Goal: Task Accomplishment & Management: Manage account settings

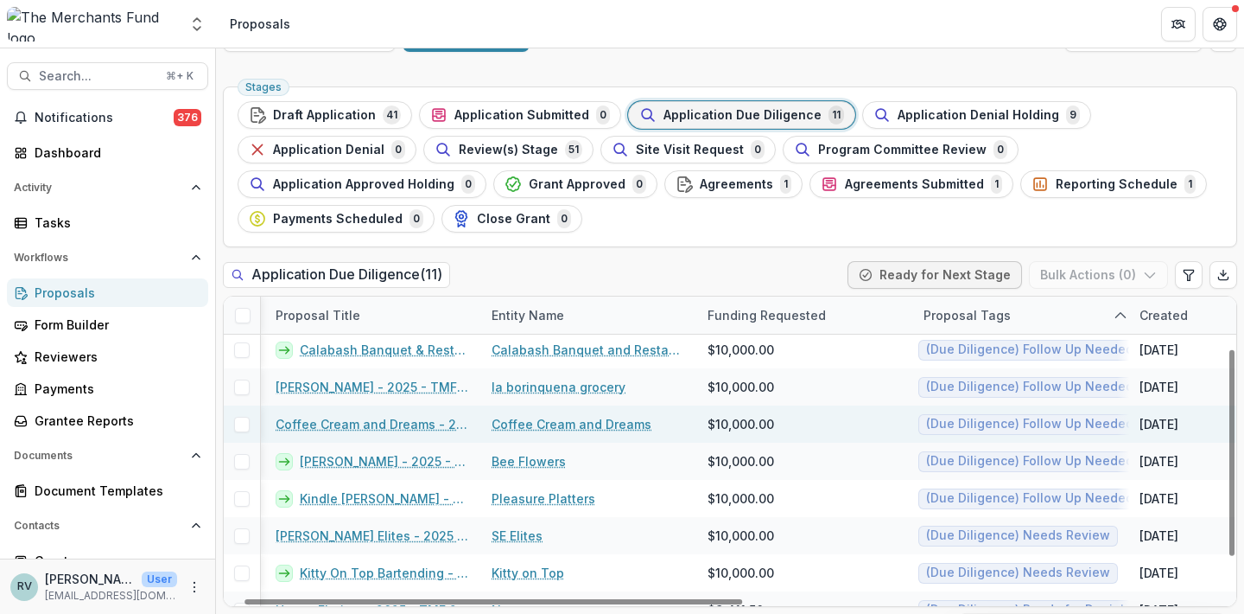
scroll to position [78, 41]
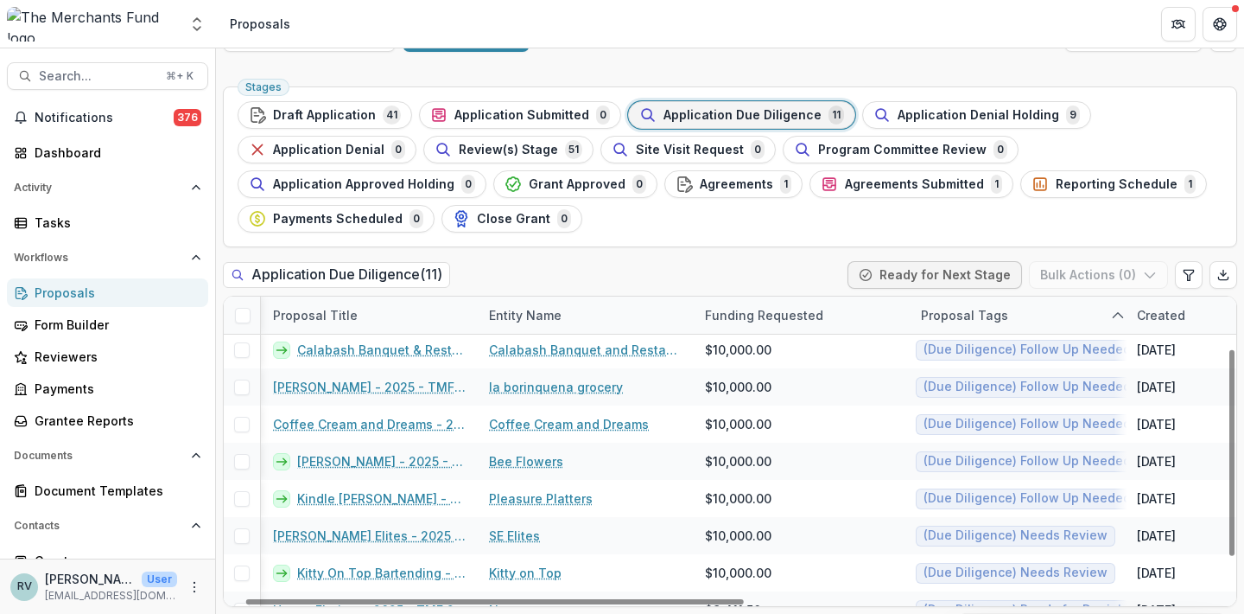
drag, startPoint x: 1127, startPoint y: 324, endPoint x: 1184, endPoint y: 323, distance: 57.0
click at [1184, 323] on div "Created" at bounding box center [1235, 314] width 216 height 37
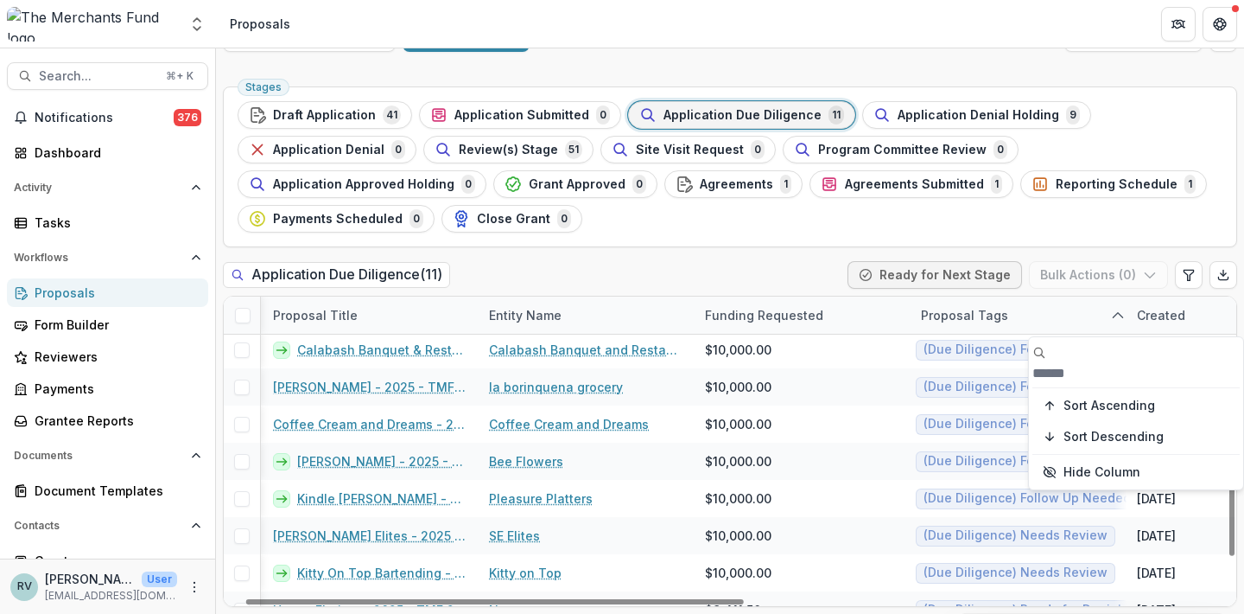
click at [812, 248] on div "Stages Draft Application 41 Application Submitted 0 Application Due Diligence 1…" at bounding box center [730, 347] width 1028 height 534
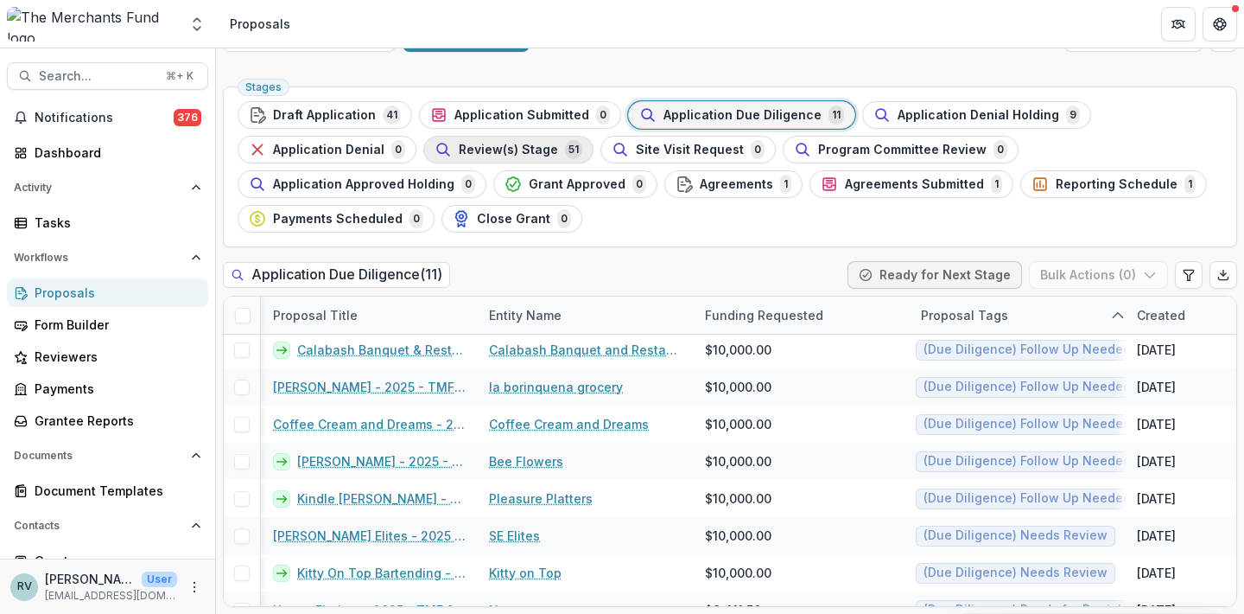
click at [497, 147] on span "Review(s) Stage" at bounding box center [508, 150] width 99 height 15
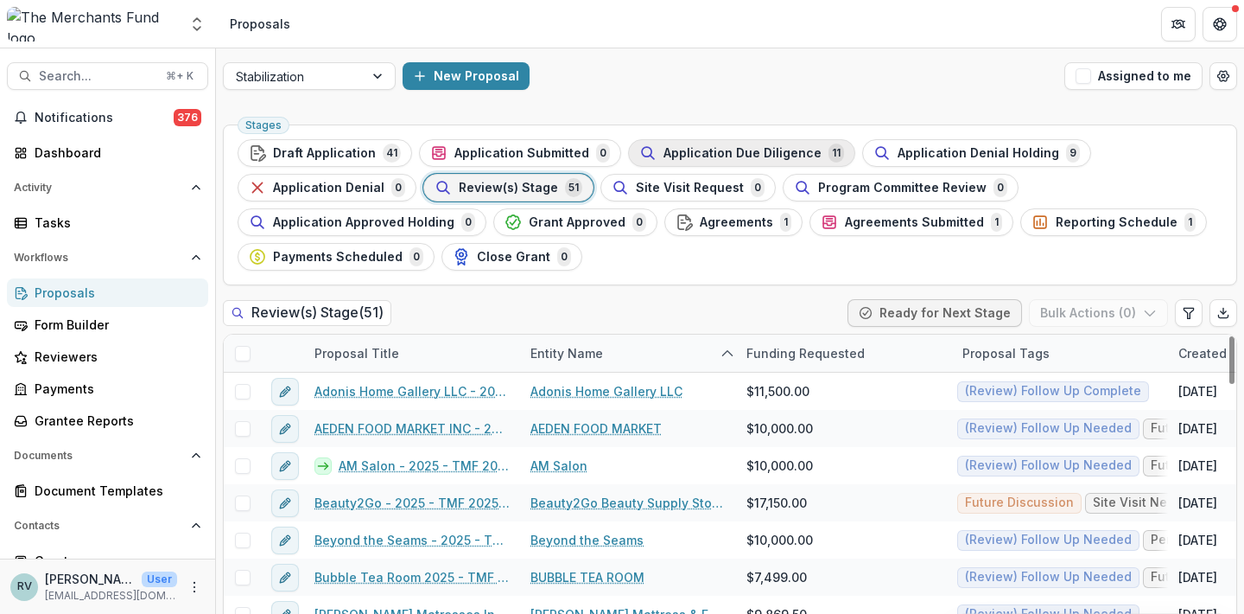
click at [714, 152] on span "Application Due Diligence" at bounding box center [743, 153] width 158 height 15
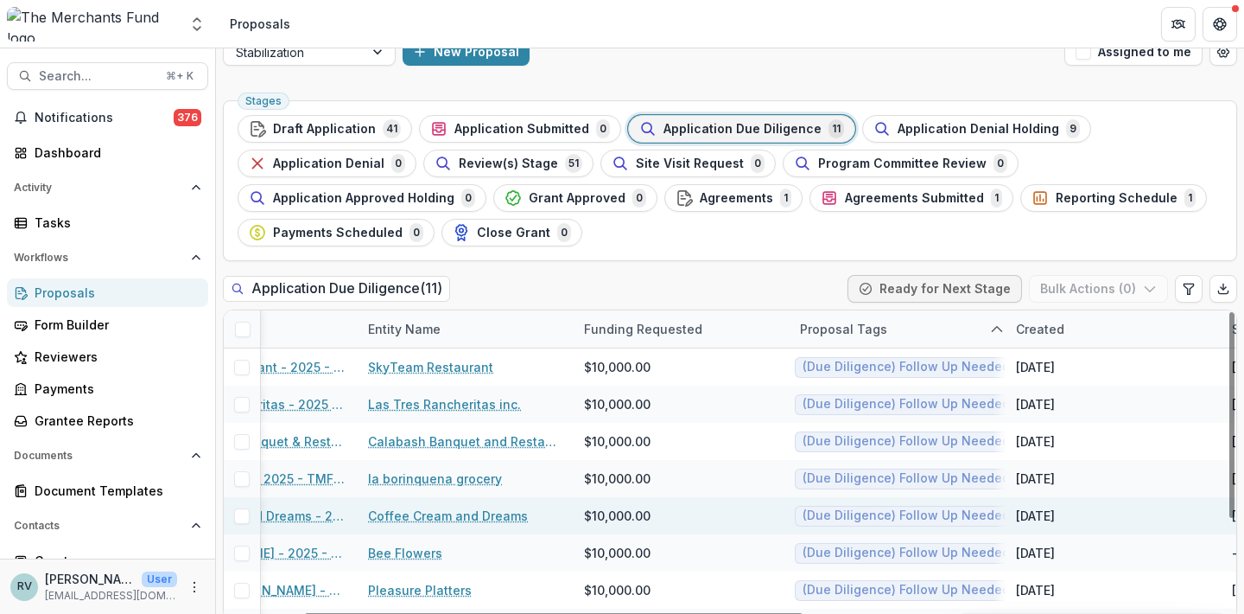
scroll to position [3, 164]
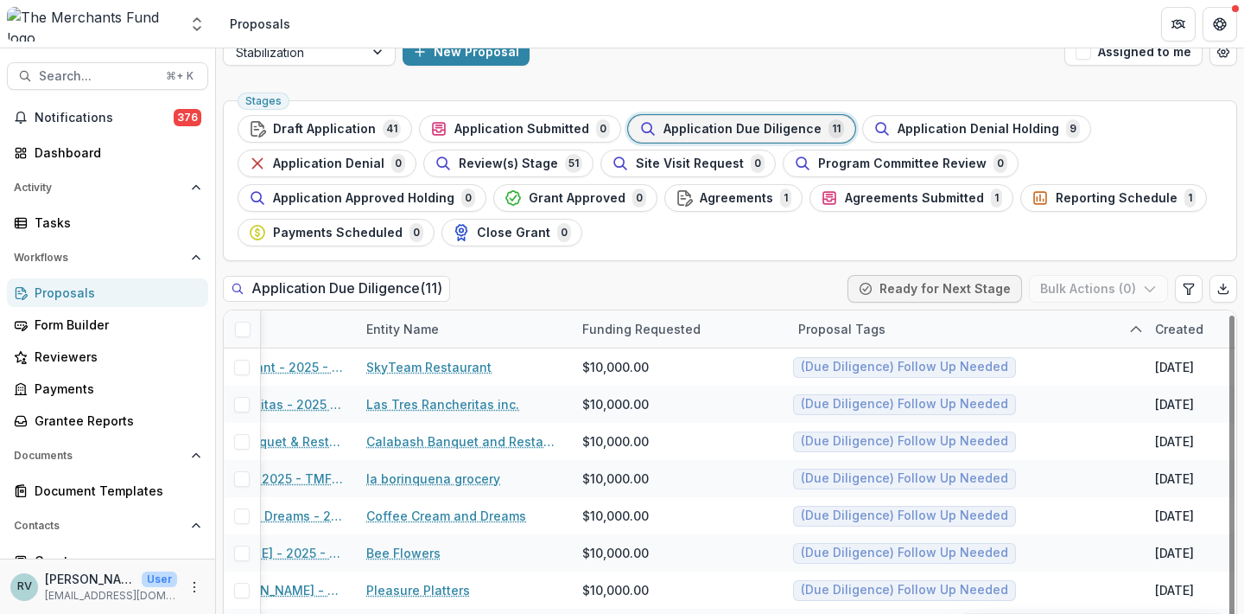
drag, startPoint x: 1003, startPoint y: 330, endPoint x: 1144, endPoint y: 316, distance: 141.5
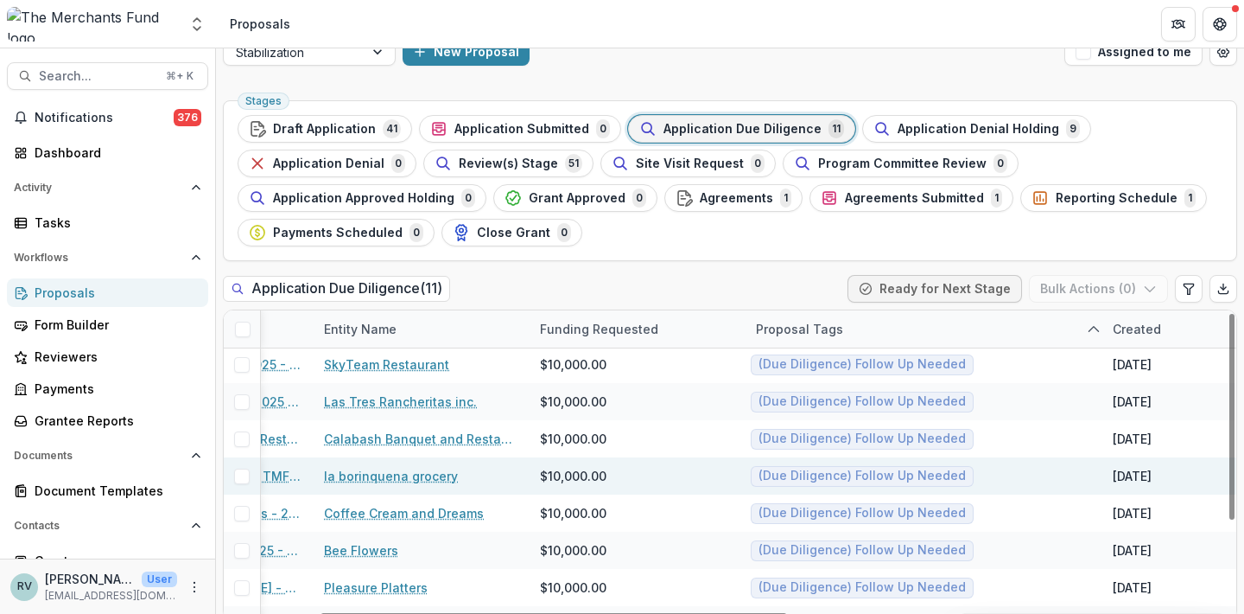
scroll to position [3, 206]
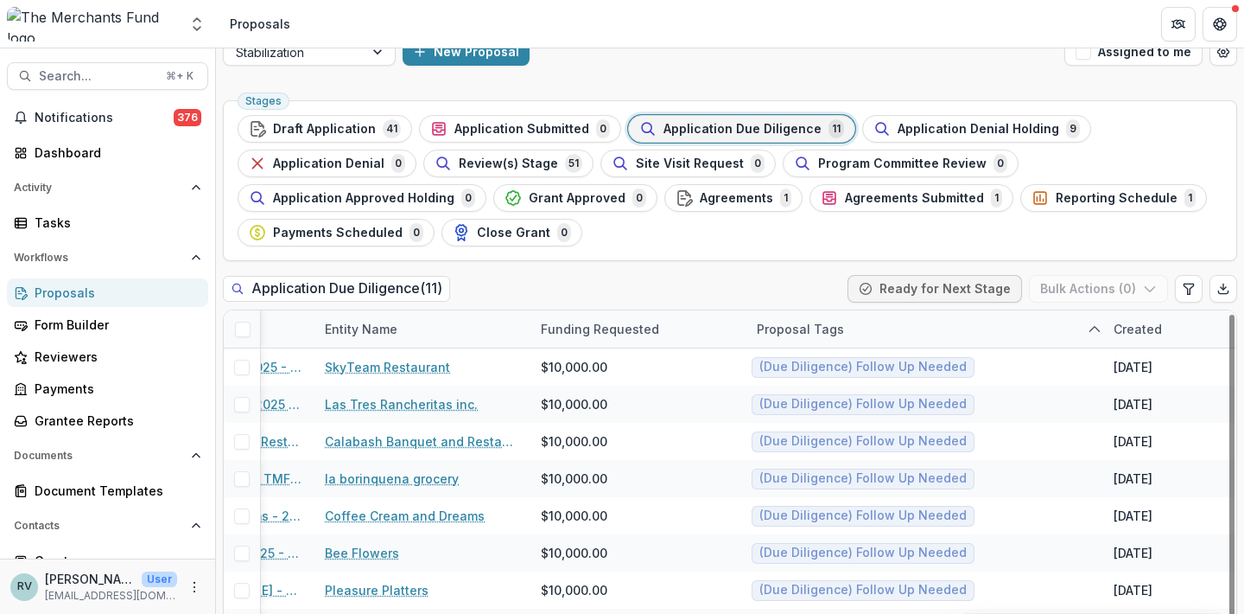
drag, startPoint x: 744, startPoint y: 329, endPoint x: 672, endPoint y: 330, distance: 71.7
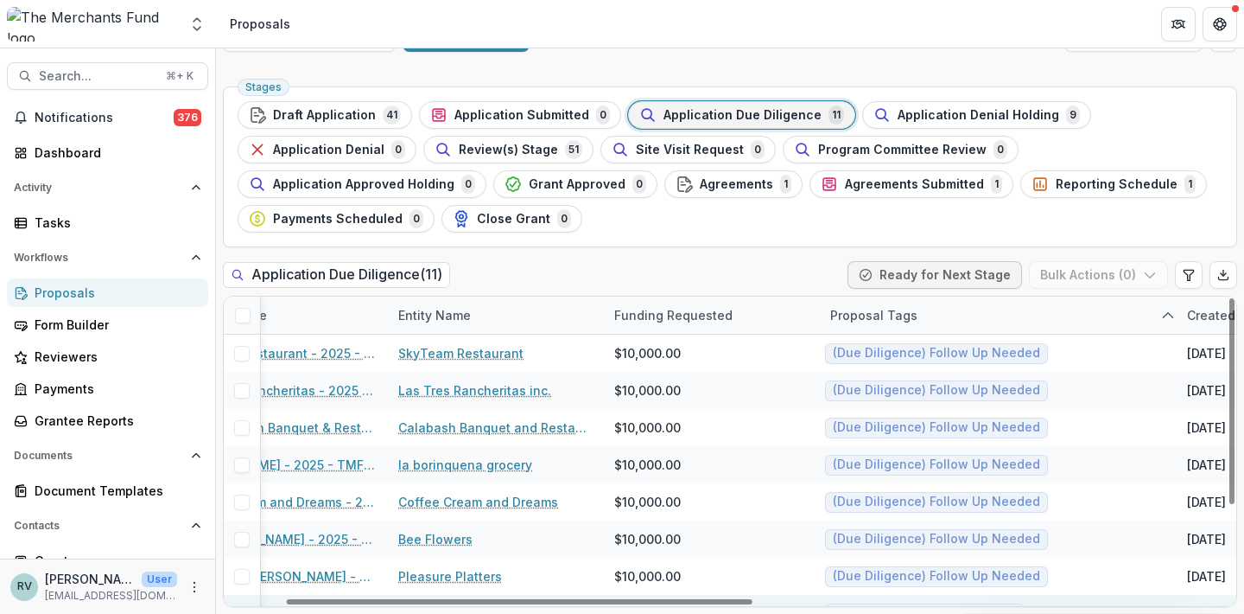
scroll to position [0, 132]
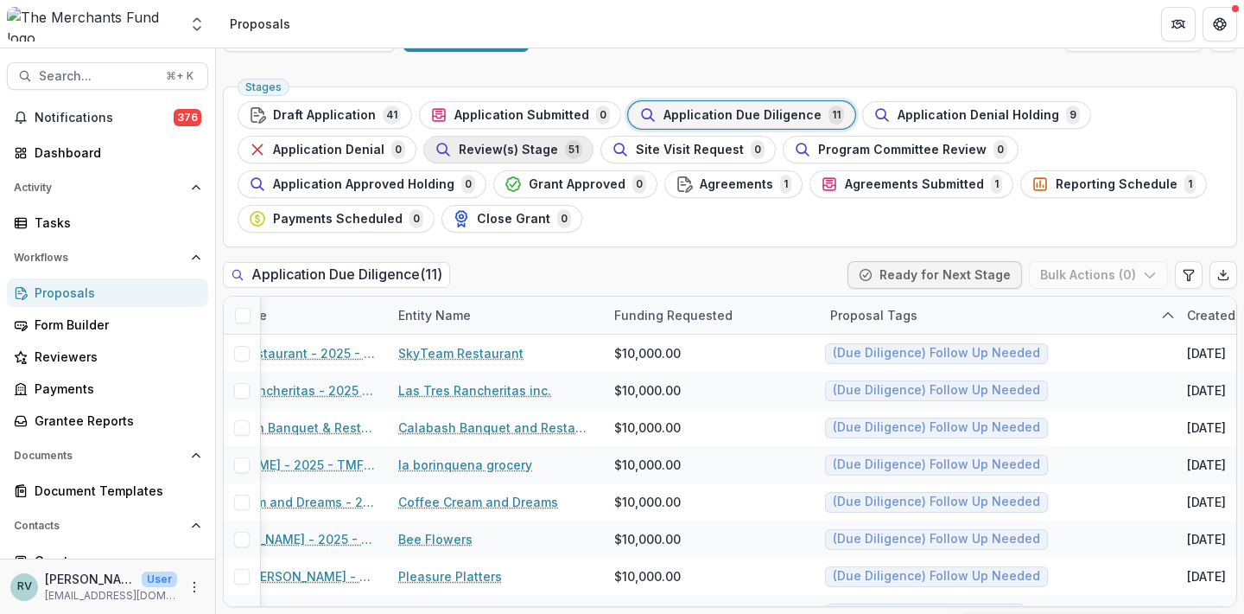
click at [480, 152] on span "Review(s) Stage" at bounding box center [508, 150] width 99 height 15
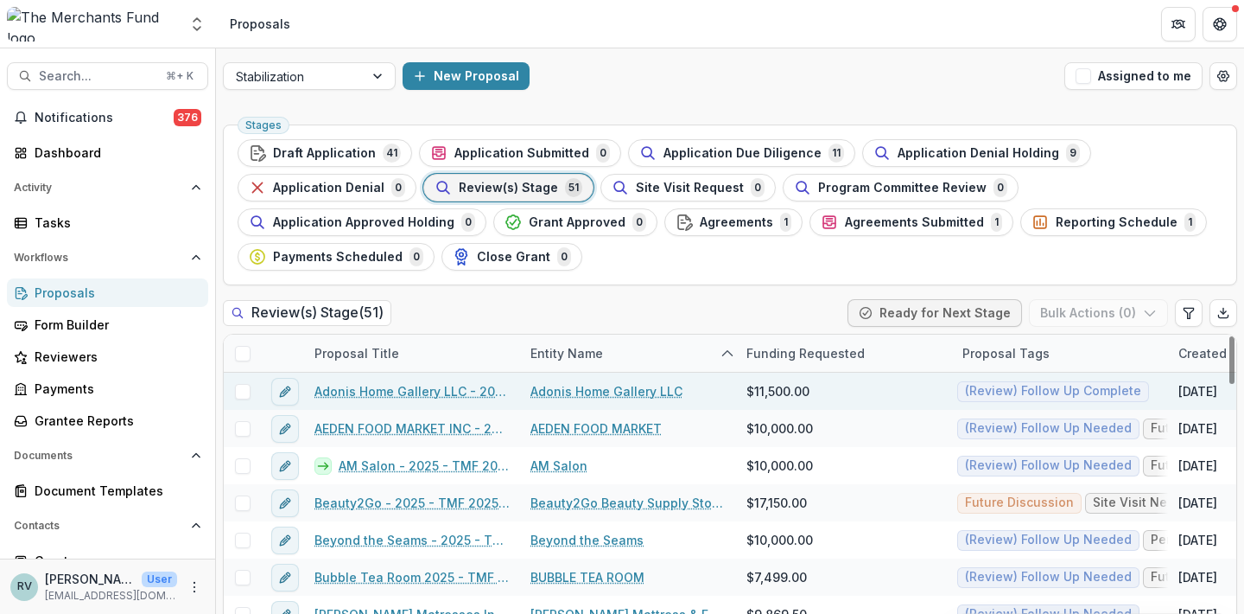
click at [417, 390] on link "Adonis Home Gallery LLC - 2025 - TMF 2025 Stabilization Grant Program" at bounding box center [412, 391] width 195 height 18
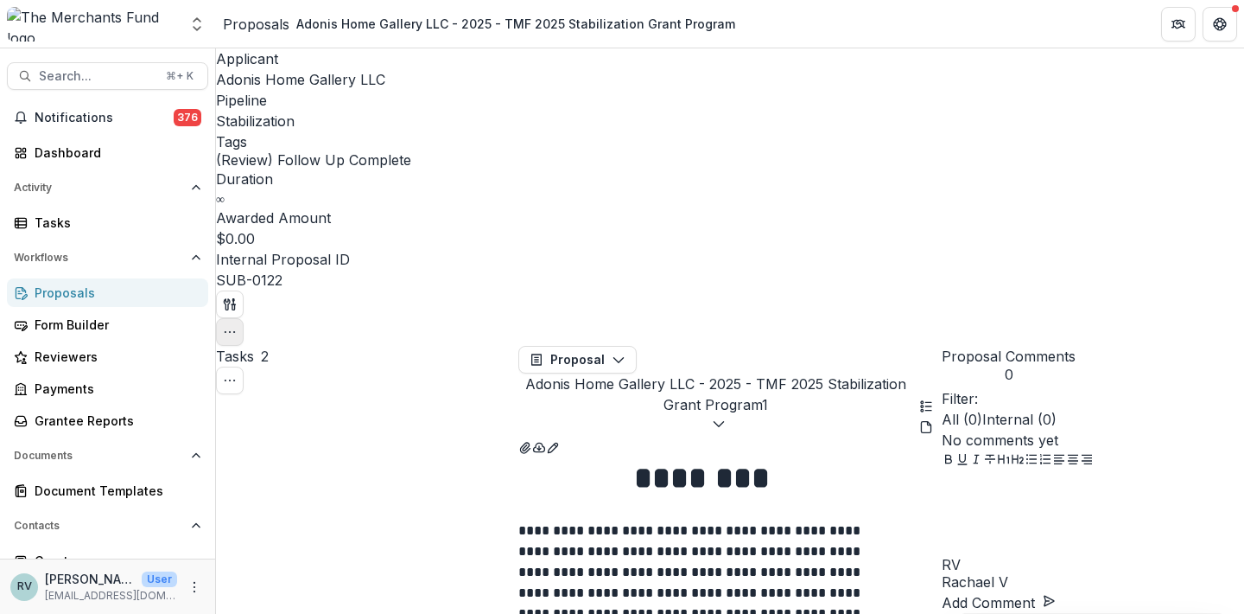
click at [237, 325] on icon "button" at bounding box center [230, 332] width 14 height 14
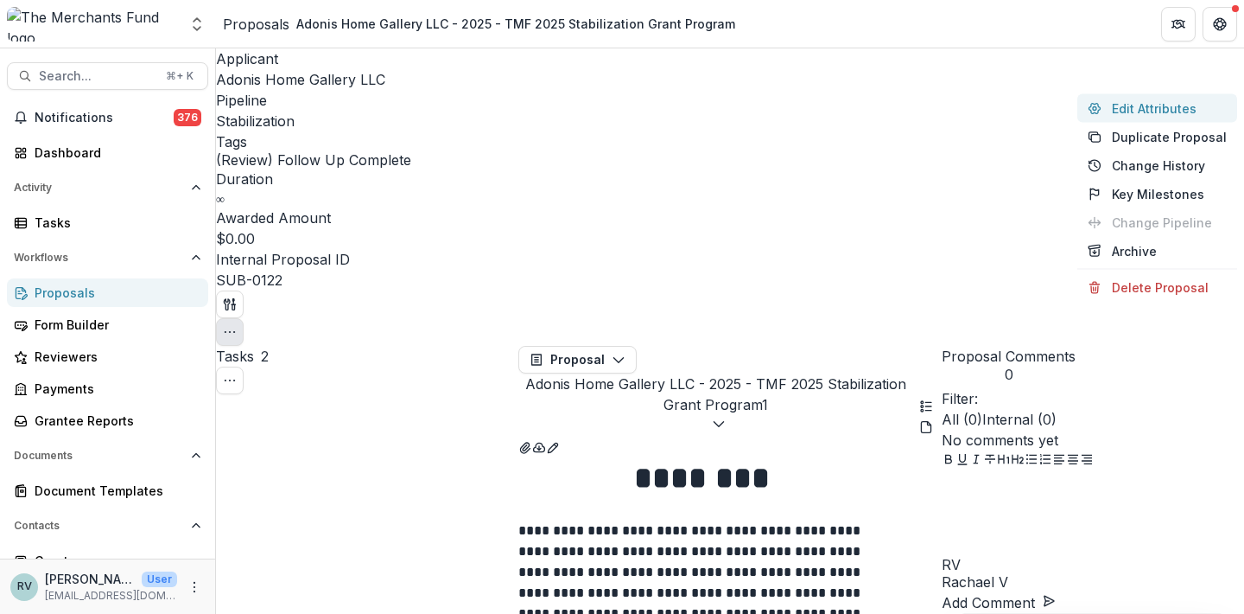
click at [1172, 107] on button "Edit Attributes" at bounding box center [1158, 108] width 160 height 29
type input "*******"
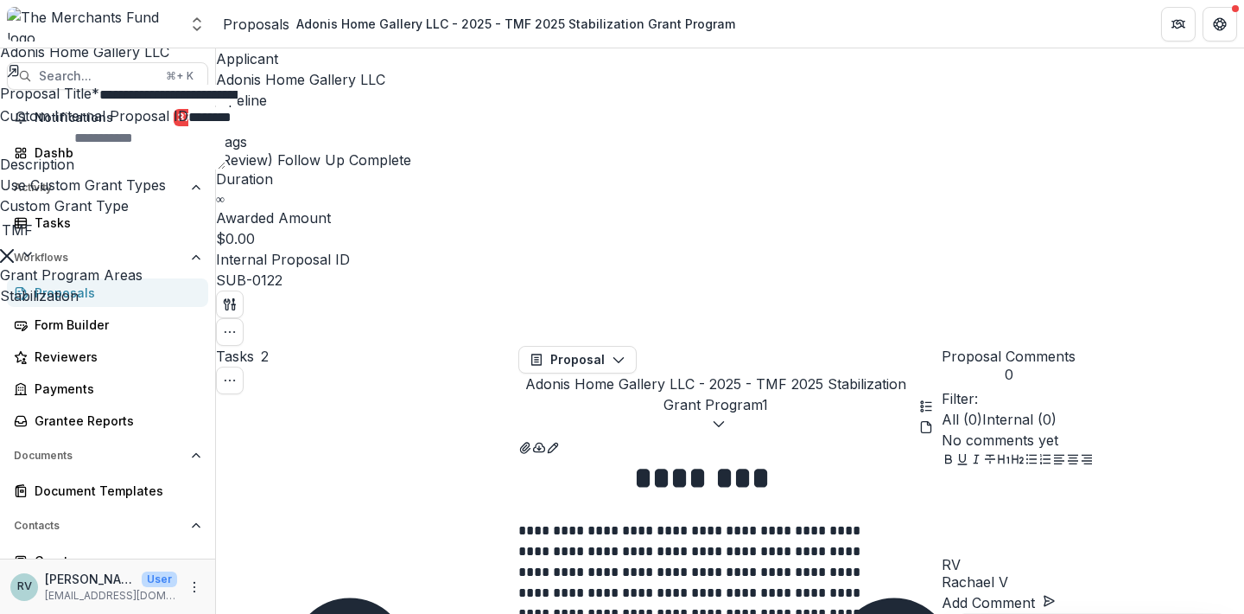
scroll to position [498, 0]
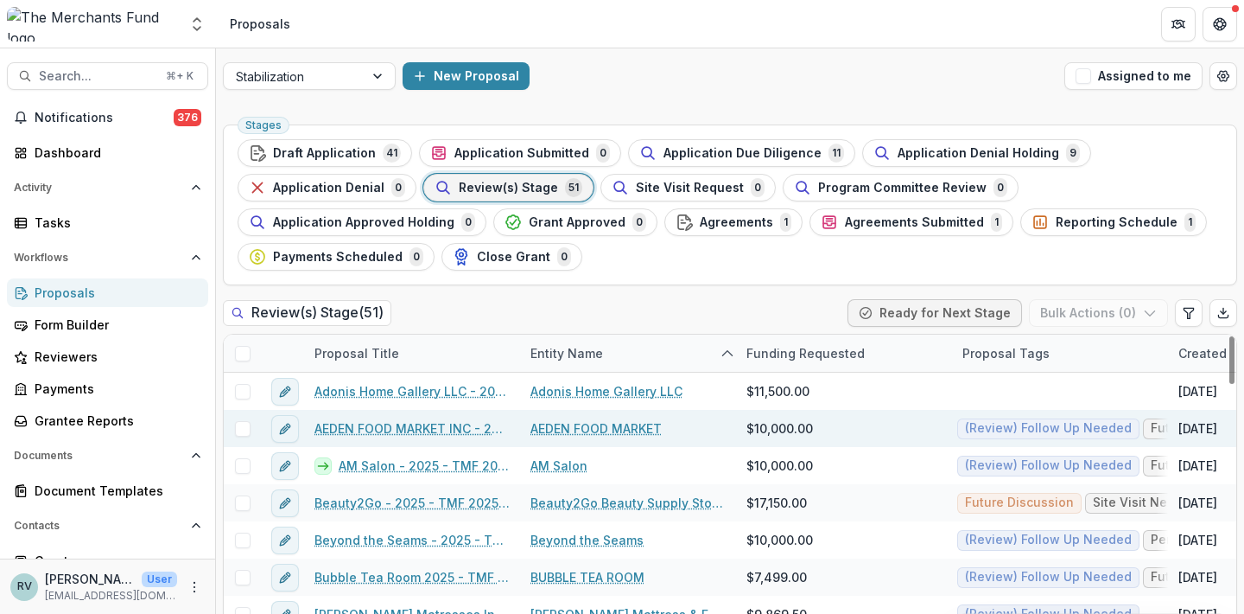
click at [419, 423] on link "AEDEN FOOD MARKET INC - 2025 - TMF 2025 Stabilization Grant Program" at bounding box center [412, 428] width 195 height 18
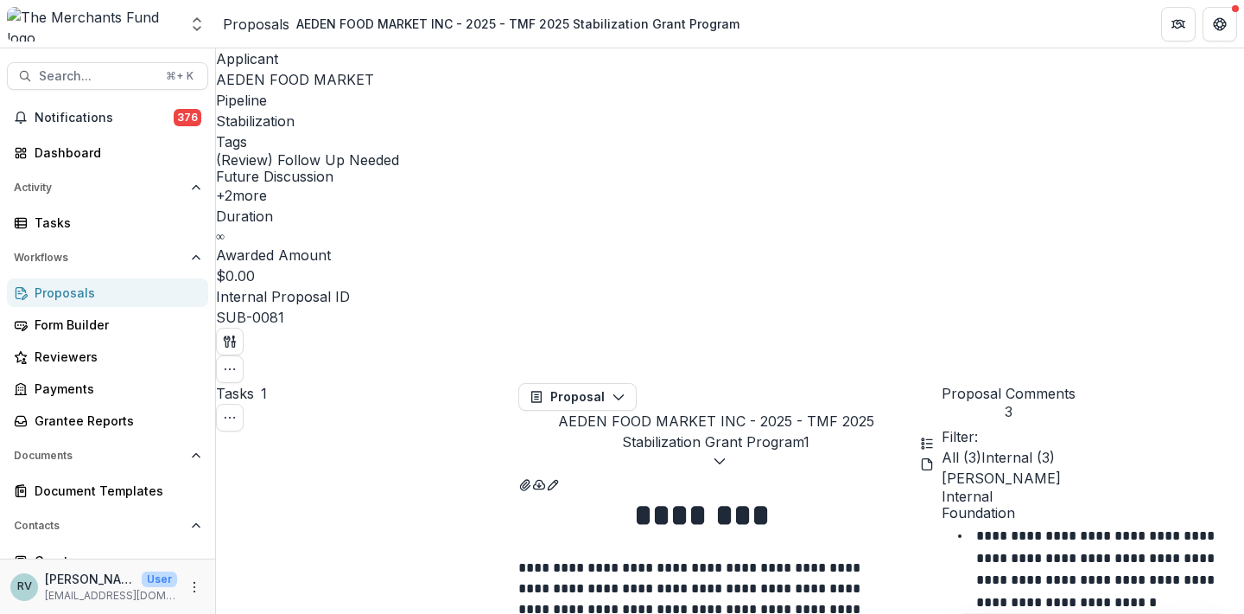
scroll to position [576, 0]
click at [244, 355] on button "button" at bounding box center [230, 369] width 28 height 28
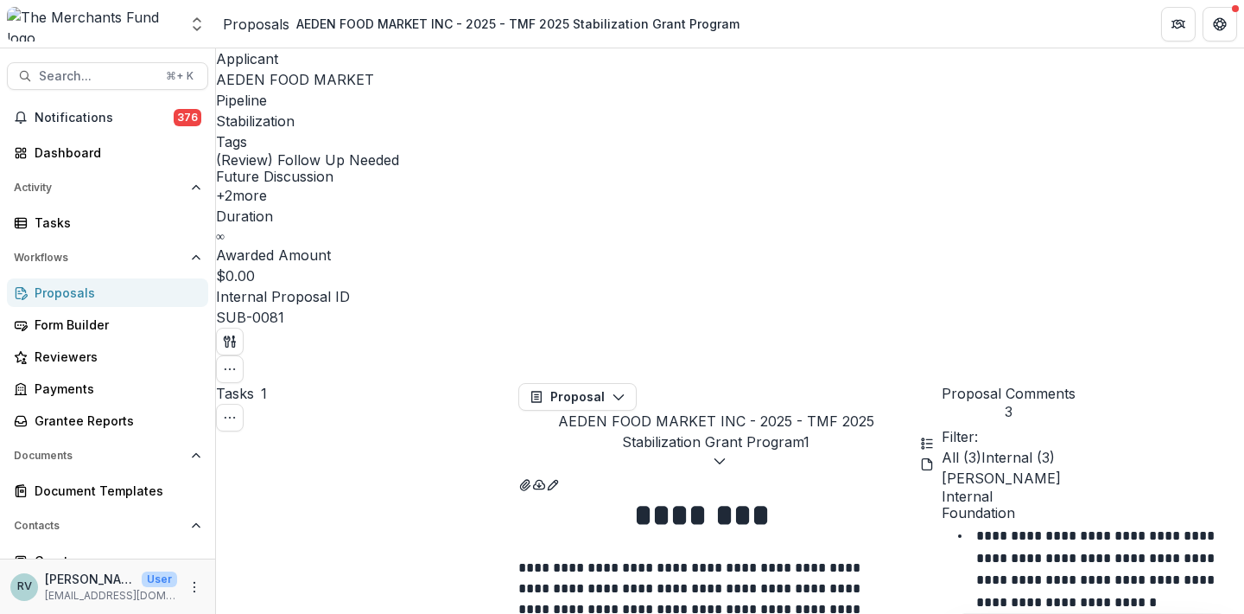
click at [267, 185] on button "+ 2 more" at bounding box center [241, 195] width 51 height 21
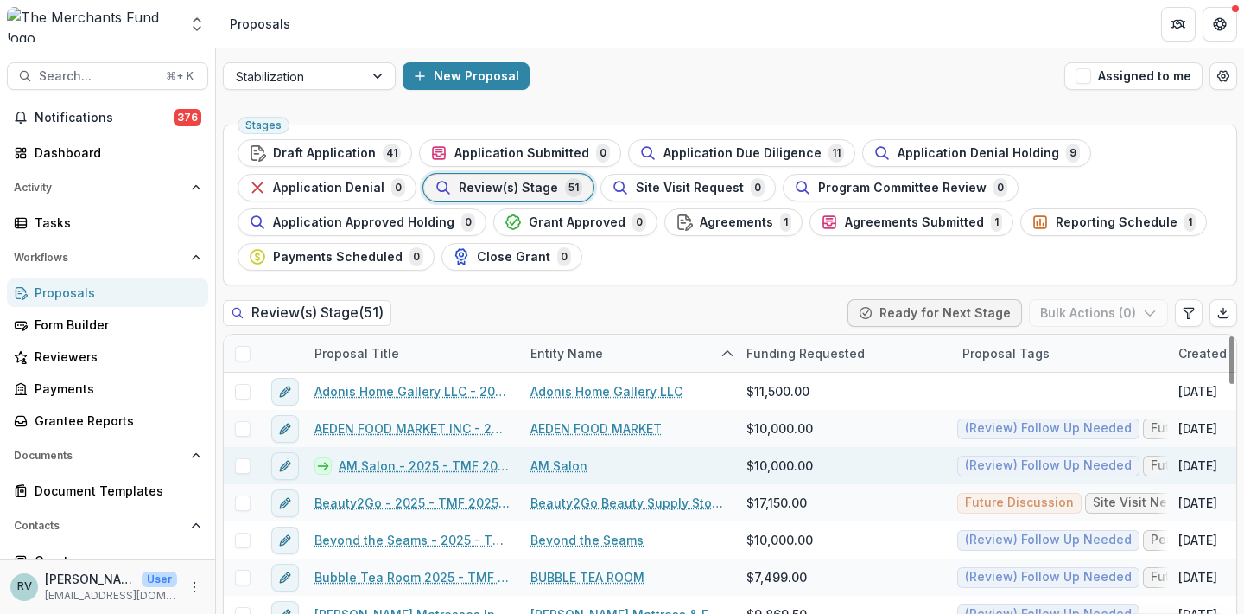
click at [430, 465] on link "AM Salon - 2025 - TMF 2025 Stabilization Grant Program" at bounding box center [424, 465] width 171 height 18
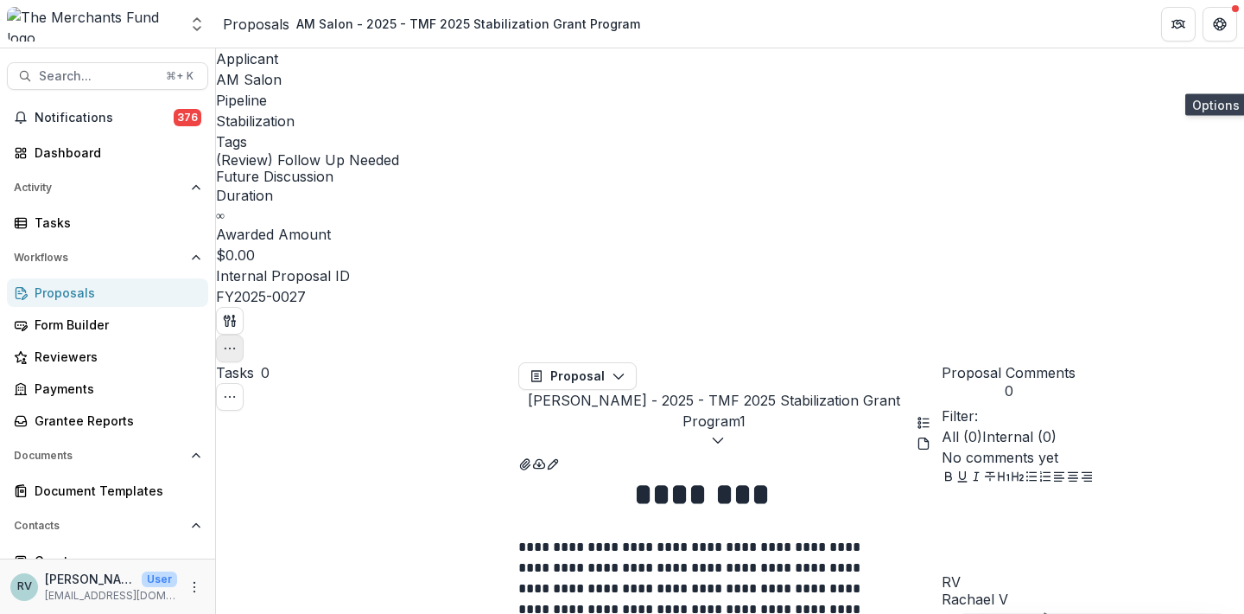
click at [237, 341] on icon "button" at bounding box center [230, 348] width 14 height 14
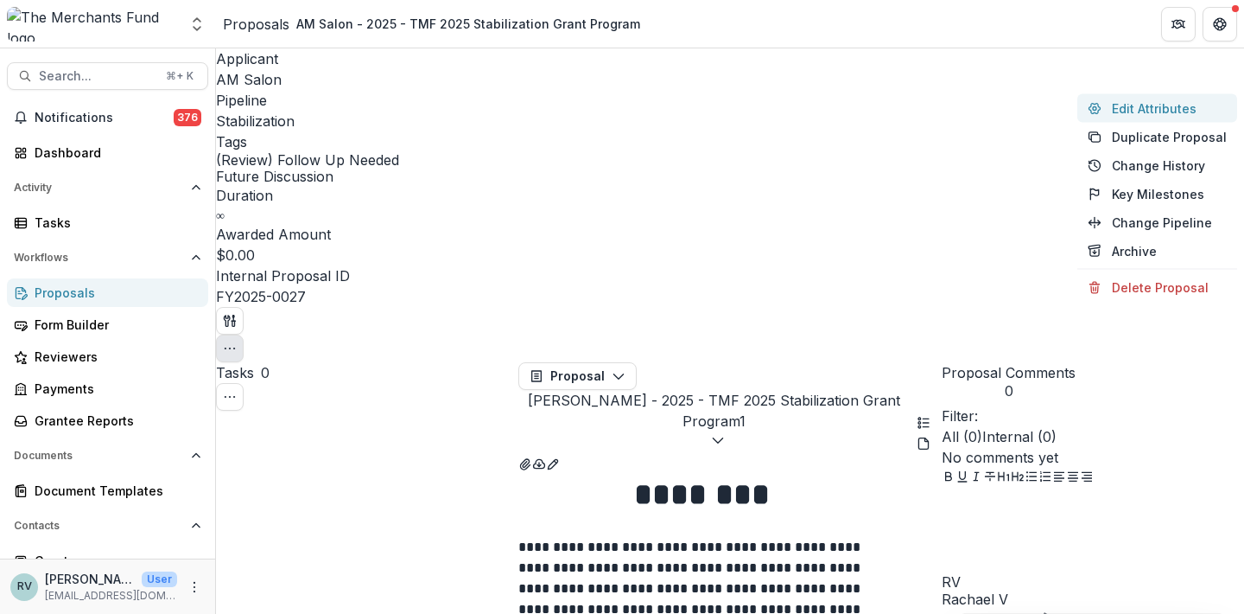
click at [1176, 111] on button "Edit Attributes" at bounding box center [1158, 108] width 160 height 29
type input "*******"
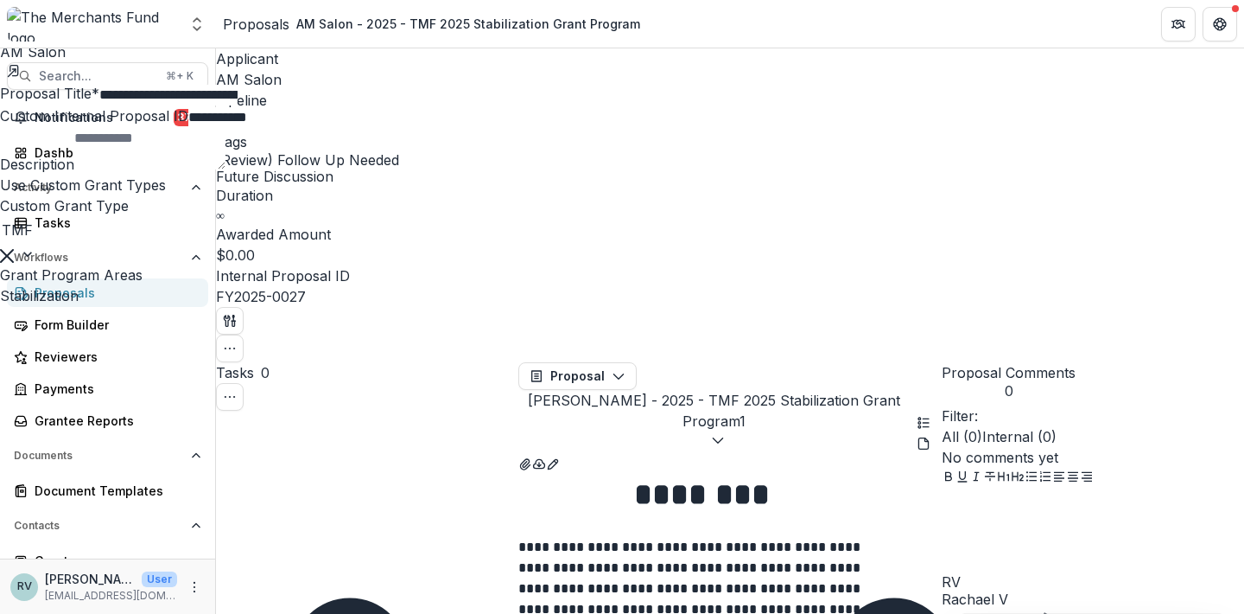
scroll to position [523, 0]
click at [732, 613] on div "**********" at bounding box center [622, 614] width 1244 height 0
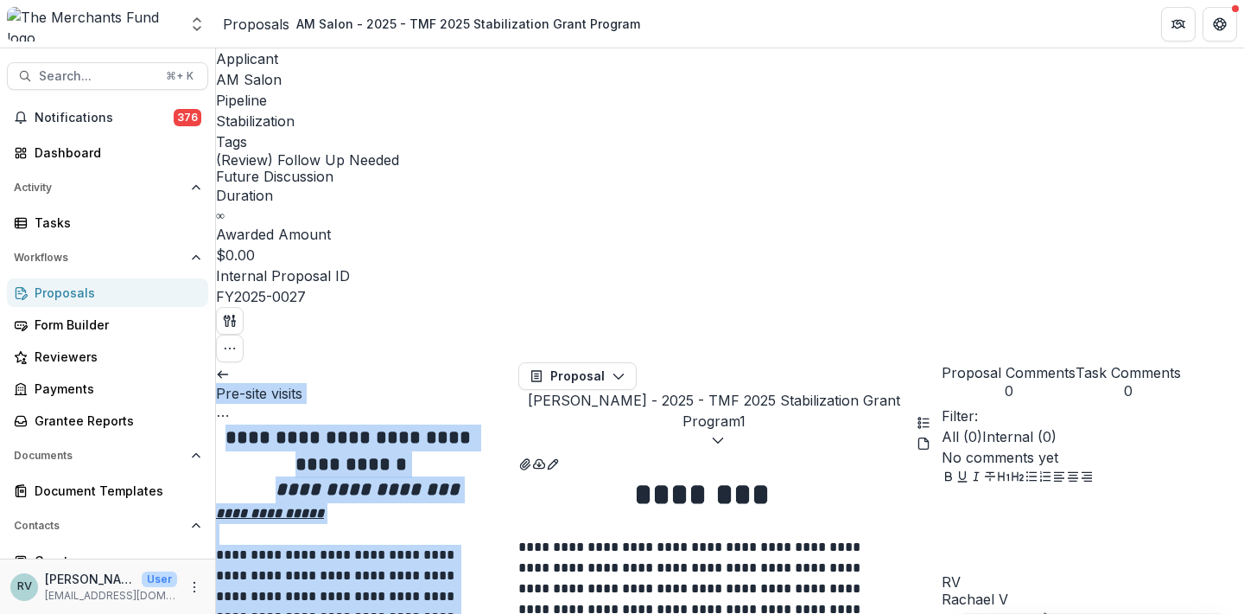
scroll to position [6335, 0]
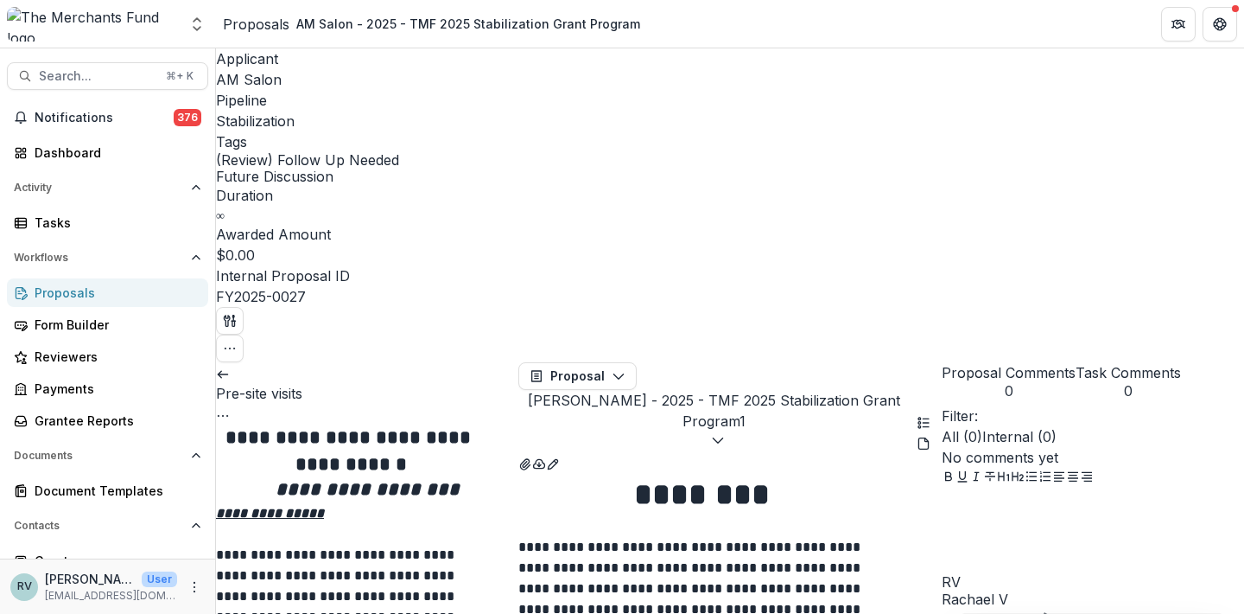
drag, startPoint x: 453, startPoint y: 475, endPoint x: 232, endPoint y: 276, distance: 297.3
click at [1031, 503] on div at bounding box center [1093, 531] width 302 height 86
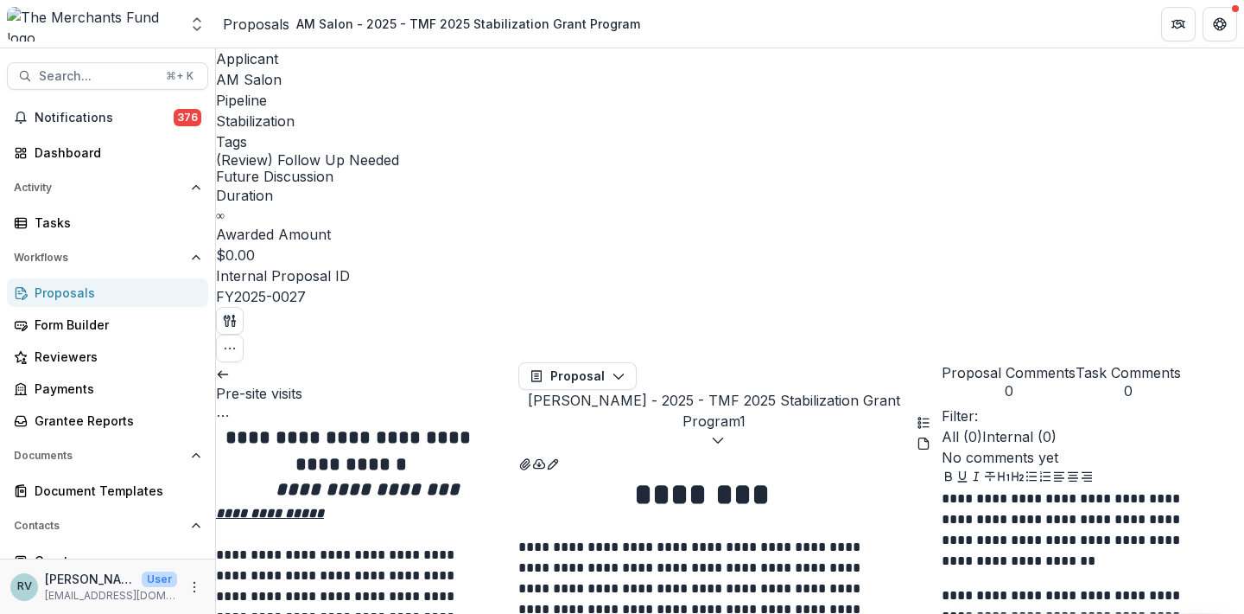
scroll to position [0, 0]
click at [954, 488] on p "**********" at bounding box center [1077, 526] width 270 height 76
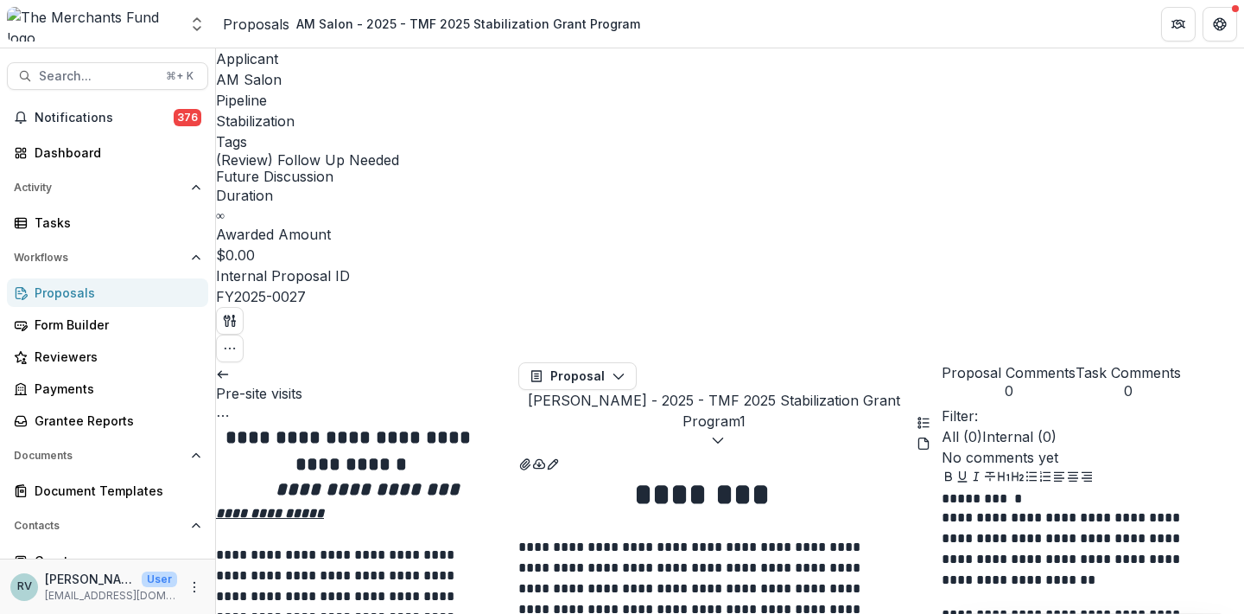
click at [1115, 583] on p at bounding box center [1079, 593] width 275 height 21
click at [1062, 488] on p "* ******** *" at bounding box center [1077, 497] width 270 height 19
click at [1036, 583] on p at bounding box center [1079, 593] width 275 height 21
drag, startPoint x: 1011, startPoint y: 403, endPoint x: 960, endPoint y: 401, distance: 51.0
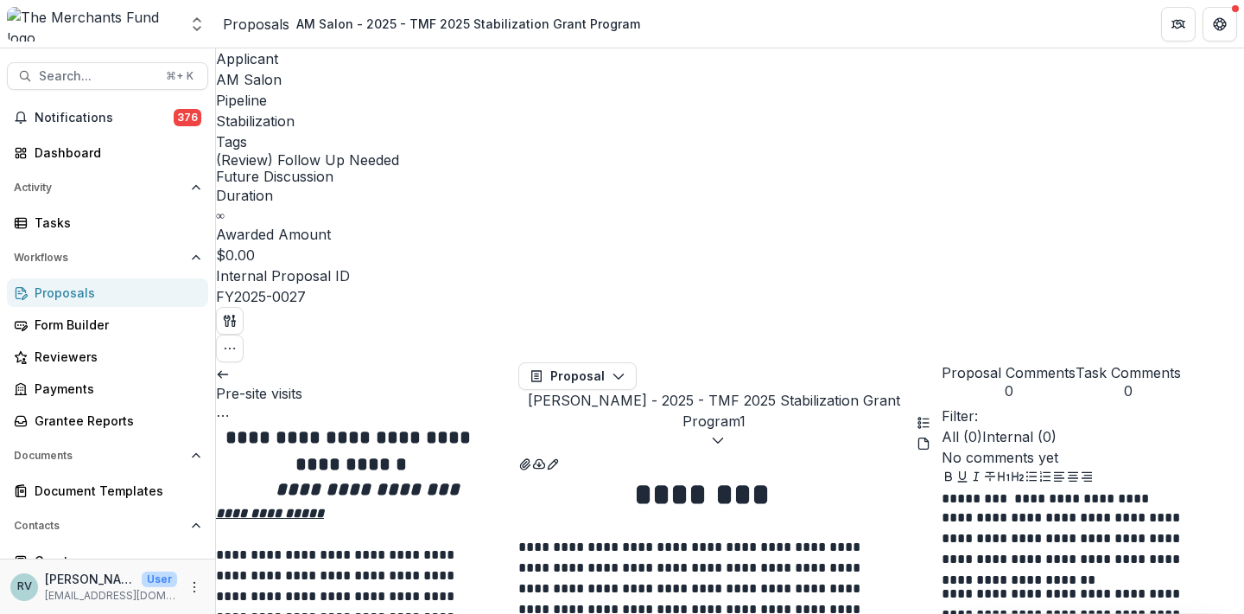
drag, startPoint x: 1142, startPoint y: 418, endPoint x: 1058, endPoint y: 422, distance: 84.8
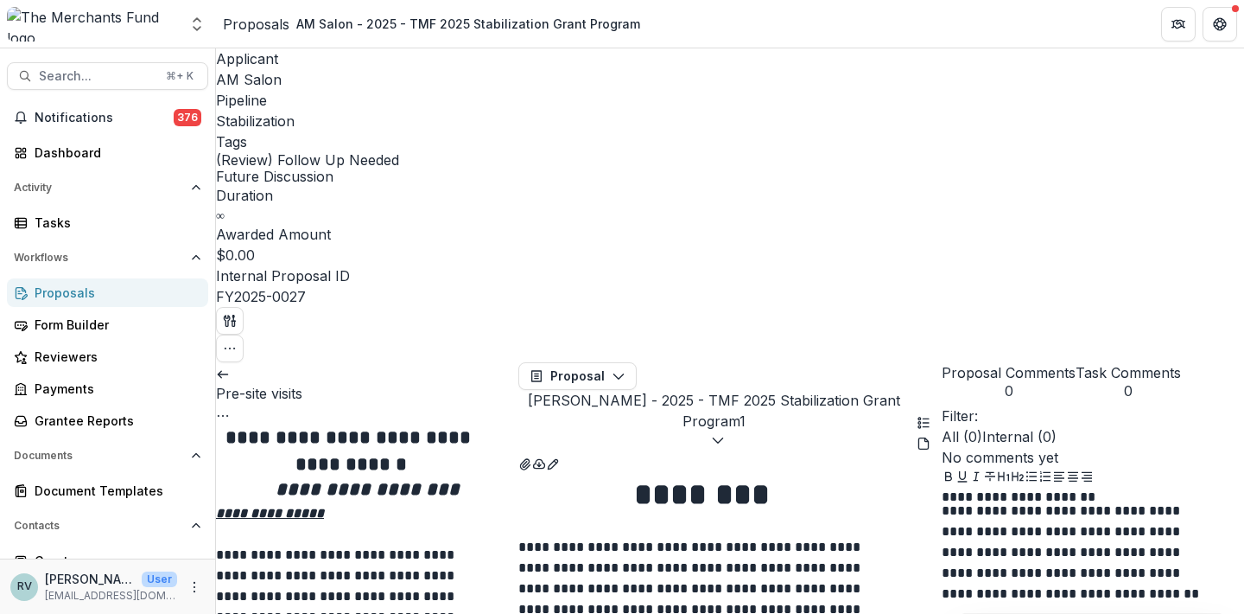
scroll to position [129, 0]
click at [530, 459] on icon "View Attached Files" at bounding box center [525, 464] width 10 height 10
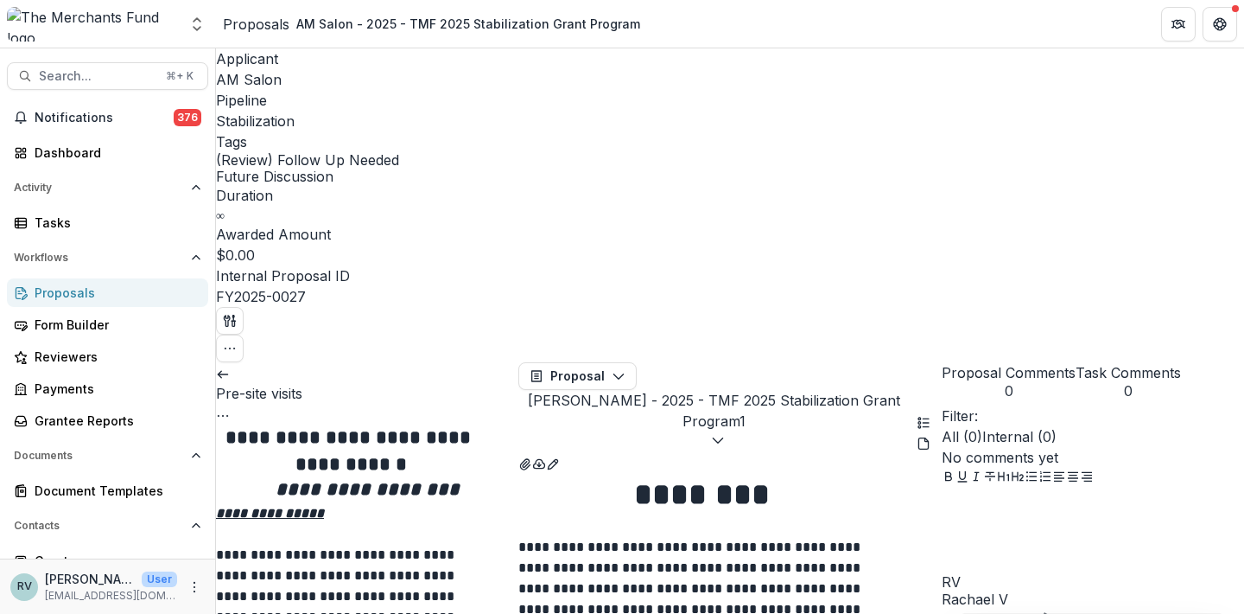
click at [1038, 362] on button "Proposal Comments 0" at bounding box center [1009, 380] width 134 height 37
click at [1020, 507] on div at bounding box center [1082, 531] width 280 height 86
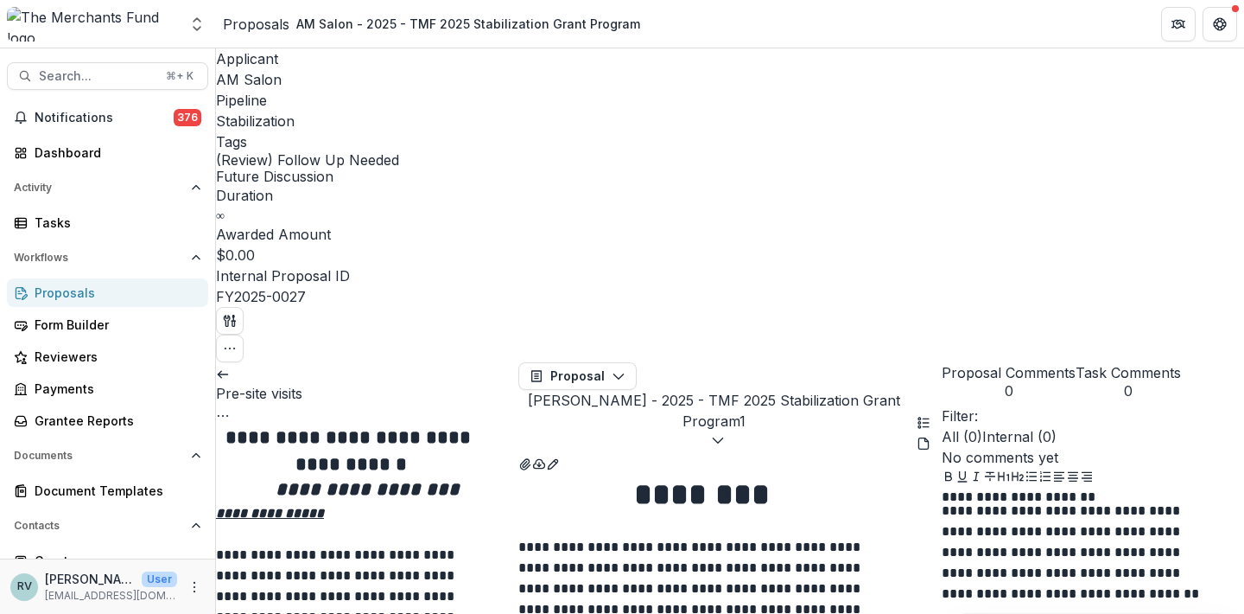
scroll to position [7, 0]
click at [230, 367] on icon at bounding box center [223, 374] width 14 height 14
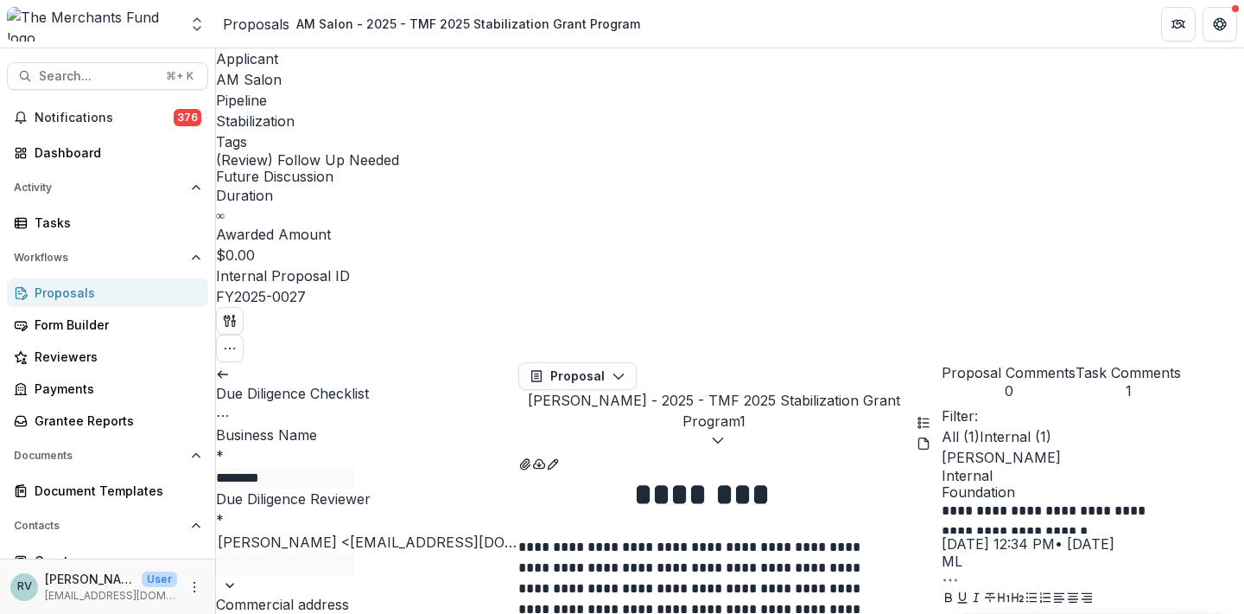
type input "*******"
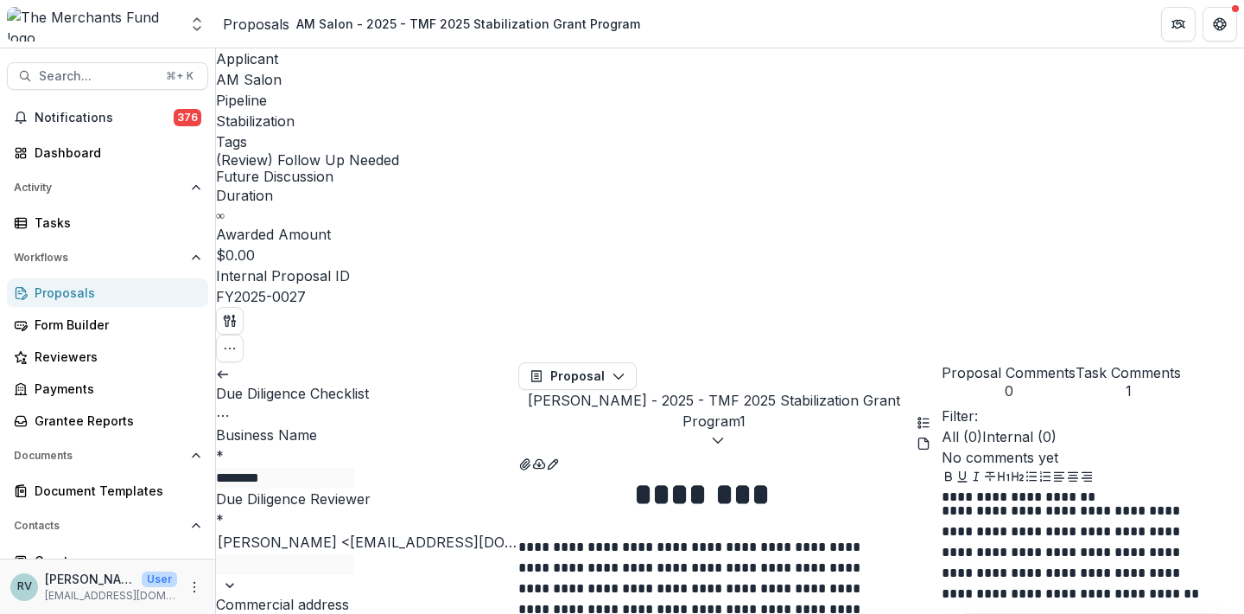
click at [1015, 362] on button "Proposal Comments 0" at bounding box center [1009, 380] width 134 height 37
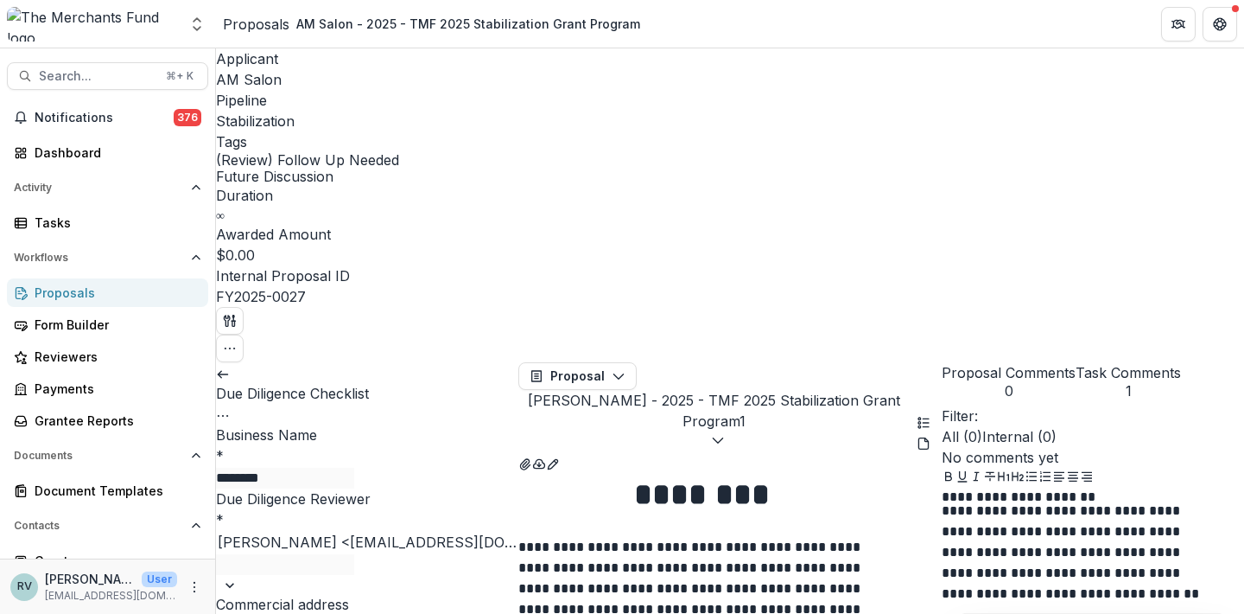
drag, startPoint x: 590, startPoint y: 329, endPoint x: 539, endPoint y: 329, distance: 51.0
click at [532, 457] on icon "View Attached Files" at bounding box center [526, 464] width 14 height 14
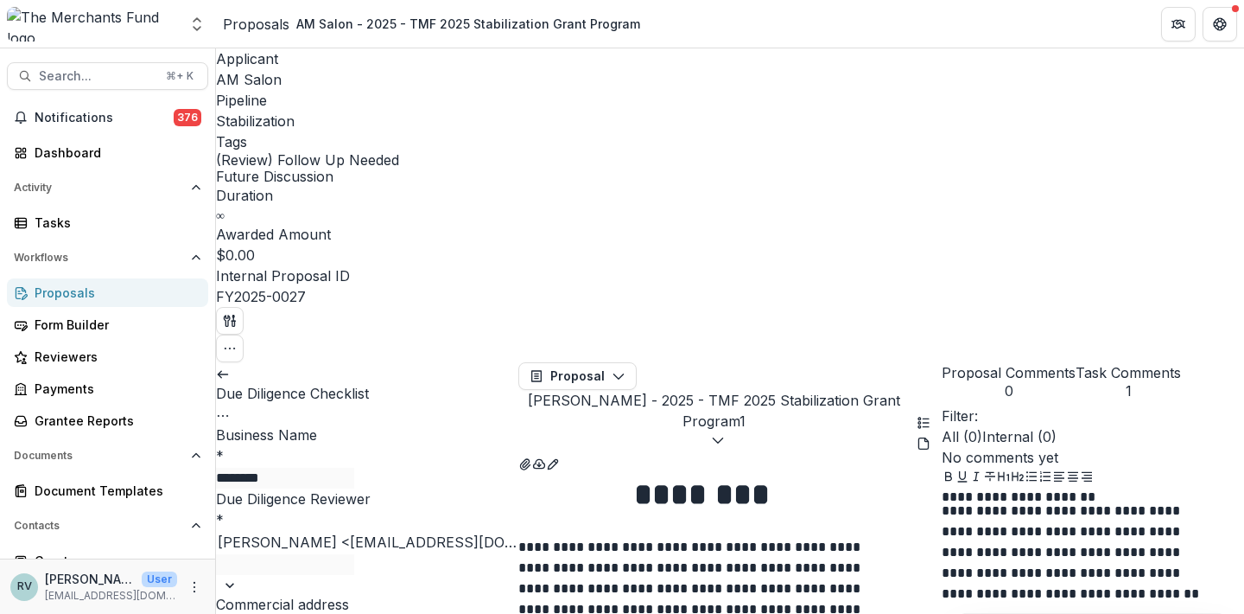
scroll to position [35, 0]
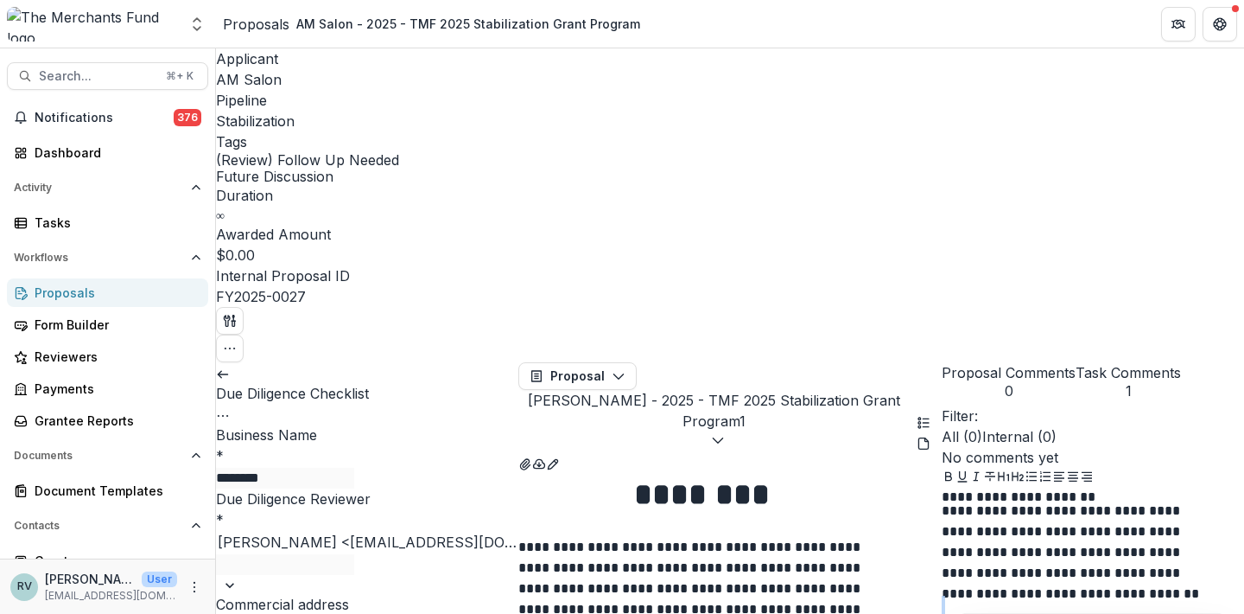
drag, startPoint x: 972, startPoint y: 418, endPoint x: 1182, endPoint y: 650, distance: 312.6
click at [1182, 613] on html "Skip to content Aggregate Analysis Foundations The Merchants Fund The Merchants…" at bounding box center [622, 307] width 1244 height 614
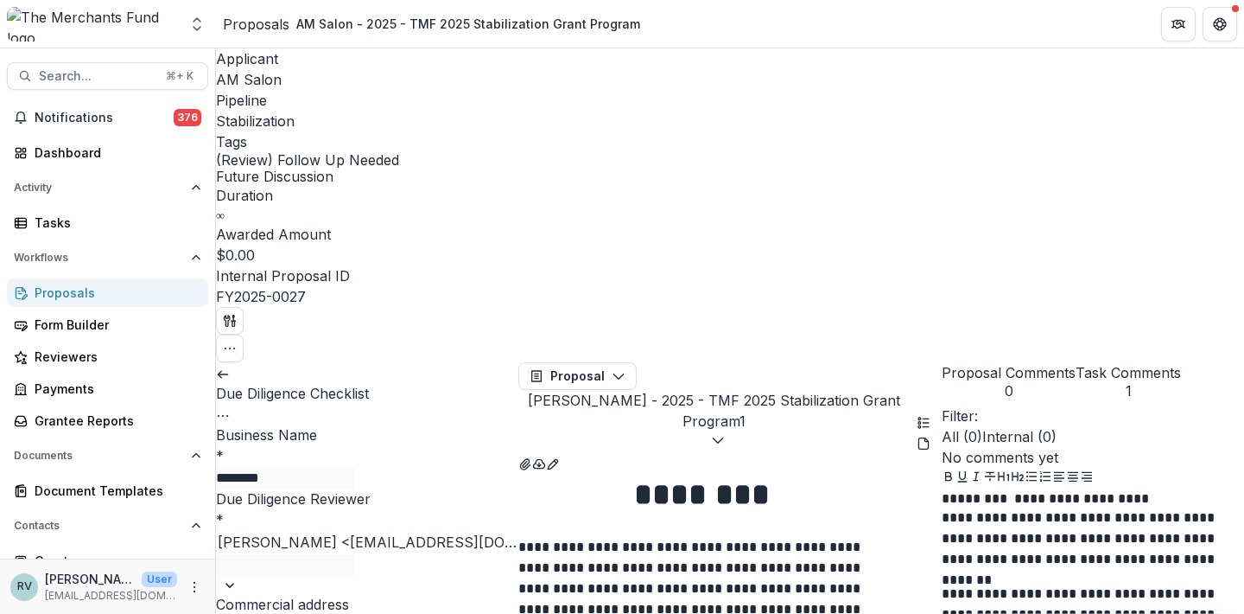
scroll to position [6235, 0]
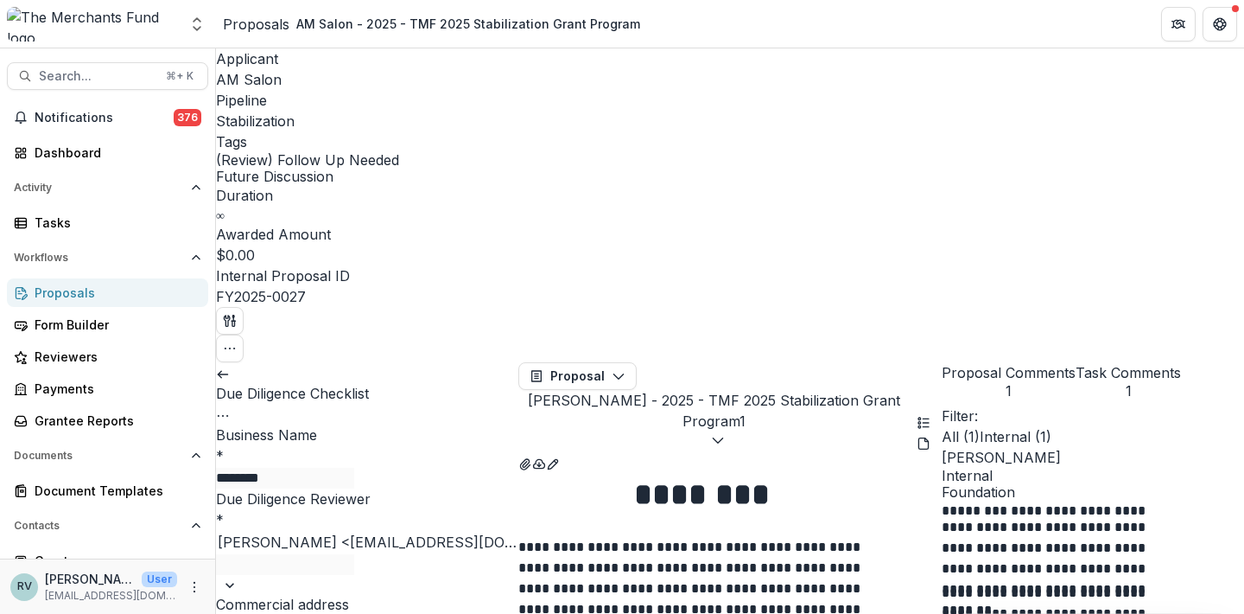
click at [74, 294] on div "Proposals" at bounding box center [115, 292] width 160 height 18
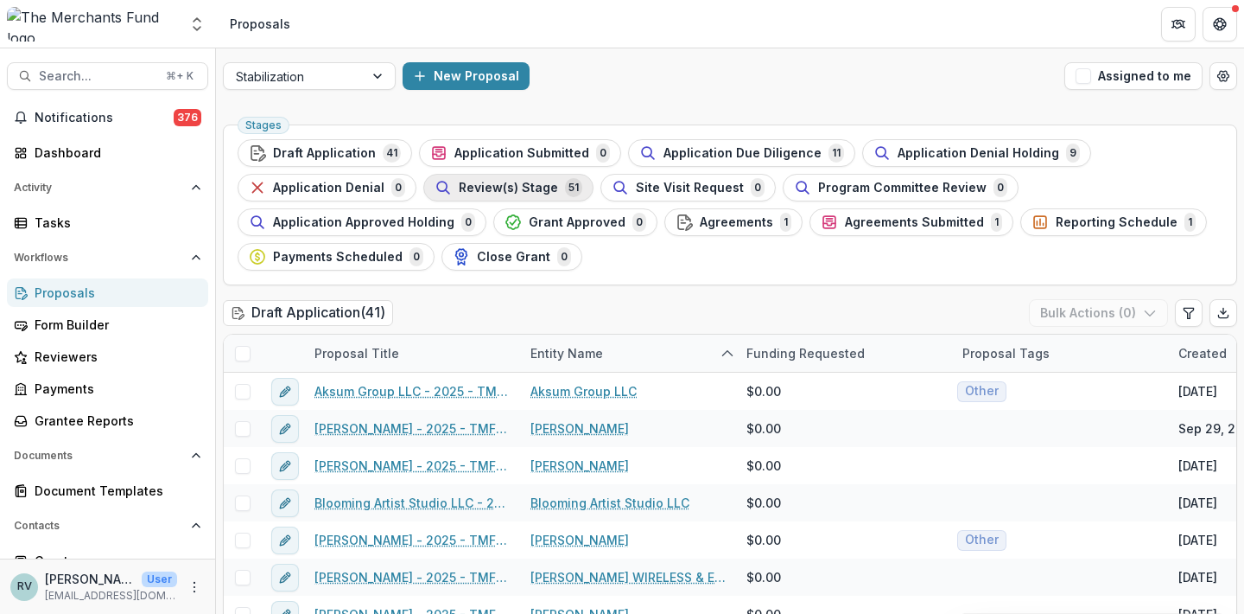
click at [555, 195] on div "Review(s) Stage 51" at bounding box center [509, 187] width 148 height 19
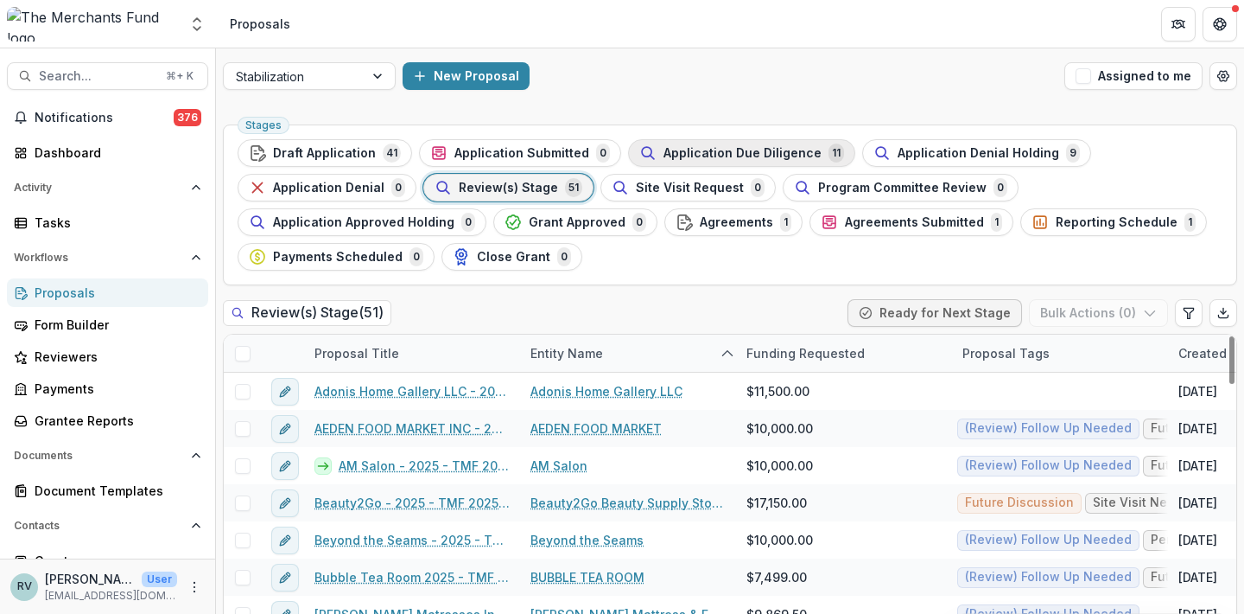
click at [735, 142] on button "Application Due Diligence 11" at bounding box center [741, 153] width 227 height 28
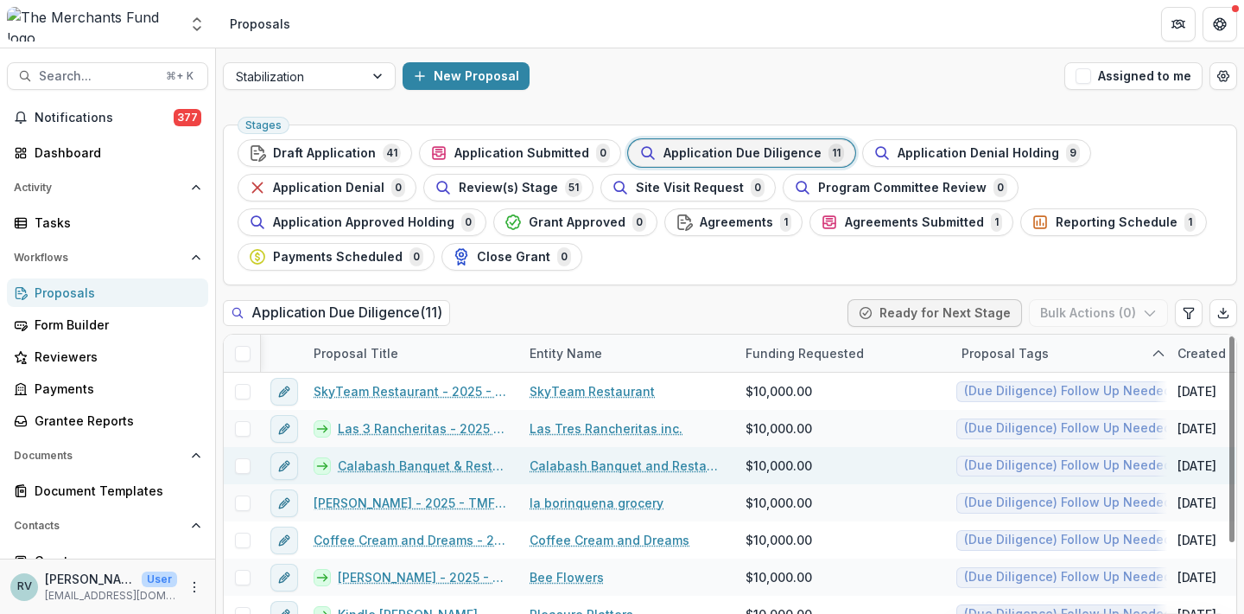
scroll to position [0, 2]
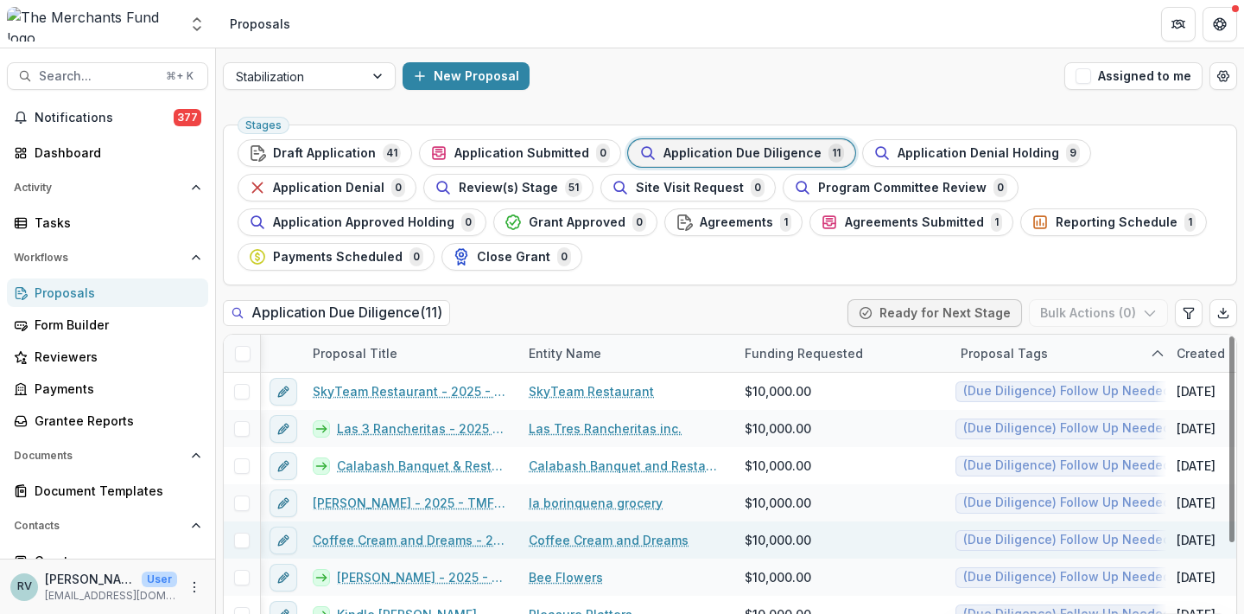
click at [465, 538] on link "Coffee Cream and Dreams - 2025 - TMF 2025 Stabilization Grant Program" at bounding box center [410, 540] width 195 height 18
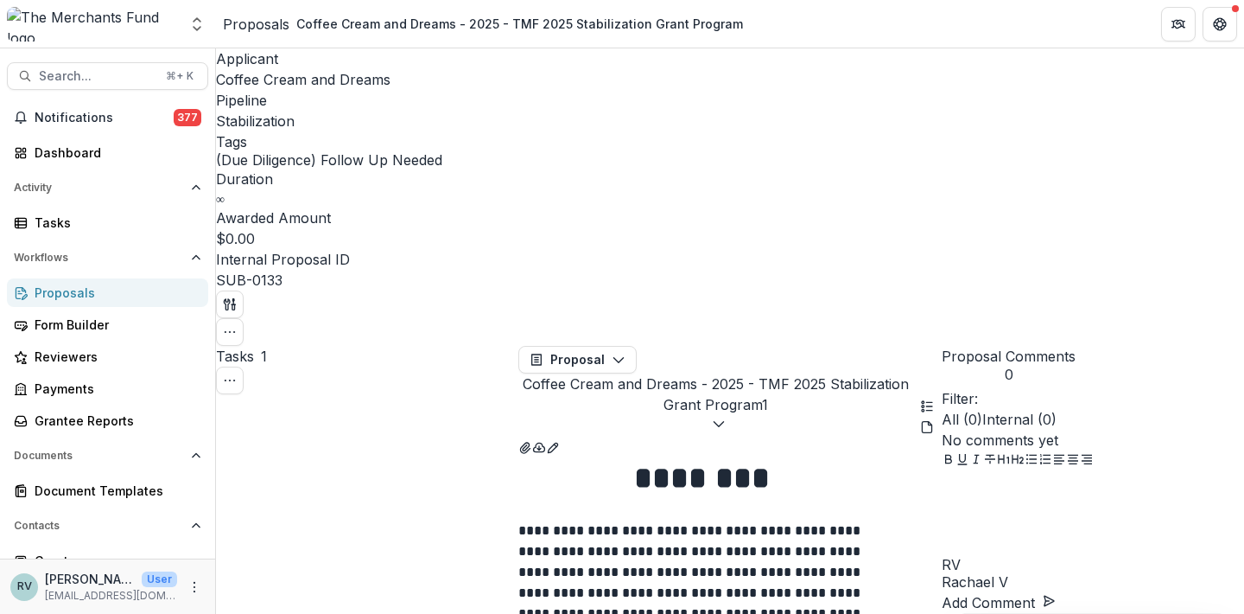
click at [303, 80] on span "Coffee Cream and Dreams" at bounding box center [303, 79] width 175 height 17
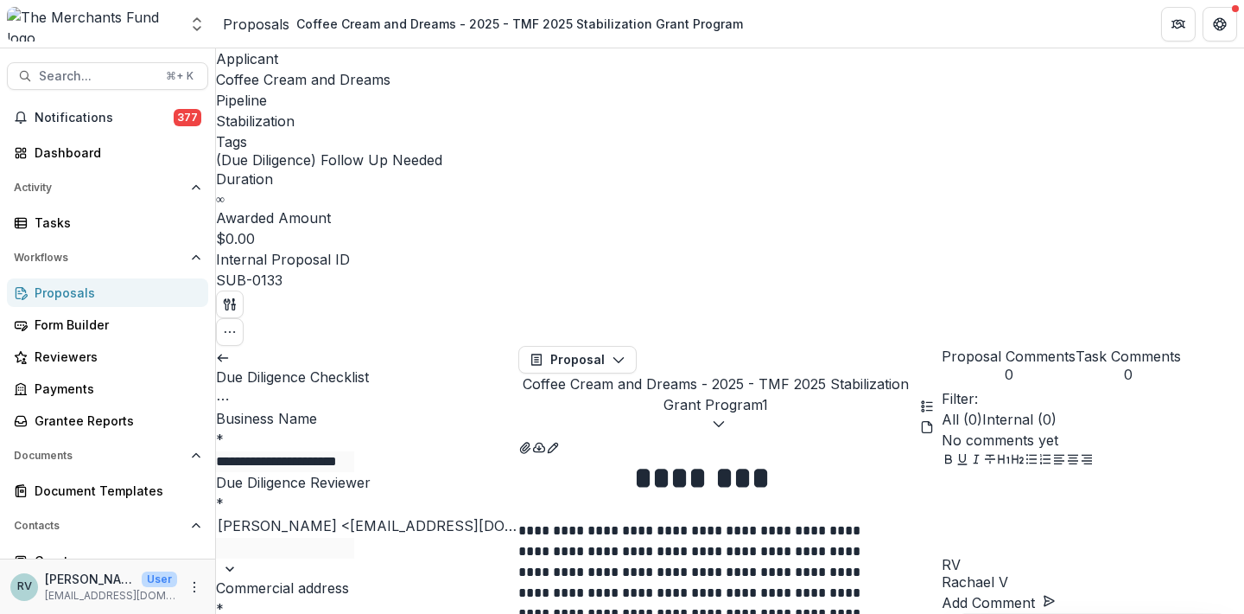
type input "*******"
click at [532, 441] on icon "View Attached Files" at bounding box center [526, 448] width 14 height 14
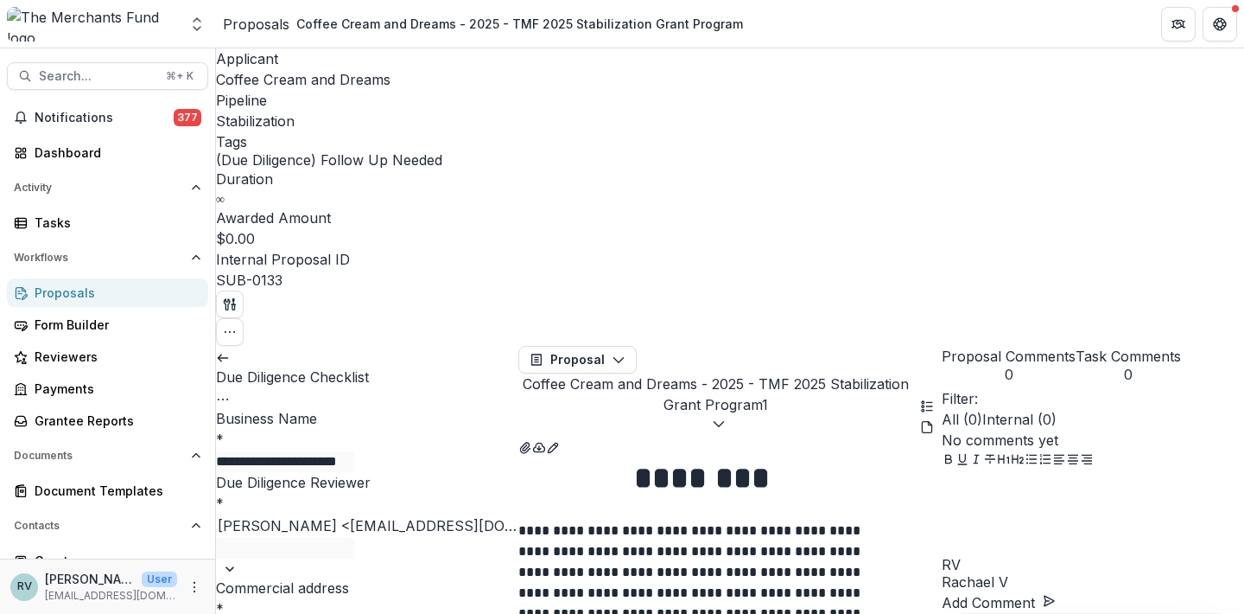
click at [279, 80] on span "Coffee Cream and Dreams" at bounding box center [303, 79] width 175 height 17
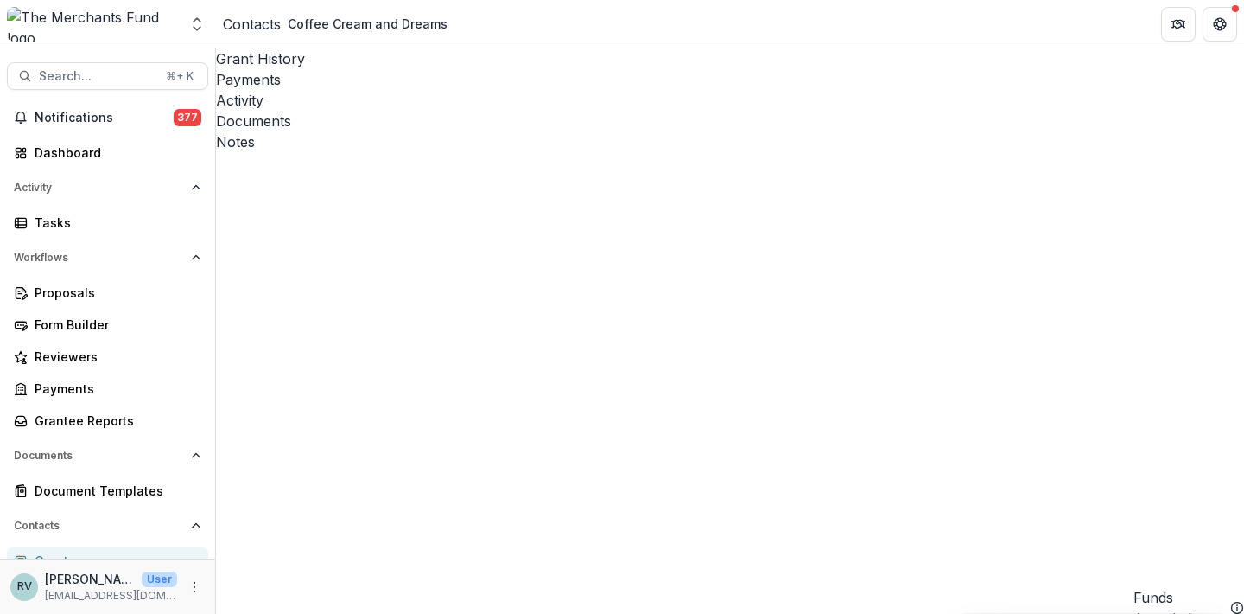
click at [446, 90] on div "Activity" at bounding box center [730, 100] width 1028 height 21
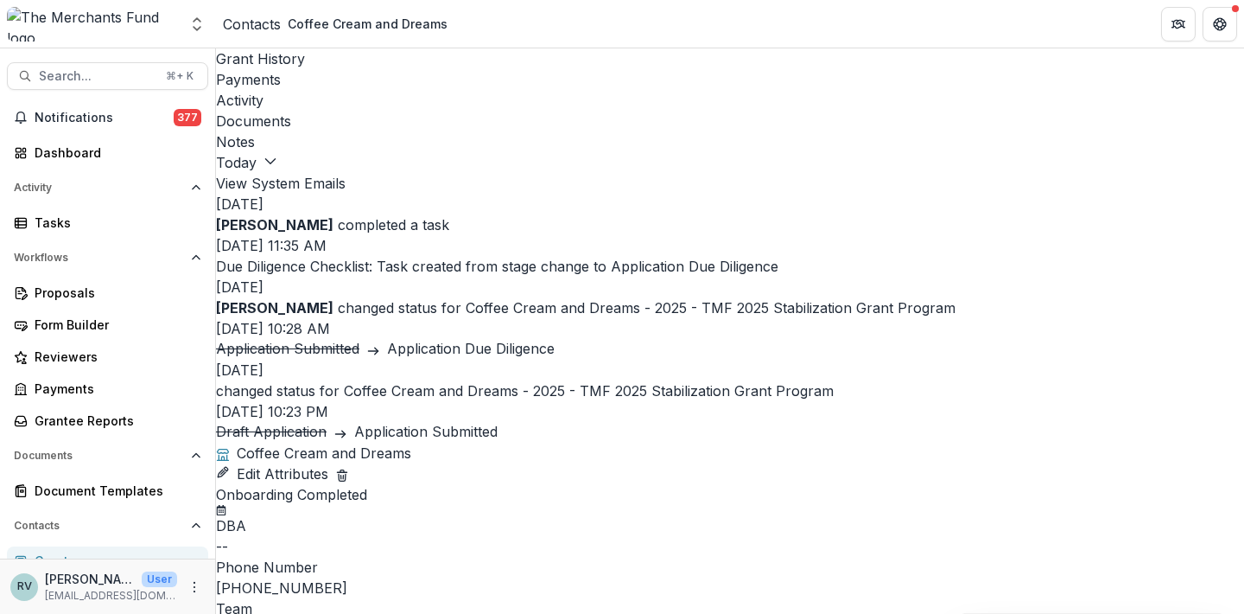
click at [346, 173] on button "View System Emails" at bounding box center [281, 183] width 130 height 21
click at [81, 151] on div "Dashboard" at bounding box center [115, 152] width 160 height 18
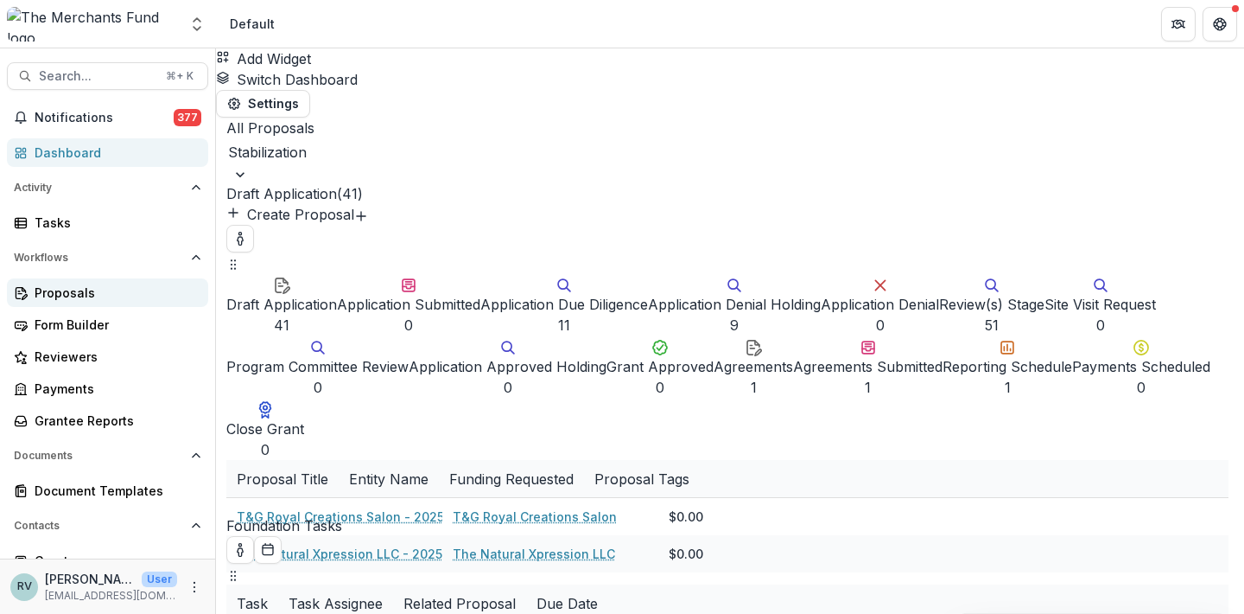
click at [86, 295] on div "Proposals" at bounding box center [115, 292] width 160 height 18
click at [71, 292] on div "Proposals" at bounding box center [115, 292] width 160 height 18
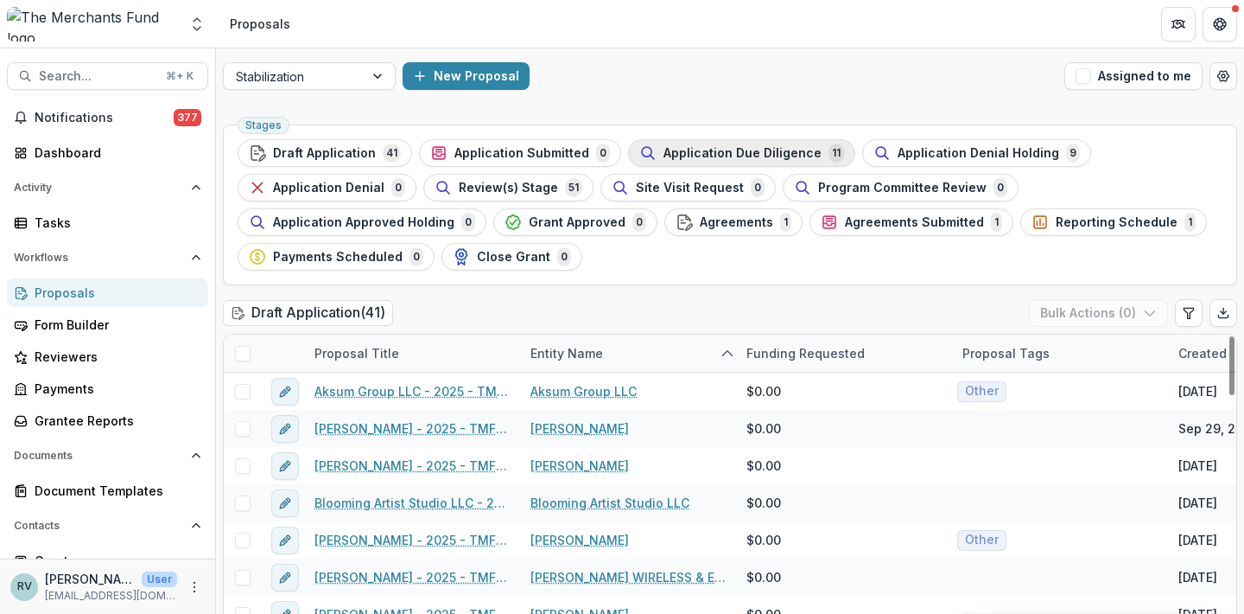
click at [725, 154] on span "Application Due Diligence" at bounding box center [743, 153] width 158 height 15
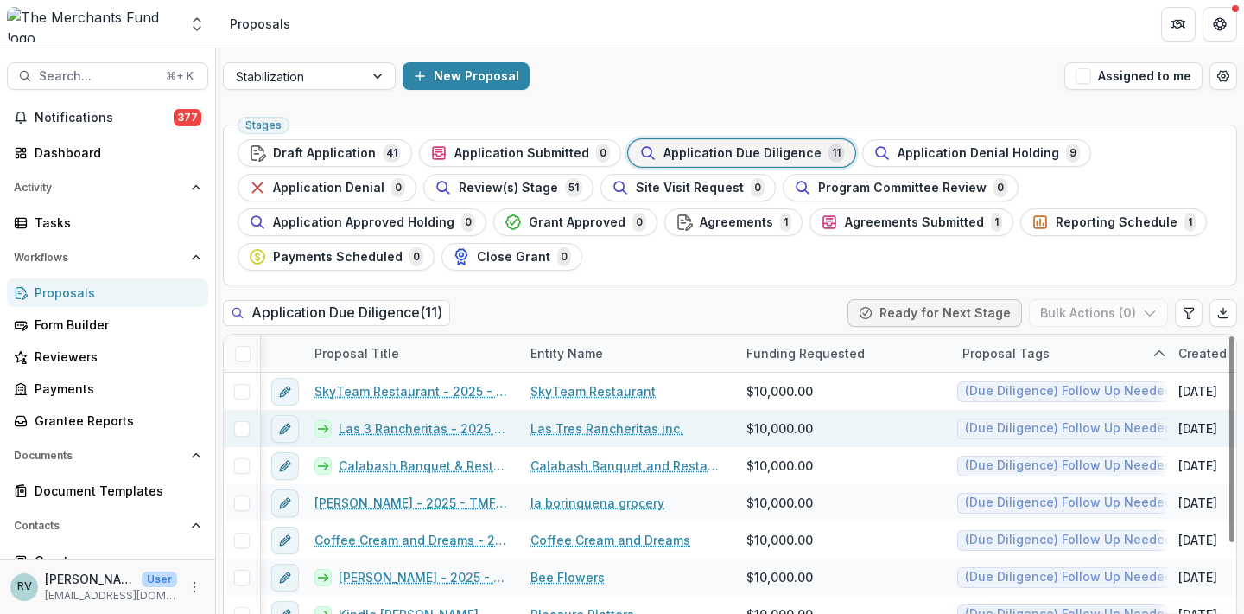
scroll to position [0, 1]
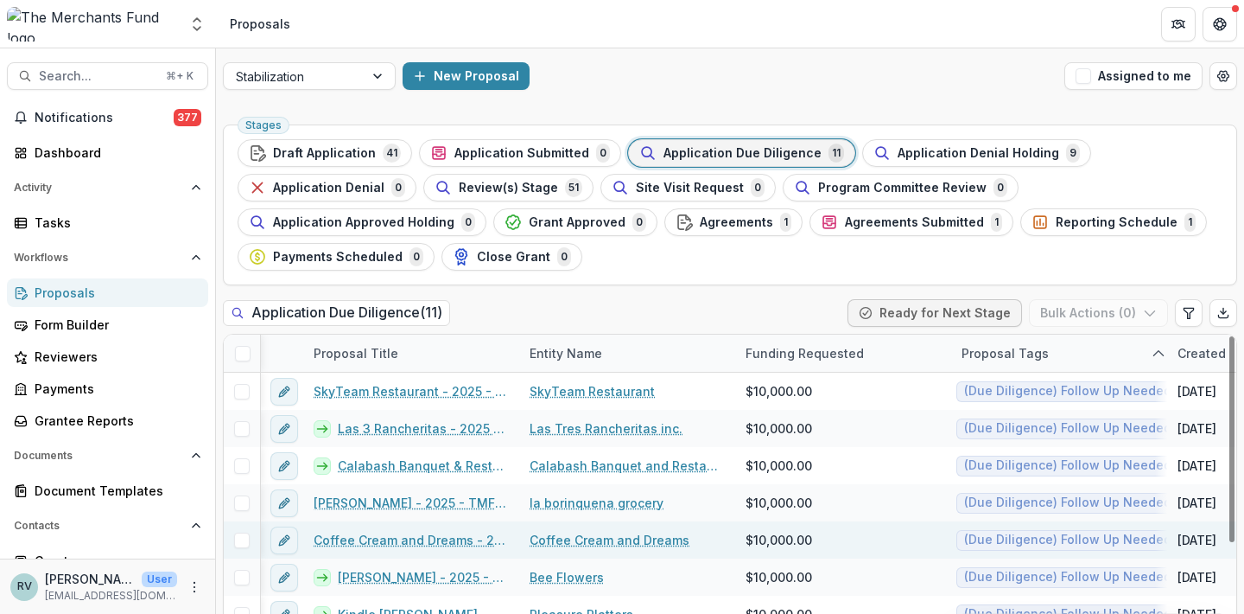
click at [428, 538] on link "Coffee Cream and Dreams - 2025 - TMF 2025 Stabilization Grant Program" at bounding box center [411, 540] width 195 height 18
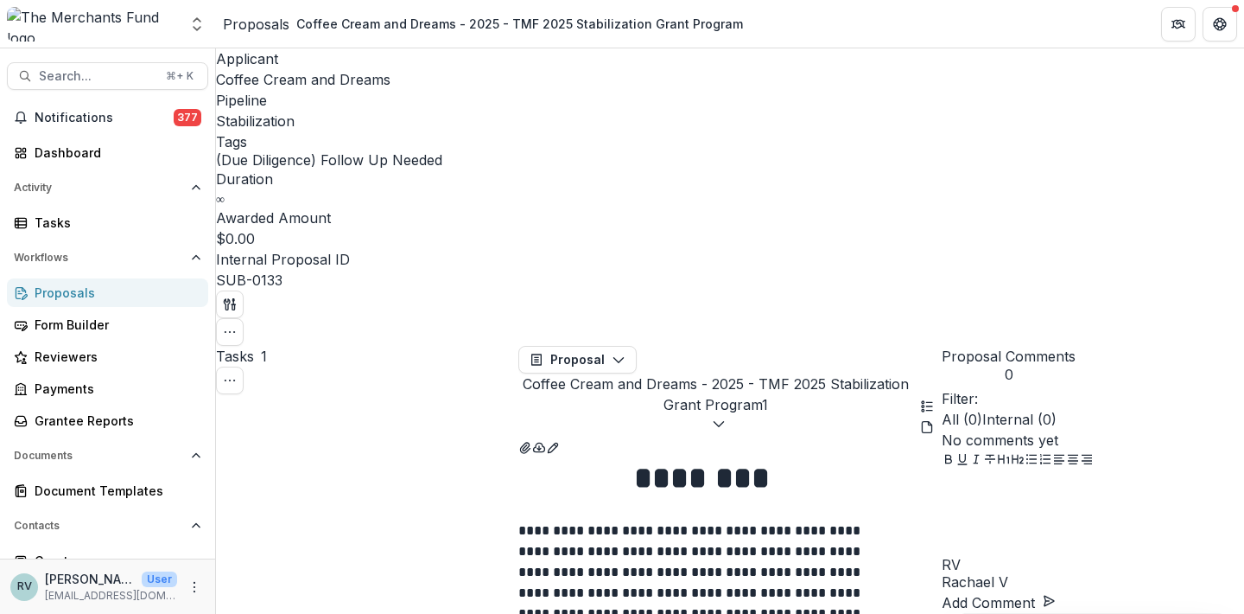
click at [1072, 518] on div at bounding box center [1093, 514] width 302 height 86
click at [1056, 592] on button "Add Comment" at bounding box center [999, 602] width 114 height 21
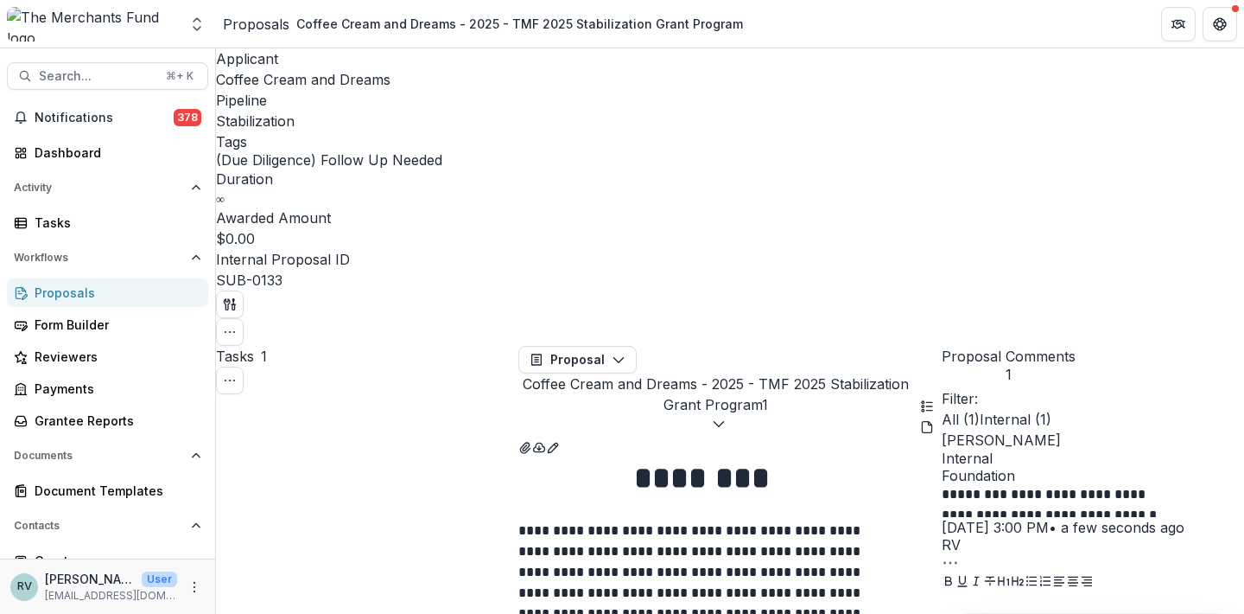
click at [65, 290] on div "Proposals" at bounding box center [115, 292] width 160 height 18
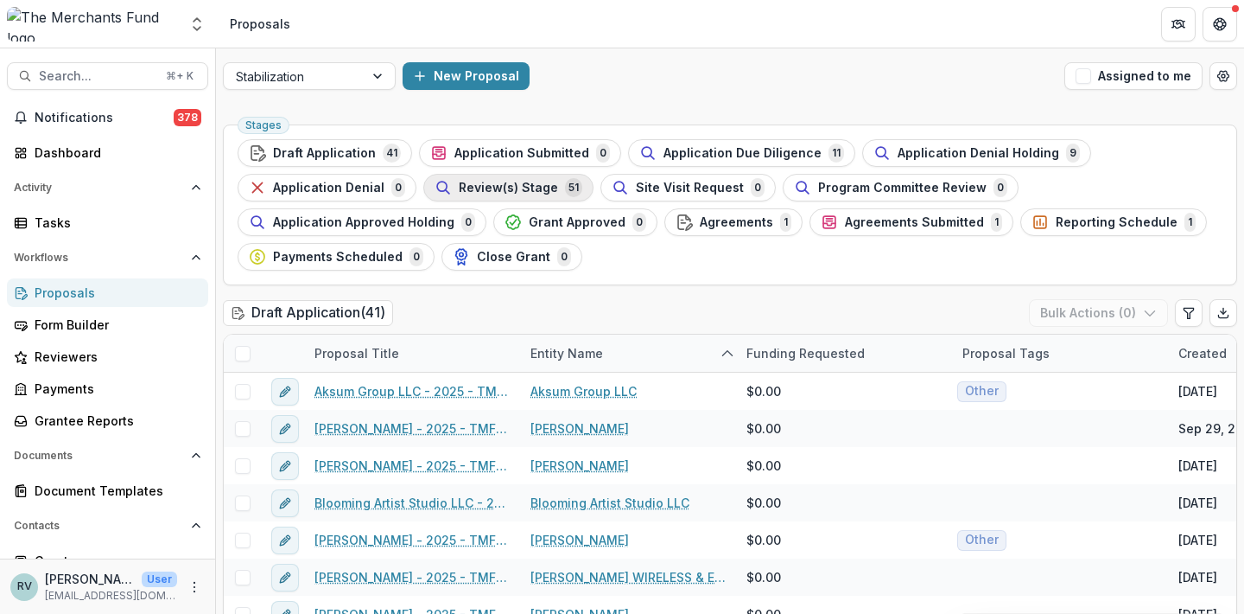
click at [507, 191] on span "Review(s) Stage" at bounding box center [508, 188] width 99 height 15
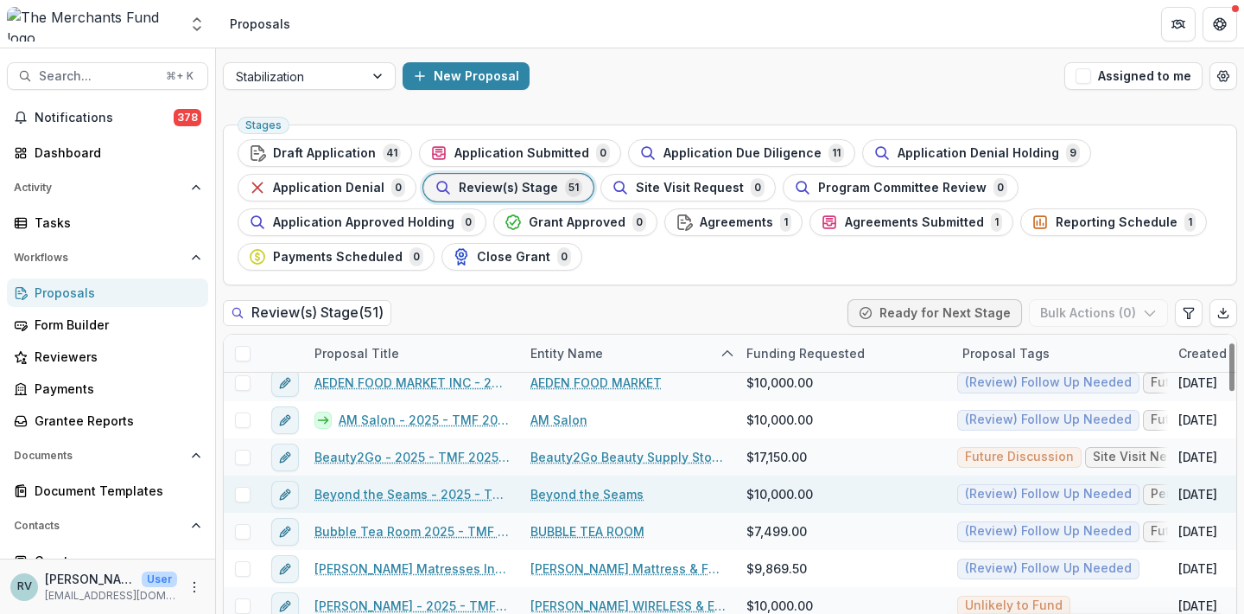
scroll to position [48, 0]
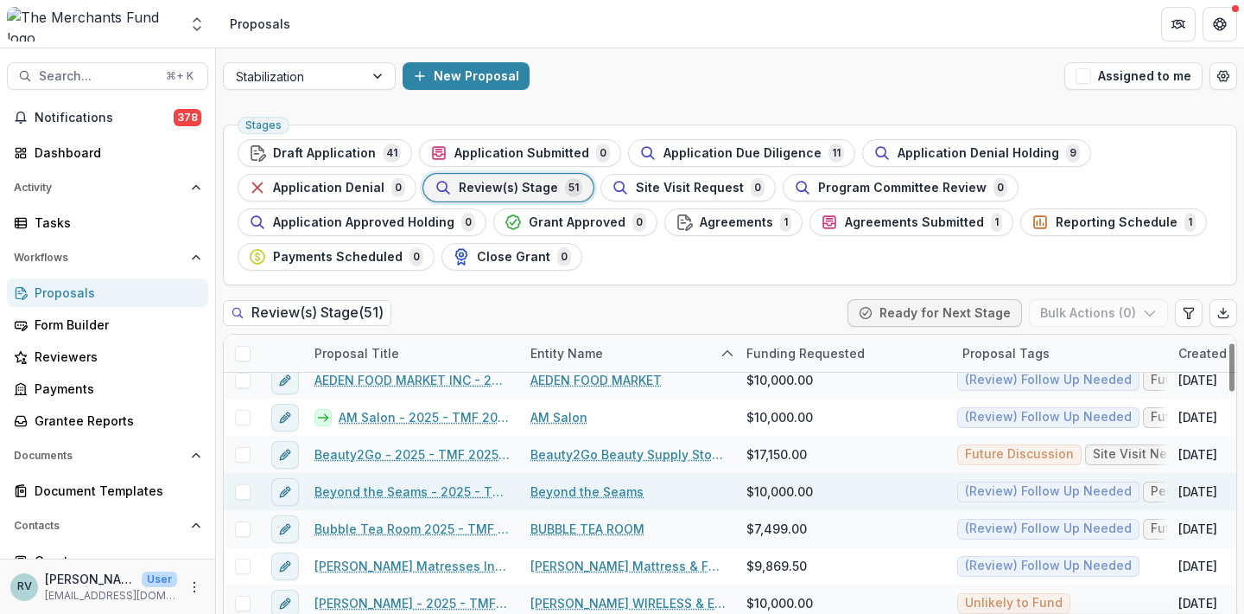
click at [390, 493] on link "Beyond the Seams - 2025 - TMF 2025 Stabilization Grant Program" at bounding box center [412, 491] width 195 height 18
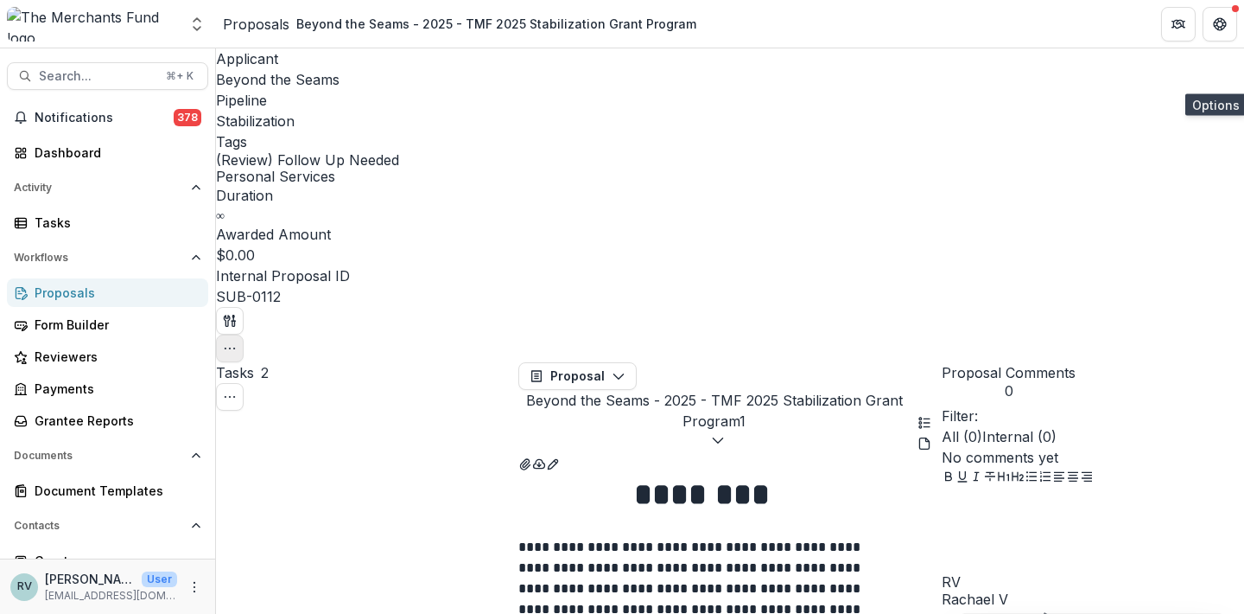
click at [237, 341] on icon "button" at bounding box center [230, 348] width 14 height 14
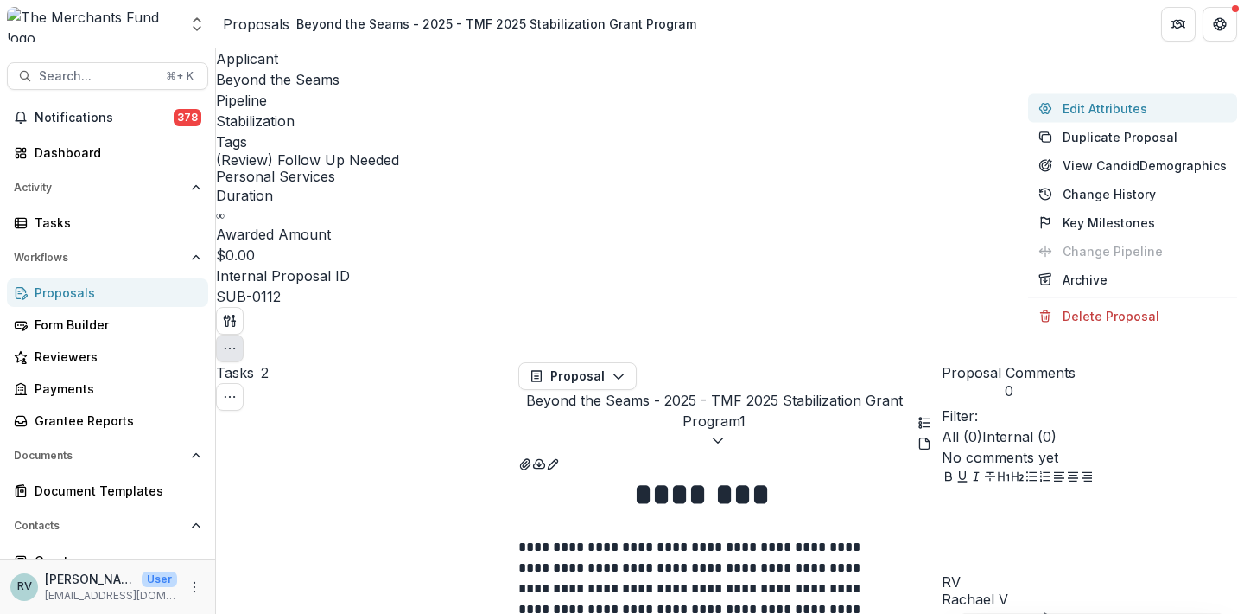
click at [1146, 115] on button "Edit Attributes" at bounding box center [1132, 108] width 209 height 29
type input "*******"
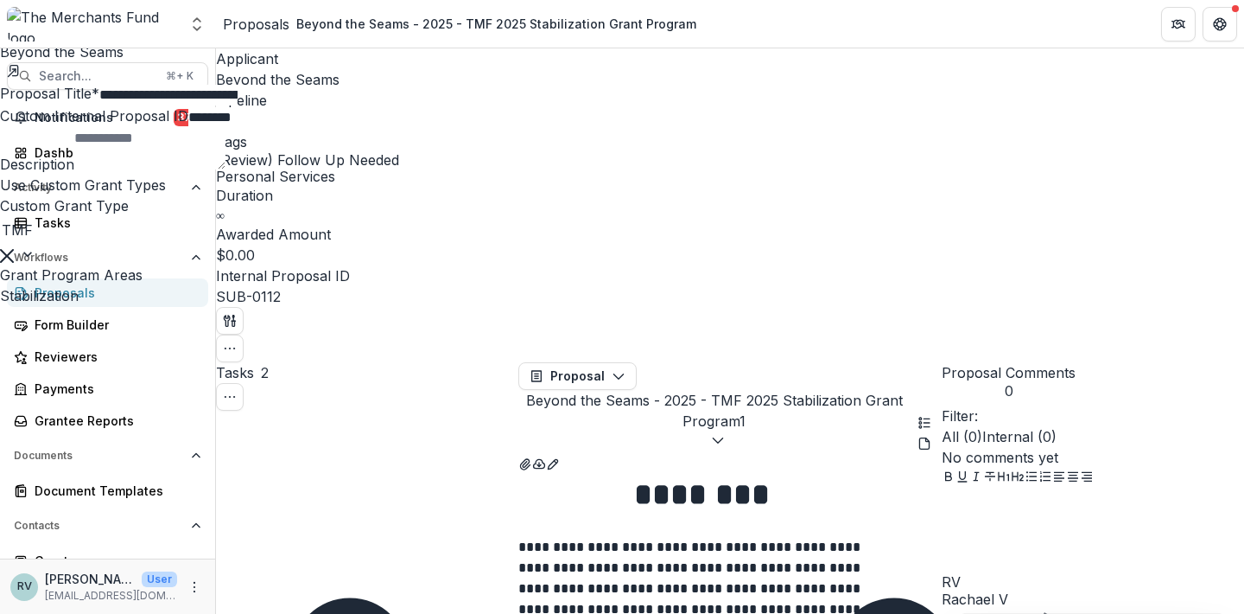
scroll to position [444, 0]
type input "******"
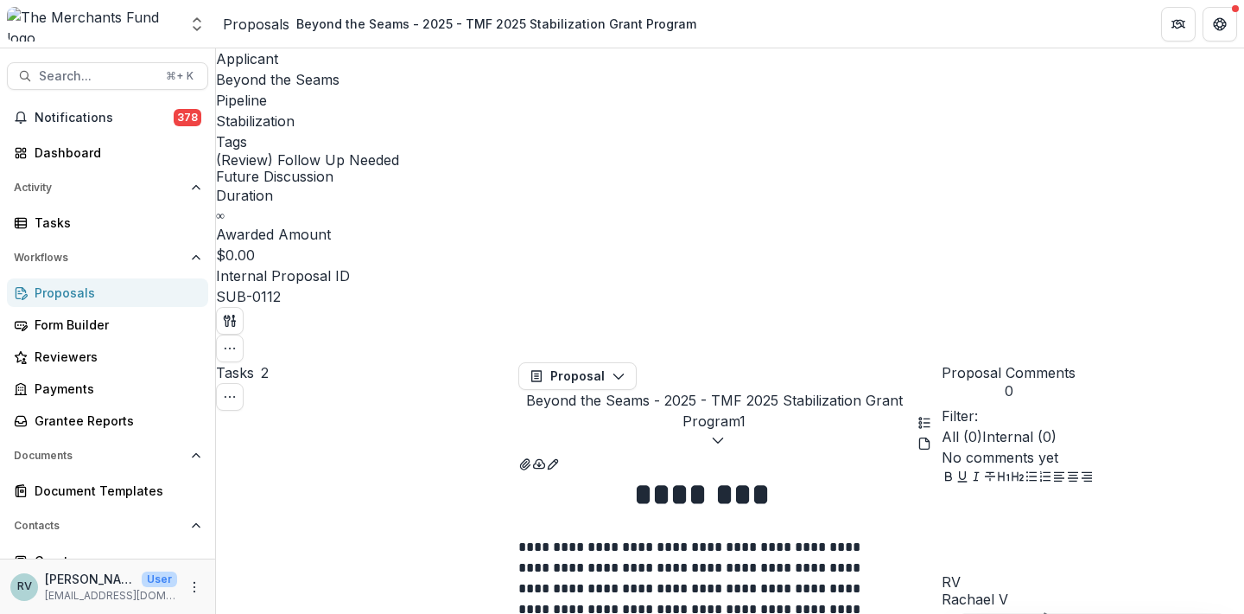
click at [1029, 512] on div at bounding box center [1093, 531] width 302 height 86
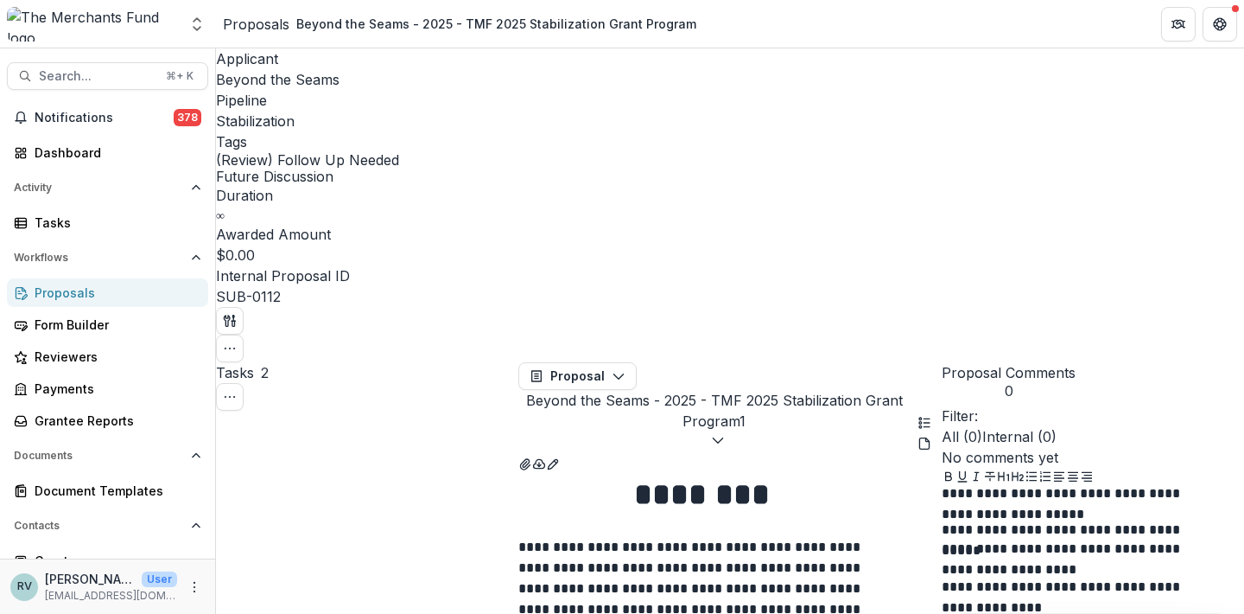
scroll to position [64, 0]
click at [953, 578] on p "**********" at bounding box center [1077, 597] width 270 height 38
click at [955, 578] on p "**********" at bounding box center [1077, 597] width 270 height 38
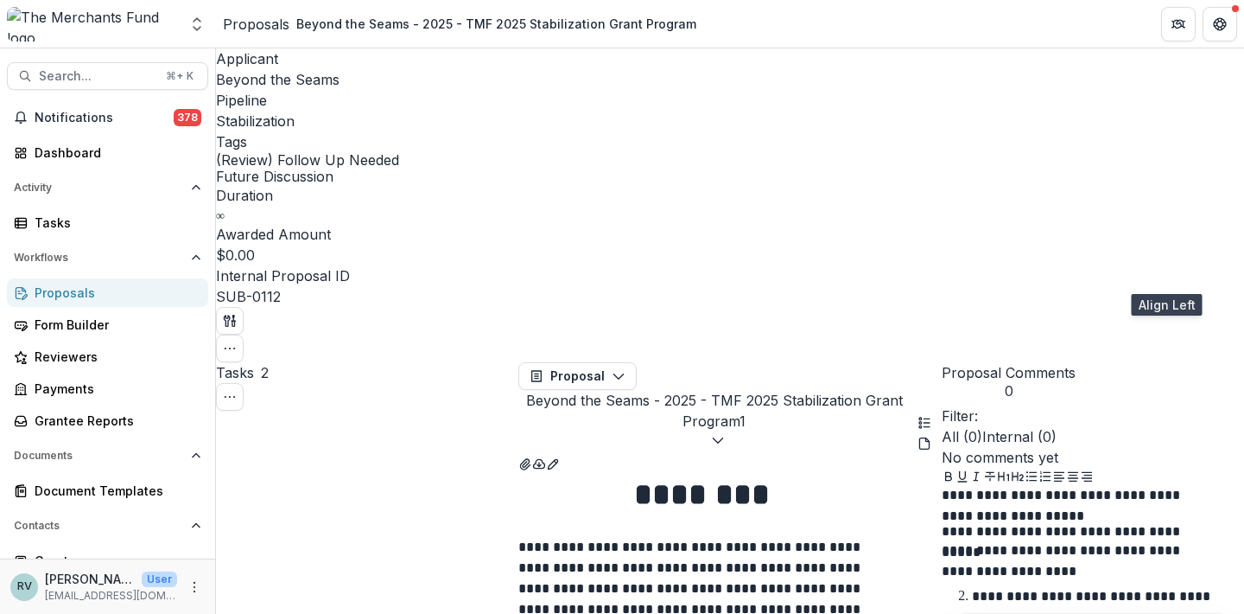
click at [1066, 469] on icon "Align Left" at bounding box center [1060, 476] width 14 height 14
click at [975, 585] on li "**********" at bounding box center [1090, 607] width 254 height 44
click at [970, 521] on p "**********" at bounding box center [1077, 530] width 270 height 19
click at [1053, 468] on button "Ordered List" at bounding box center [1046, 478] width 14 height 21
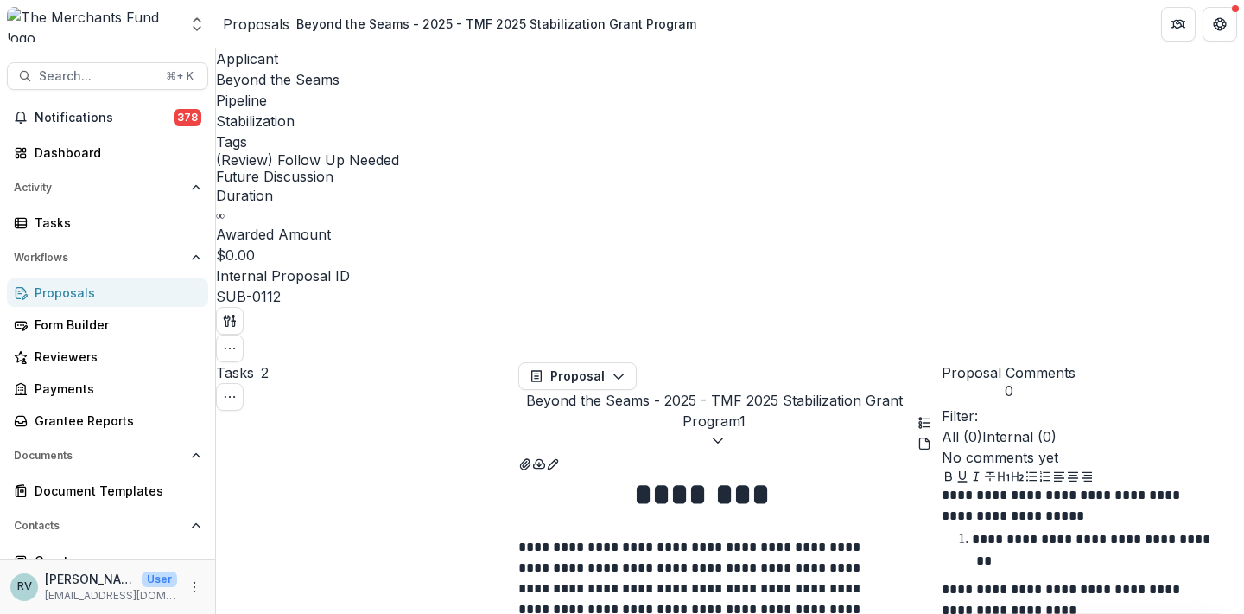
click at [951, 488] on div "**********" at bounding box center [1093, 617] width 302 height 259
click at [954, 579] on p "**********" at bounding box center [1077, 598] width 270 height 38
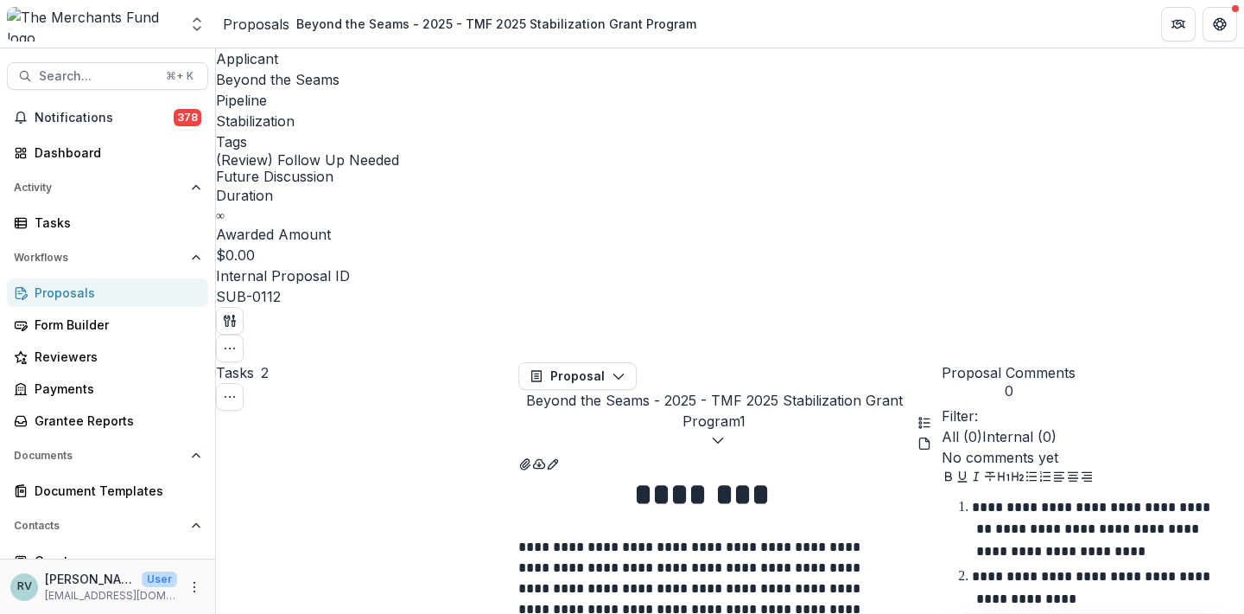
scroll to position [94, 0]
click at [952, 488] on div "**********" at bounding box center [1093, 617] width 302 height 259
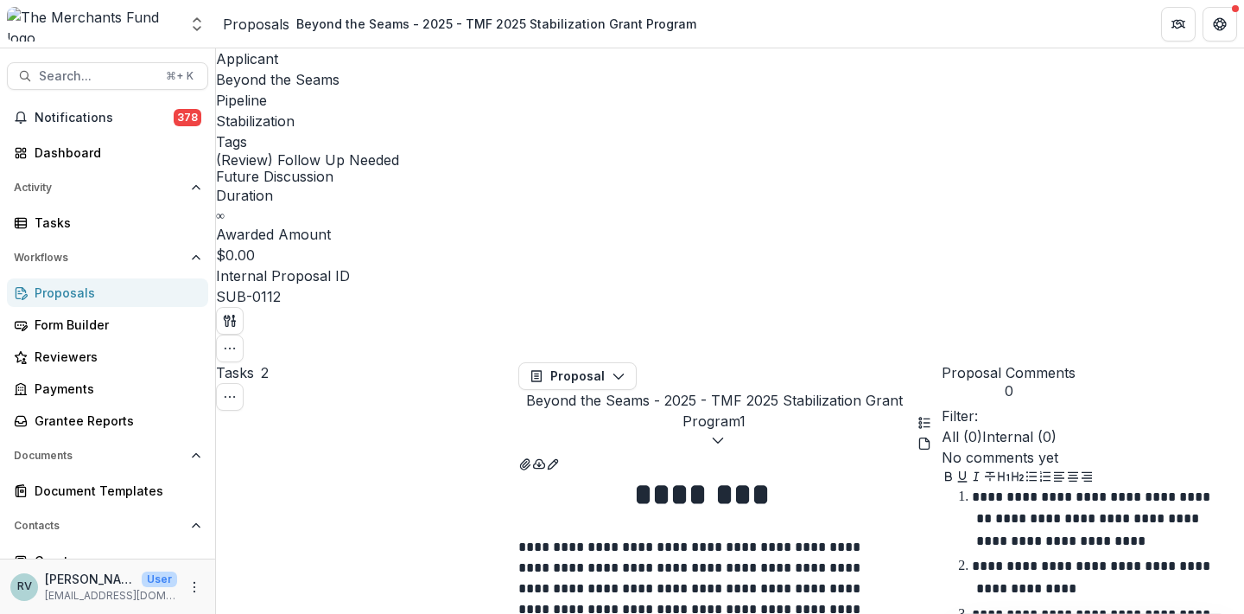
scroll to position [105, 0]
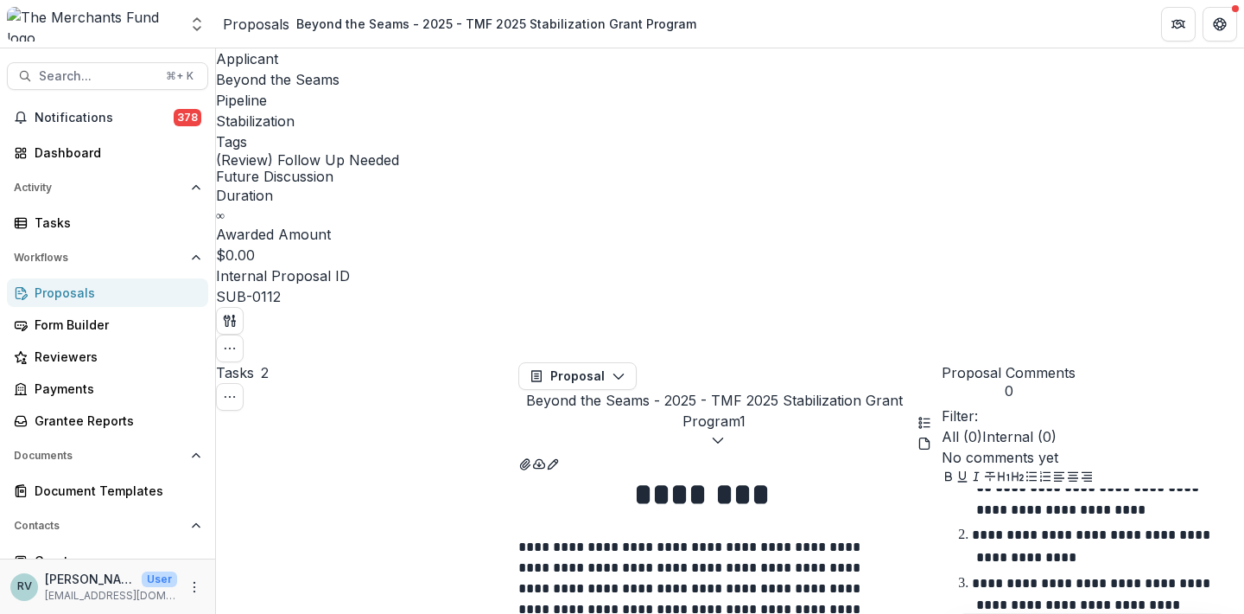
scroll to position [137, 0]
drag, startPoint x: 1145, startPoint y: 543, endPoint x: 1058, endPoint y: 493, distance: 100.7
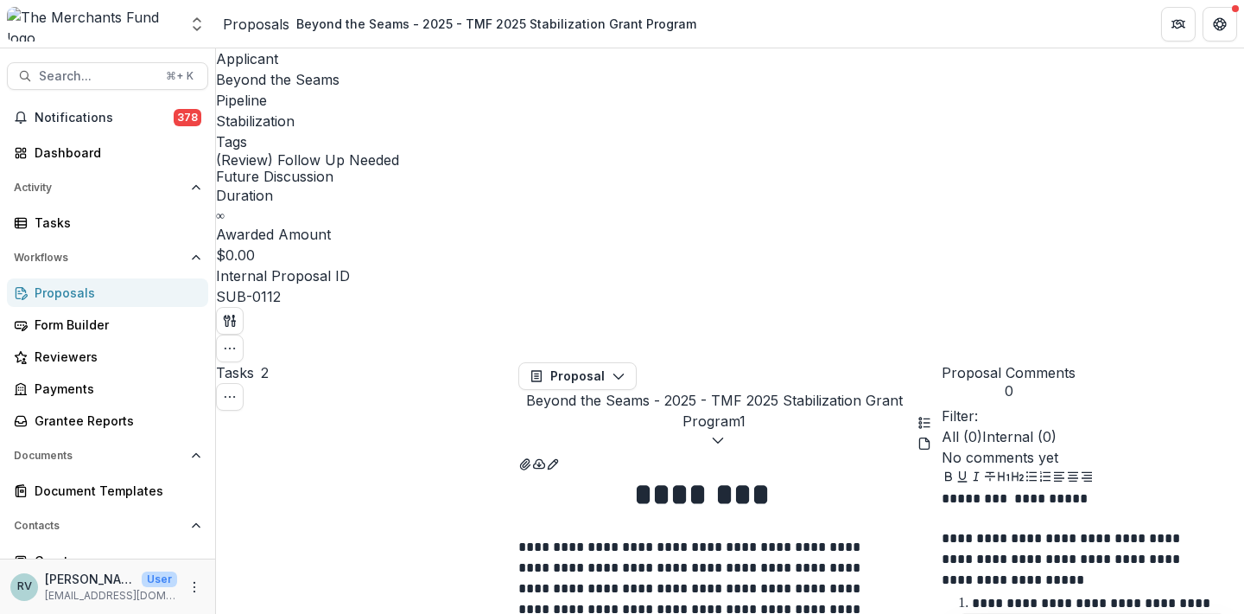
scroll to position [0, 0]
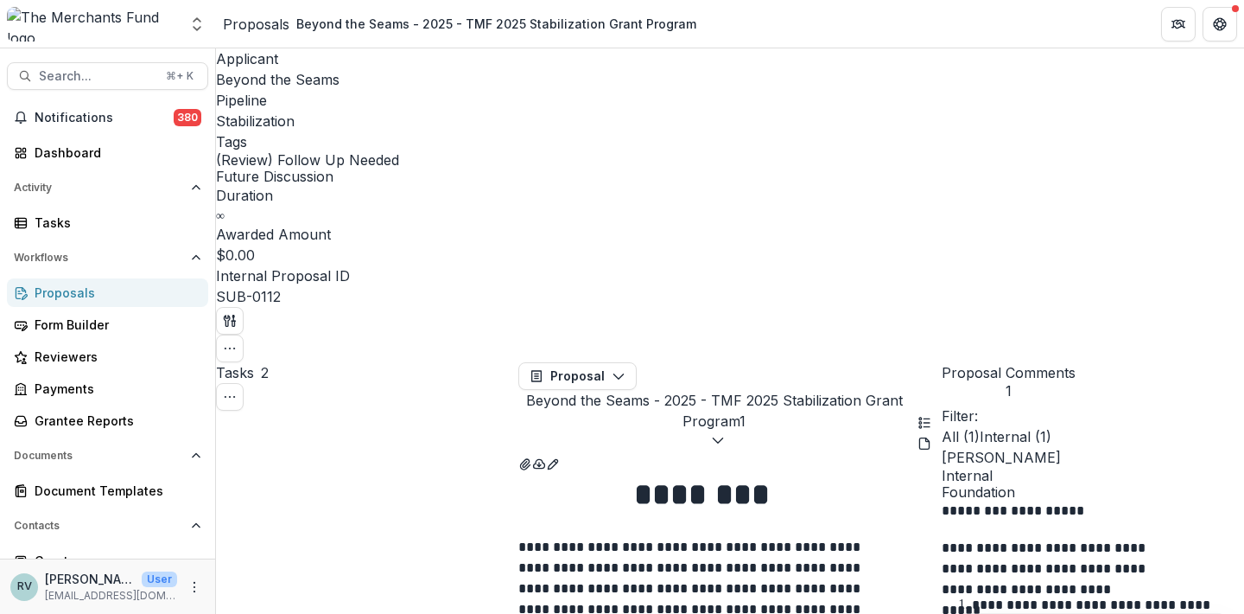
click at [68, 286] on div "Proposals" at bounding box center [115, 292] width 160 height 18
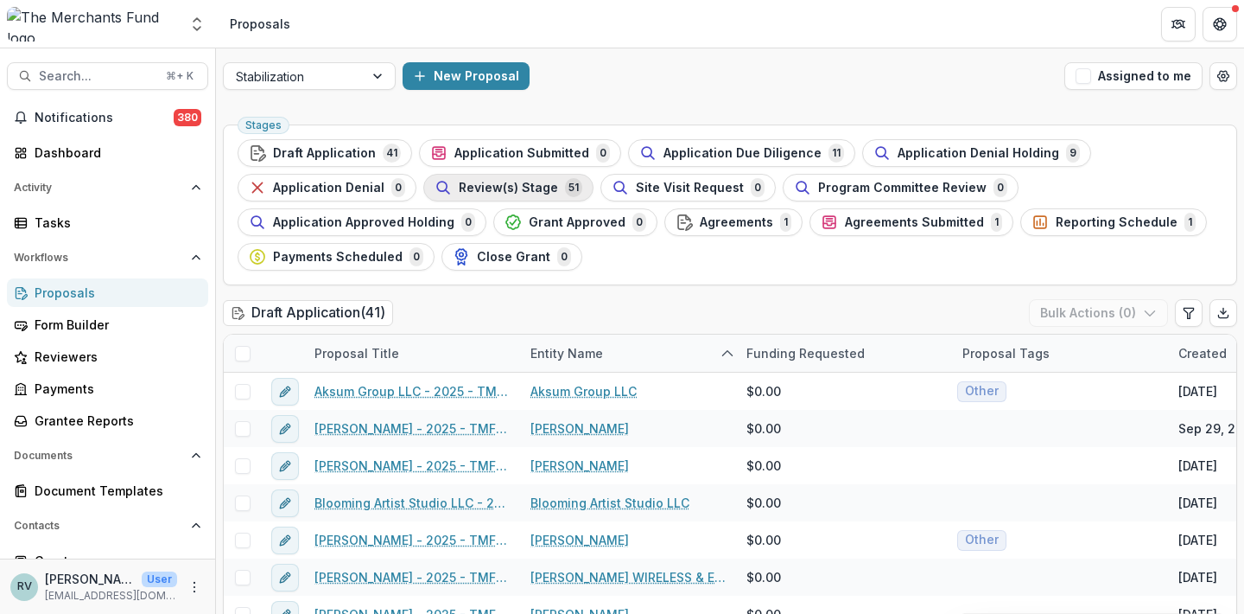
click at [553, 191] on div "Review(s) Stage 51" at bounding box center [509, 187] width 148 height 19
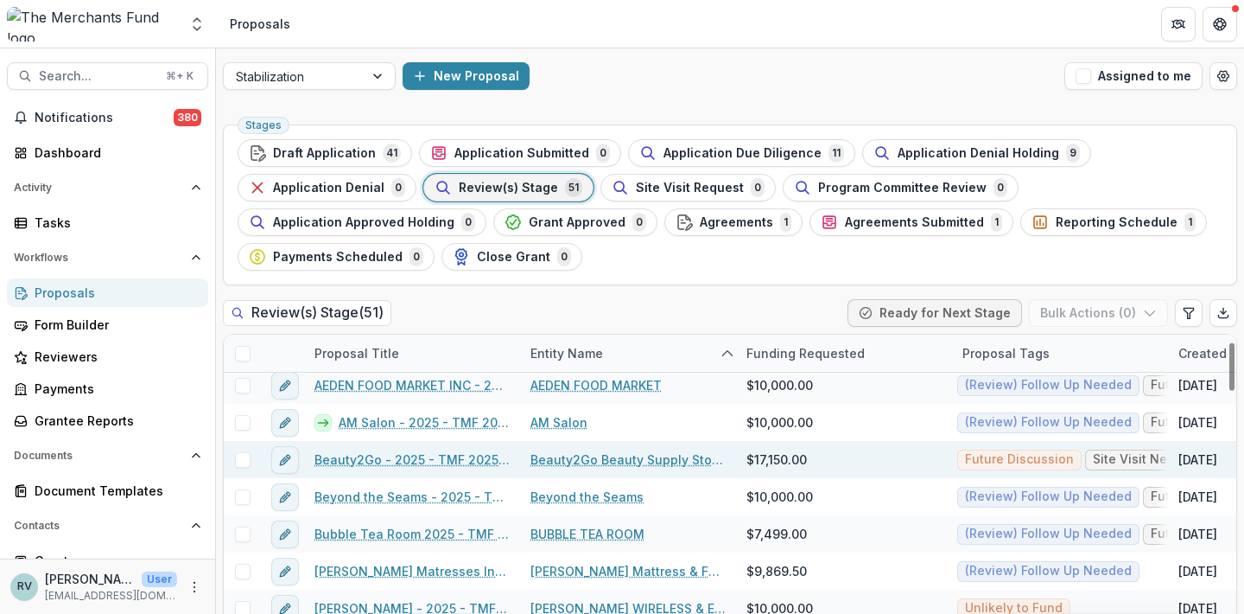
scroll to position [44, 0]
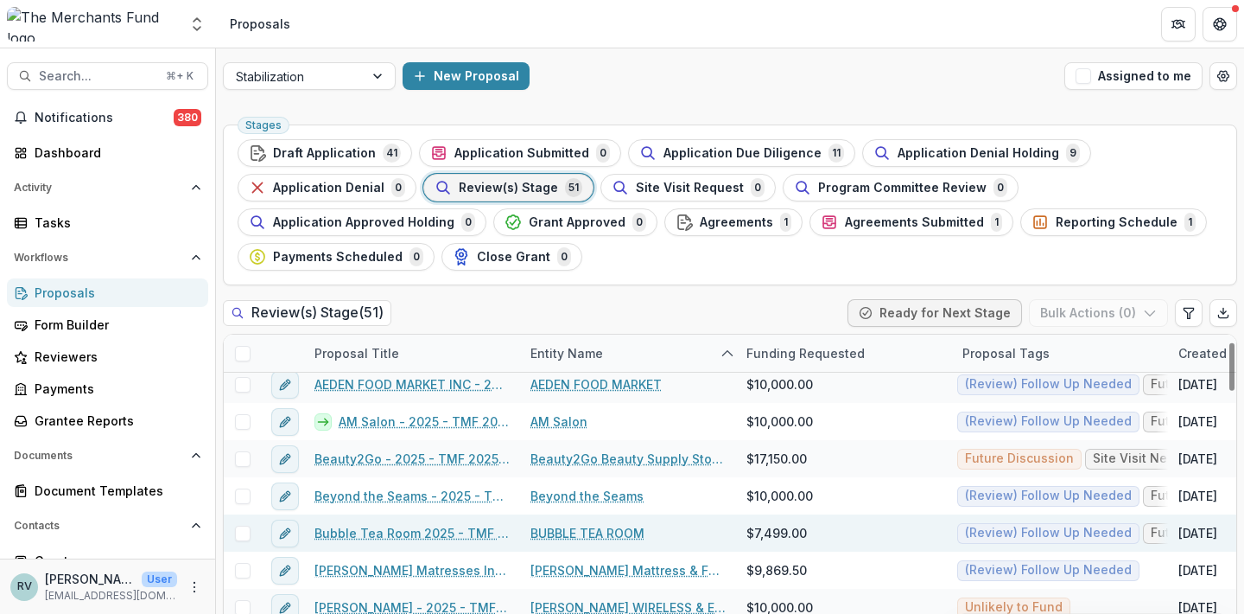
click at [468, 527] on link "Bubble Tea Room 2025 - TMF 2025 Stabilization Grant Program" at bounding box center [412, 533] width 195 height 18
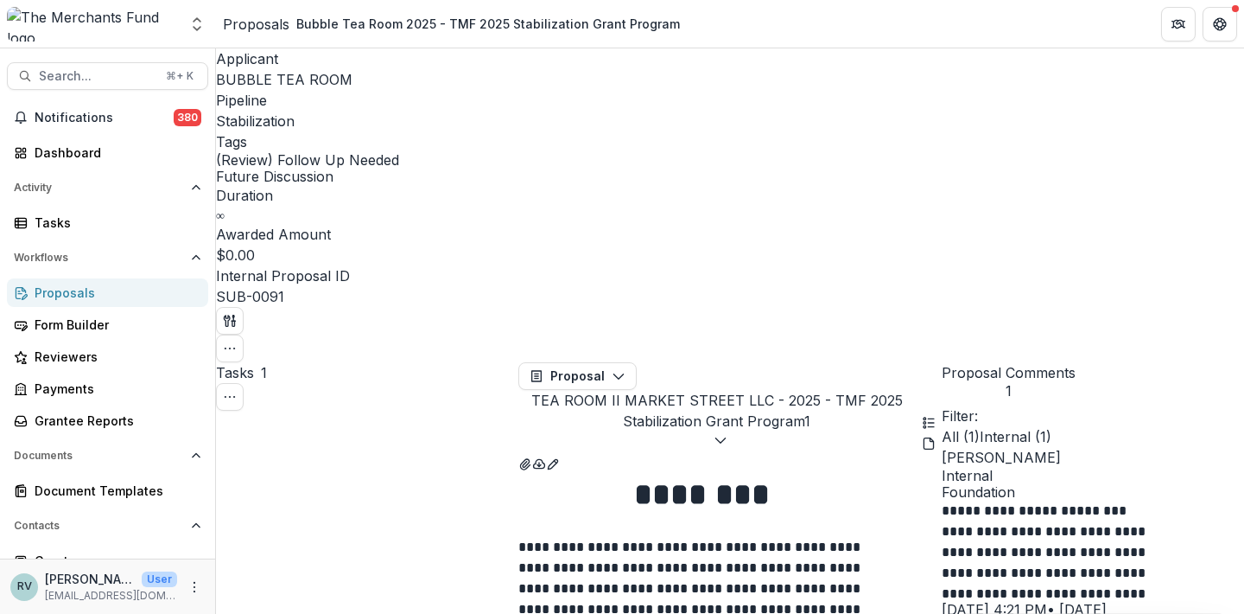
scroll to position [60, 0]
click at [237, 341] on icon "button" at bounding box center [230, 348] width 14 height 14
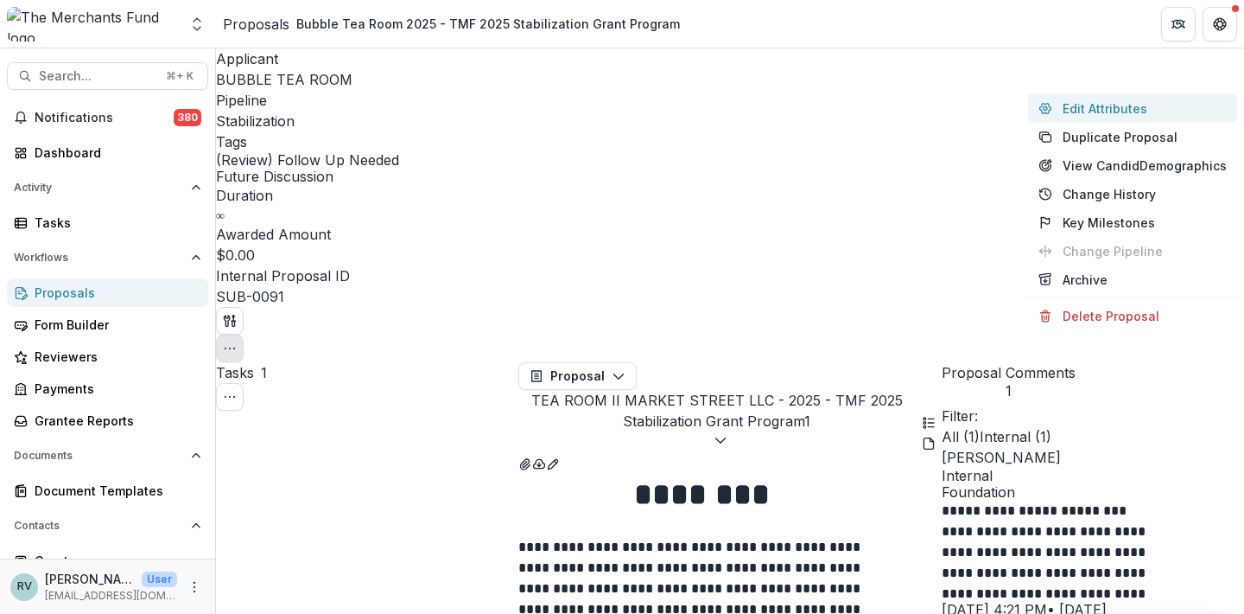
click at [1163, 111] on button "Edit Attributes" at bounding box center [1132, 108] width 209 height 29
type input "******"
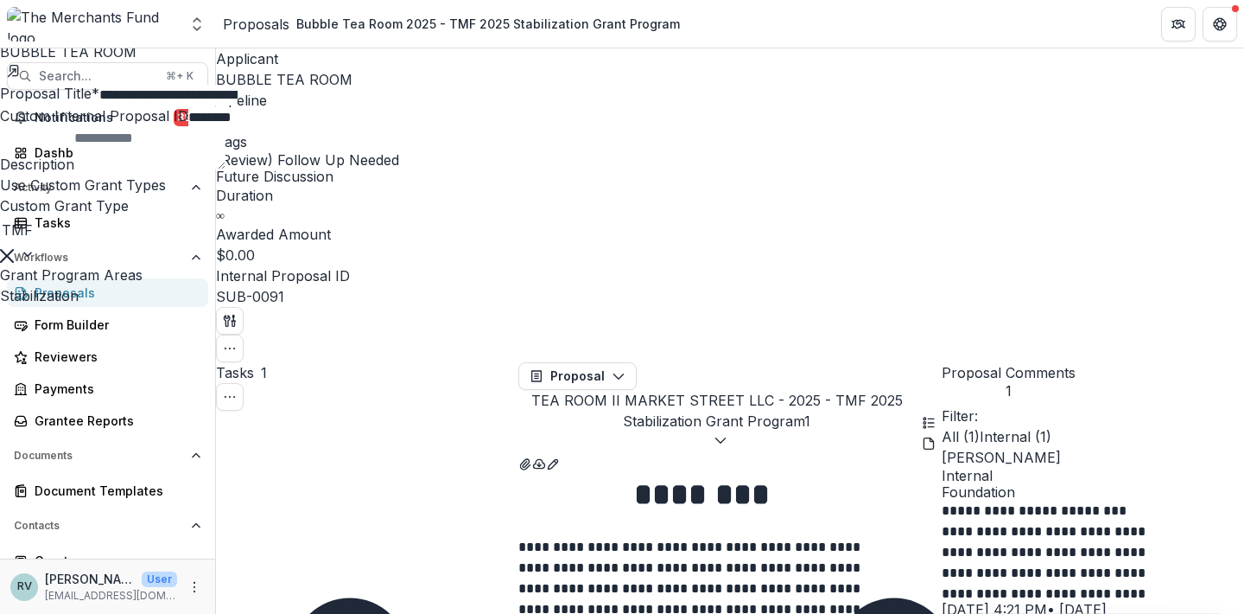
scroll to position [602, 0]
type input "**"
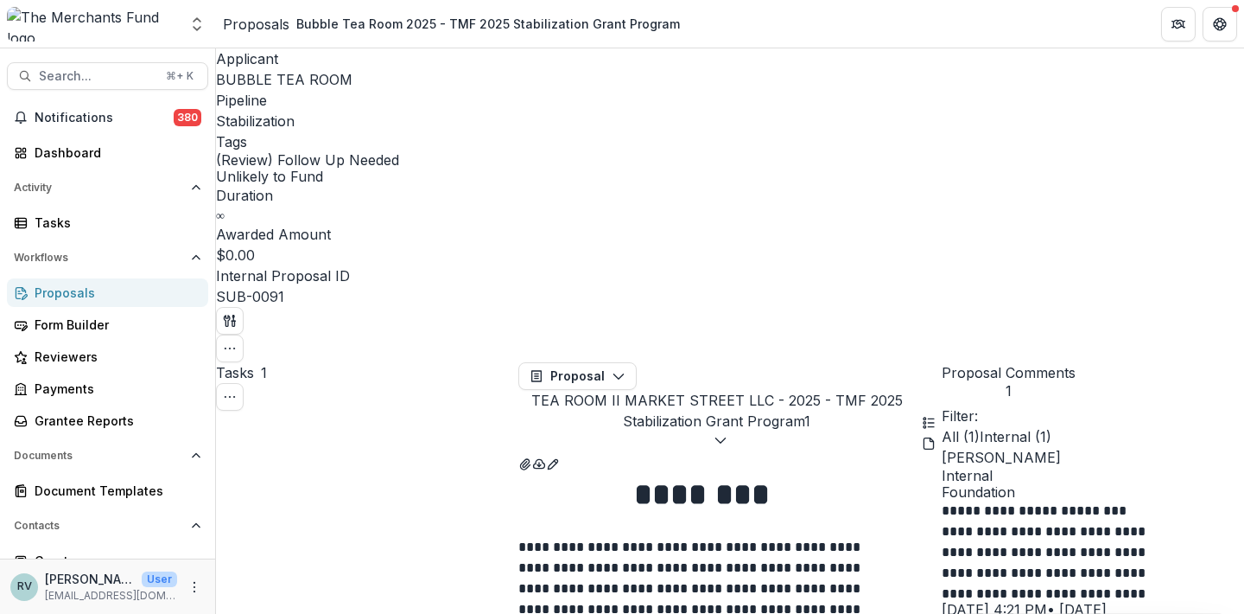
click at [265, 22] on div "Proposals" at bounding box center [256, 24] width 67 height 21
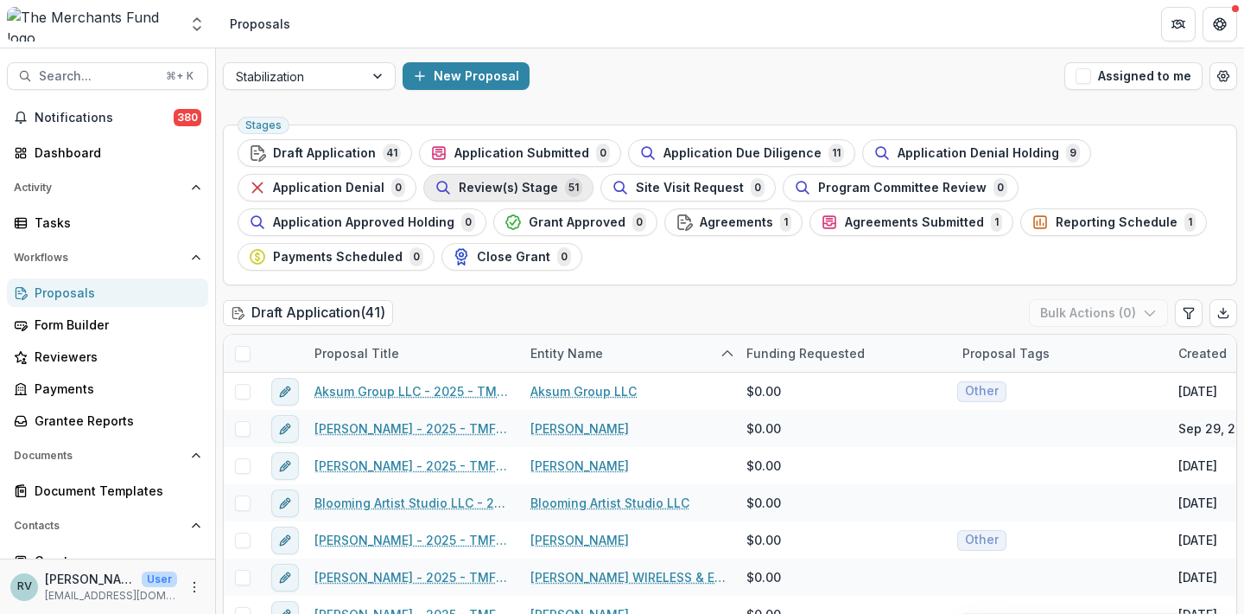
click at [546, 200] on button "Review(s) Stage 51" at bounding box center [508, 188] width 170 height 28
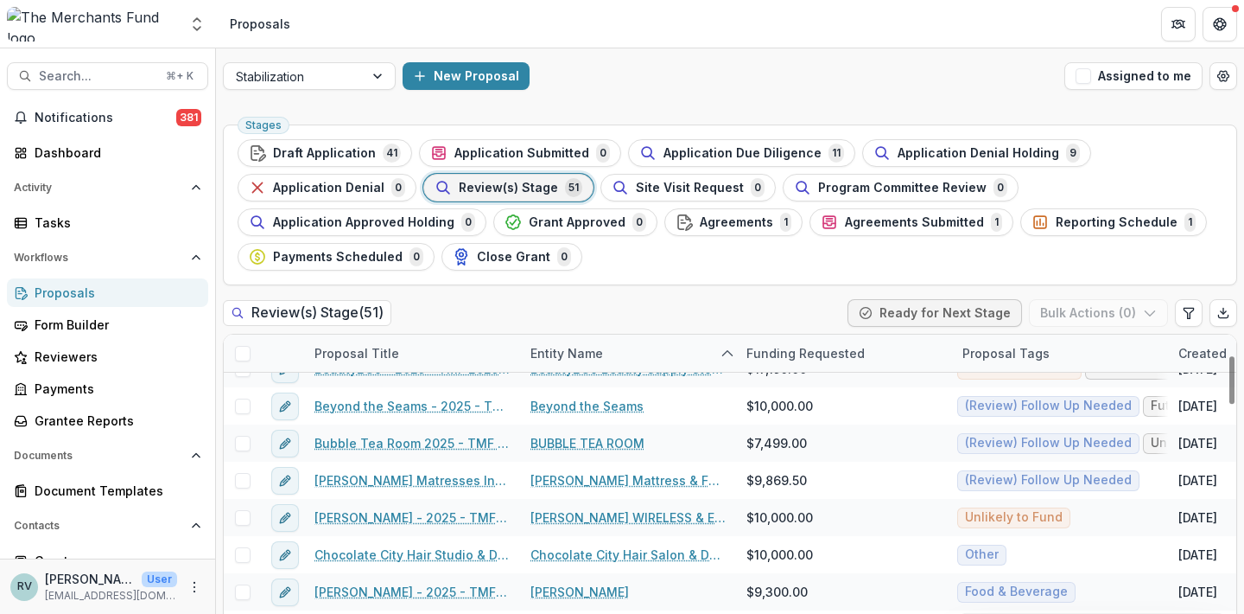
scroll to position [135, 0]
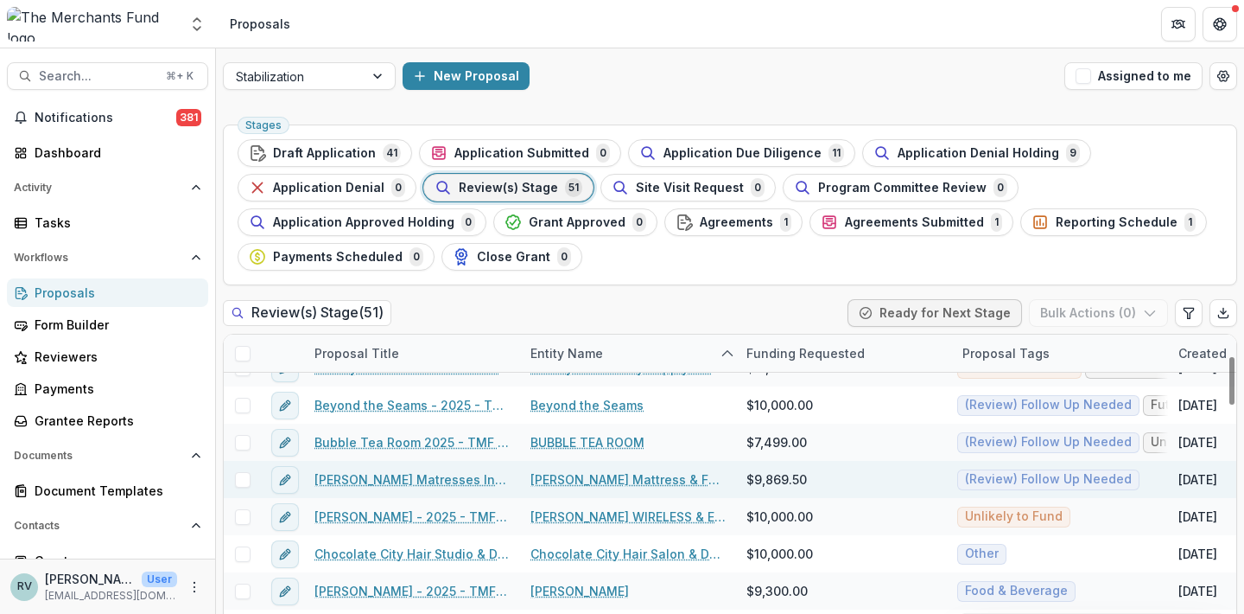
click at [420, 478] on link "[PERSON_NAME] Matresses Inc - 2025 - TMF 2025 Stabilization Grant Program" at bounding box center [412, 479] width 195 height 18
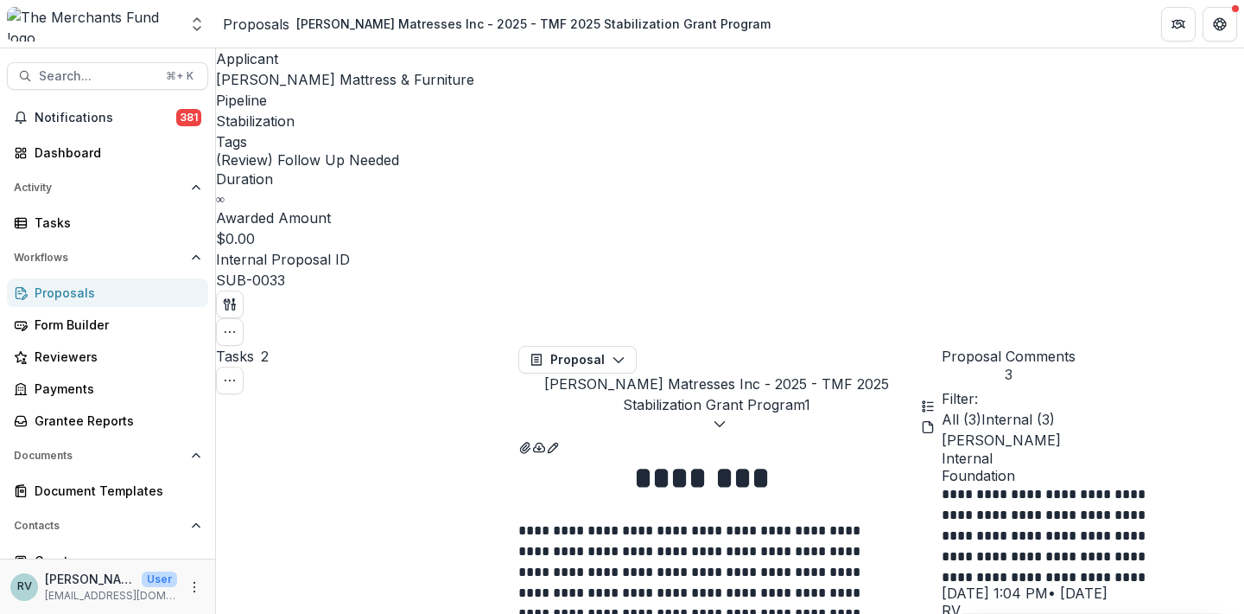
scroll to position [38, 0]
click at [237, 325] on icon "button" at bounding box center [230, 332] width 14 height 14
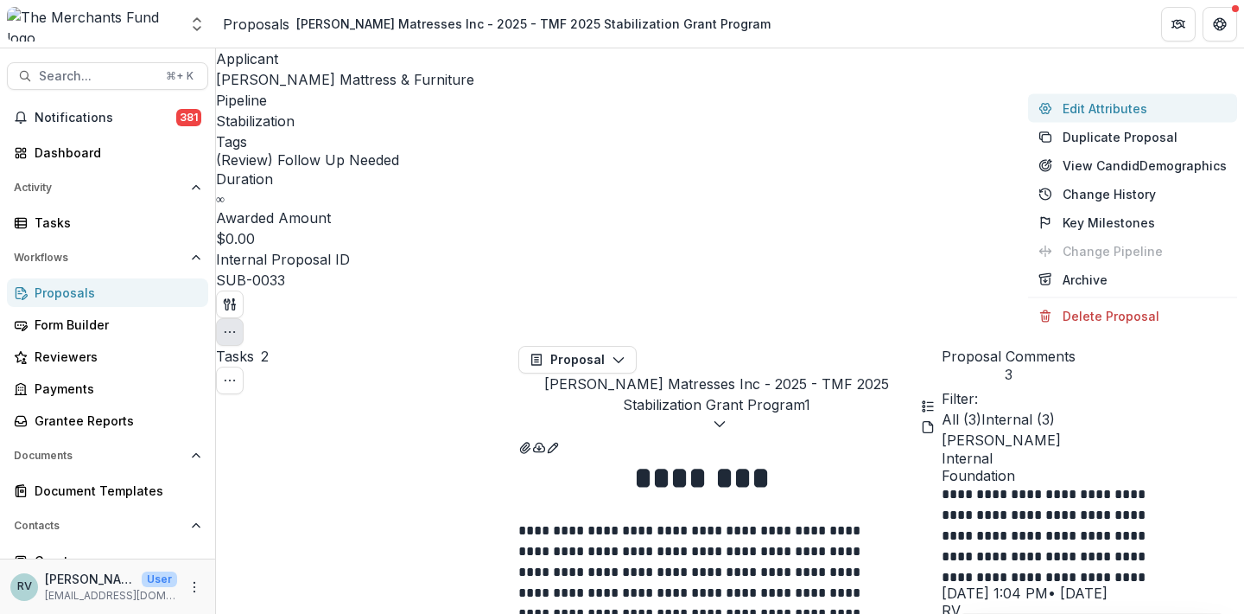
click at [1154, 113] on button "Edit Attributes" at bounding box center [1132, 108] width 209 height 29
type input "********"
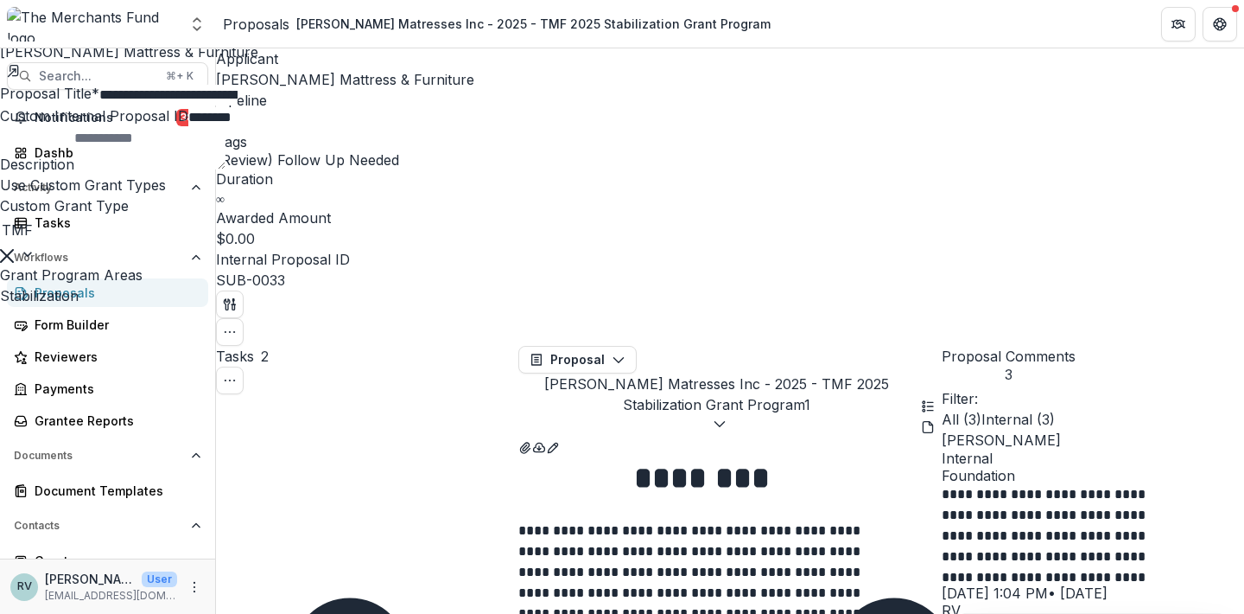
scroll to position [611, 0]
type input "****"
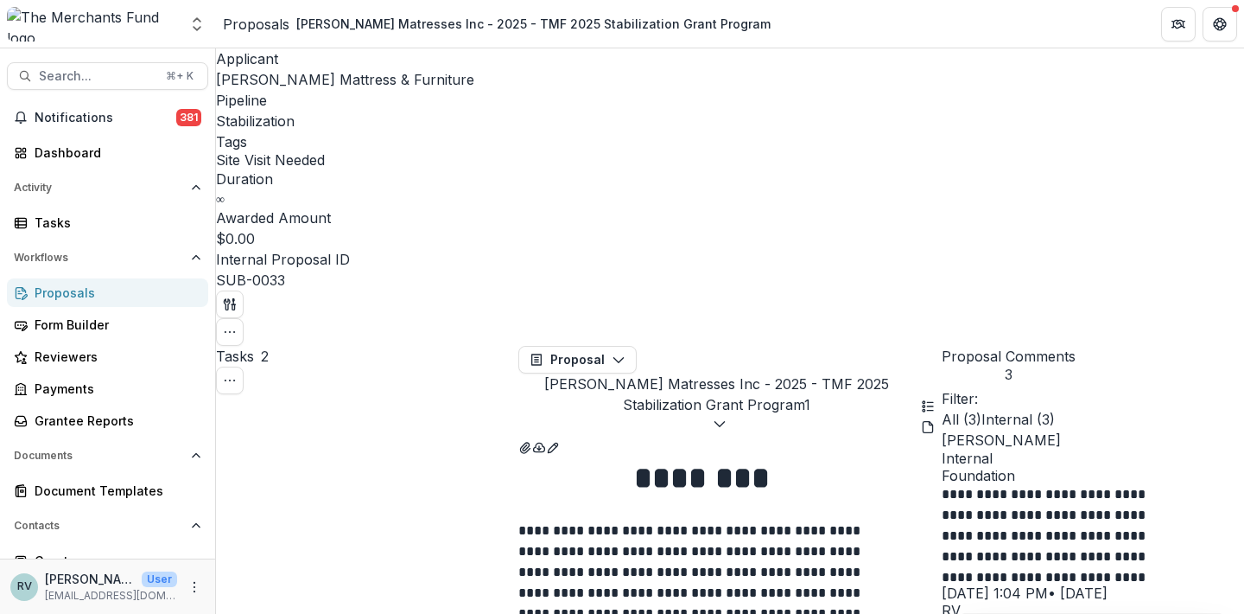
type input "**********"
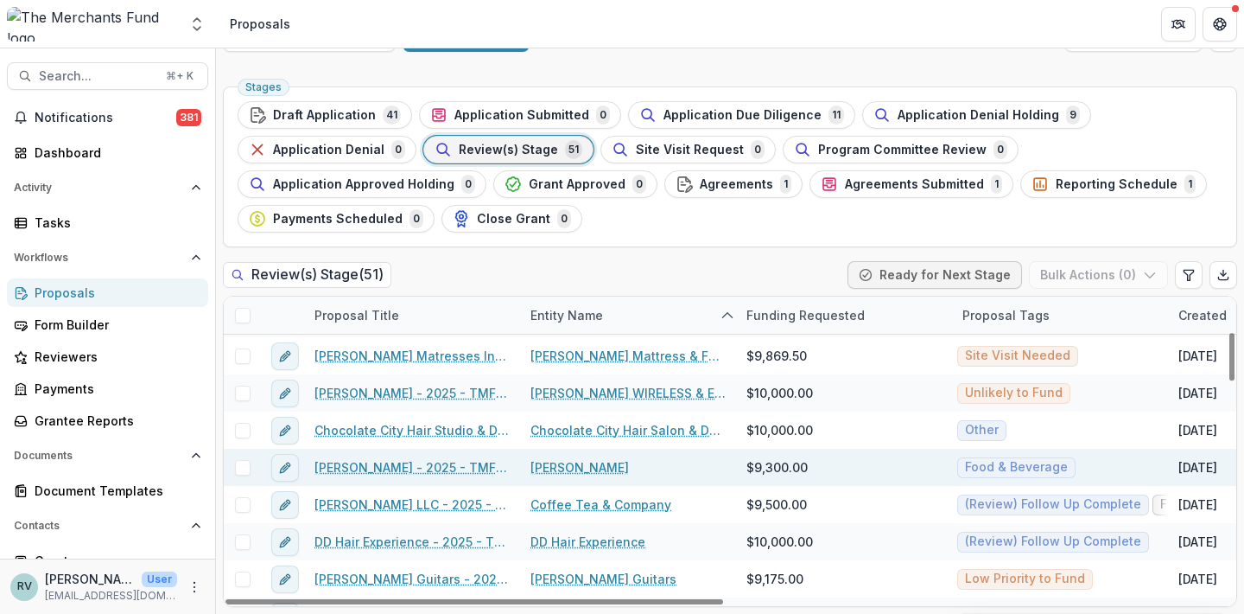
scroll to position [213, 0]
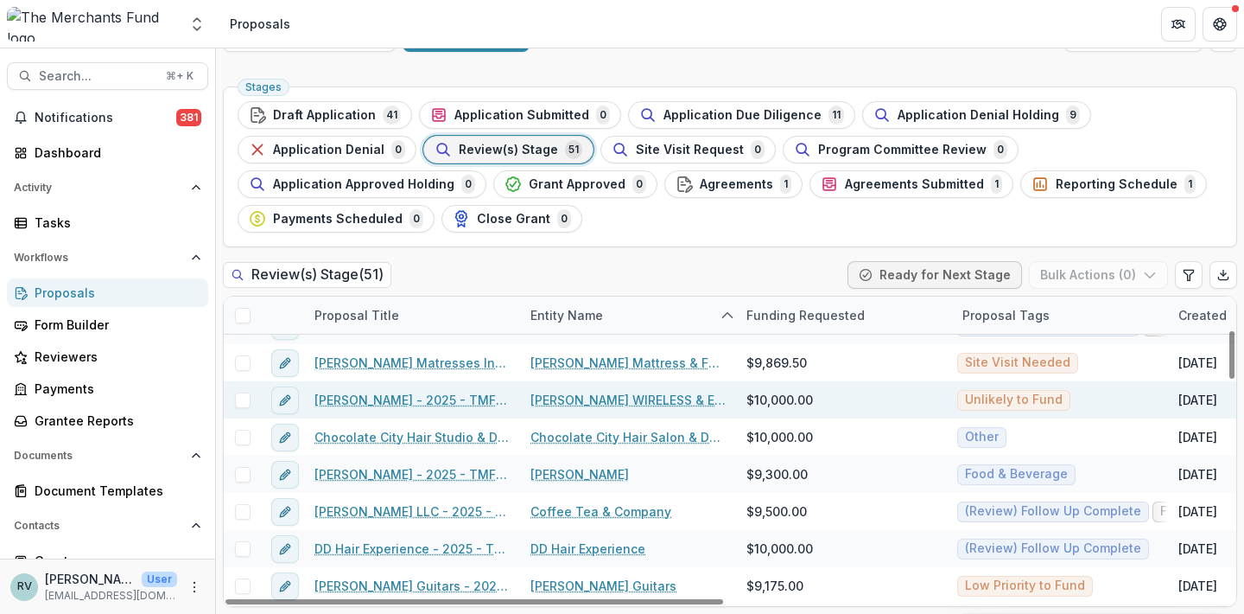
click at [401, 391] on link "[PERSON_NAME] - 2025 - TMF 2025 Stabilization Grant Program" at bounding box center [412, 400] width 195 height 18
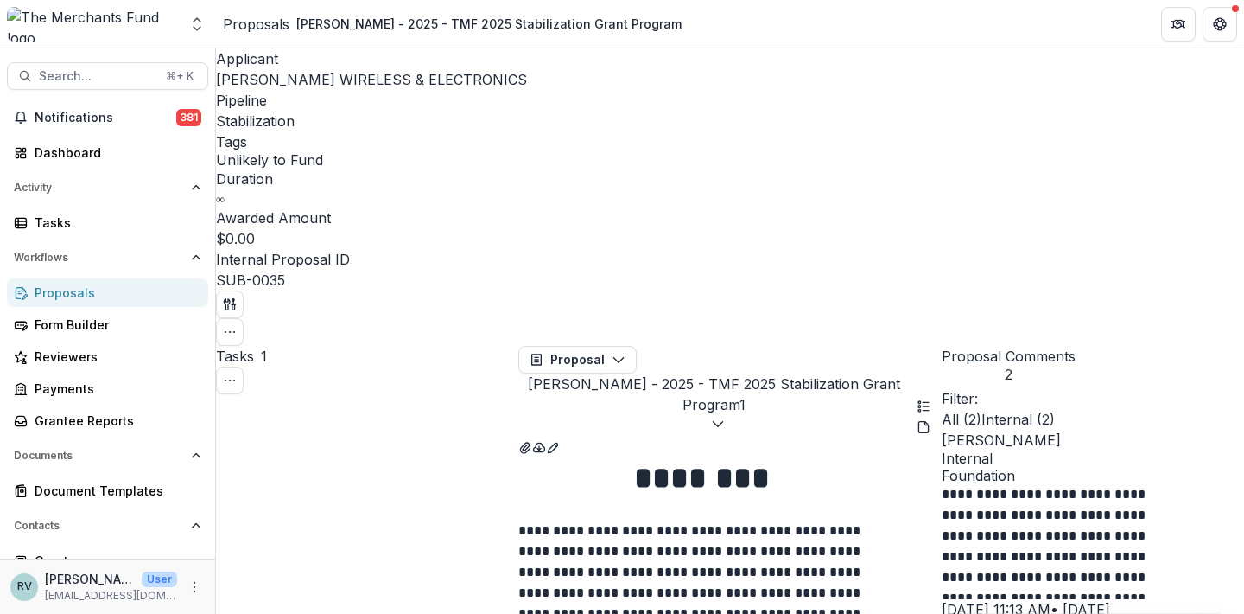
click at [88, 293] on div "Proposals" at bounding box center [115, 292] width 160 height 18
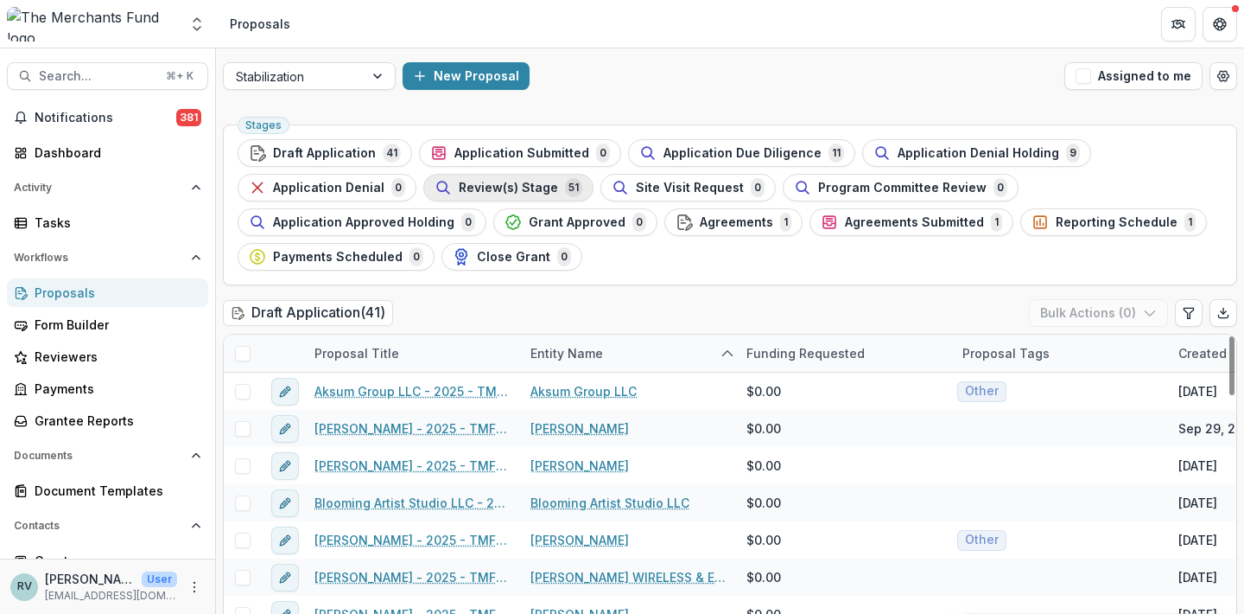
click at [541, 185] on span "Review(s) Stage" at bounding box center [508, 188] width 99 height 15
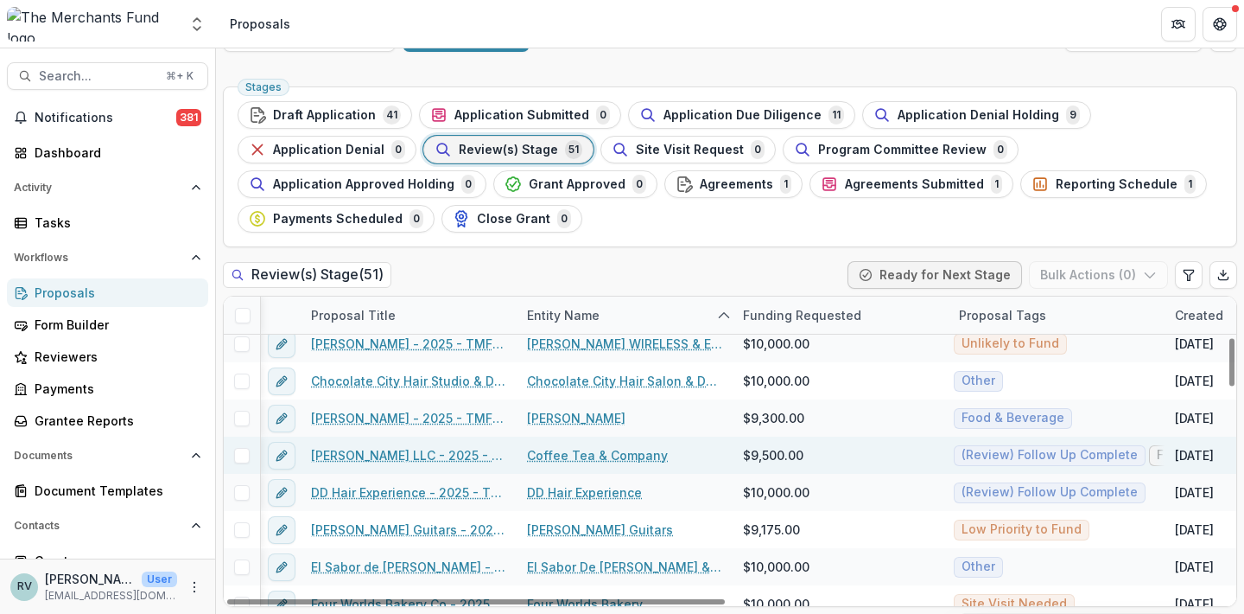
scroll to position [253, 3]
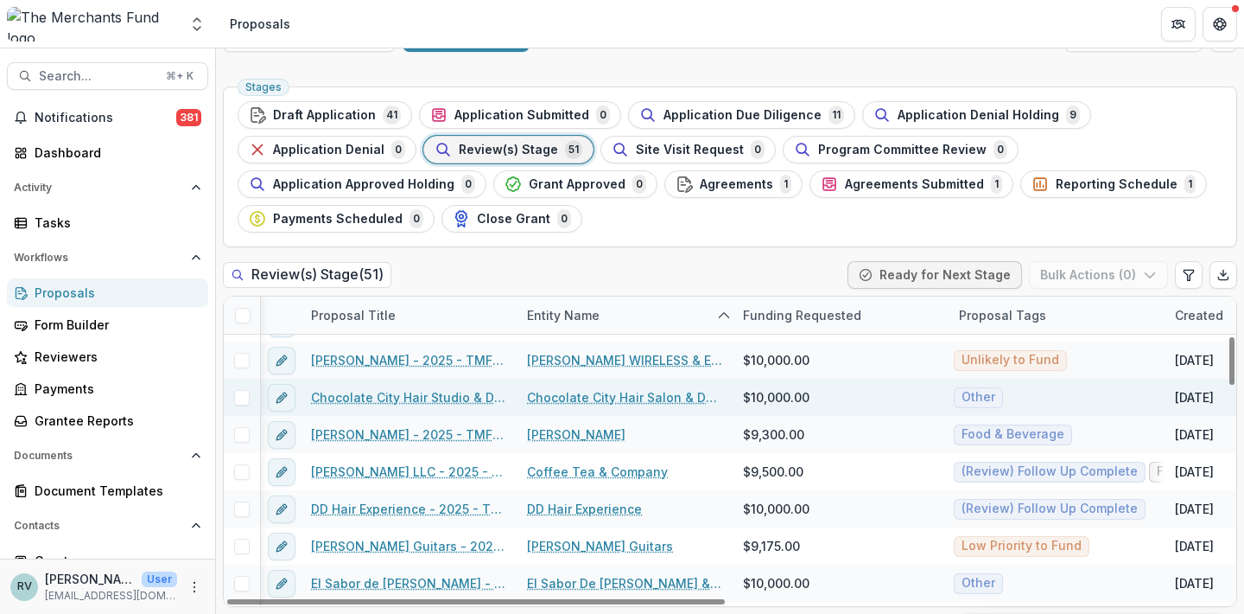
click at [397, 397] on link "Chocolate City Hair Studio & Day Spa - 2025 - TMF 2025 Stabilization Grant Prog…" at bounding box center [408, 397] width 195 height 18
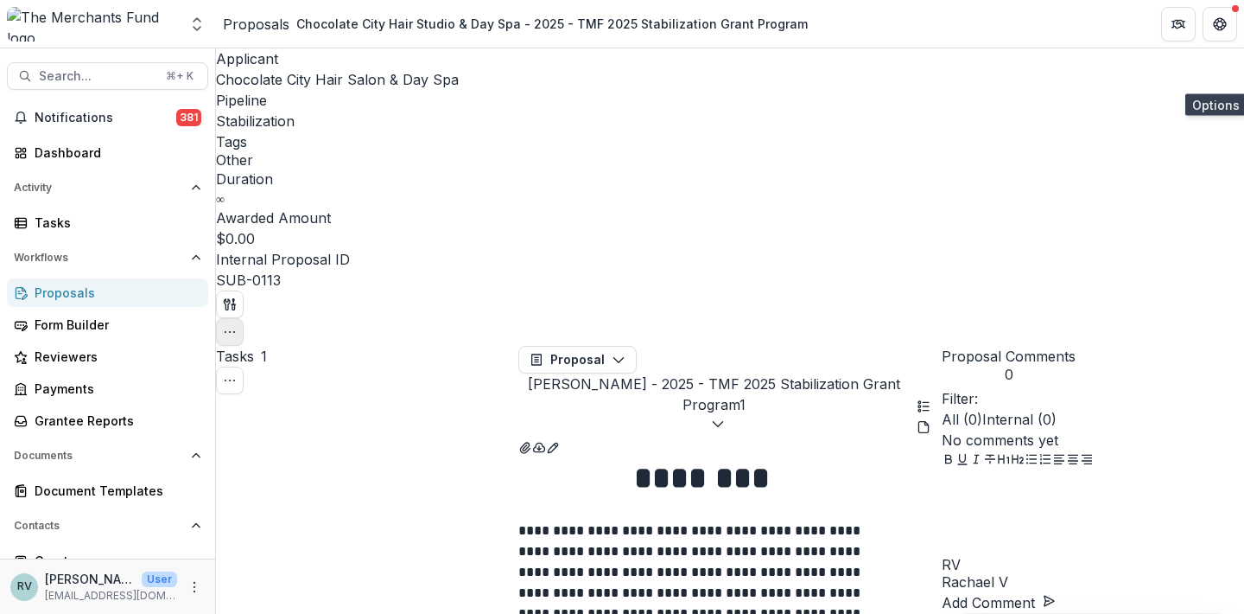
click at [237, 325] on icon "button" at bounding box center [230, 332] width 14 height 14
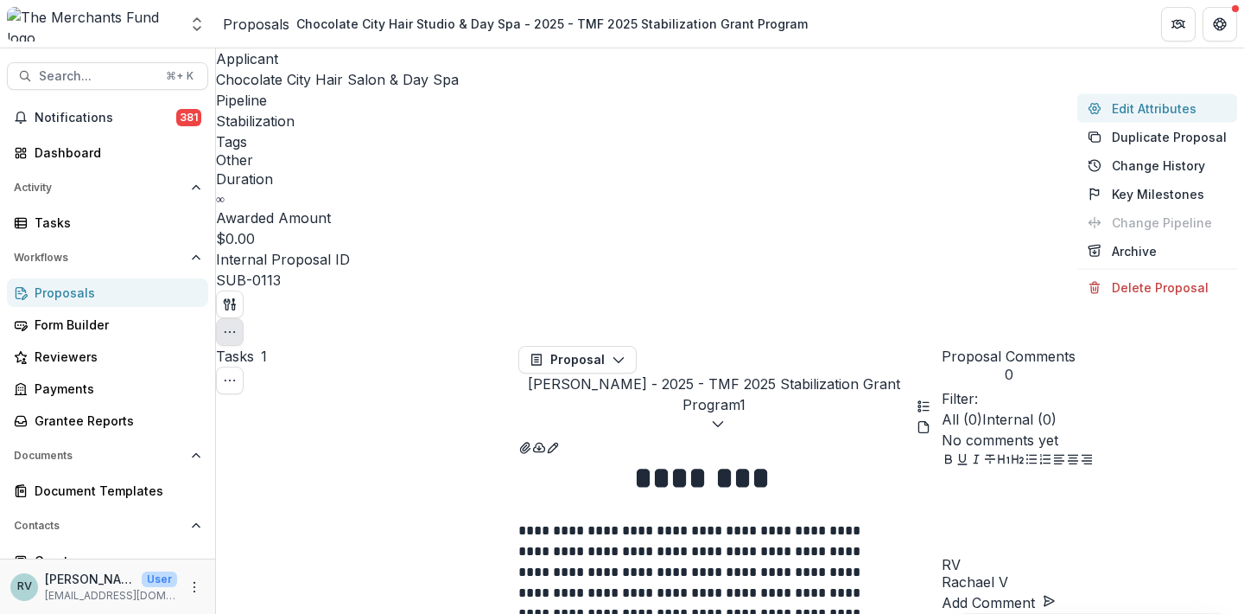
click at [1178, 108] on button "Edit Attributes" at bounding box center [1158, 108] width 160 height 29
type input "*******"
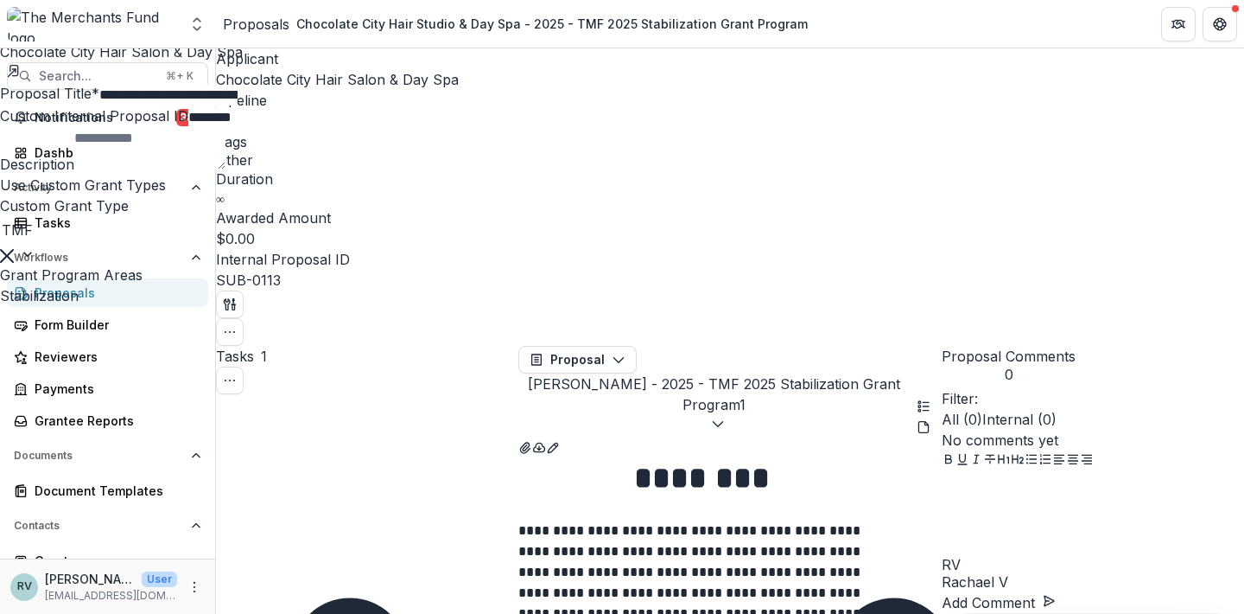
scroll to position [568, 0]
type input "***"
type input "*"
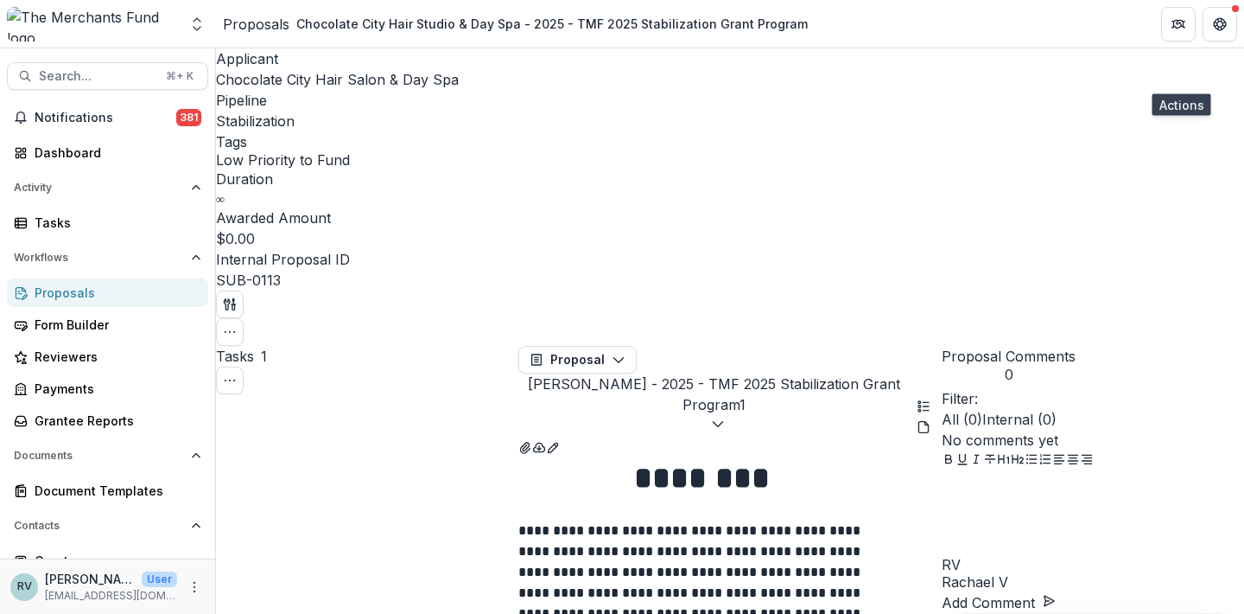
click at [256, 24] on div "Proposals" at bounding box center [256, 24] width 67 height 21
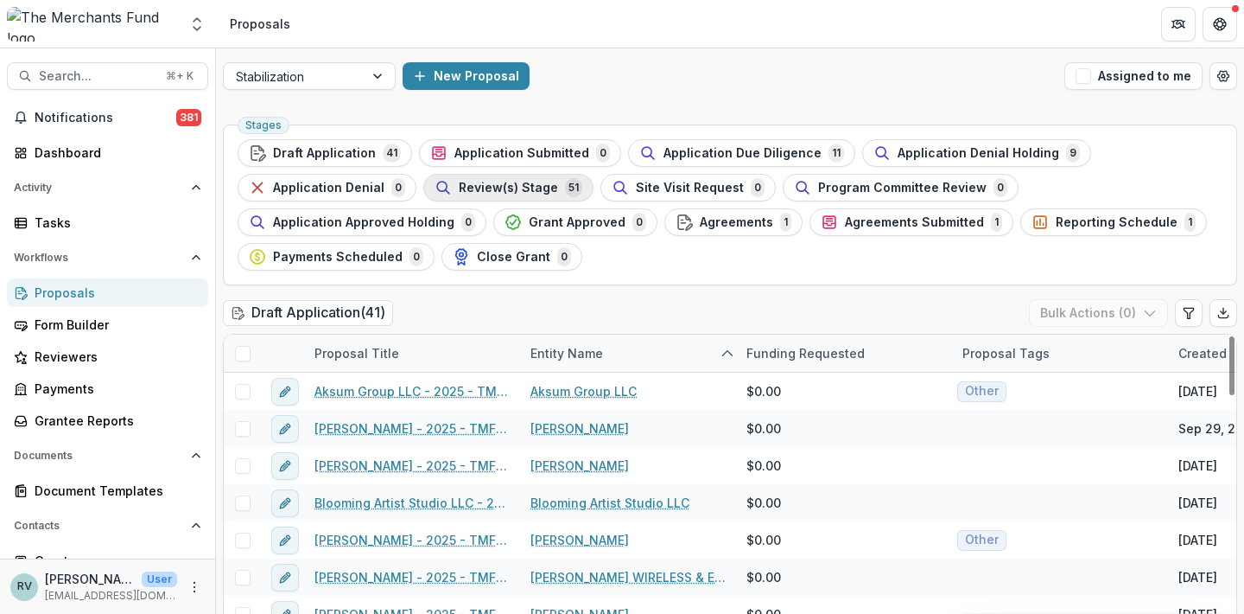
click at [474, 194] on span "Review(s) Stage" at bounding box center [508, 188] width 99 height 15
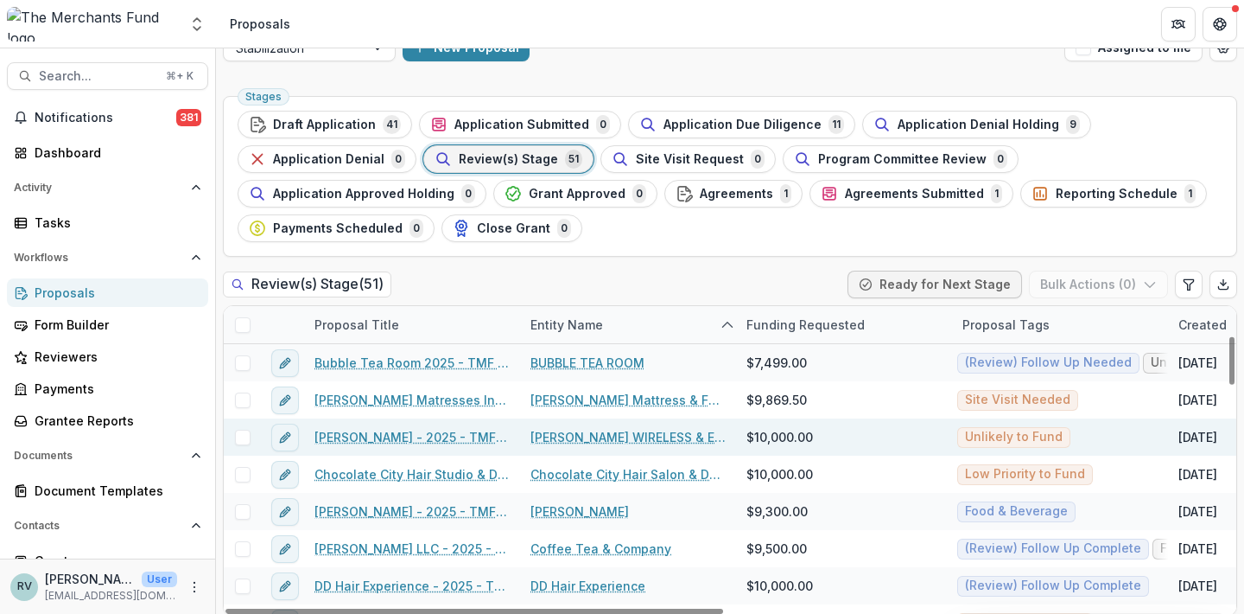
scroll to position [189, 0]
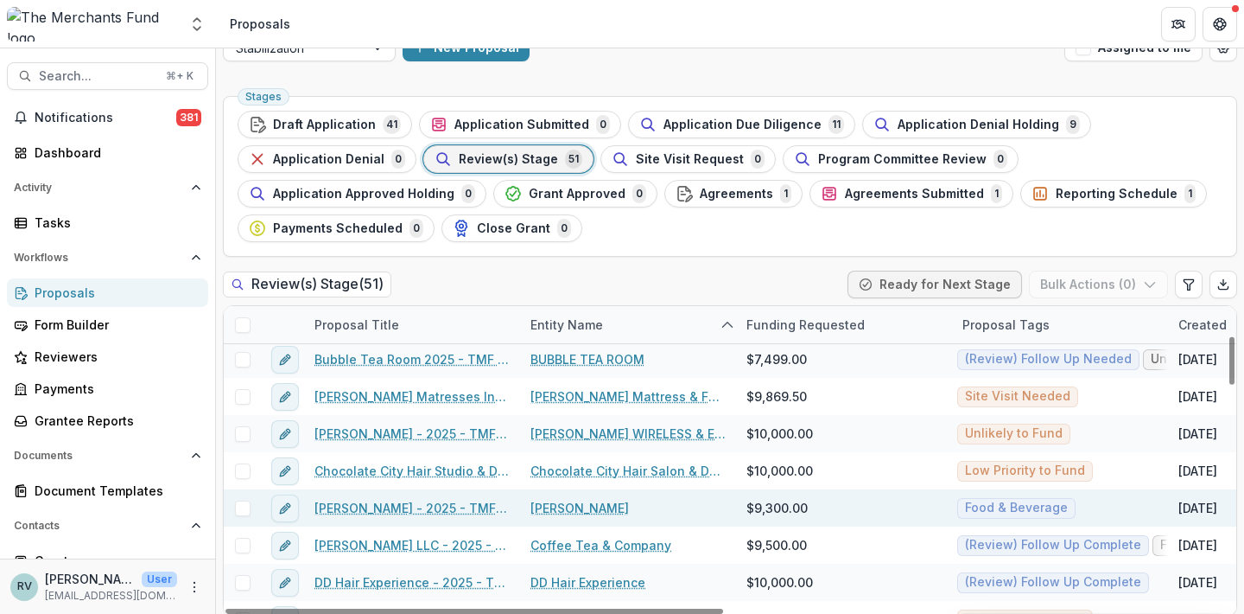
click at [451, 505] on link "[PERSON_NAME] - 2025 - TMF 2025 Stabilization Grant Program" at bounding box center [412, 508] width 195 height 18
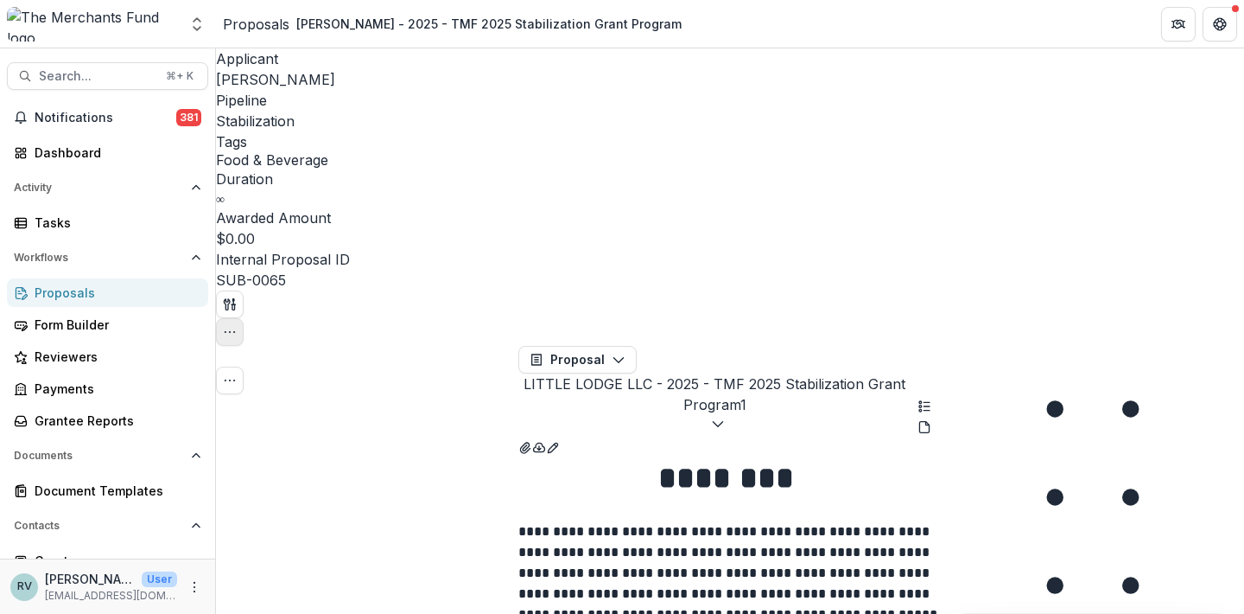
click at [237, 325] on icon "button" at bounding box center [230, 332] width 14 height 14
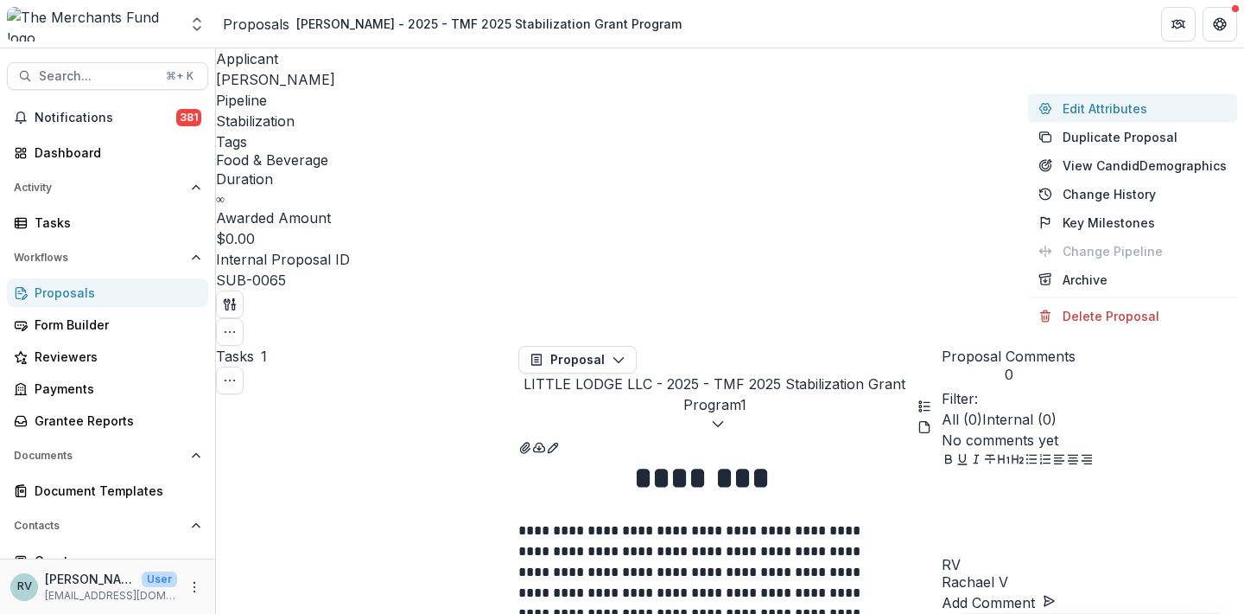
click at [1113, 111] on button "Edit Attributes" at bounding box center [1132, 108] width 209 height 29
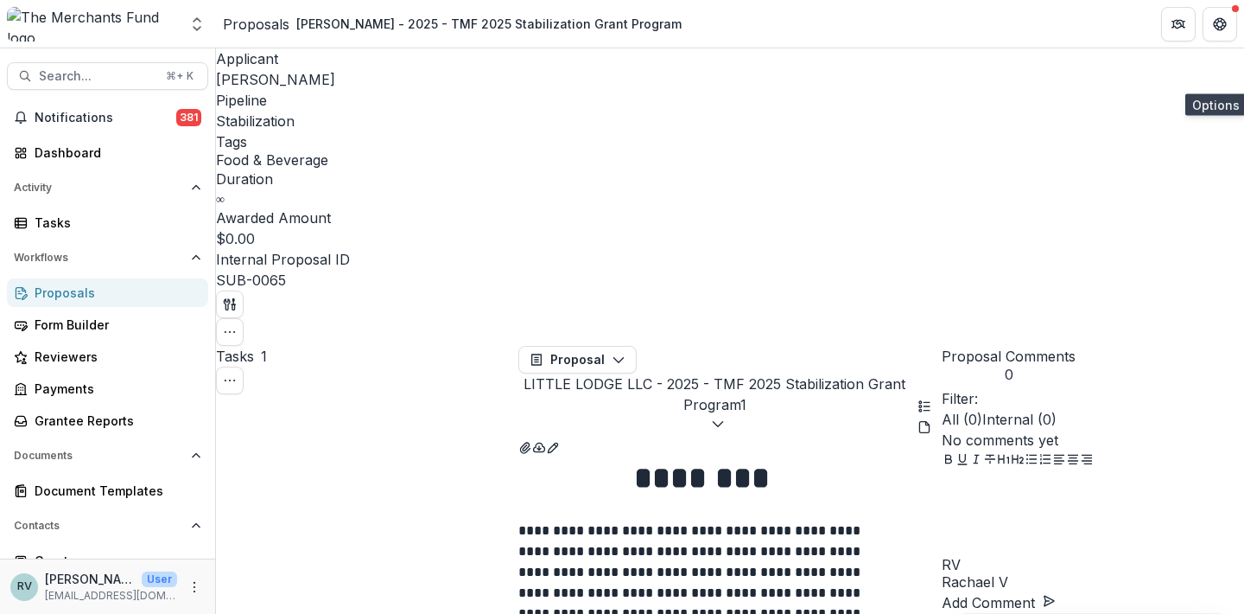
type input "******"
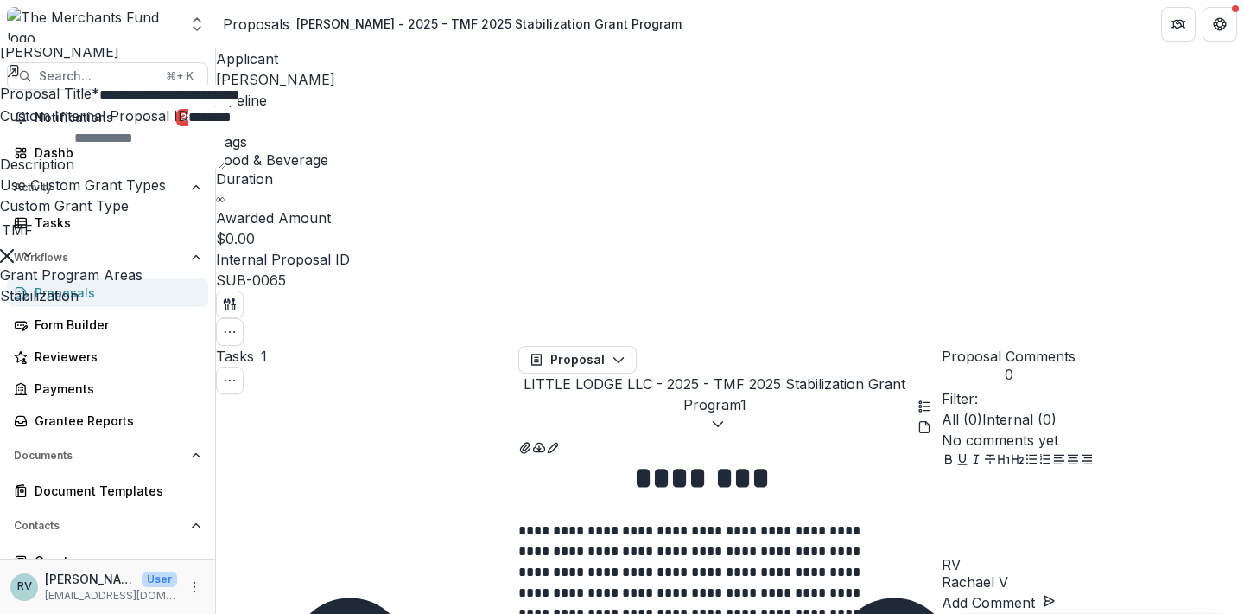
scroll to position [676, 0]
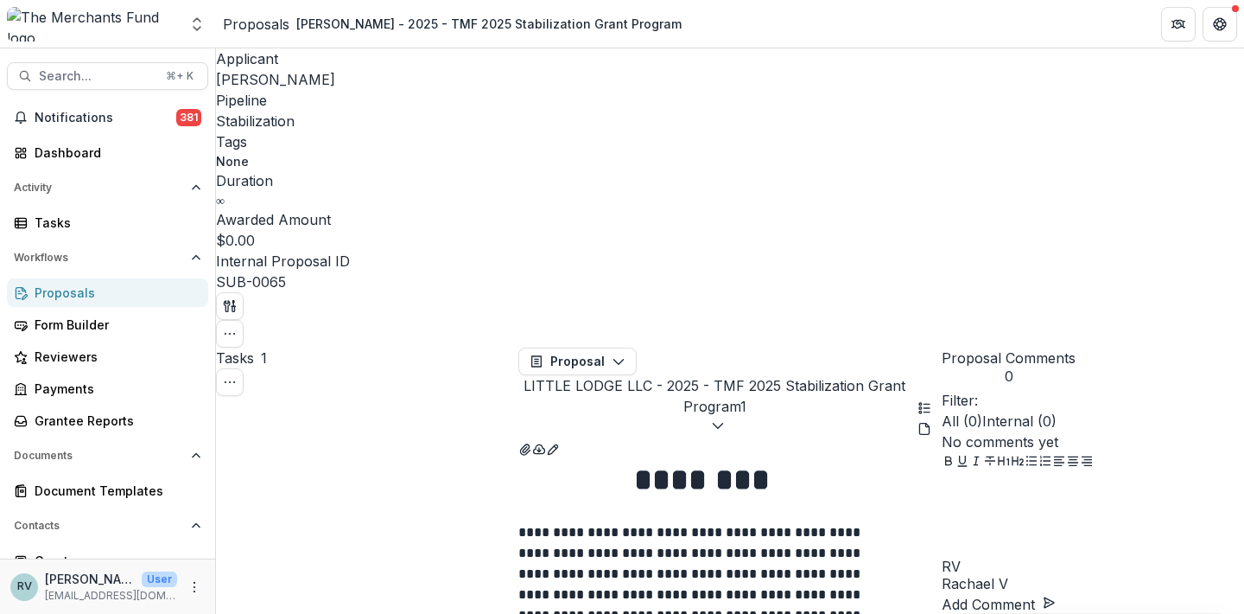
click at [93, 290] on div "Proposals" at bounding box center [115, 292] width 160 height 18
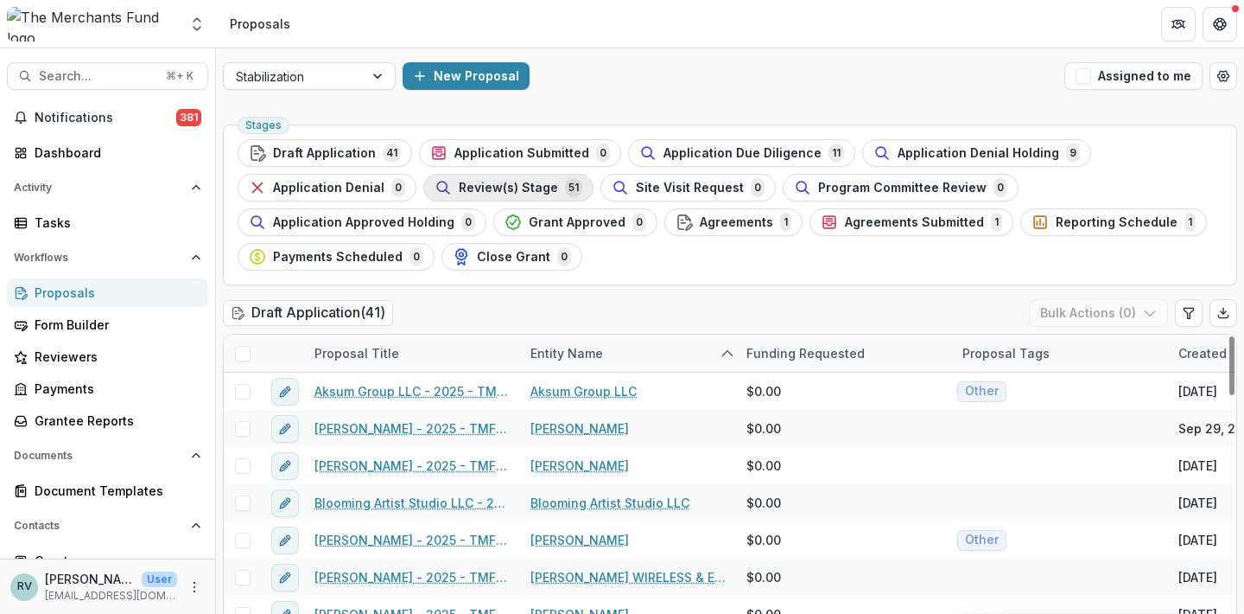
click at [515, 187] on span "Review(s) Stage" at bounding box center [508, 188] width 99 height 15
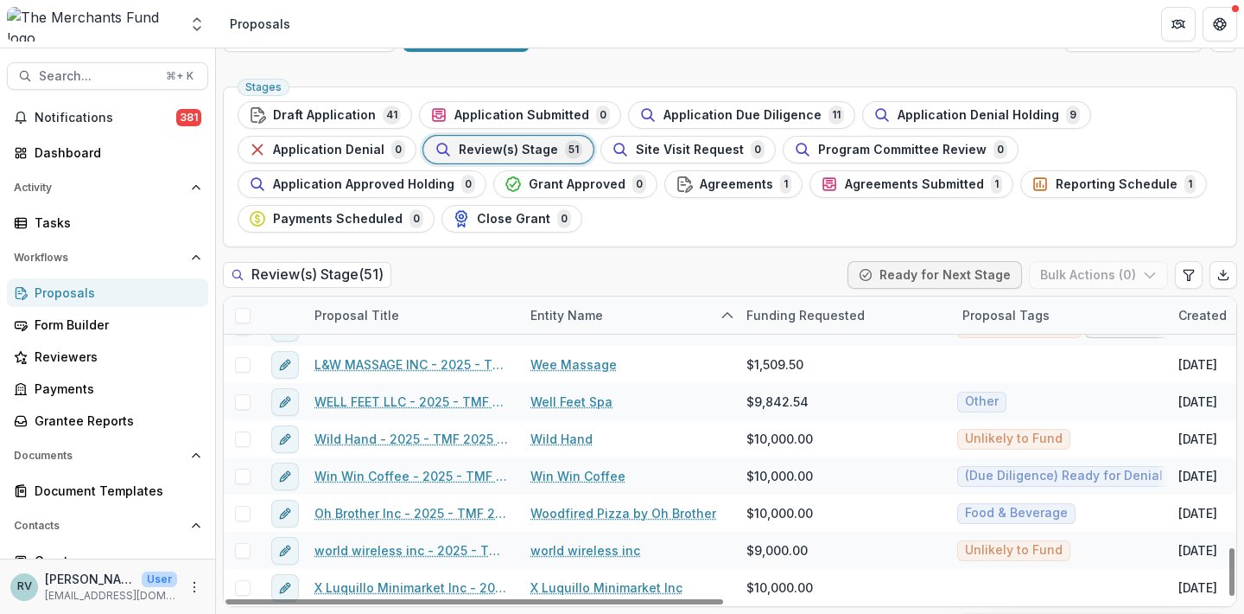
scroll to position [38, 0]
click at [729, 115] on span "Application Due Diligence" at bounding box center [743, 115] width 158 height 15
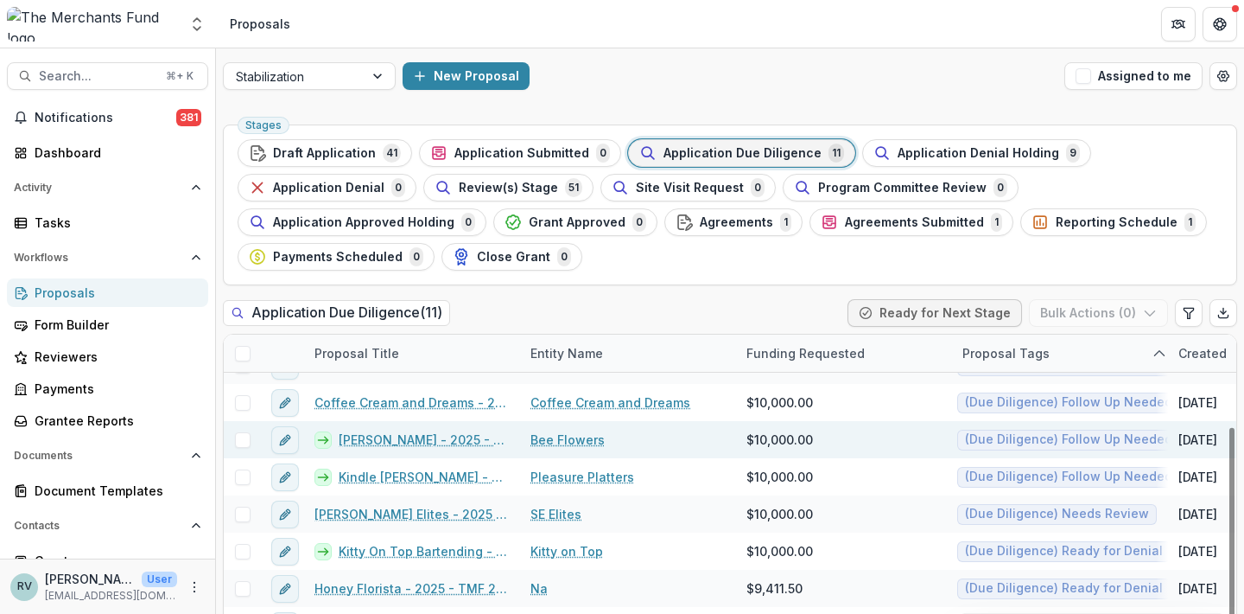
scroll to position [137, 0]
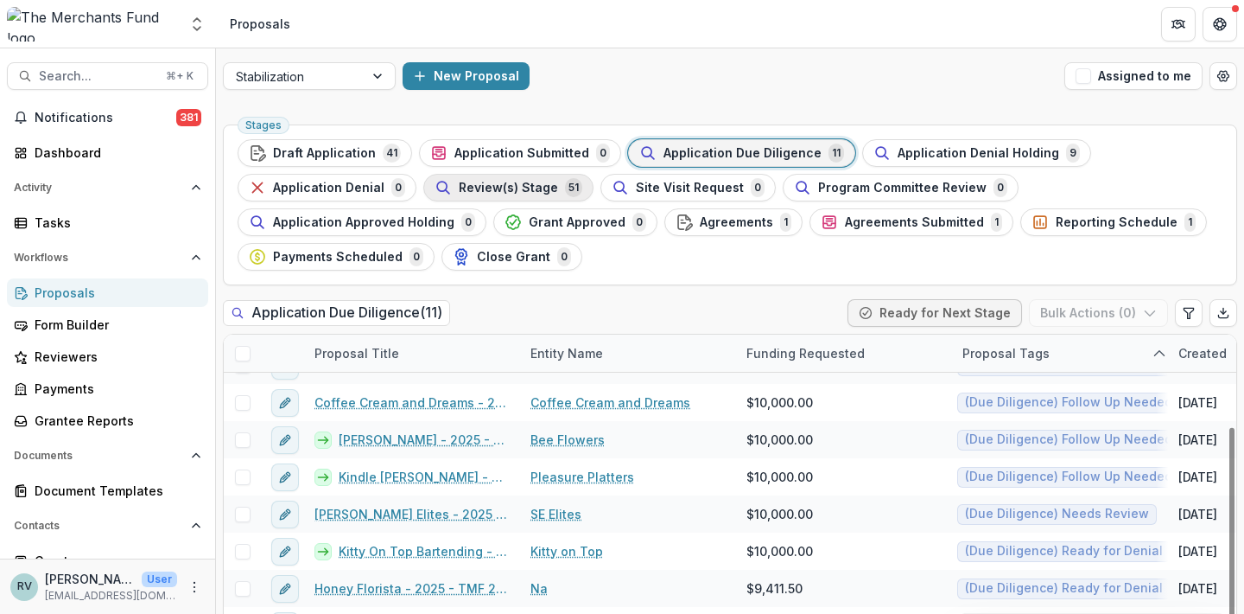
click at [545, 189] on span "Review(s) Stage" at bounding box center [508, 188] width 99 height 15
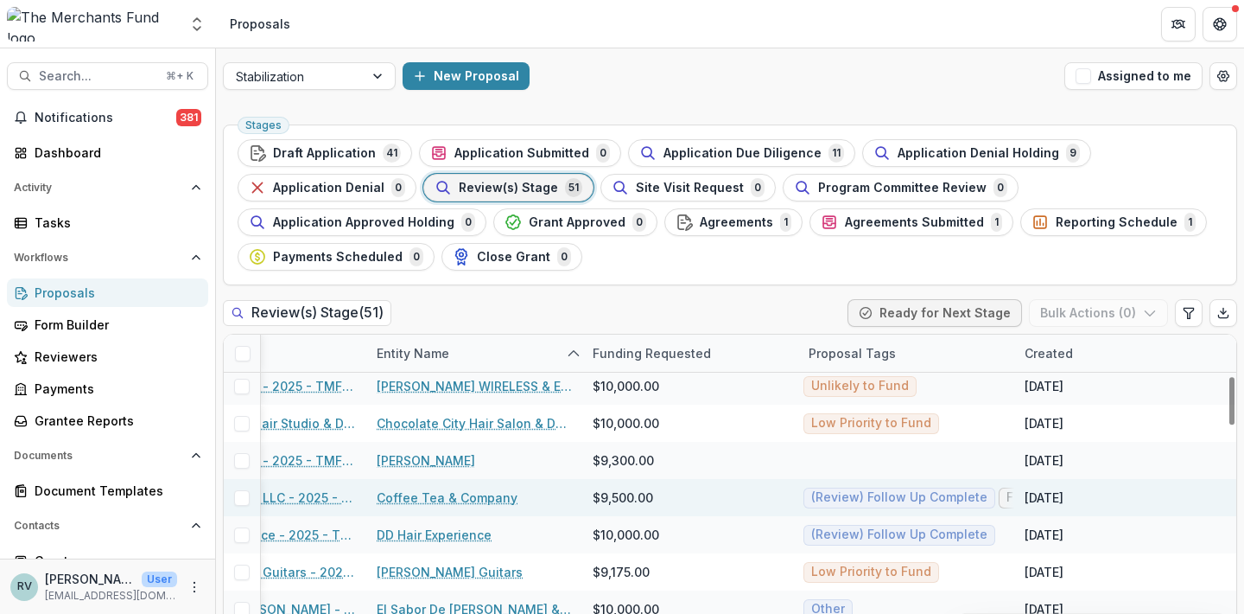
scroll to position [265, 155]
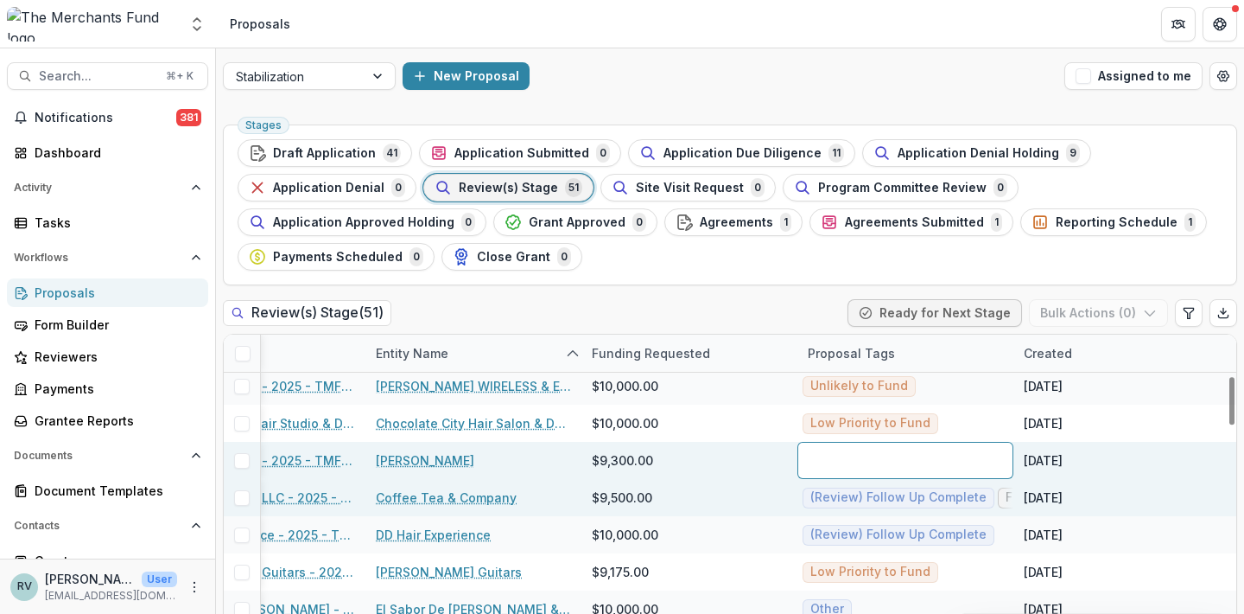
click at [981, 454] on div at bounding box center [906, 460] width 216 height 37
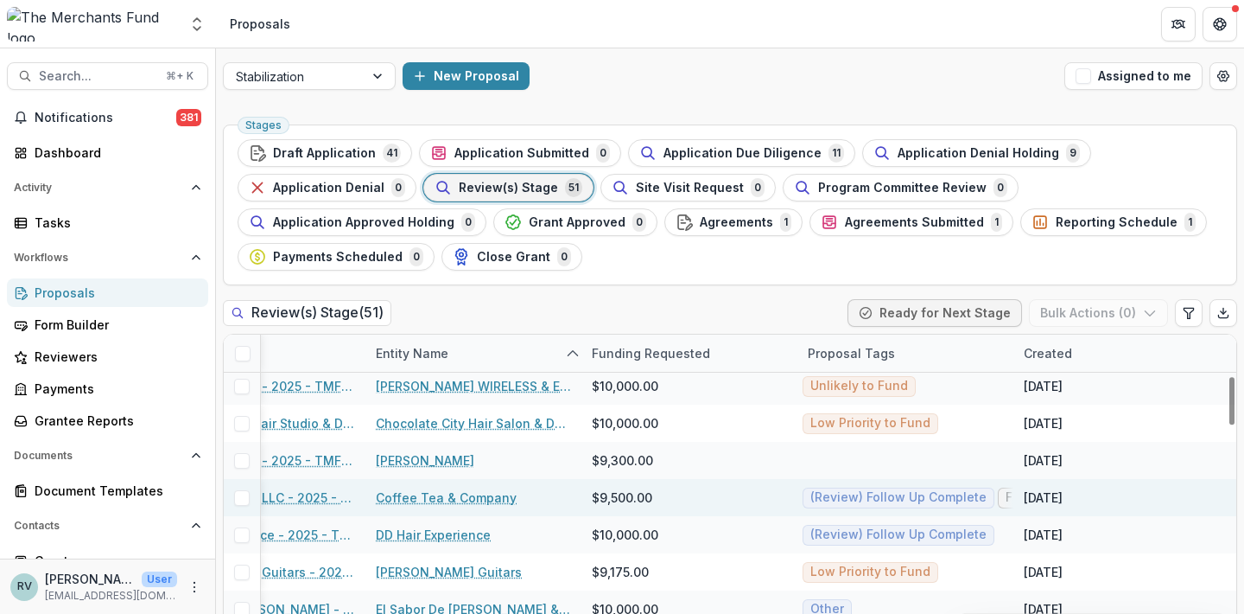
click at [1088, 255] on ul "Stages Draft Application 41 Application Submitted 0 Application Due Diligence 1…" at bounding box center [730, 204] width 985 height 131
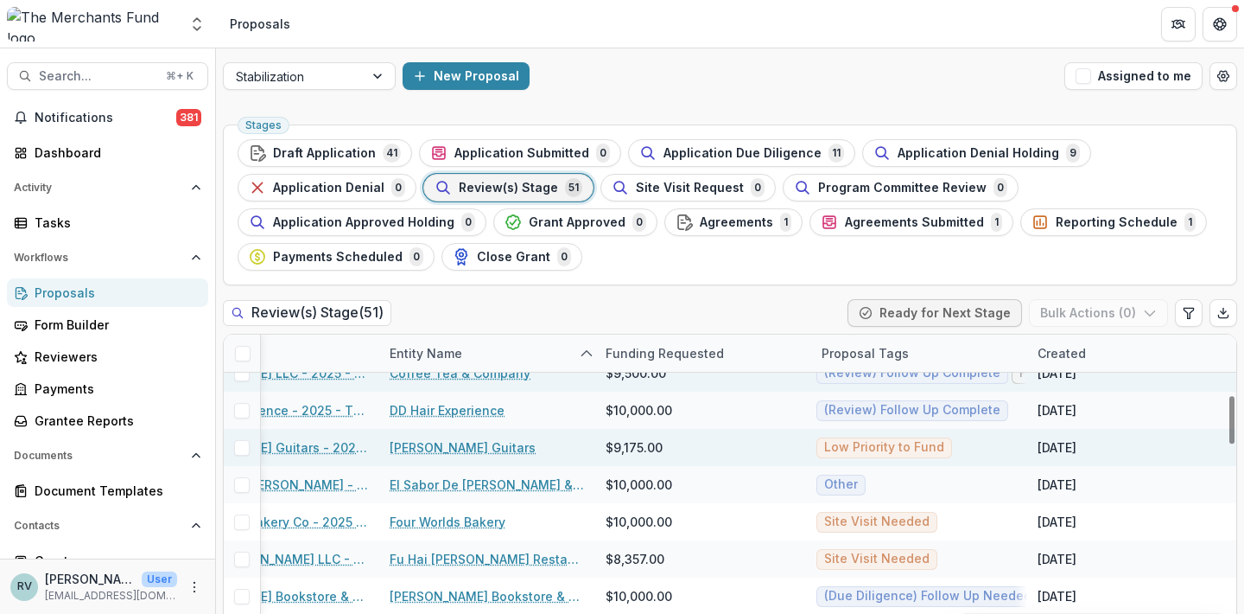
scroll to position [390, 139]
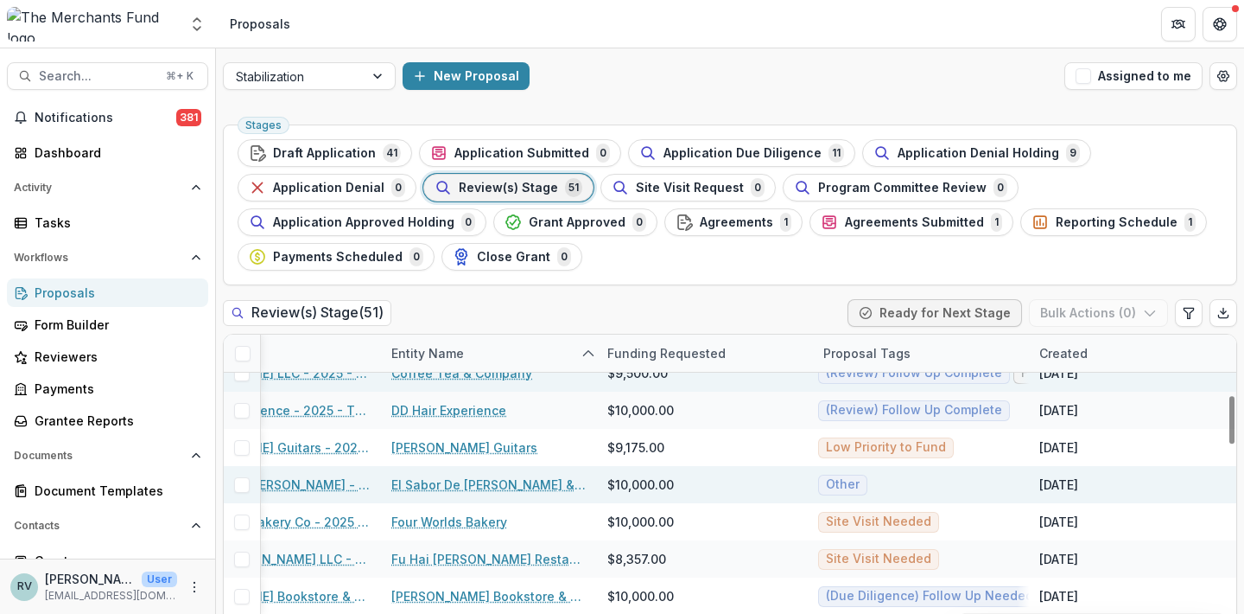
click at [322, 487] on link "El Sabor de [PERSON_NAME] - 2025 - TMF 2025 Stabilization Grant Program" at bounding box center [272, 484] width 195 height 18
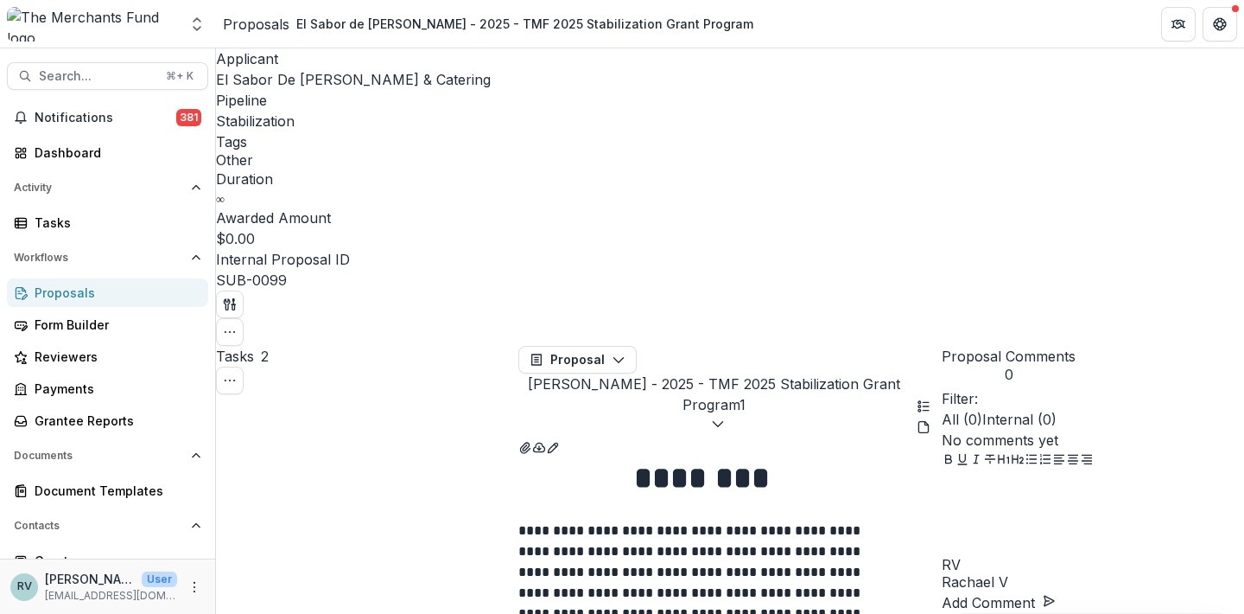
scroll to position [167, 0]
click at [1031, 516] on div at bounding box center [1093, 514] width 302 height 86
click at [1014, 529] on div at bounding box center [1093, 514] width 302 height 86
click at [1015, 512] on button "[PERSON_NAME]" at bounding box center [1012, 508] width 119 height 21
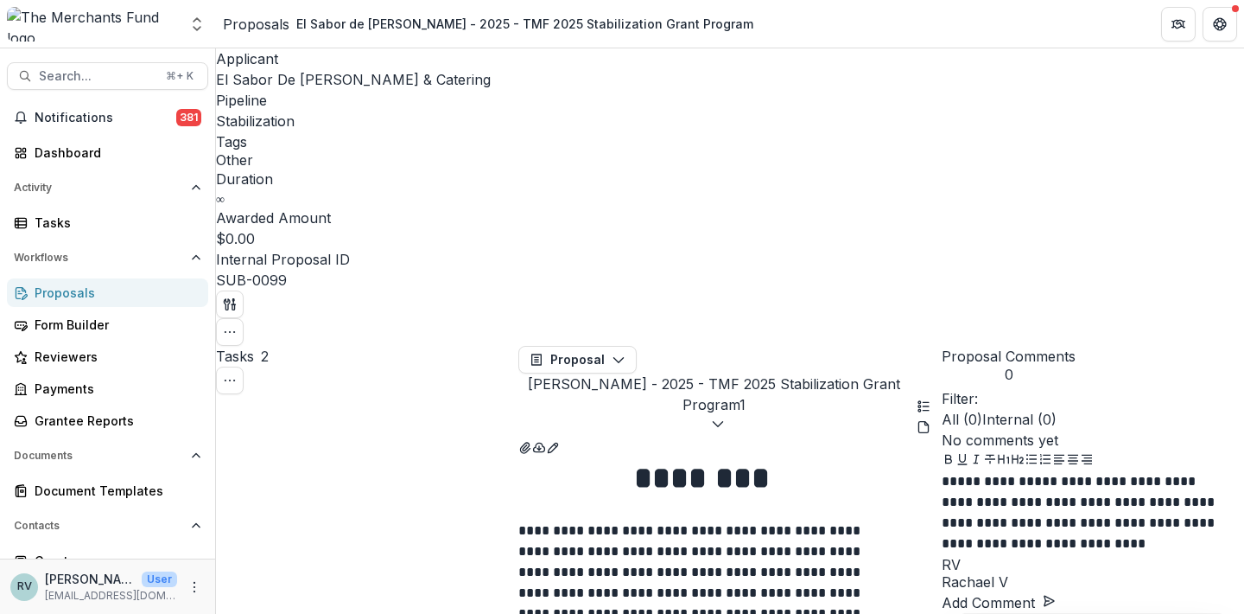
click at [1123, 512] on p "**********" at bounding box center [1082, 509] width 280 height 76
click at [1095, 519] on p "**********" at bounding box center [1082, 509] width 280 height 76
click at [1170, 519] on p "**********" at bounding box center [1082, 509] width 280 height 76
click at [1189, 535] on p "**********" at bounding box center [1082, 509] width 280 height 76
click at [1056, 592] on button "Add Comment" at bounding box center [999, 602] width 114 height 21
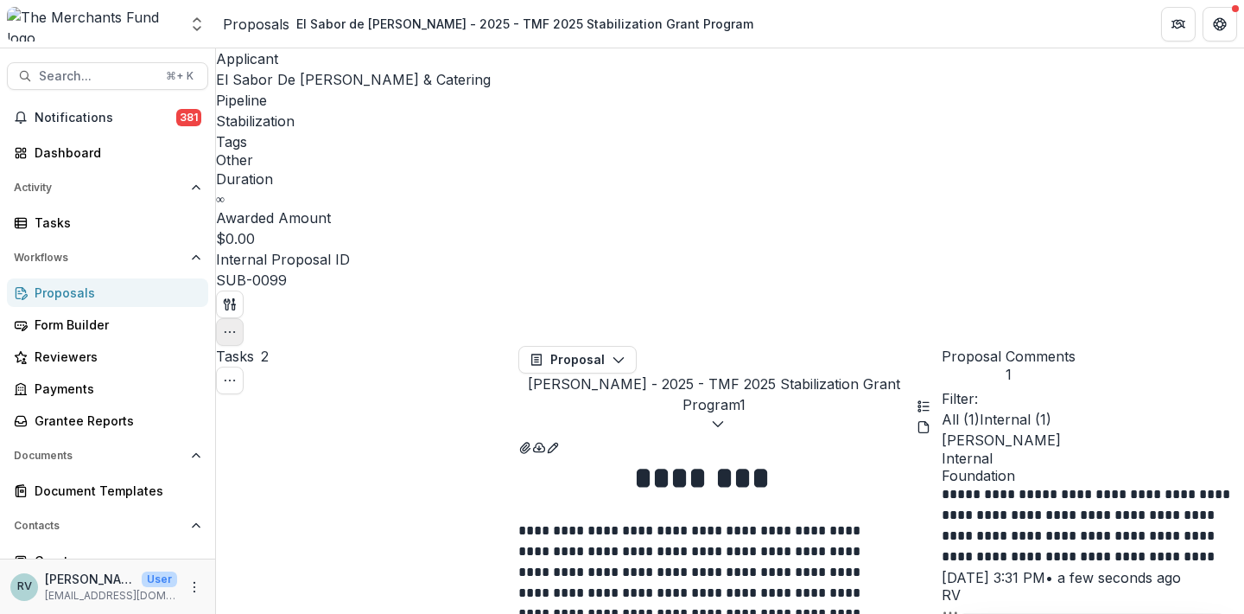
click at [237, 325] on icon "button" at bounding box center [230, 332] width 14 height 14
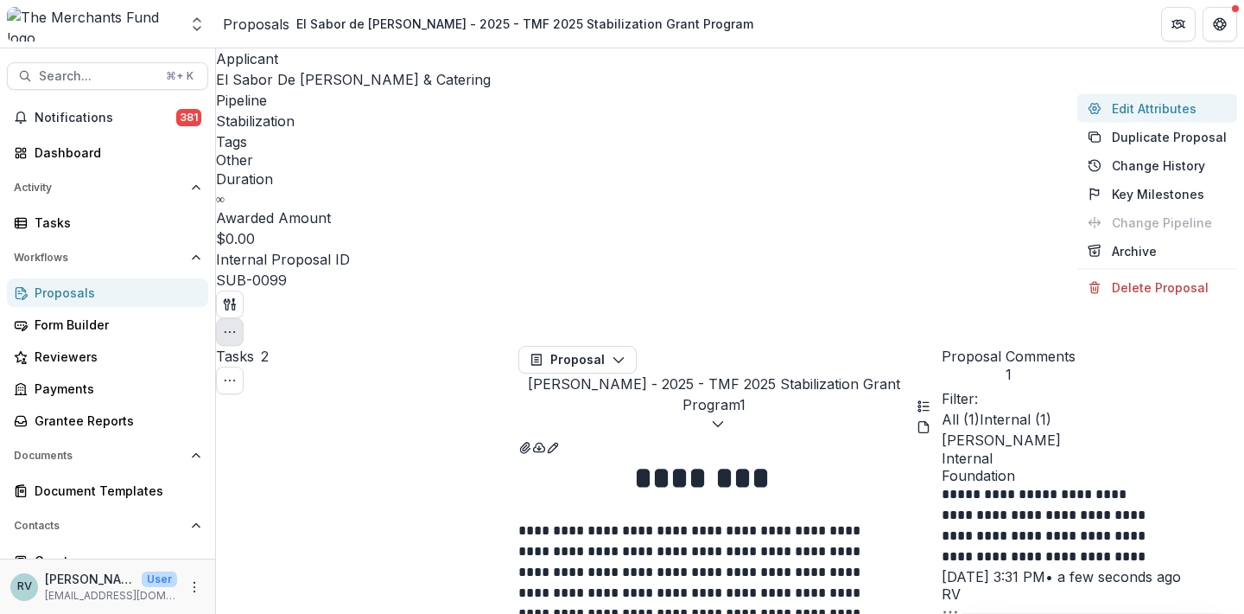
click at [1182, 114] on button "Edit Attributes" at bounding box center [1158, 108] width 160 height 29
type input "*******"
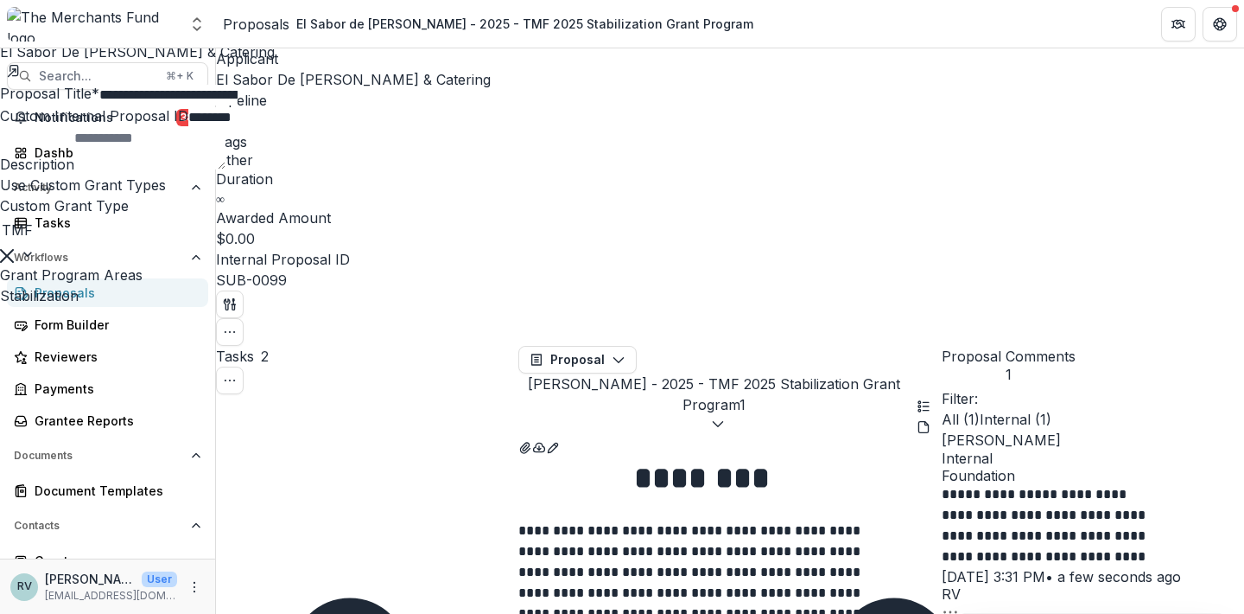
scroll to position [568, 0]
type input "****"
type input "**"
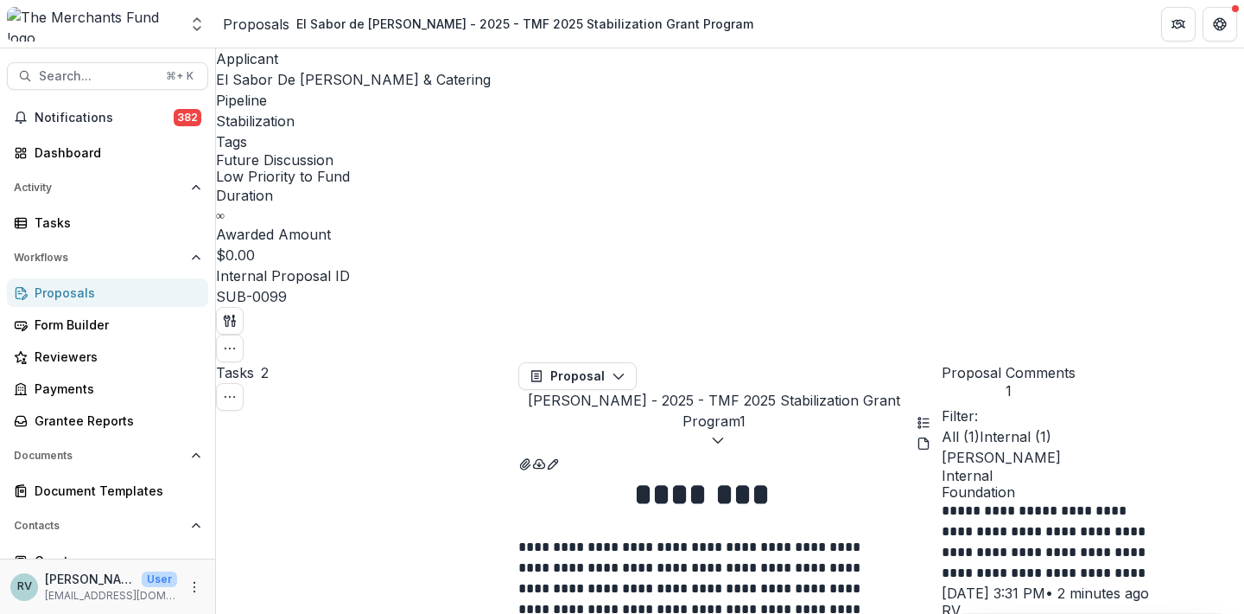
click at [78, 292] on div "Proposals" at bounding box center [115, 292] width 160 height 18
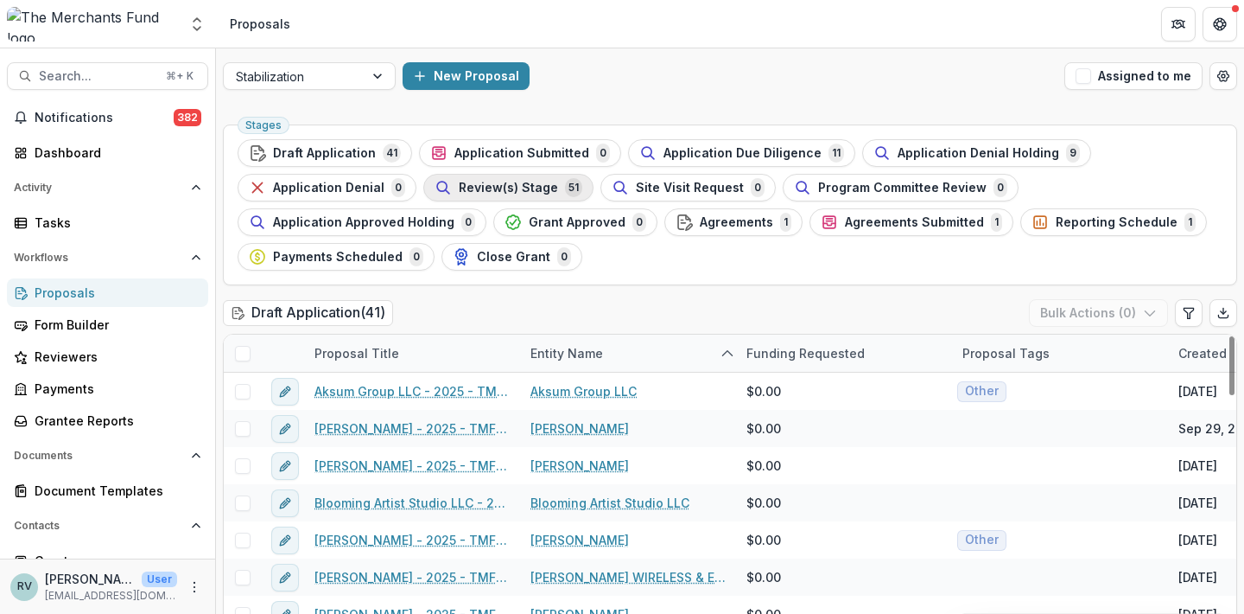
click at [495, 184] on span "Review(s) Stage" at bounding box center [508, 188] width 99 height 15
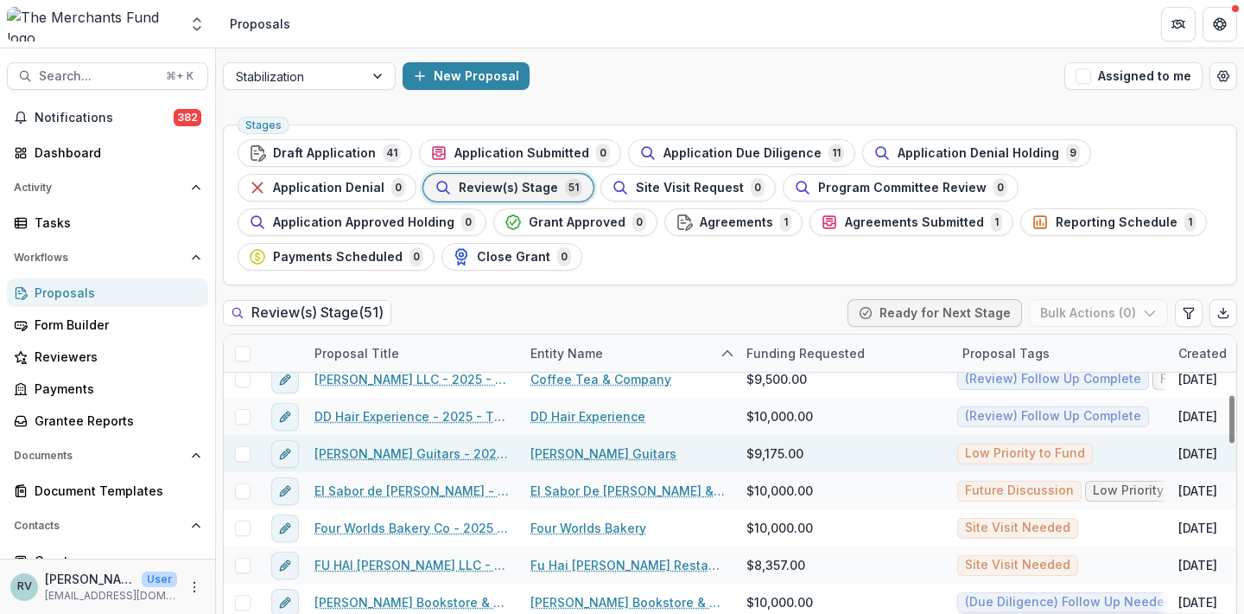
scroll to position [385, 0]
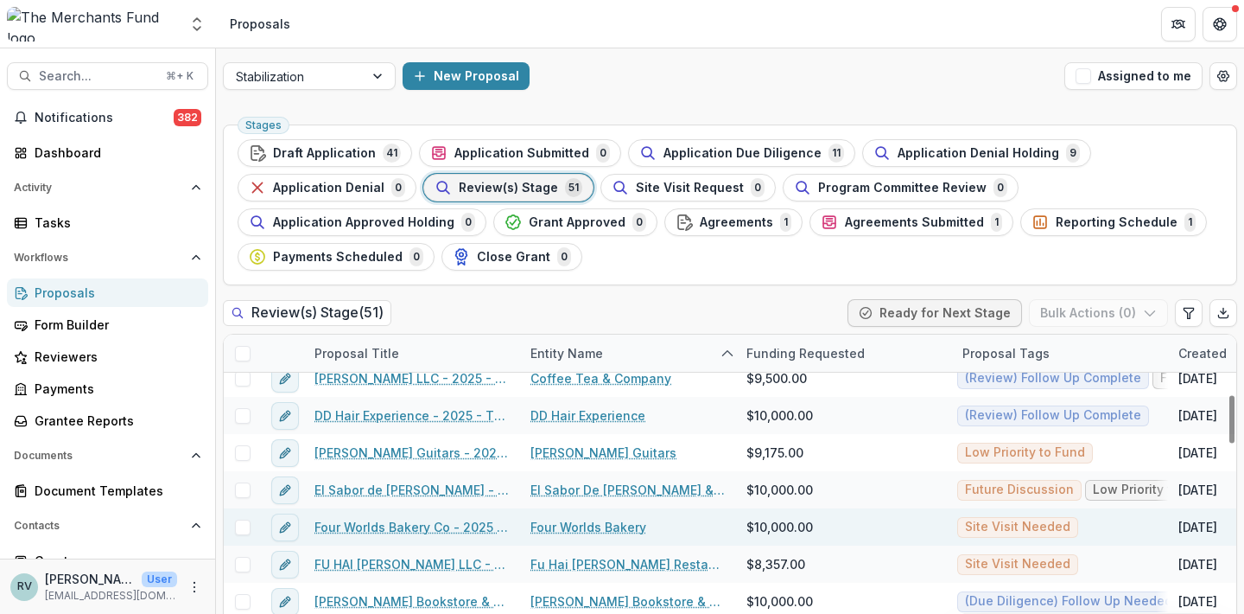
click at [427, 526] on link "Four Worlds Bakery Co - 2025 - TMF 2025 Stabilization Grant Program" at bounding box center [412, 527] width 195 height 18
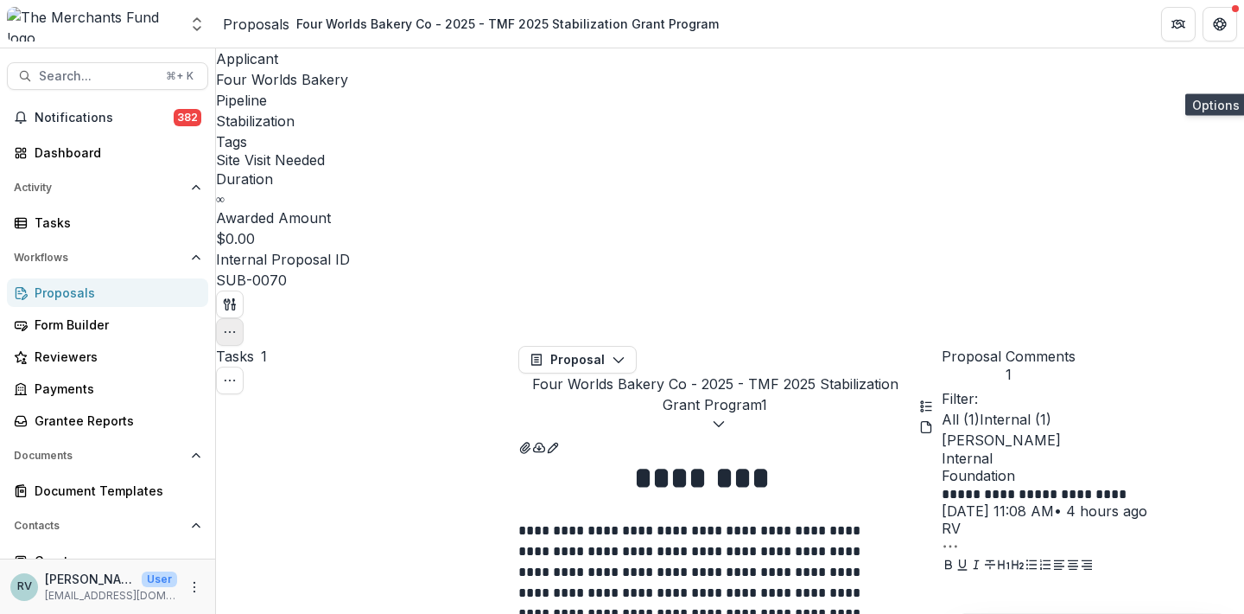
click at [237, 325] on icon "button" at bounding box center [230, 332] width 14 height 14
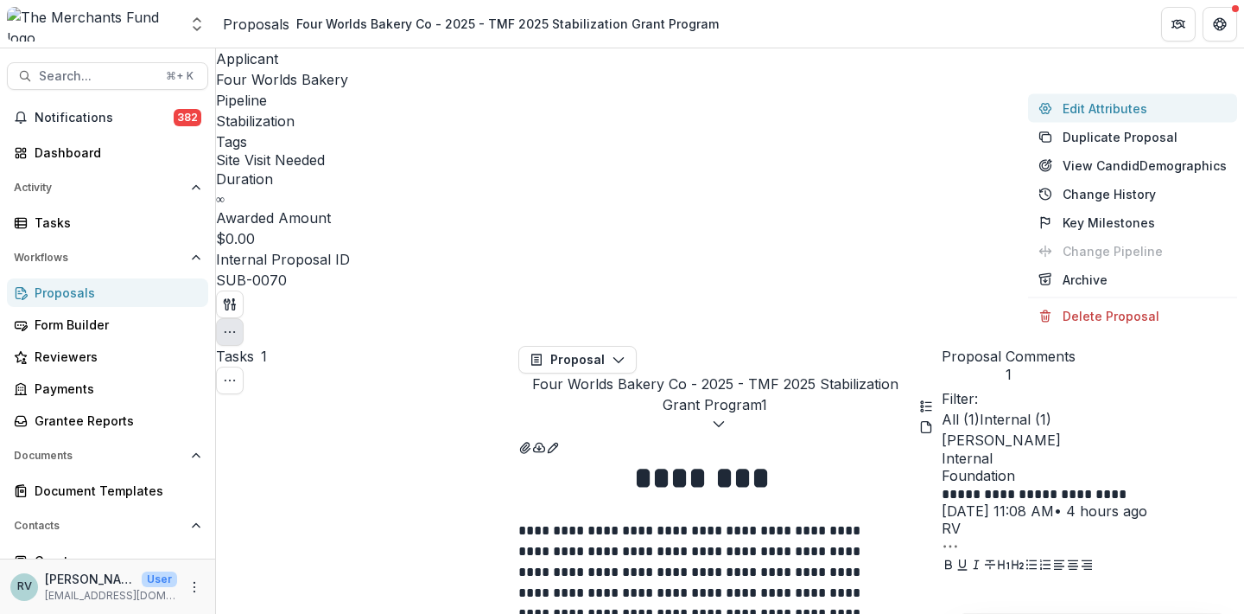
click at [1166, 108] on button "Edit Attributes" at bounding box center [1132, 108] width 209 height 29
type input "*******"
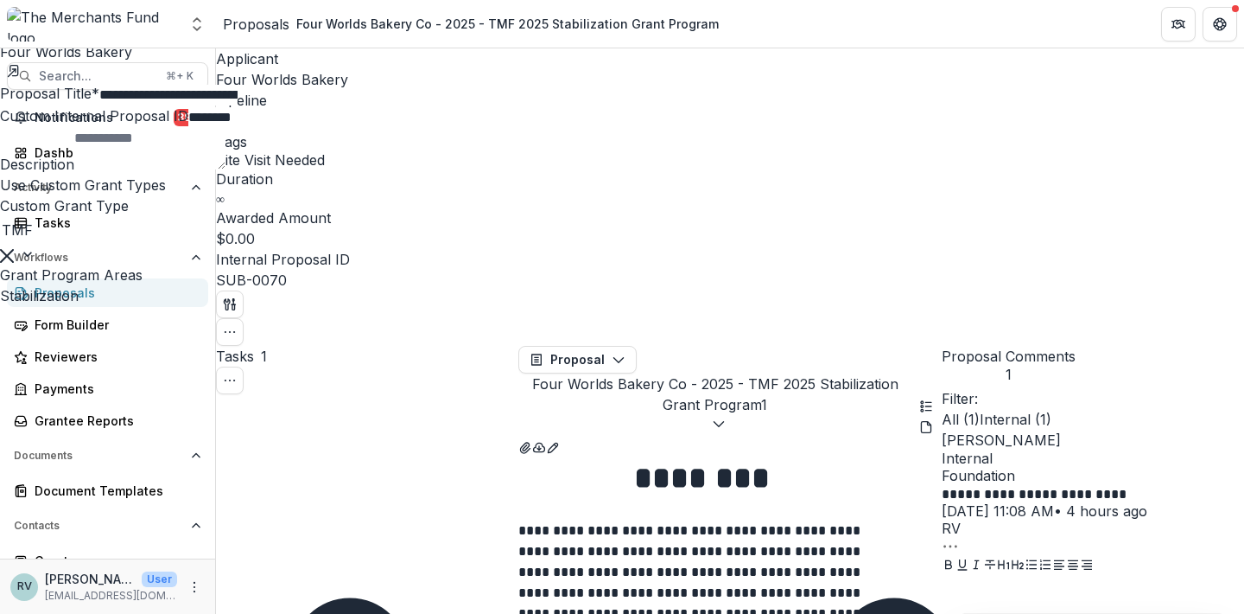
scroll to position [411, 0]
type input "***"
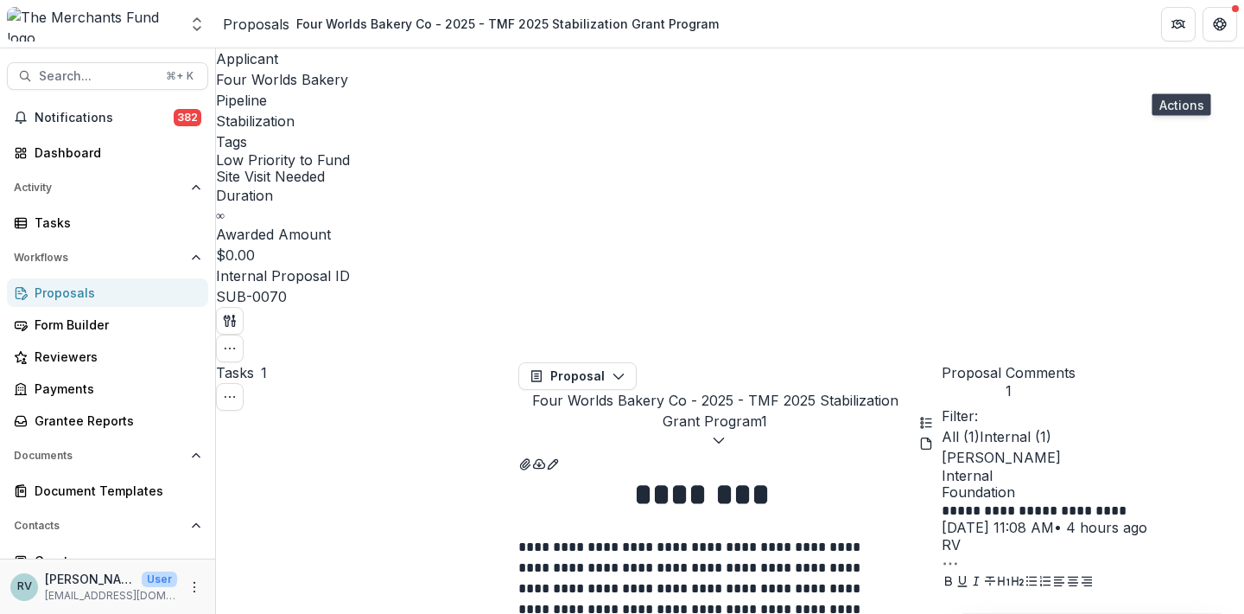
scroll to position [1, 0]
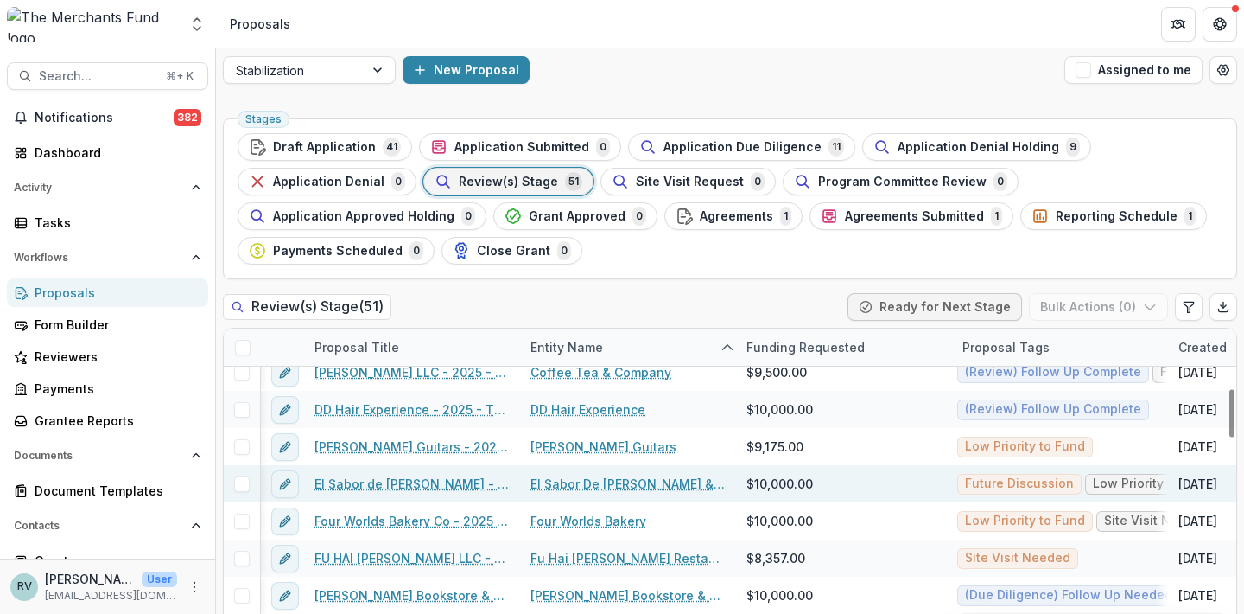
scroll to position [385, 0]
click at [451, 480] on link "El Sabor de [PERSON_NAME] - 2025 - TMF 2025 Stabilization Grant Program" at bounding box center [412, 483] width 195 height 18
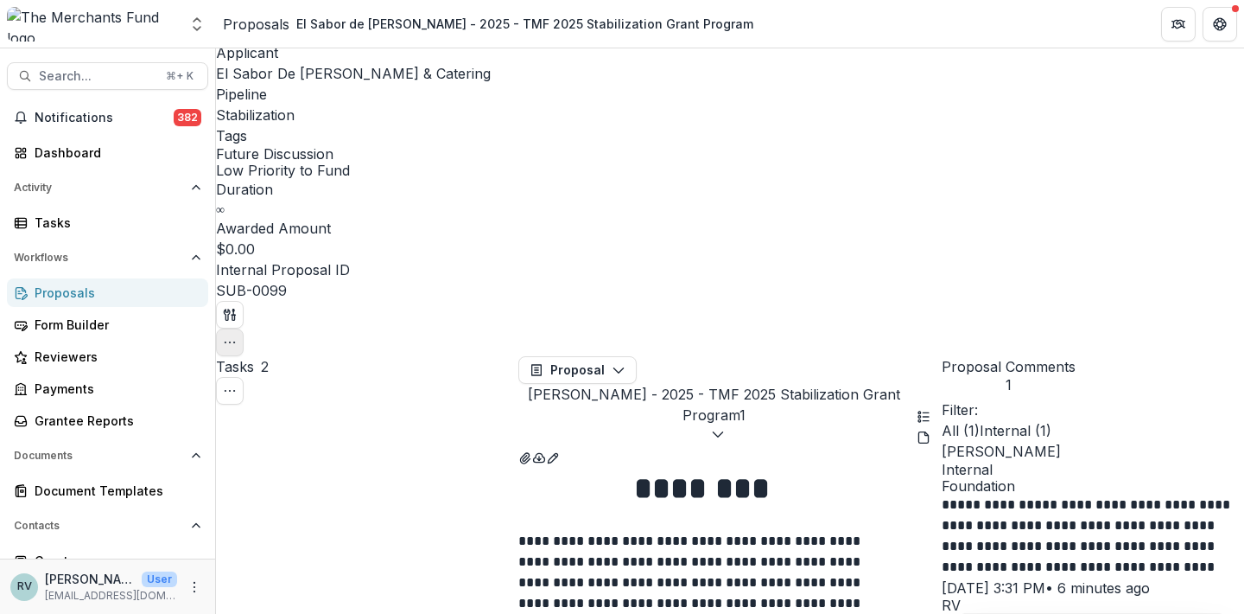
click at [237, 335] on icon "button" at bounding box center [230, 342] width 14 height 14
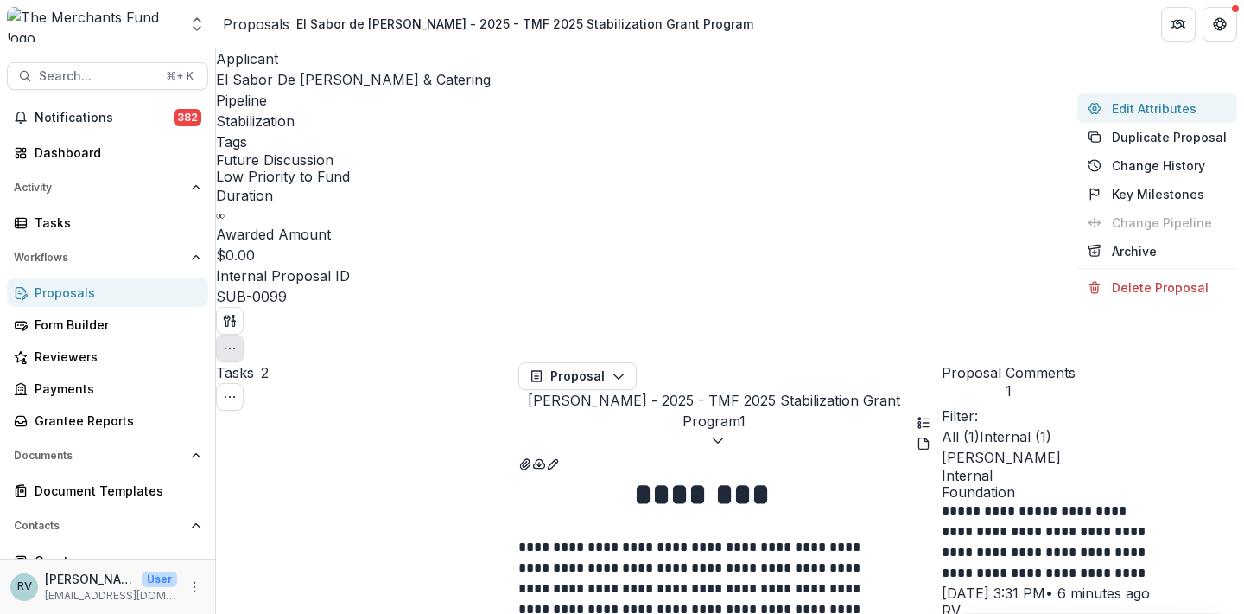
click at [1142, 117] on button "Edit Attributes" at bounding box center [1158, 108] width 160 height 29
type input "*******"
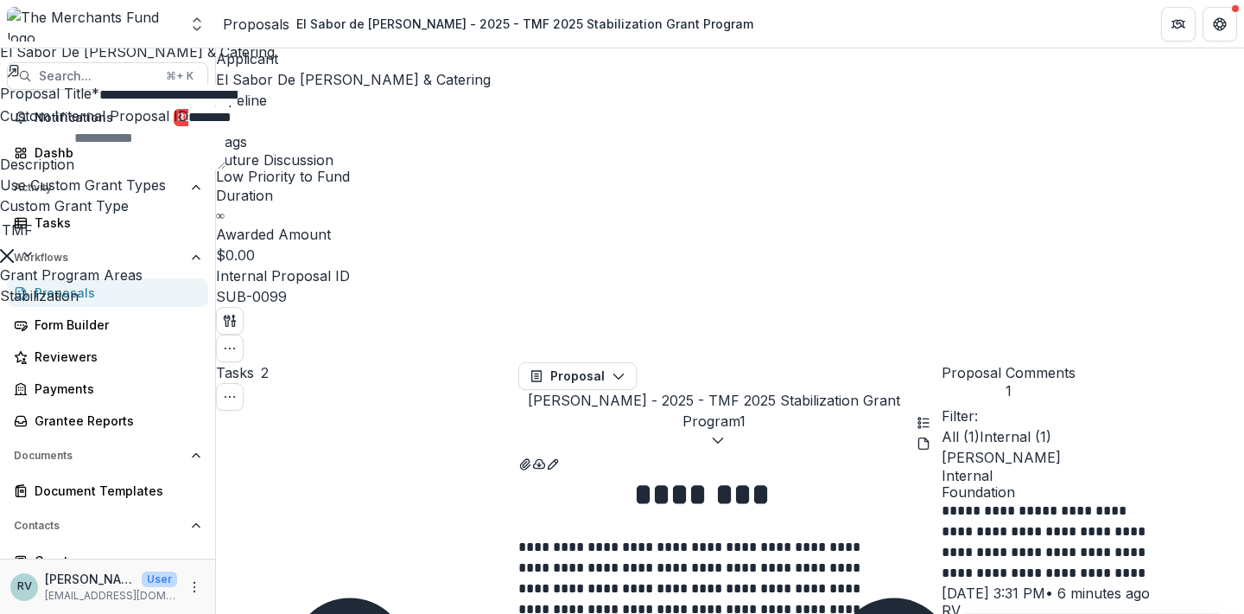
scroll to position [402, 0]
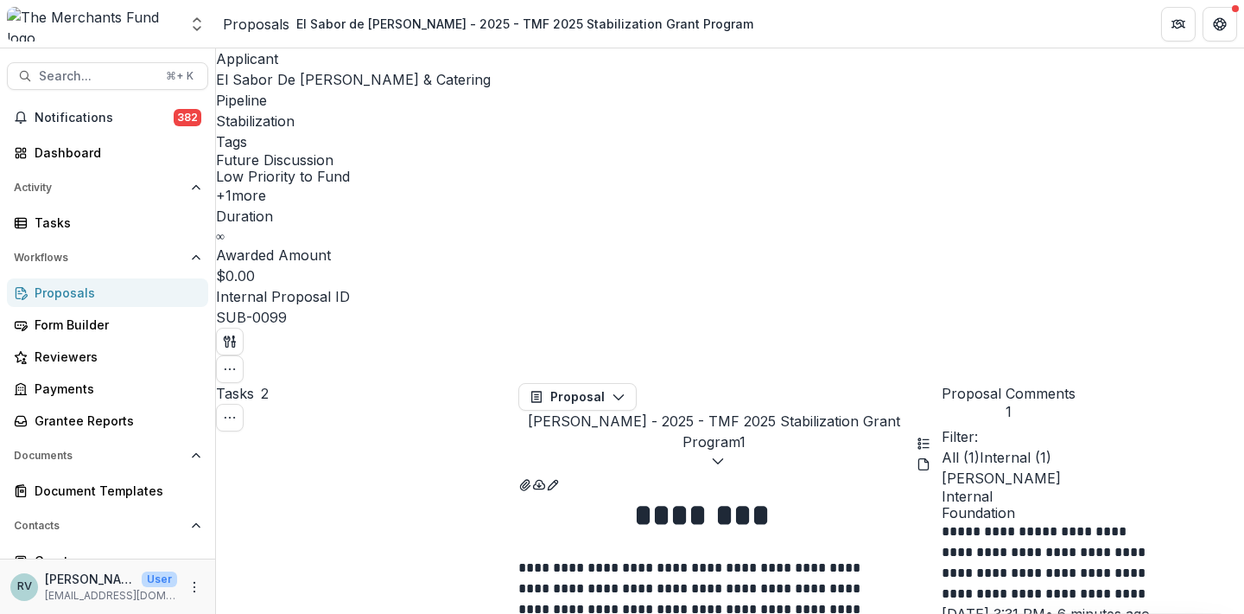
click at [103, 296] on div "Proposals" at bounding box center [115, 292] width 160 height 18
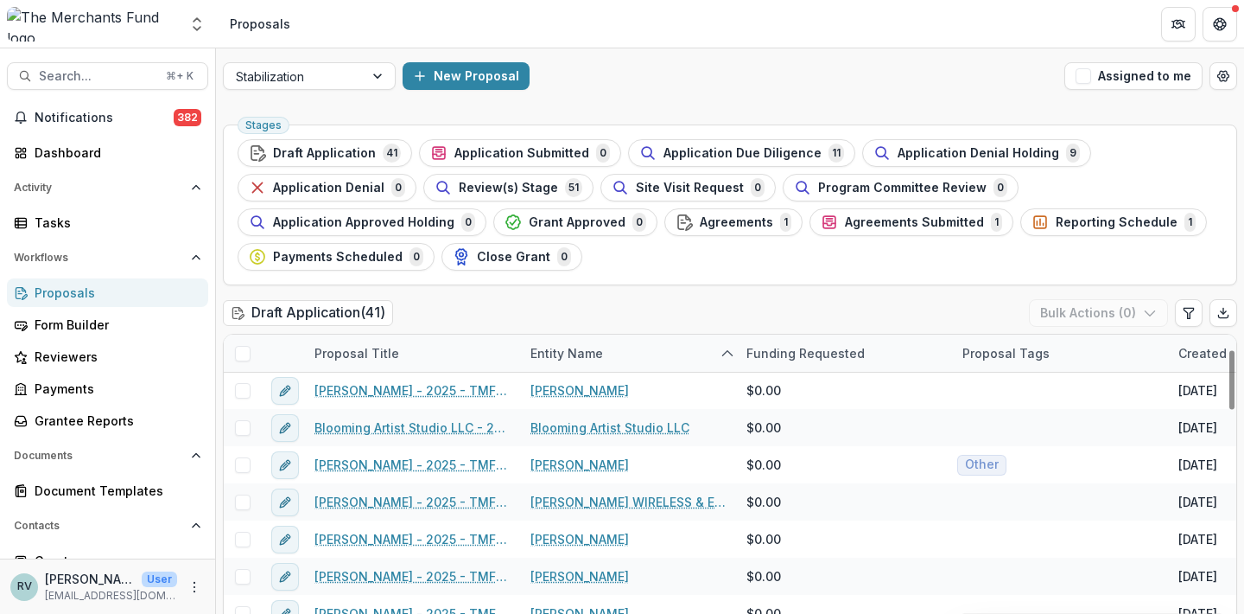
scroll to position [131, 0]
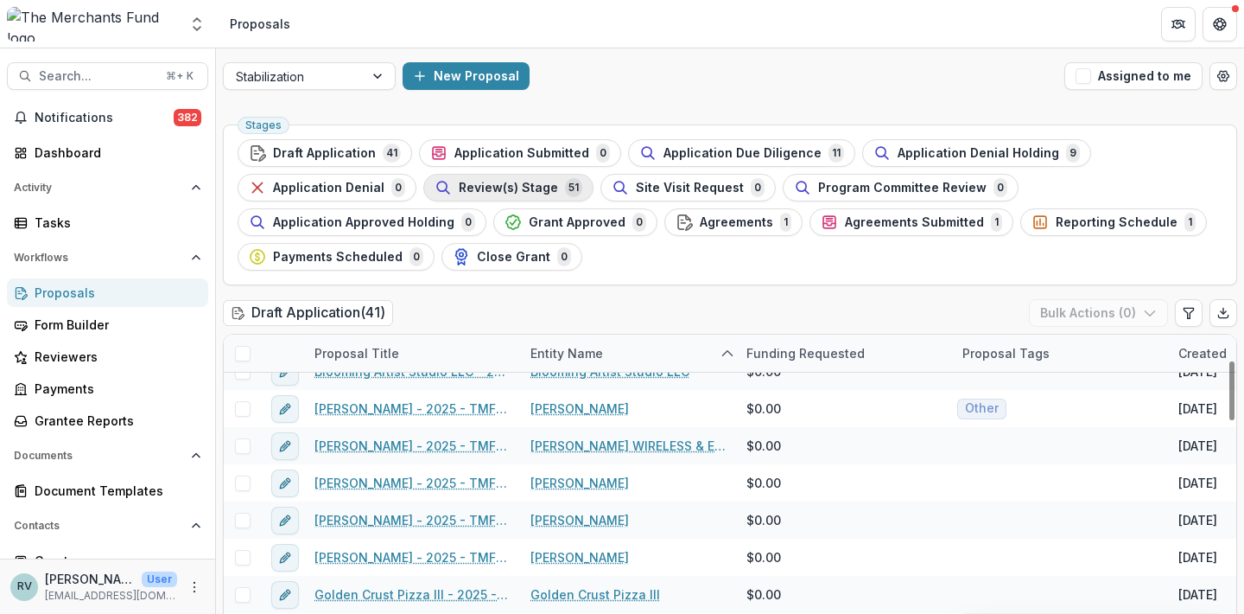
click at [533, 189] on span "Review(s) Stage" at bounding box center [508, 188] width 99 height 15
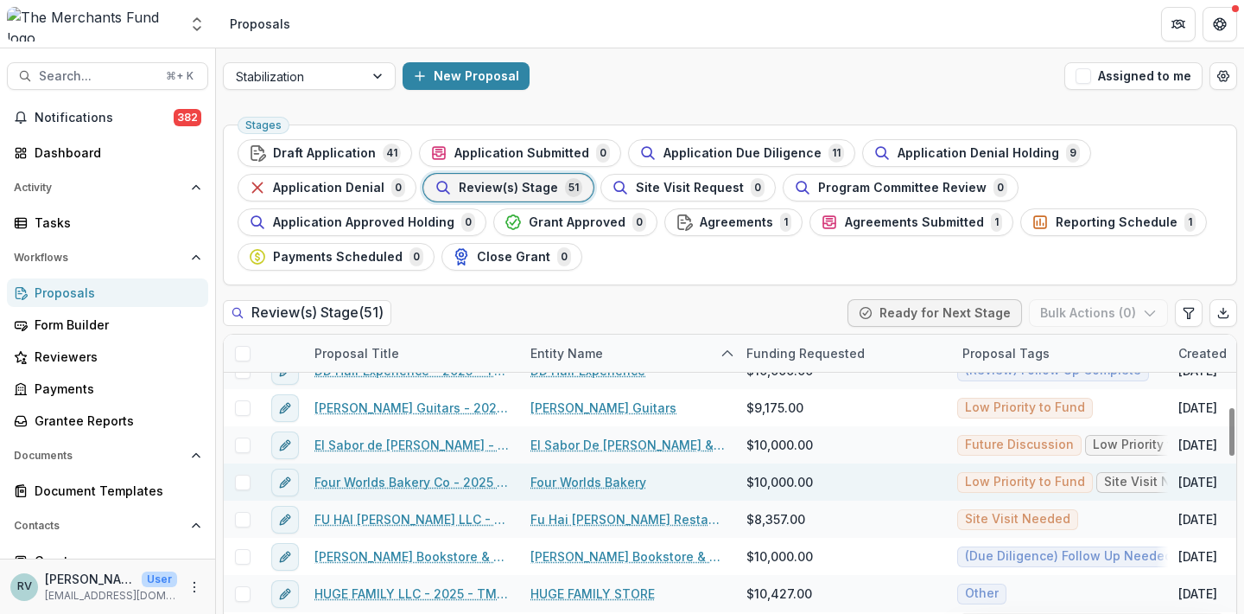
scroll to position [471, 0]
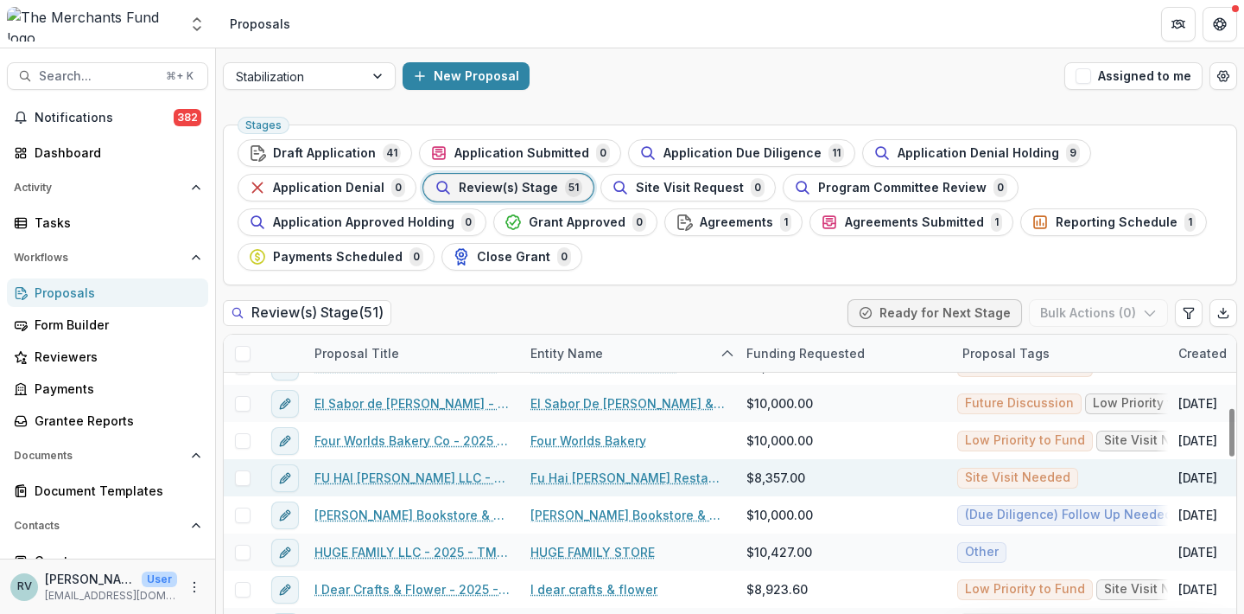
click at [401, 475] on link "FU HAI [PERSON_NAME] LLC - 2025 - TMF 2025 Stabilization Grant Program" at bounding box center [412, 477] width 195 height 18
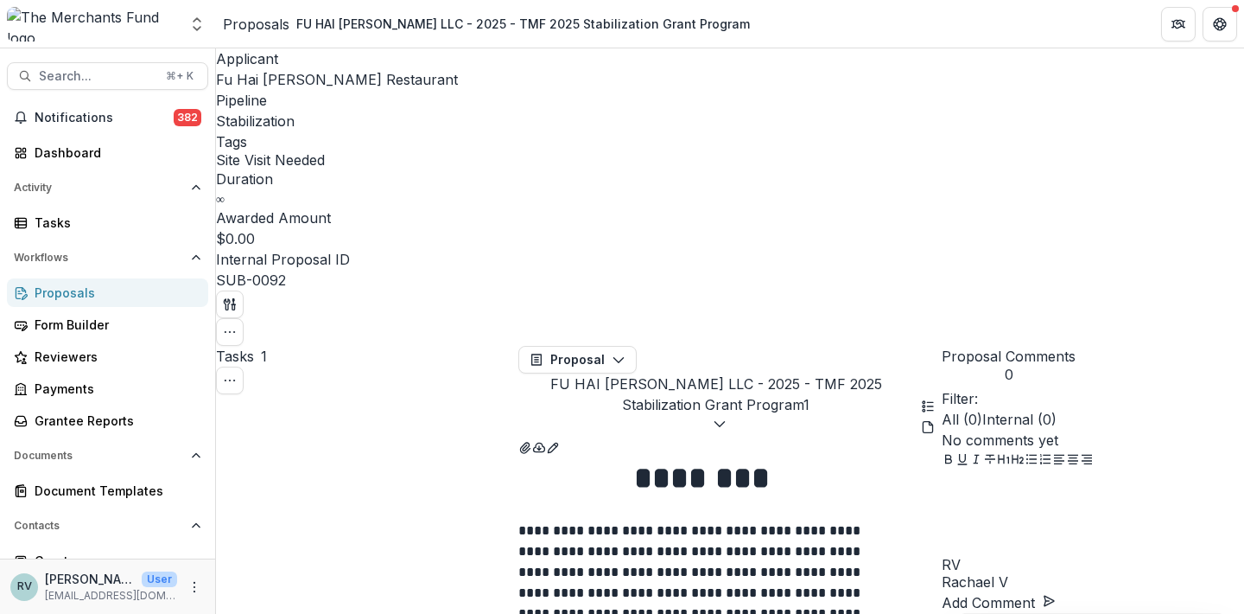
scroll to position [166, 0]
click at [237, 325] on icon "button" at bounding box center [230, 332] width 14 height 14
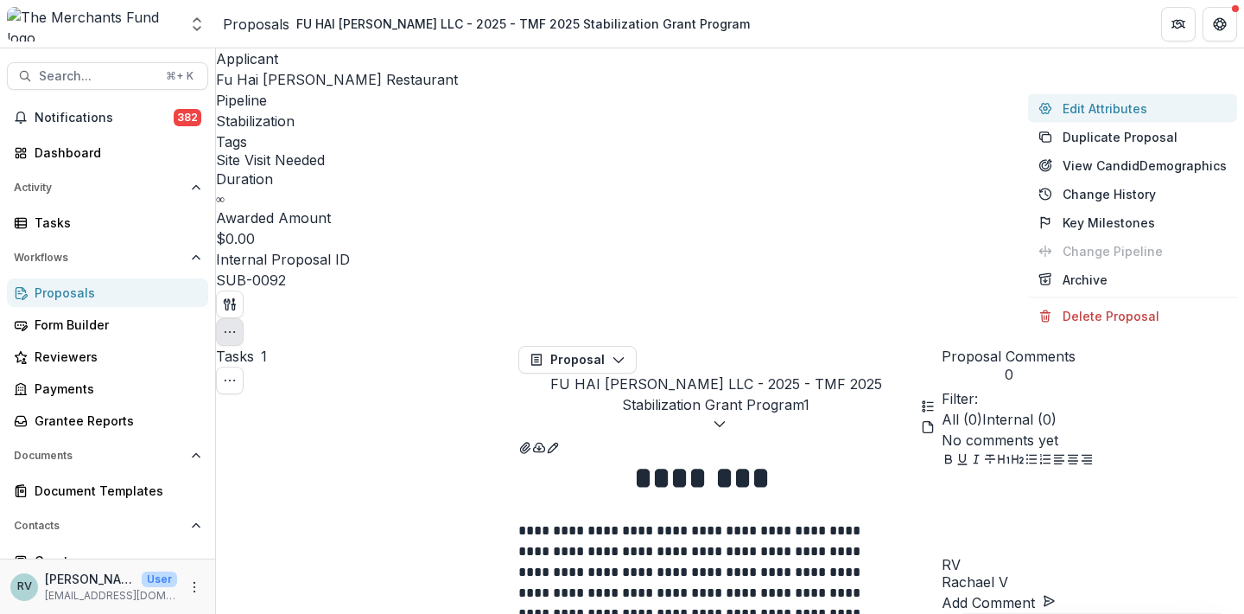
click at [1181, 114] on button "Edit Attributes" at bounding box center [1132, 108] width 209 height 29
type input "******"
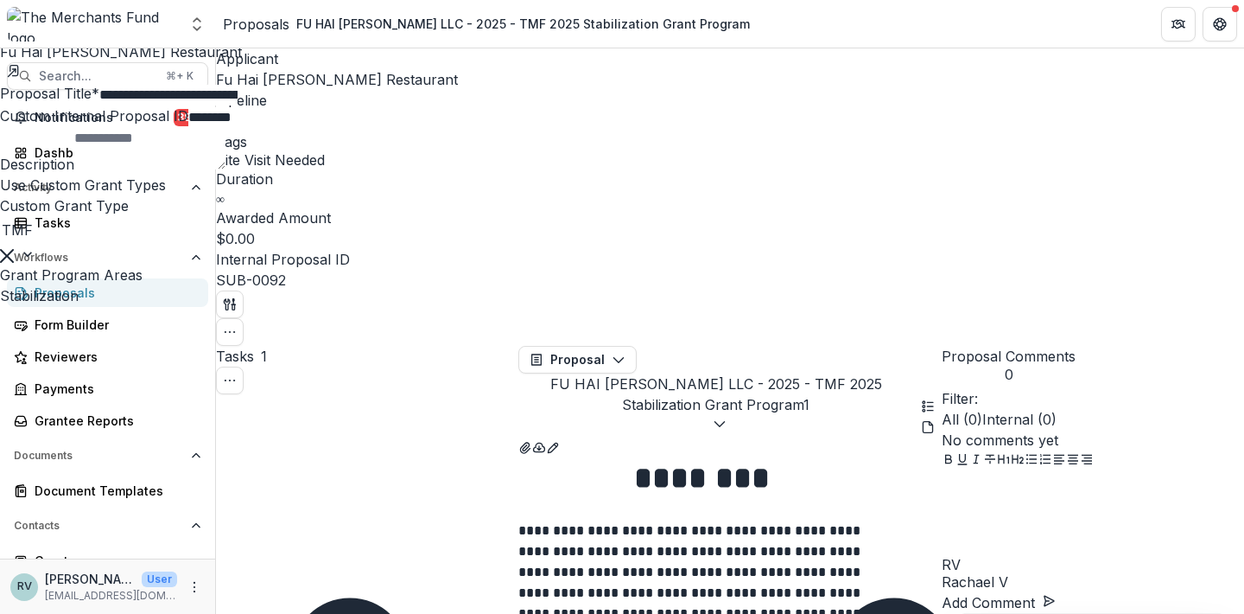
scroll to position [450, 0]
type input "*********"
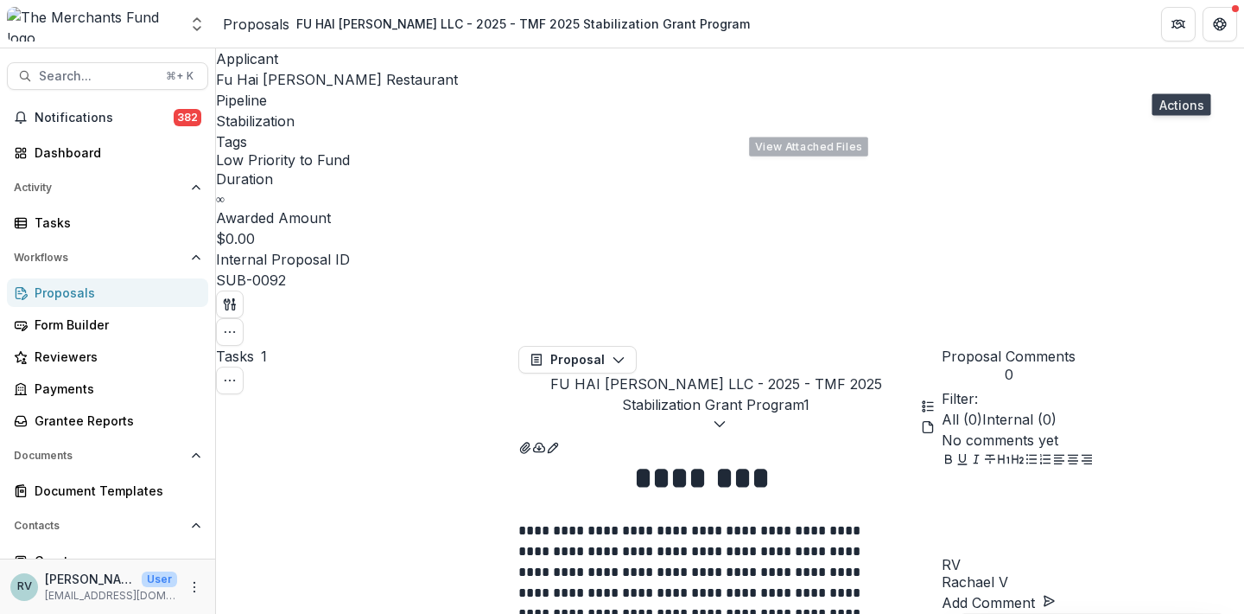
scroll to position [0, 303]
click at [532, 441] on icon "View Attached Files" at bounding box center [526, 448] width 14 height 14
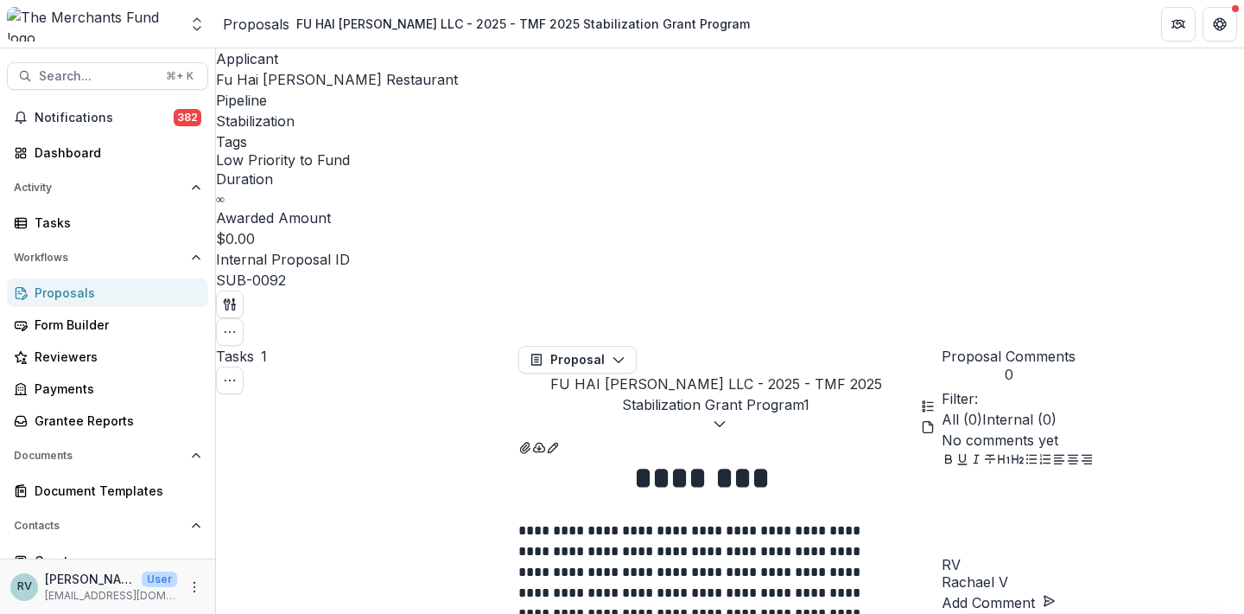
scroll to position [150, 0]
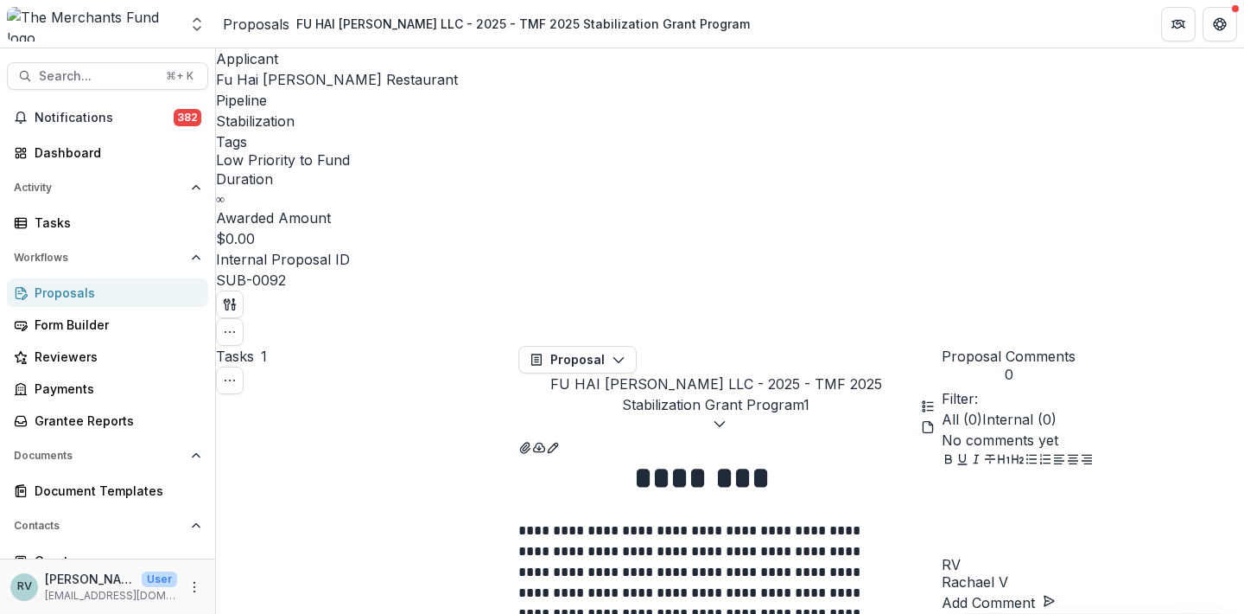
click at [888, 72] on div "Applicant Fu Hai Lou Restaurant Pipeline Stabilization Tags Low Priority to Fun…" at bounding box center [730, 196] width 1028 height 297
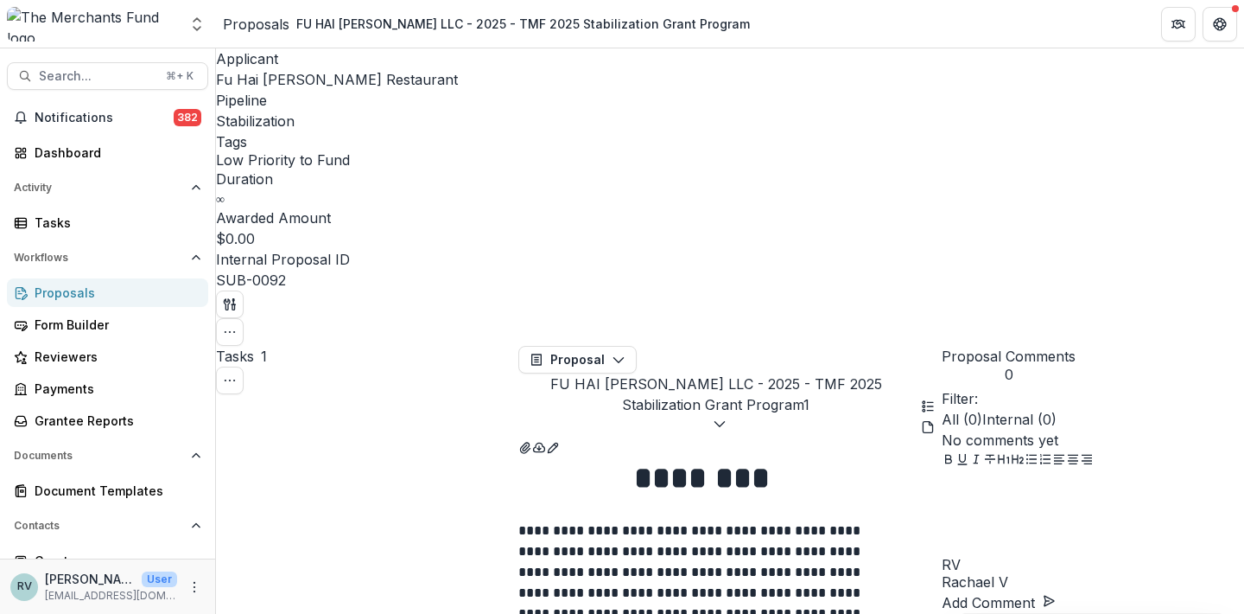
click at [262, 28] on div "Proposals" at bounding box center [256, 24] width 67 height 21
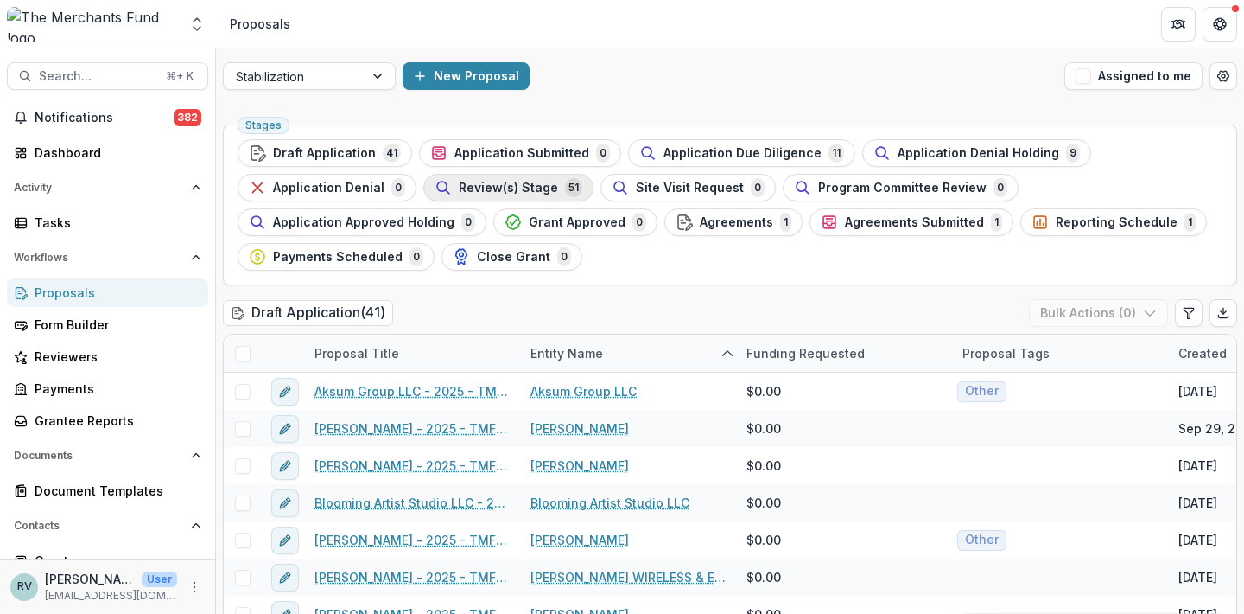
click at [507, 194] on span "Review(s) Stage" at bounding box center [508, 188] width 99 height 15
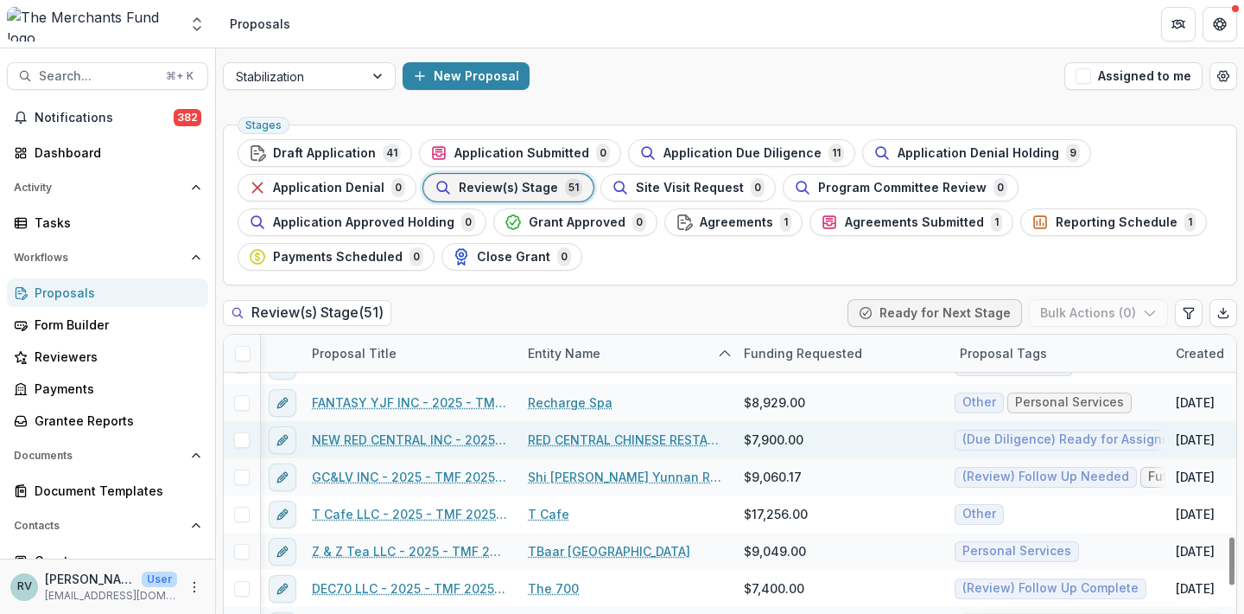
scroll to position [1325, 3]
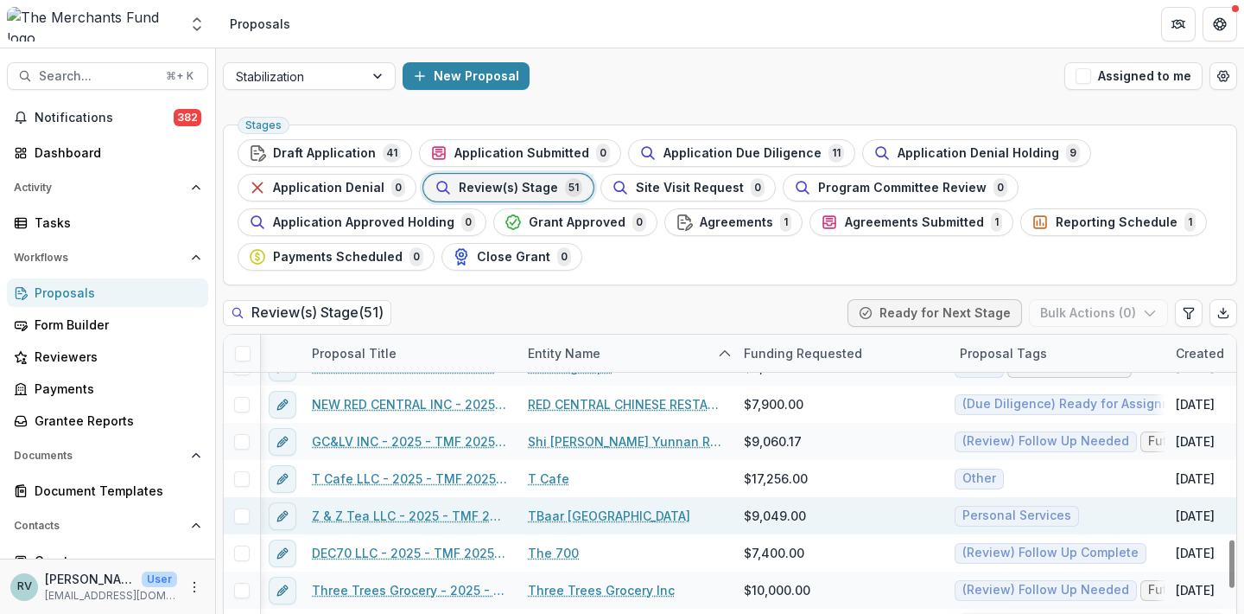
click at [415, 515] on link "Z & Z Tea LLC - 2025 - TMF 2025 Stabilization Grant Program" at bounding box center [409, 515] width 195 height 18
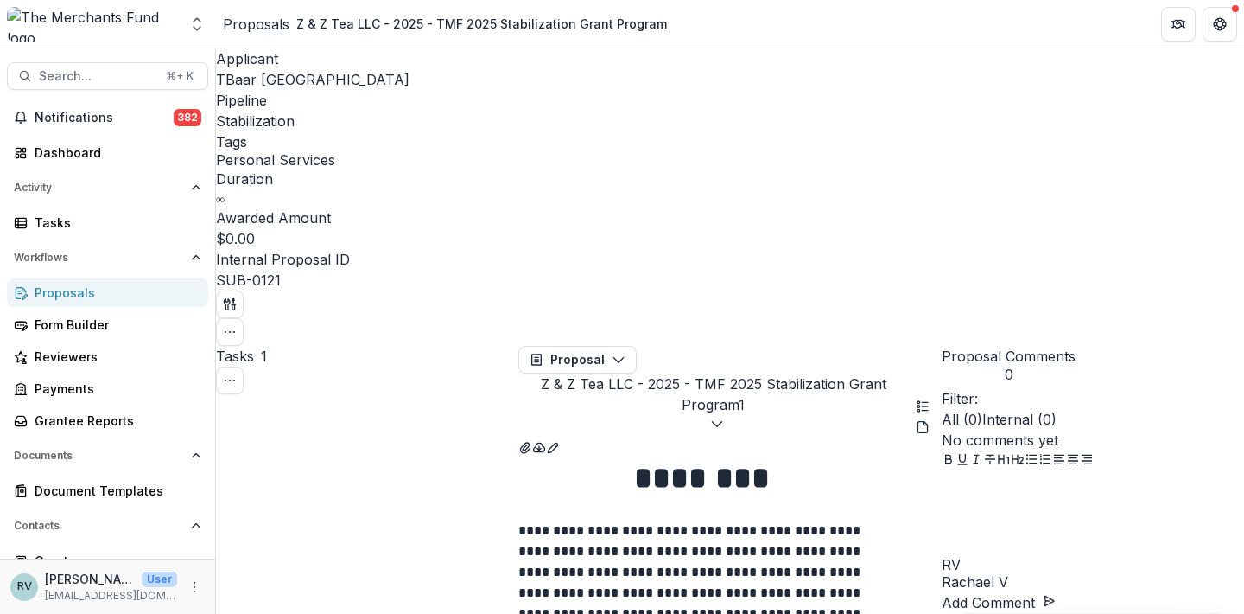
click at [532, 436] on button "View Attached Files" at bounding box center [526, 446] width 14 height 21
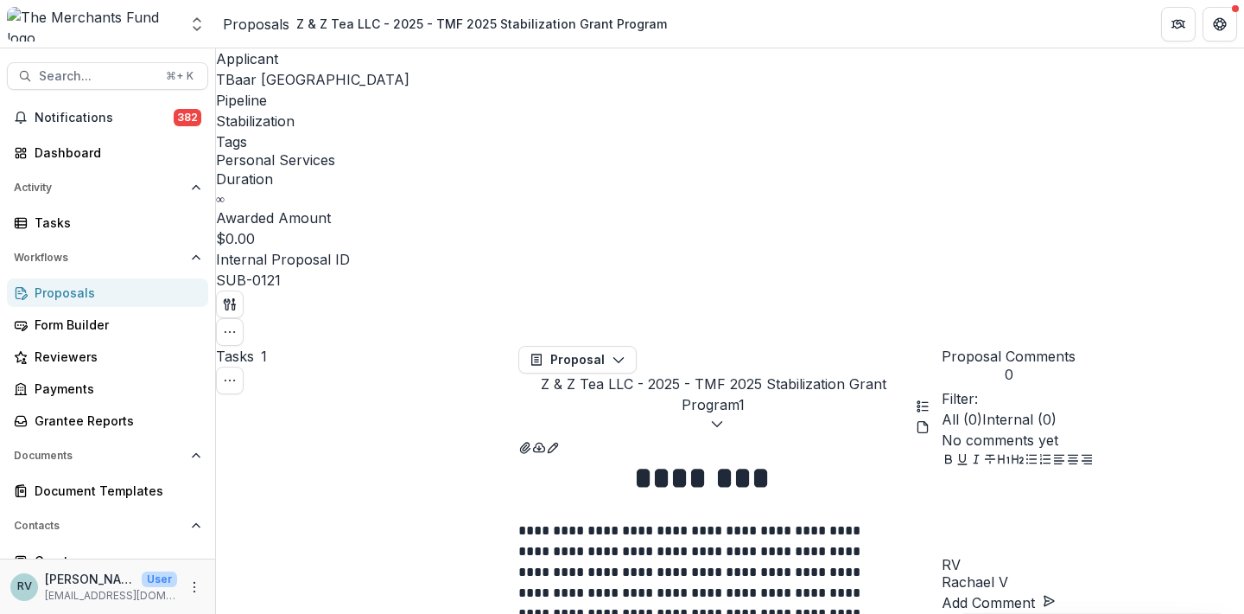
click at [237, 325] on icon "button" at bounding box center [230, 332] width 14 height 14
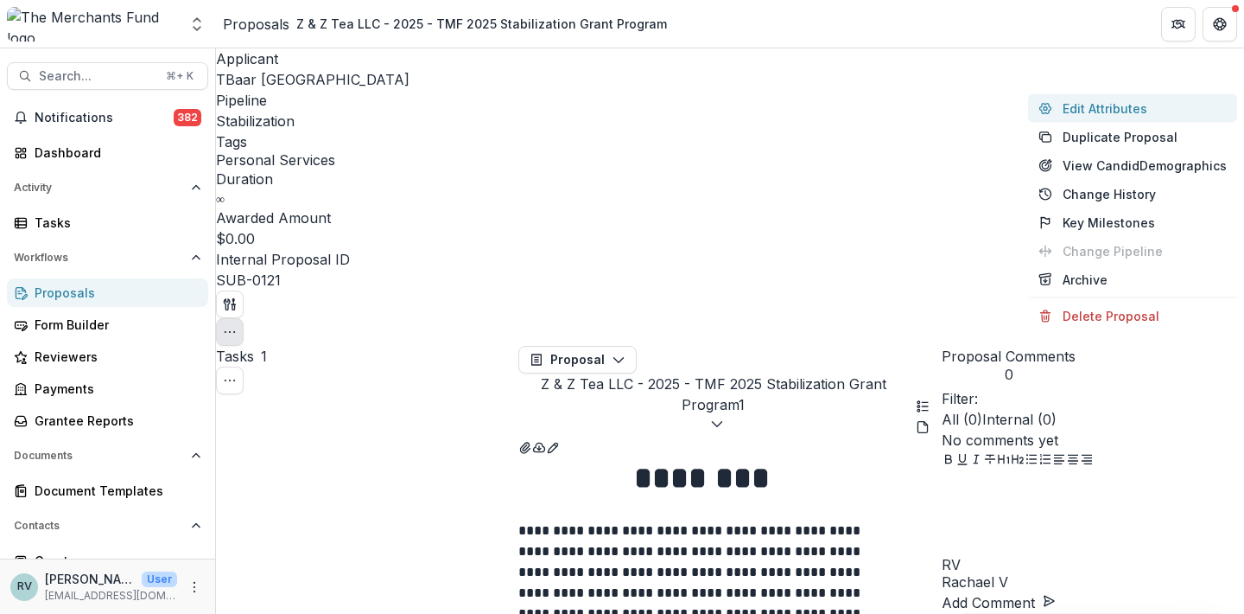
click at [1174, 108] on button "Edit Attributes" at bounding box center [1132, 108] width 209 height 29
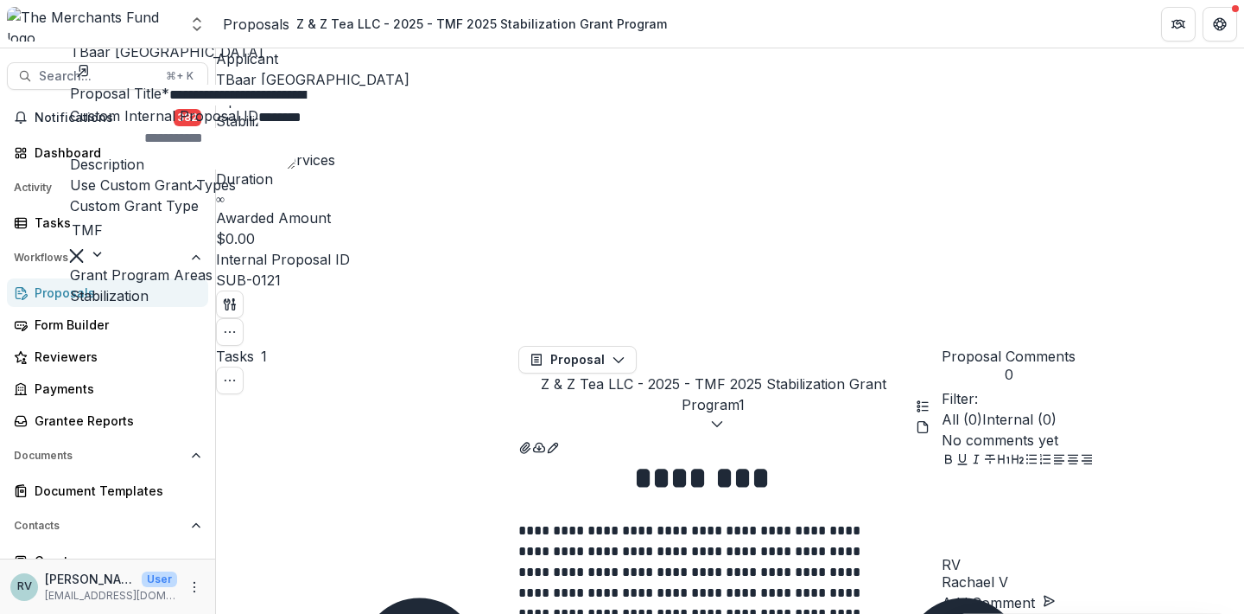
type input "******"
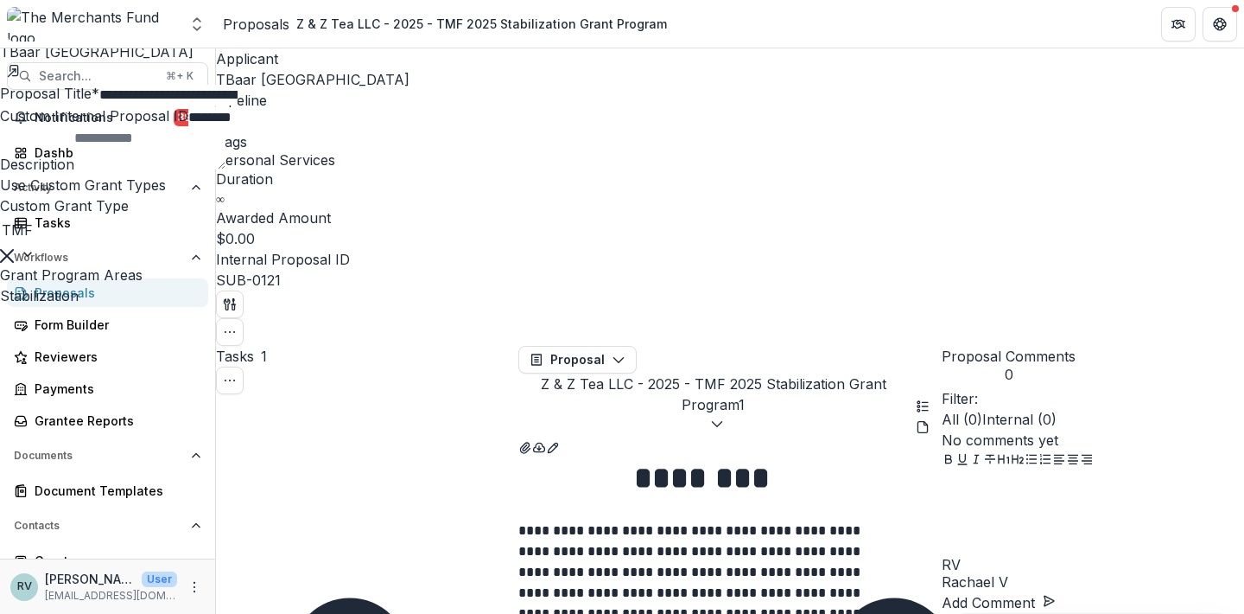
scroll to position [415, 0]
type input "**"
type input "***"
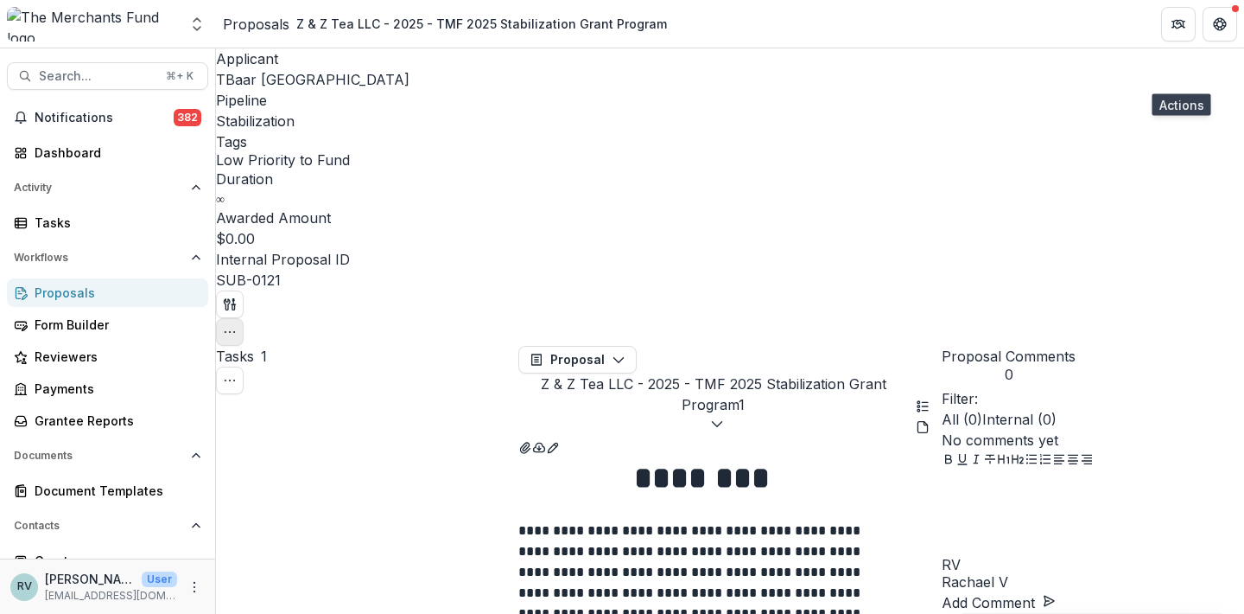
click at [237, 325] on icon "button" at bounding box center [230, 332] width 14 height 14
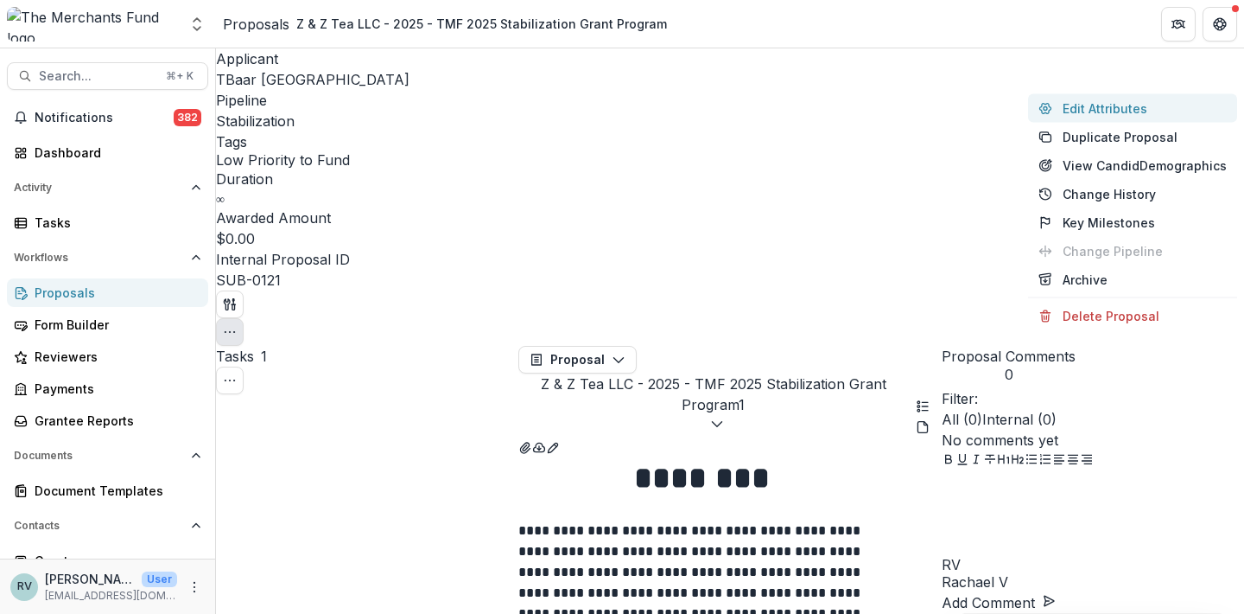
click at [1114, 111] on button "Edit Attributes" at bounding box center [1132, 108] width 209 height 29
type input "******"
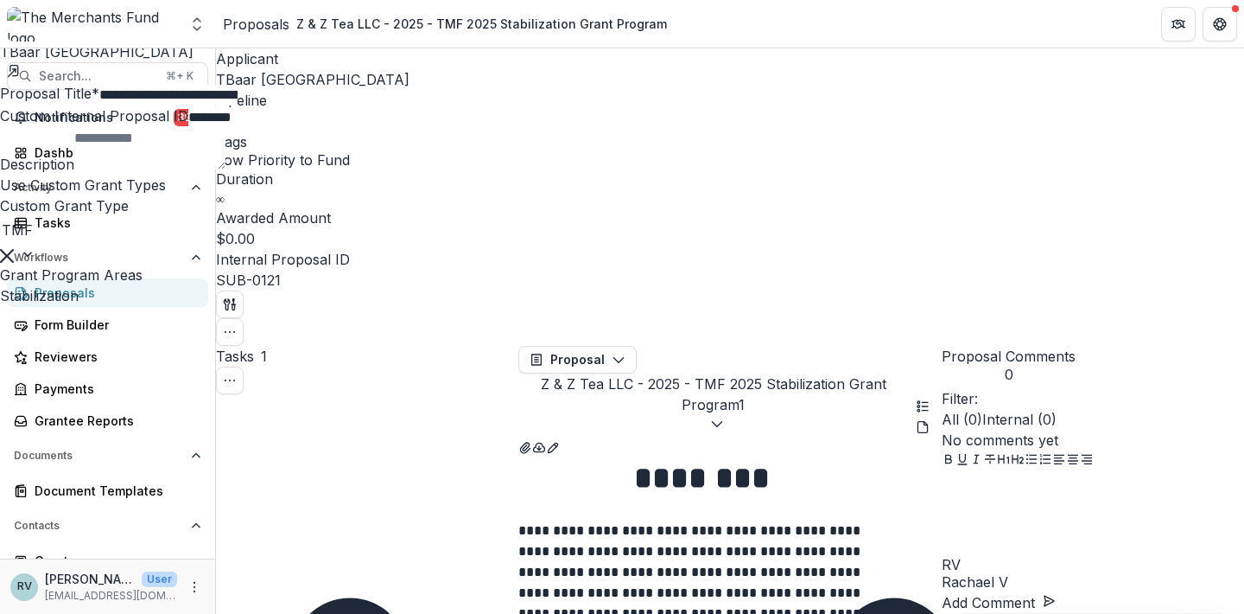
scroll to position [585, 0]
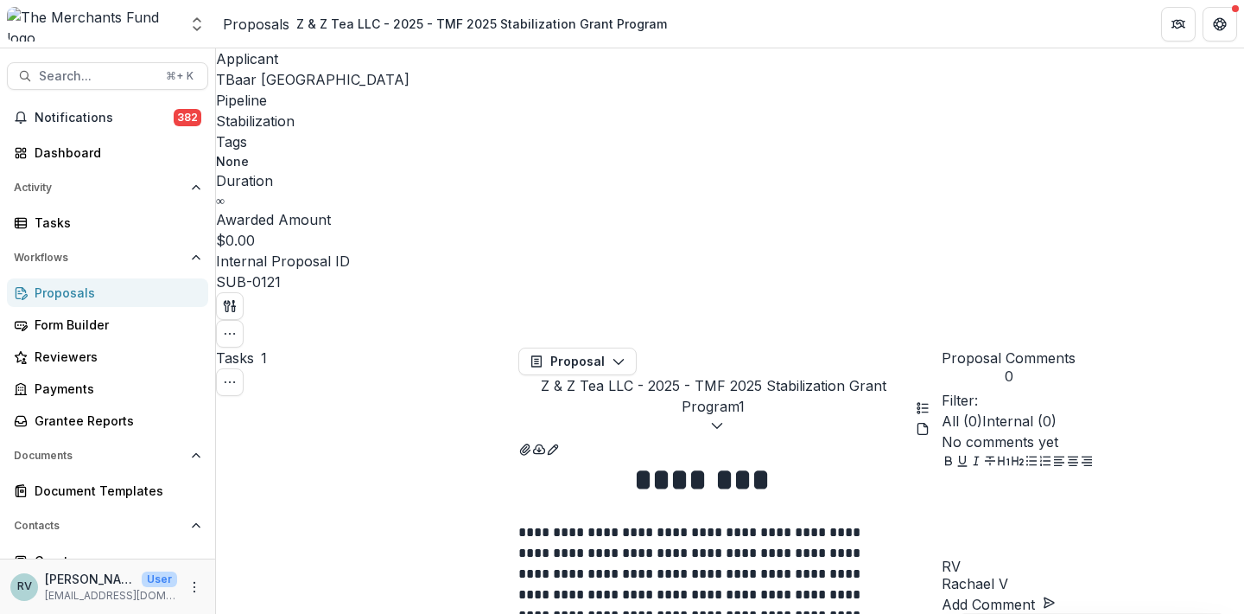
click at [92, 295] on div "Proposals" at bounding box center [115, 292] width 160 height 18
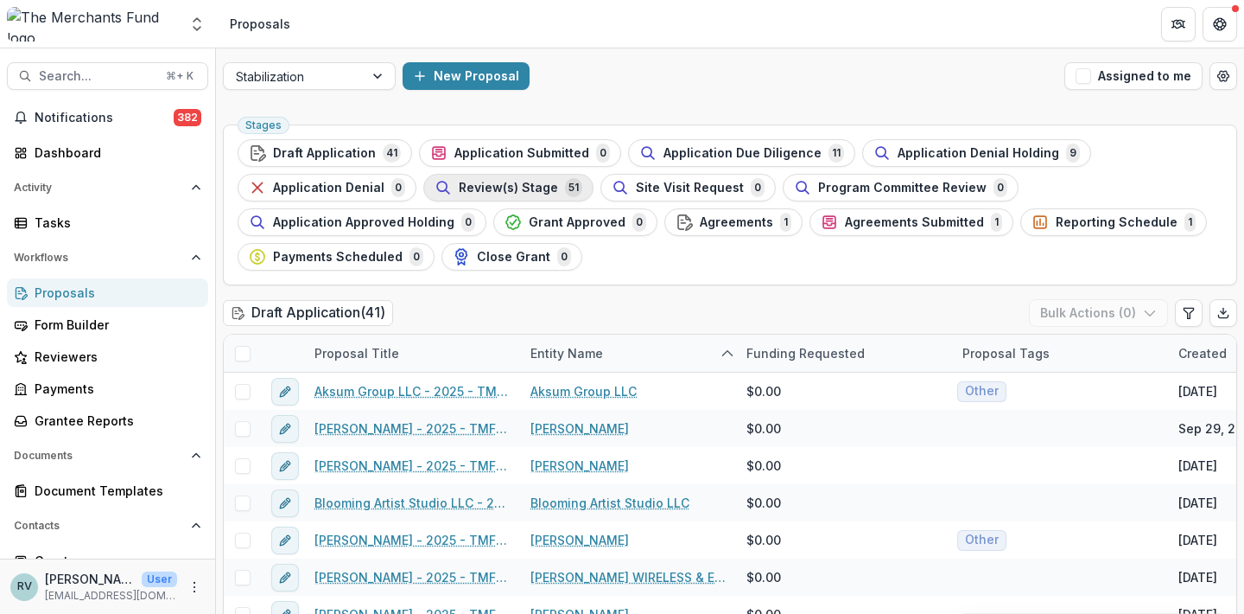
click at [481, 192] on span "Review(s) Stage" at bounding box center [508, 188] width 99 height 15
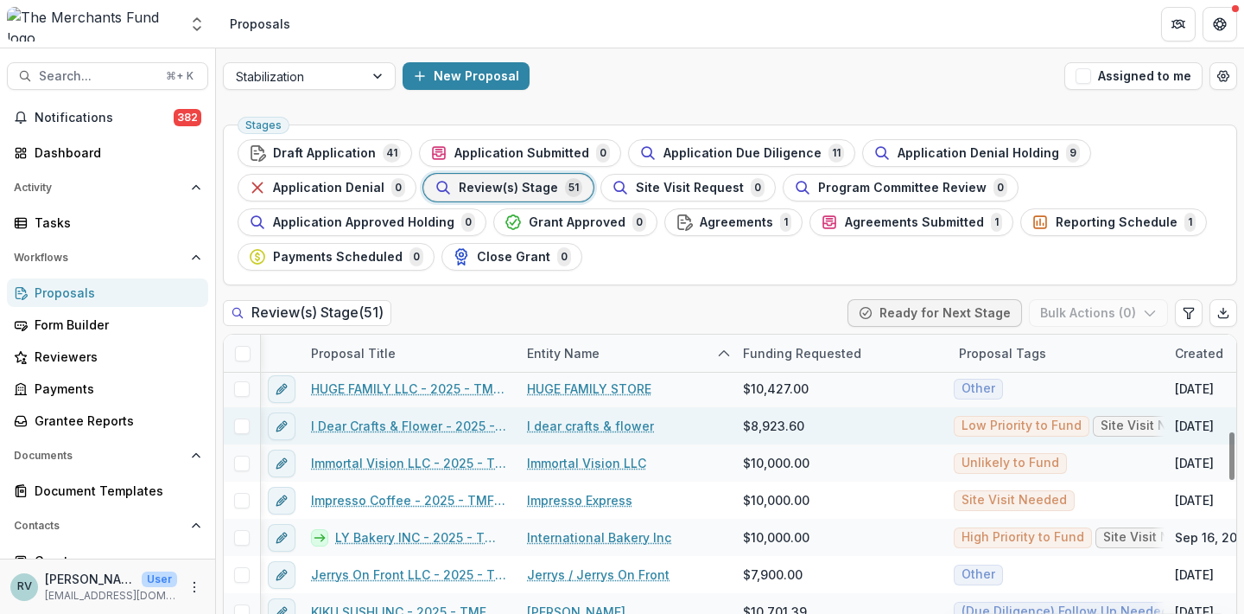
scroll to position [619, 3]
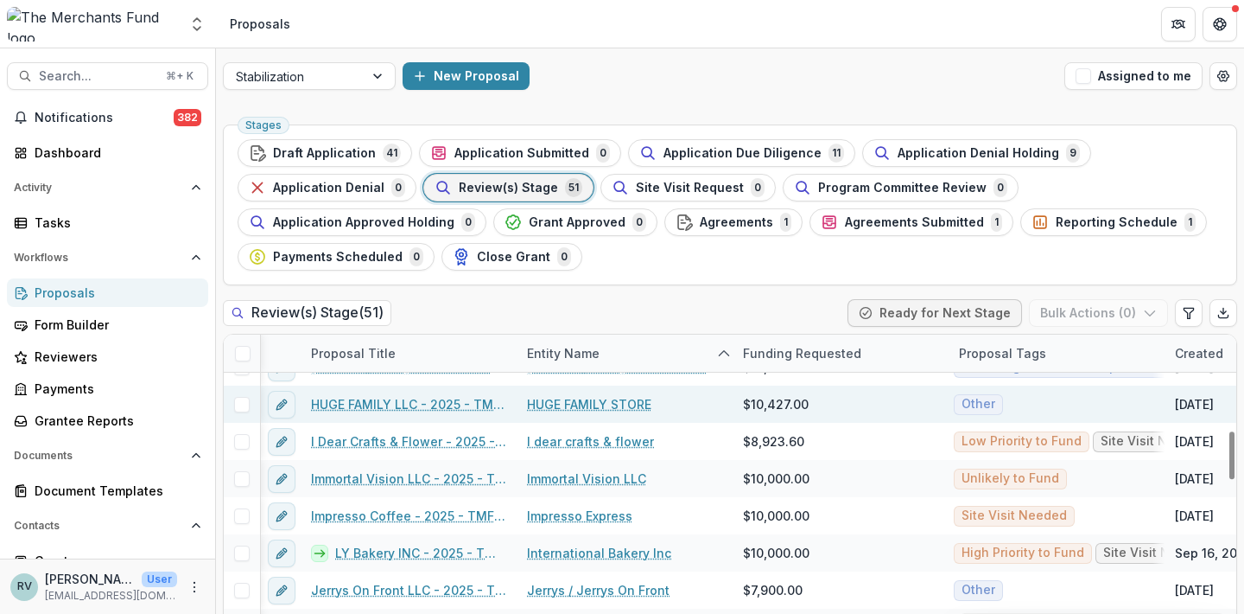
click at [448, 404] on link "HUGE FAMILY LLC - 2025 - TMF 2025 Stabilization Grant Program" at bounding box center [408, 404] width 195 height 18
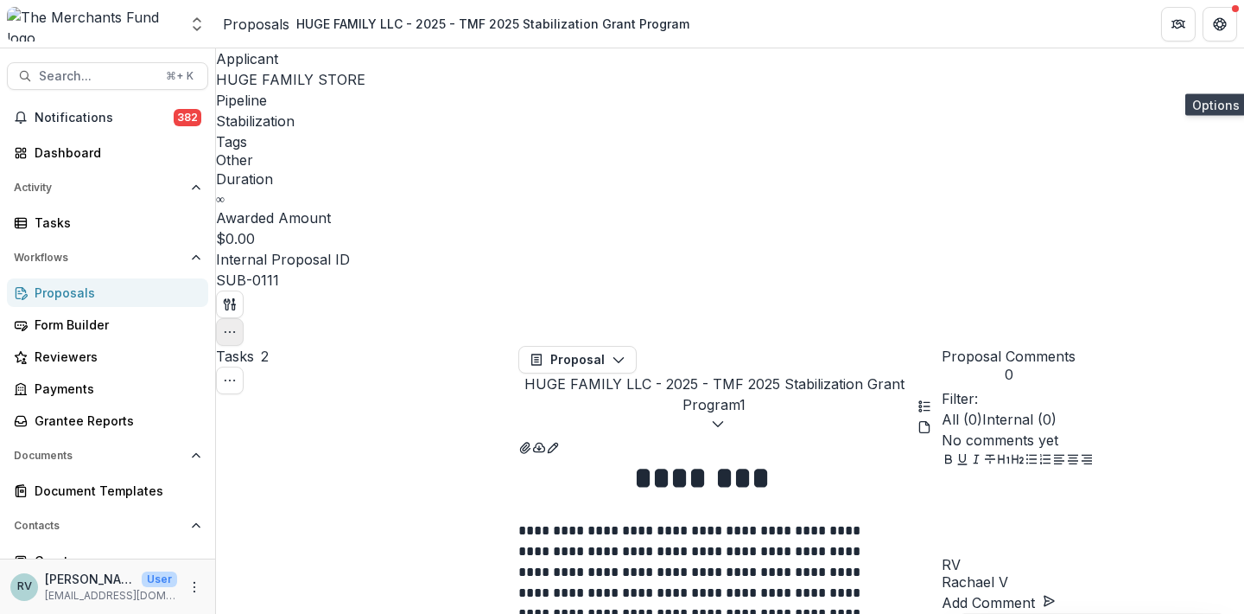
click at [237, 325] on icon "button" at bounding box center [230, 332] width 14 height 14
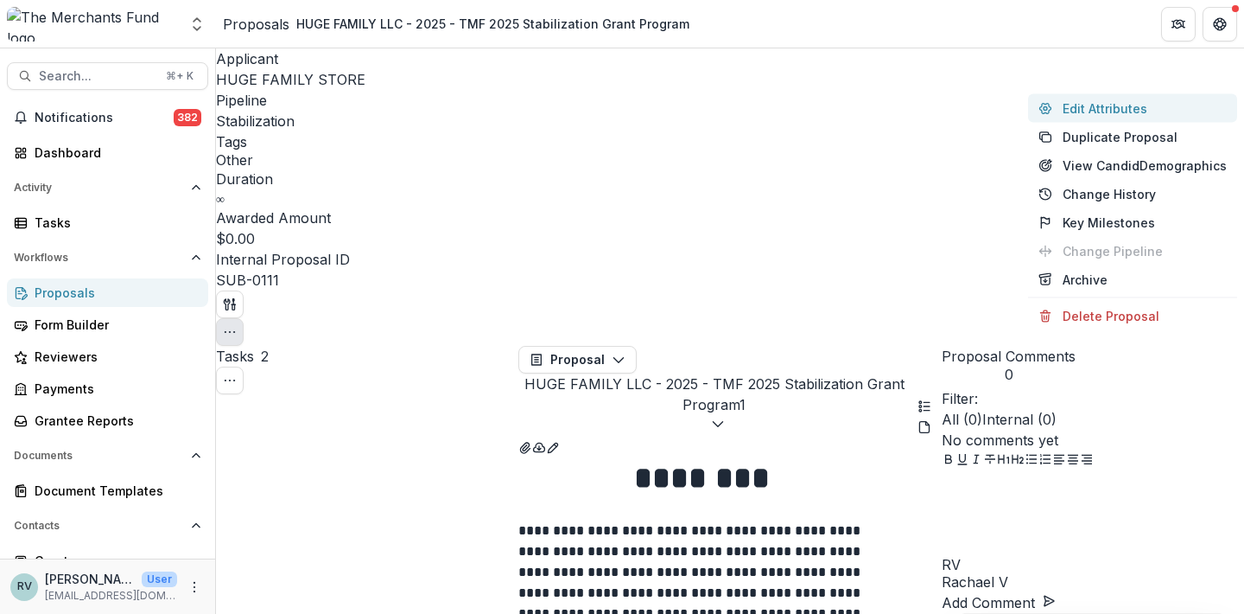
click at [1154, 112] on button "Edit Attributes" at bounding box center [1132, 108] width 209 height 29
type input "*******"
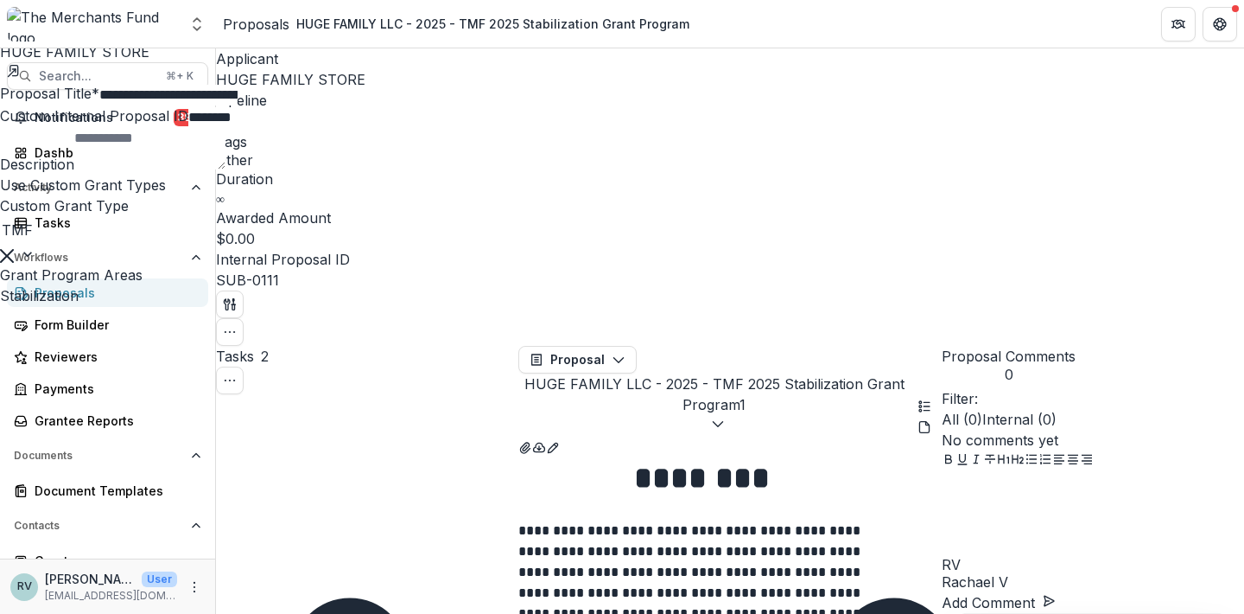
scroll to position [476, 0]
type input "*****"
type input "****"
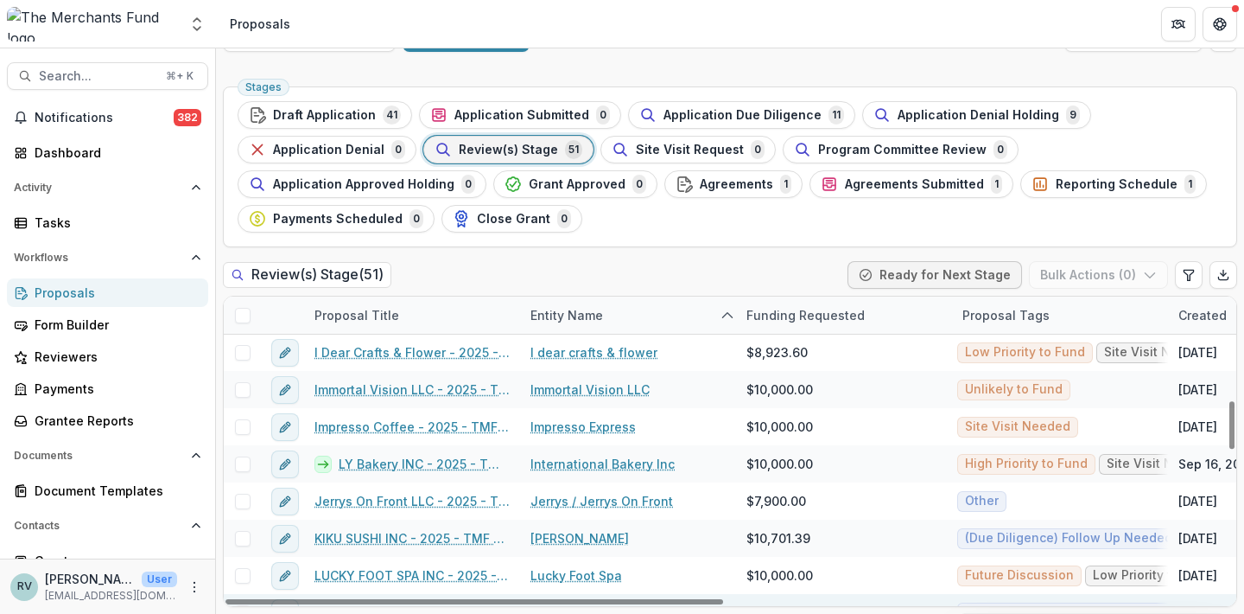
scroll to position [670, 0]
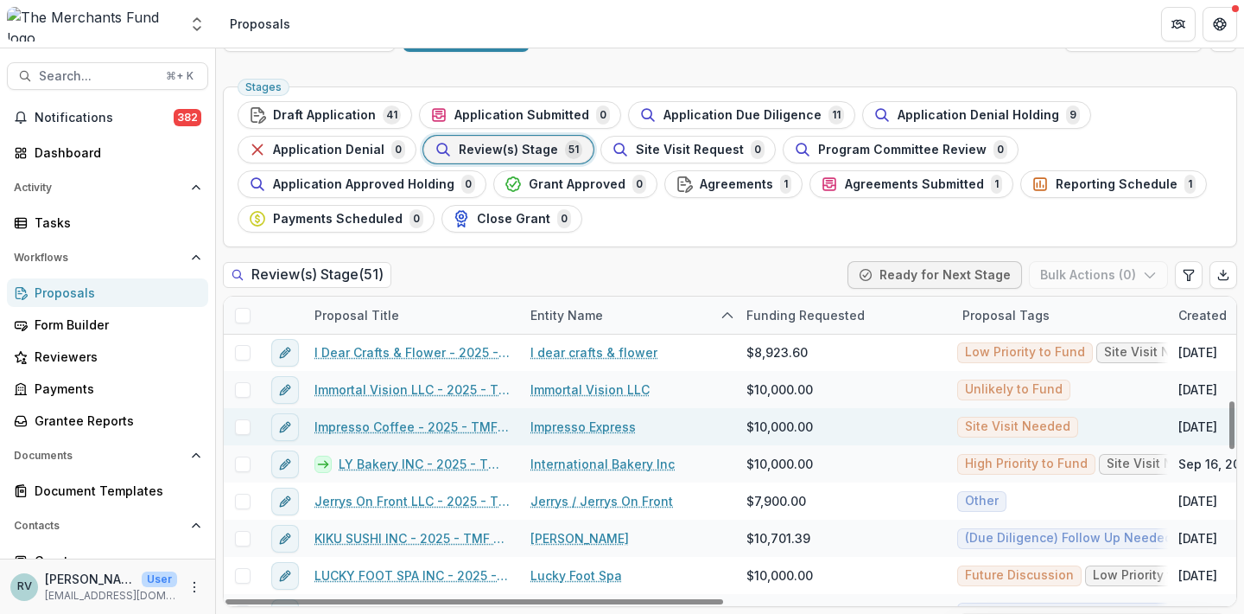
click at [452, 423] on link "Impresso Coffee - 2025 - TMF 2025 Stabilization Grant Program" at bounding box center [412, 426] width 195 height 18
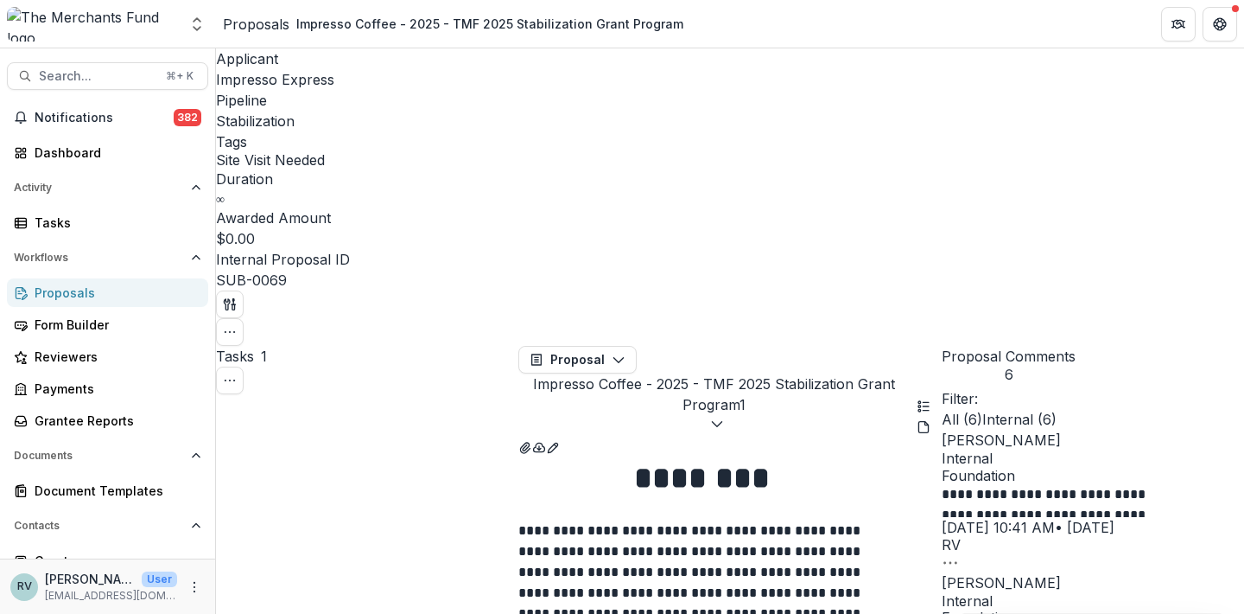
scroll to position [772, 0]
click at [237, 325] on icon "button" at bounding box center [230, 332] width 14 height 14
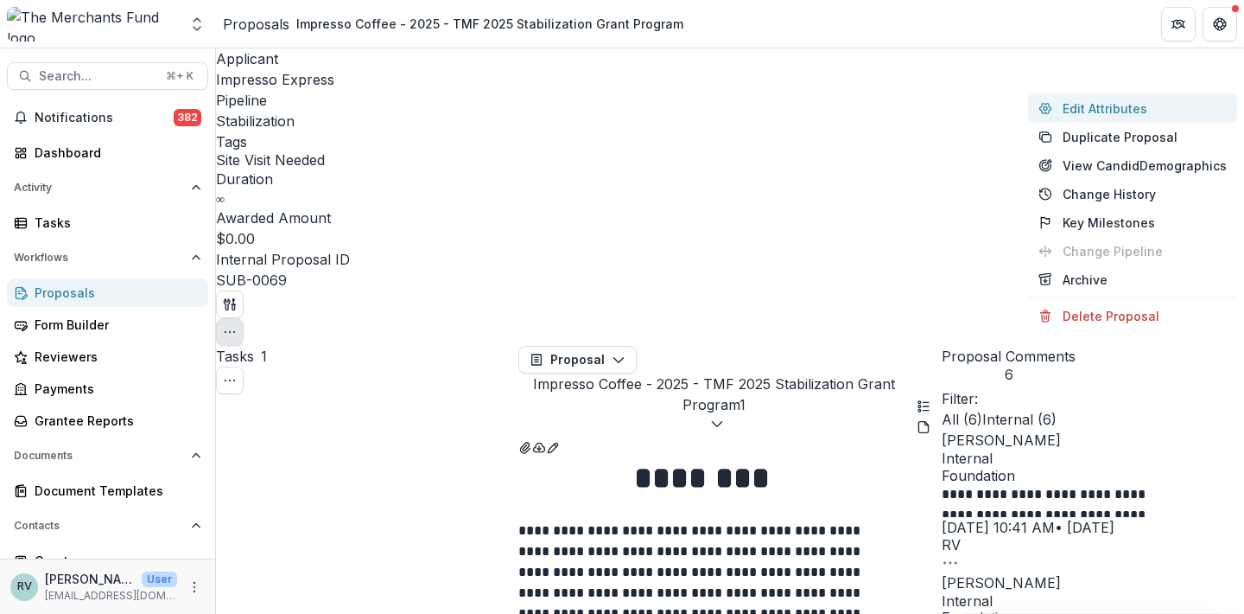
click at [1142, 112] on button "Edit Attributes" at bounding box center [1132, 108] width 209 height 29
type input "*******"
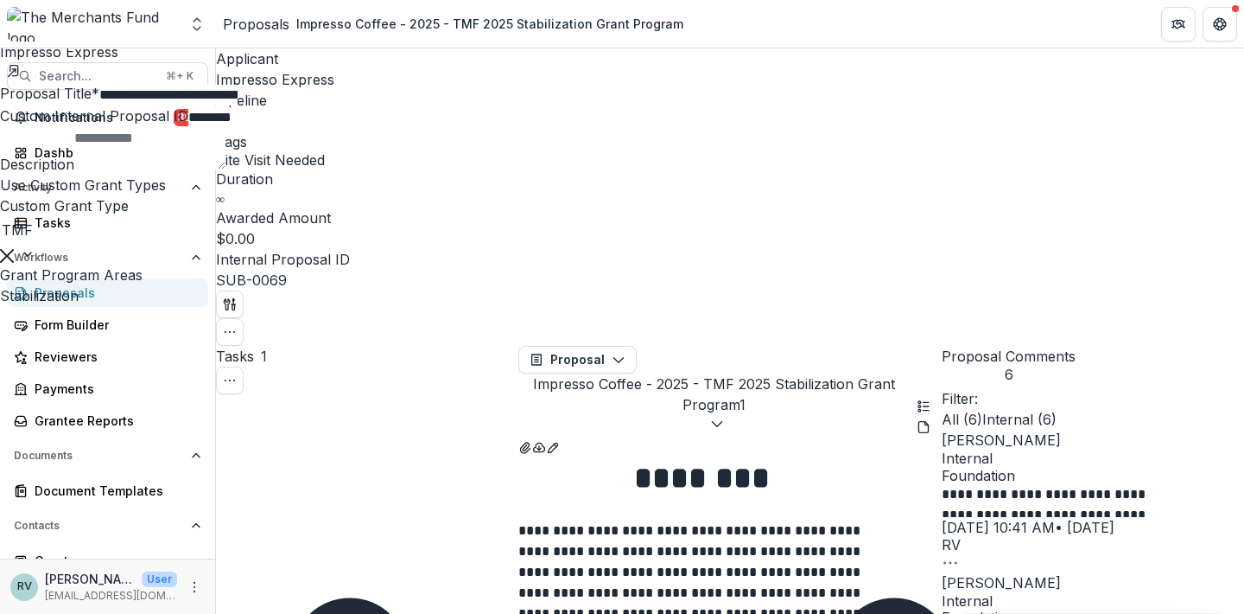
scroll to position [495, 0]
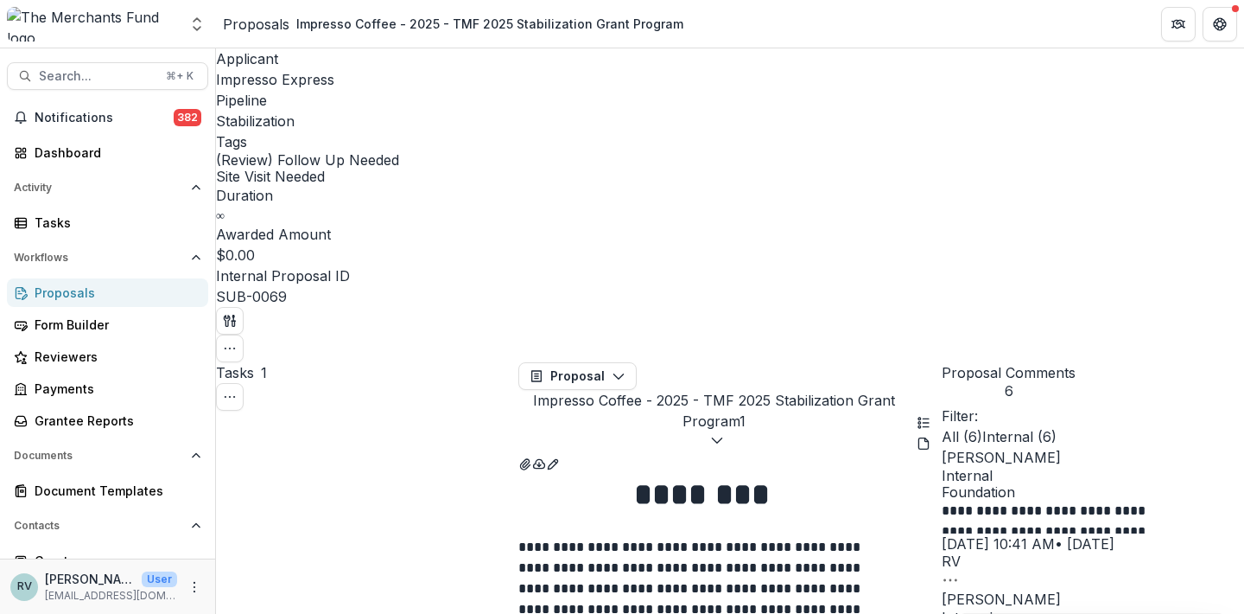
scroll to position [432, 0]
click at [260, 22] on div "Proposals" at bounding box center [256, 24] width 67 height 21
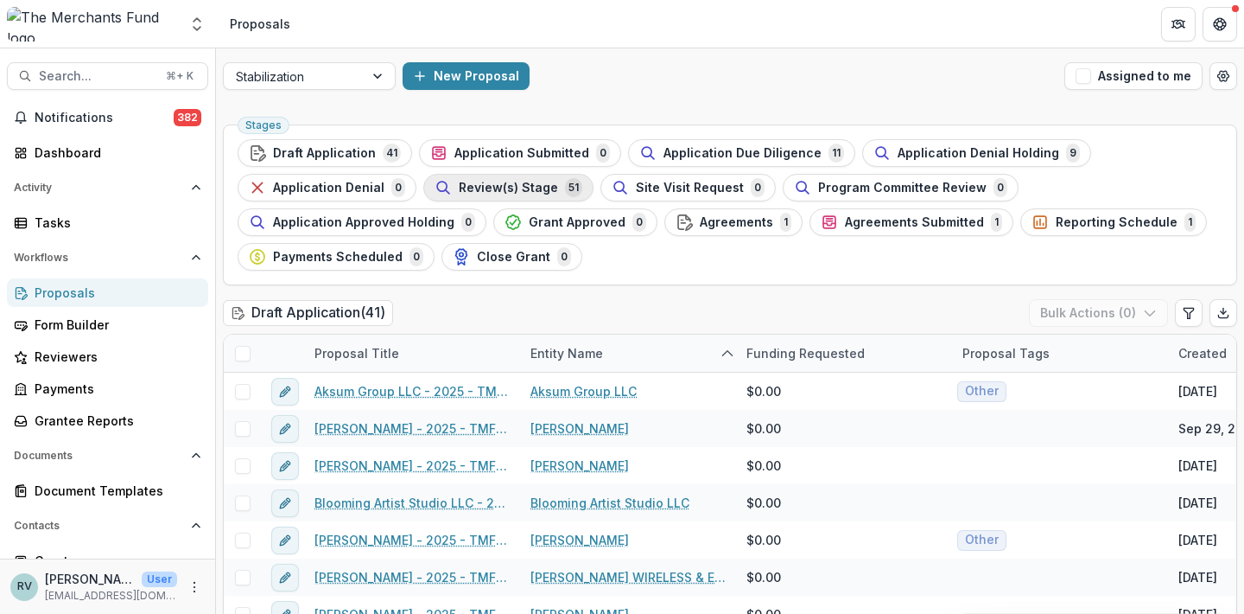
click at [492, 184] on span "Review(s) Stage" at bounding box center [508, 188] width 99 height 15
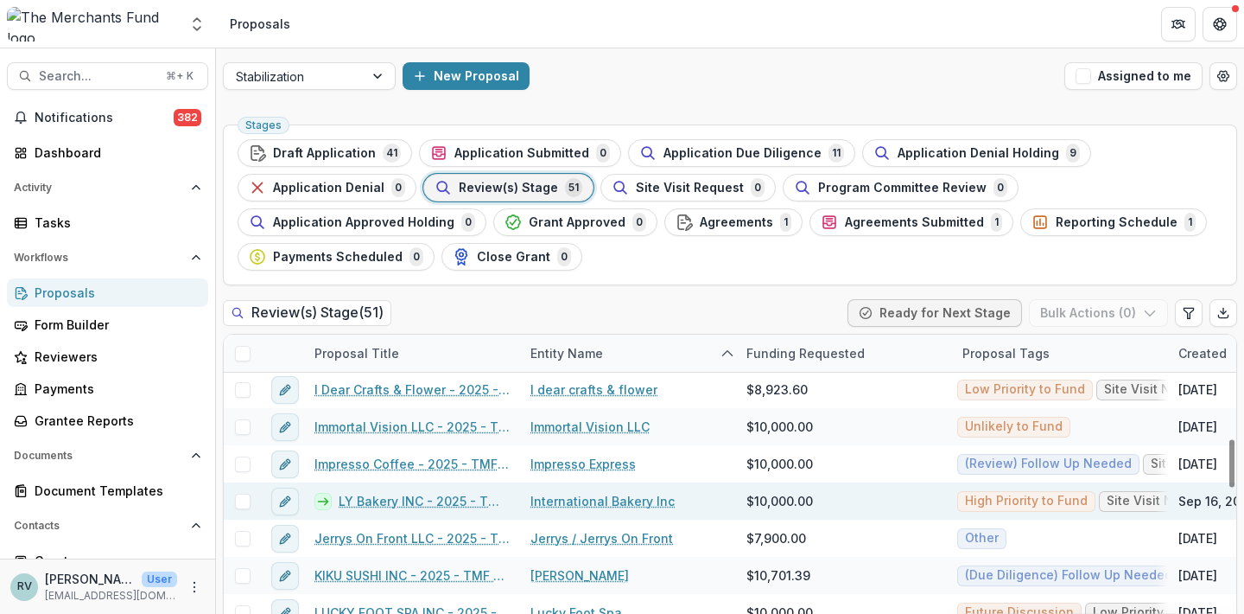
scroll to position [684, 0]
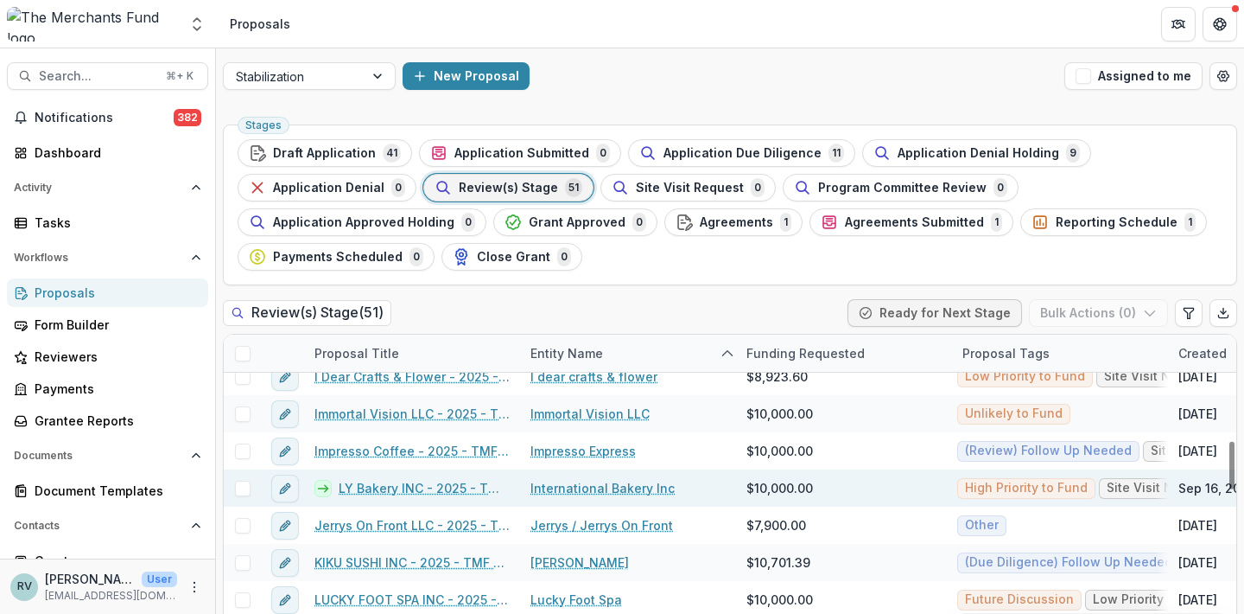
click at [417, 487] on link "LY Bakery INC - 2025 - TMF 2025 Stabilization Grant Program" at bounding box center [424, 488] width 171 height 18
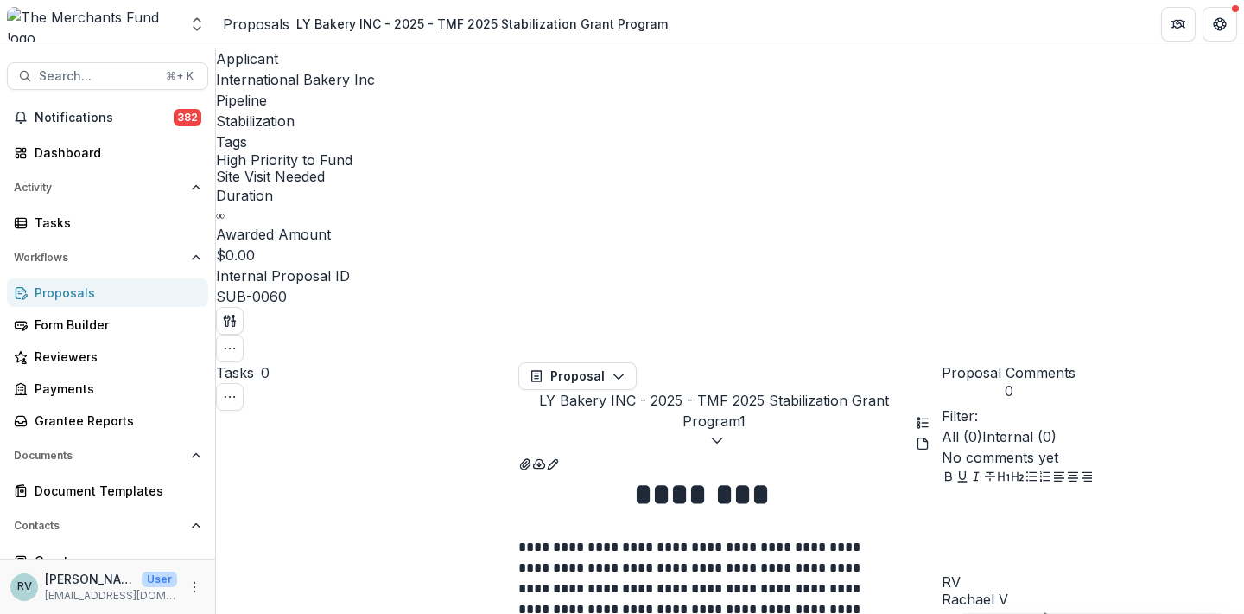
scroll to position [0, 244]
click at [532, 457] on icon "View Attached Files" at bounding box center [526, 464] width 14 height 14
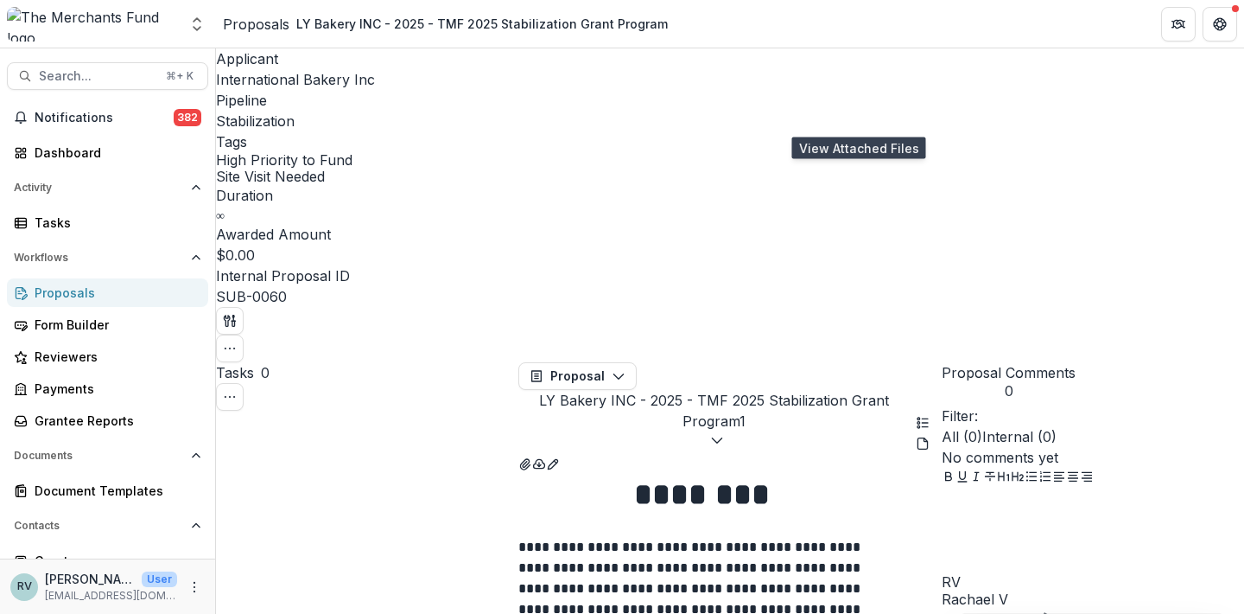
click at [532, 457] on icon "View Attached Files" at bounding box center [526, 464] width 14 height 14
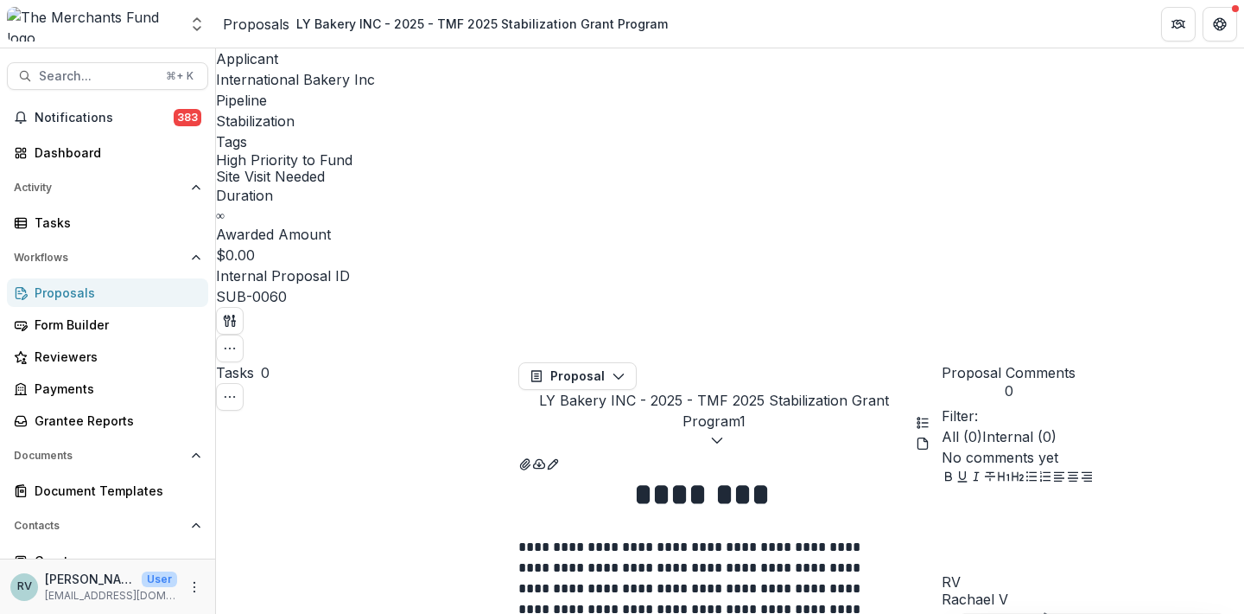
click at [254, 77] on span "International Bakery Inc" at bounding box center [295, 79] width 159 height 17
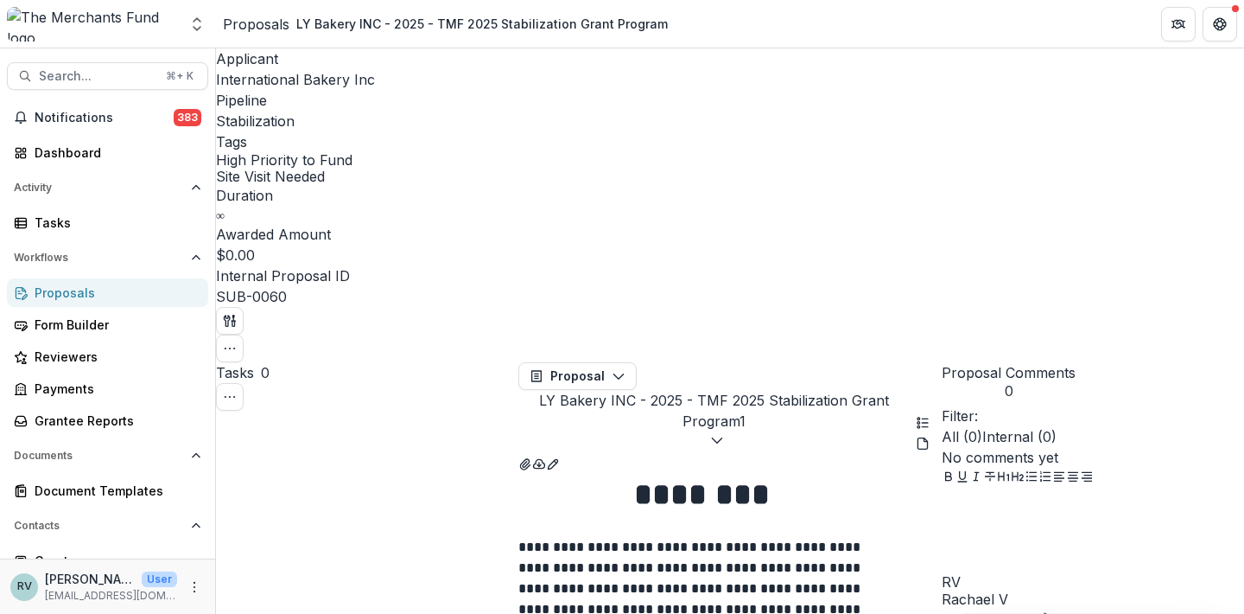
scroll to position [2869, 0]
click at [66, 296] on div "Proposals" at bounding box center [115, 292] width 160 height 18
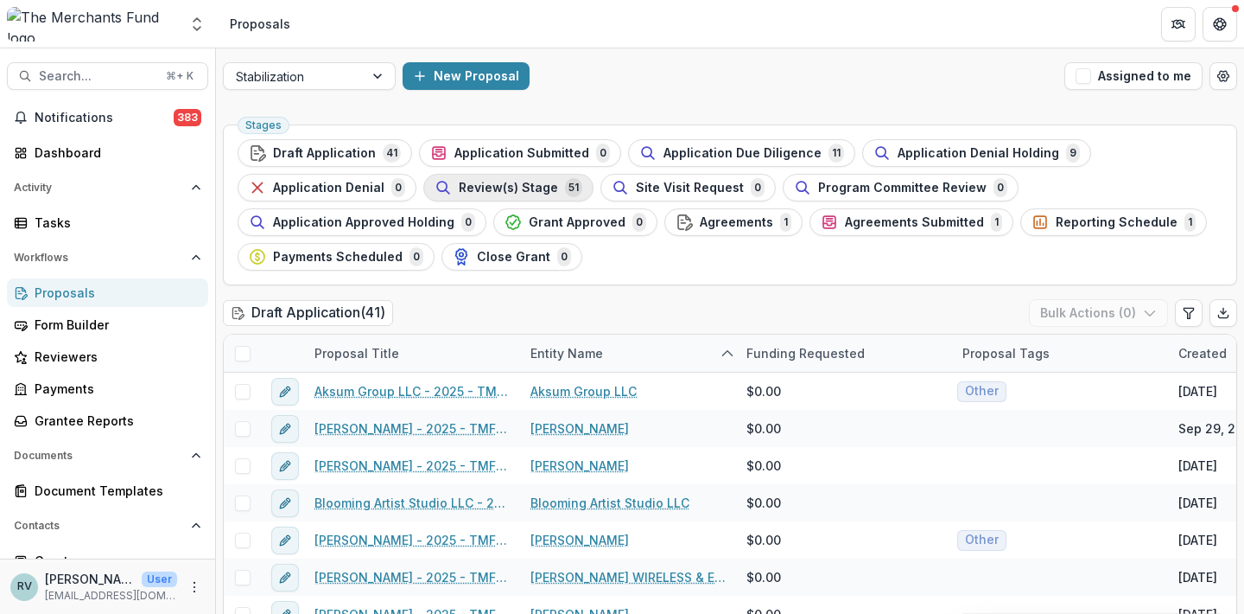
click at [542, 188] on span "Review(s) Stage" at bounding box center [508, 188] width 99 height 15
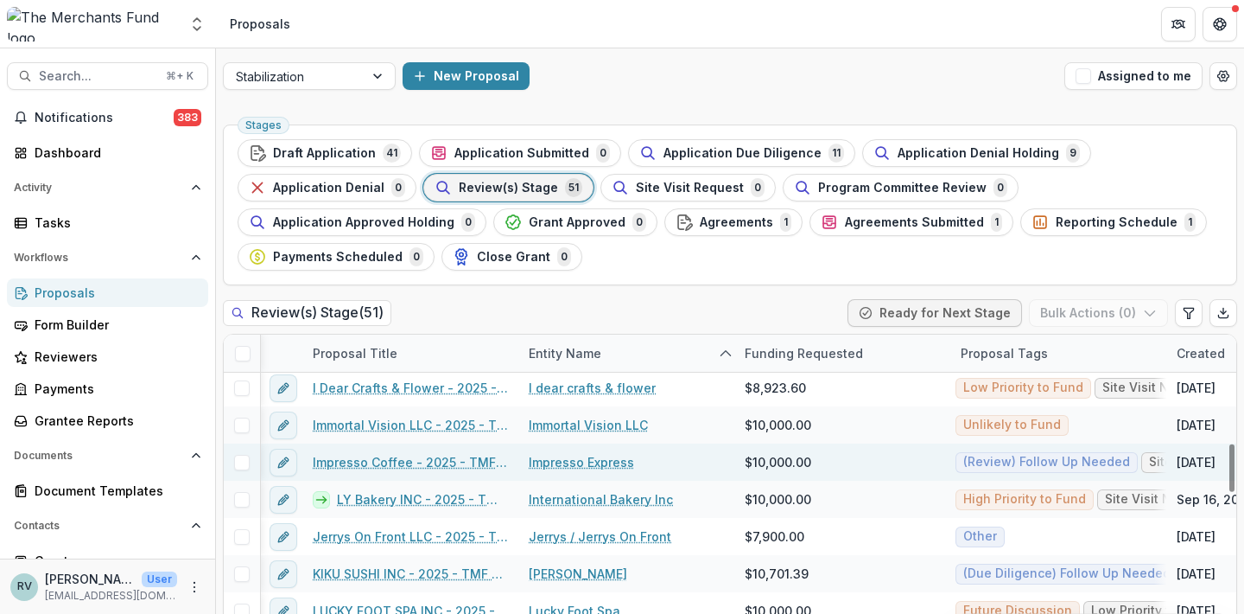
scroll to position [705, 2]
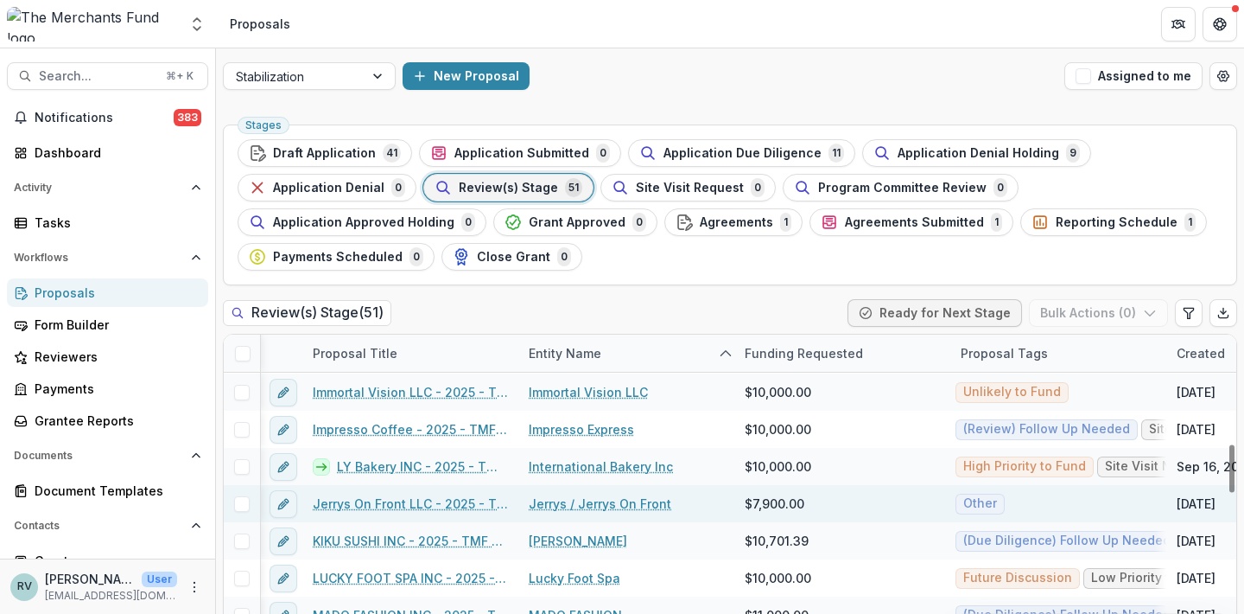
click at [459, 501] on link "Jerrys On Front LLC - 2025 - TMF 2025 Stabilization Grant Program" at bounding box center [410, 503] width 195 height 18
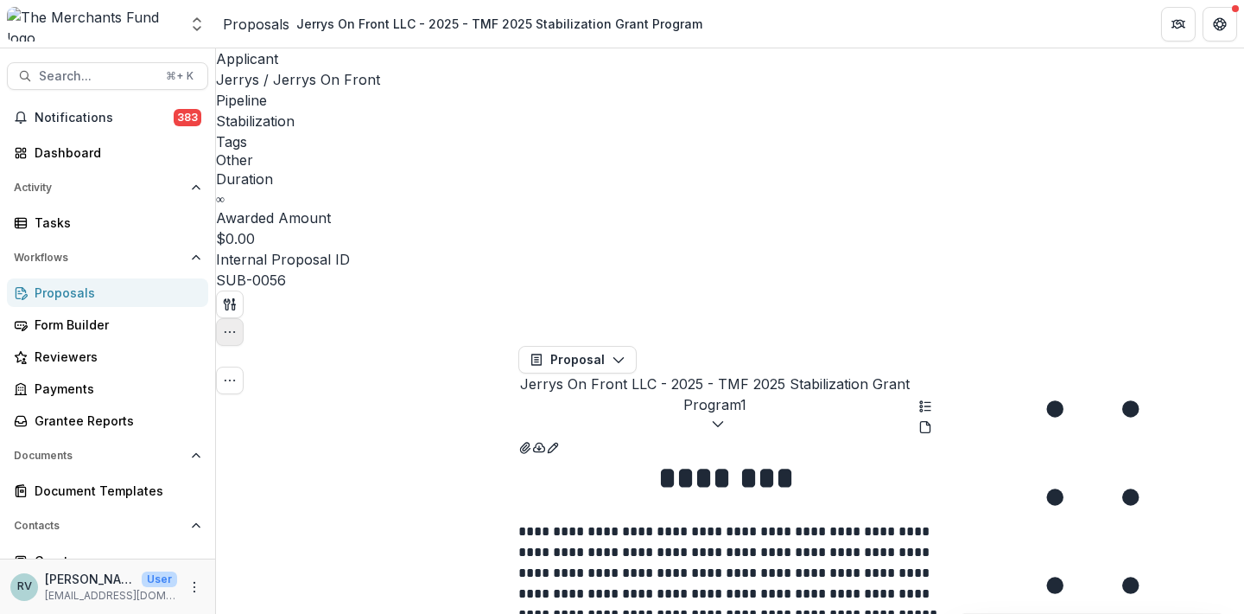
click at [237, 325] on icon "button" at bounding box center [230, 332] width 14 height 14
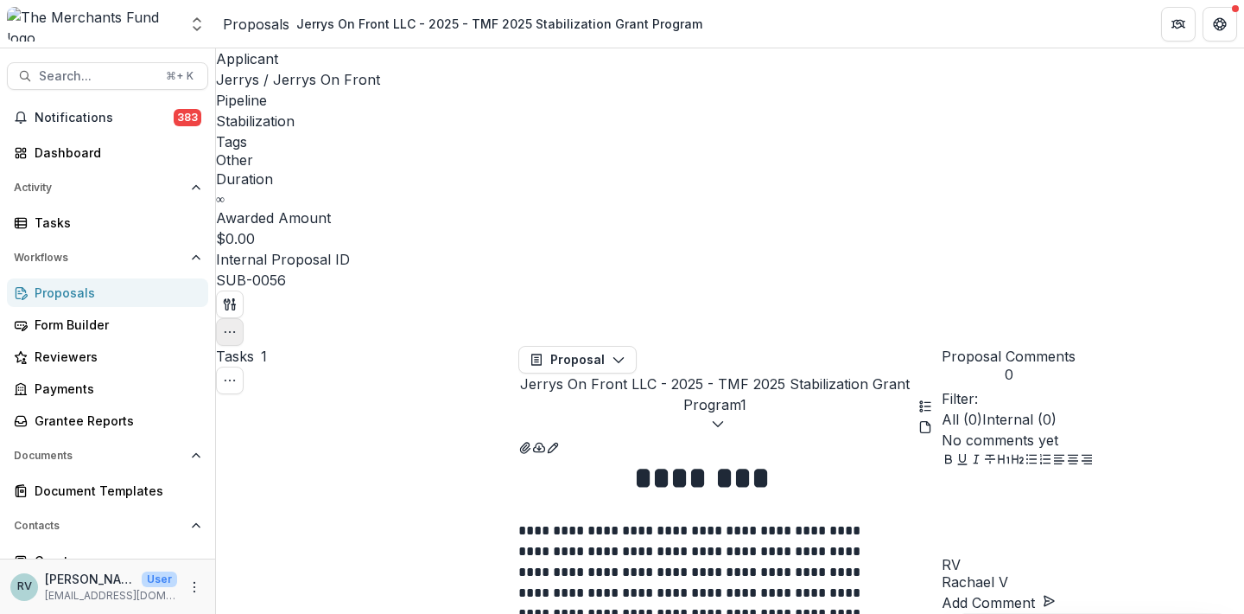
click at [237, 325] on icon "button" at bounding box center [230, 332] width 14 height 14
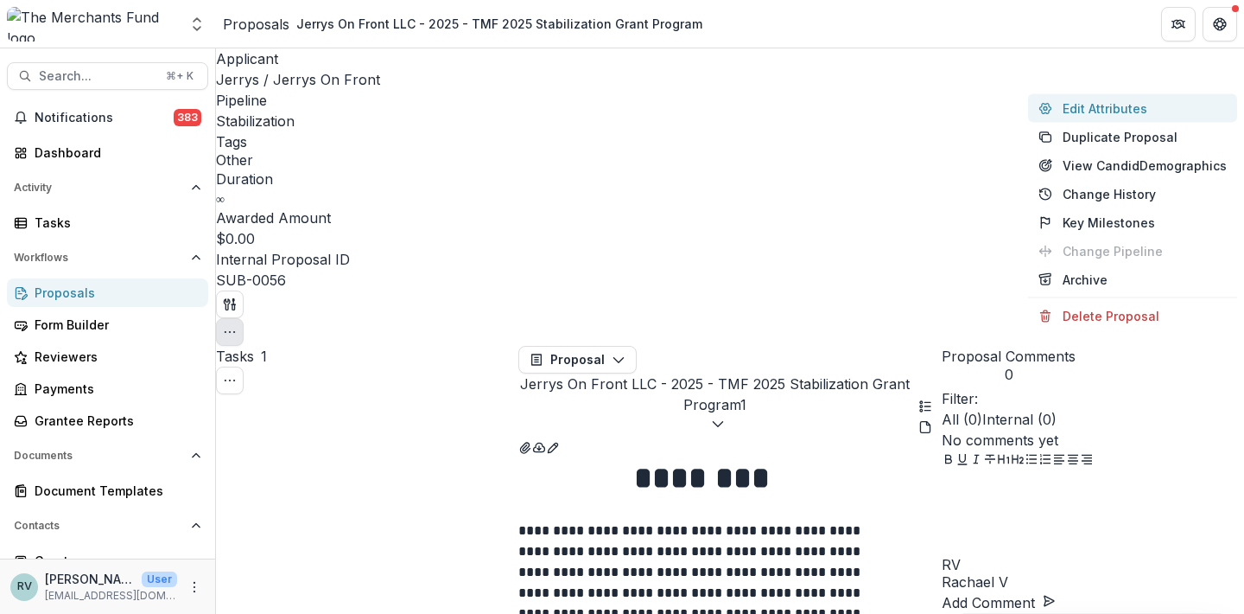
click at [1120, 110] on button "Edit Attributes" at bounding box center [1132, 108] width 209 height 29
type input "******"
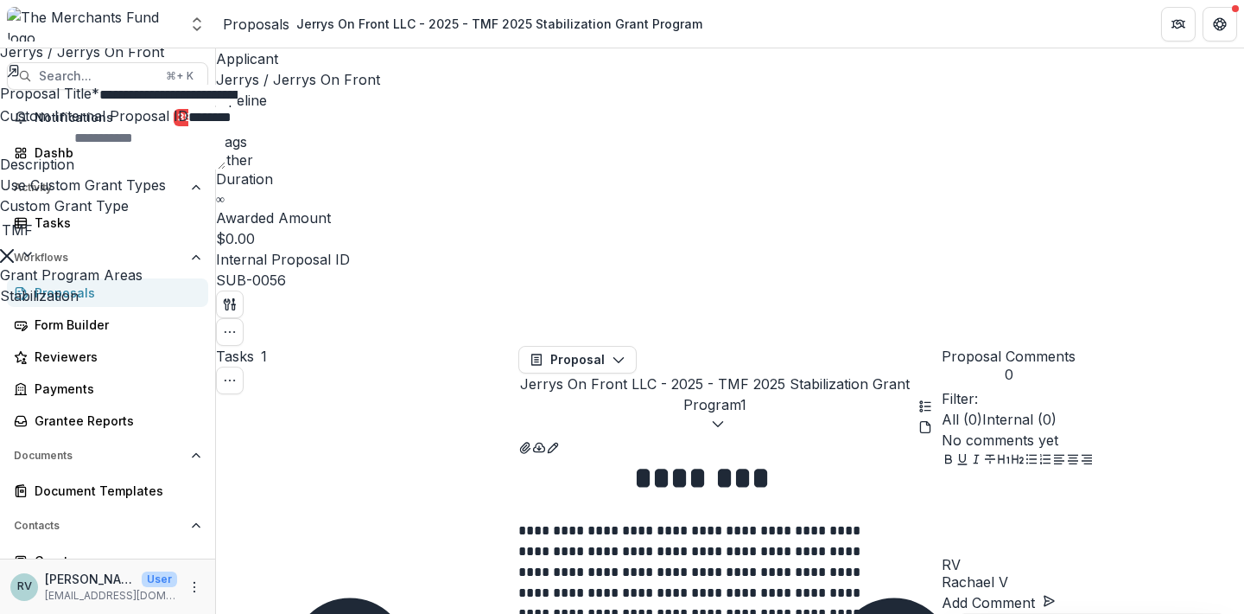
scroll to position [647, 0]
type input "*****"
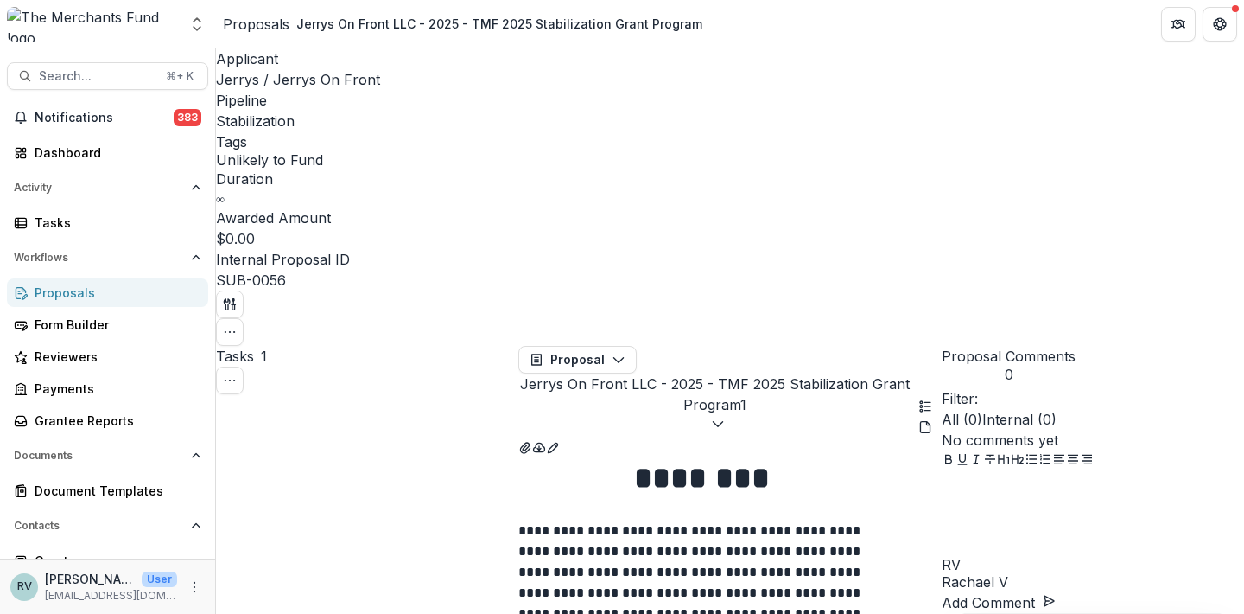
click at [55, 294] on div "Proposals" at bounding box center [115, 292] width 160 height 18
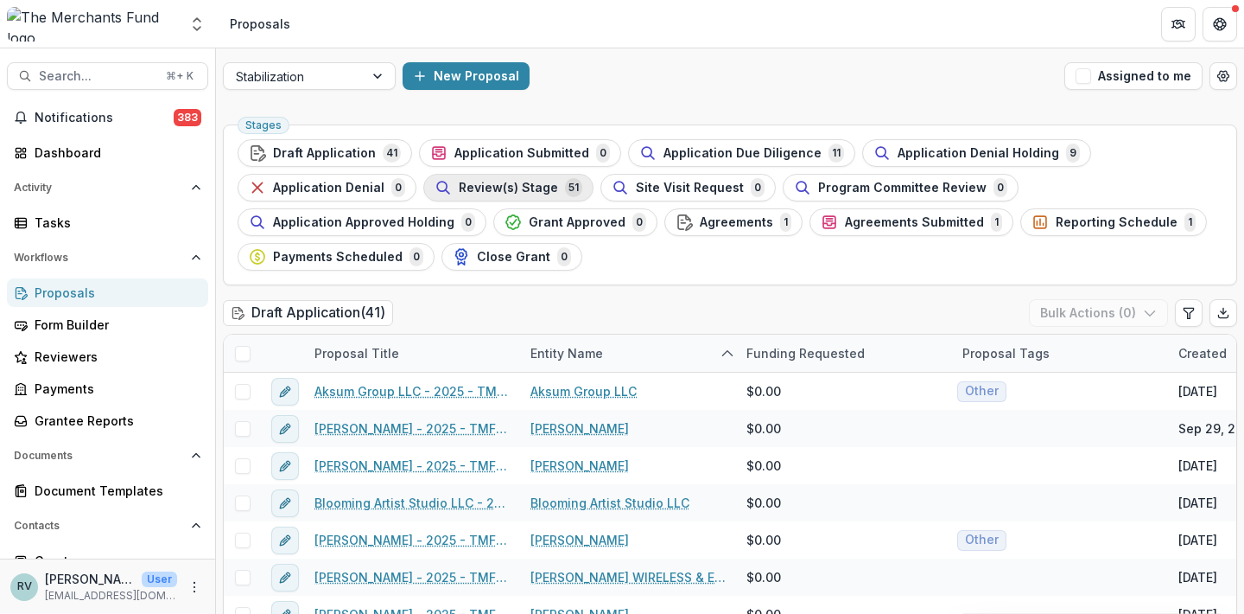
click at [526, 186] on span "Review(s) Stage" at bounding box center [508, 188] width 99 height 15
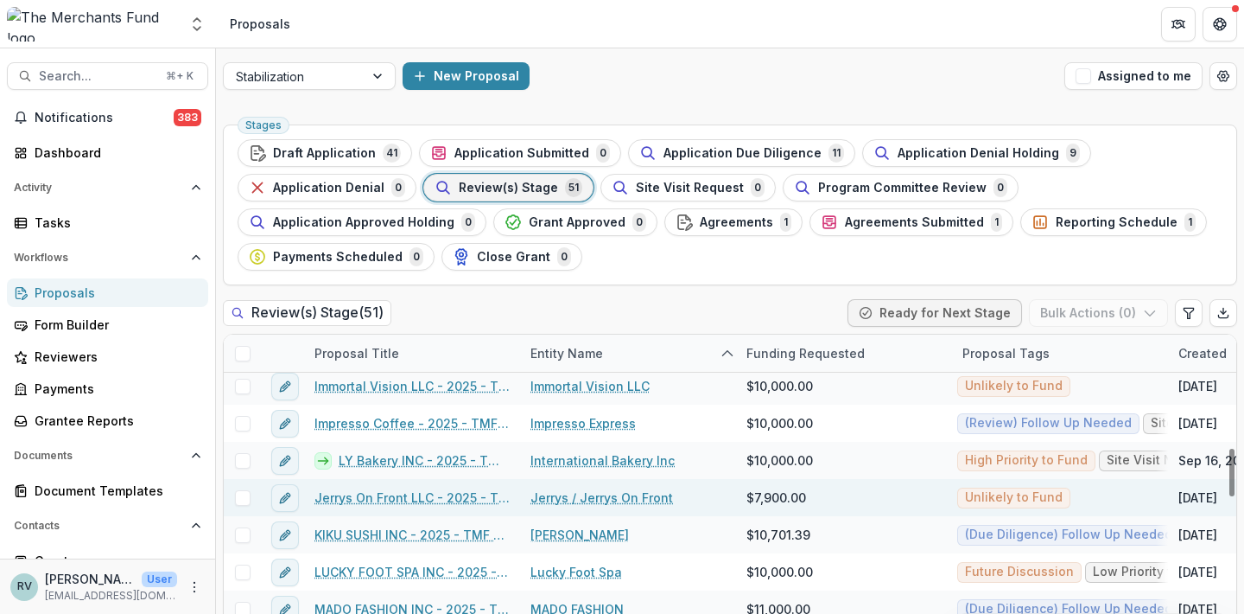
scroll to position [838, 0]
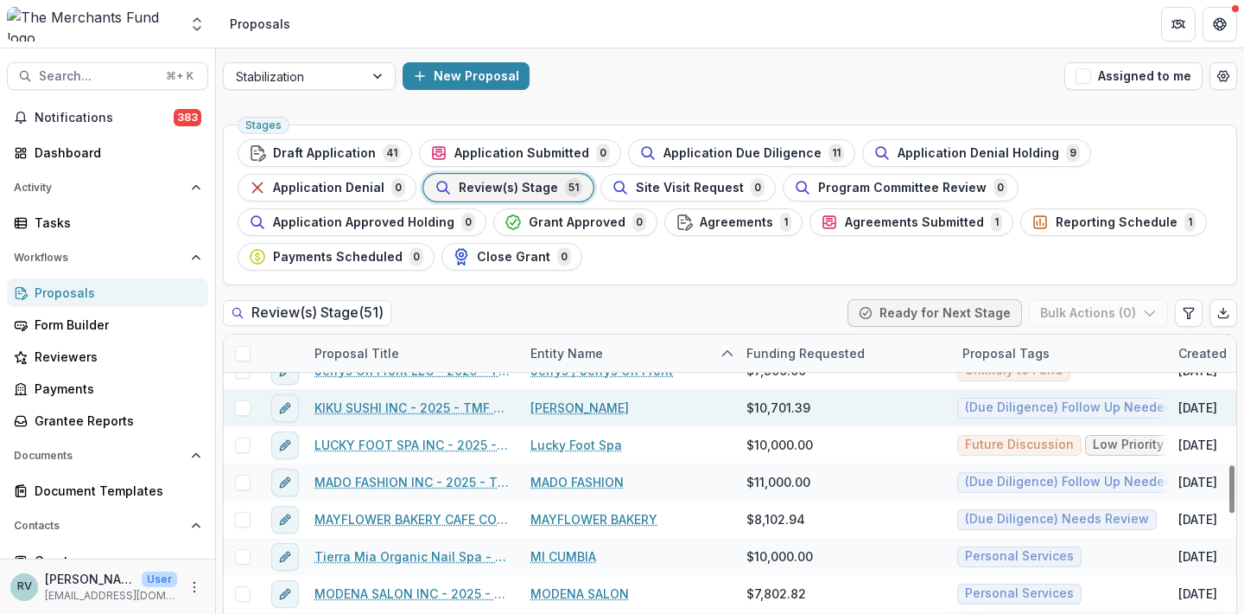
click at [428, 409] on link "KIKU SUSHI INC - 2025 - TMF 2025 Stabilization Grant Program" at bounding box center [412, 407] width 195 height 18
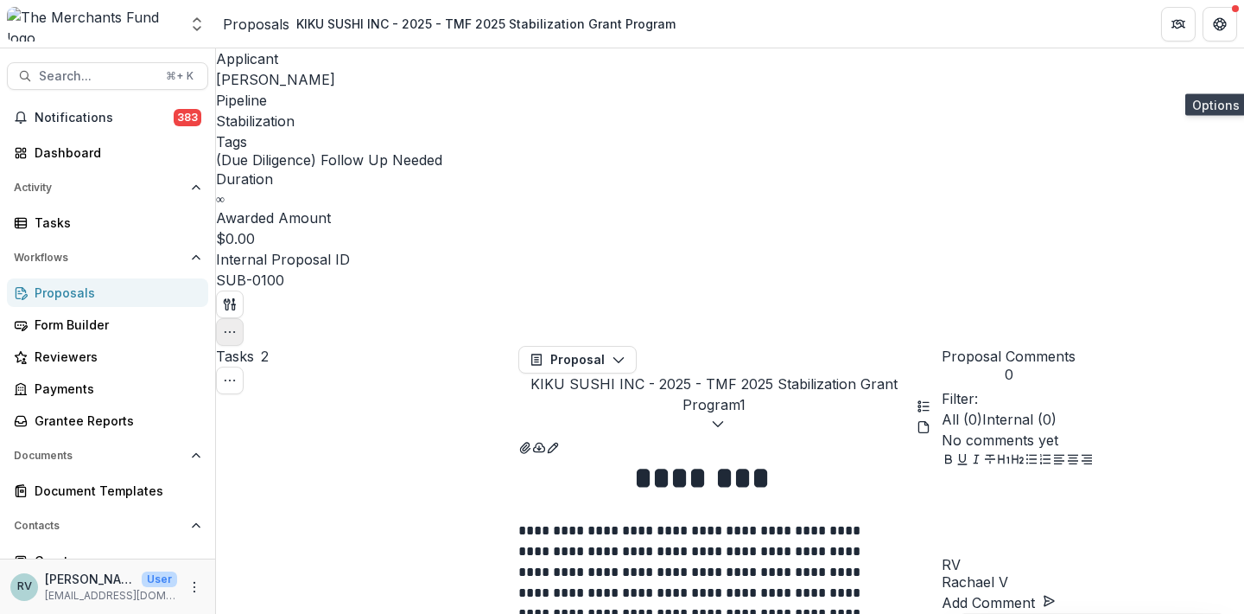
click at [237, 325] on icon "button" at bounding box center [230, 332] width 14 height 14
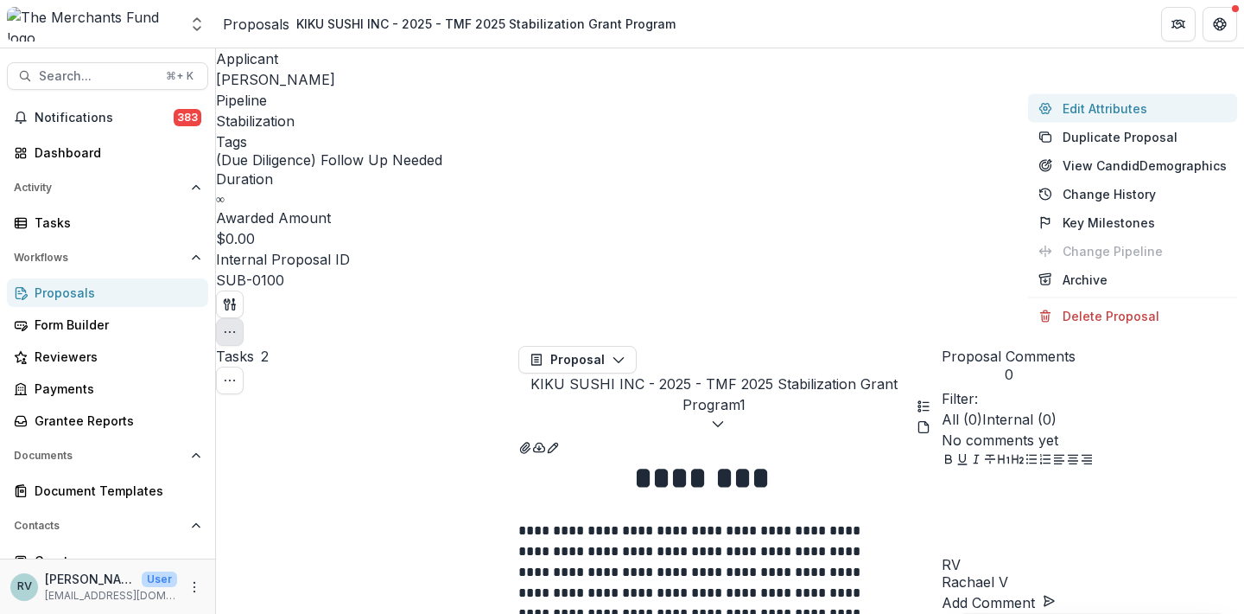
click at [1098, 114] on button "Edit Attributes" at bounding box center [1132, 108] width 209 height 29
type input "**********"
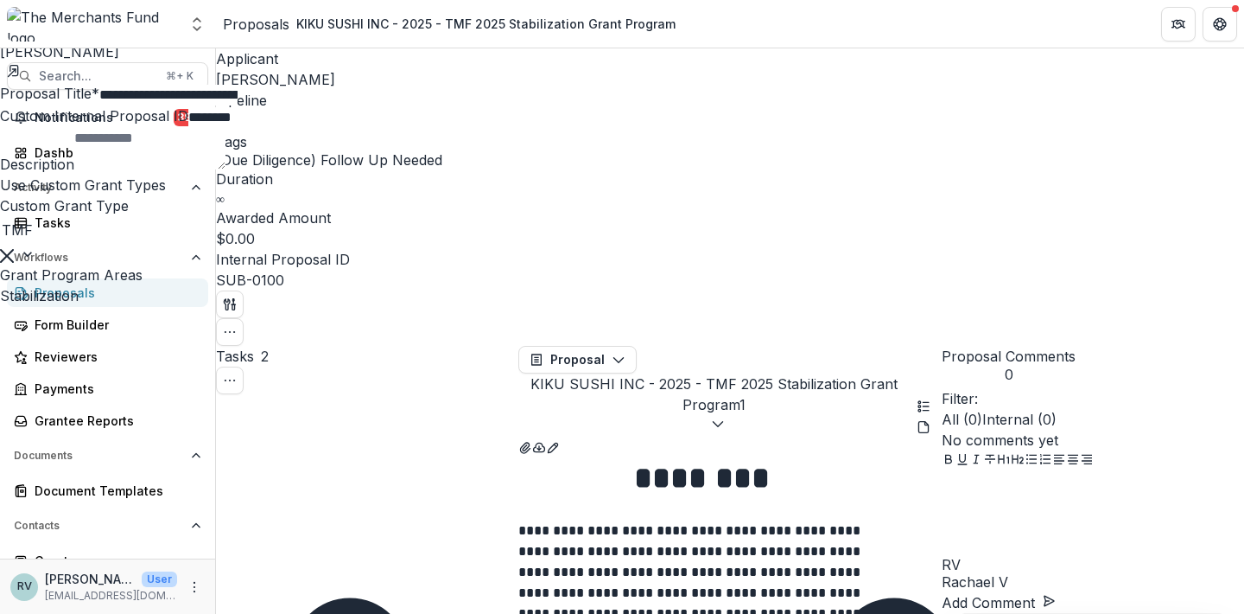
scroll to position [449, 0]
type input "*********"
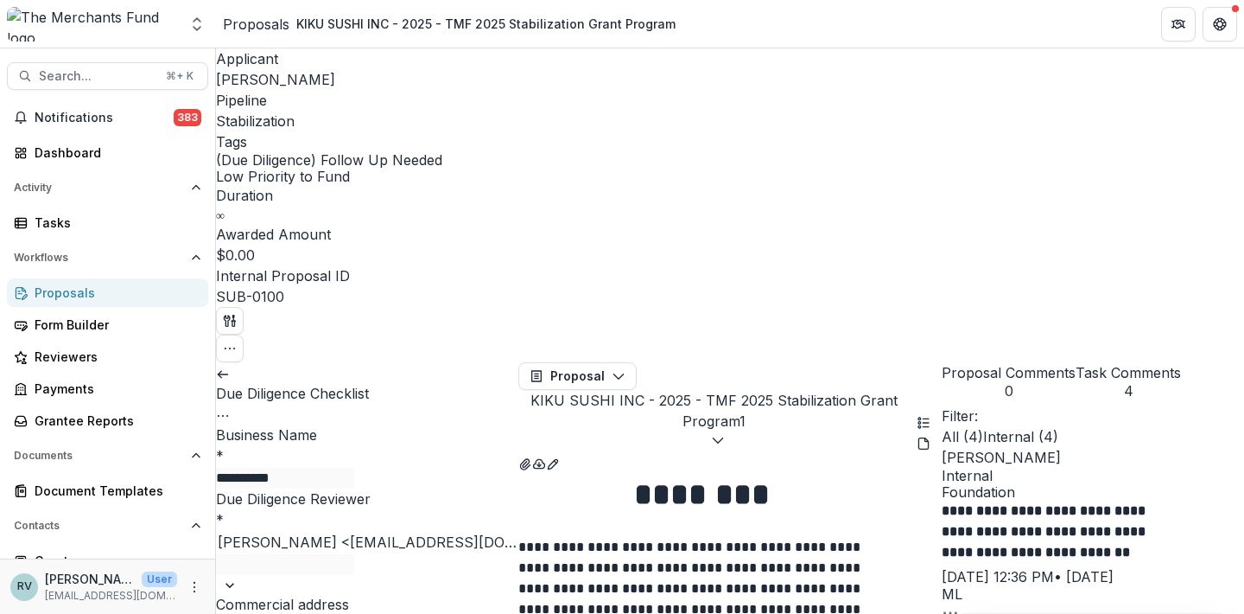
type input "*******"
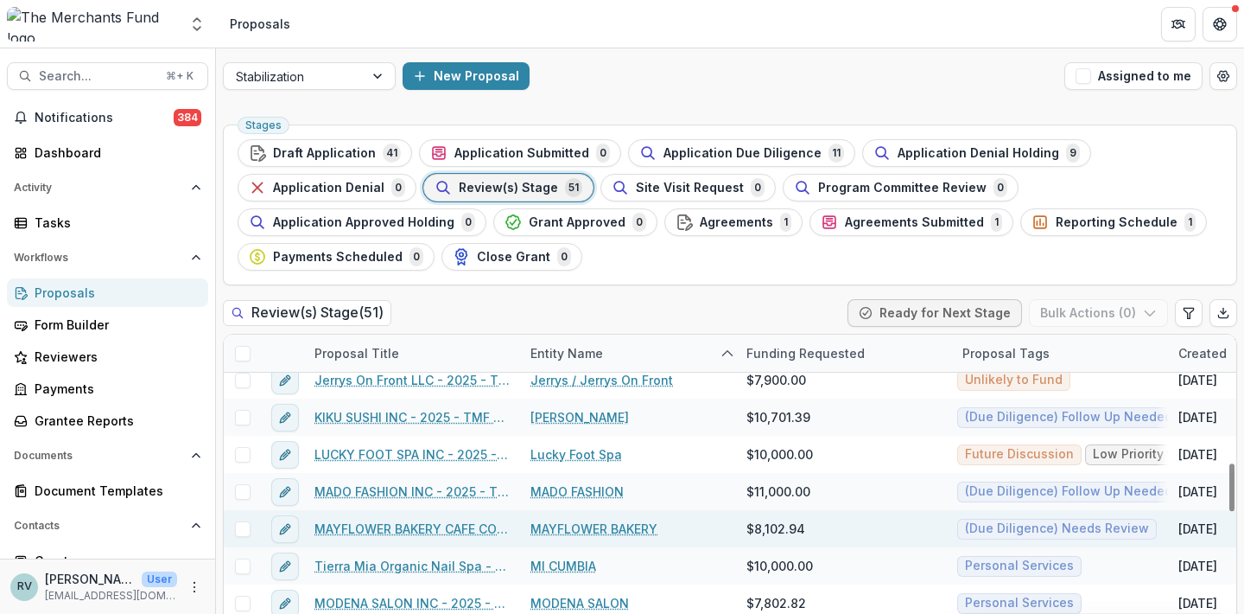
scroll to position [829, 2]
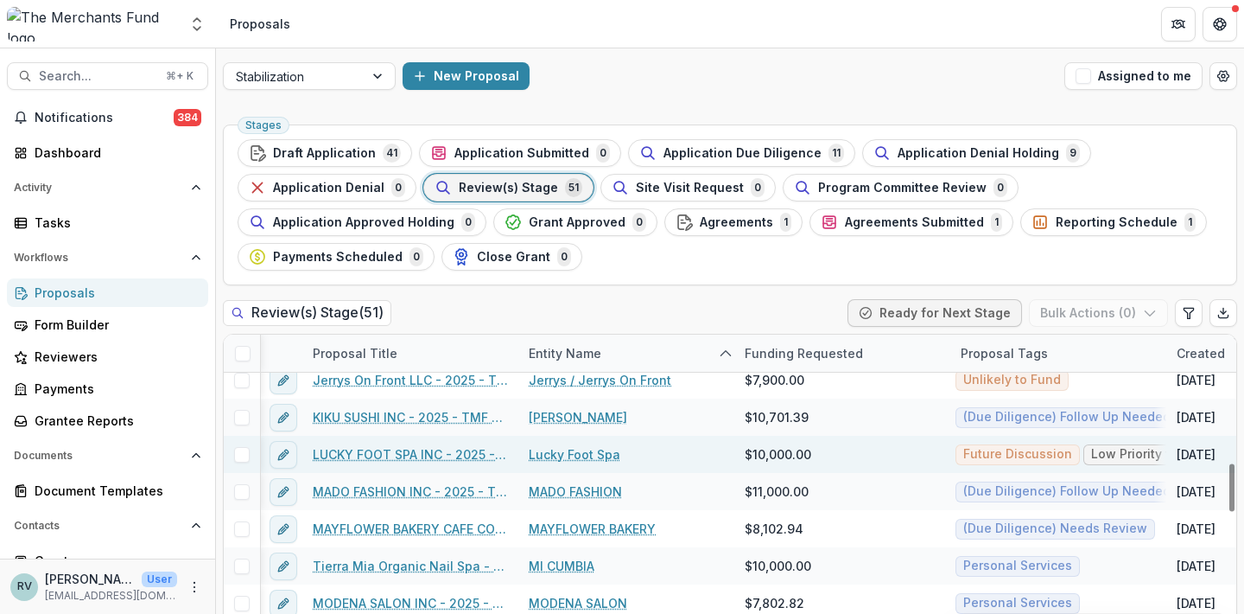
click at [395, 449] on link "LUCKY FOOT SPA INC - 2025 - TMF 2025 Stabilization Grant Program" at bounding box center [410, 454] width 195 height 18
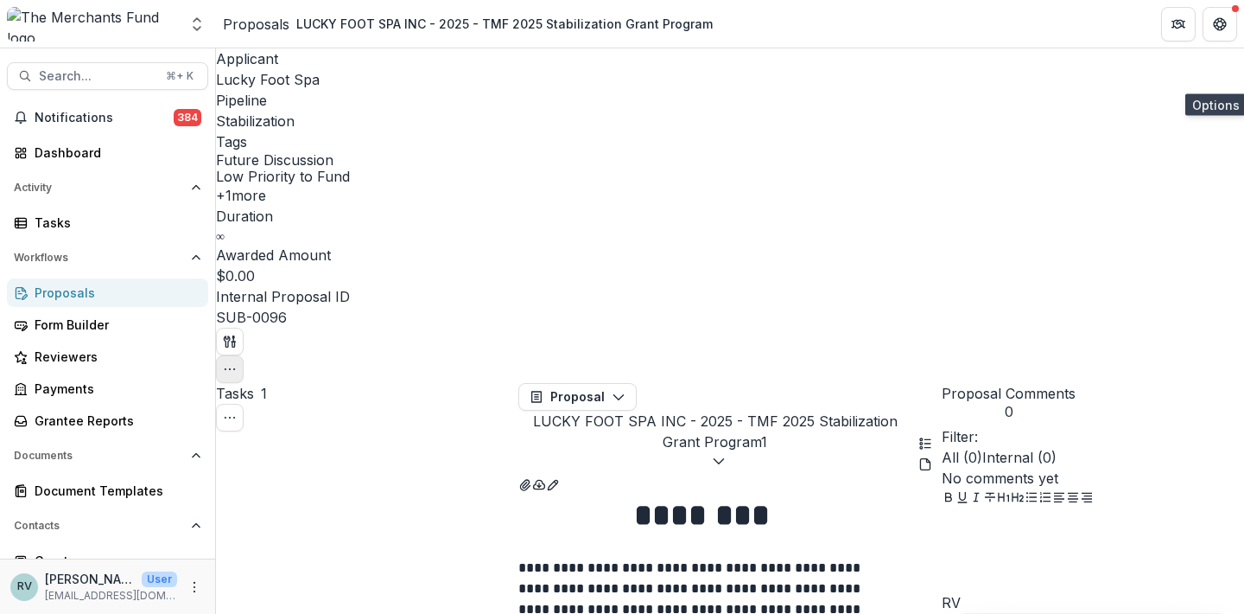
click at [231, 369] on circle "button" at bounding box center [230, 369] width 1 height 1
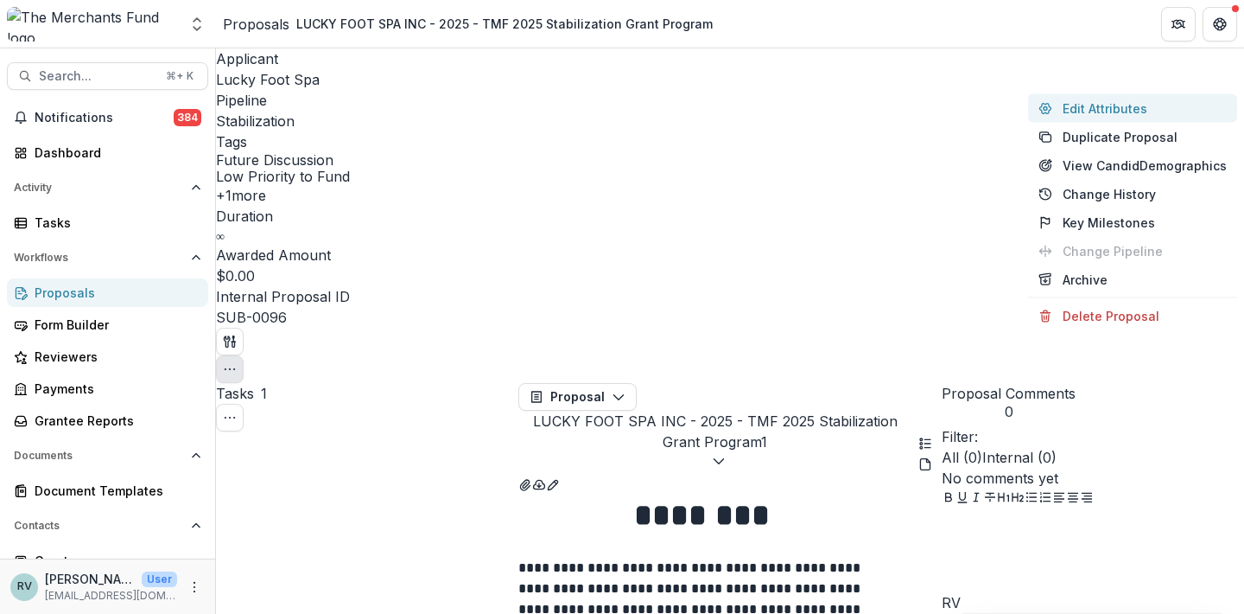
click at [1112, 111] on button "Edit Attributes" at bounding box center [1132, 108] width 209 height 29
type input "*******"
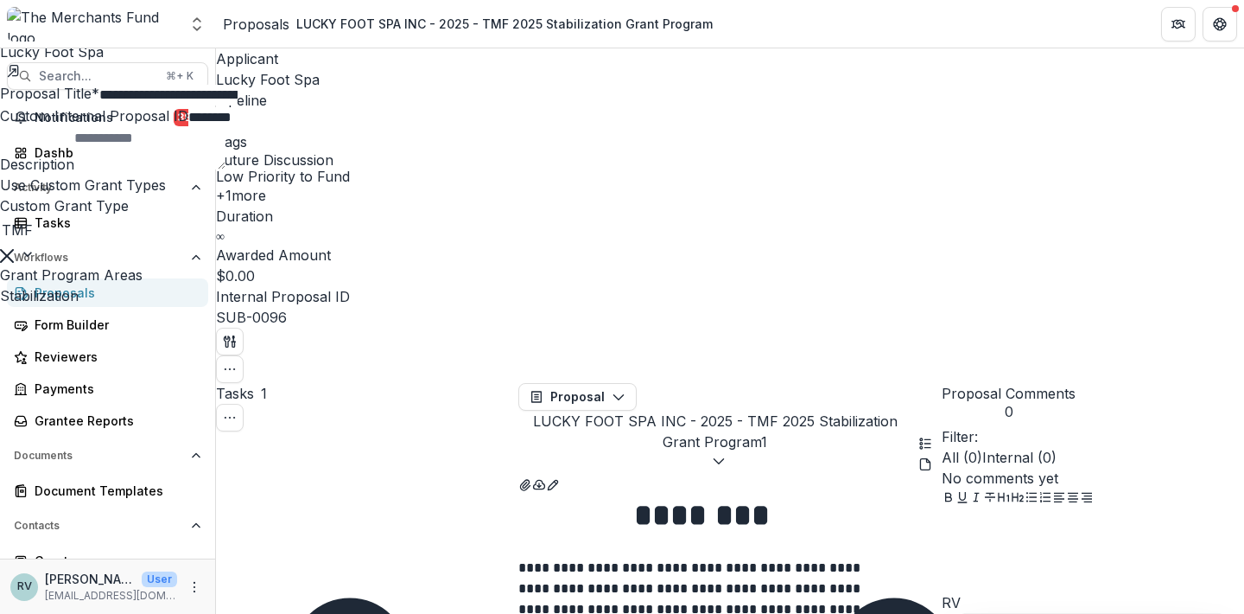
scroll to position [516, 0]
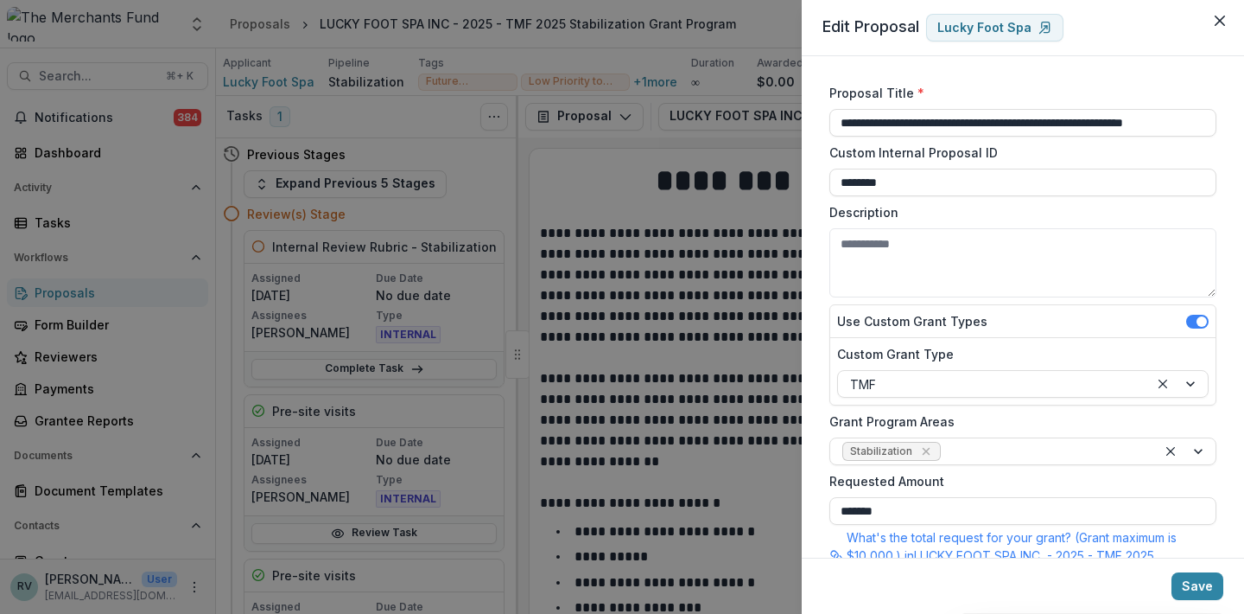
scroll to position [516, 0]
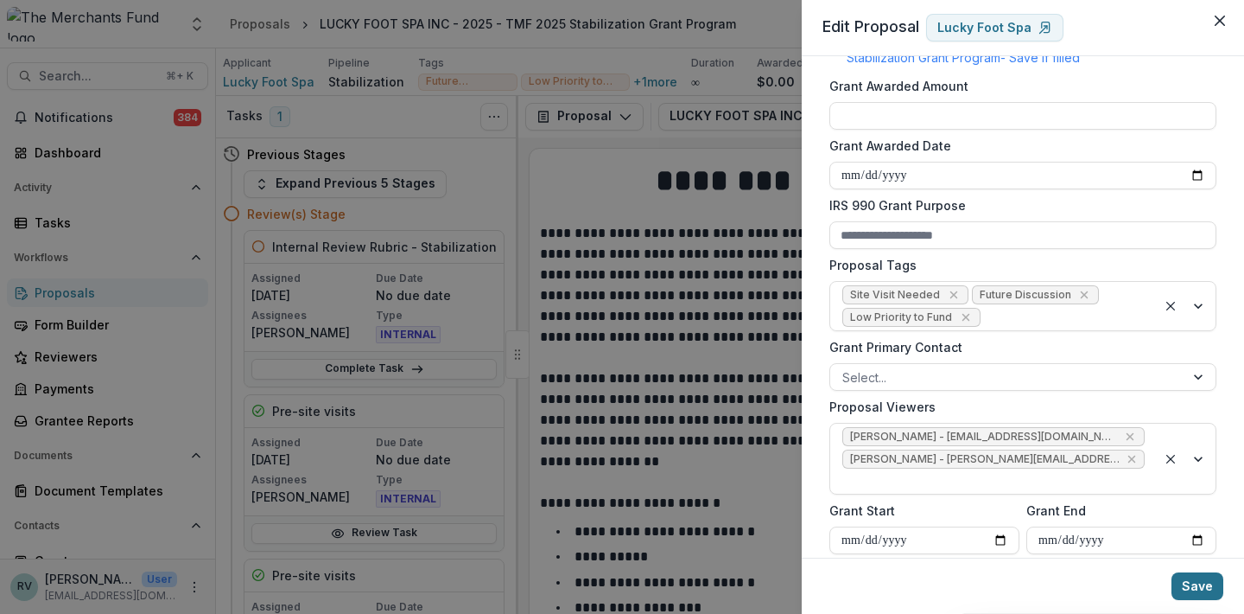
click at [1207, 582] on button "Save" at bounding box center [1198, 586] width 52 height 28
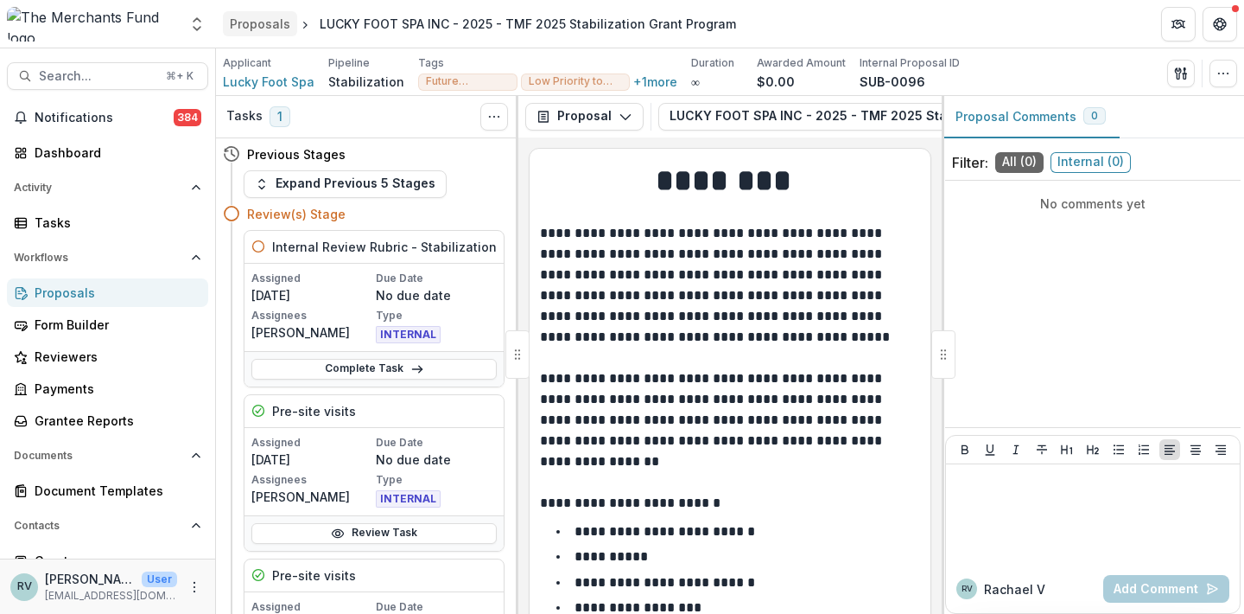
click at [261, 29] on div "Proposals" at bounding box center [260, 24] width 60 height 18
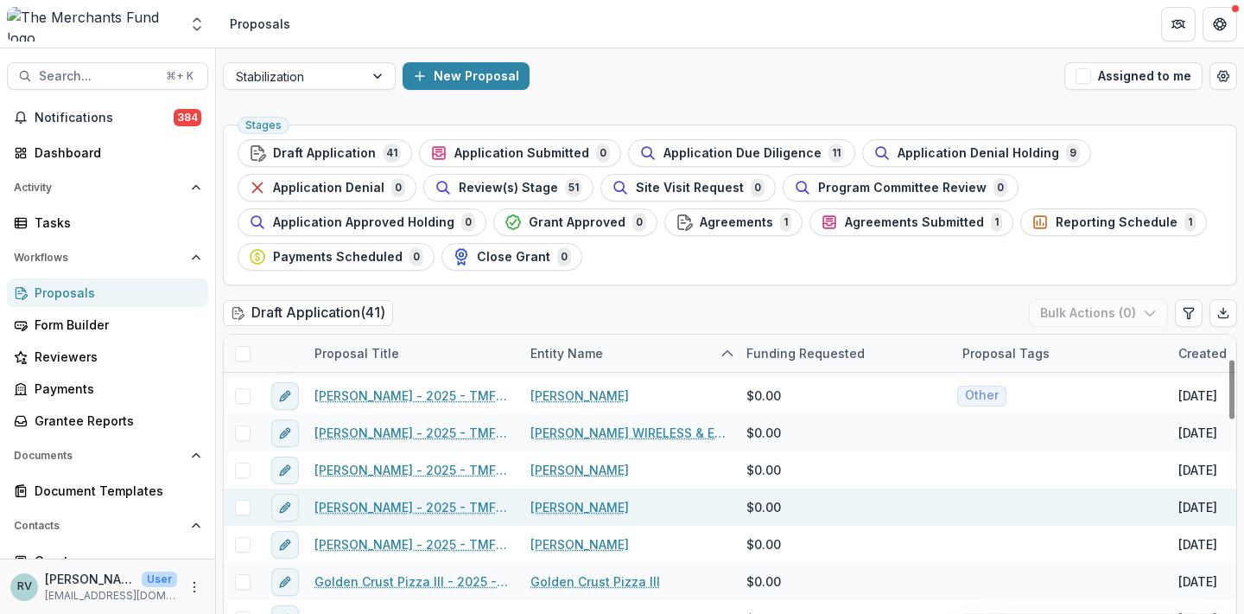
scroll to position [72, 0]
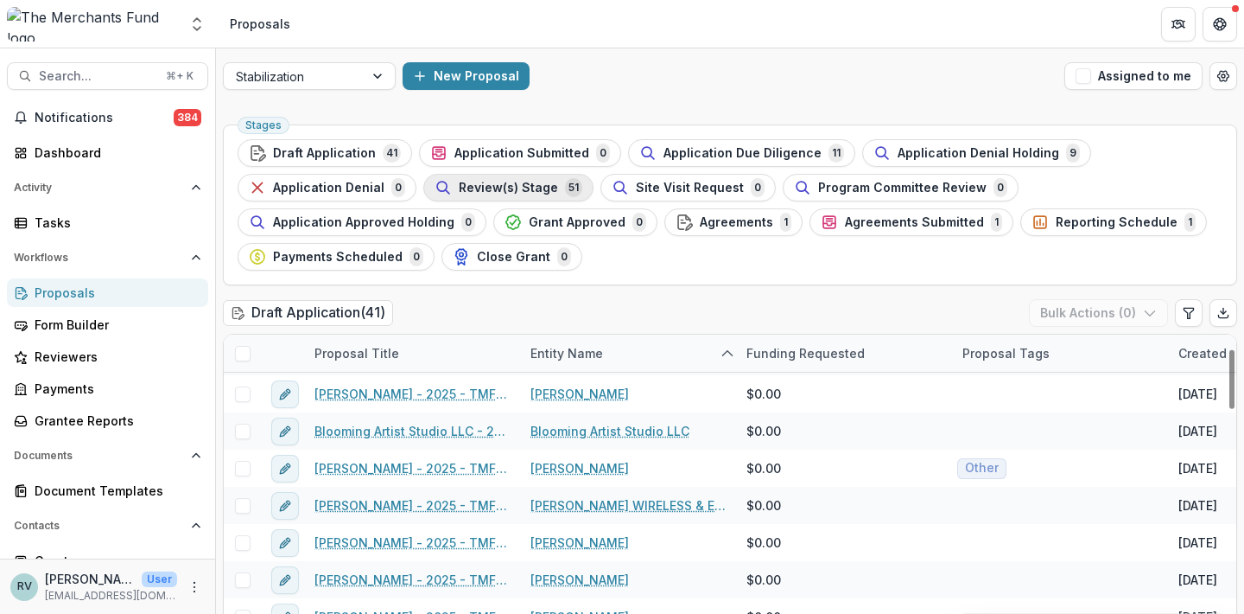
click at [514, 192] on span "Review(s) Stage" at bounding box center [508, 188] width 99 height 15
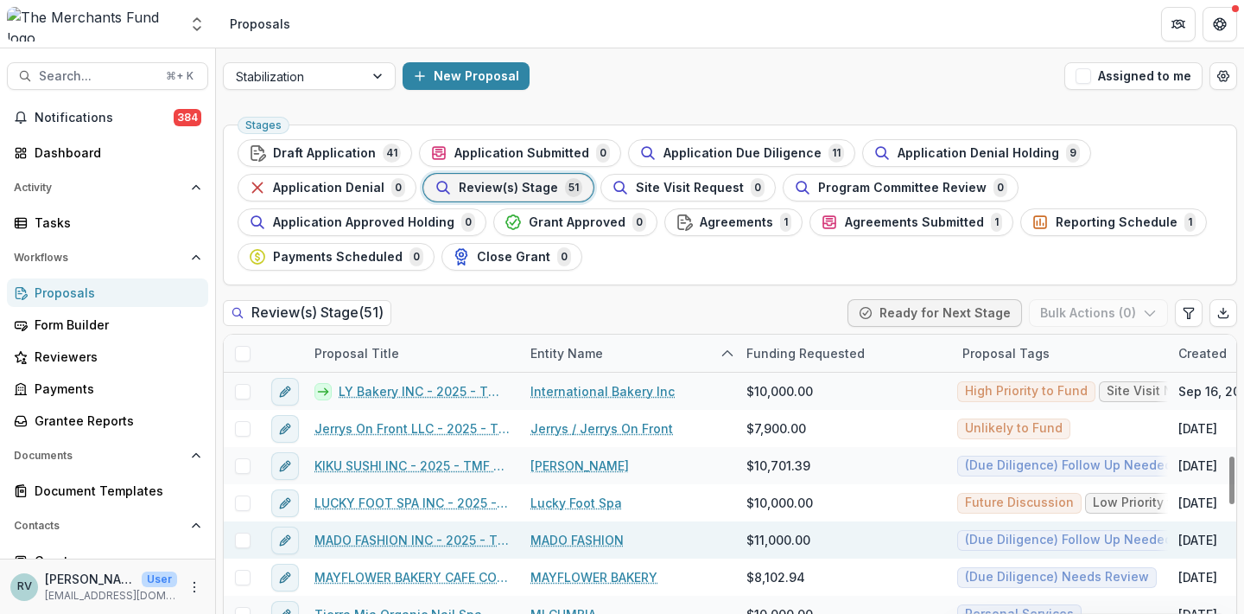
scroll to position [831, 0]
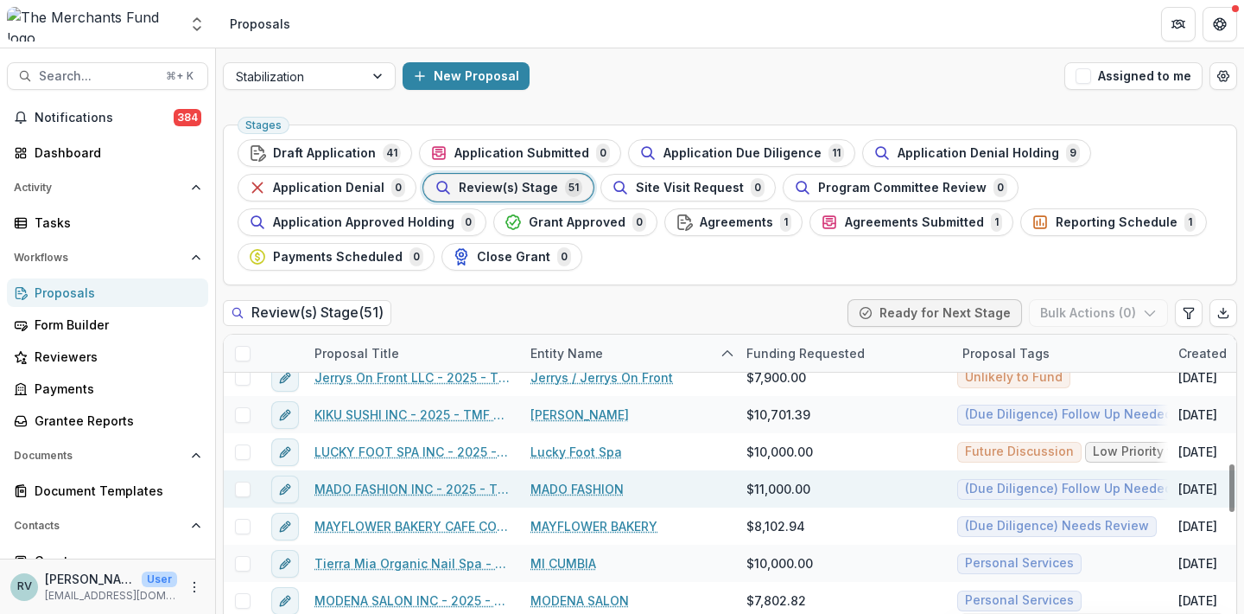
click at [436, 489] on link "MADO FASHION INC - 2025 - TMF 2025 Stabilization Grant Program" at bounding box center [412, 489] width 195 height 18
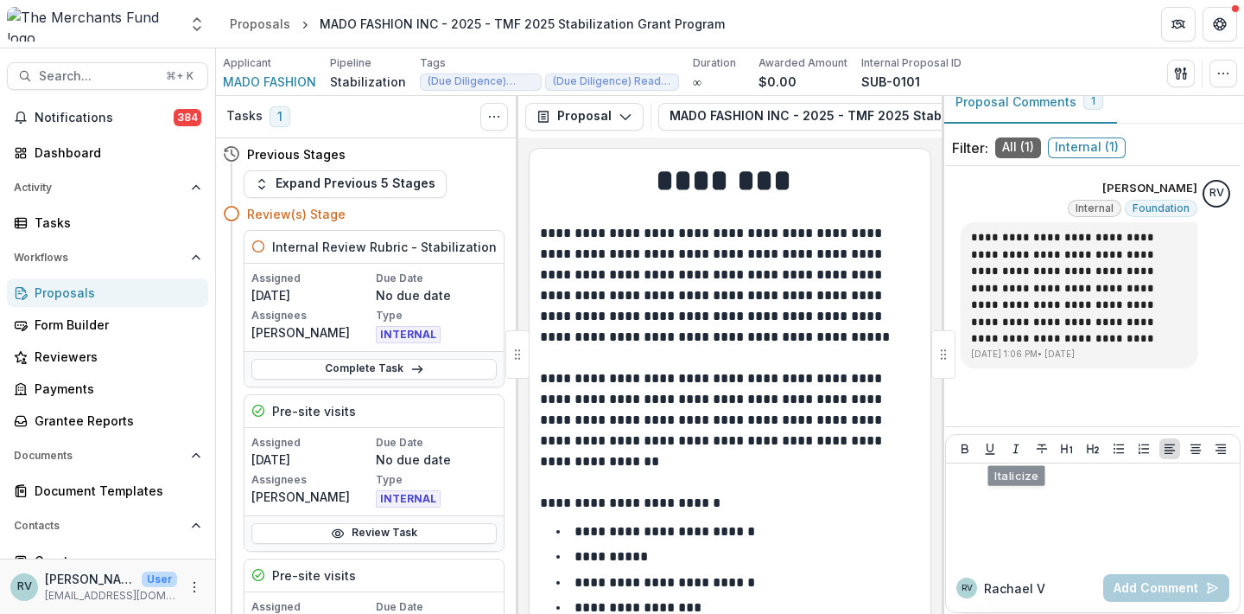
scroll to position [14, 0]
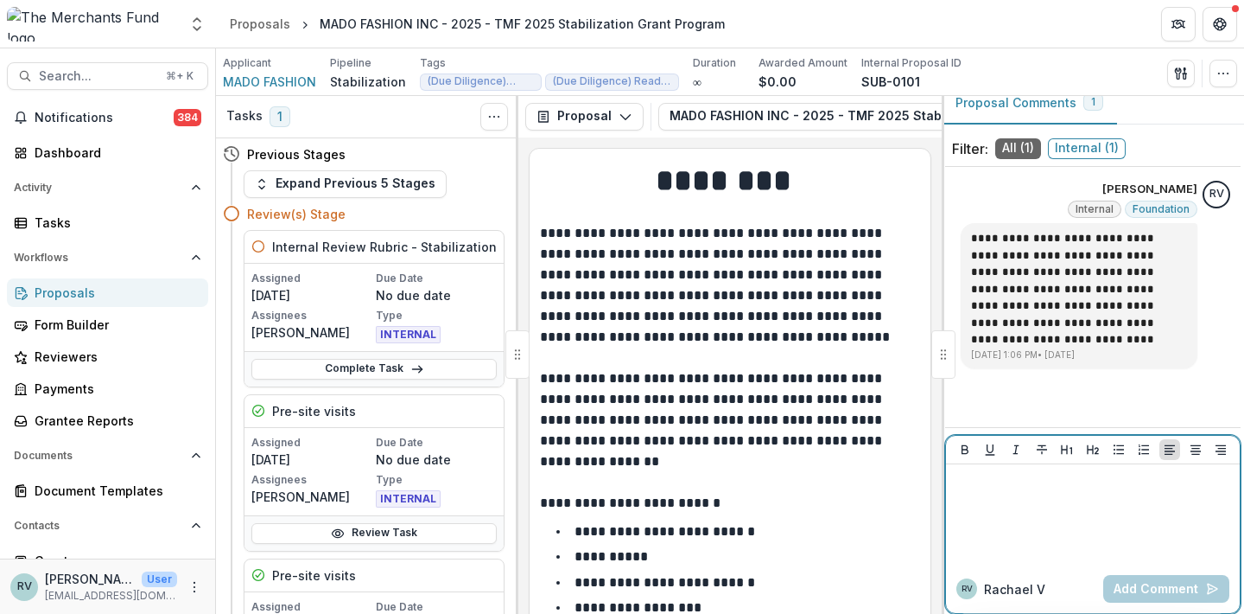
click at [1003, 496] on div at bounding box center [1093, 514] width 280 height 86
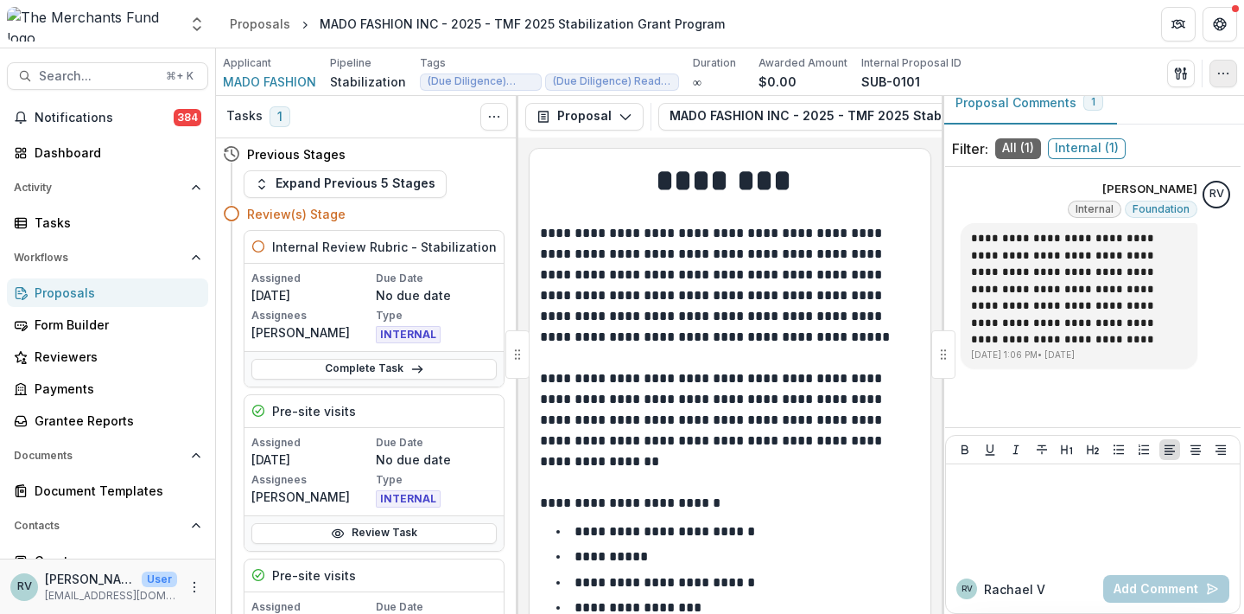
click at [1213, 77] on button "button" at bounding box center [1224, 74] width 28 height 28
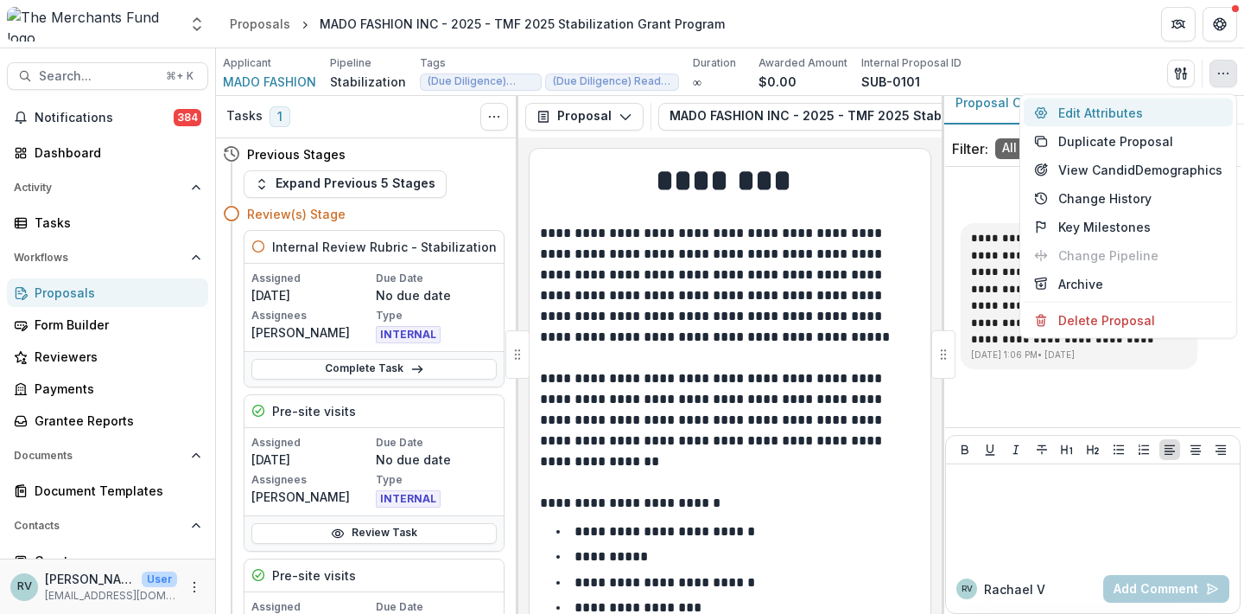
click at [1106, 112] on button "Edit Attributes" at bounding box center [1128, 113] width 209 height 29
type input "*******"
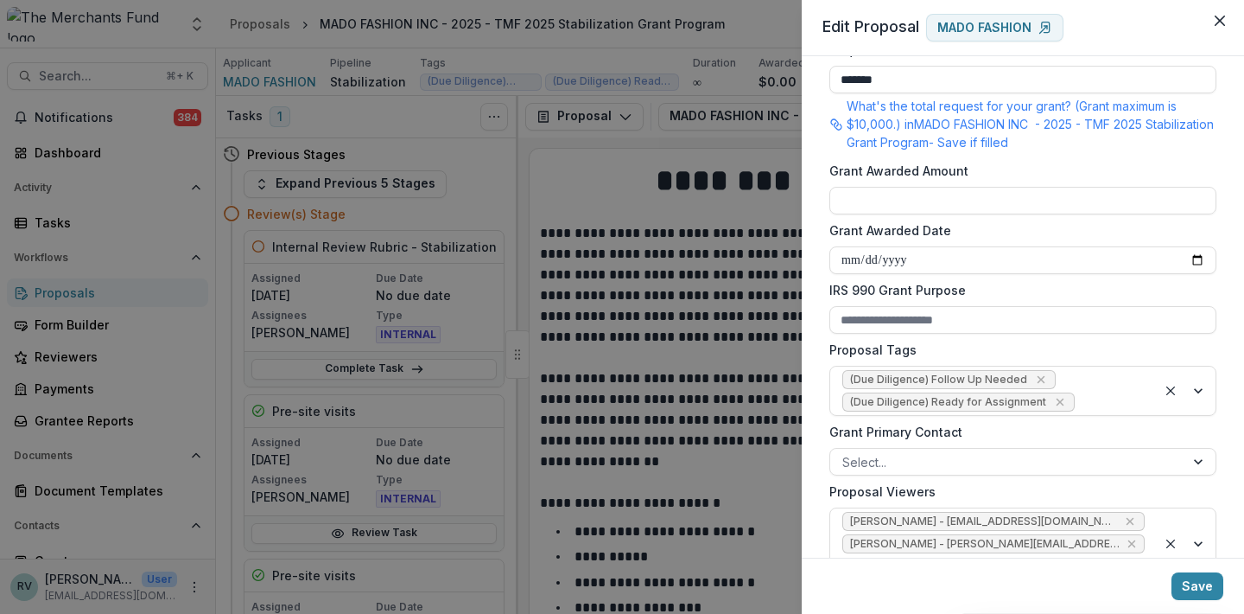
scroll to position [436, 0]
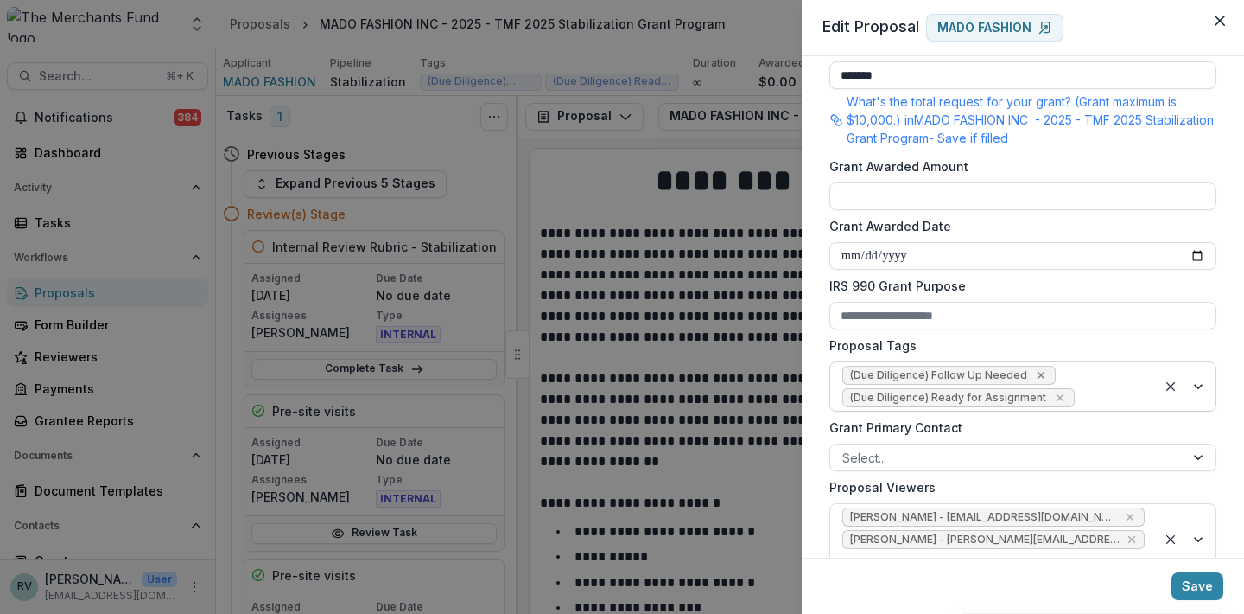
click at [1037, 373] on icon "Remove (Due Diligence) Follow Up Needed" at bounding box center [1041, 376] width 8 height 8
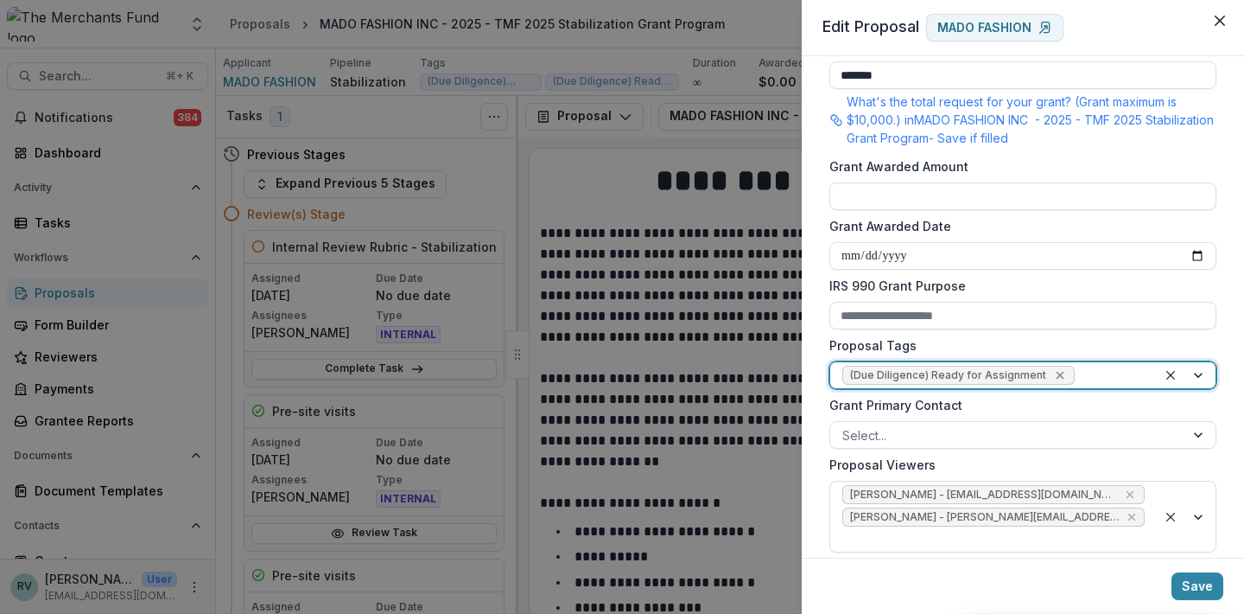
click at [1056, 375] on icon "Remove (Due Diligence) Ready for Assignment" at bounding box center [1060, 375] width 14 height 14
type input "*"
type input "*****"
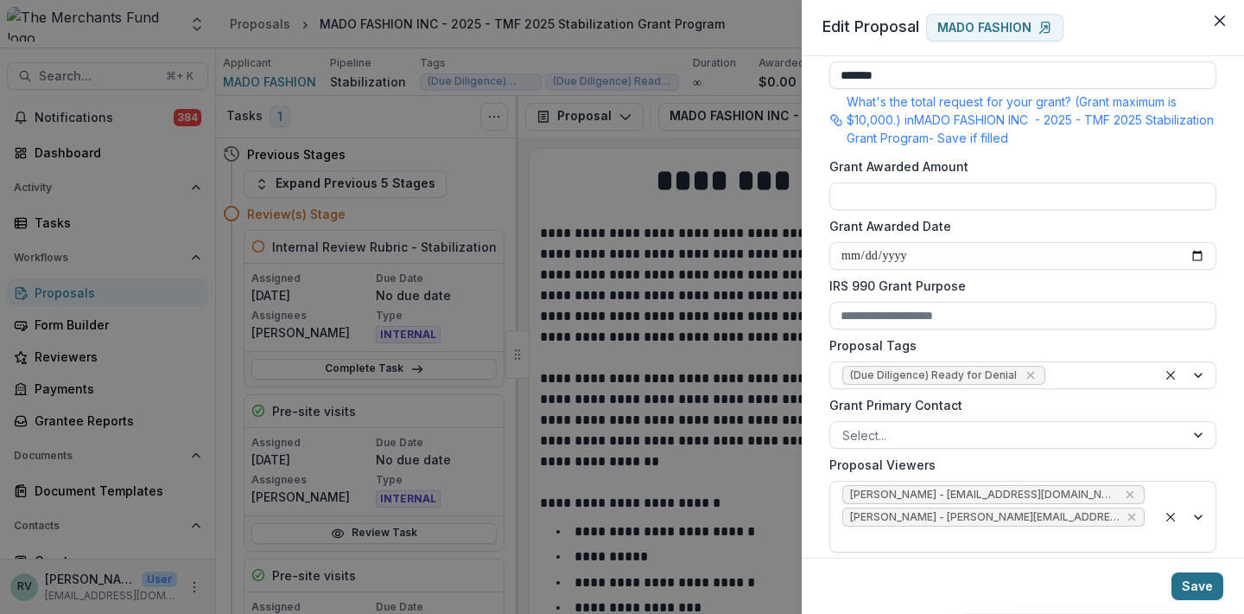
click at [1198, 582] on button "Save" at bounding box center [1198, 586] width 52 height 28
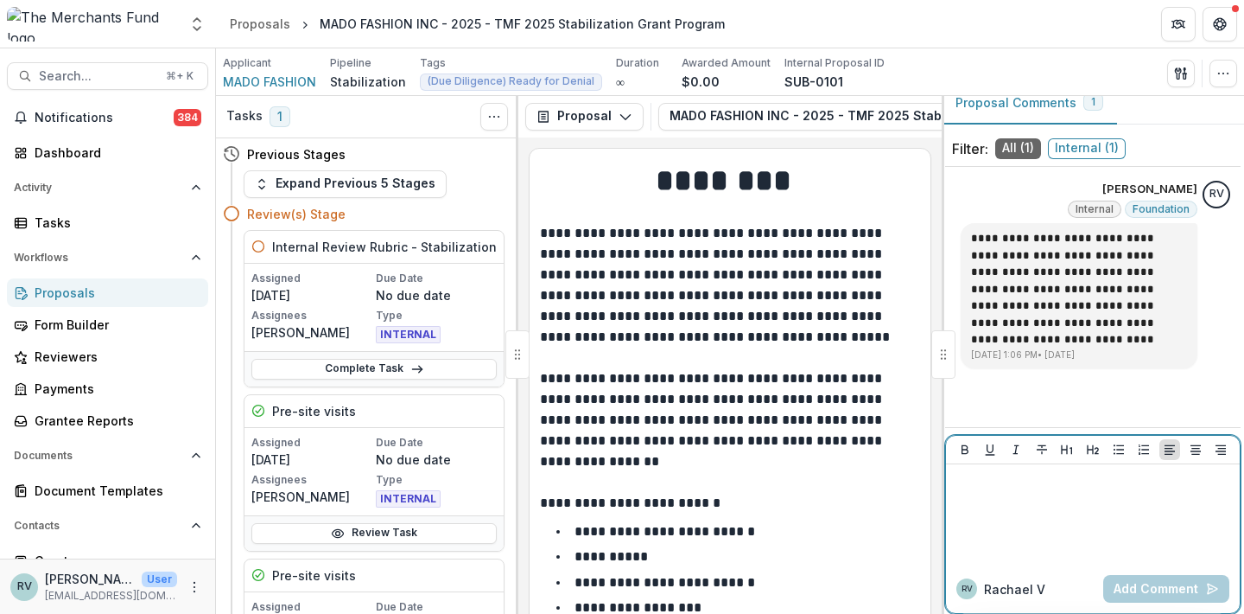
click at [1009, 512] on div at bounding box center [1093, 514] width 280 height 86
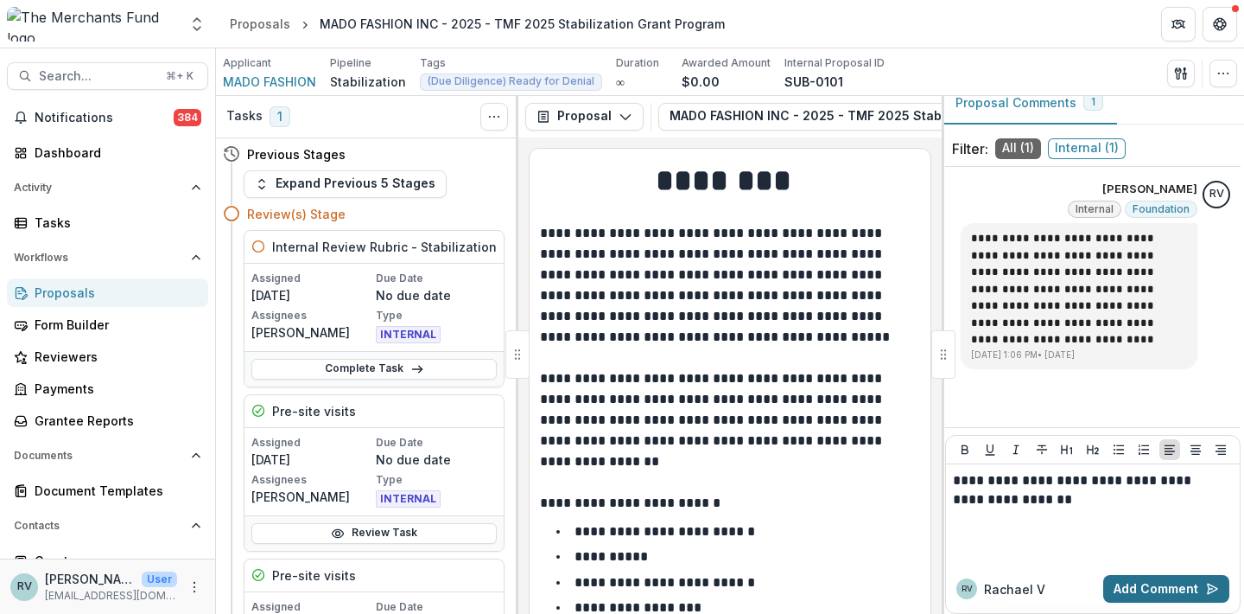
click at [1172, 584] on button "Add Comment" at bounding box center [1167, 589] width 126 height 28
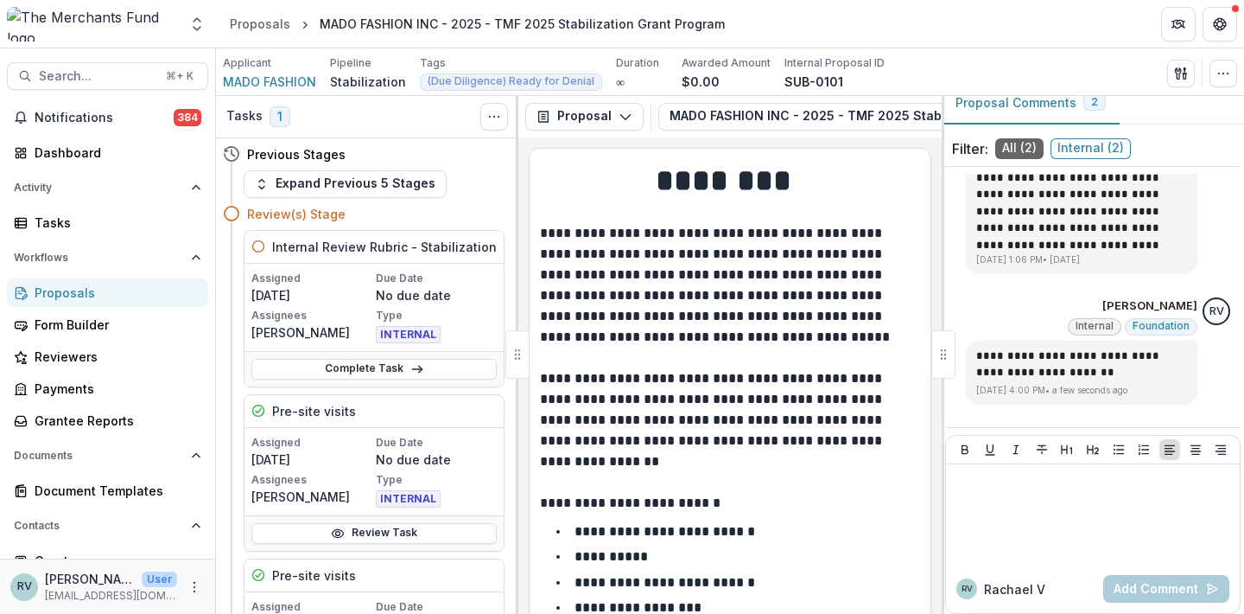
scroll to position [111, 0]
click at [66, 292] on div "Proposals" at bounding box center [115, 292] width 160 height 18
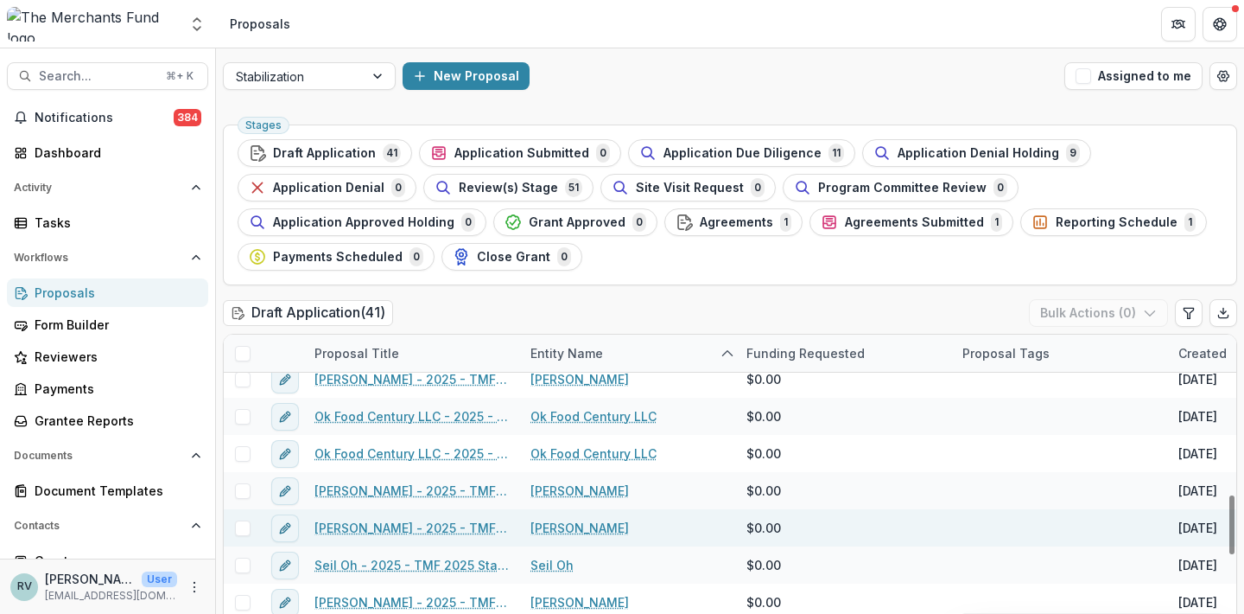
scroll to position [947, 0]
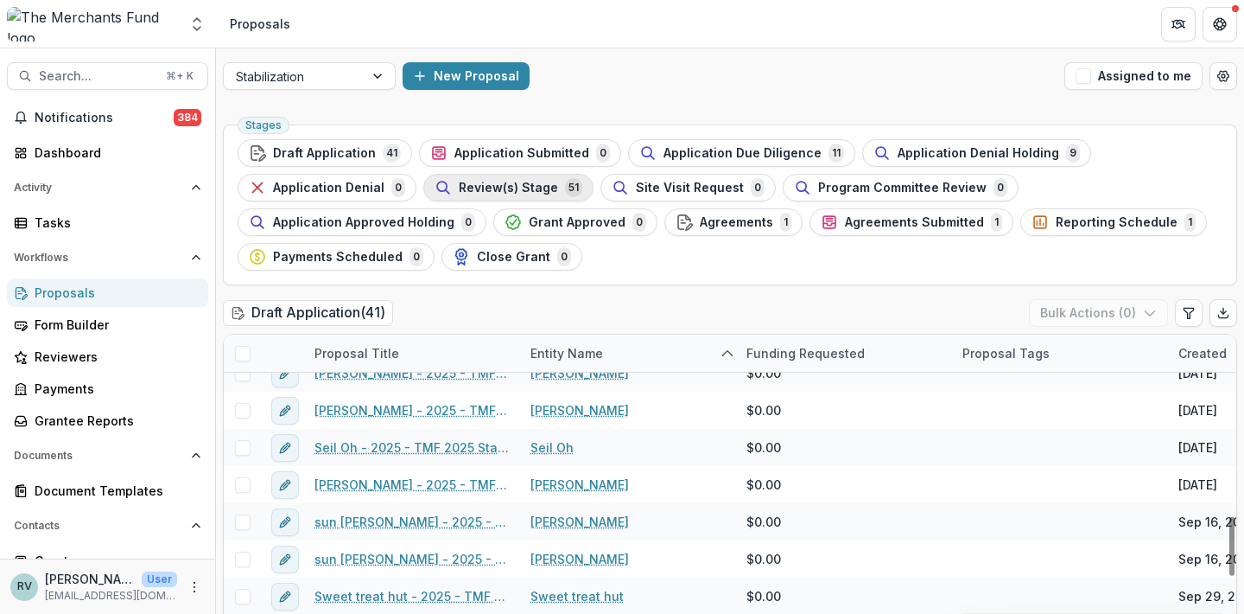
click at [506, 194] on div "Review(s) Stage 51" at bounding box center [509, 187] width 148 height 19
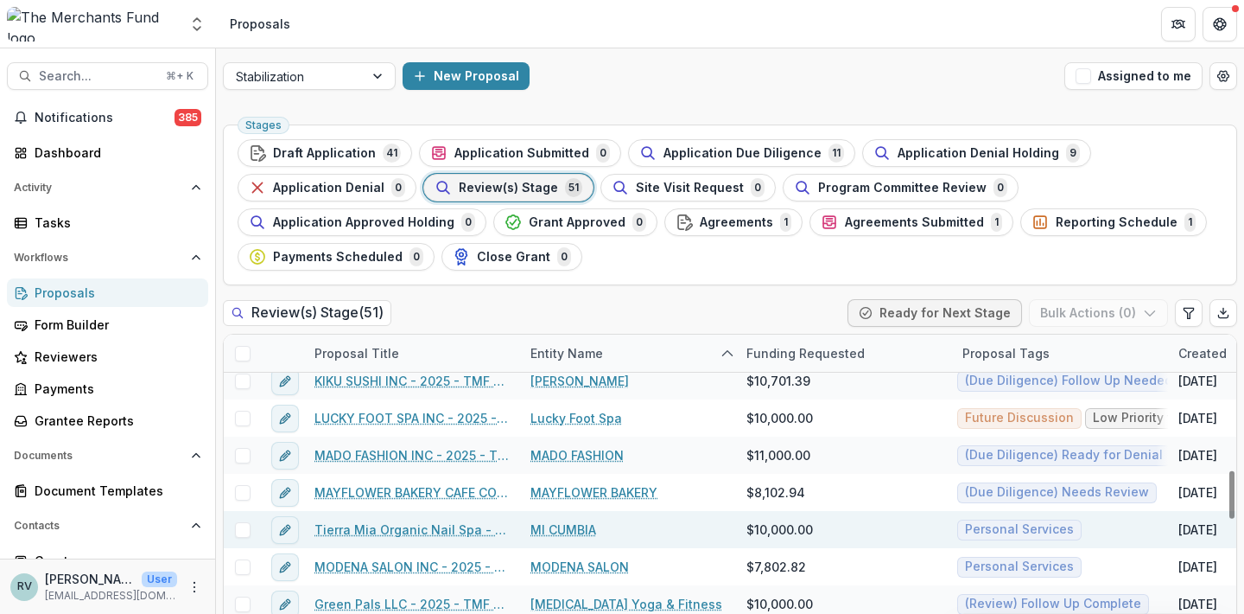
scroll to position [881, 0]
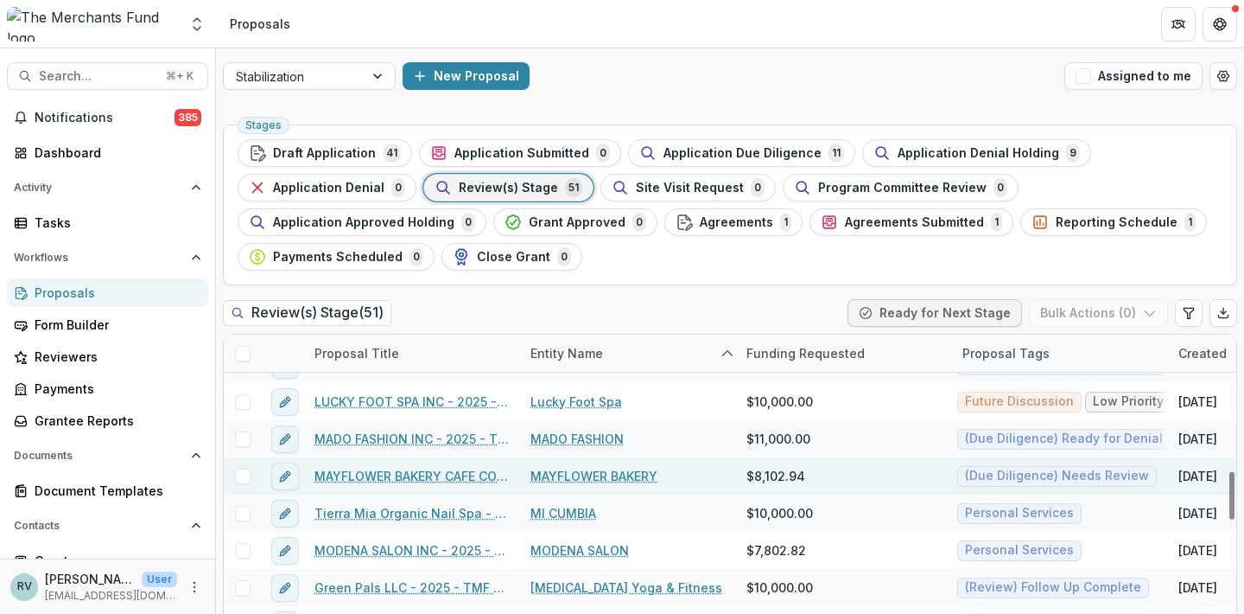
click at [453, 473] on link "MAYFLOWER BAKERY CAFE CO - 2025 - TMF 2025 Stabilization Grant Program" at bounding box center [412, 476] width 195 height 18
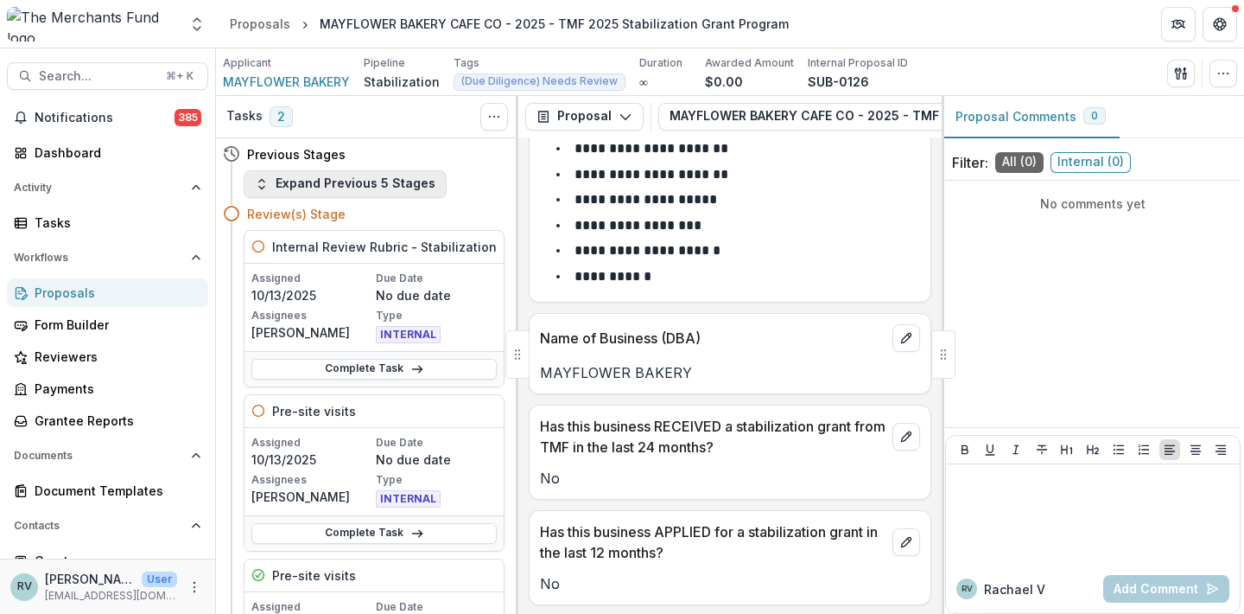
click at [358, 177] on button "Expand Previous 5 Stages" at bounding box center [345, 184] width 203 height 28
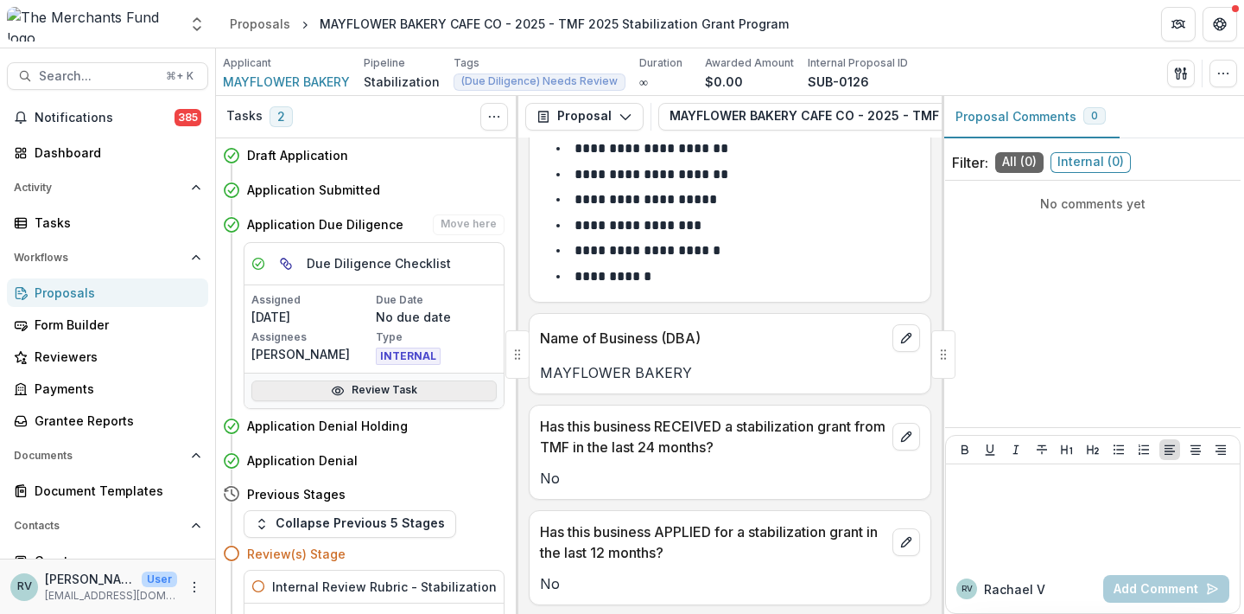
click at [376, 386] on link "Review Task" at bounding box center [373, 390] width 245 height 21
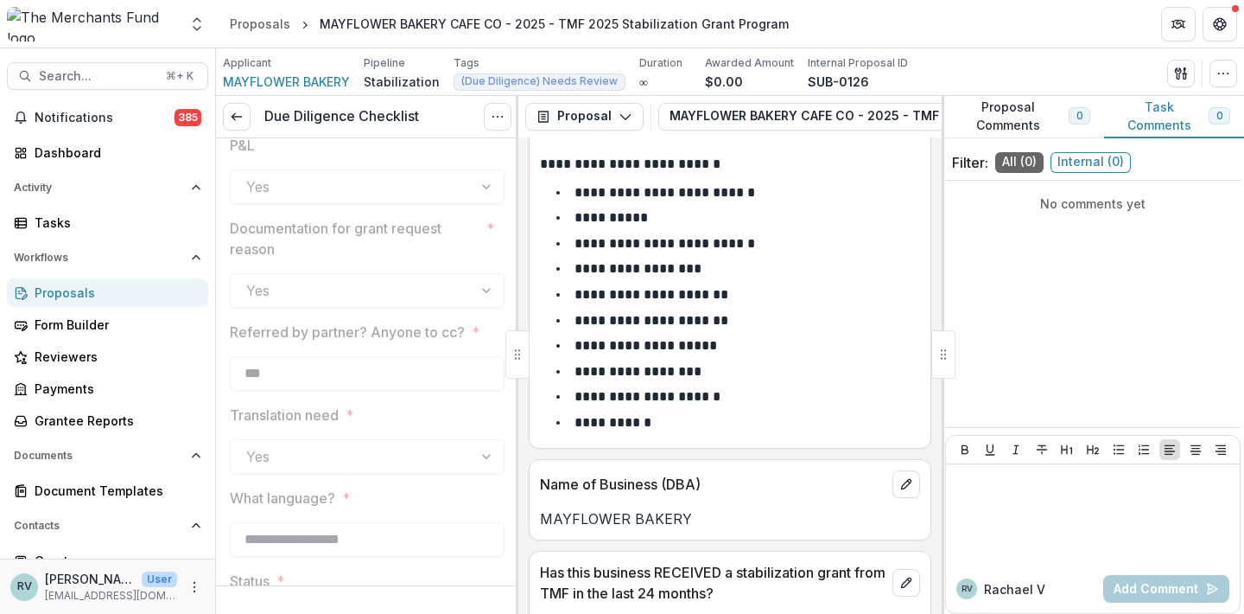
scroll to position [3452, 0]
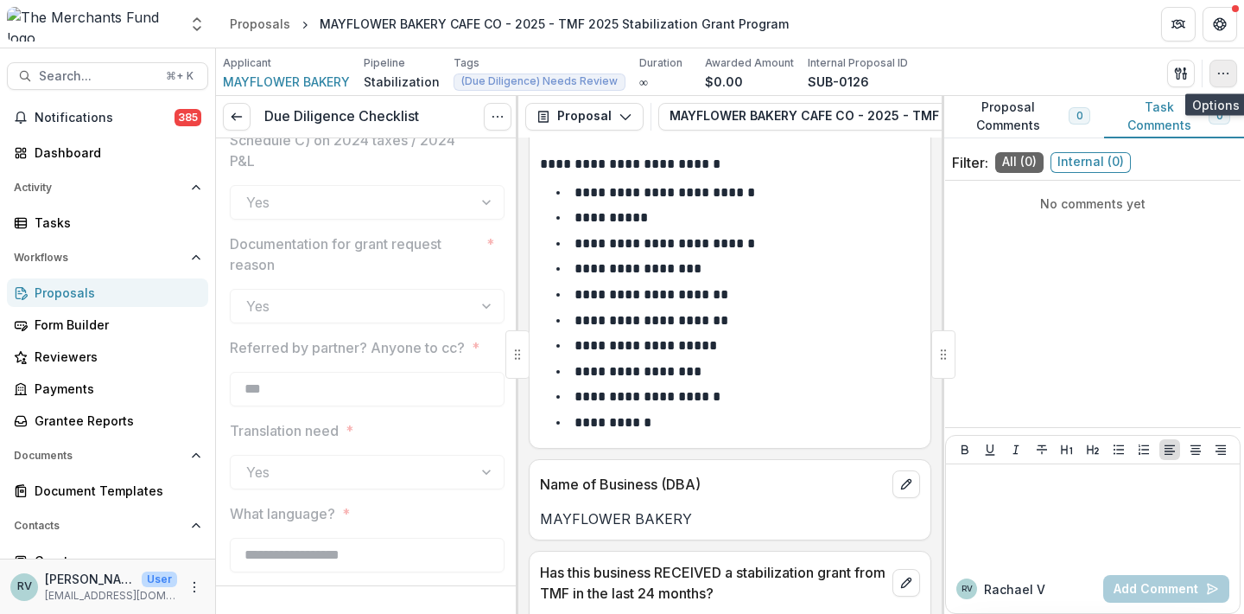
click at [1229, 68] on icon "button" at bounding box center [1224, 74] width 14 height 14
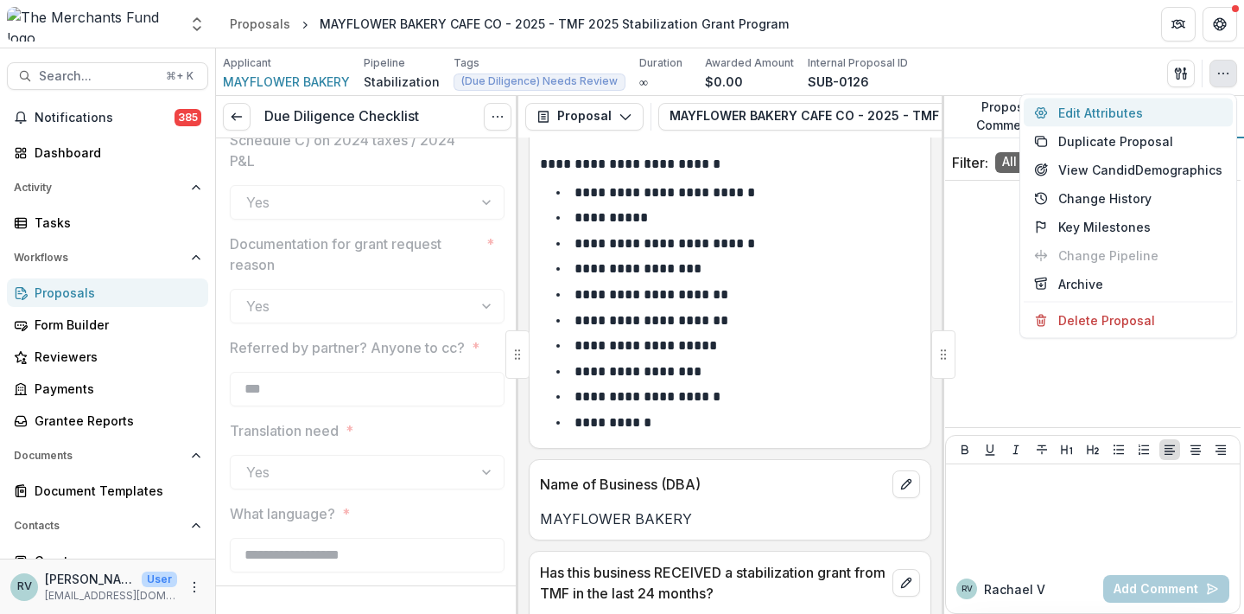
click at [1161, 106] on button "Edit Attributes" at bounding box center [1128, 113] width 209 height 29
type input "*********"
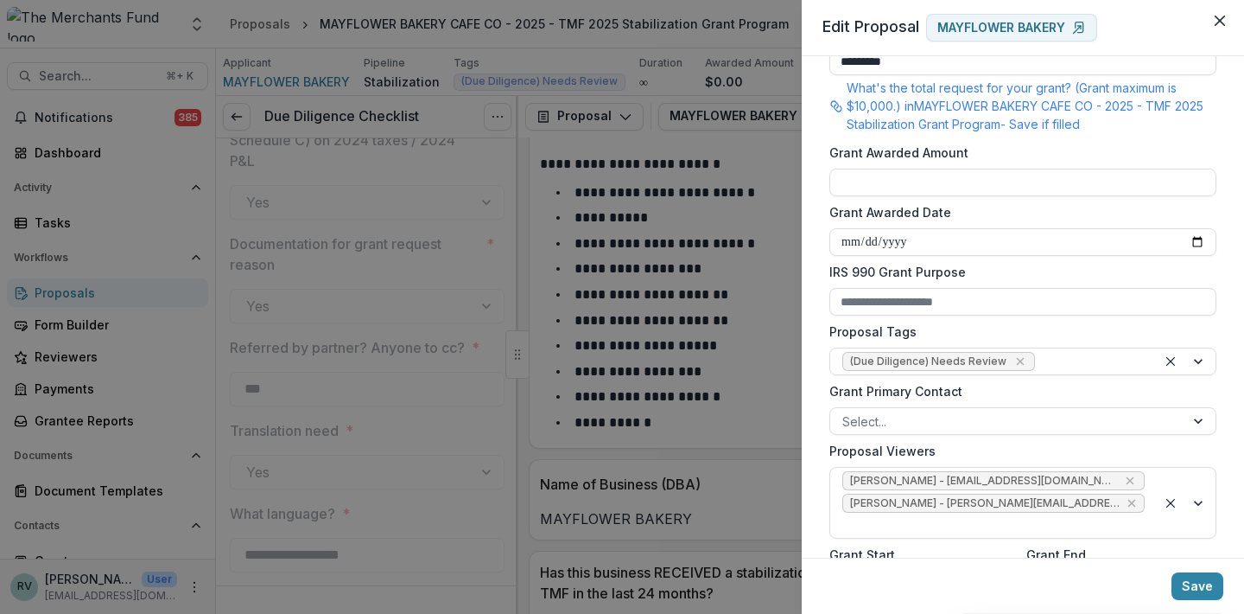
scroll to position [487, 0]
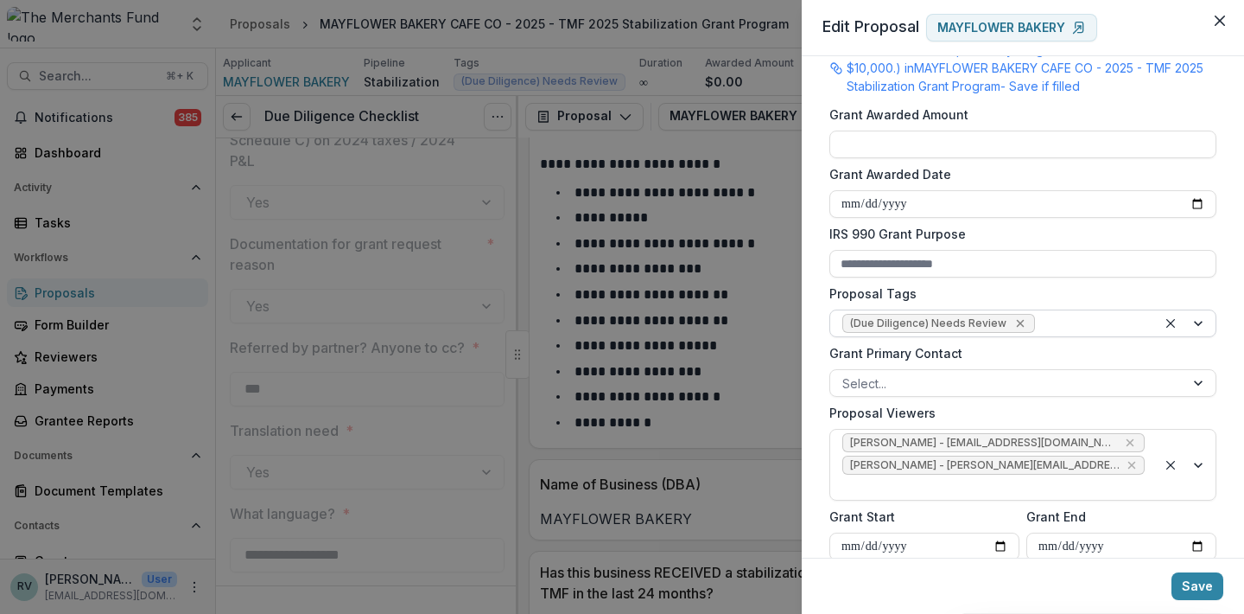
click at [1015, 326] on icon "Remove (Due Diligence) Needs Review" at bounding box center [1021, 323] width 14 height 14
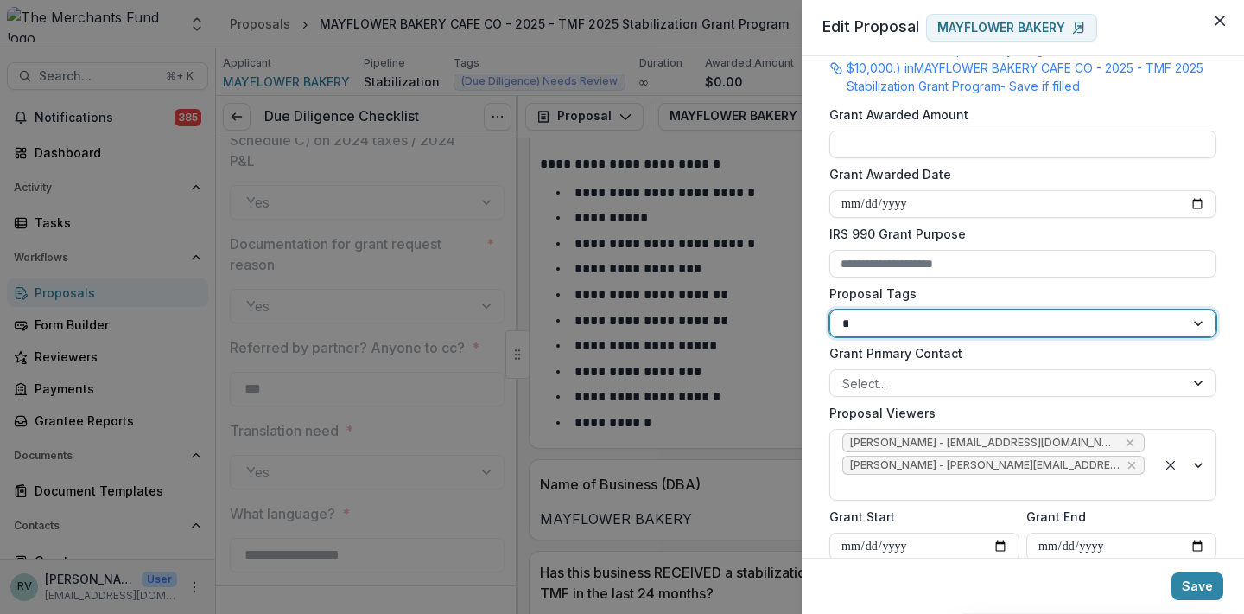
type input "***"
type input "******"
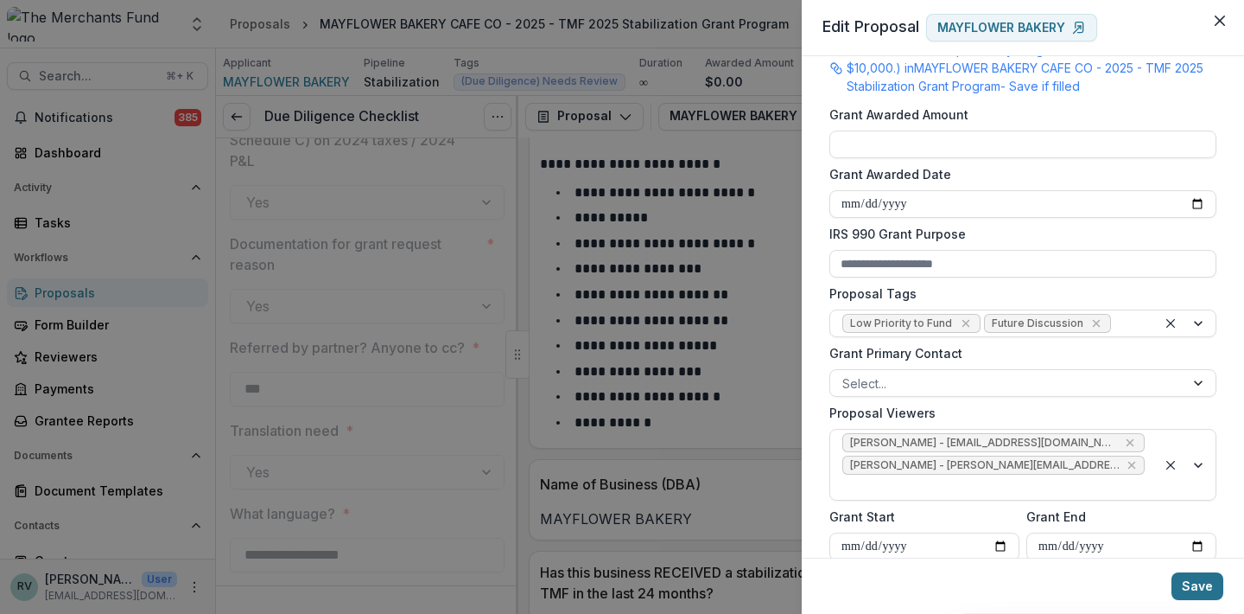
click at [1193, 585] on button "Save" at bounding box center [1198, 586] width 52 height 28
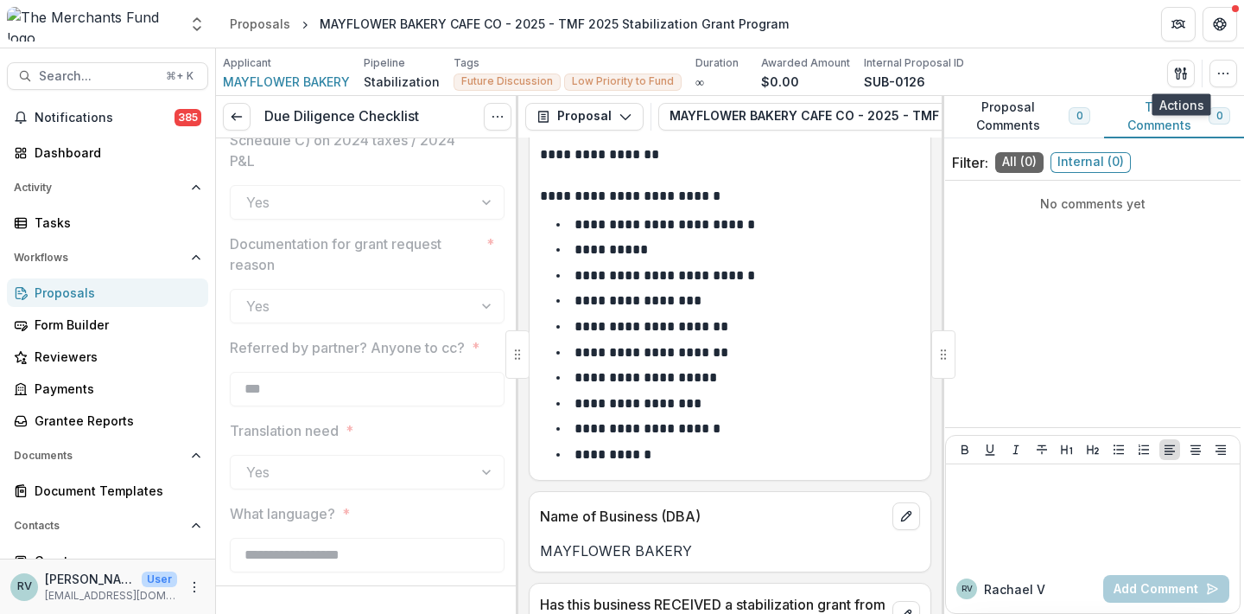
scroll to position [296, 0]
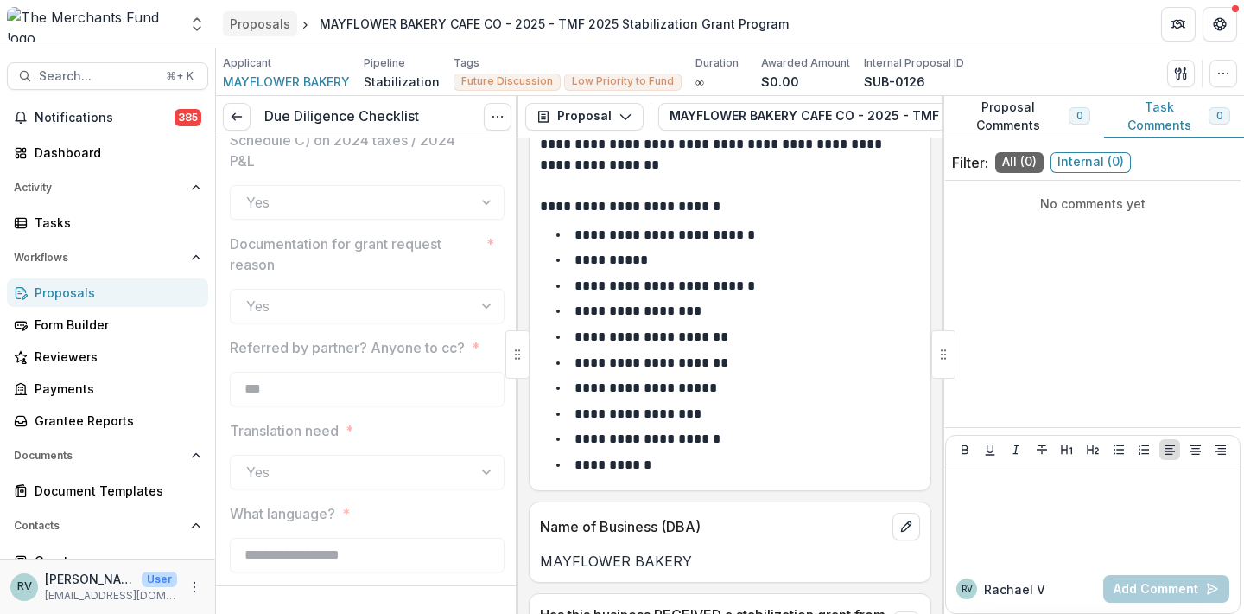
click at [273, 19] on div "Proposals" at bounding box center [260, 24] width 60 height 18
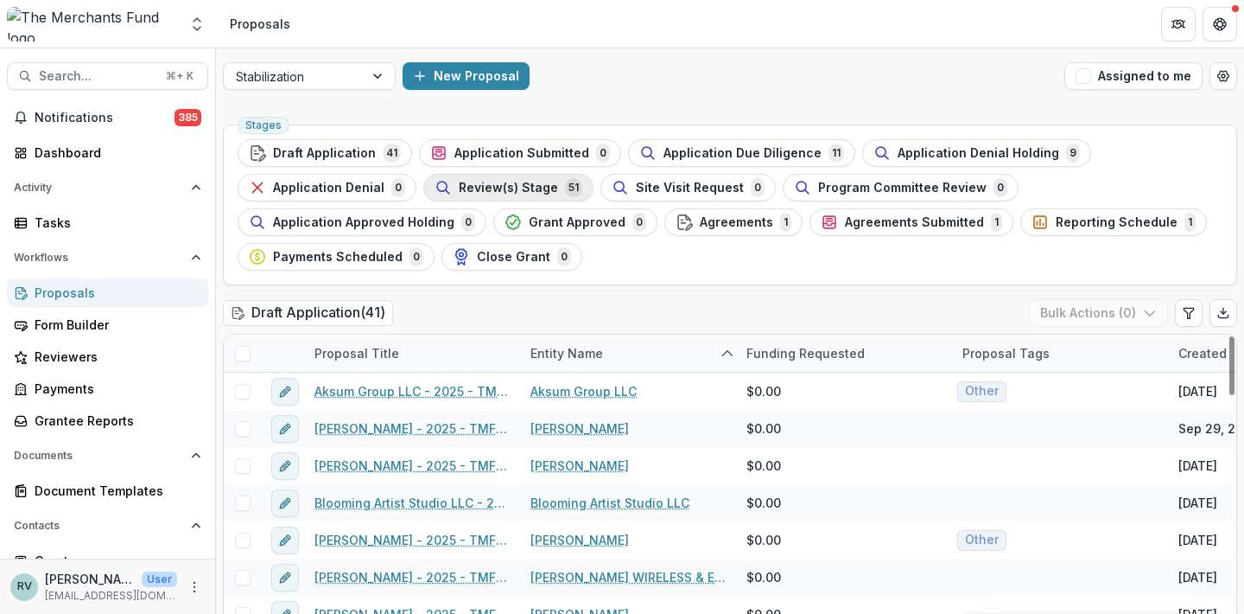
click at [476, 181] on span "Review(s) Stage" at bounding box center [508, 188] width 99 height 15
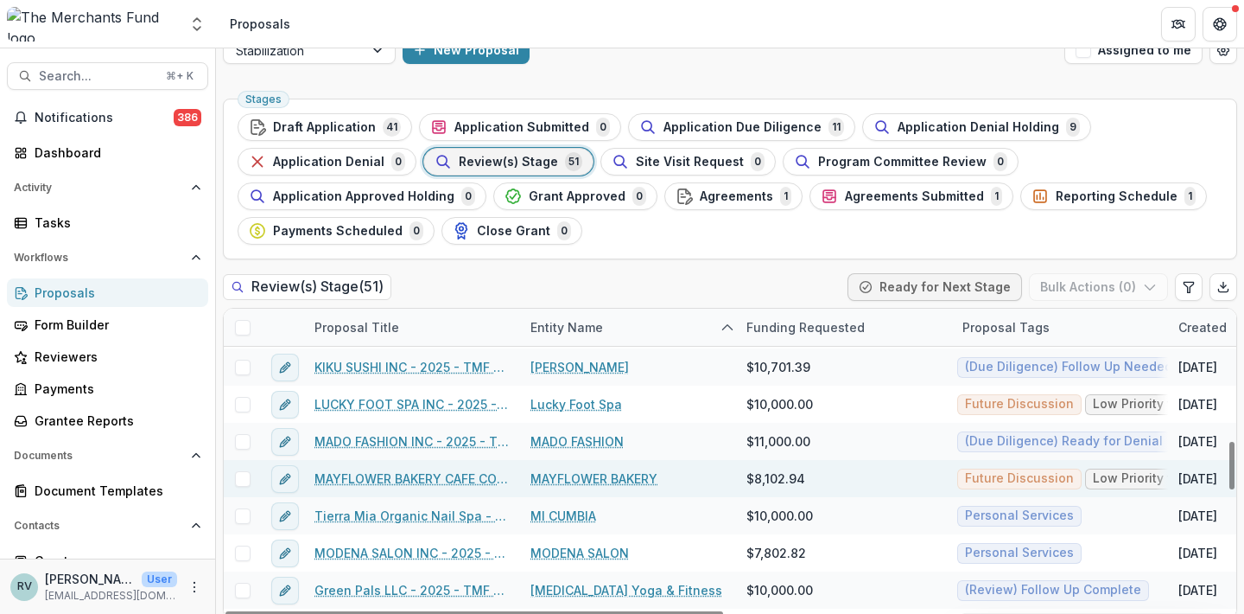
scroll to position [857, 0]
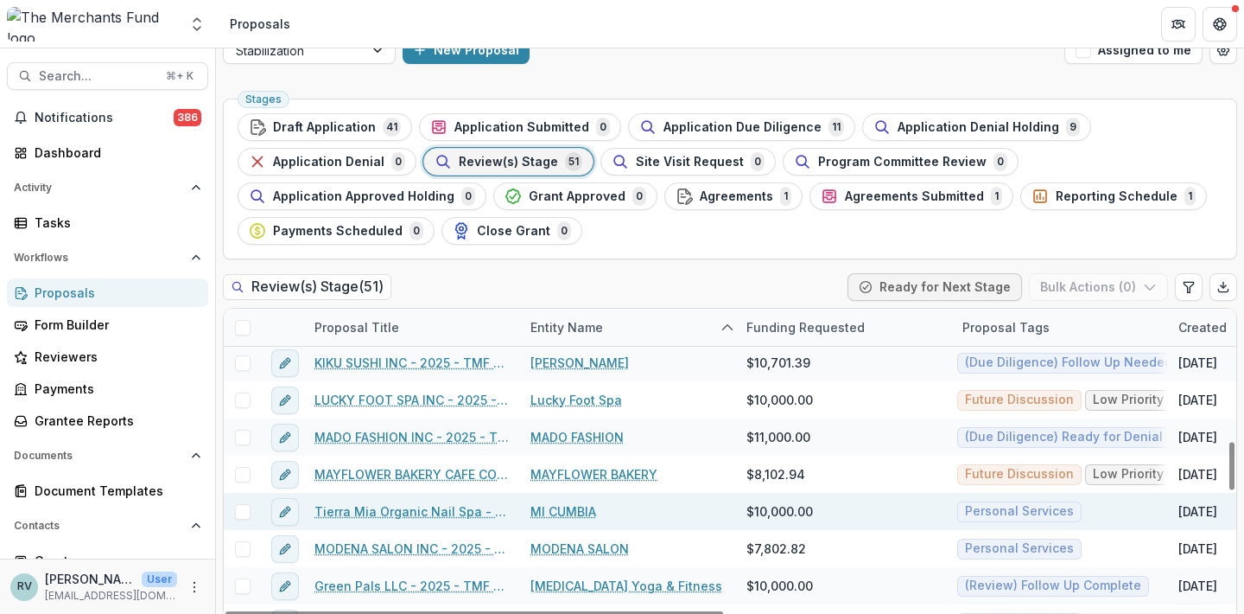
click at [454, 510] on link "Tierra Mia Organic Nail Spa - 2025 - TMF 2025 Stabilization Grant Program" at bounding box center [412, 511] width 195 height 18
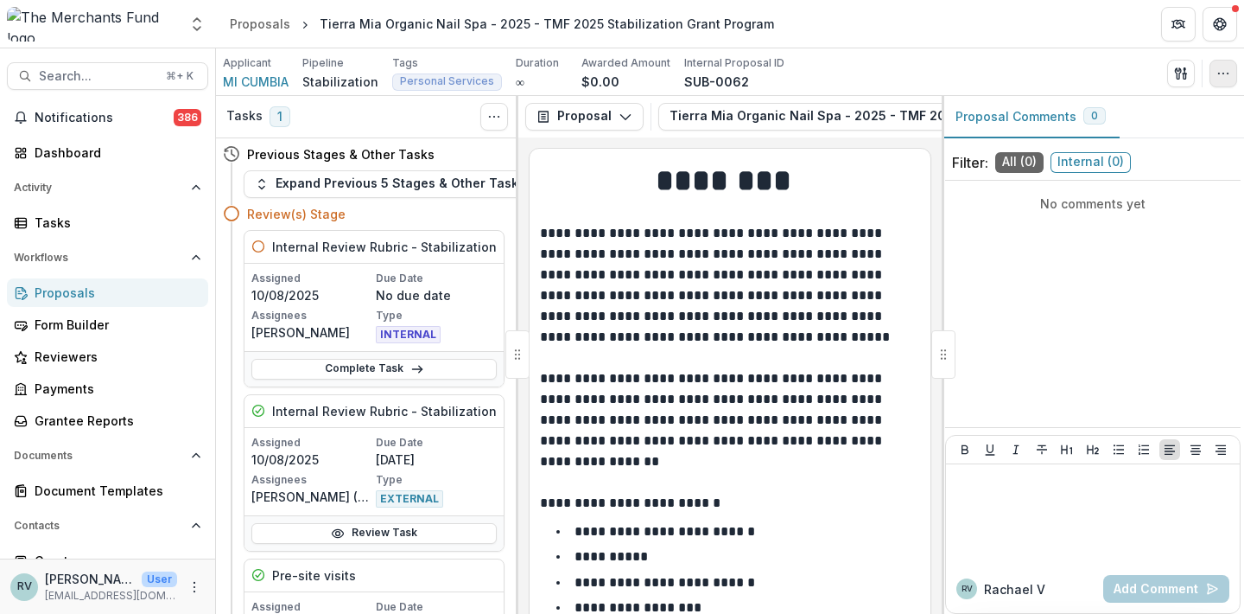
click at [1223, 73] on icon "button" at bounding box center [1224, 74] width 14 height 14
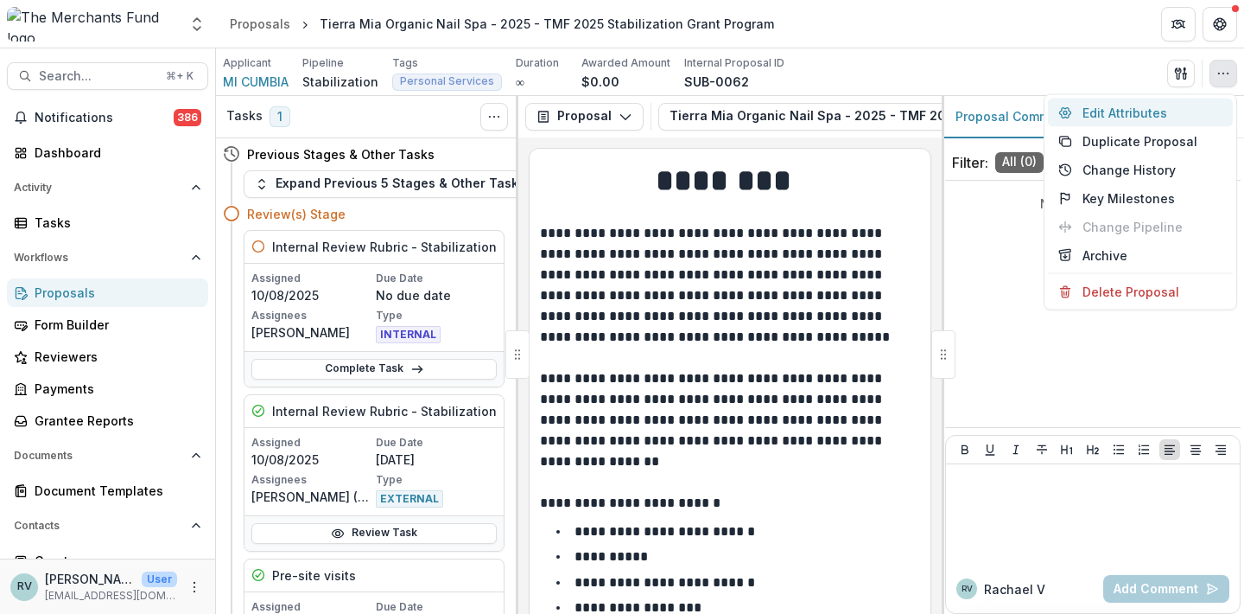
click at [1187, 113] on button "Edit Attributes" at bounding box center [1140, 113] width 185 height 29
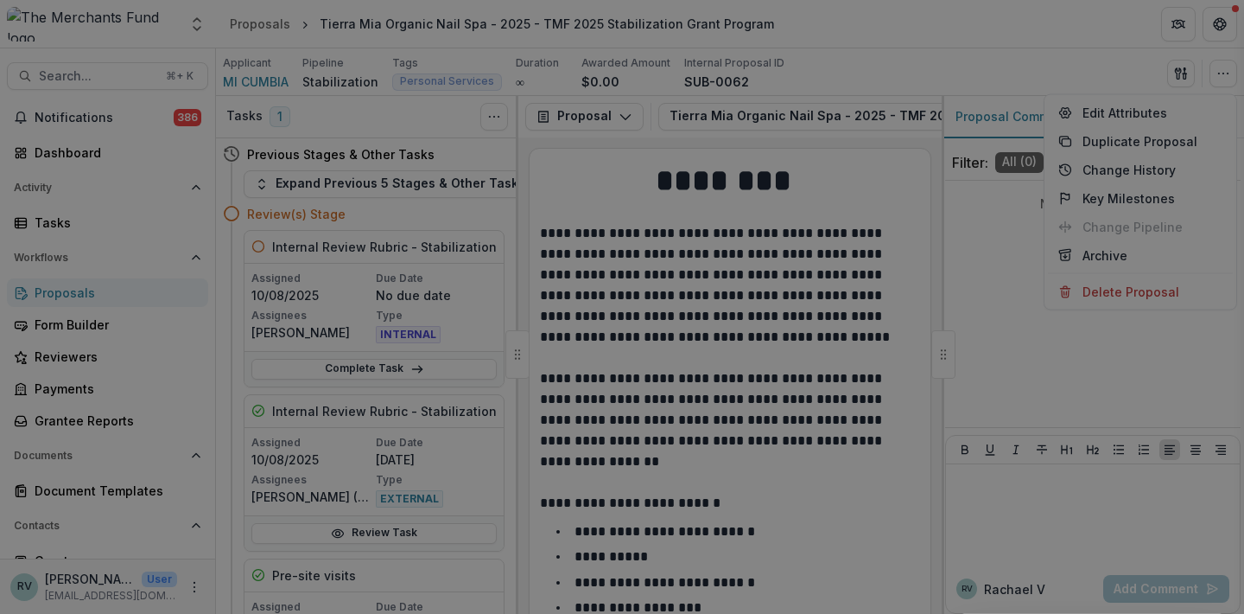
type input "*******"
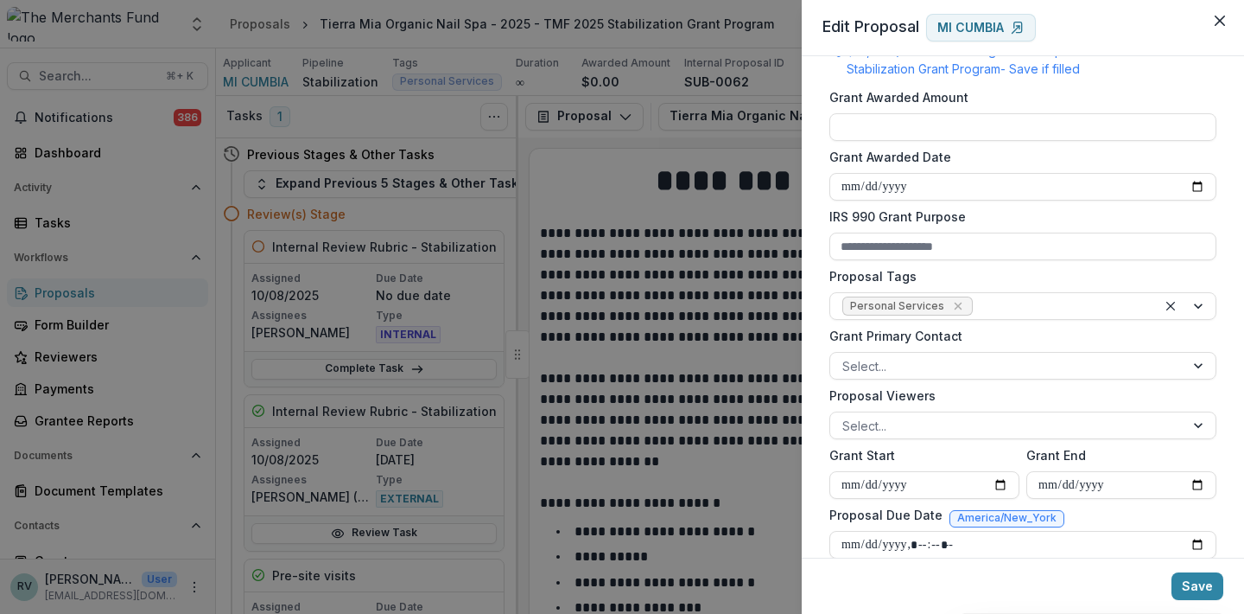
scroll to position [520, 0]
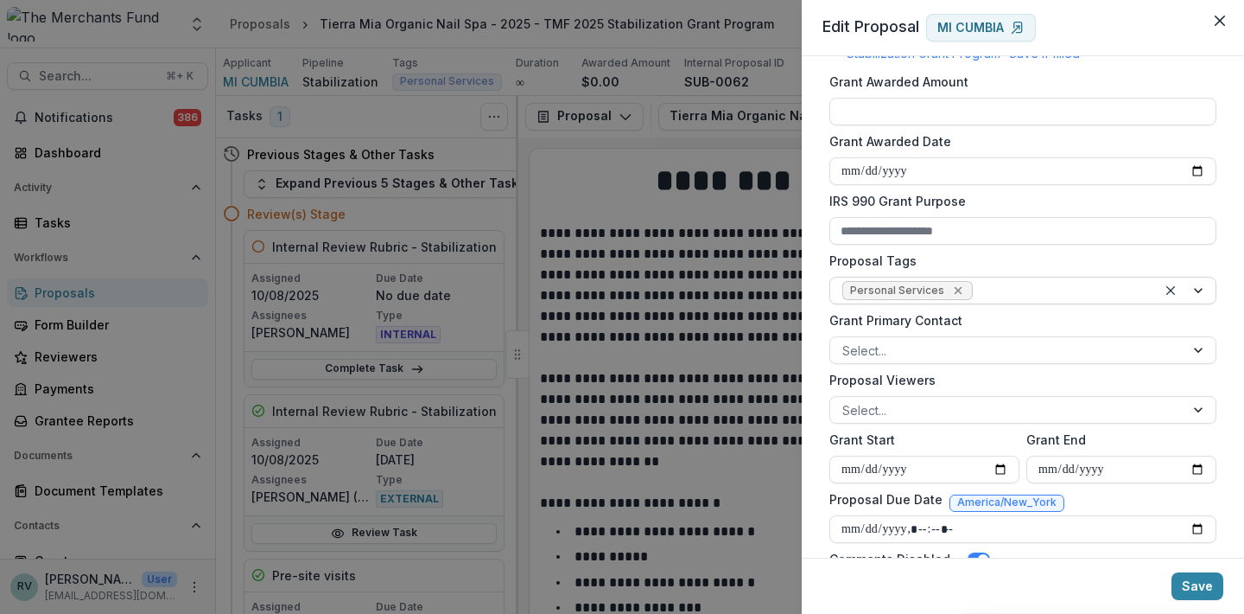
click at [951, 285] on icon "Remove Personal Services" at bounding box center [958, 290] width 14 height 14
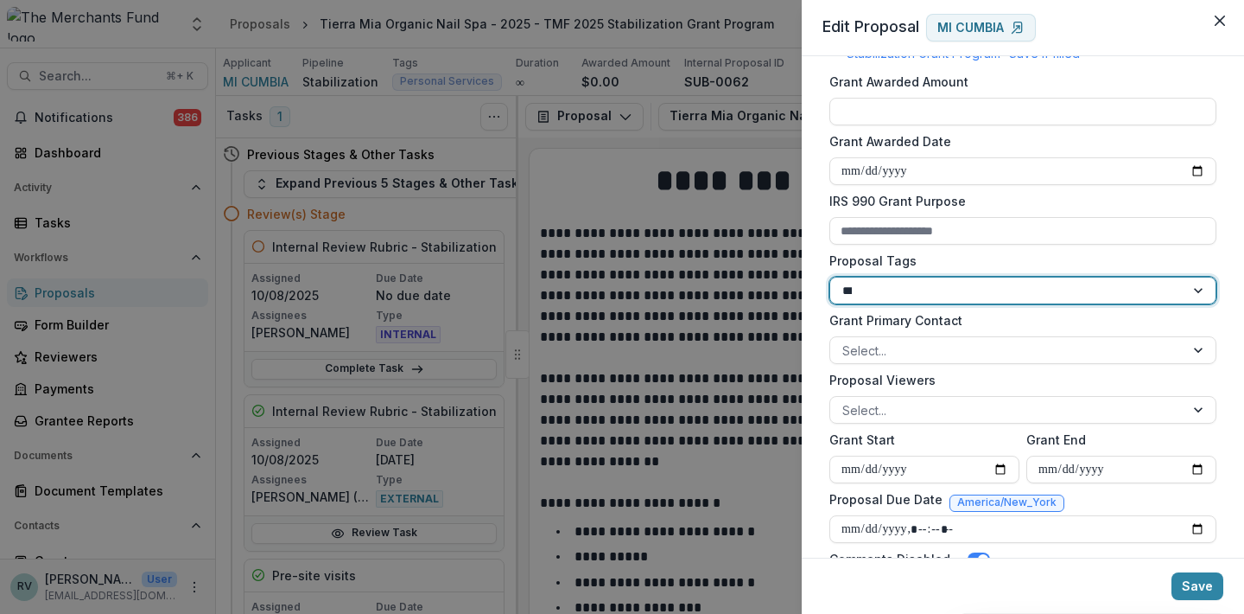
type input "****"
click at [1201, 588] on button "Save" at bounding box center [1198, 586] width 52 height 28
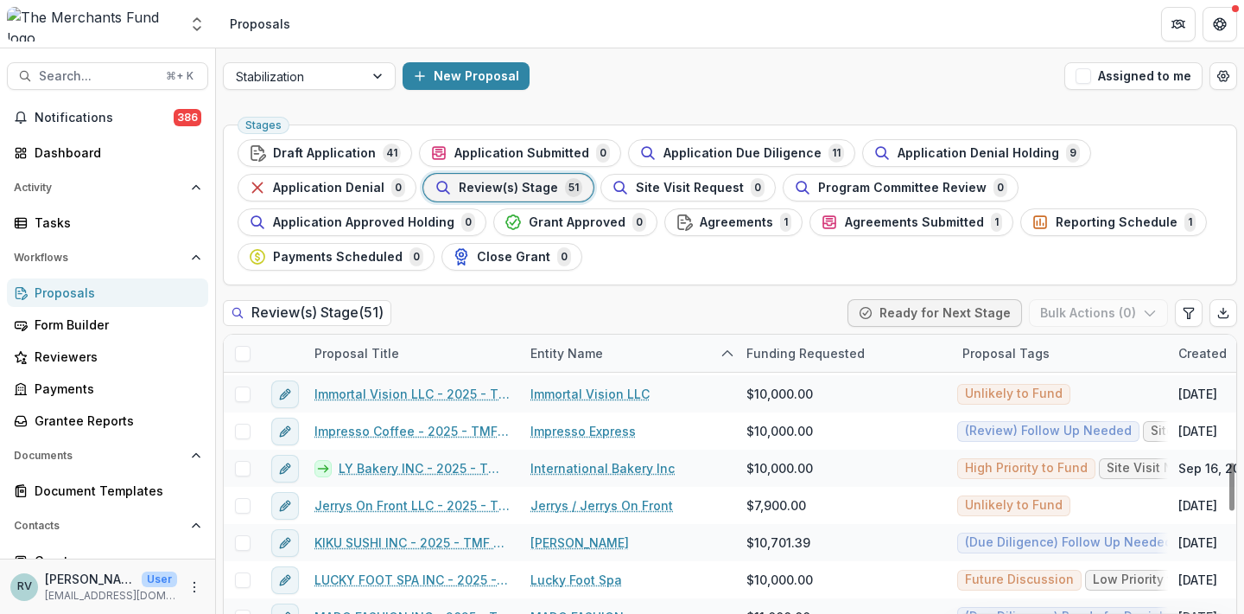
scroll to position [852, 0]
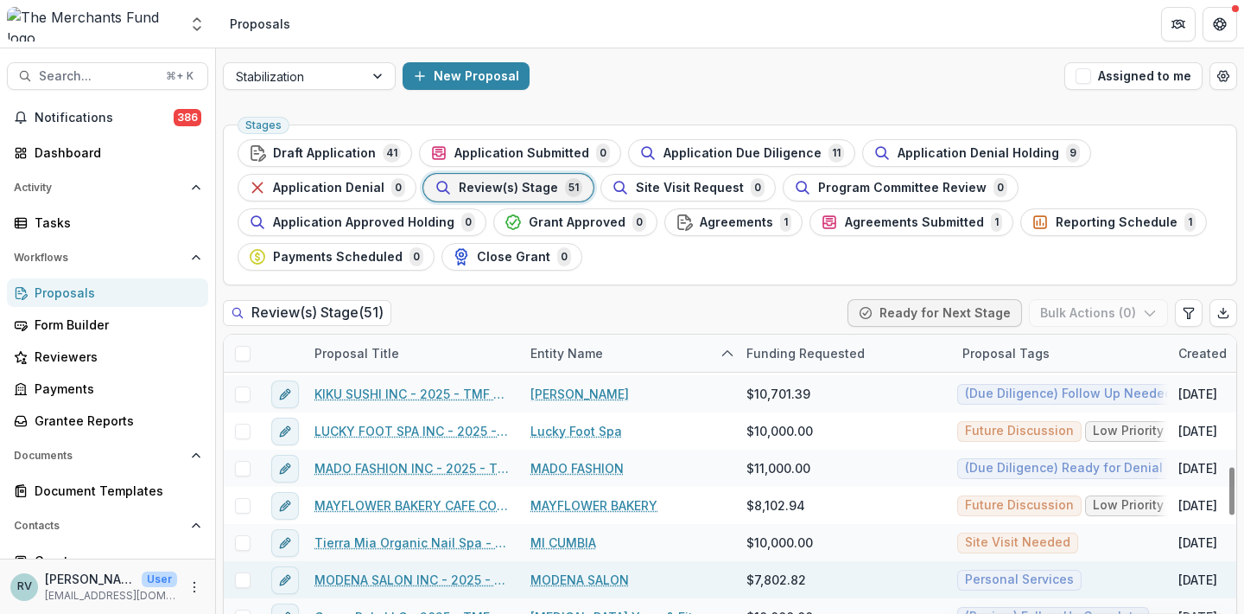
click at [434, 586] on link "MODENA SALON INC - 2025 - TMF 2025 Stabilization Grant Program" at bounding box center [412, 579] width 195 height 18
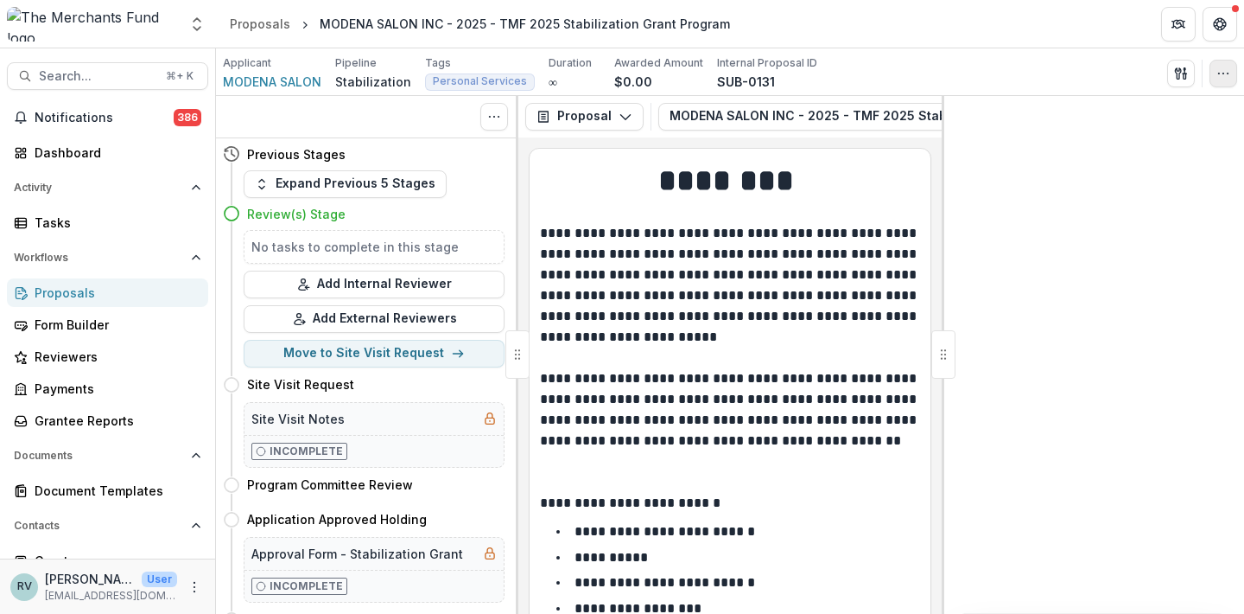
click at [1228, 70] on icon "button" at bounding box center [1224, 74] width 14 height 14
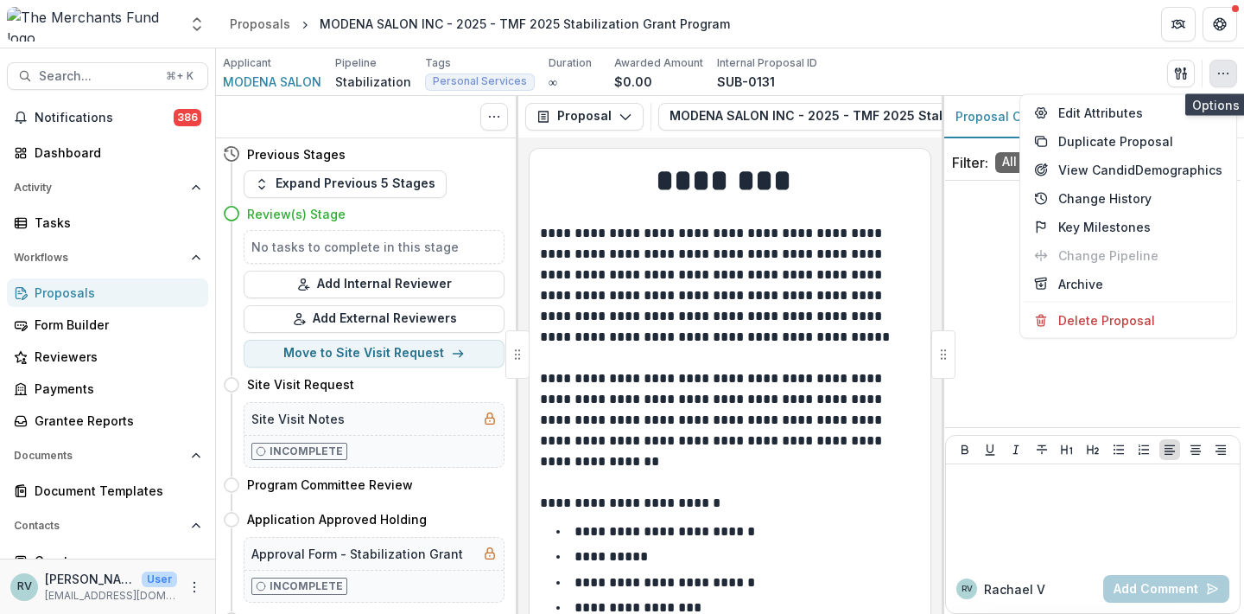
click at [1225, 74] on icon "button" at bounding box center [1224, 74] width 14 height 14
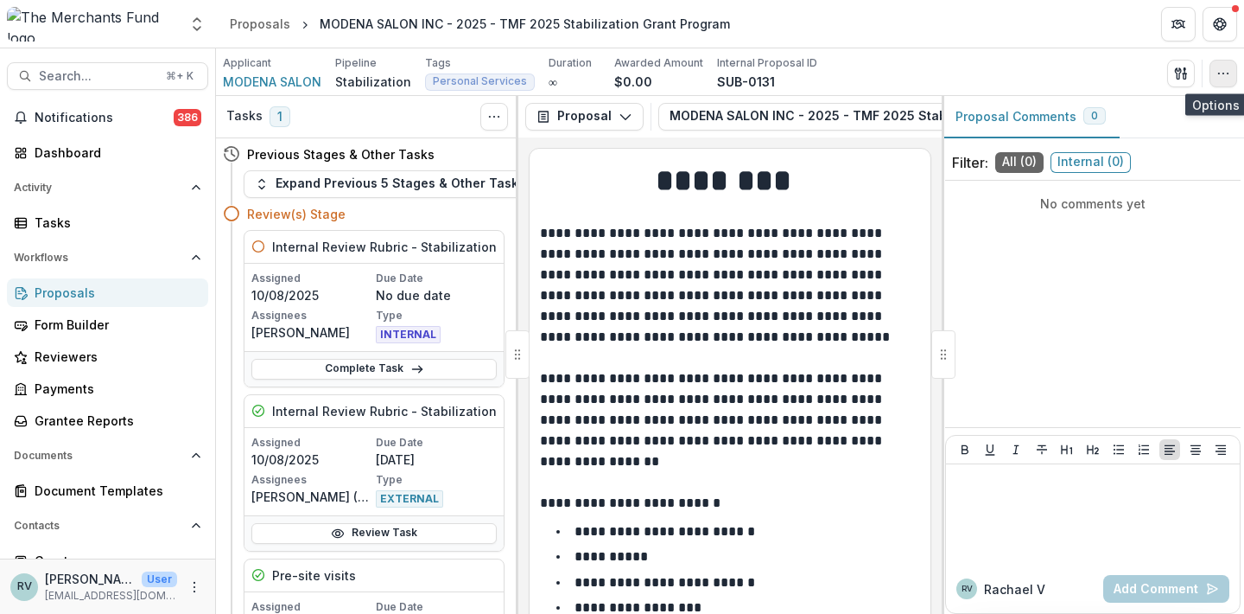
click at [1220, 73] on icon "button" at bounding box center [1224, 74] width 14 height 14
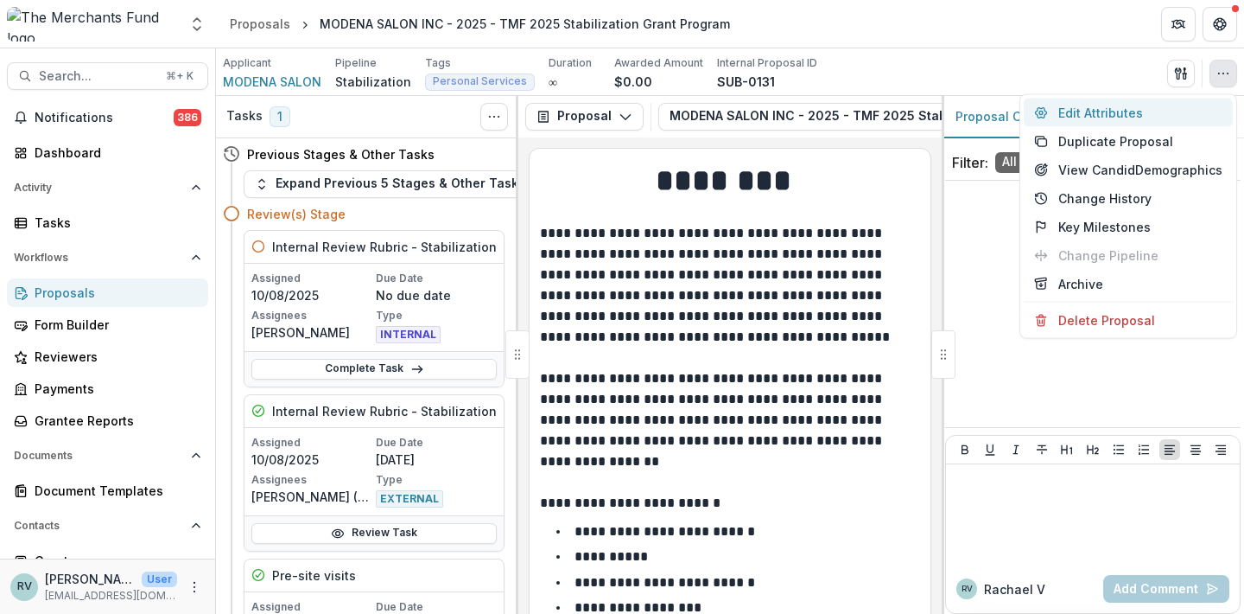
click at [1153, 116] on button "Edit Attributes" at bounding box center [1128, 113] width 209 height 29
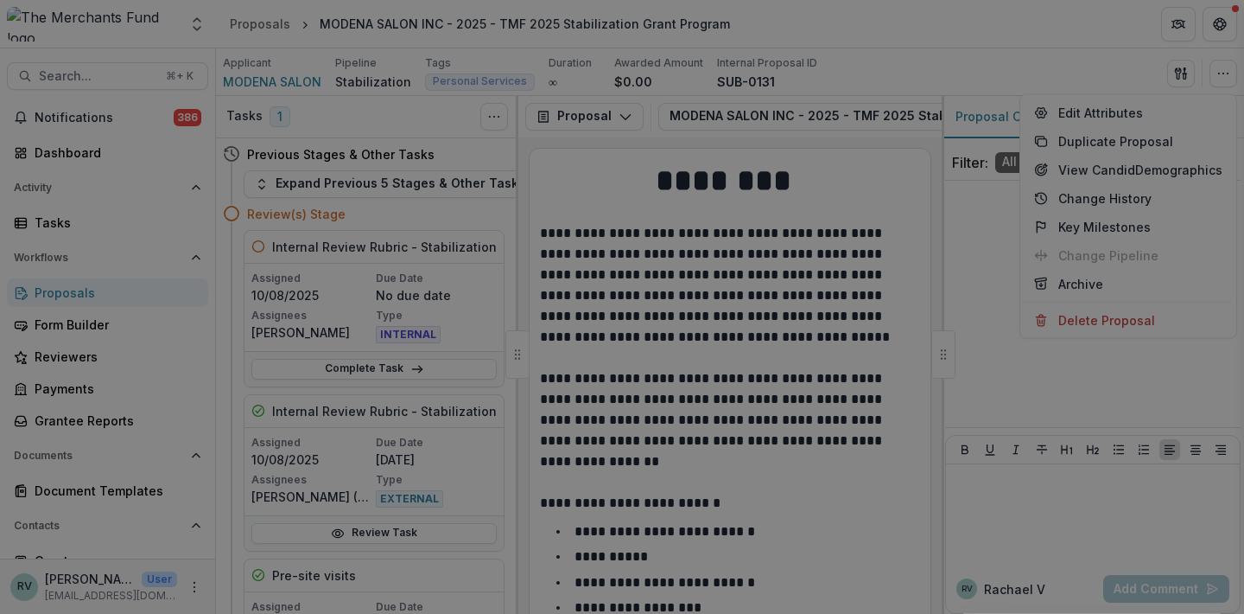
type input "*********"
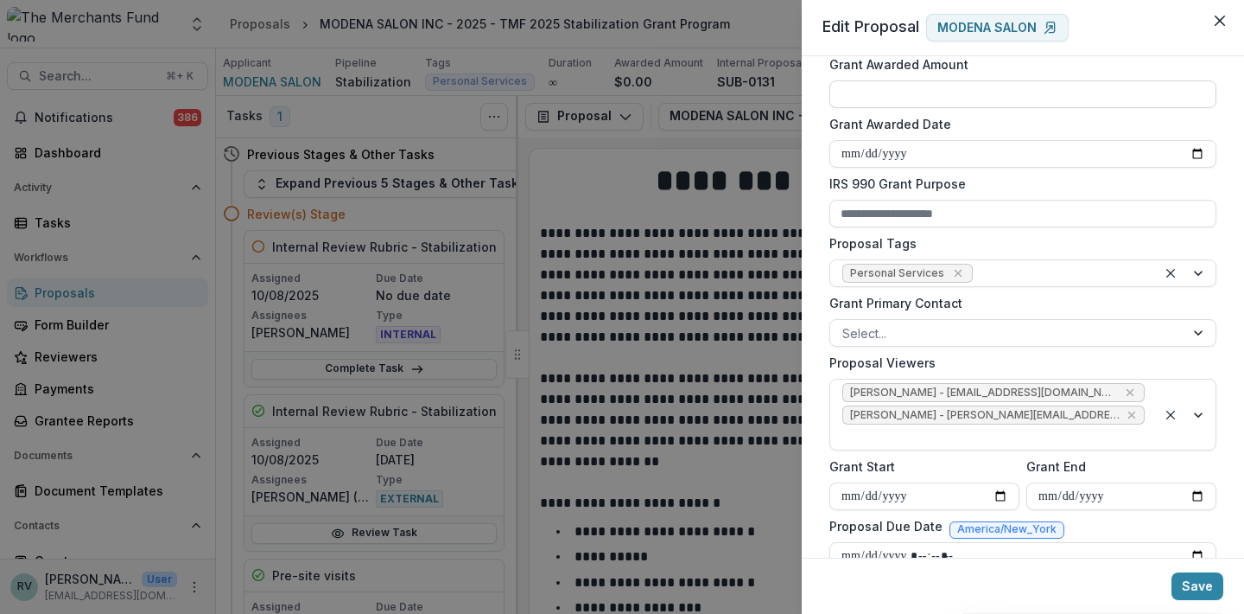
scroll to position [538, 0]
click at [954, 273] on icon "Remove Personal Services" at bounding box center [958, 273] width 14 height 14
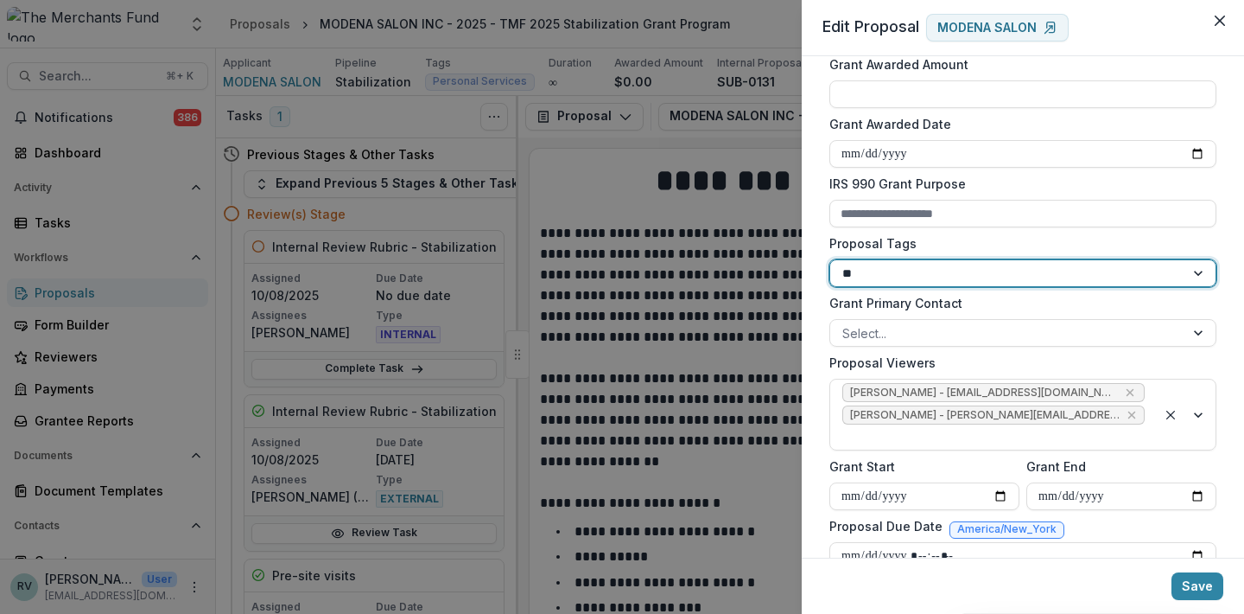
type input "***"
click at [1200, 582] on button "Save" at bounding box center [1198, 586] width 52 height 28
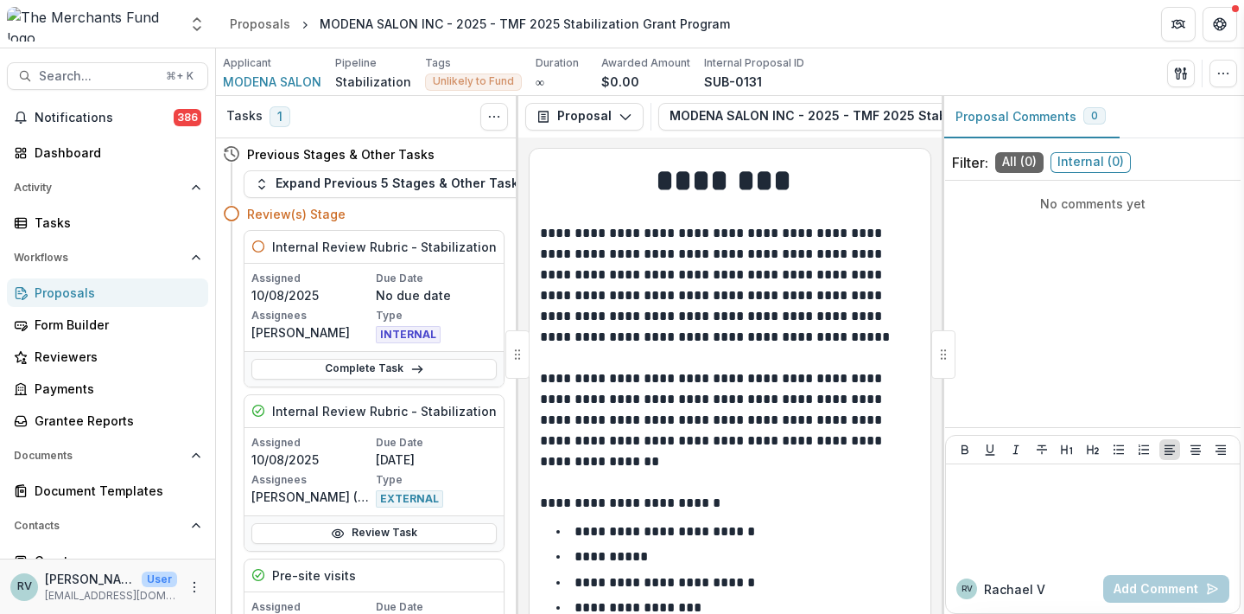
type input "**********"
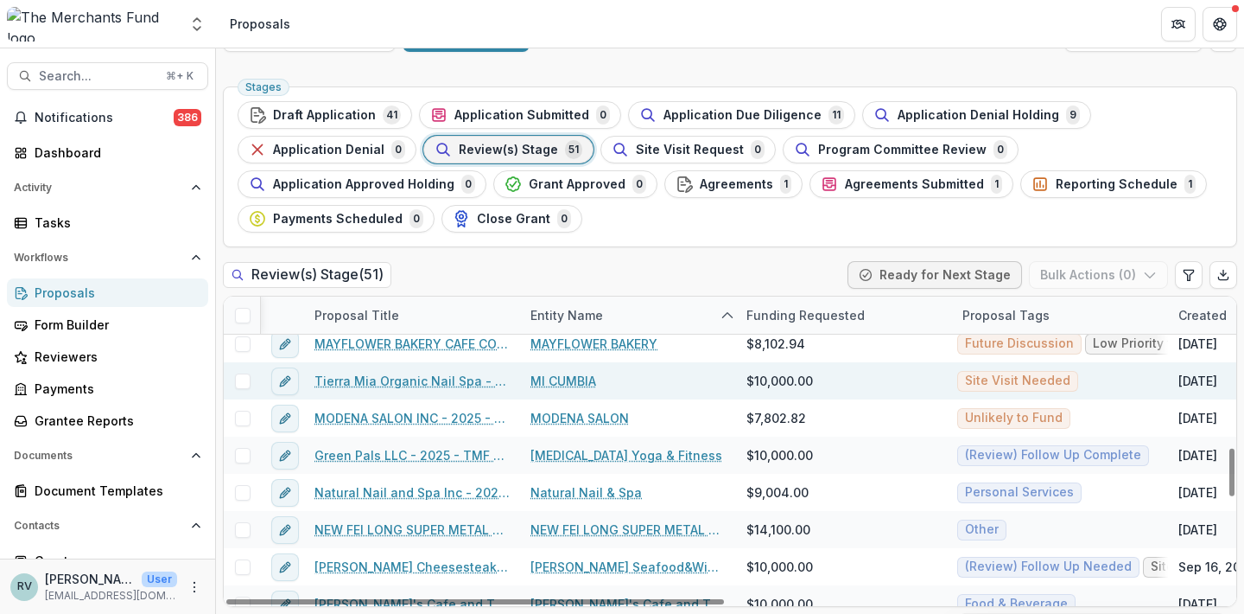
scroll to position [976, 2]
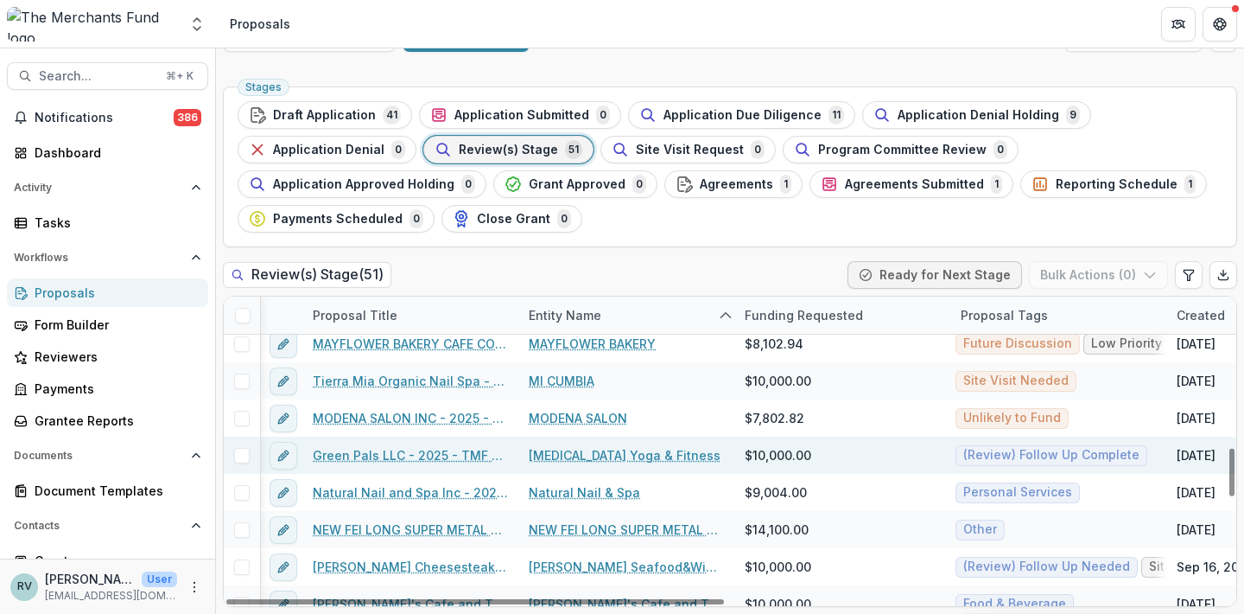
click at [468, 449] on link "Green Pals LLC - 2025 - TMF 2025 Stabilization Grant Program" at bounding box center [410, 455] width 195 height 18
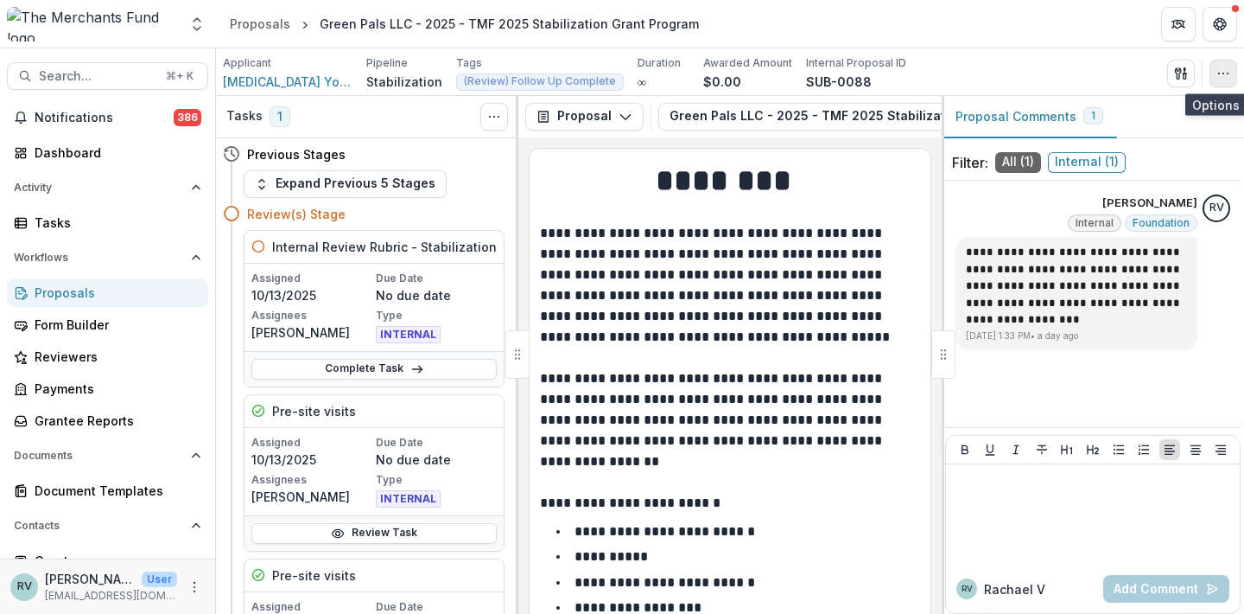
click at [1223, 73] on icon "button" at bounding box center [1224, 74] width 14 height 14
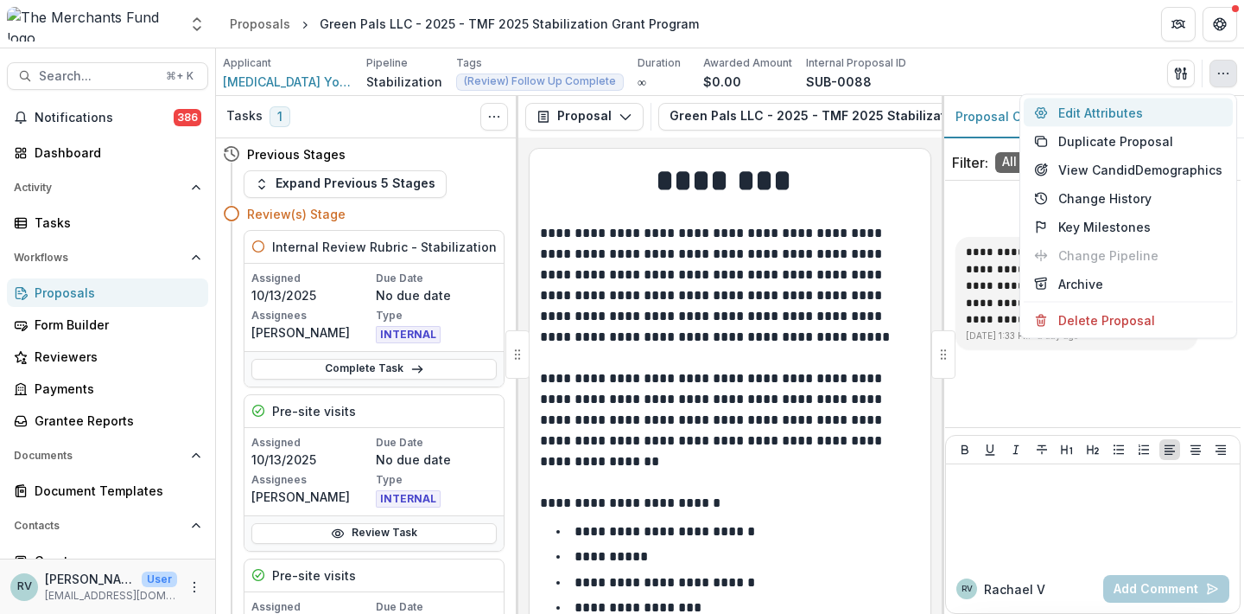
click at [1142, 109] on button "Edit Attributes" at bounding box center [1128, 113] width 209 height 29
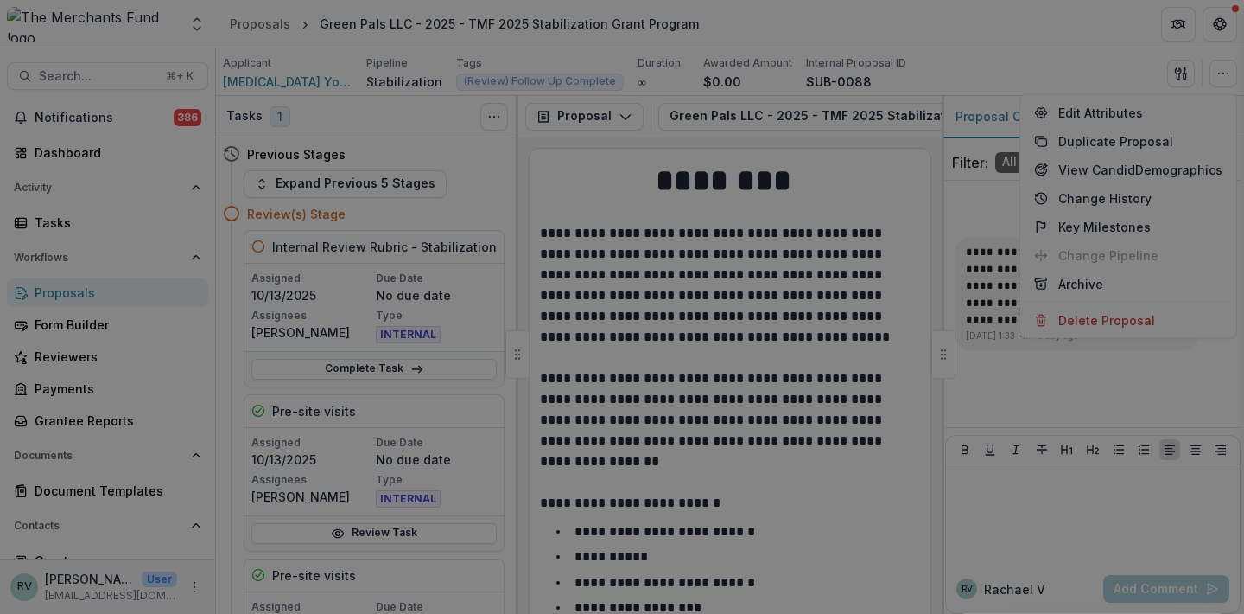
type input "*******"
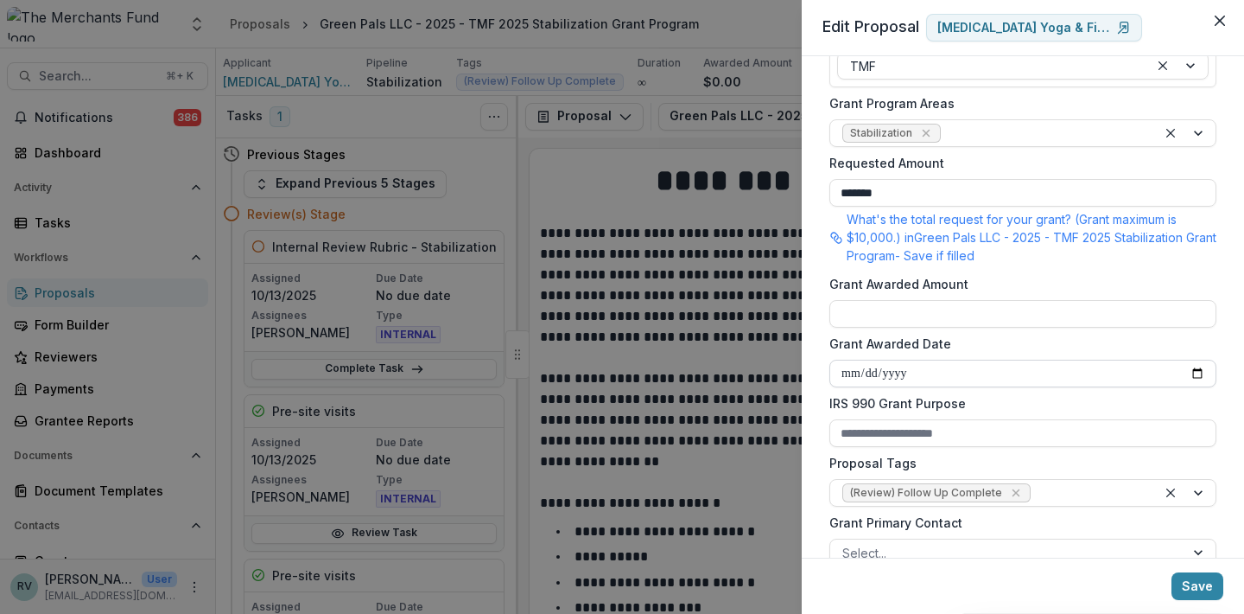
scroll to position [417, 0]
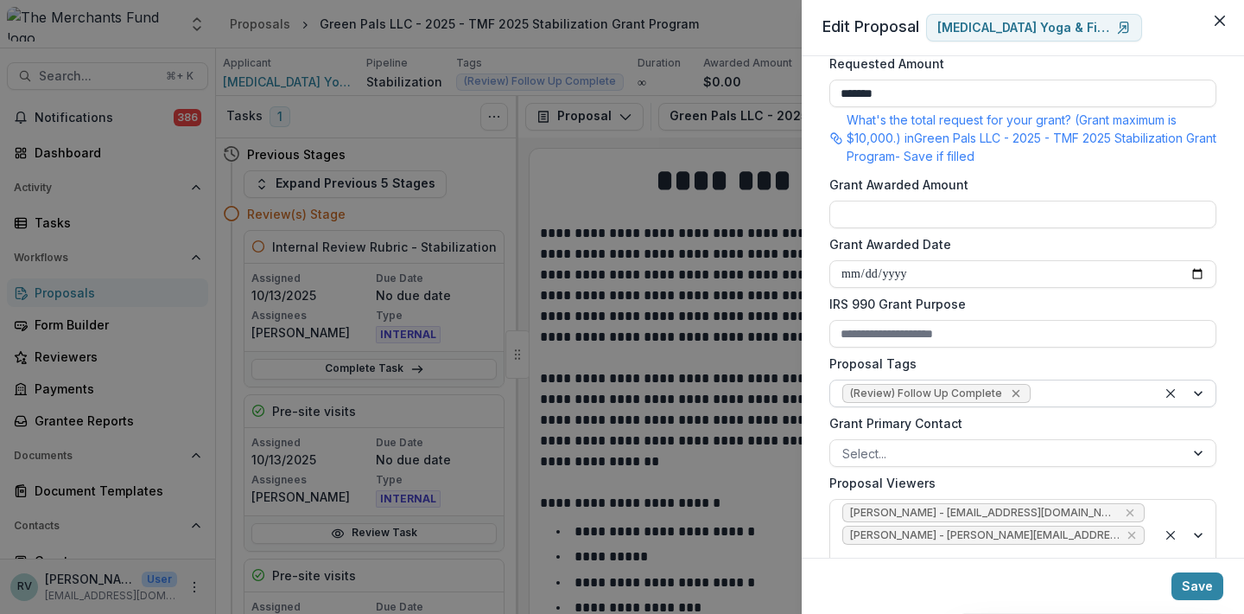
click at [1009, 392] on icon "Remove (Review) Follow Up Complete" at bounding box center [1016, 393] width 14 height 14
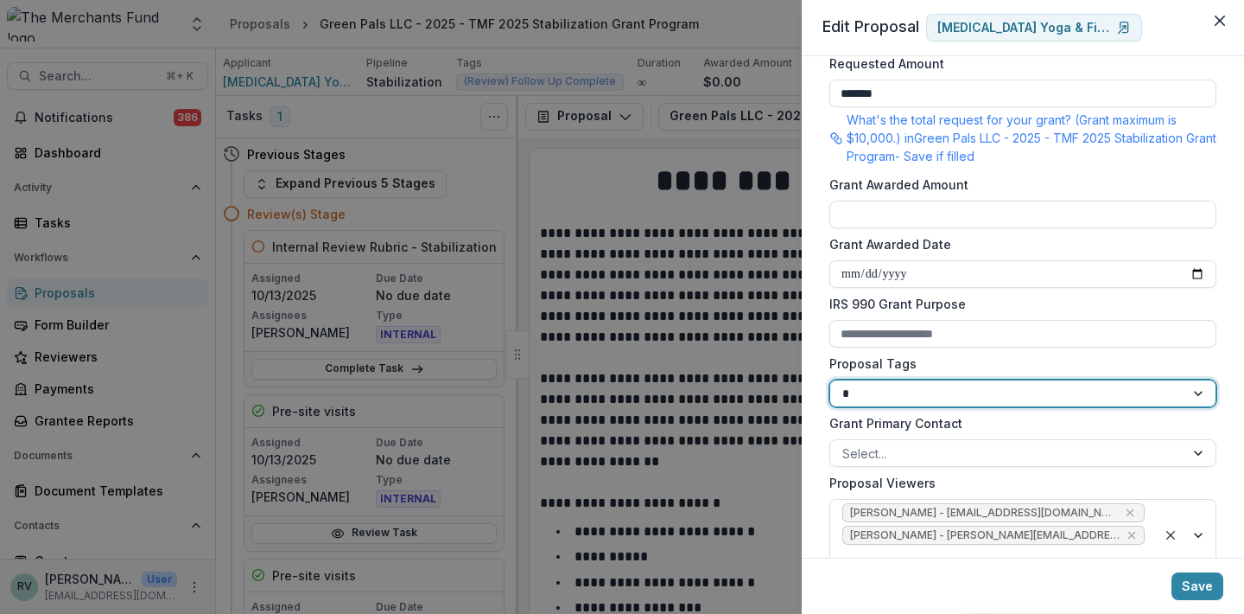
type input "**"
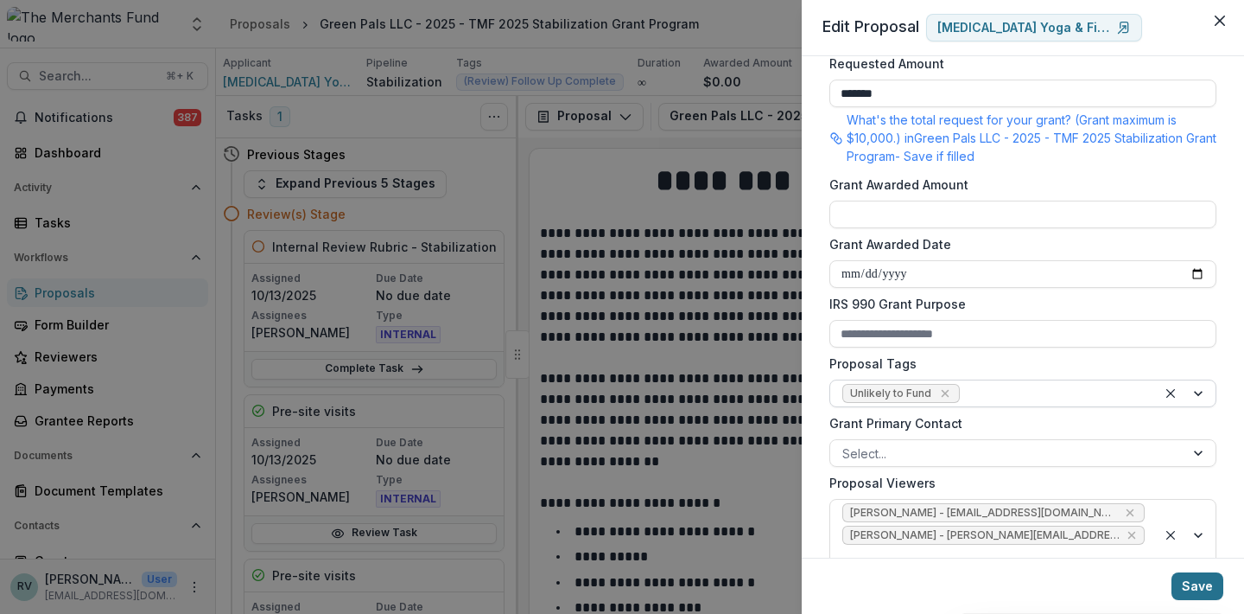
click at [1205, 589] on button "Save" at bounding box center [1198, 586] width 52 height 28
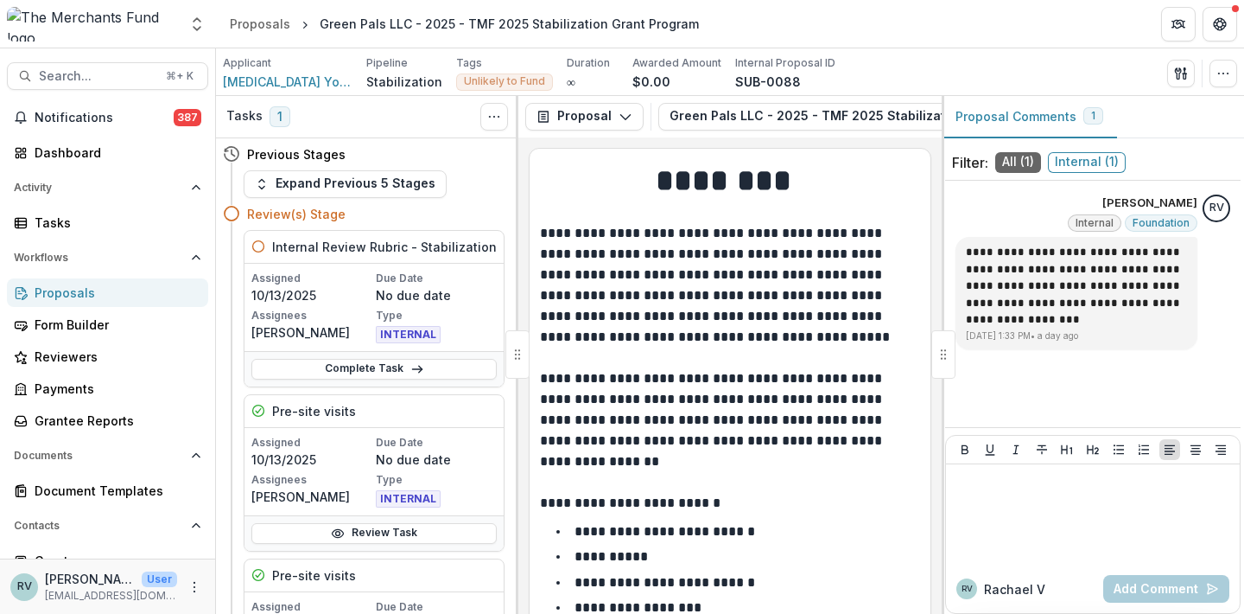
click at [118, 294] on div "Proposals" at bounding box center [115, 292] width 160 height 18
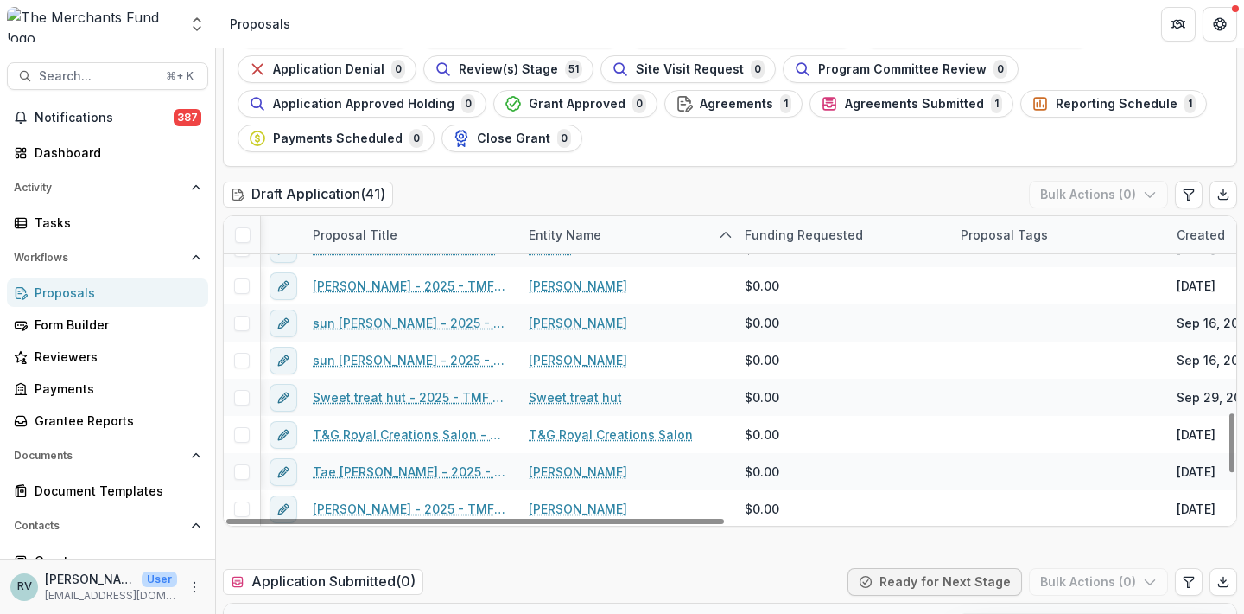
scroll to position [117, 0]
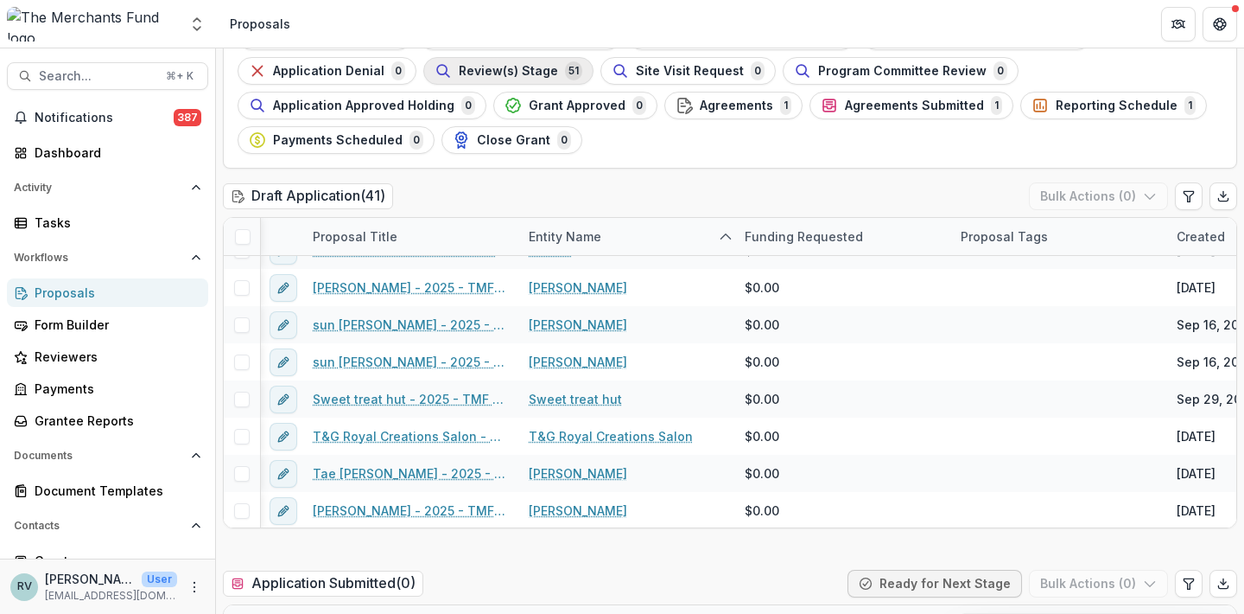
click at [546, 68] on span "Review(s) Stage" at bounding box center [508, 71] width 99 height 15
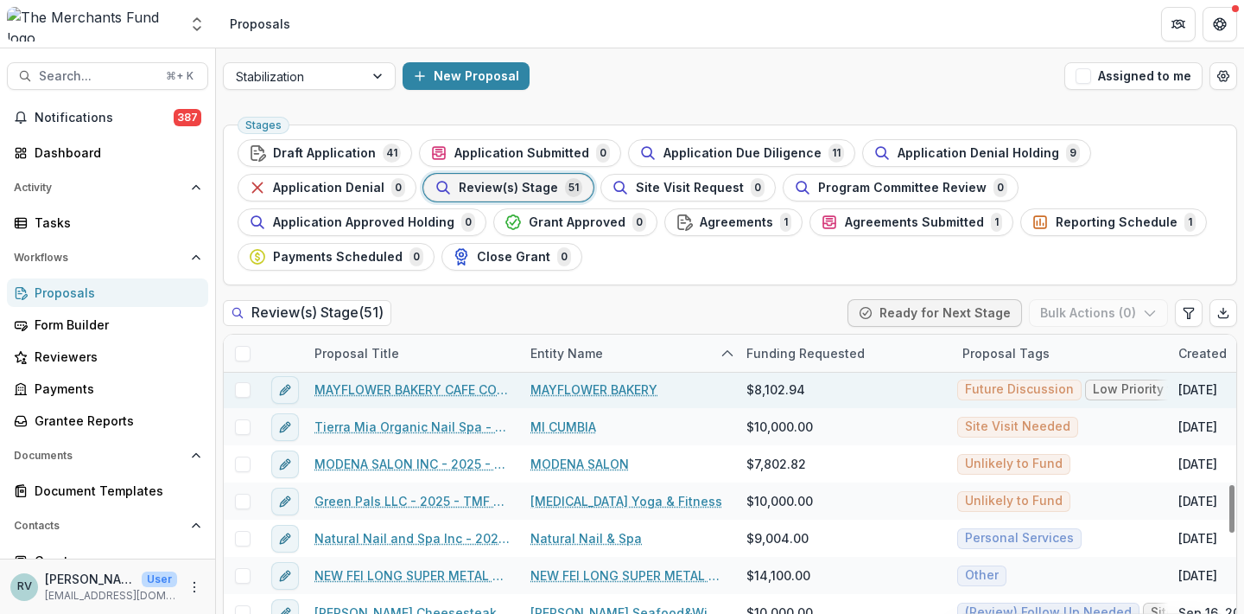
scroll to position [968, 0]
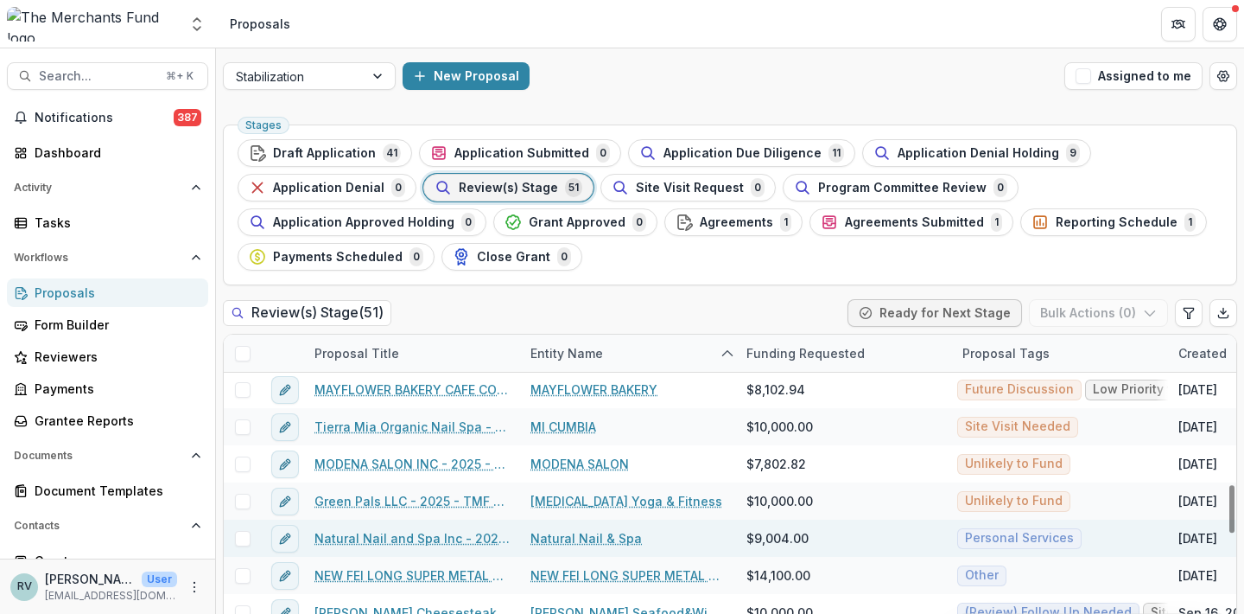
click at [438, 534] on link "Natural Nail and Spa Inc - 2025 - TMF 2025 Stabilization Grant Program" at bounding box center [412, 538] width 195 height 18
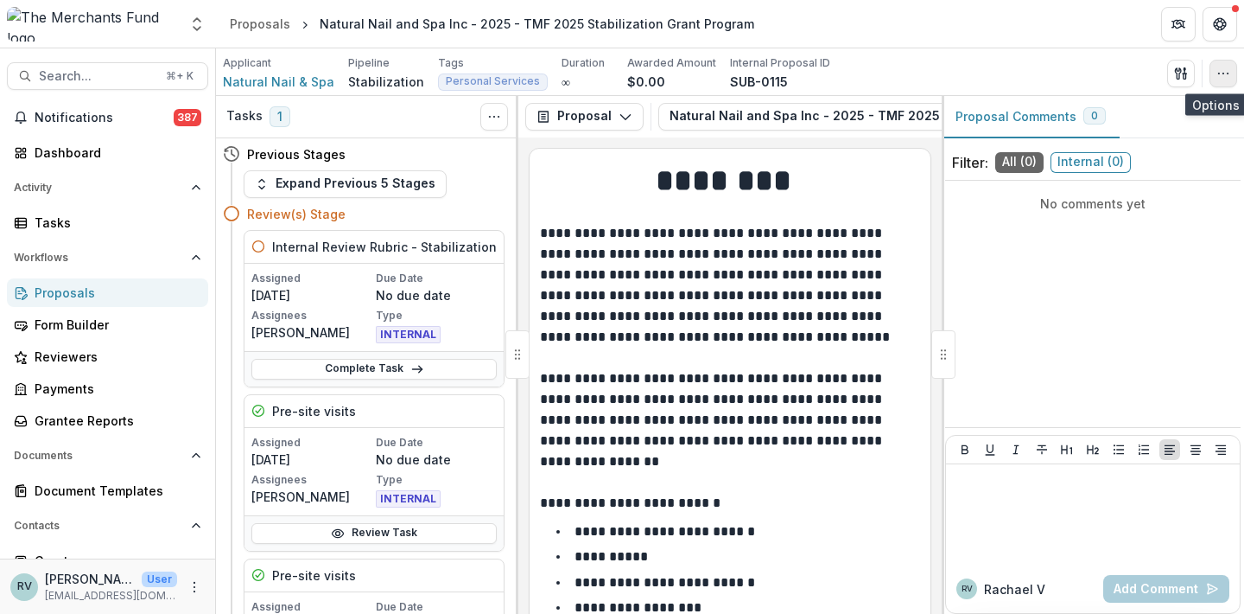
click at [1222, 81] on button "button" at bounding box center [1224, 74] width 28 height 28
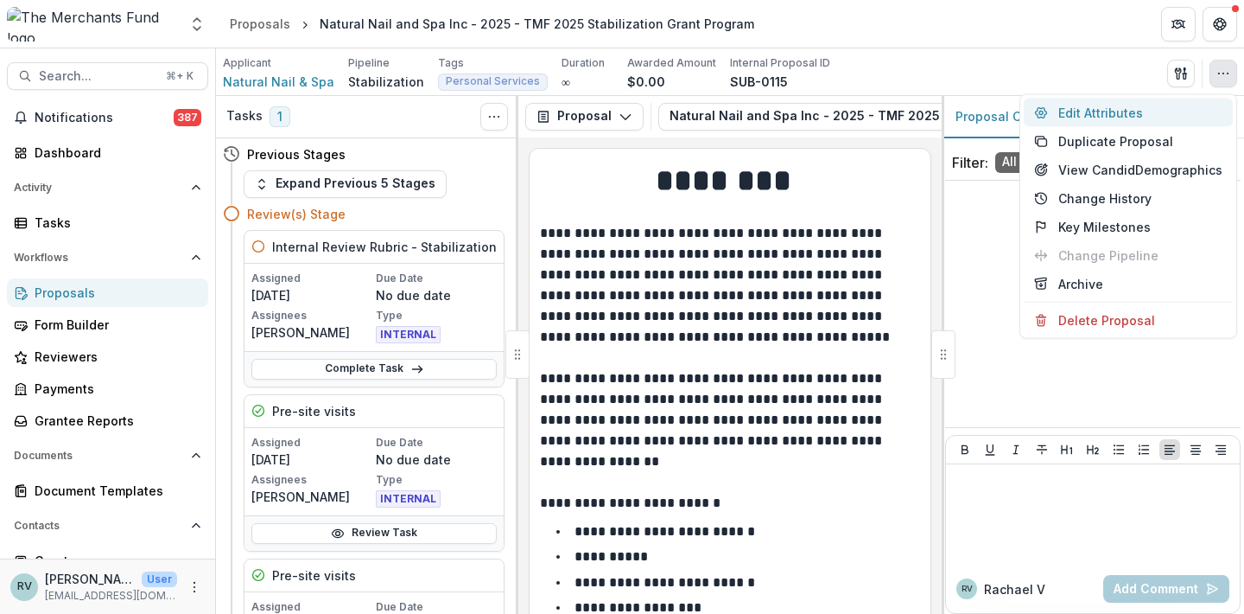
click at [1135, 112] on button "Edit Attributes" at bounding box center [1128, 113] width 209 height 29
type input "******"
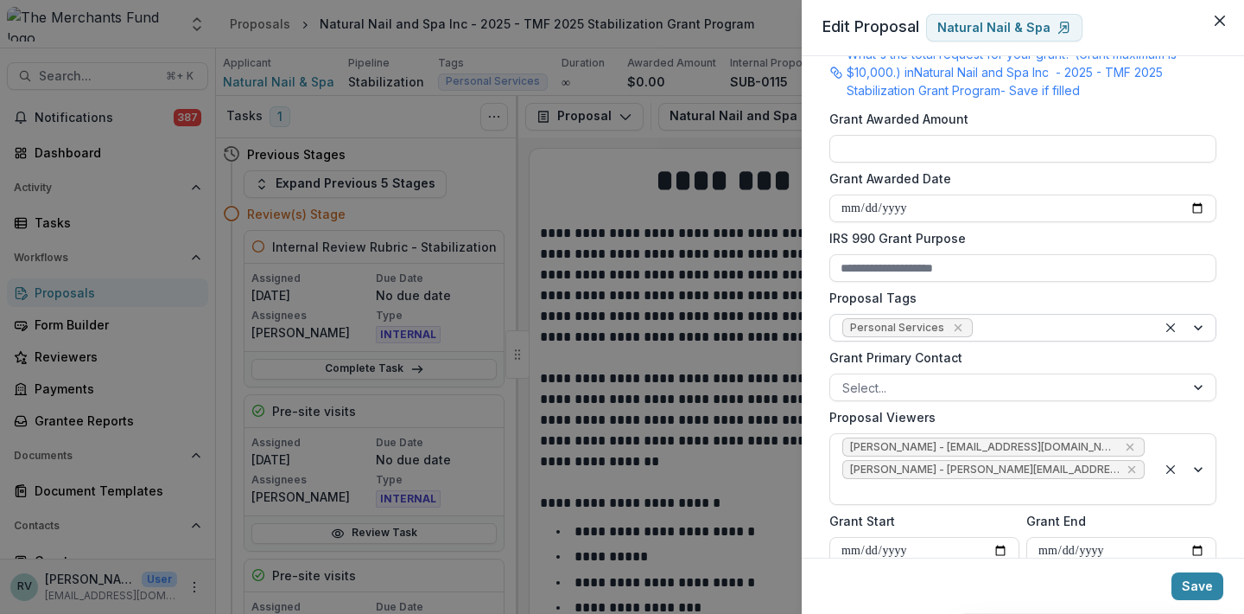
scroll to position [484, 0]
click at [954, 325] on icon "Remove Personal Services" at bounding box center [958, 327] width 8 height 8
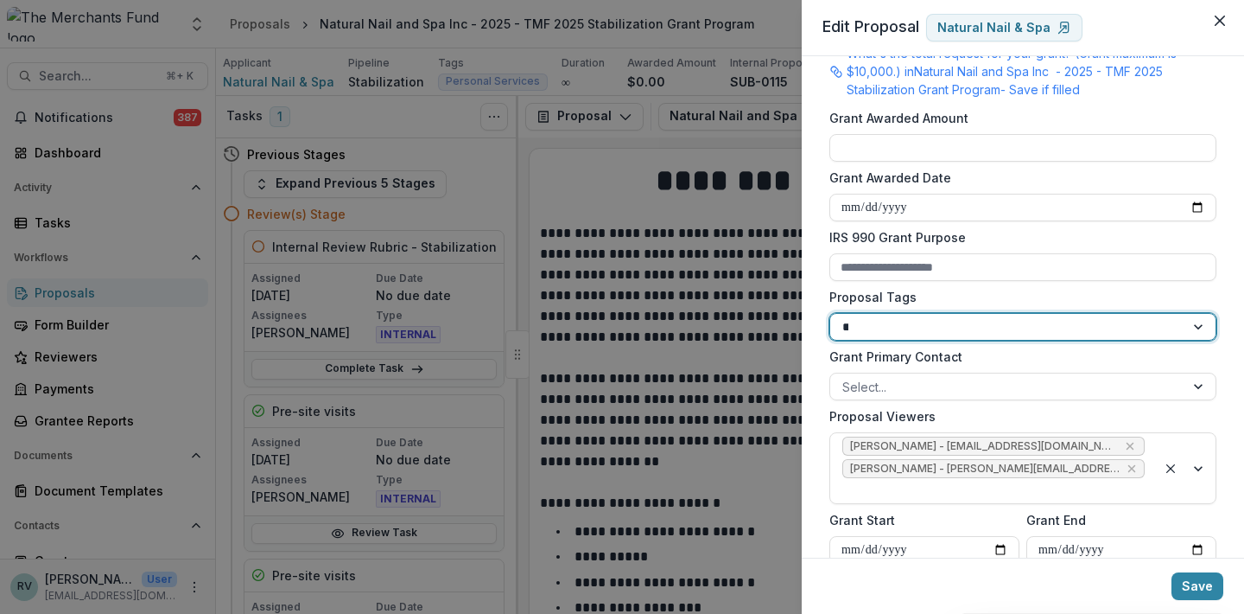
type input "***"
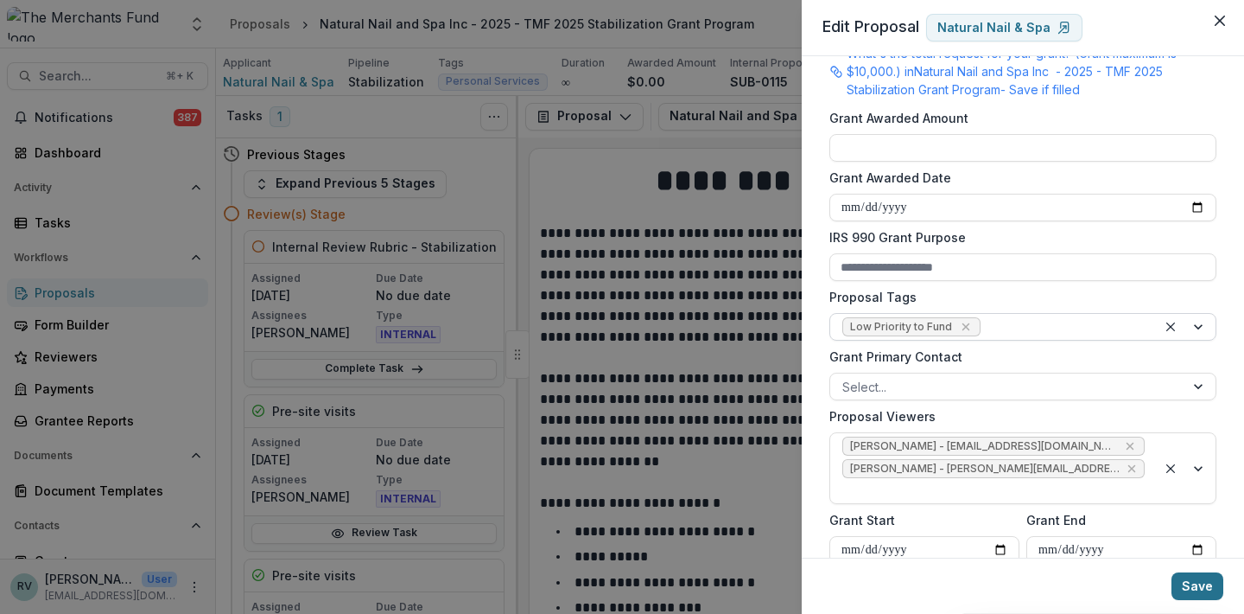
click at [1205, 588] on button "Save" at bounding box center [1198, 586] width 52 height 28
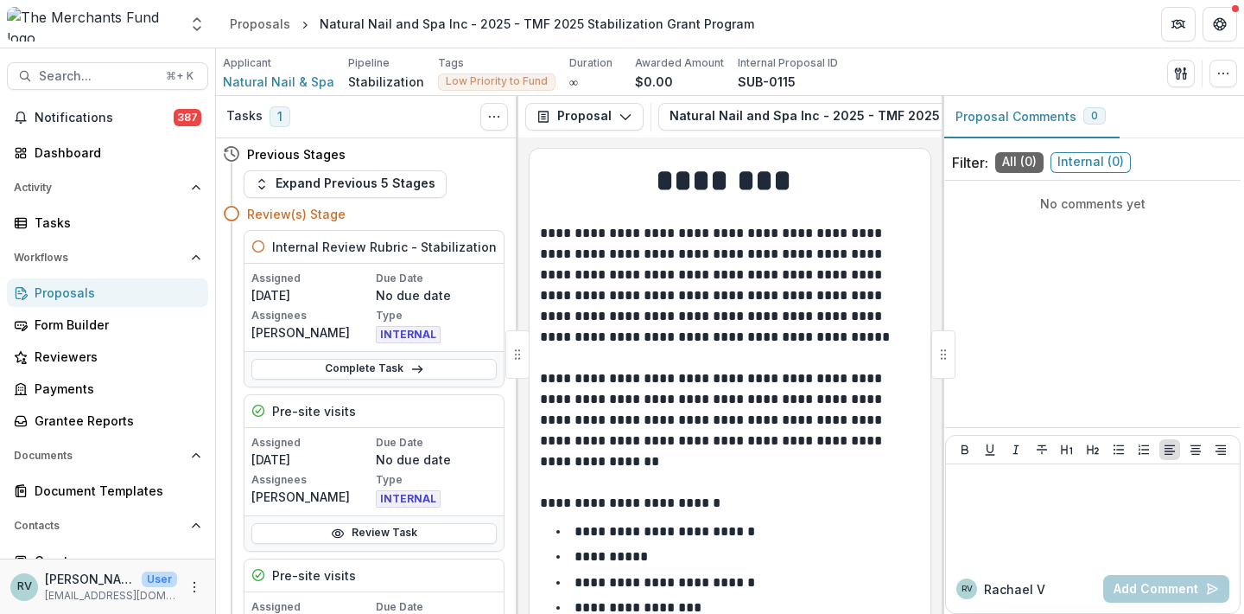
click at [121, 293] on div "Proposals" at bounding box center [115, 292] width 160 height 18
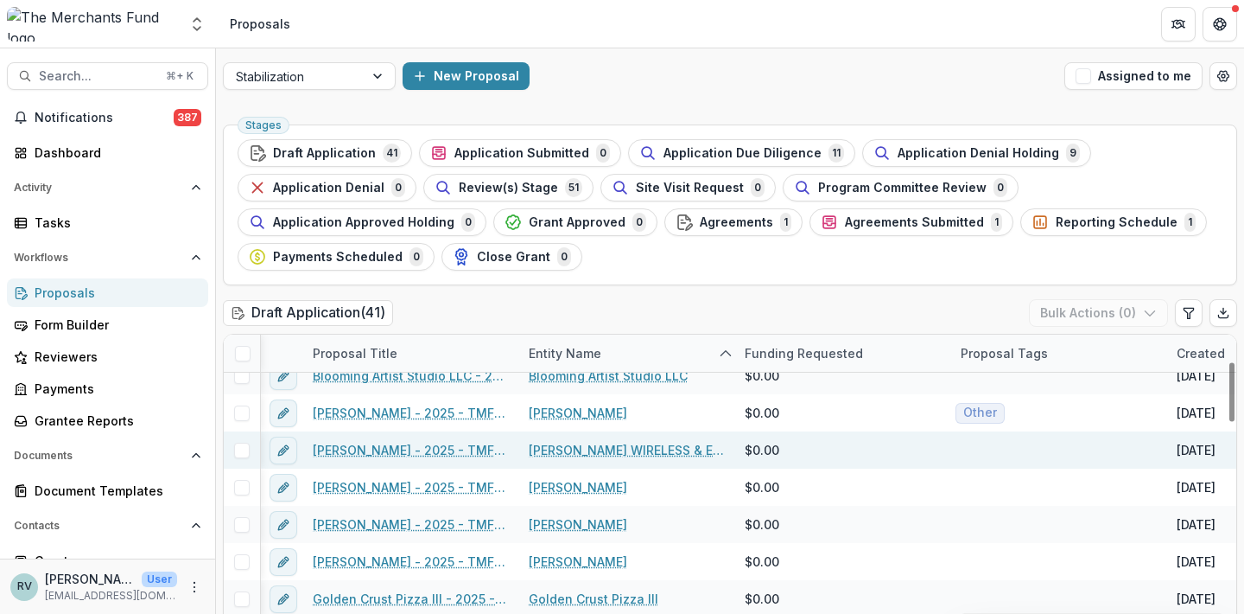
scroll to position [150, 2]
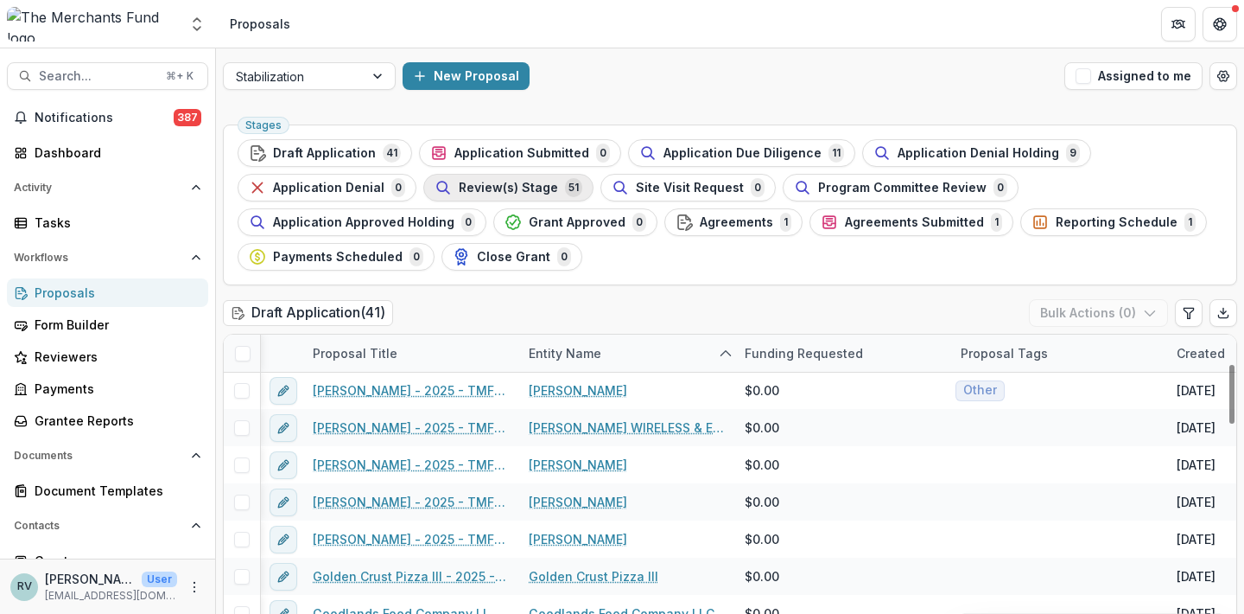
click at [530, 188] on span "Review(s) Stage" at bounding box center [508, 188] width 99 height 15
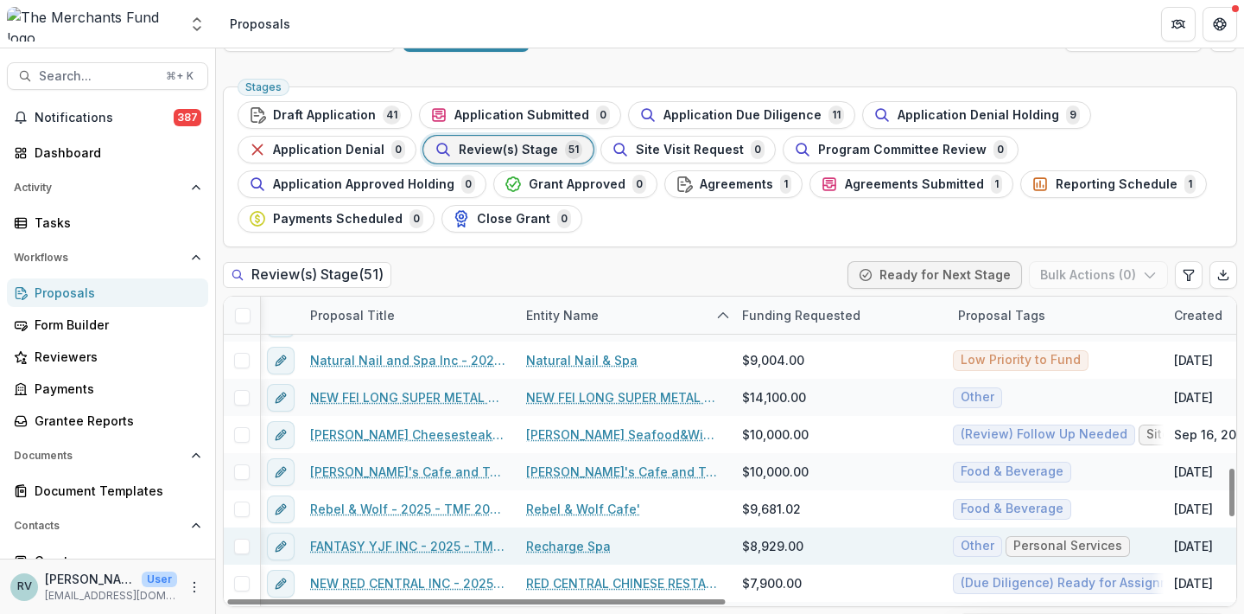
scroll to position [1107, 4]
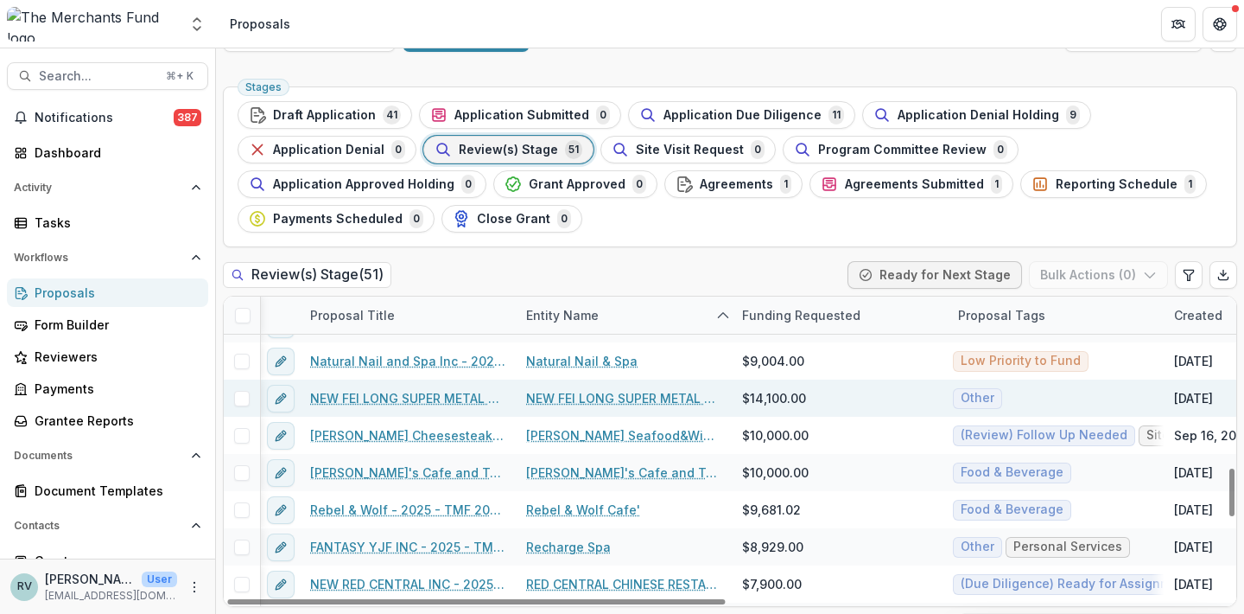
click at [449, 393] on link "NEW FEI LONG SUPER METAL LLC - 2025 - TMF 2025 Stabilization Grant Program" at bounding box center [407, 398] width 195 height 18
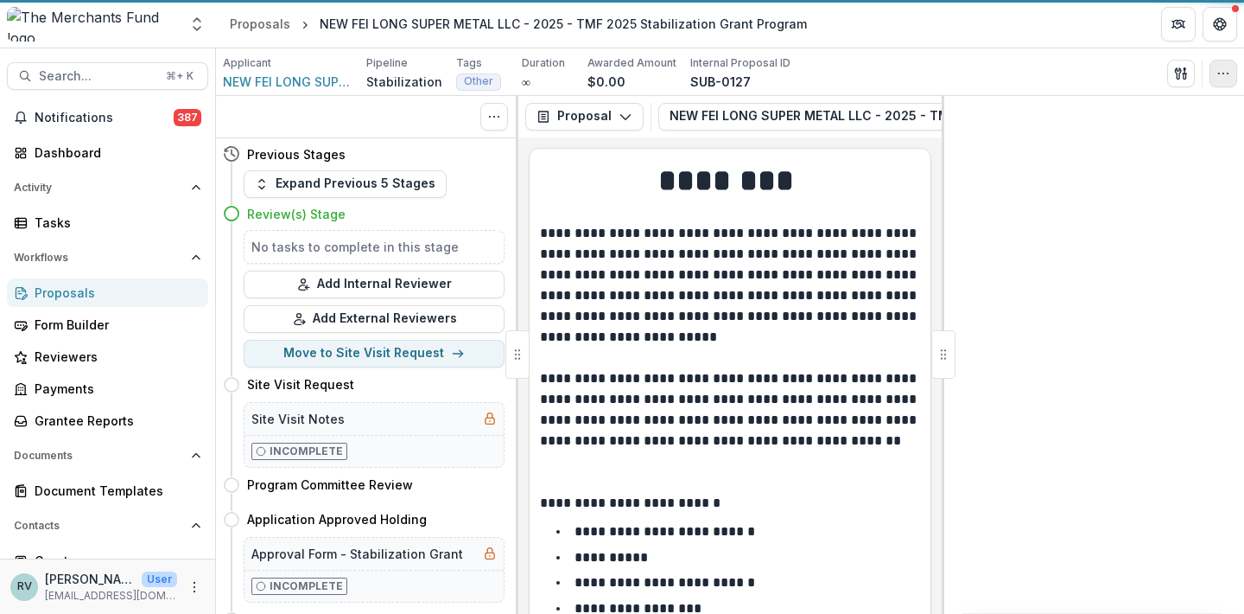
click at [1219, 75] on icon "button" at bounding box center [1224, 74] width 14 height 14
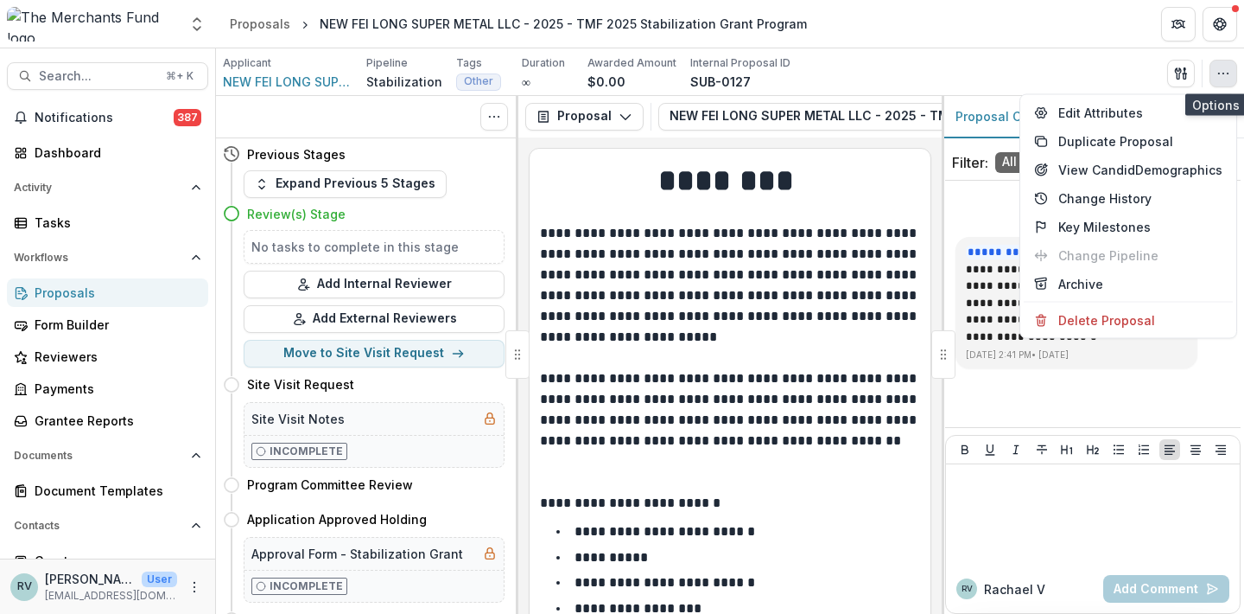
click at [1226, 70] on icon "button" at bounding box center [1224, 74] width 14 height 14
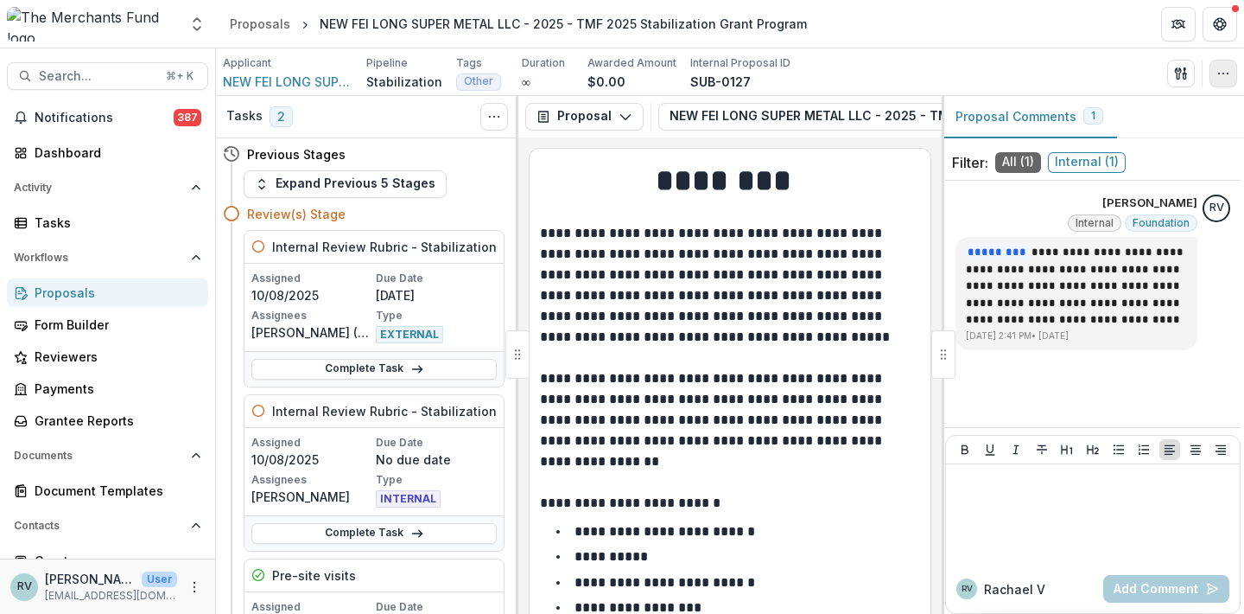
click at [1224, 75] on icon "button" at bounding box center [1224, 74] width 14 height 14
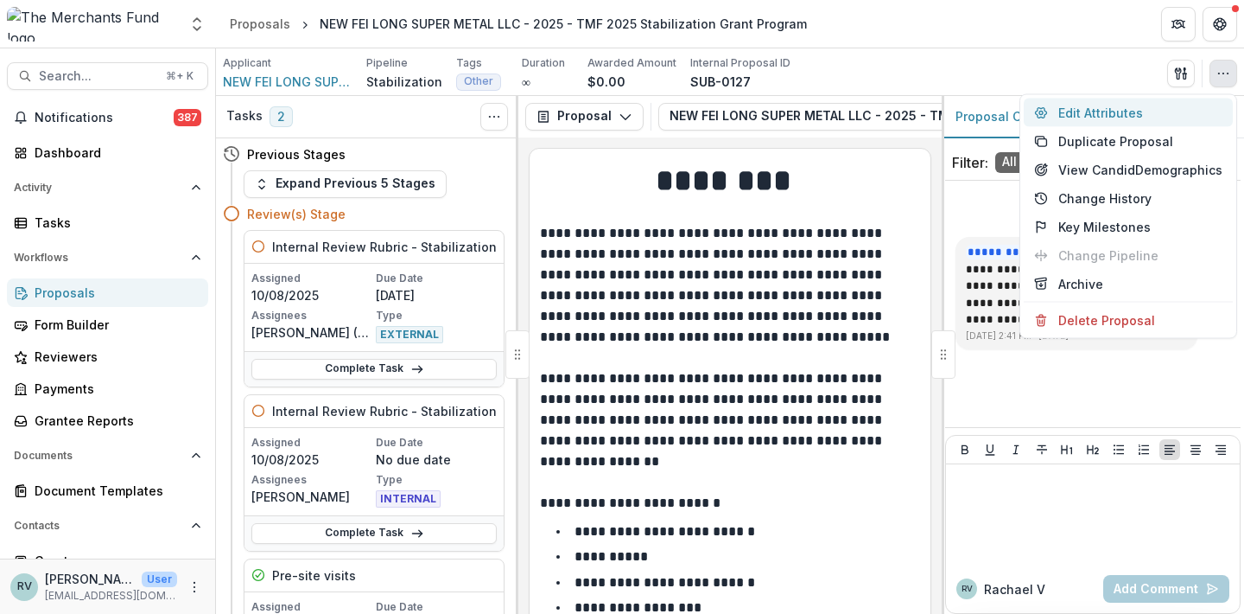
click at [1152, 113] on button "Edit Attributes" at bounding box center [1128, 113] width 209 height 29
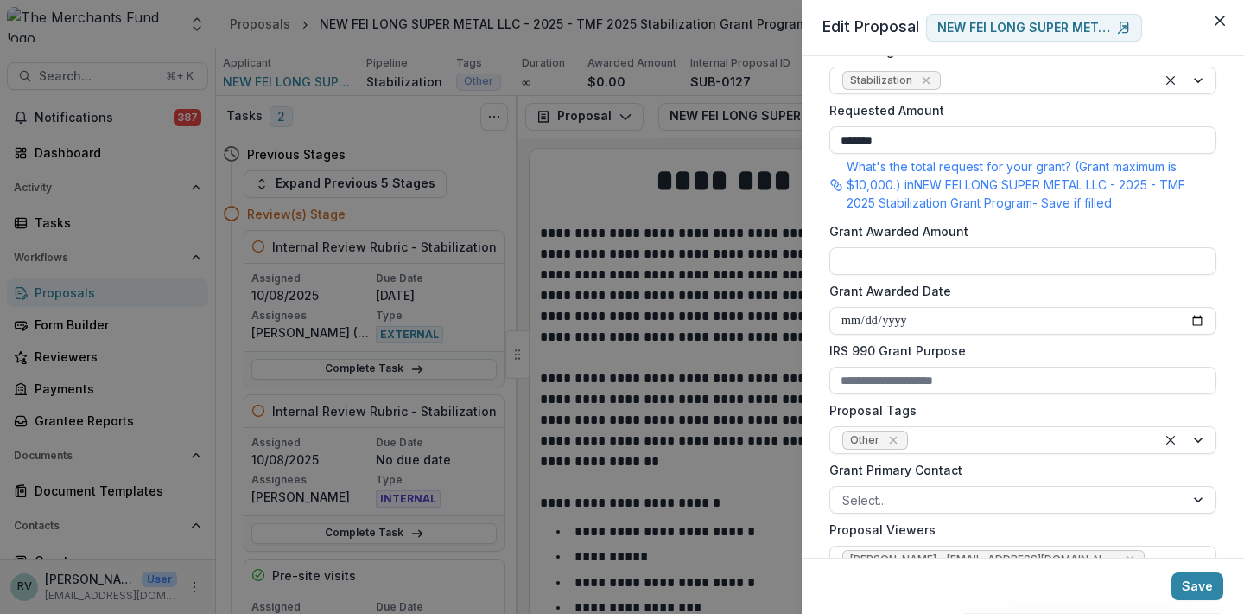
scroll to position [487, 0]
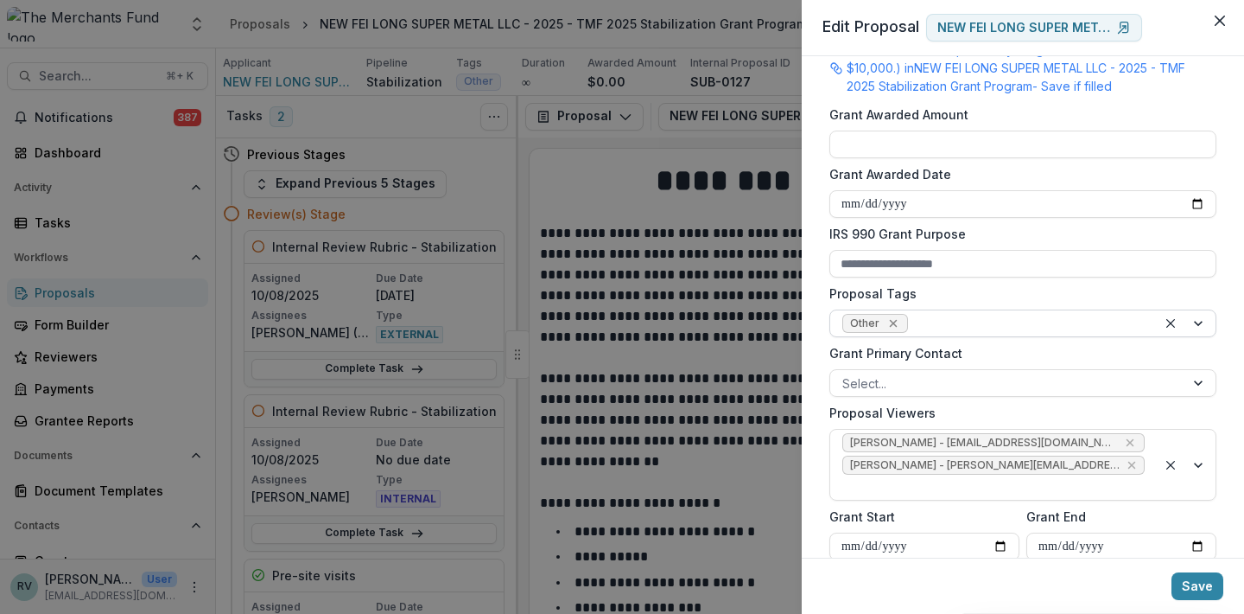
click at [888, 316] on icon "Remove Other" at bounding box center [894, 323] width 14 height 14
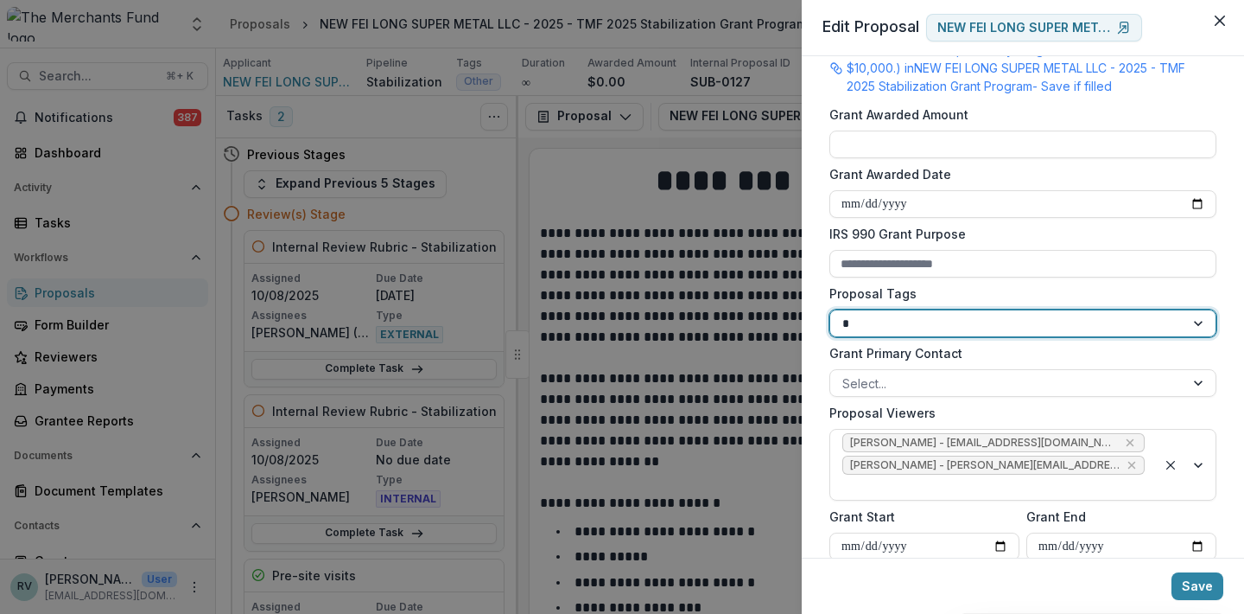
type input "**"
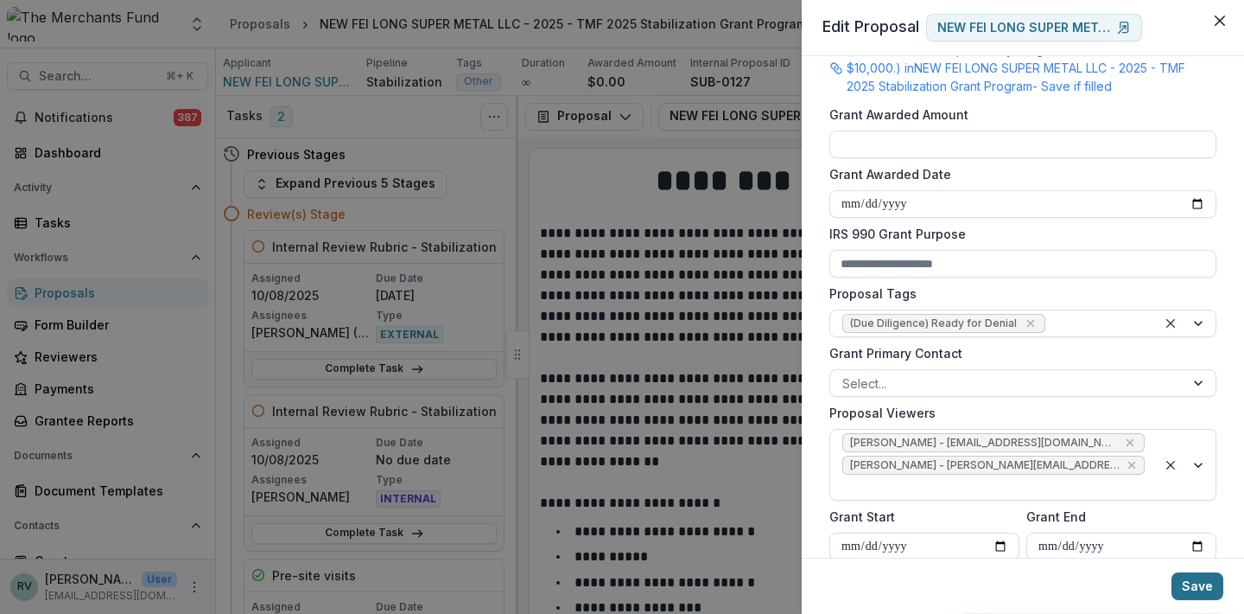
click at [1196, 582] on button "Save" at bounding box center [1198, 586] width 52 height 28
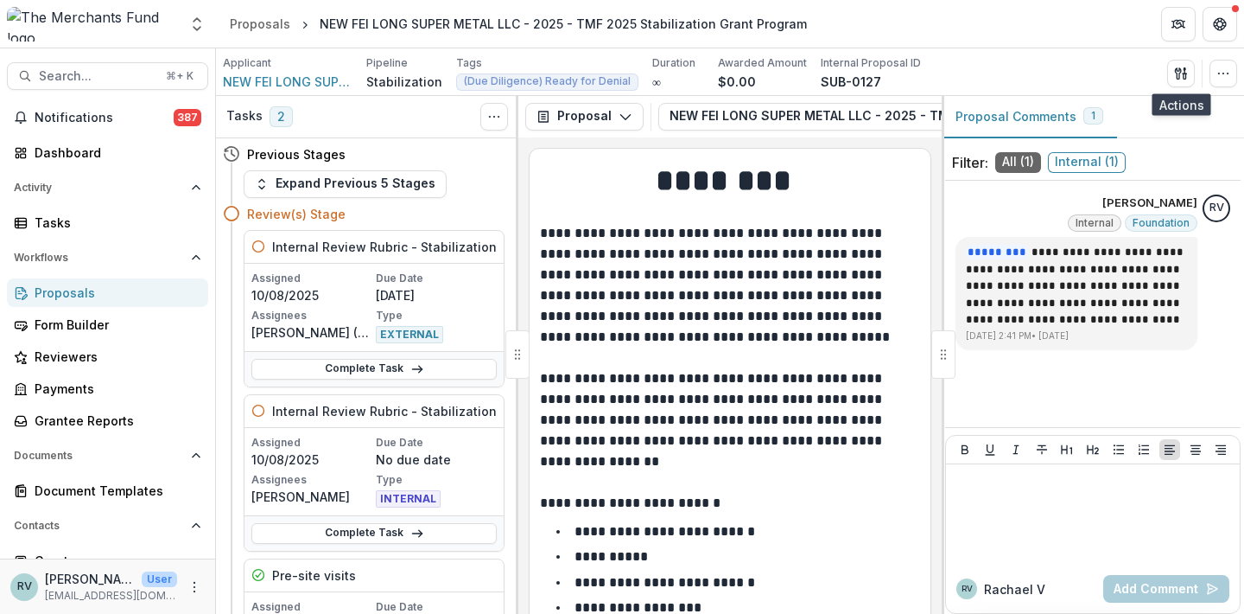
click at [74, 297] on div "Proposals" at bounding box center [115, 292] width 160 height 18
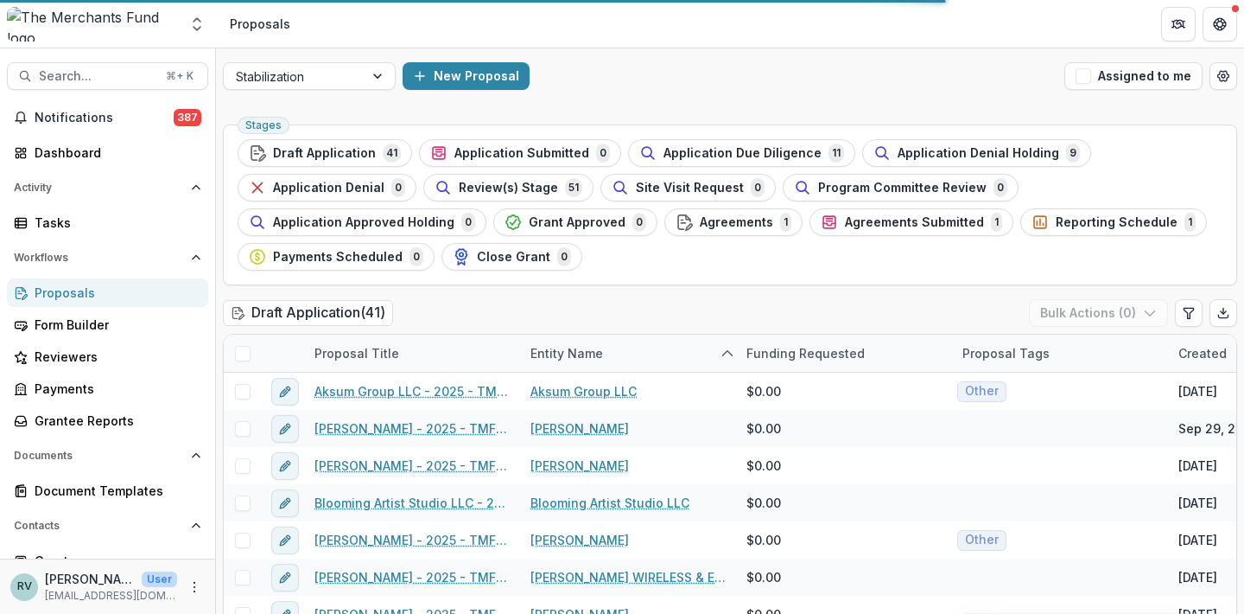
click at [80, 292] on div "Proposals" at bounding box center [115, 292] width 160 height 18
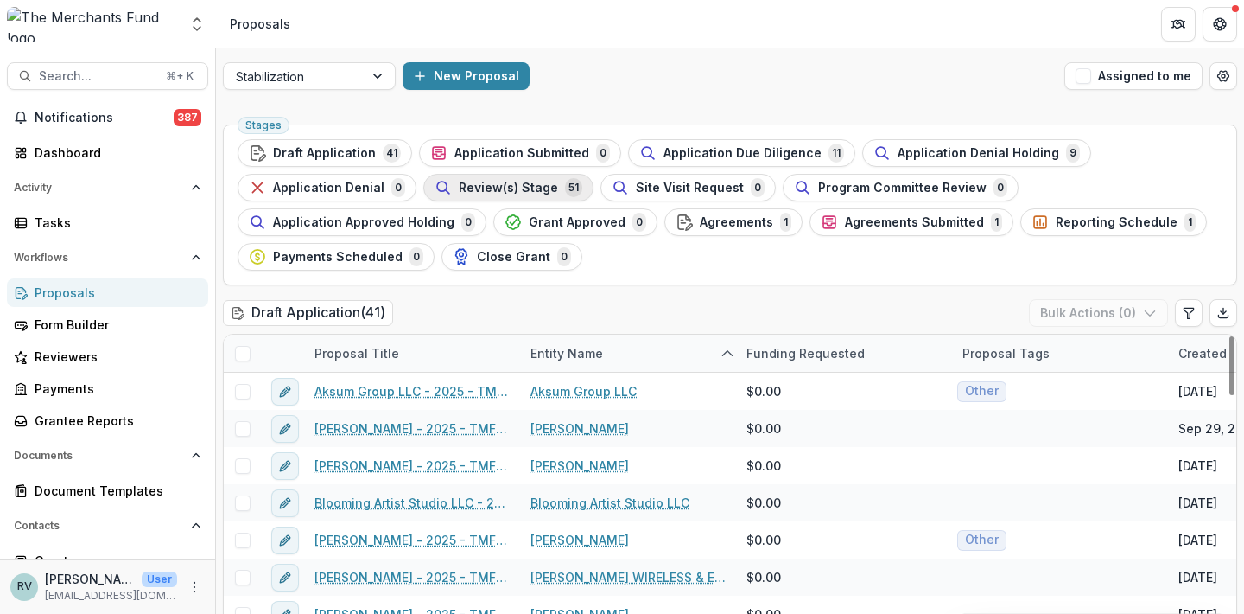
click at [486, 181] on span "Review(s) Stage" at bounding box center [508, 188] width 99 height 15
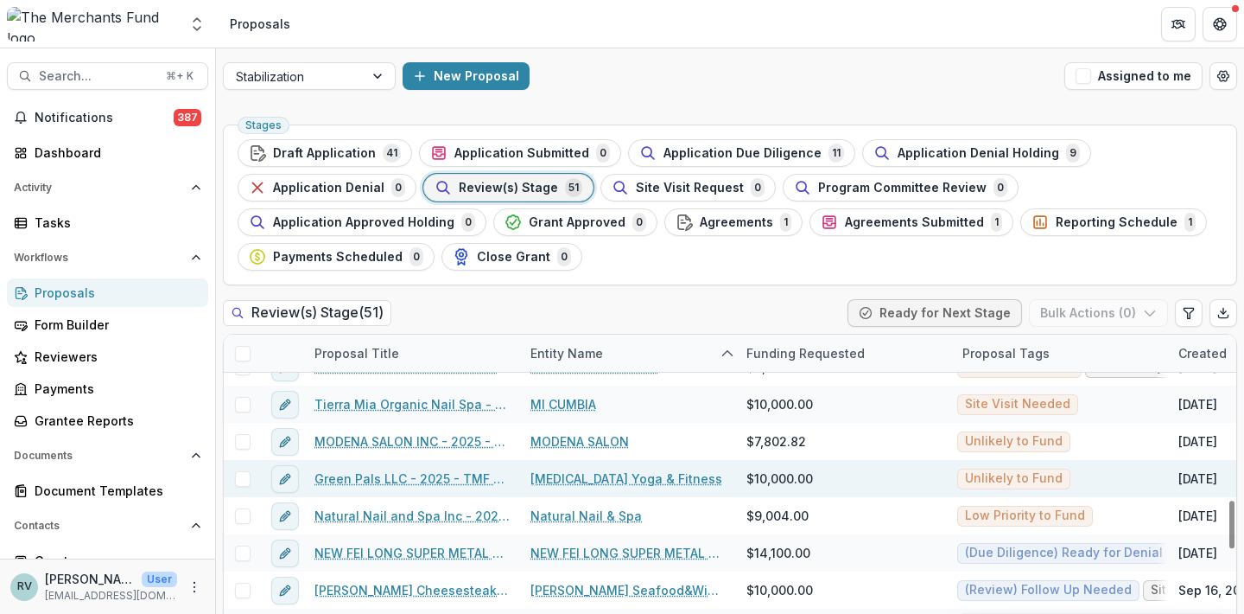
scroll to position [1070, 0]
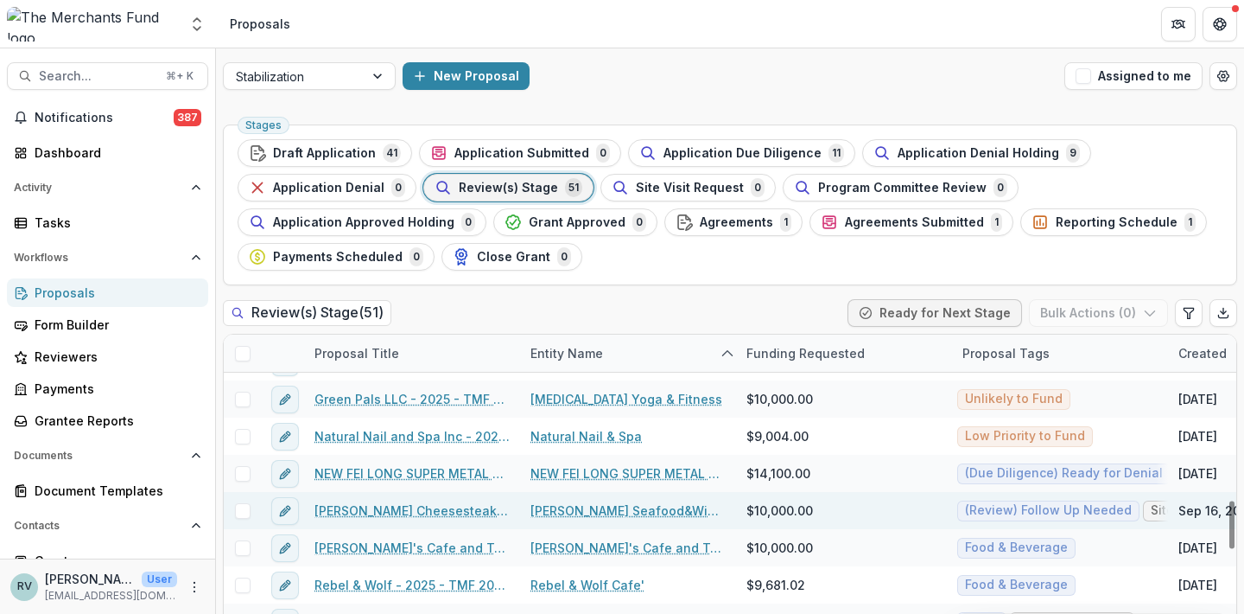
click at [421, 508] on link "[PERSON_NAME] Cheesesteak LLC - 2025 - TMF 2025 Stabilization Grant Program" at bounding box center [412, 510] width 195 height 18
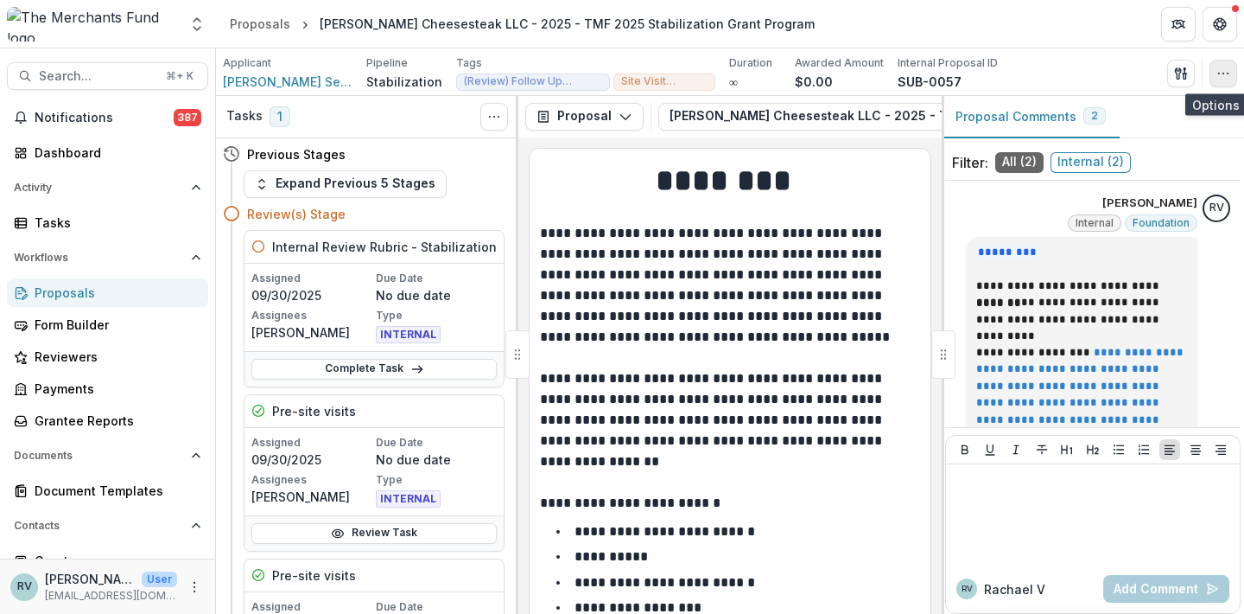
click at [1226, 73] on icon "button" at bounding box center [1224, 74] width 14 height 14
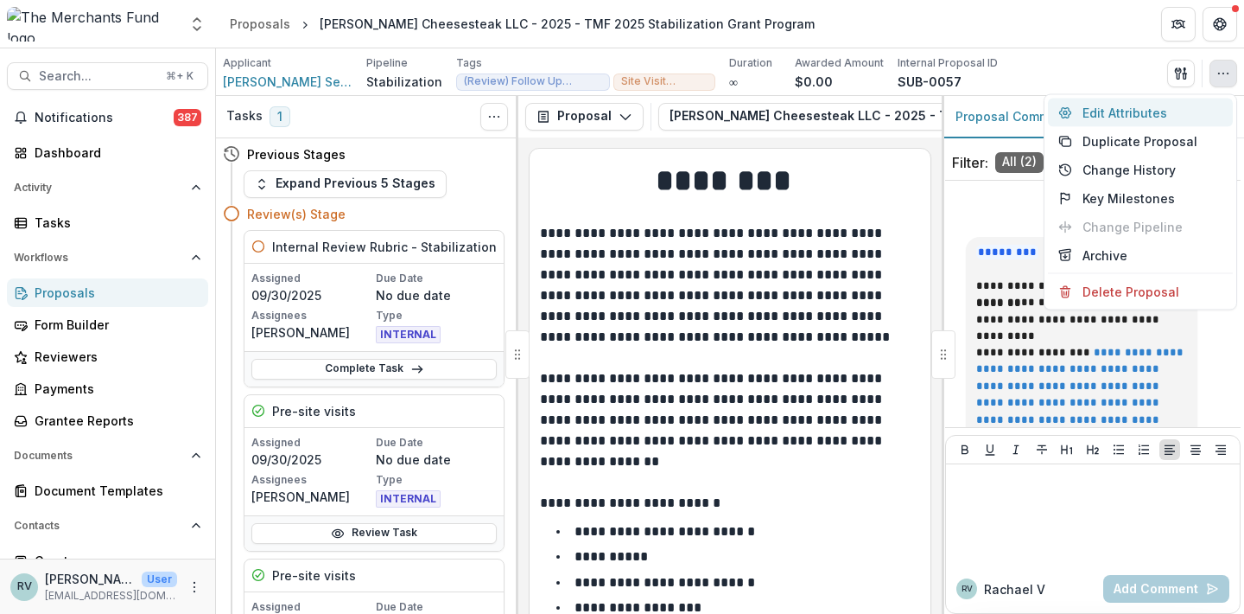
click at [1171, 106] on button "Edit Attributes" at bounding box center [1140, 113] width 185 height 29
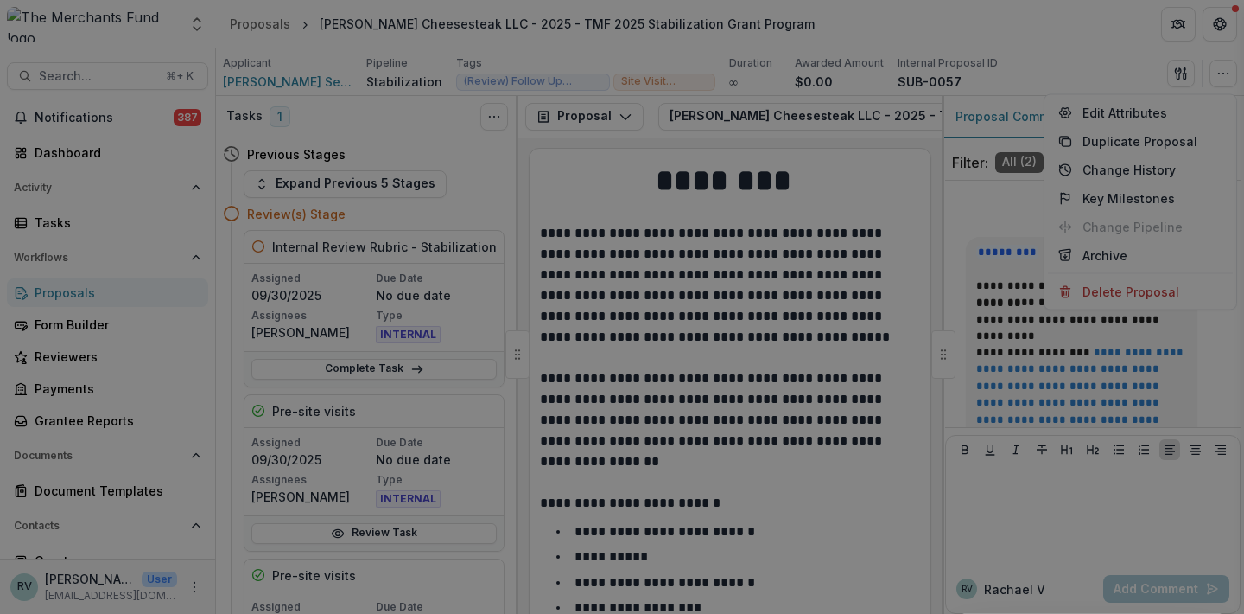
type input "*******"
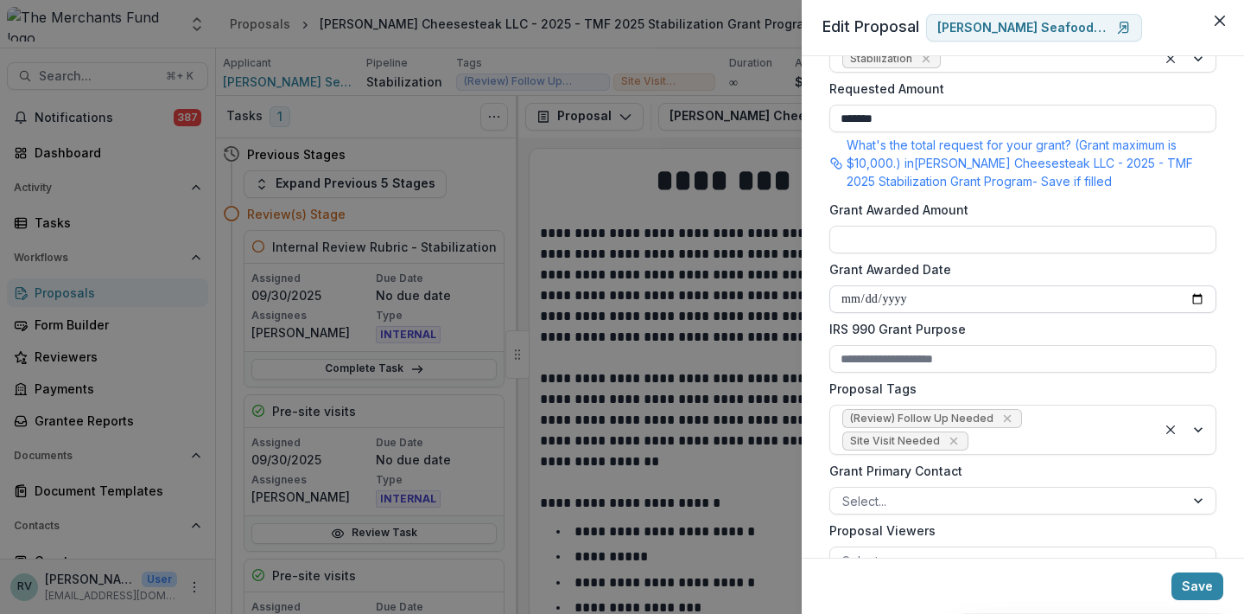
scroll to position [421, 0]
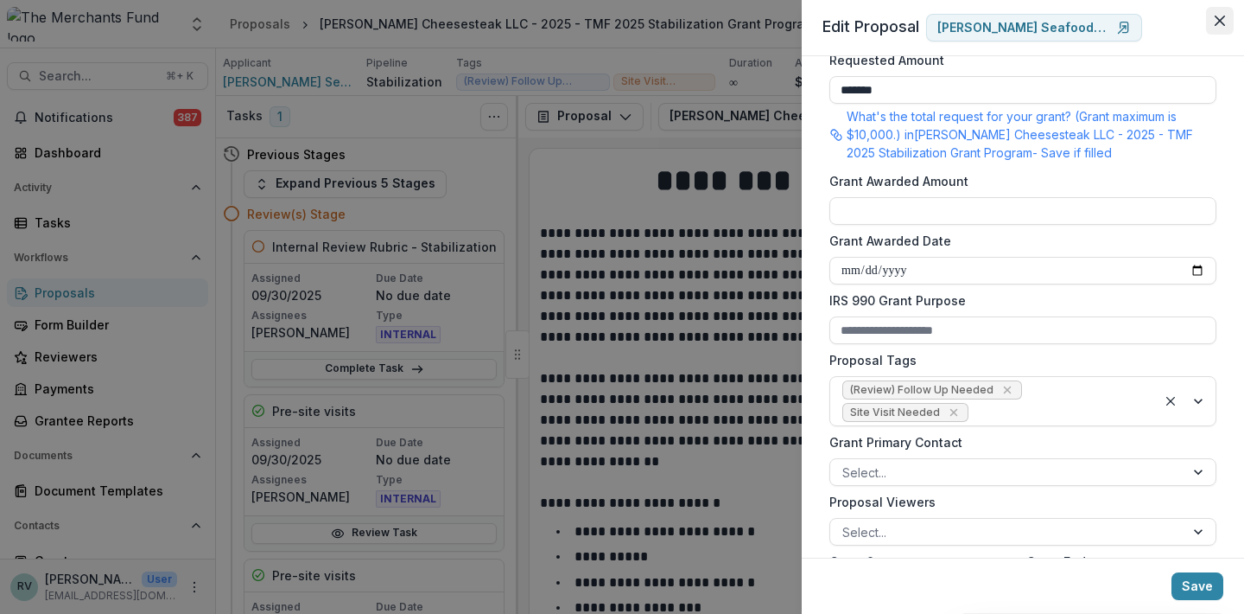
click at [1221, 17] on icon "Close" at bounding box center [1220, 21] width 10 height 10
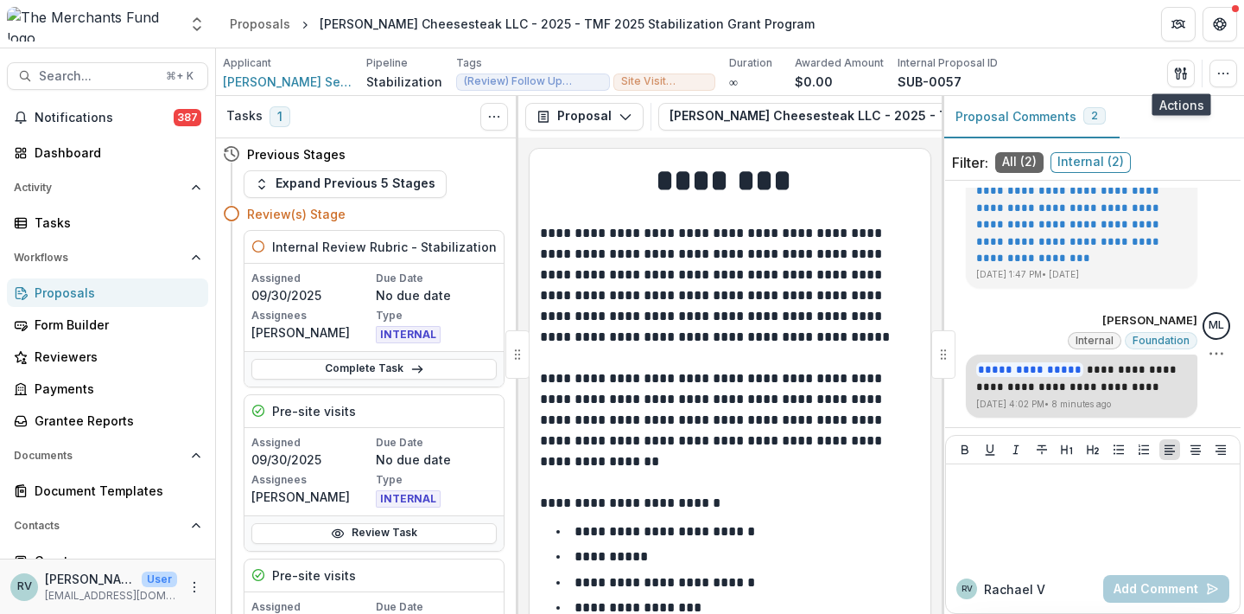
scroll to position [176, 0]
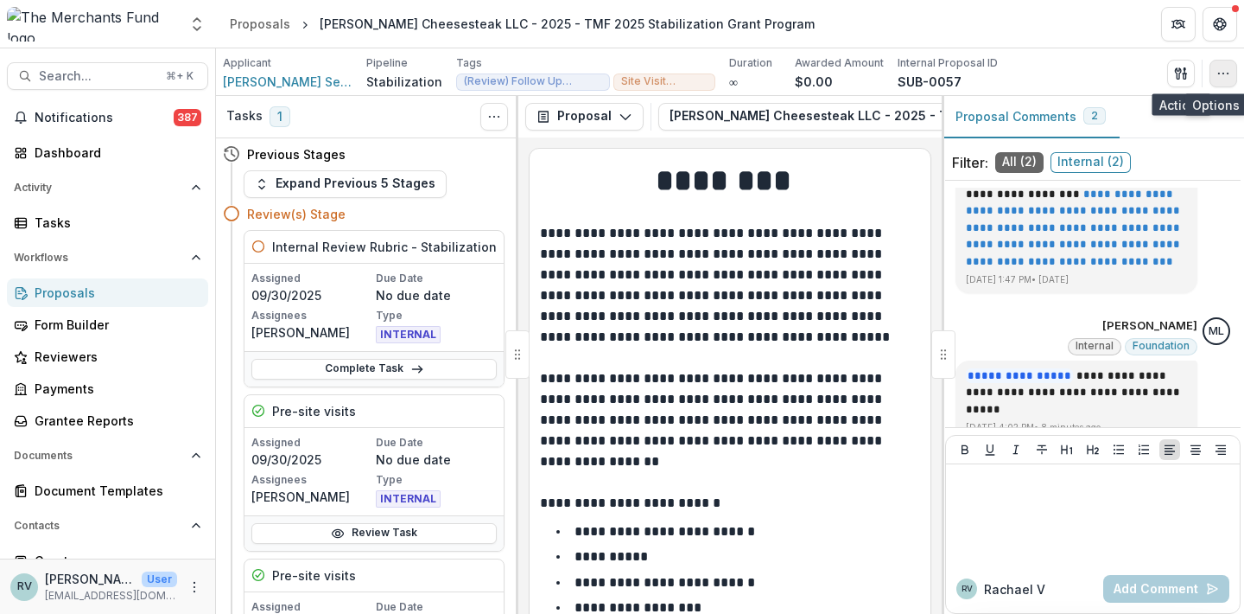
click at [1225, 78] on icon "button" at bounding box center [1224, 74] width 14 height 14
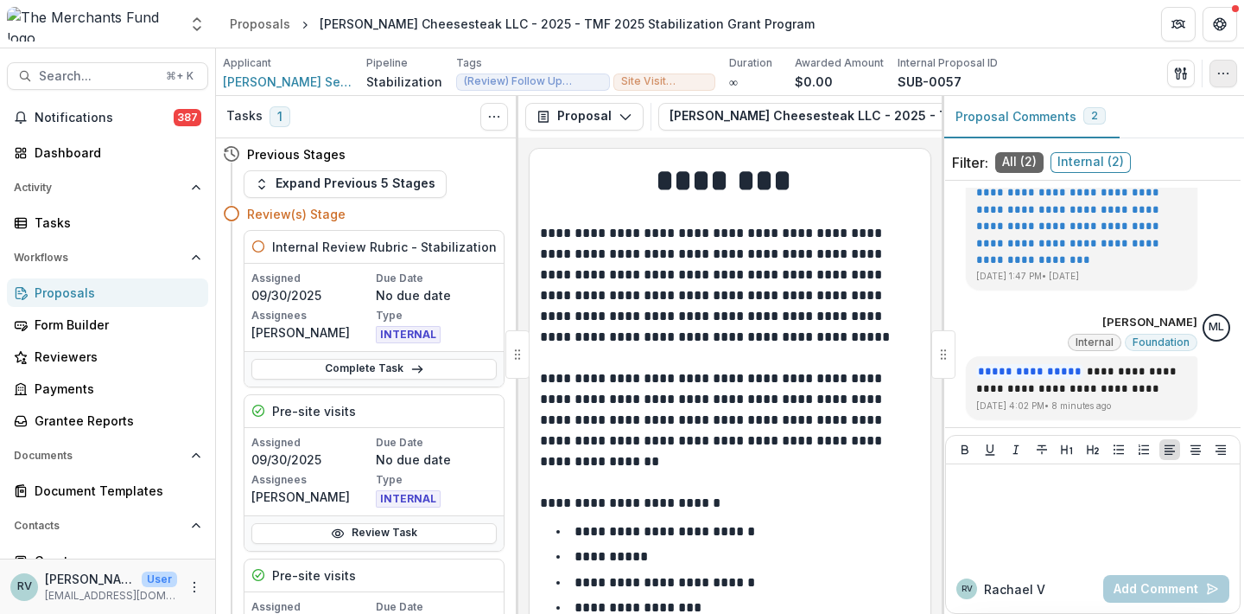
scroll to position [0, 0]
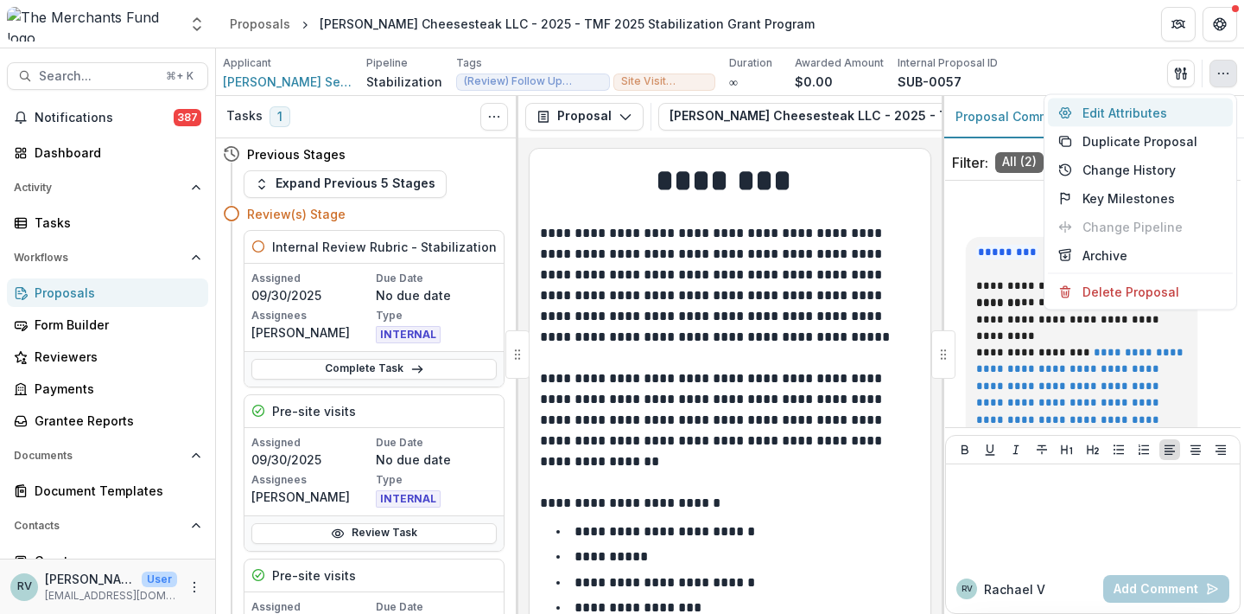
click at [1142, 108] on button "Edit Attributes" at bounding box center [1140, 113] width 185 height 29
type input "*******"
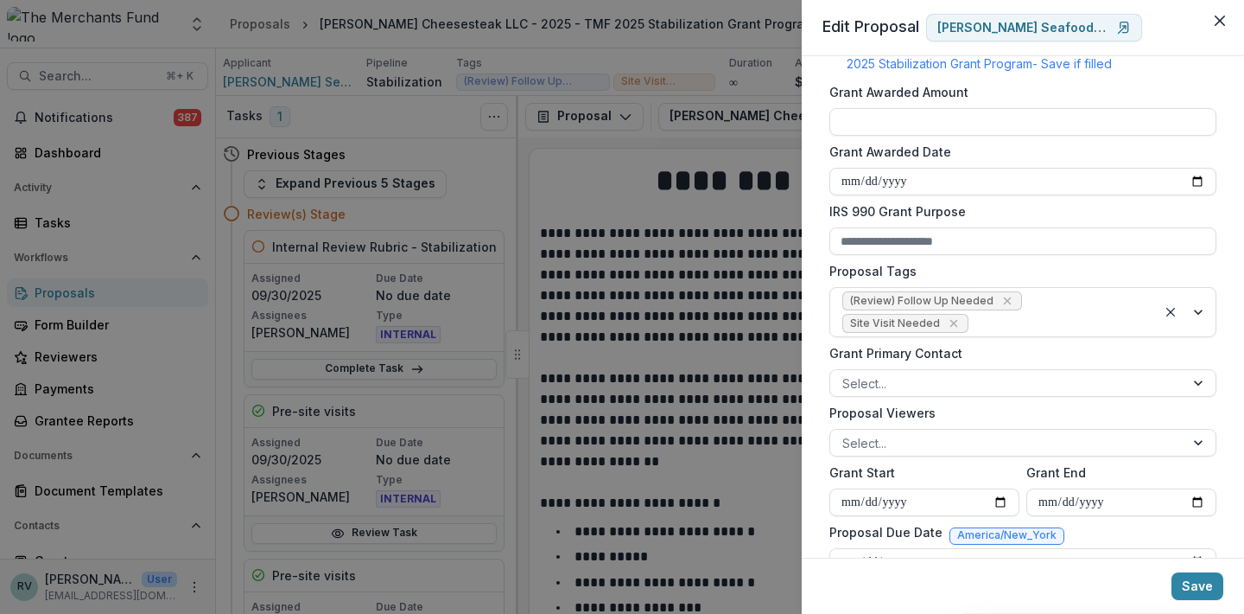
scroll to position [535, 0]
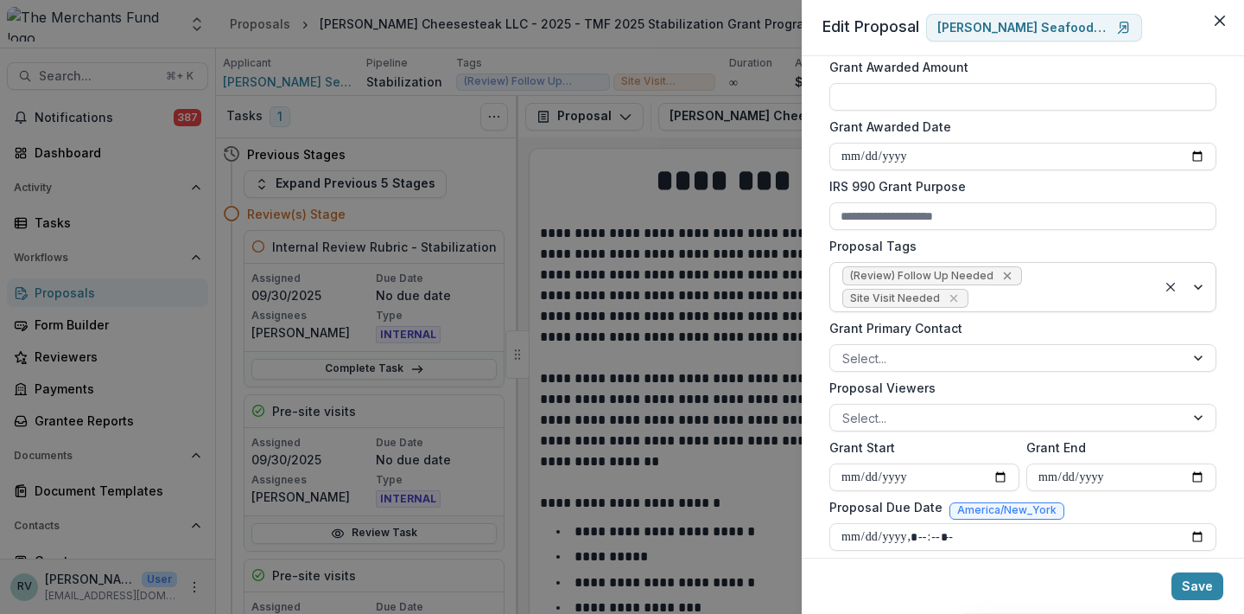
click at [1003, 275] on icon "Remove (Review) Follow Up Needed" at bounding box center [1007, 276] width 8 height 8
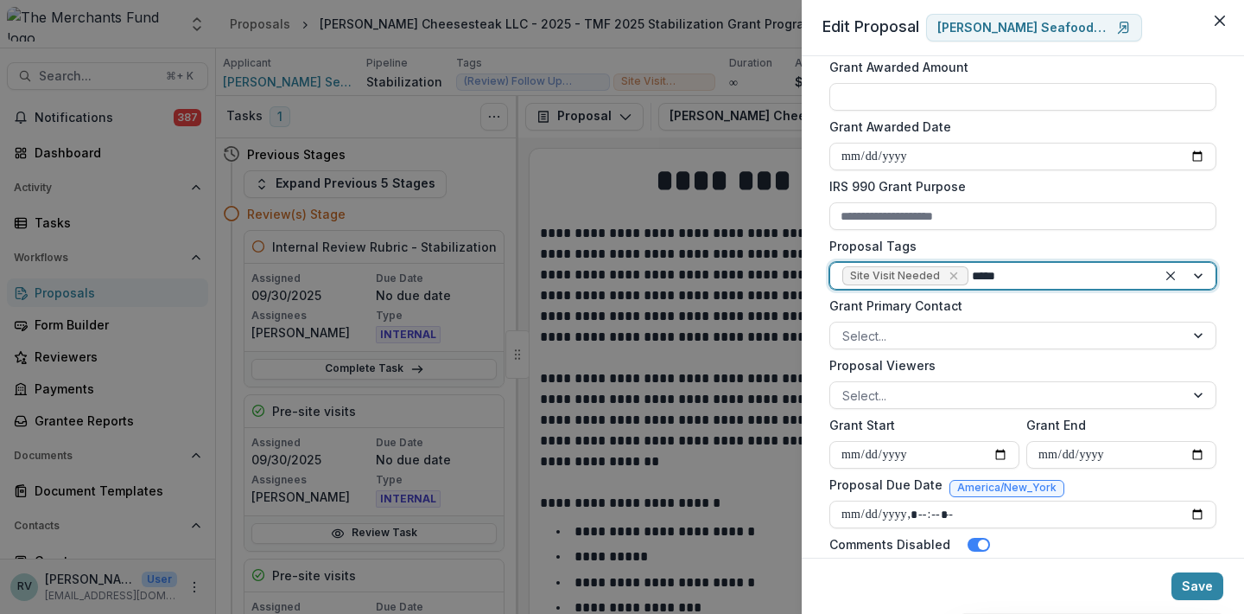
type input "******"
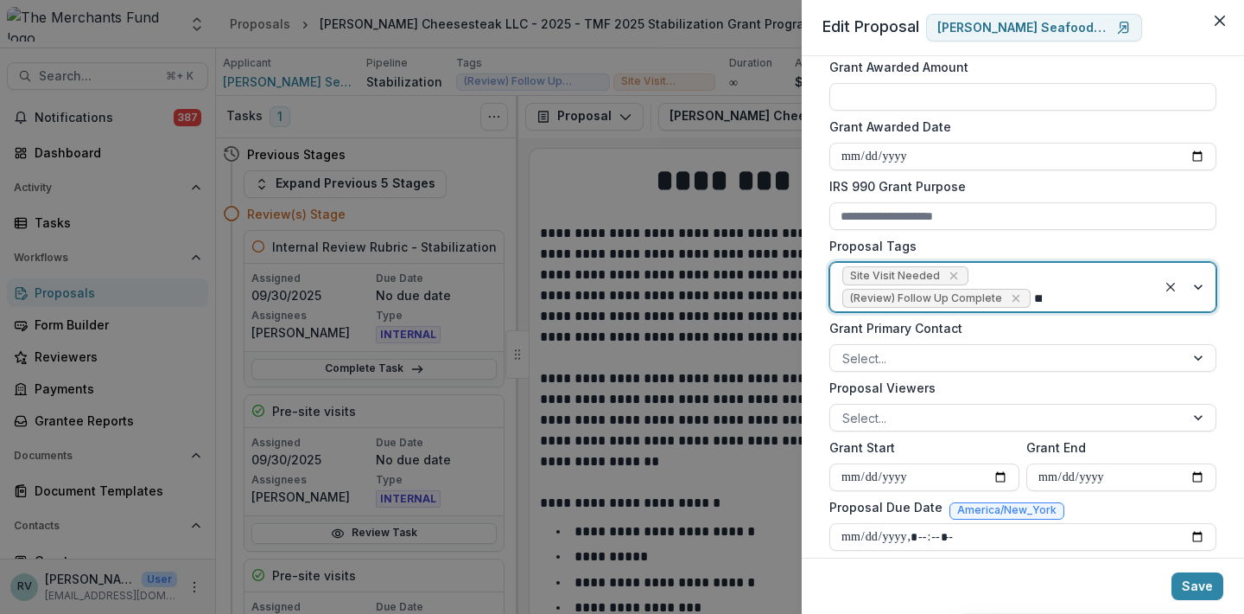
type input "******"
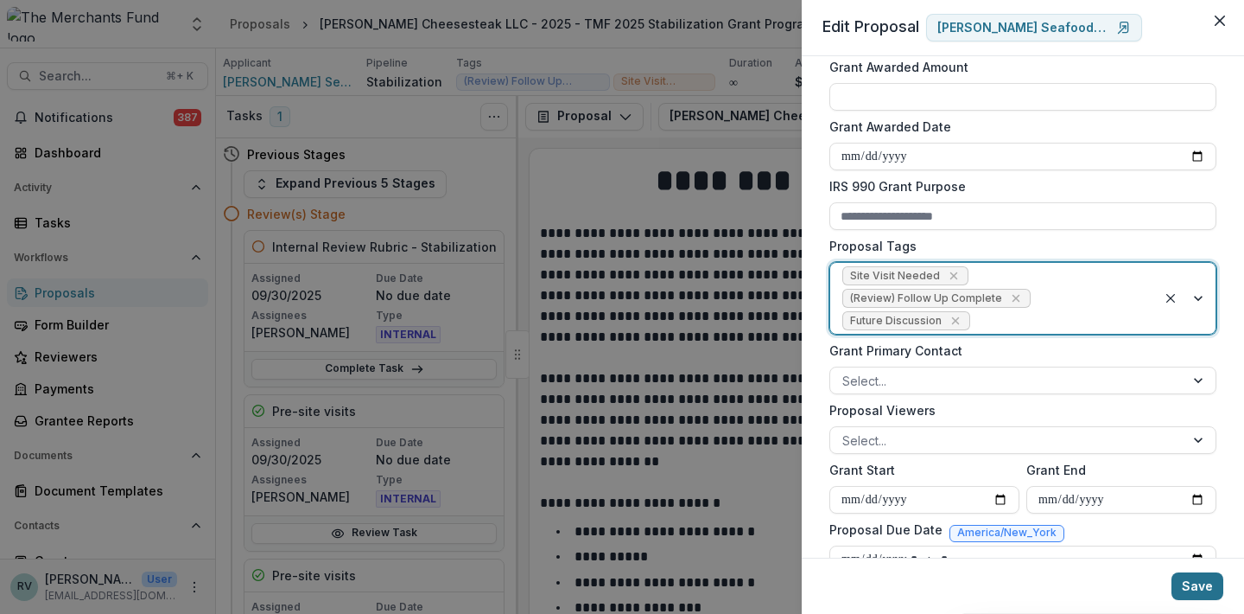
click at [1195, 585] on button "Save" at bounding box center [1198, 586] width 52 height 28
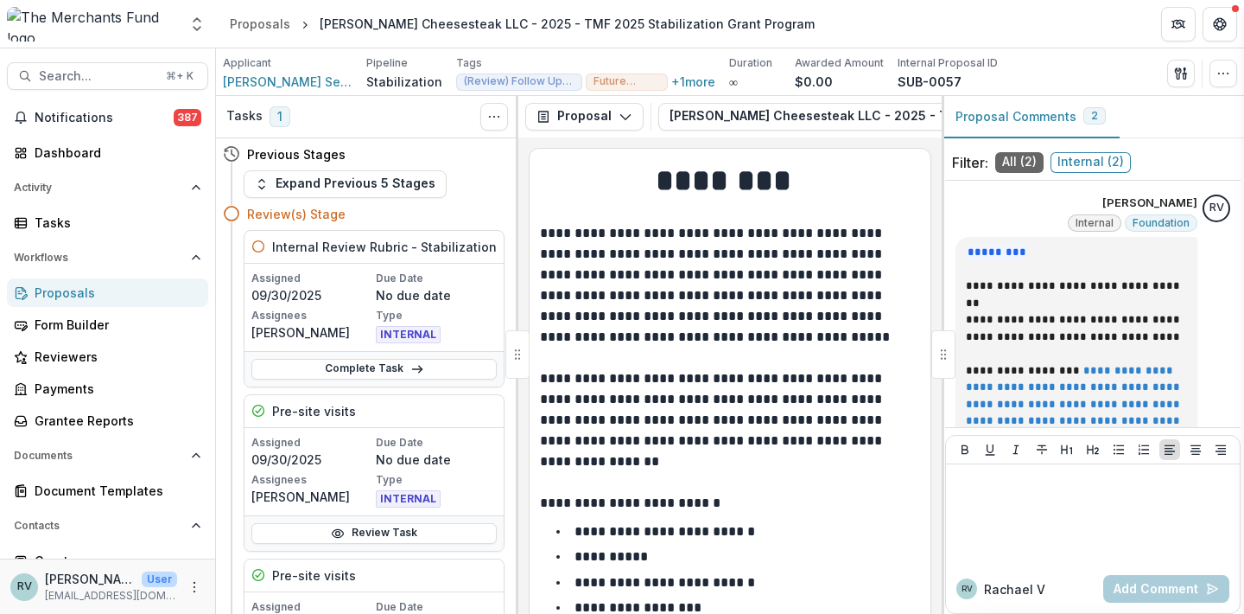
type input "**********"
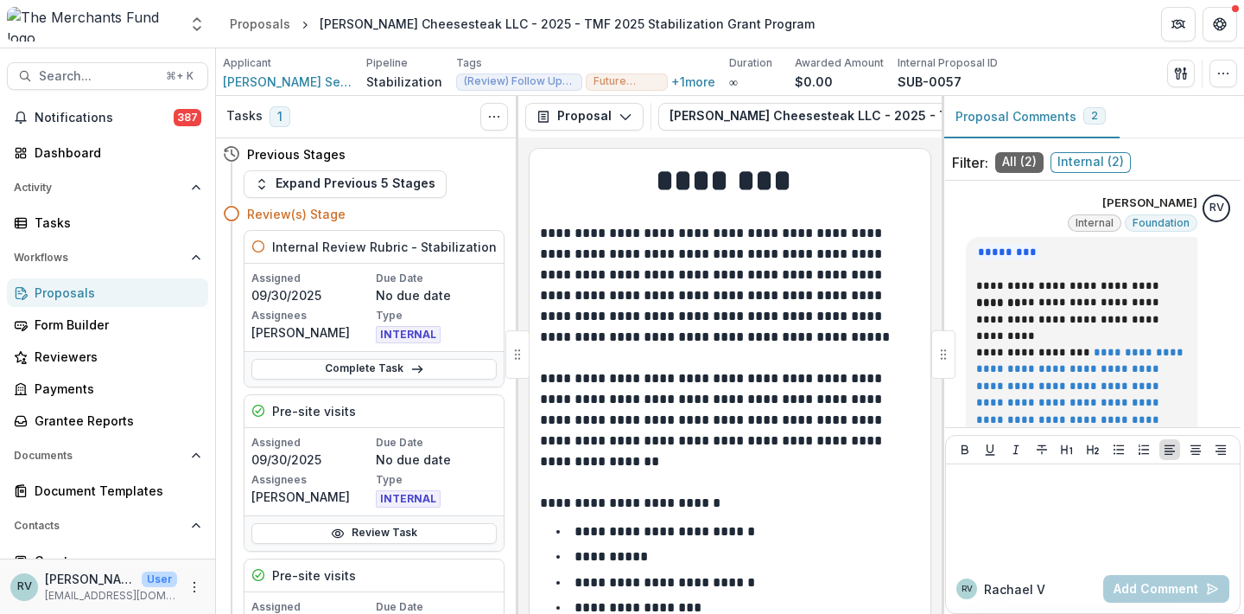
click at [107, 294] on div "Proposals" at bounding box center [115, 292] width 160 height 18
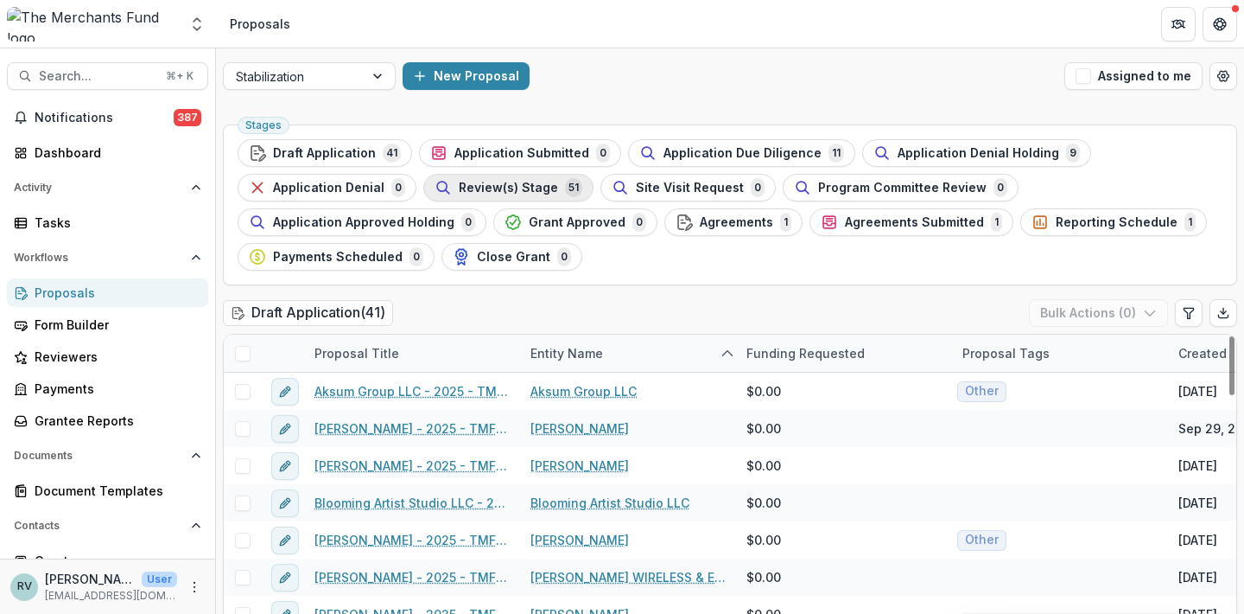
click at [527, 194] on div "Review(s) Stage 51" at bounding box center [509, 187] width 148 height 19
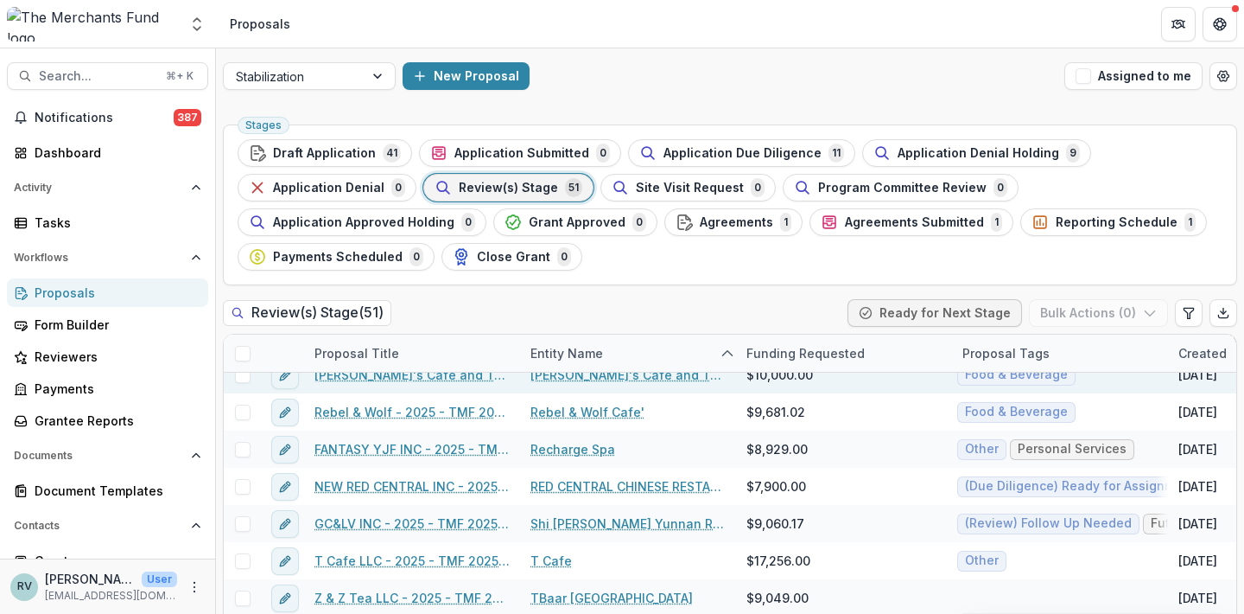
scroll to position [1208, 0]
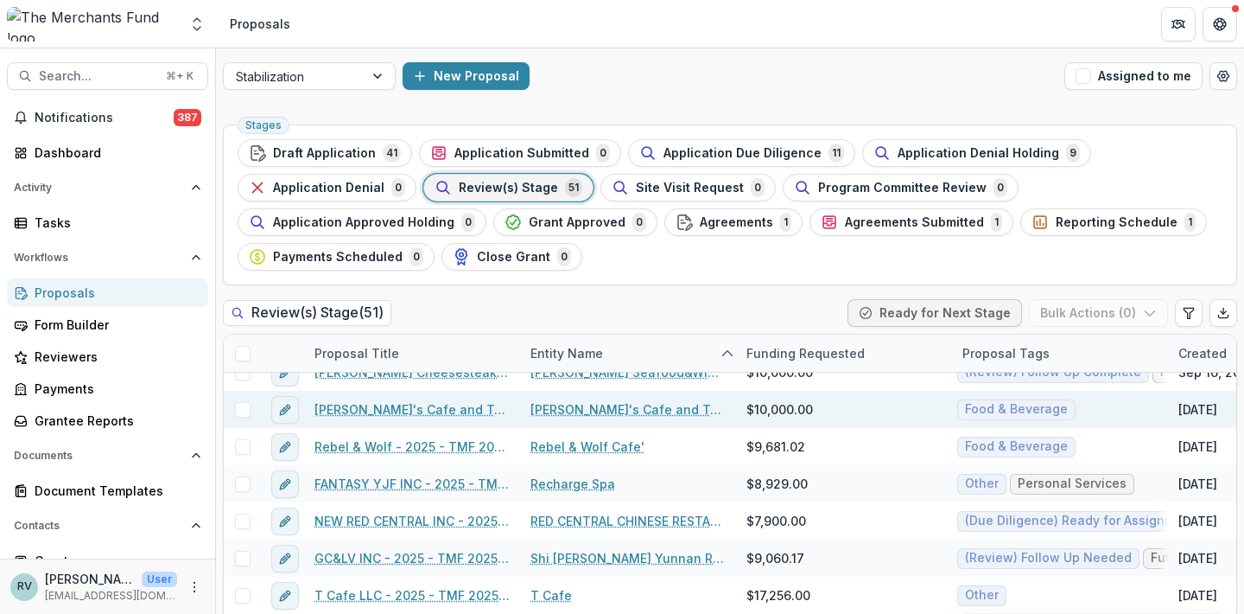
click at [438, 408] on link "[PERSON_NAME]'s Cafe and Tea House Inc - 2025 - TMF 2025 Stabilization Grant Pr…" at bounding box center [412, 409] width 195 height 18
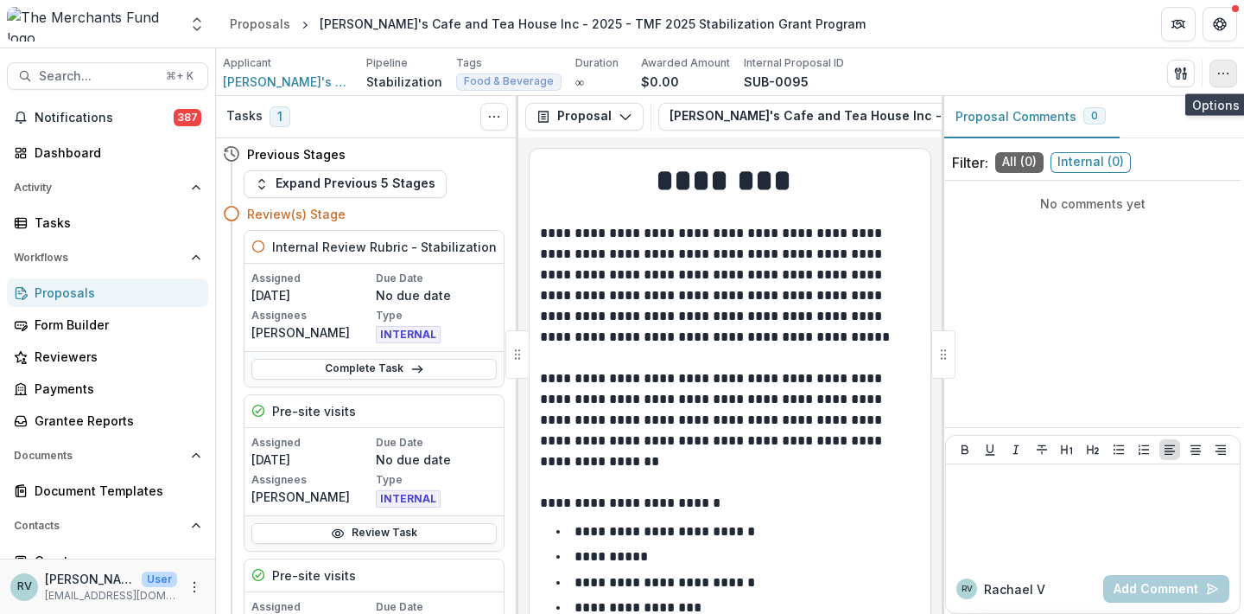
click at [1228, 69] on icon "button" at bounding box center [1224, 74] width 14 height 14
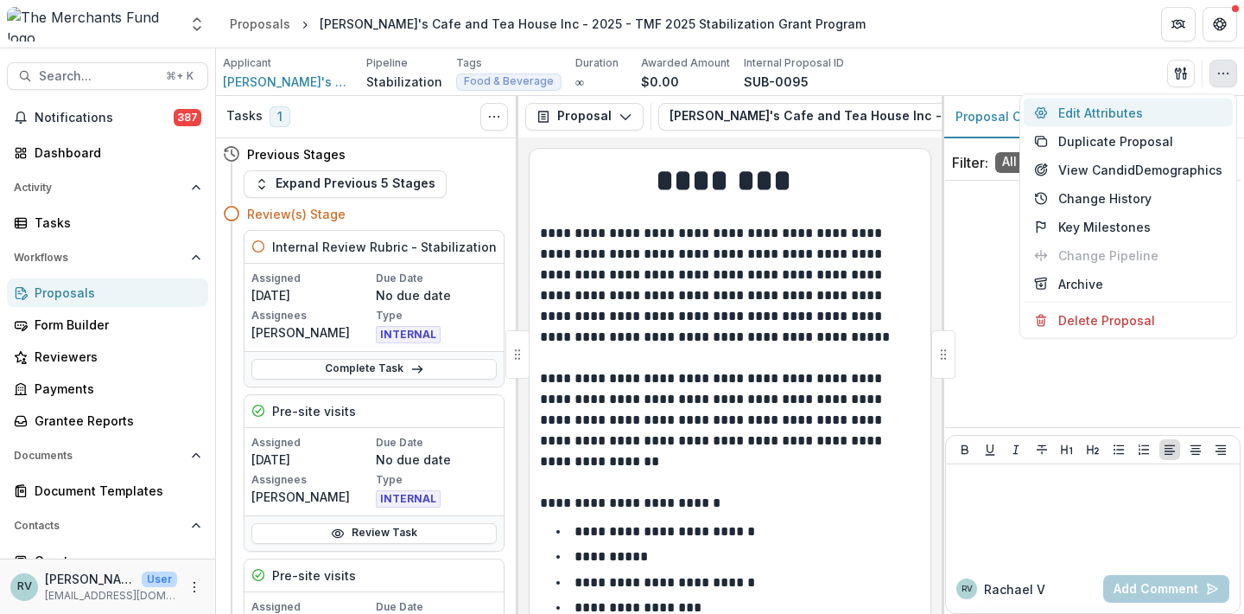
click at [1180, 106] on button "Edit Attributes" at bounding box center [1128, 113] width 209 height 29
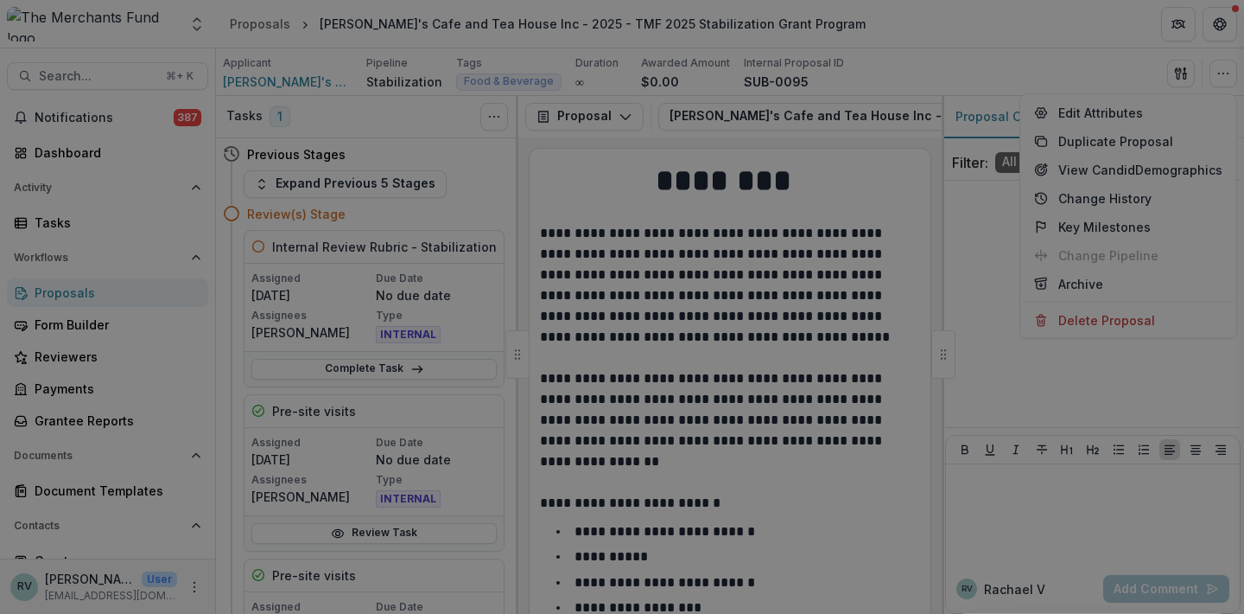
type input "*******"
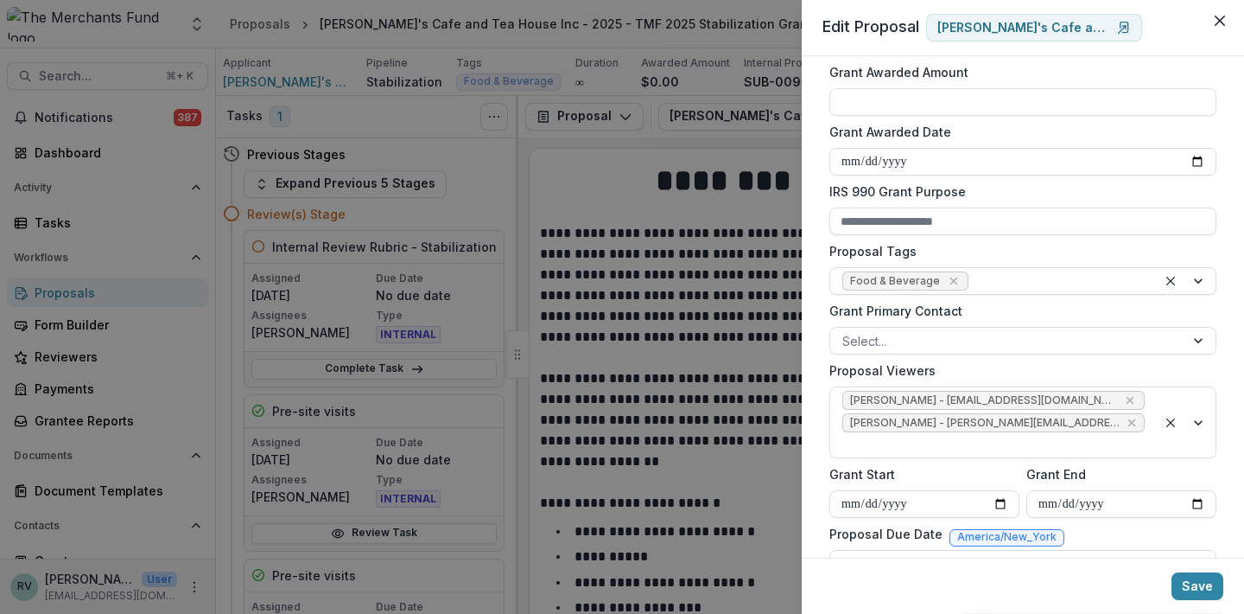
scroll to position [530, 0]
click at [947, 284] on icon "Remove Food & Beverage" at bounding box center [954, 281] width 14 height 14
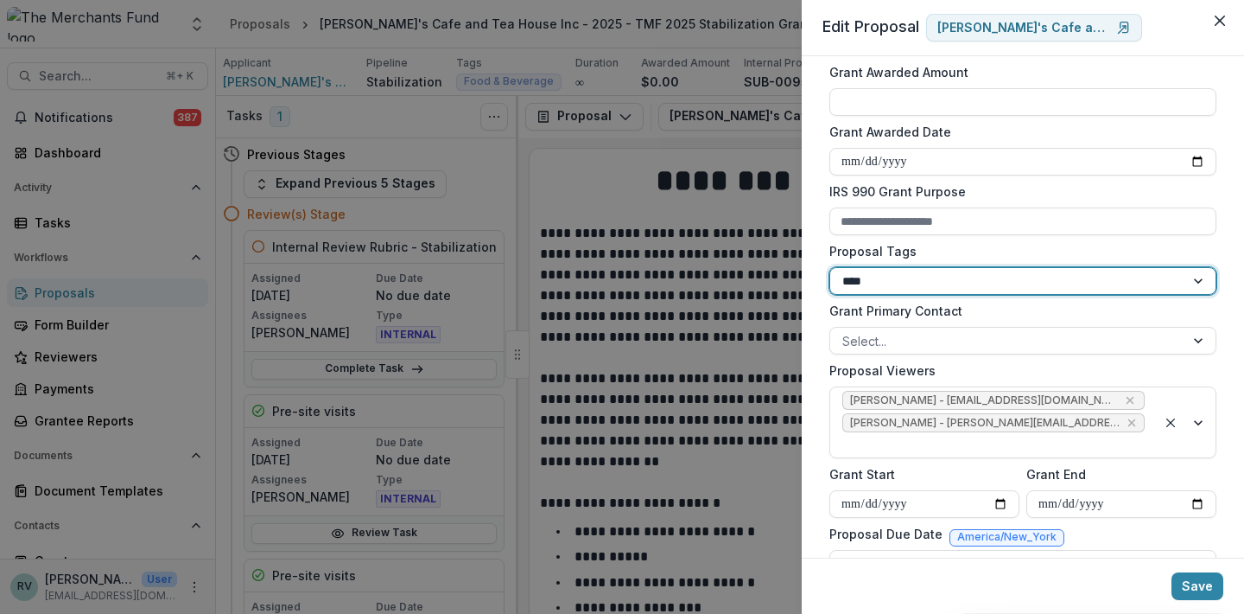
type input "*****"
click at [1202, 589] on button "Save" at bounding box center [1198, 586] width 52 height 28
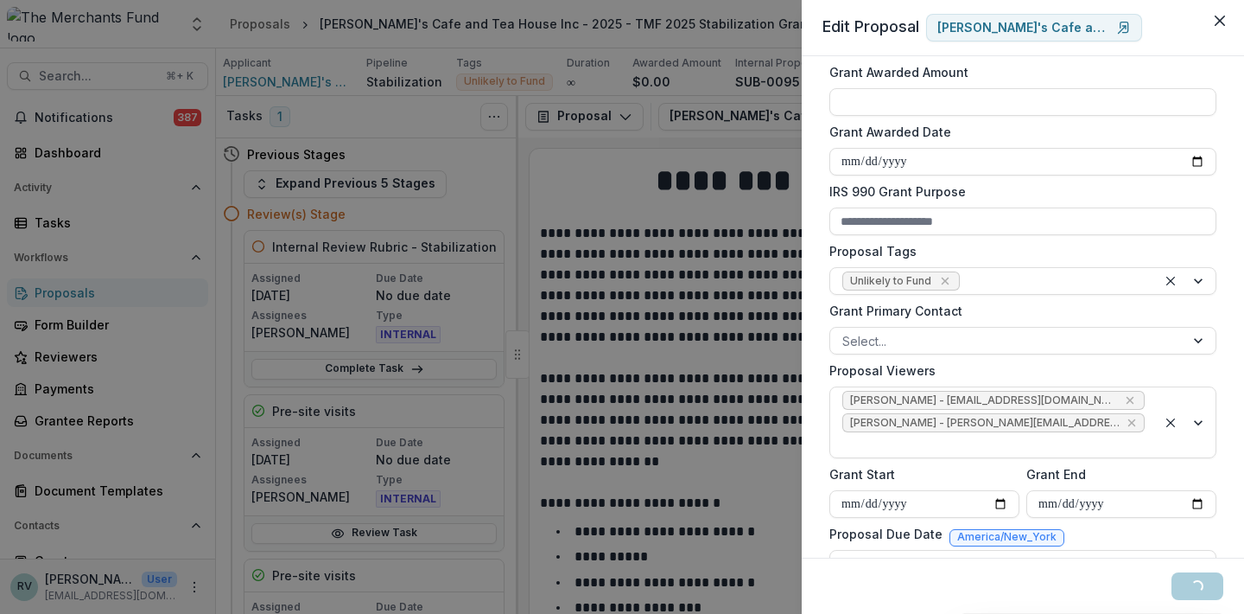
type input "**********"
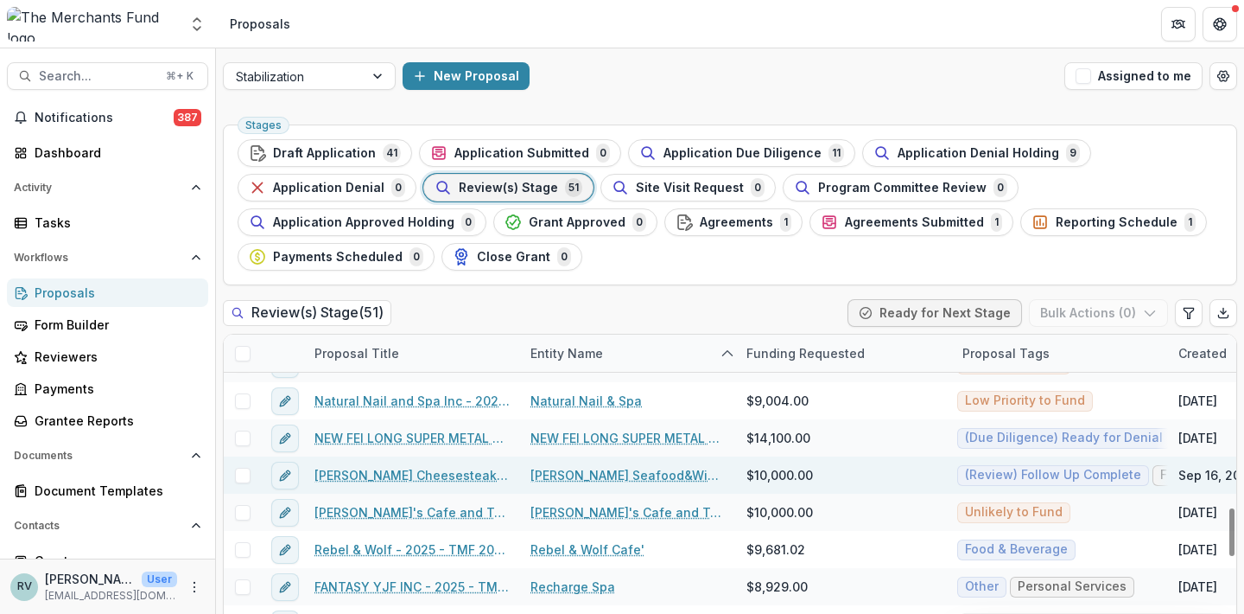
scroll to position [1146, 0]
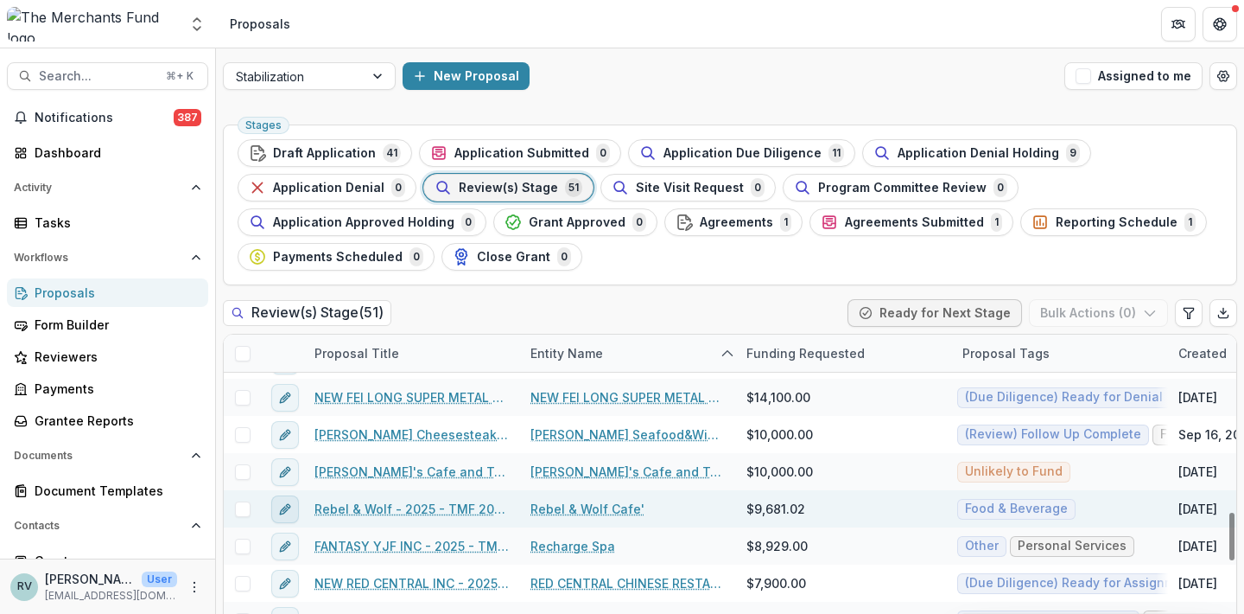
click at [291, 510] on icon "edit" at bounding box center [285, 509] width 14 height 14
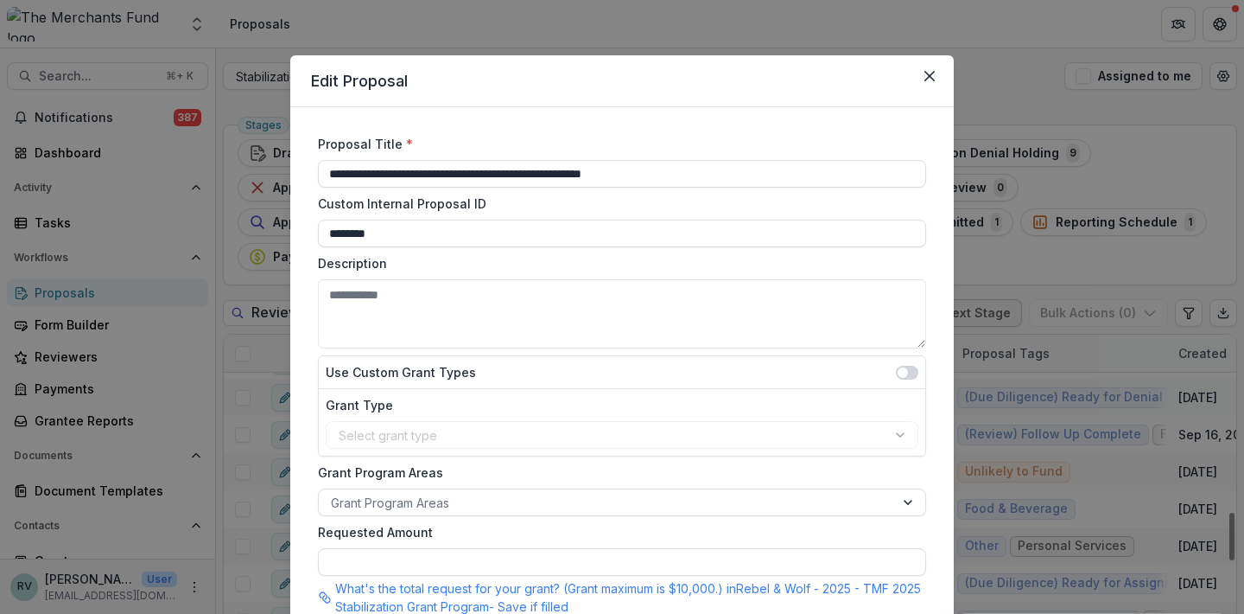
type input "*********"
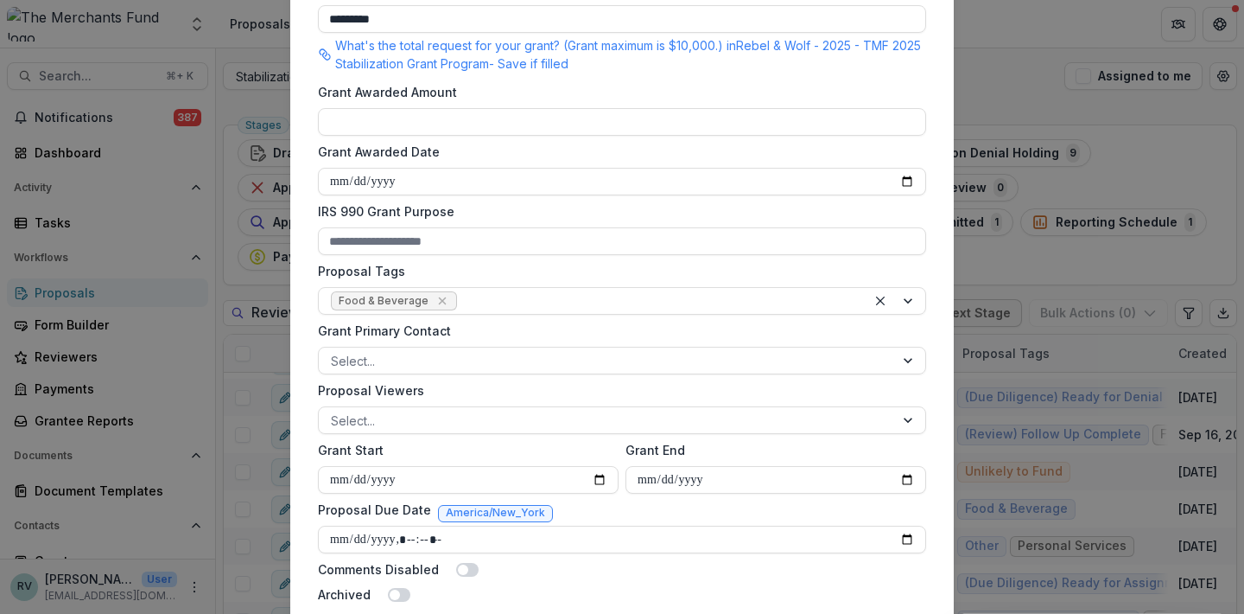
scroll to position [620, 0]
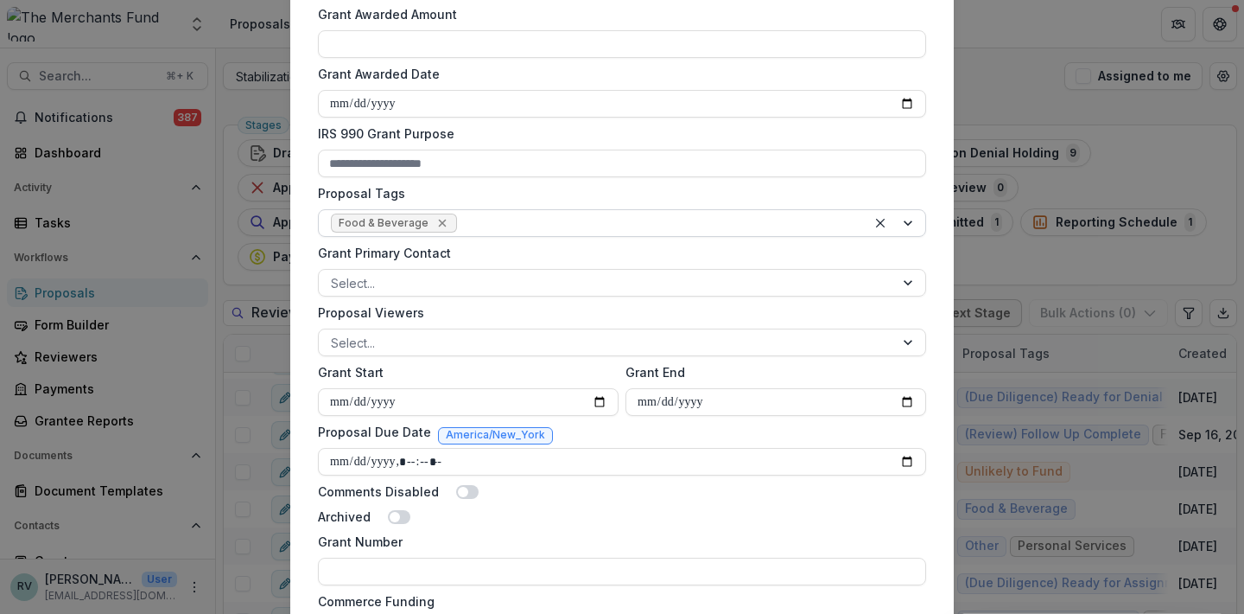
click at [438, 221] on icon "Remove Food & Beverage" at bounding box center [442, 224] width 8 height 8
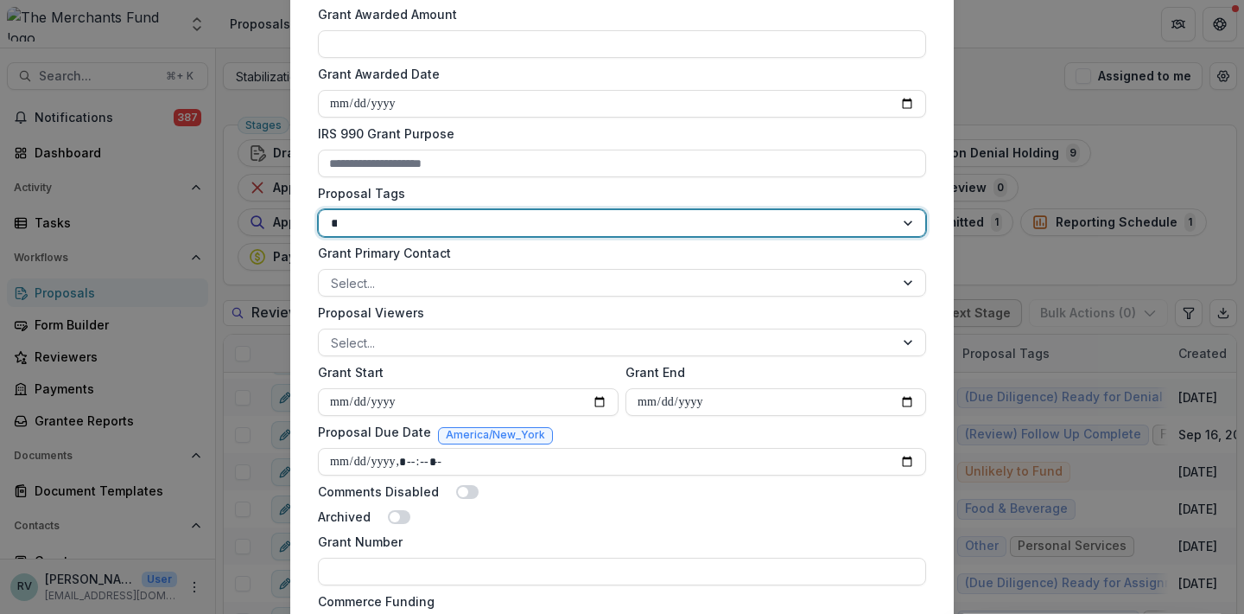
type input "***"
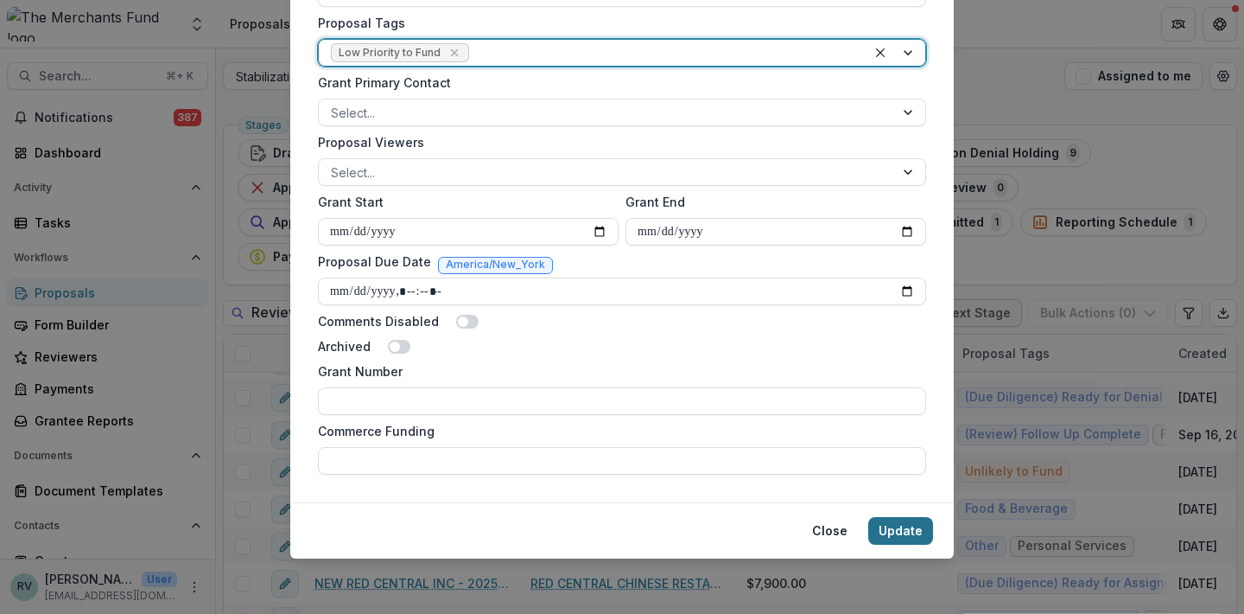
click at [898, 525] on button "Update" at bounding box center [901, 531] width 65 height 28
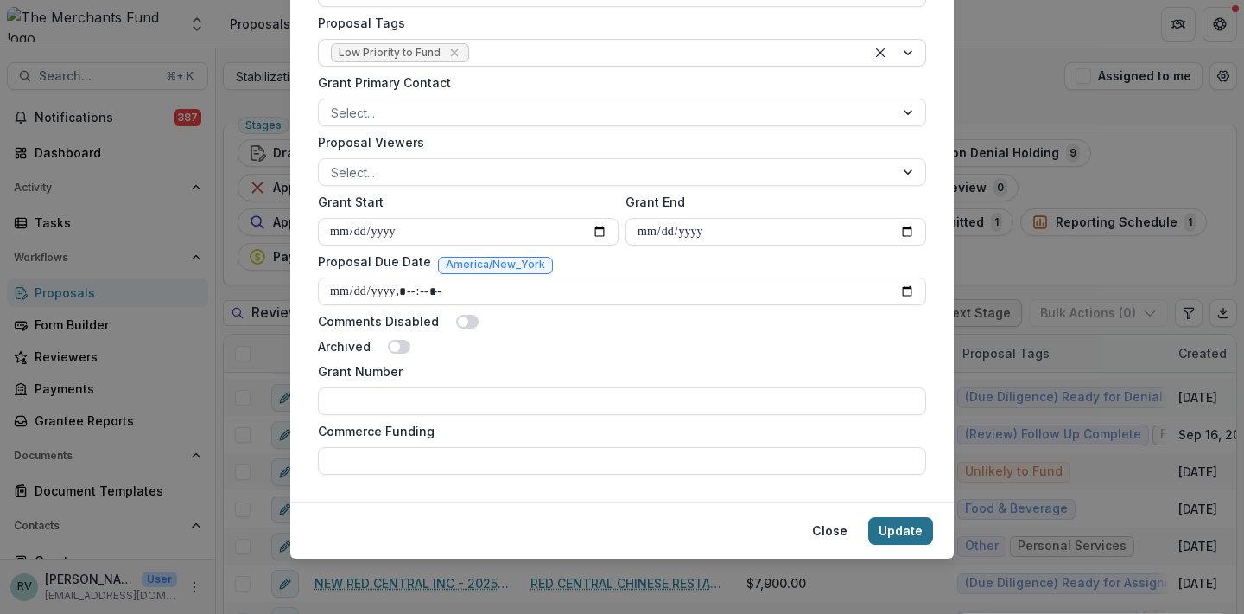
click at [894, 530] on button "Update" at bounding box center [901, 531] width 65 height 28
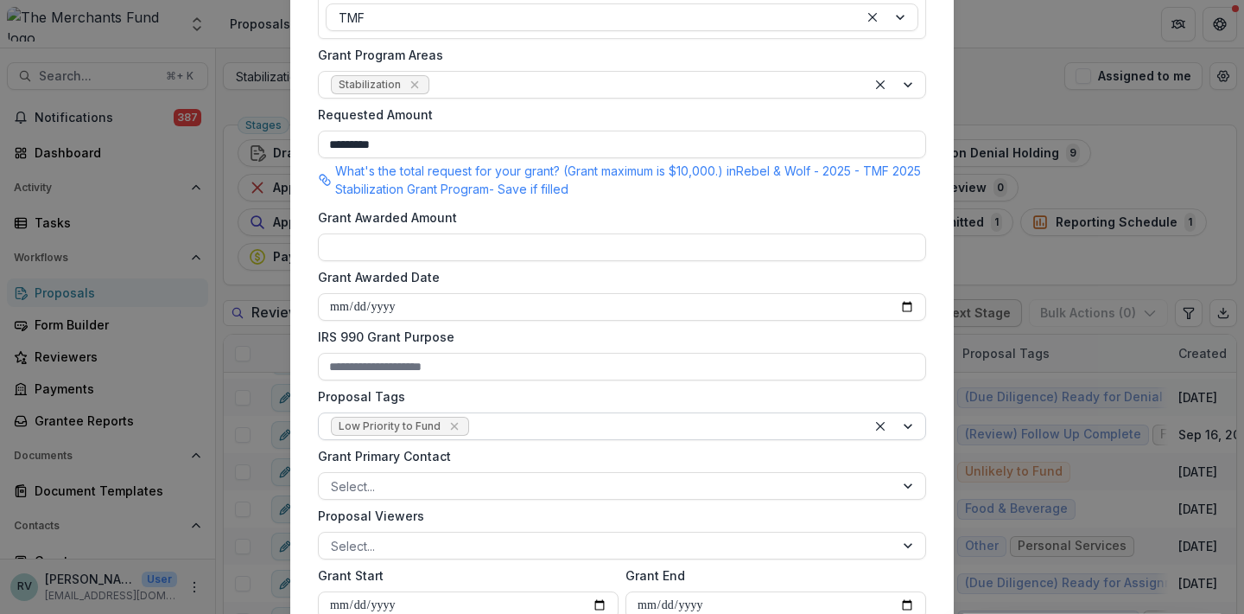
scroll to position [0, 0]
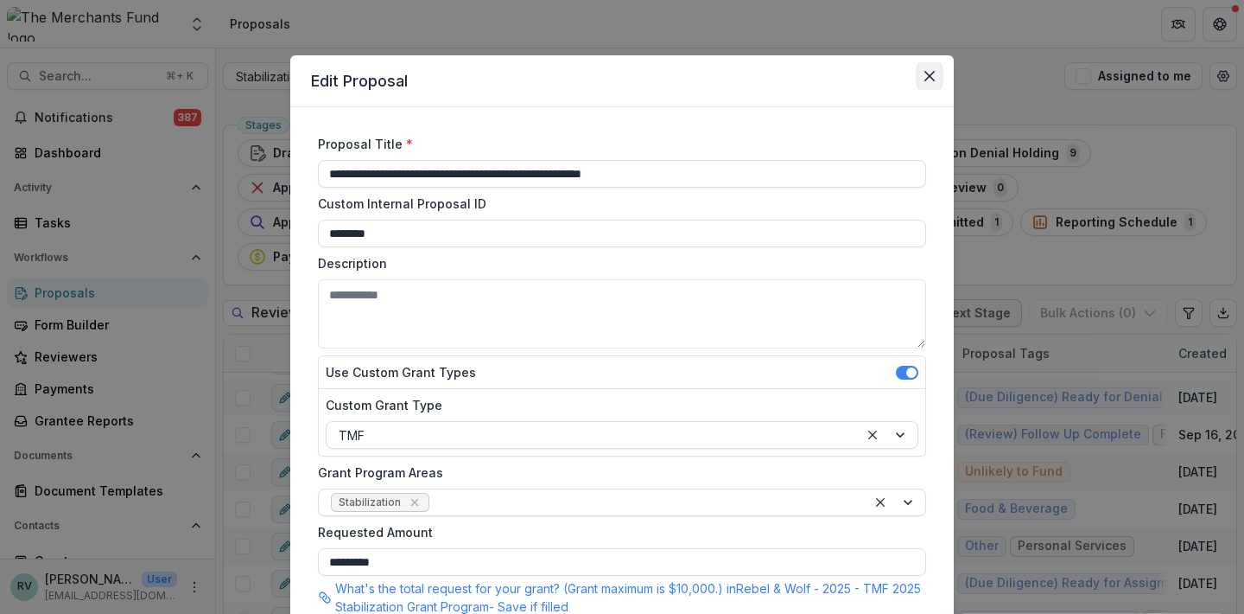
click at [925, 74] on icon "Close" at bounding box center [930, 76] width 10 height 10
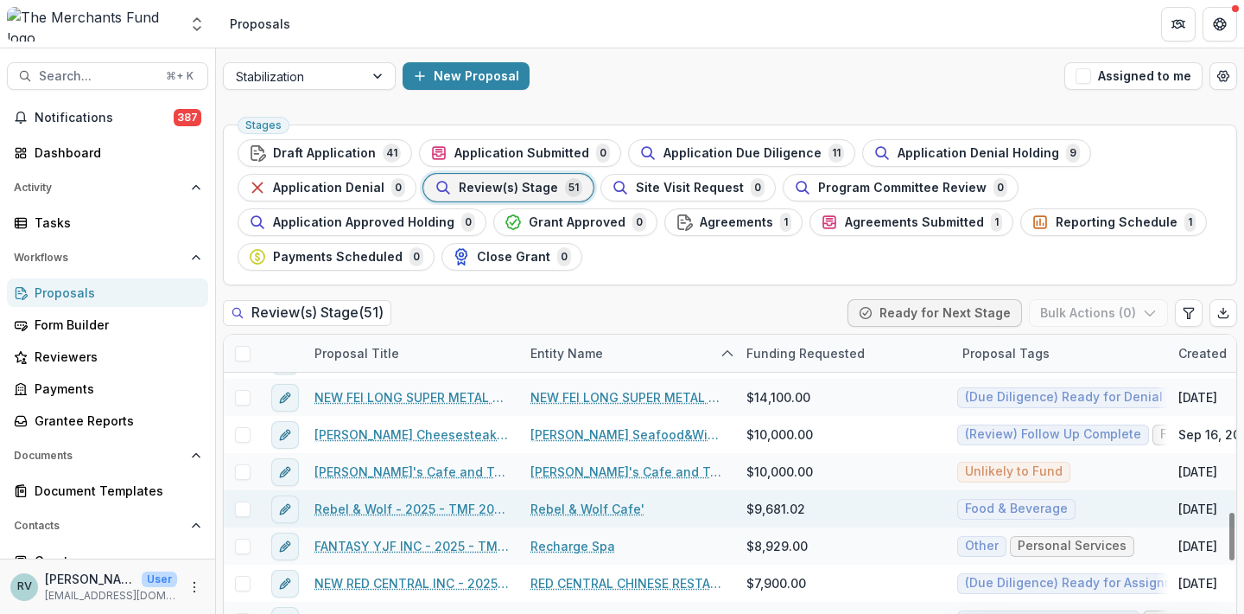
click at [445, 503] on link "Rebel & Wolf - 2025 - TMF 2025 Stabilization Grant Program" at bounding box center [412, 509] width 195 height 18
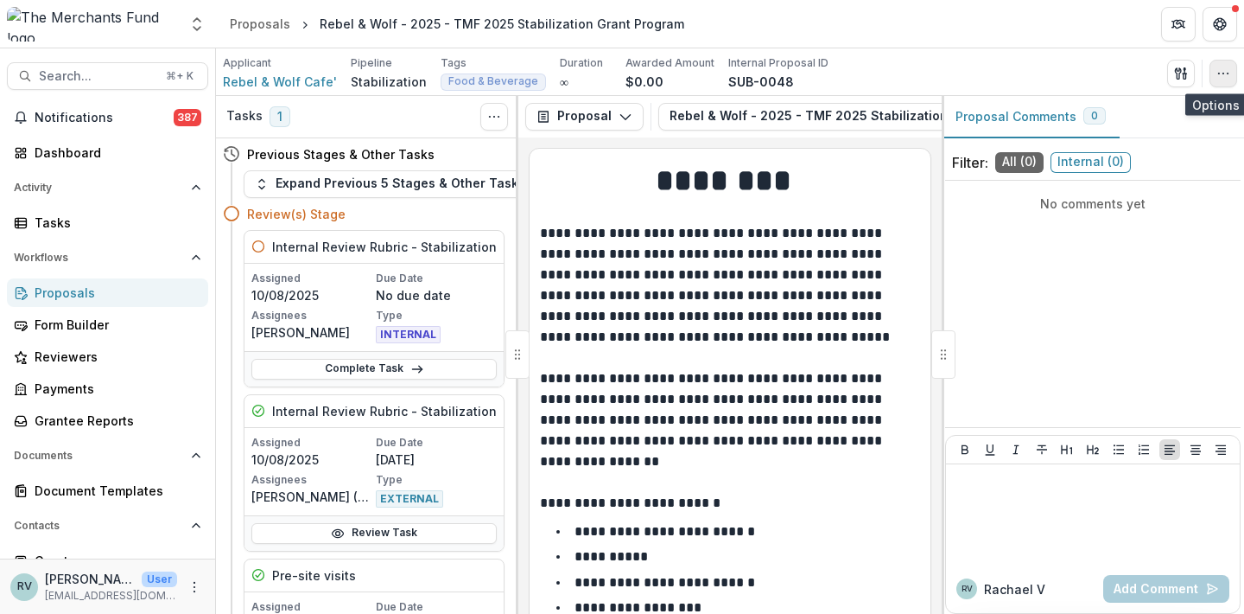
click at [1224, 72] on icon "button" at bounding box center [1224, 74] width 14 height 14
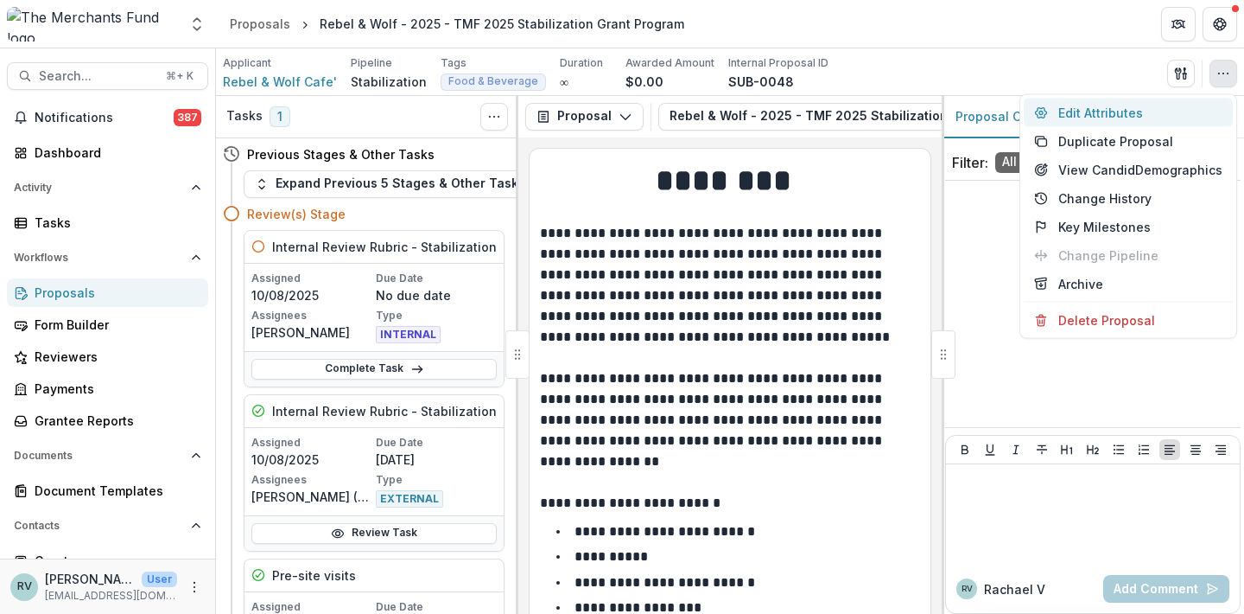
click at [1191, 110] on button "Edit Attributes" at bounding box center [1128, 113] width 209 height 29
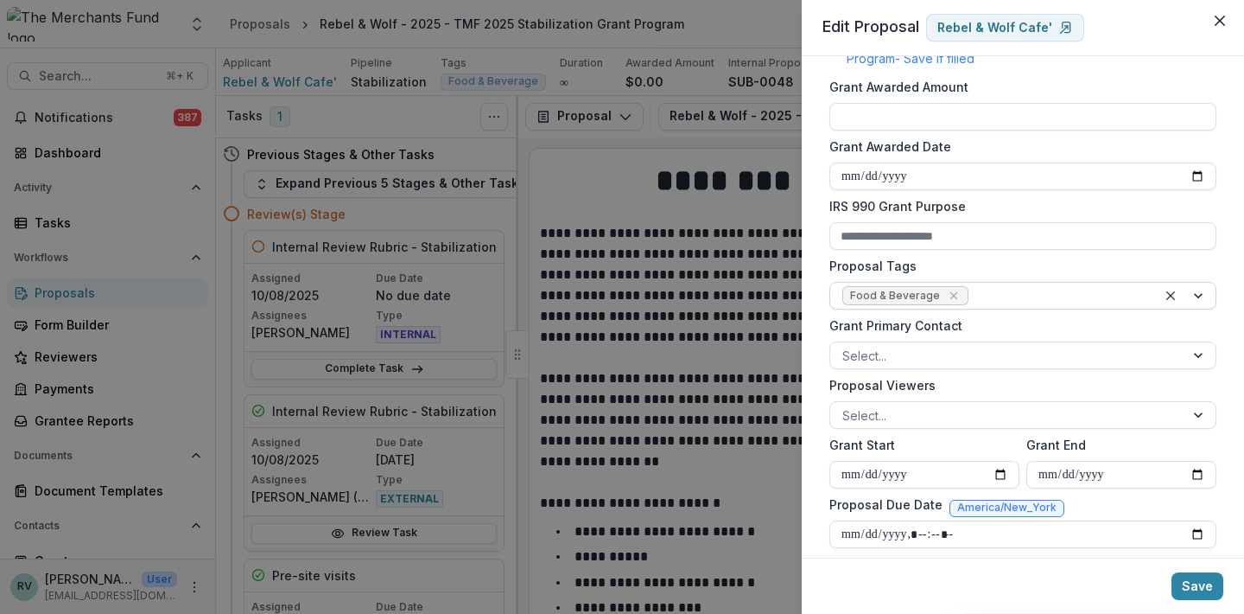
scroll to position [519, 0]
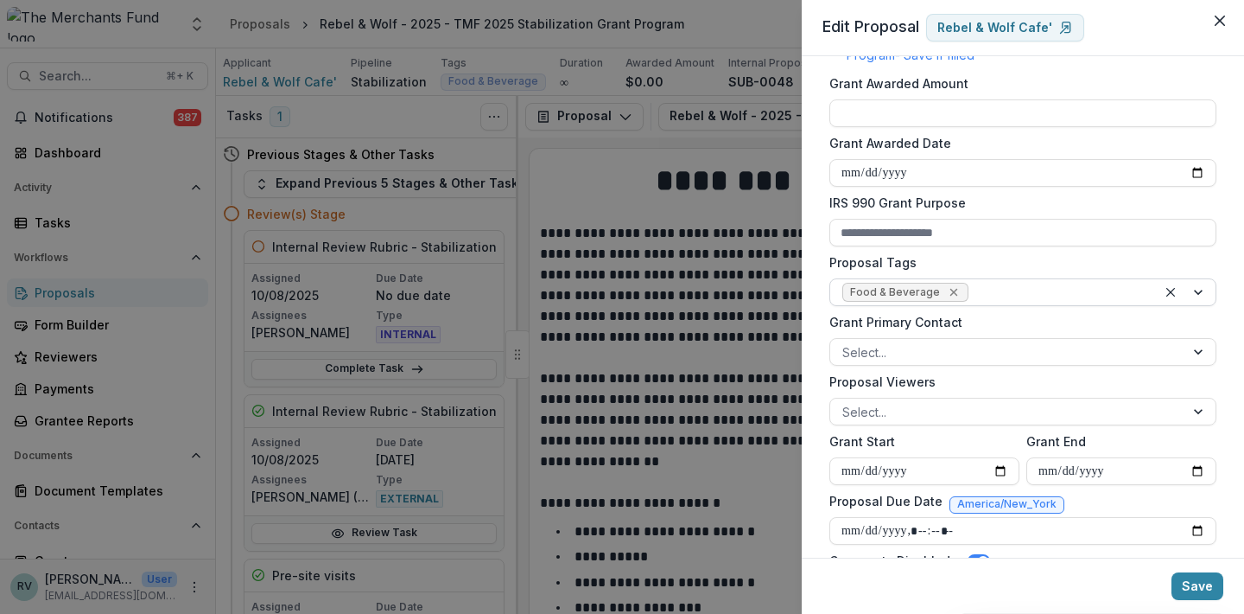
click at [947, 288] on icon "Remove Food & Beverage" at bounding box center [954, 292] width 14 height 14
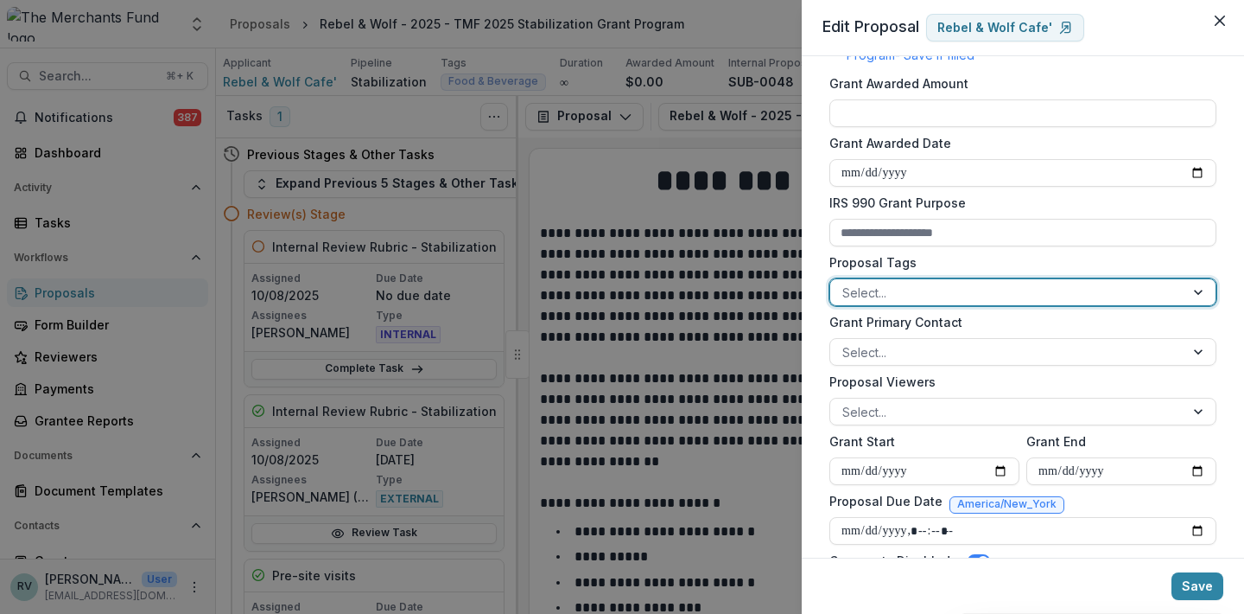
type input "*"
type input "***"
click at [1197, 589] on button "Save" at bounding box center [1198, 586] width 52 height 28
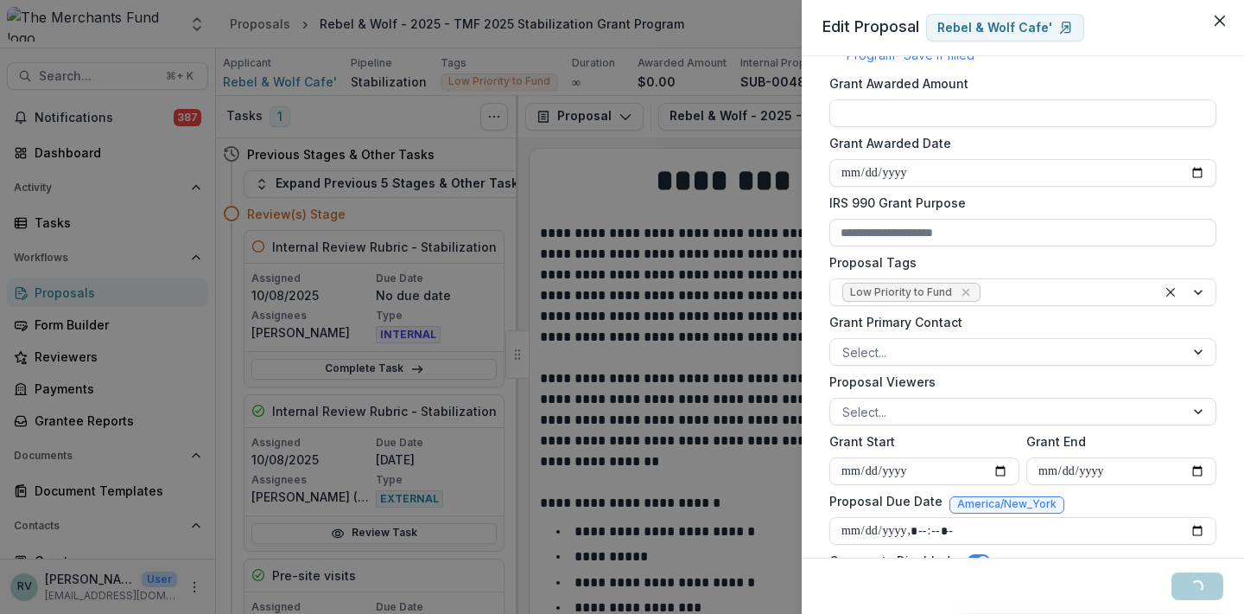
type input "**********"
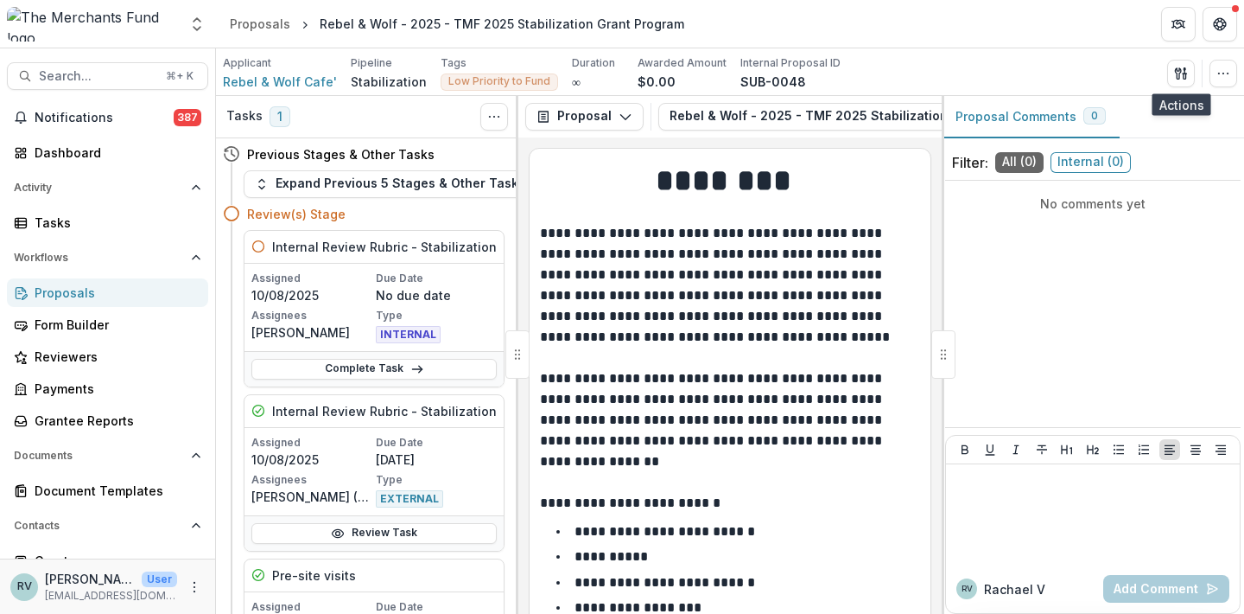
click at [156, 290] on div "Proposals" at bounding box center [115, 292] width 160 height 18
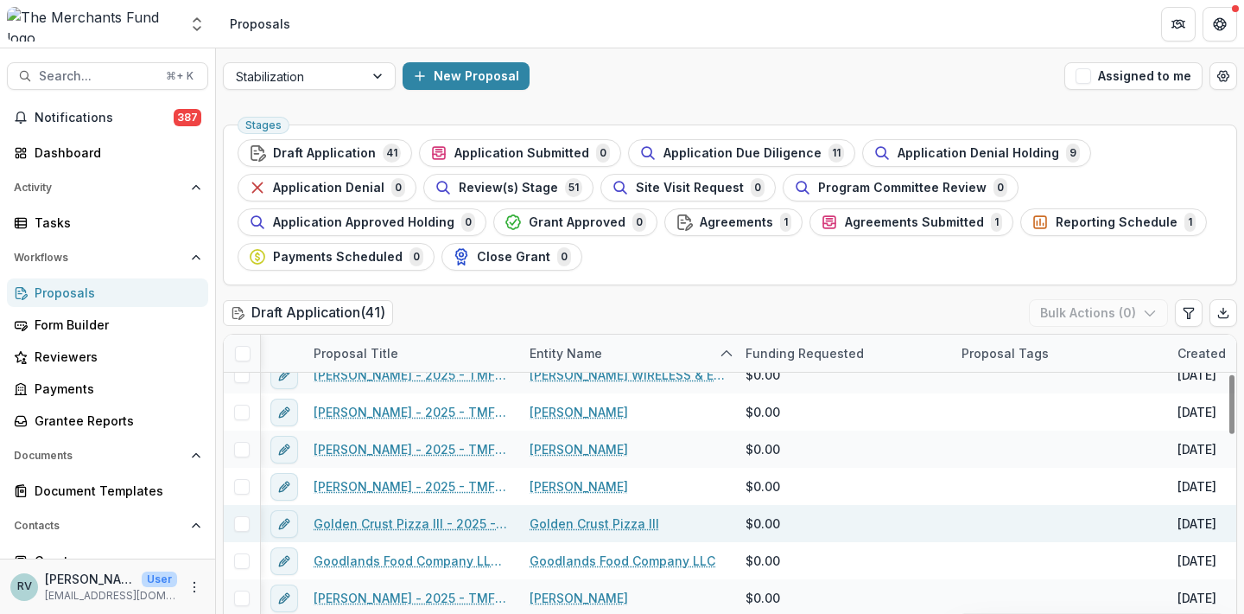
scroll to position [229, 2]
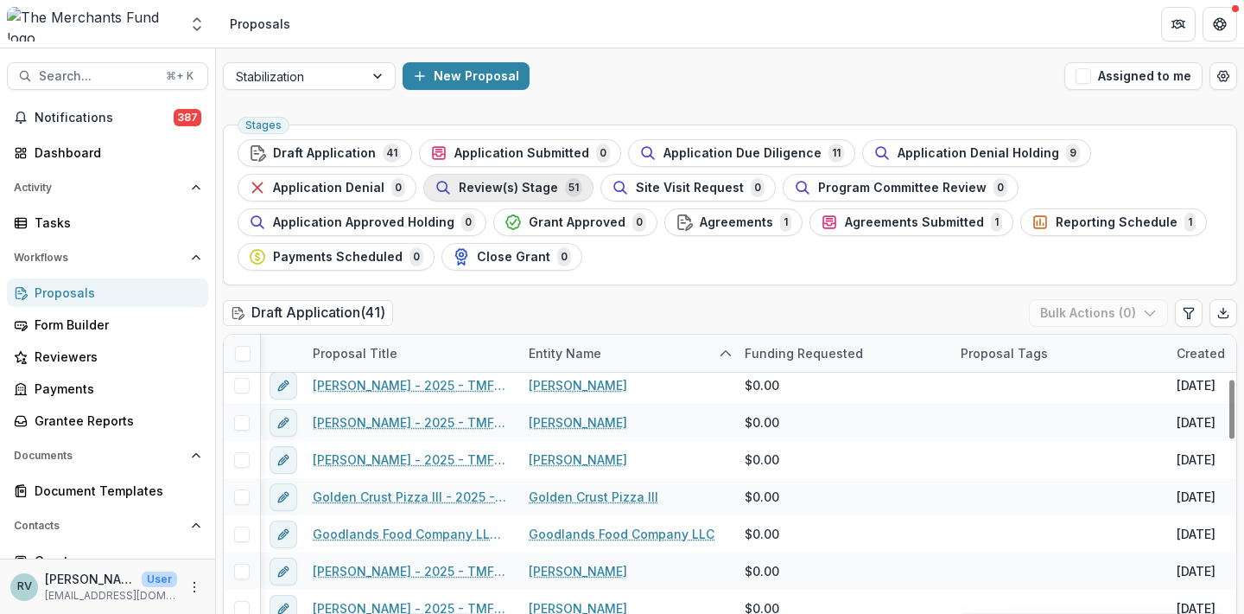
click at [529, 188] on span "Review(s) Stage" at bounding box center [508, 188] width 99 height 15
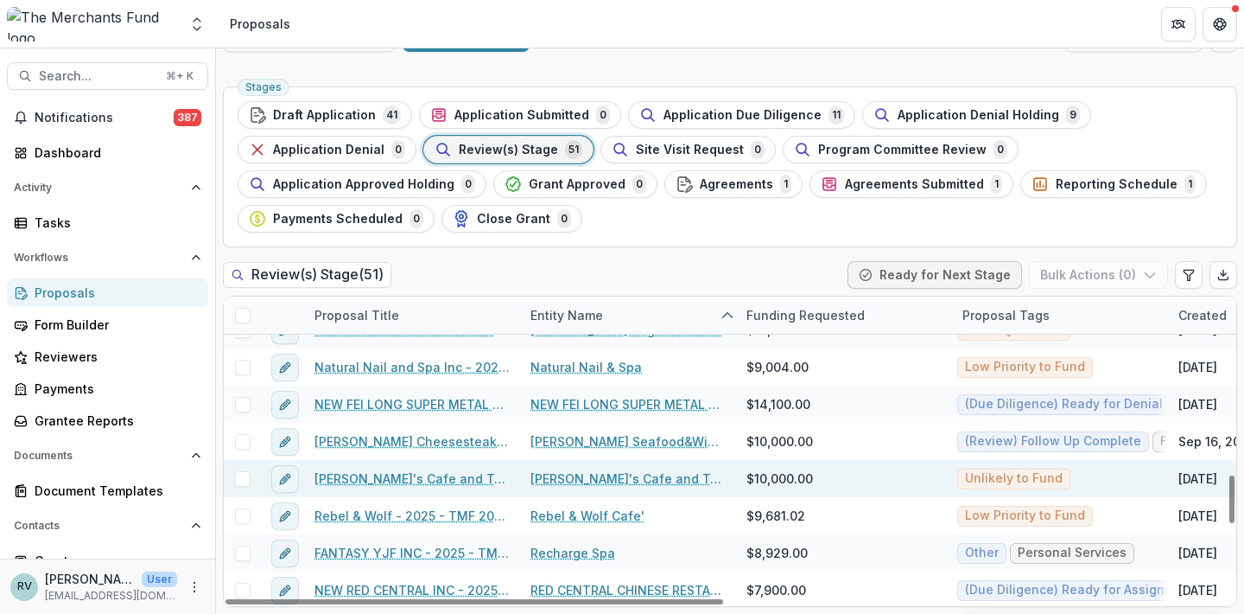
scroll to position [1152, 0]
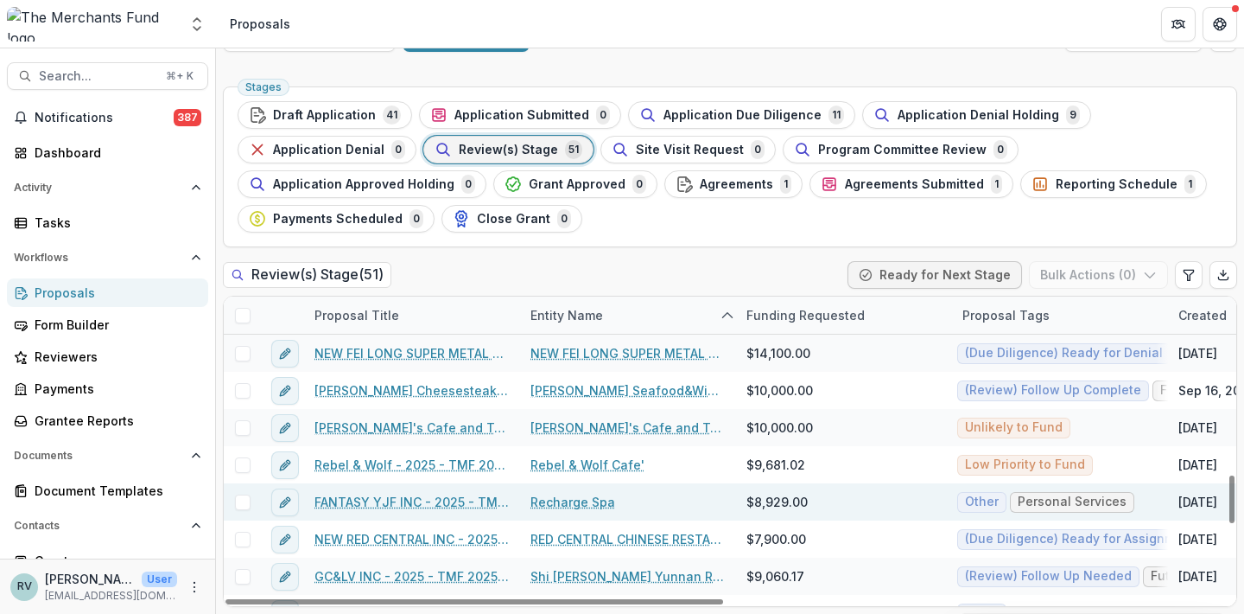
click at [417, 500] on link "FANTASY YJF INC - 2025 - TMF 2025 Stabilization Grant Program" at bounding box center [412, 502] width 195 height 18
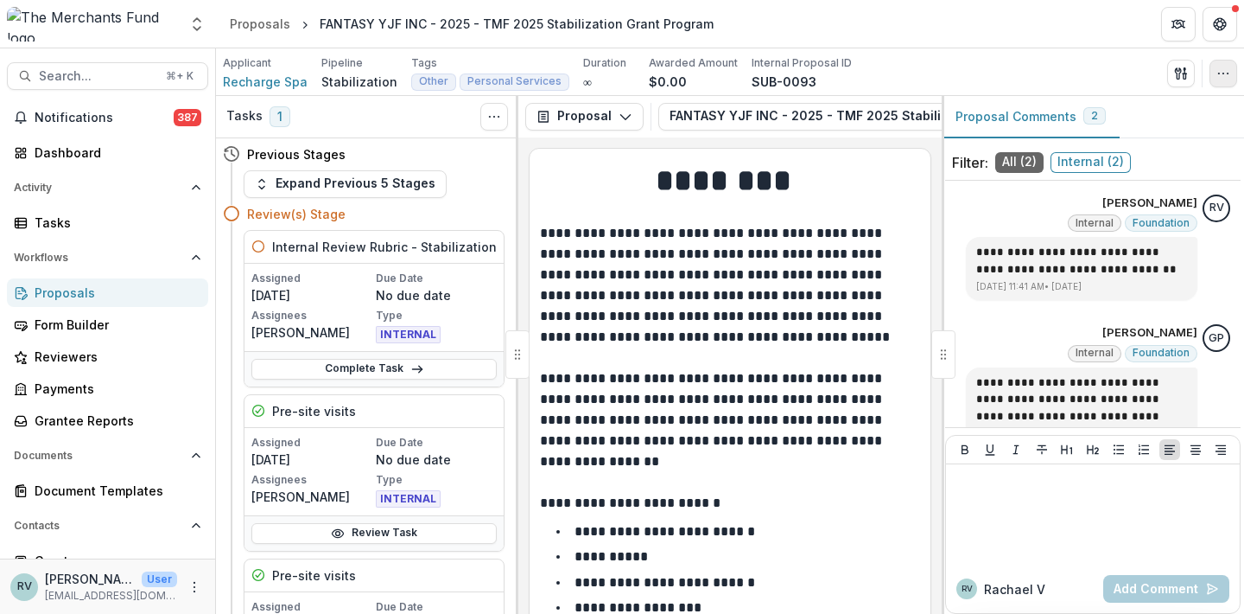
click at [1226, 73] on icon "button" at bounding box center [1224, 74] width 14 height 14
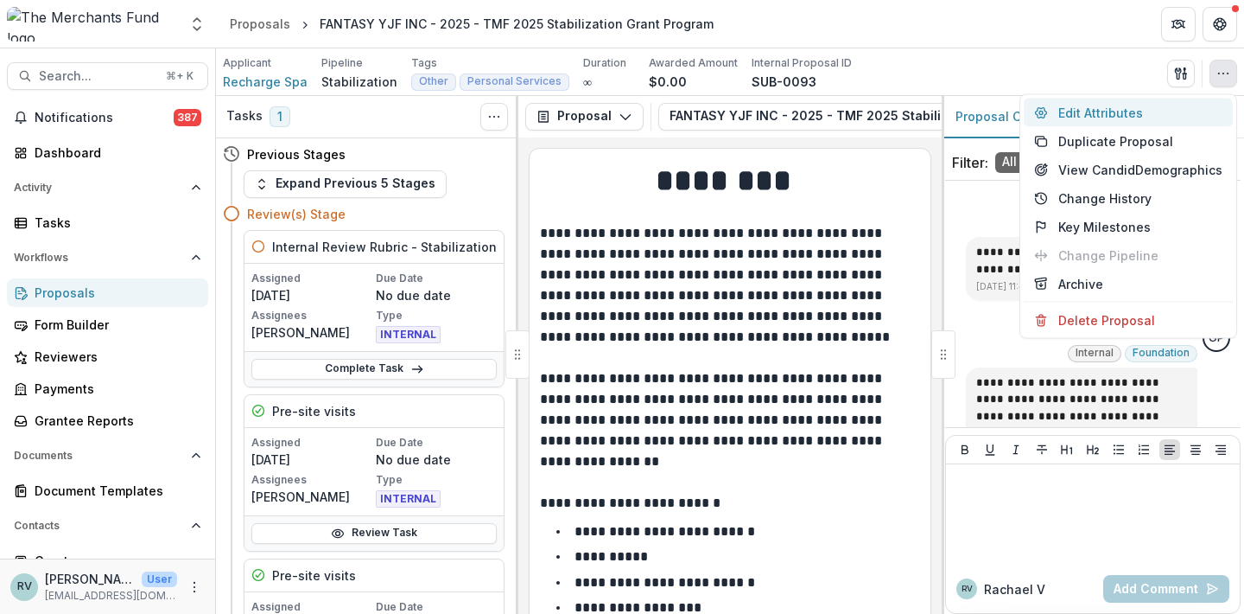
click at [1142, 111] on button "Edit Attributes" at bounding box center [1128, 113] width 209 height 29
type input "******"
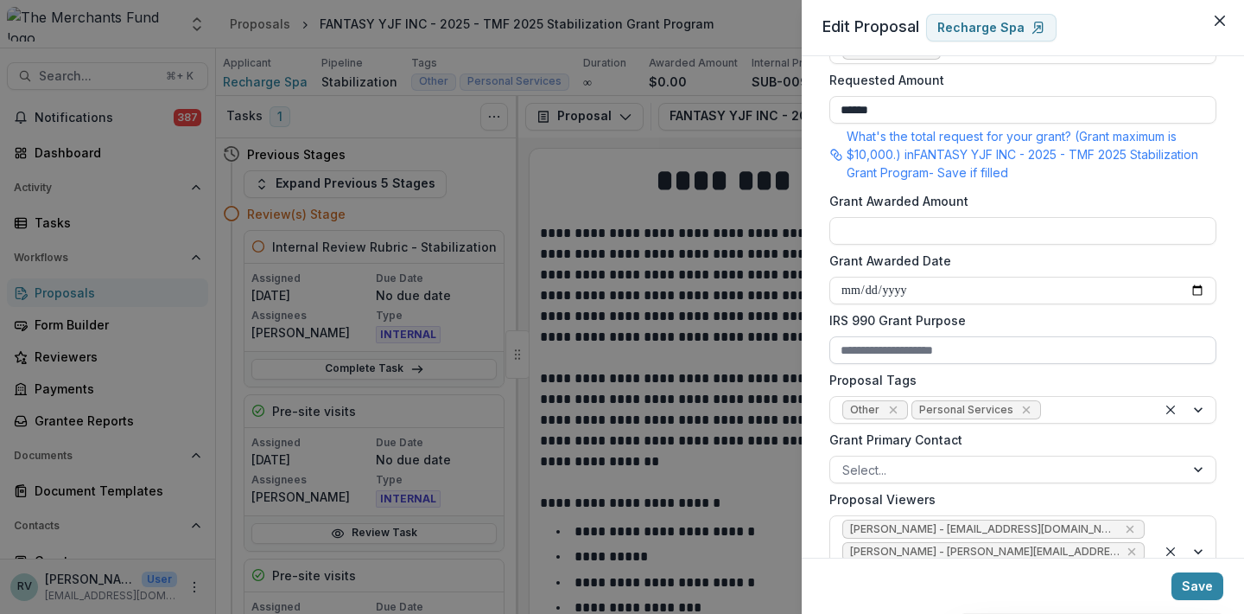
scroll to position [433, 0]
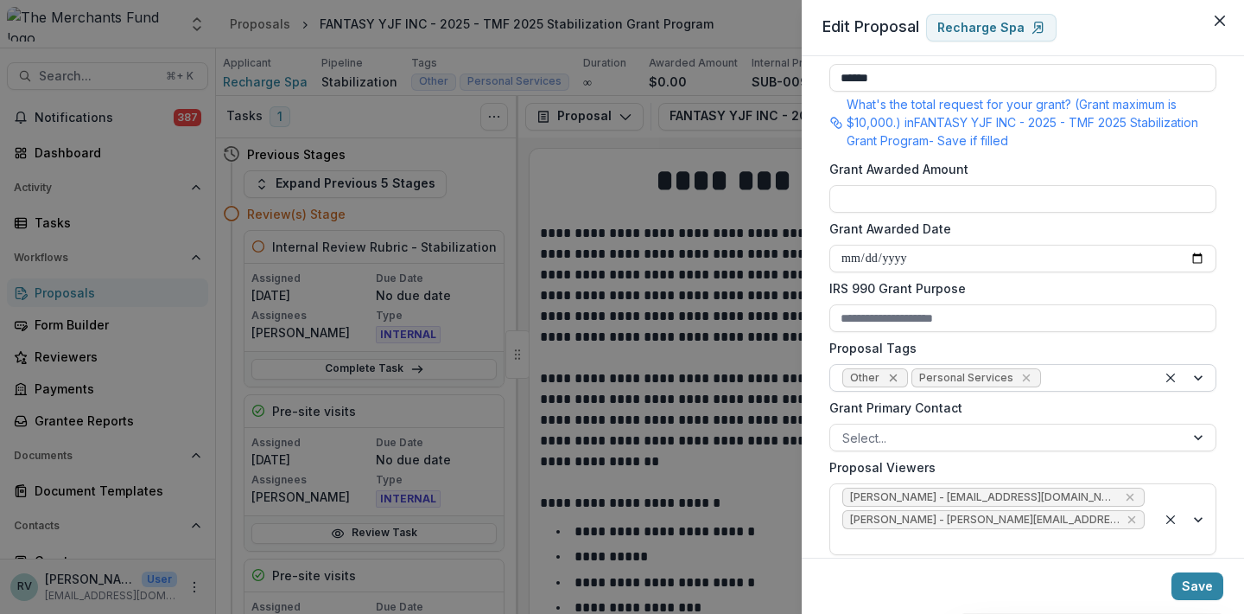
click at [891, 379] on icon "Remove Other" at bounding box center [894, 378] width 14 height 14
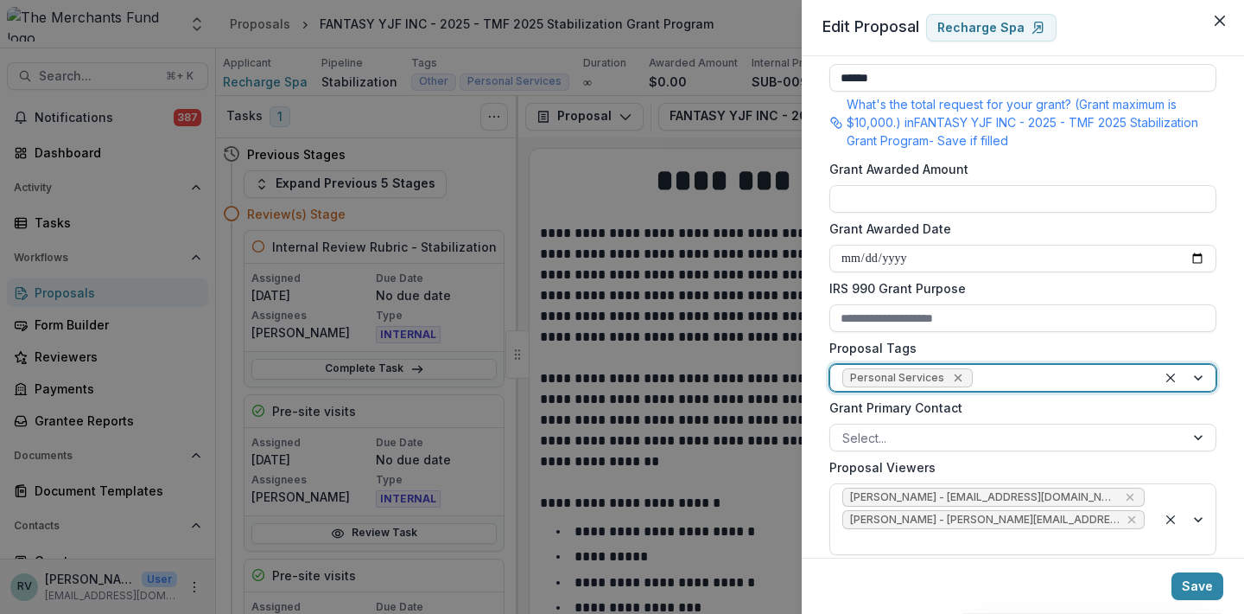
click at [957, 375] on icon "Remove Personal Services" at bounding box center [958, 378] width 14 height 14
click at [932, 382] on div at bounding box center [1008, 378] width 330 height 22
type input "*"
click at [1195, 591] on button "Save" at bounding box center [1198, 586] width 52 height 28
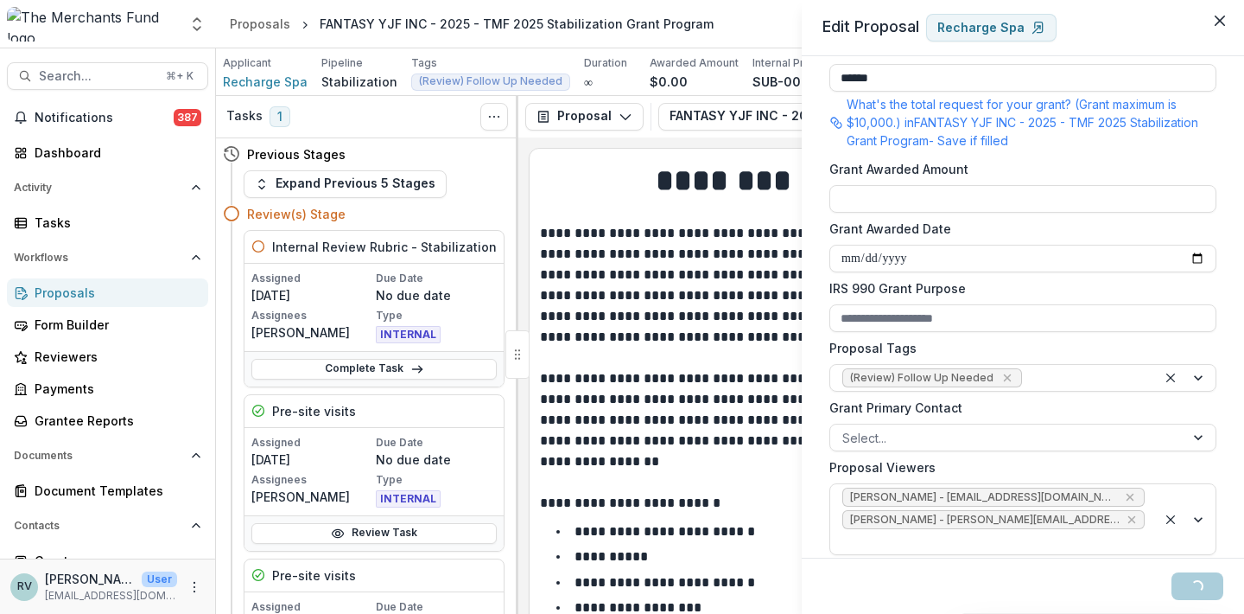
type input "**********"
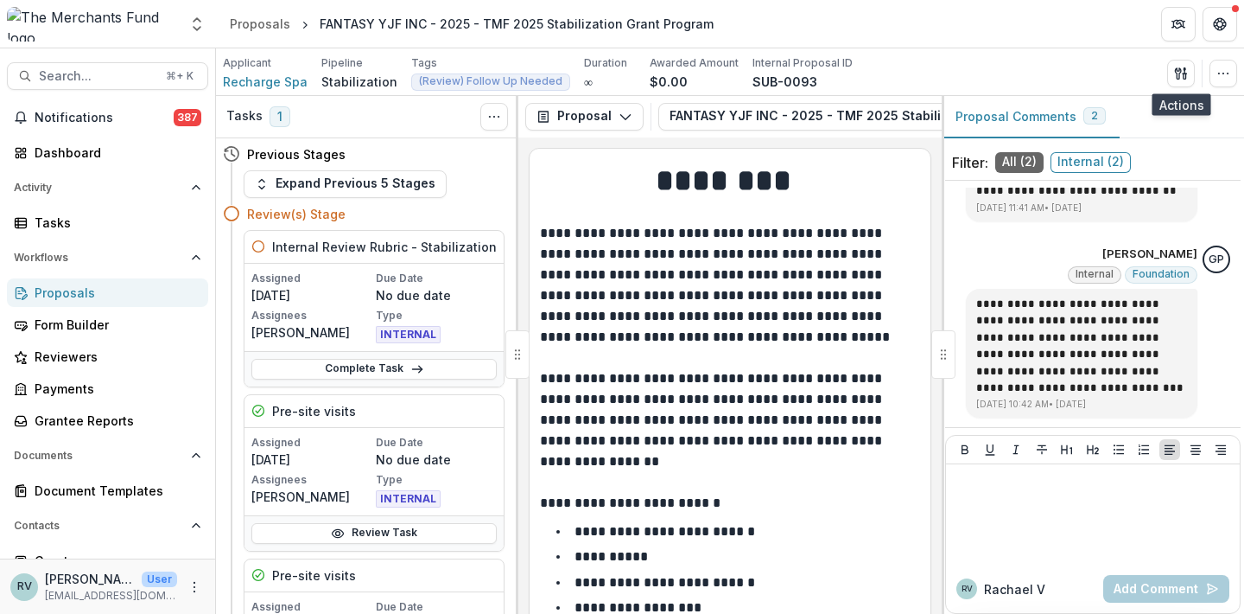
scroll to position [78, 0]
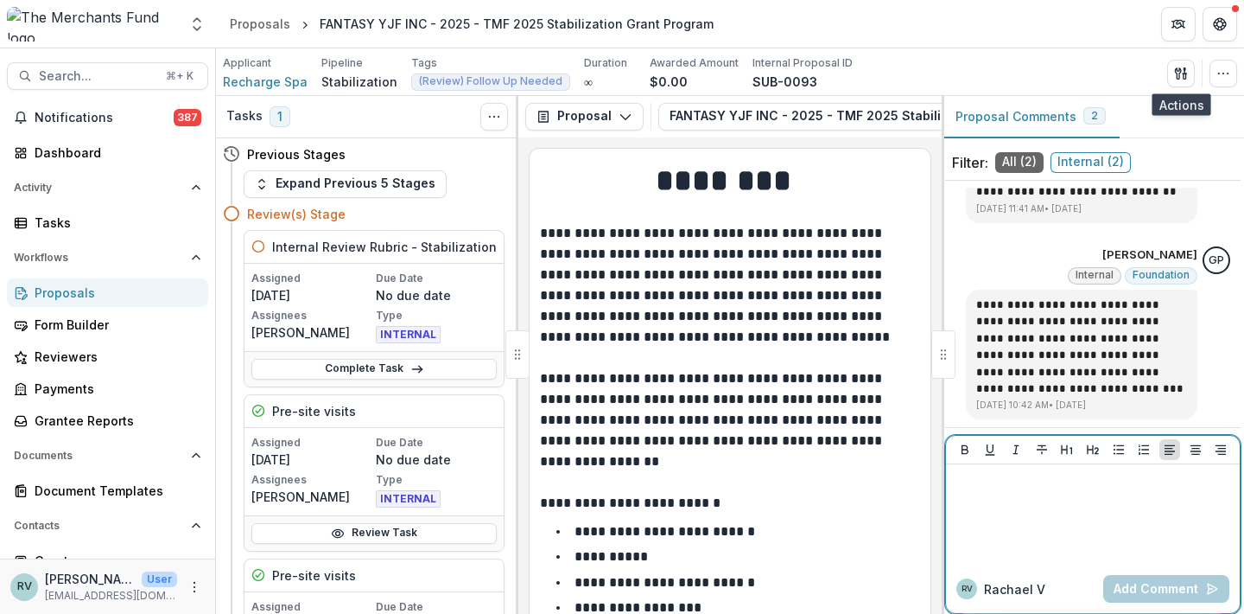
click at [1029, 505] on div at bounding box center [1093, 514] width 280 height 86
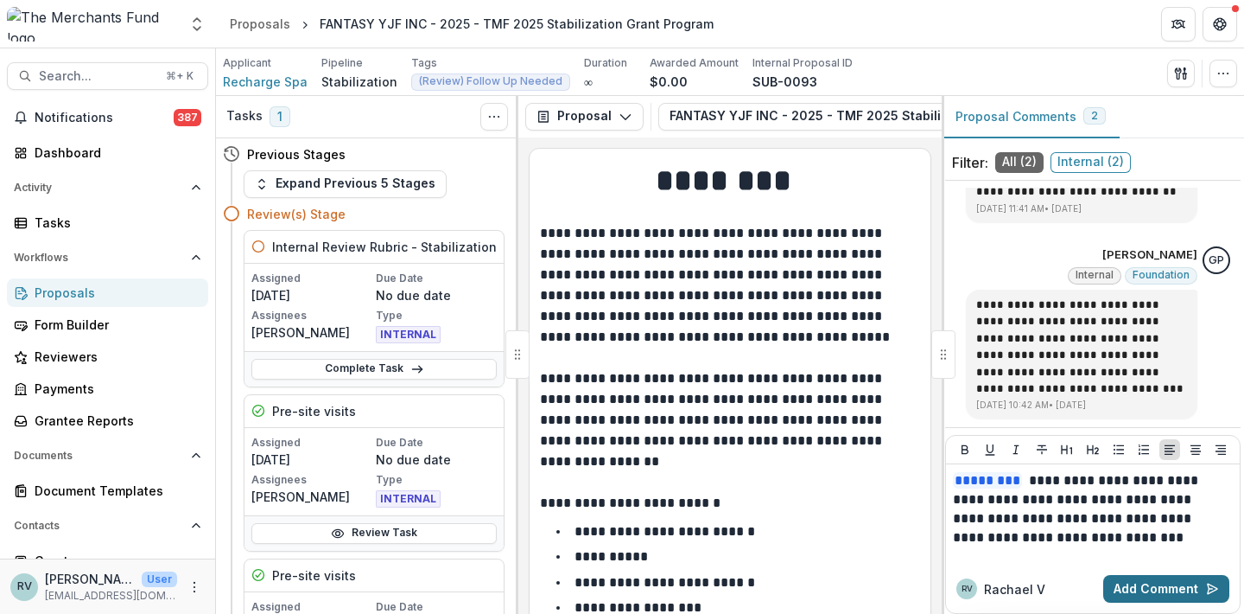
click at [1161, 594] on button "Add Comment" at bounding box center [1167, 589] width 126 height 28
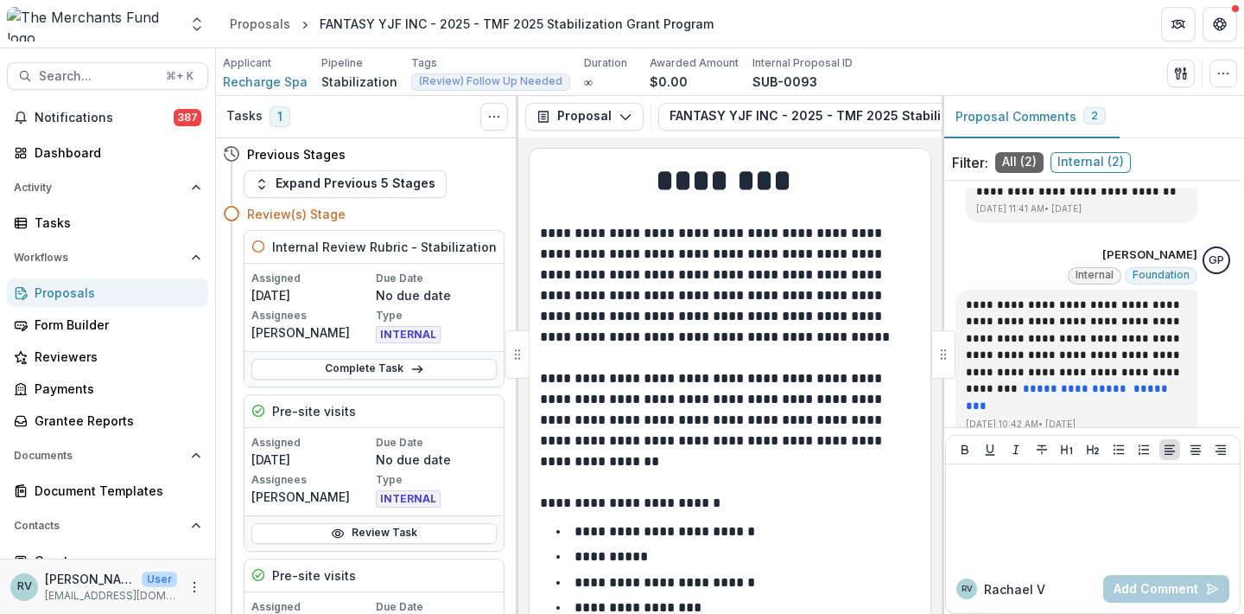
scroll to position [0, 0]
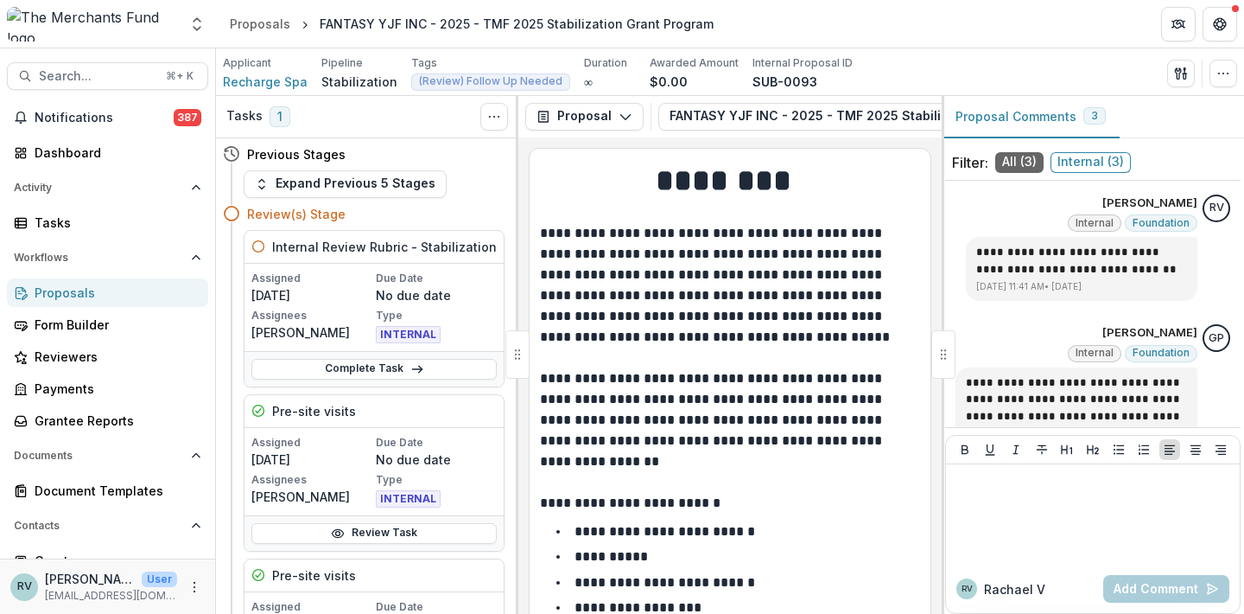
click at [74, 295] on div "Proposals" at bounding box center [115, 292] width 160 height 18
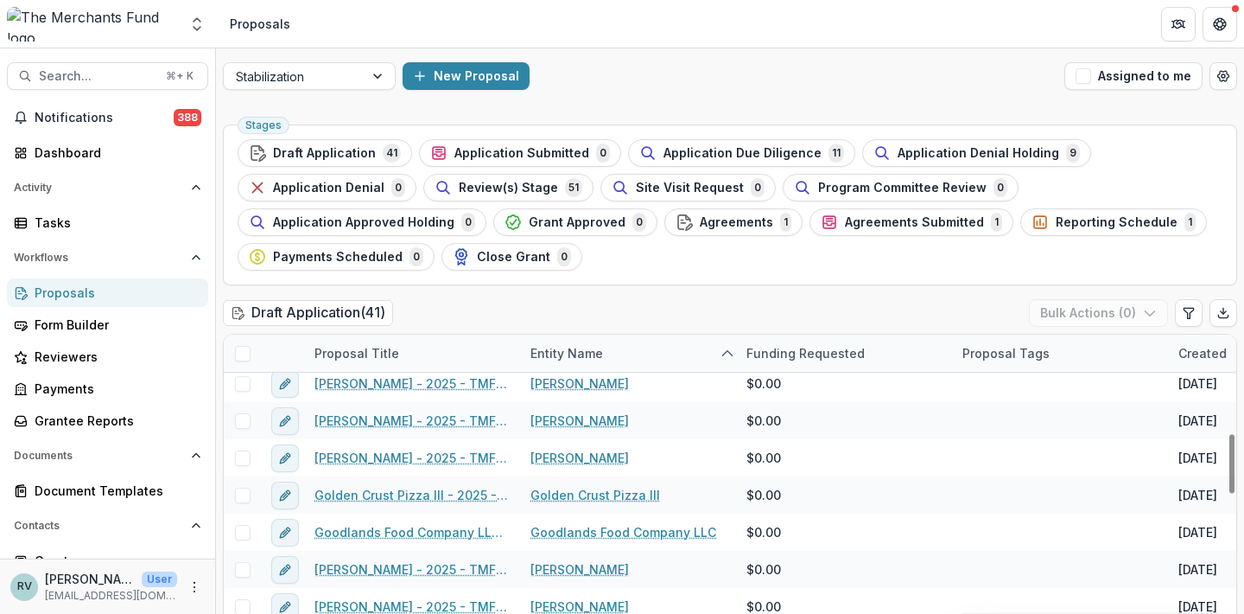
scroll to position [517, 0]
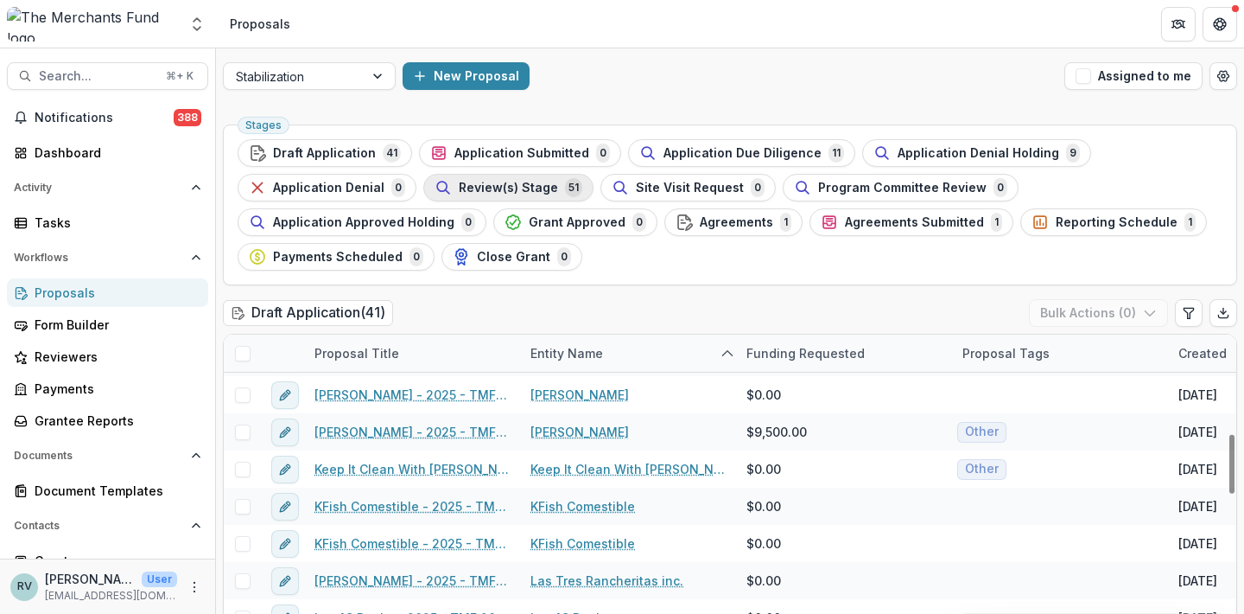
click at [544, 184] on span "Review(s) Stage" at bounding box center [508, 188] width 99 height 15
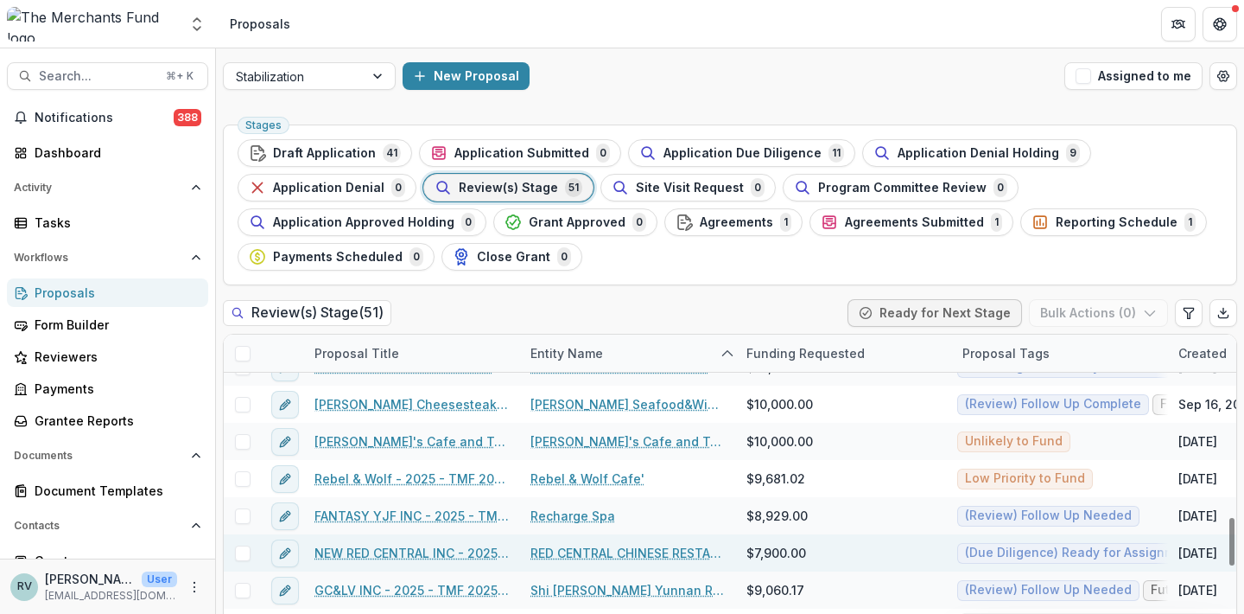
scroll to position [1218, 0]
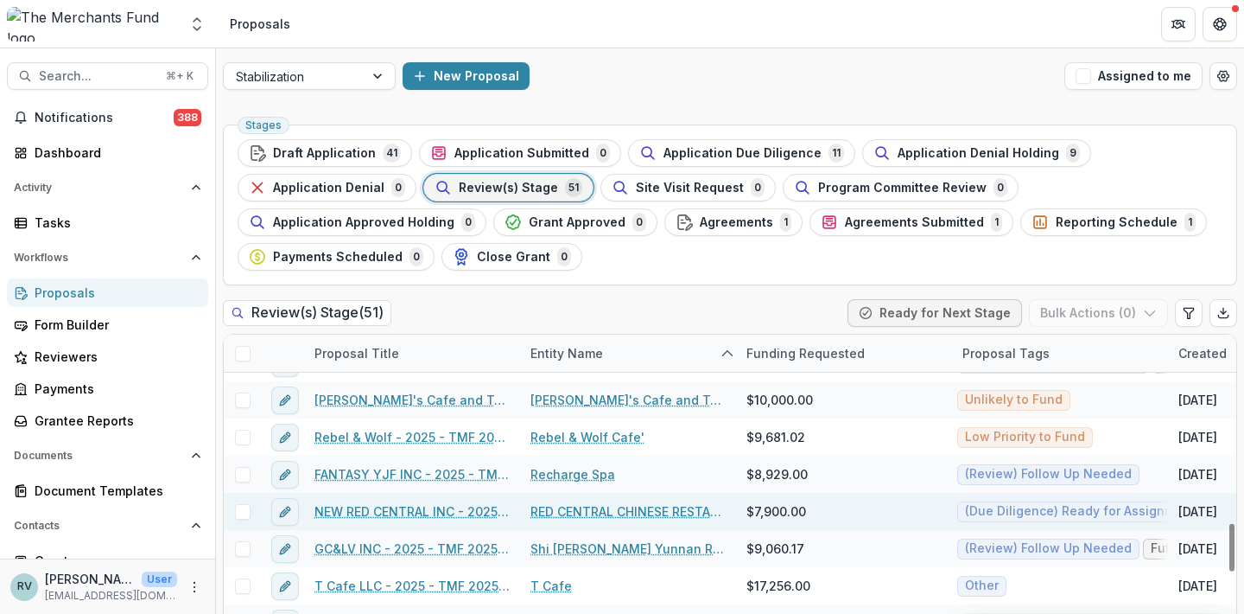
click at [427, 508] on link "NEW RED CENTRAL INC - 2025 - TMF 2025 Stabilization Grant Program" at bounding box center [412, 511] width 195 height 18
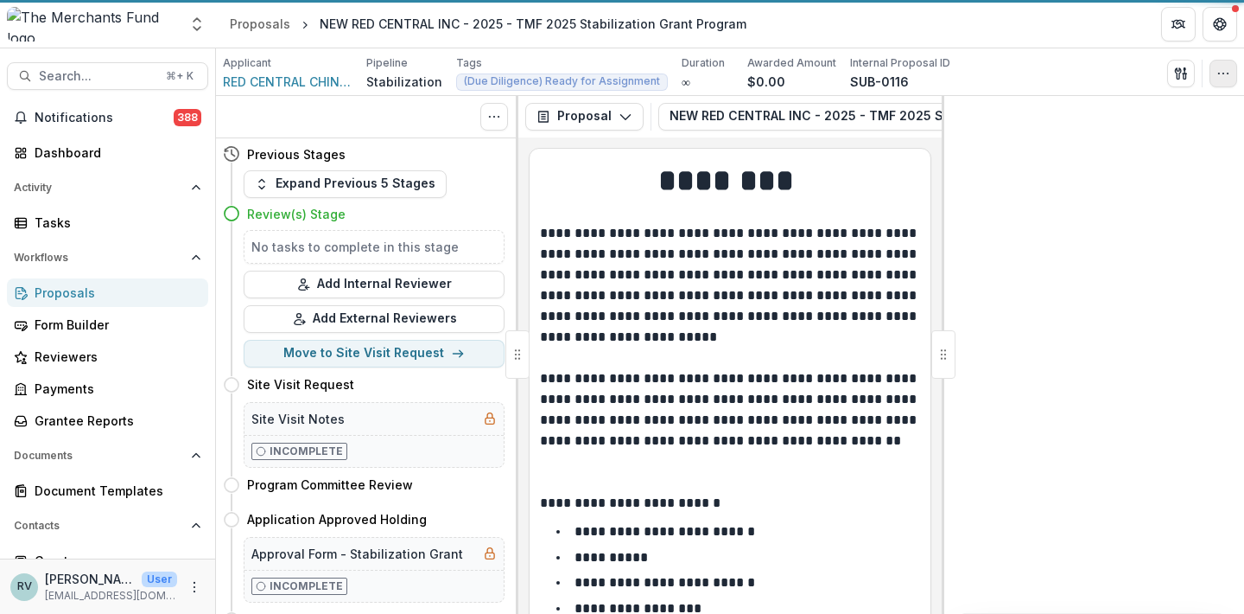
click at [1218, 80] on icon "button" at bounding box center [1224, 74] width 14 height 14
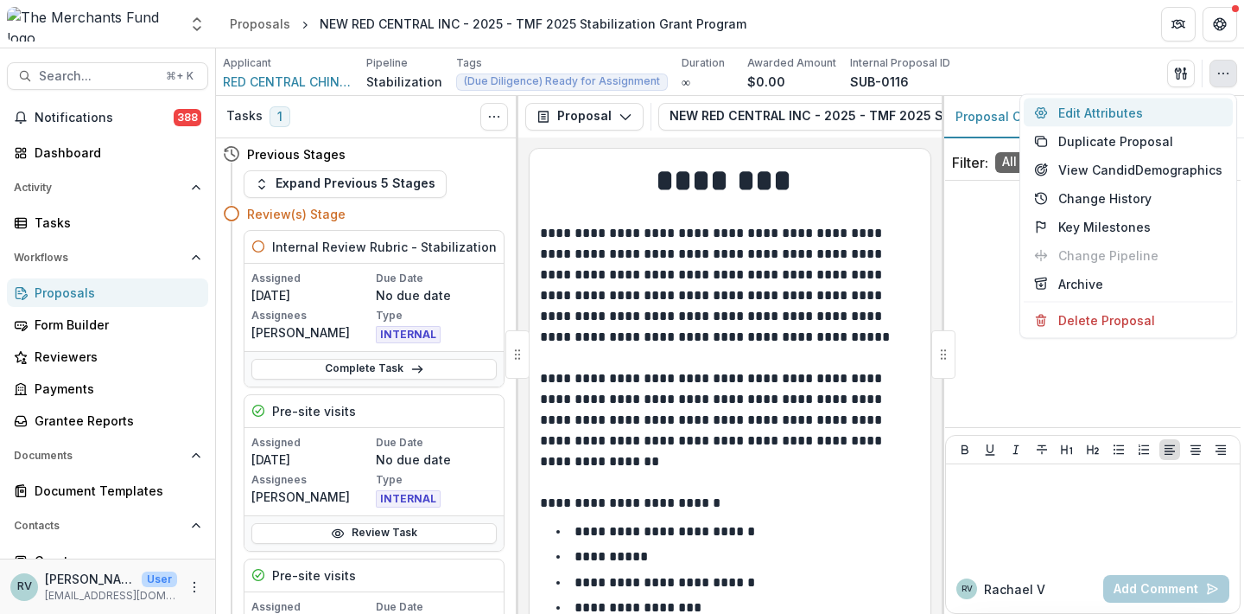
click at [1133, 108] on button "Edit Attributes" at bounding box center [1128, 113] width 209 height 29
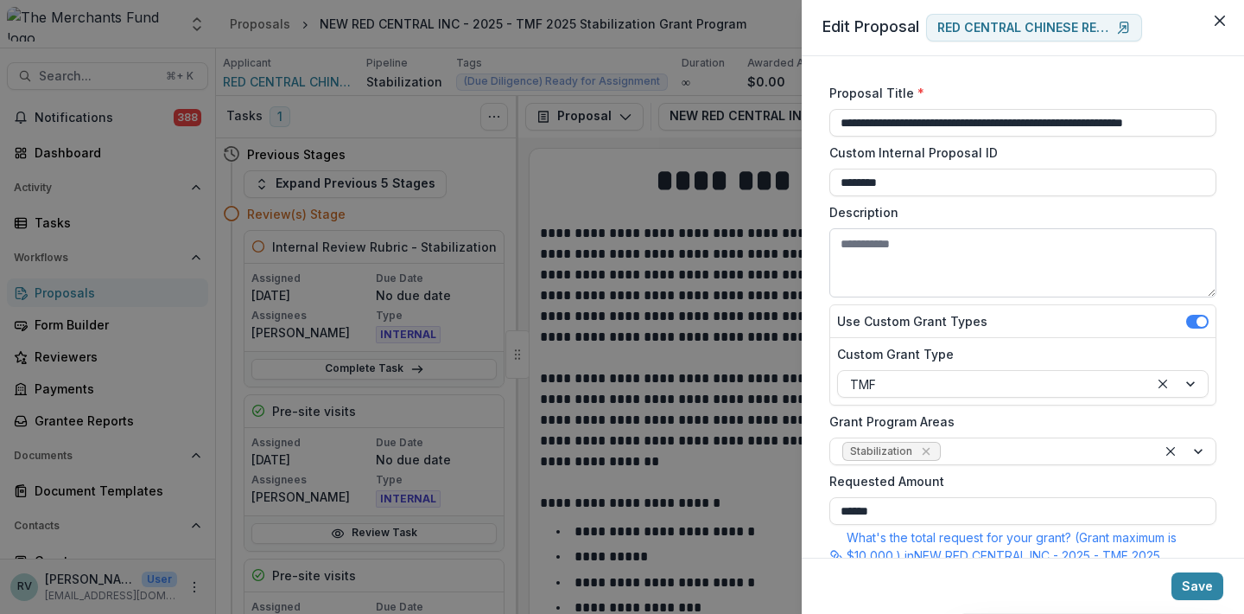
scroll to position [355, 0]
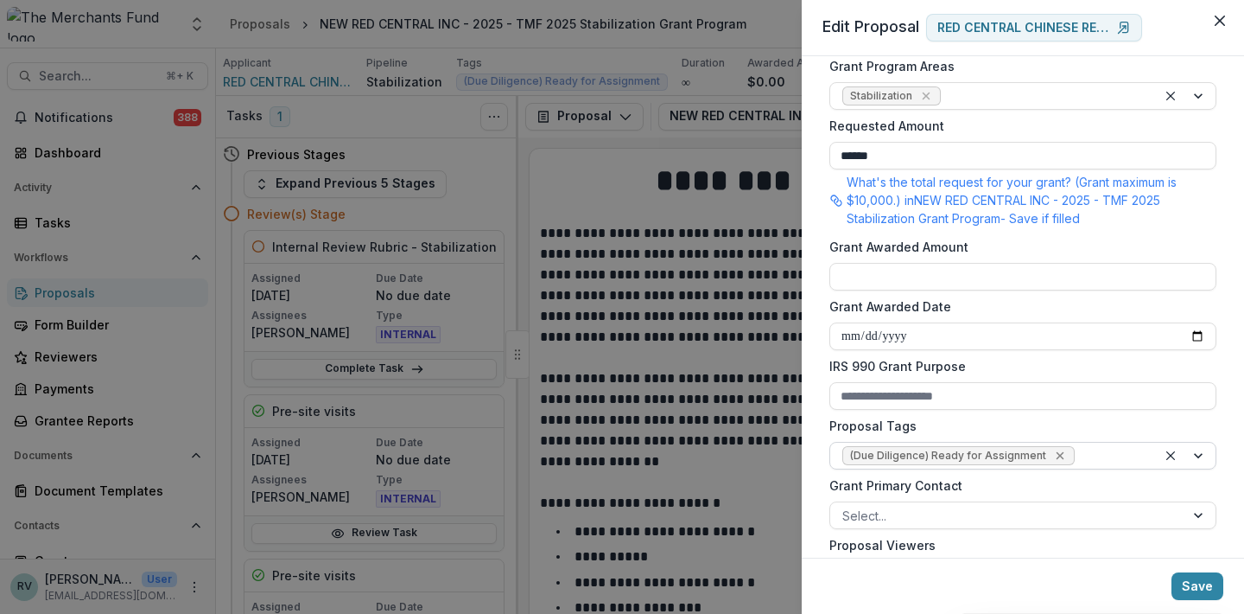
click at [1053, 452] on icon "Remove (Due Diligence) Ready for Assignment" at bounding box center [1060, 456] width 14 height 14
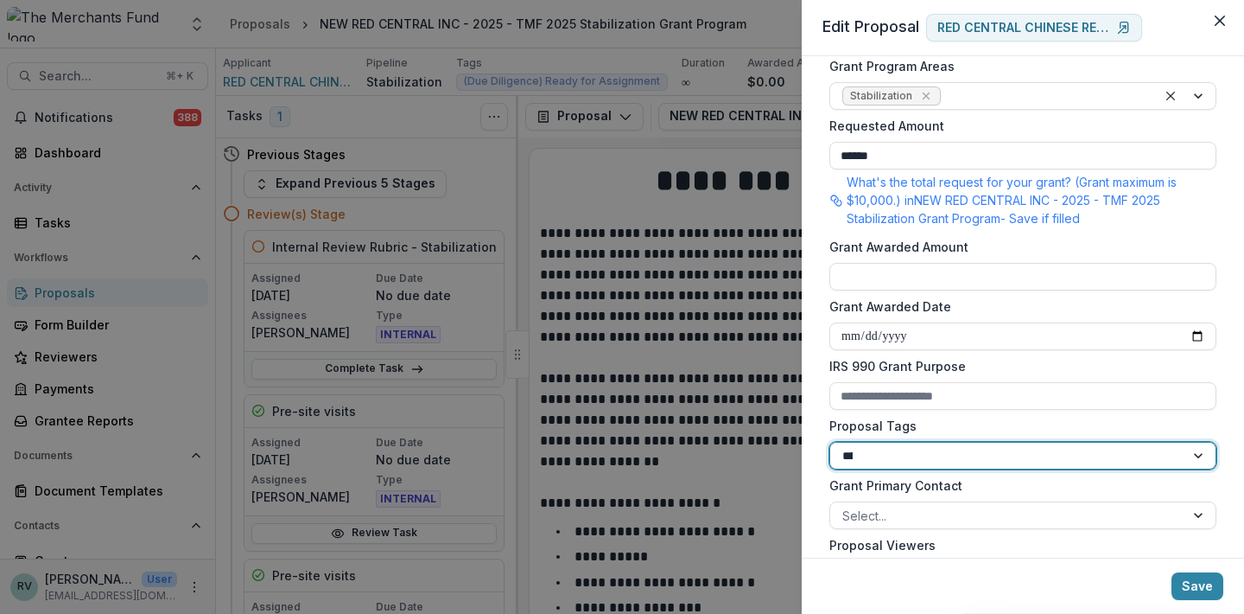
type input "*****"
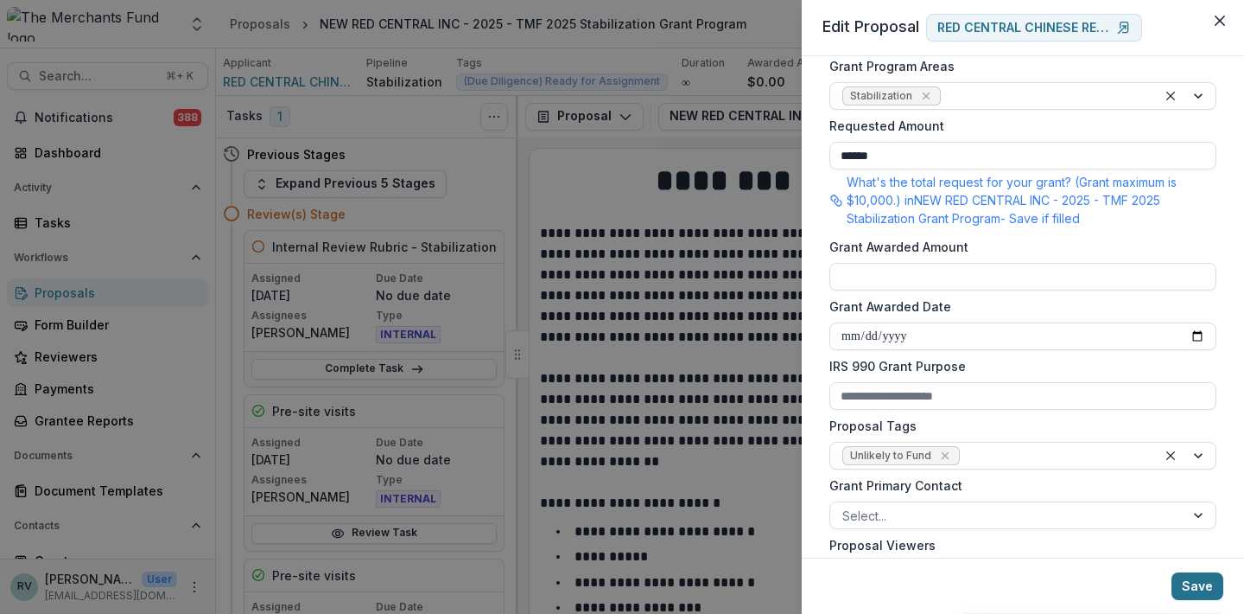
click at [1201, 588] on button "Save" at bounding box center [1198, 586] width 52 height 28
type input "**********"
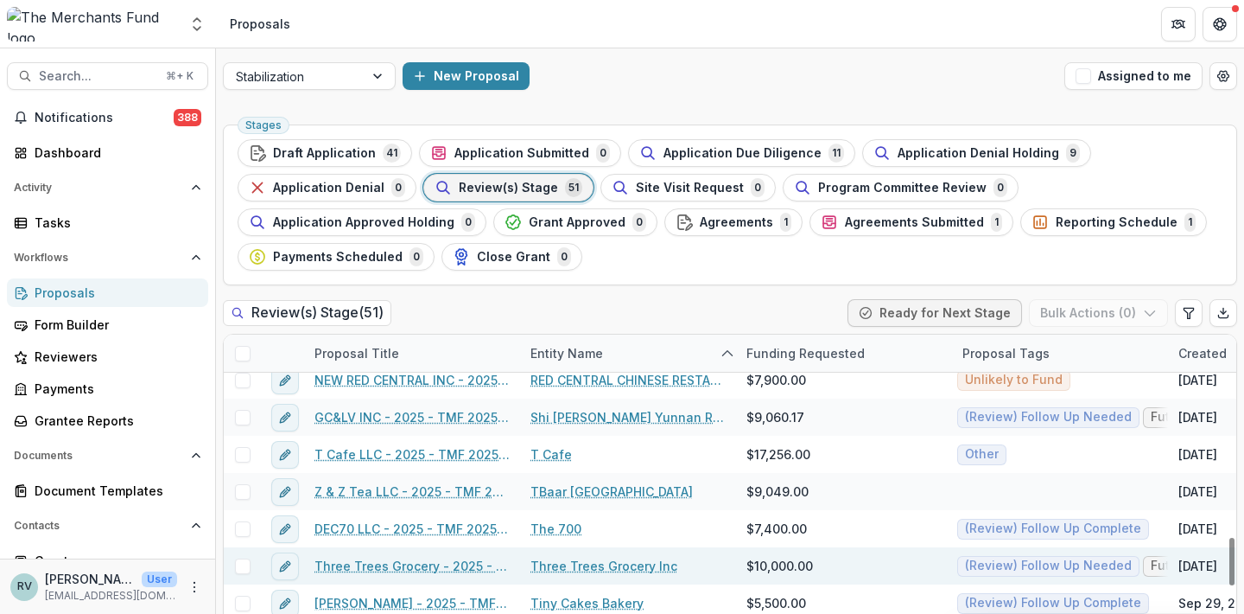
scroll to position [1291, 1]
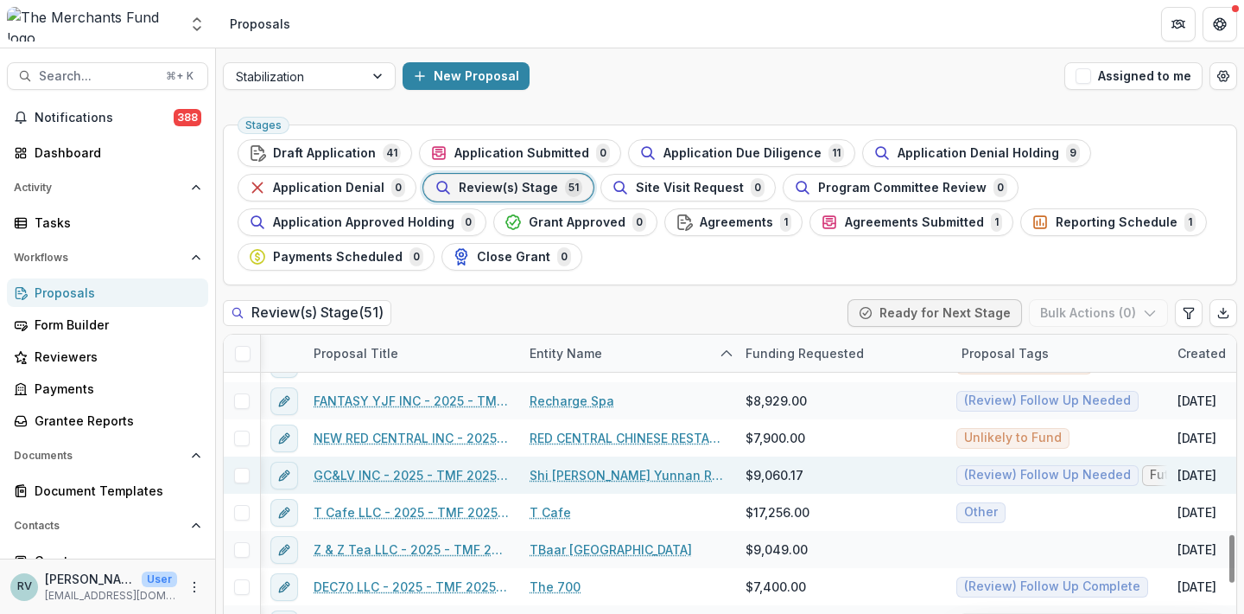
click at [439, 476] on link "GC&LV INC - 2025 - TMF 2025 Stabilization Grant Program" at bounding box center [411, 475] width 195 height 18
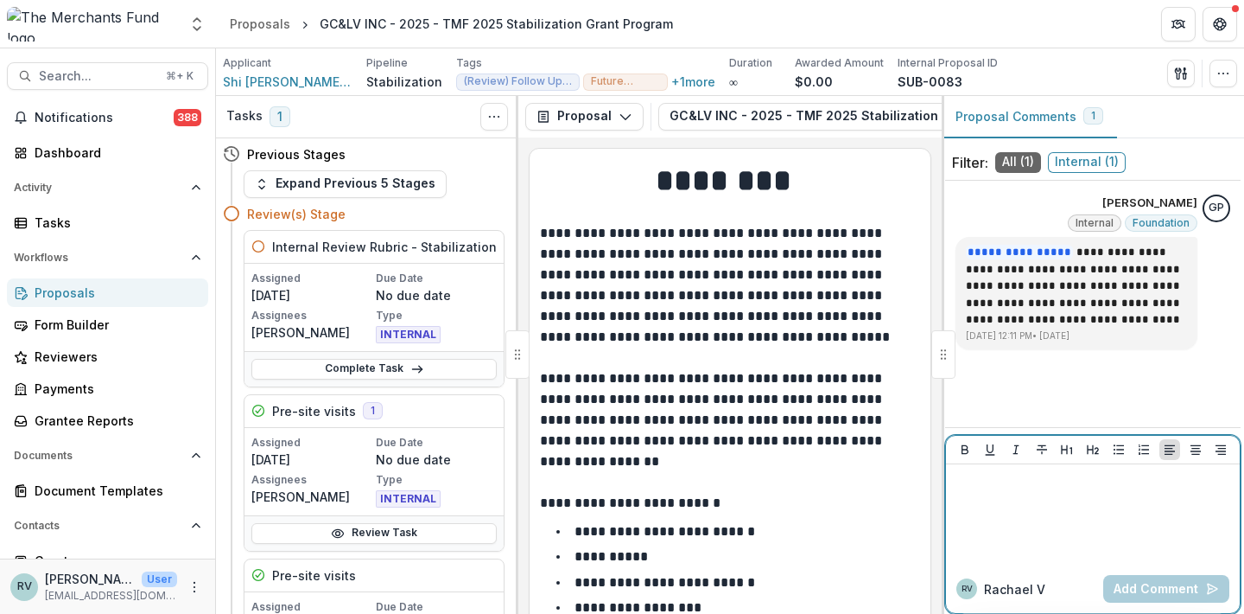
click at [1032, 469] on div at bounding box center [1093, 514] width 294 height 100
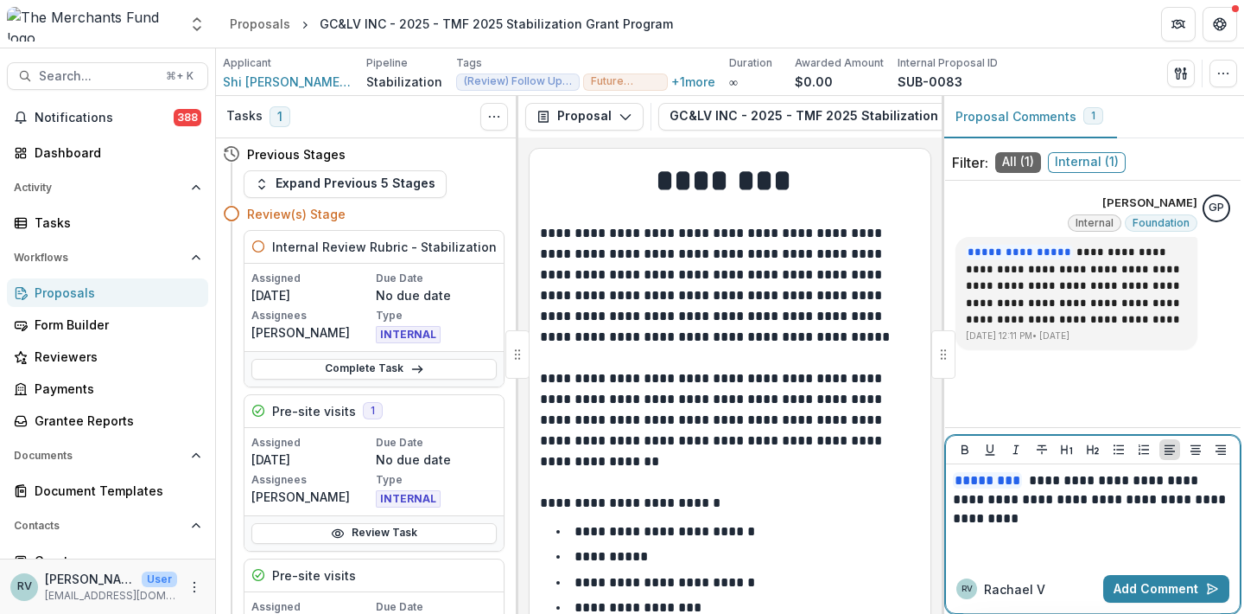
click at [1047, 481] on p "**********" at bounding box center [1093, 499] width 280 height 57
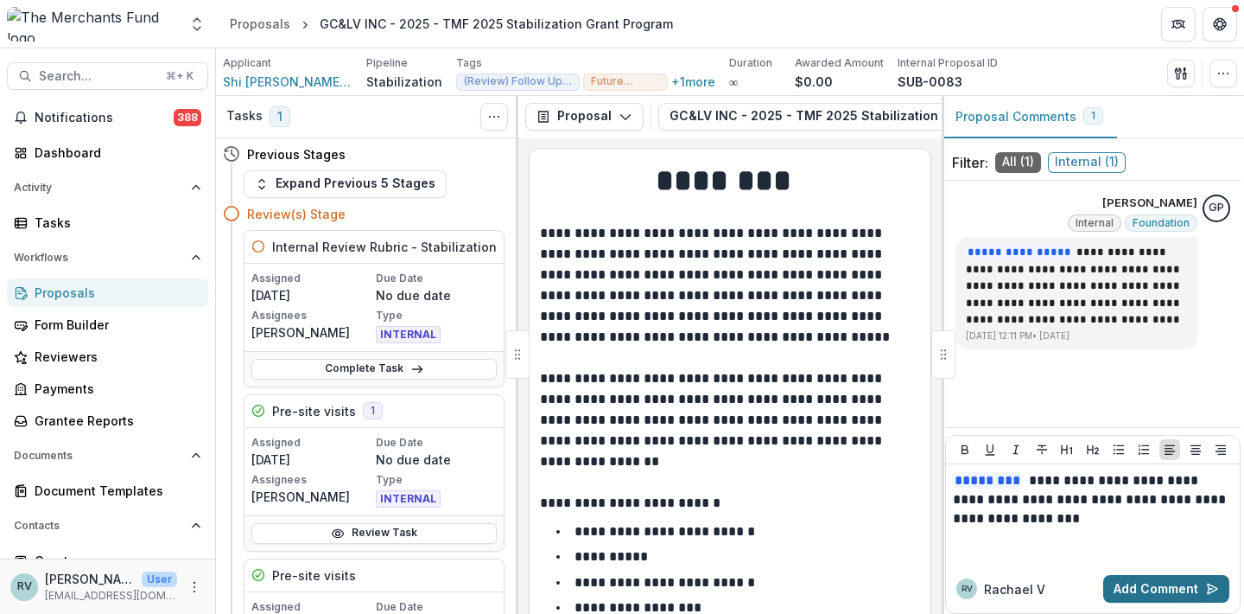
click at [1157, 578] on button "Add Comment" at bounding box center [1167, 589] width 126 height 28
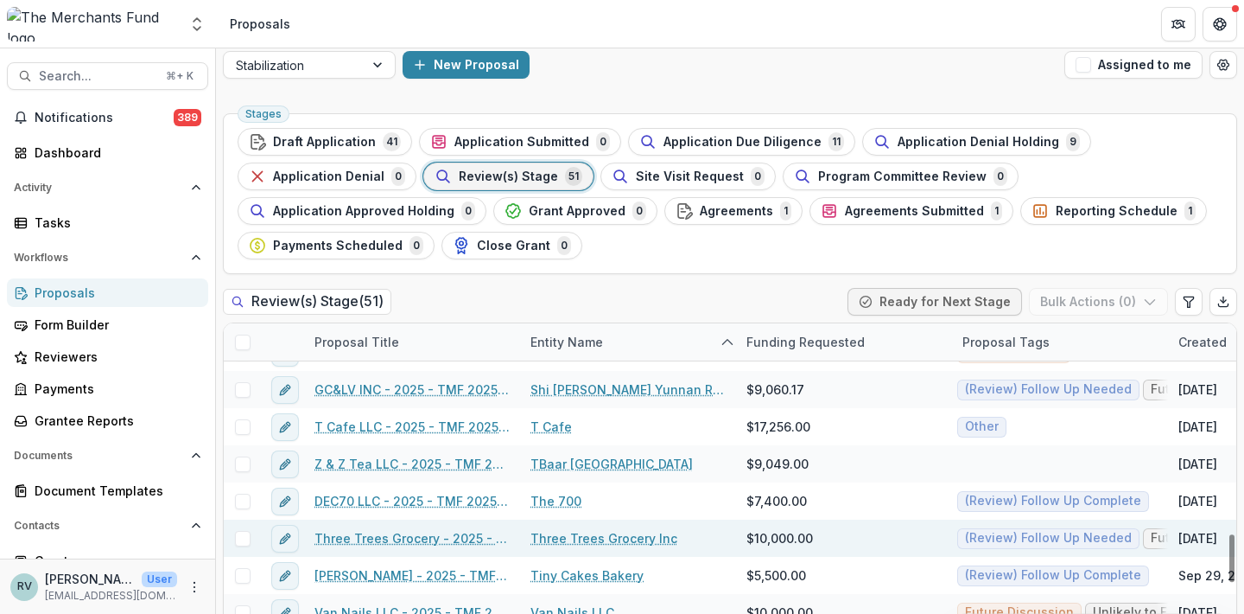
scroll to position [1361, 0]
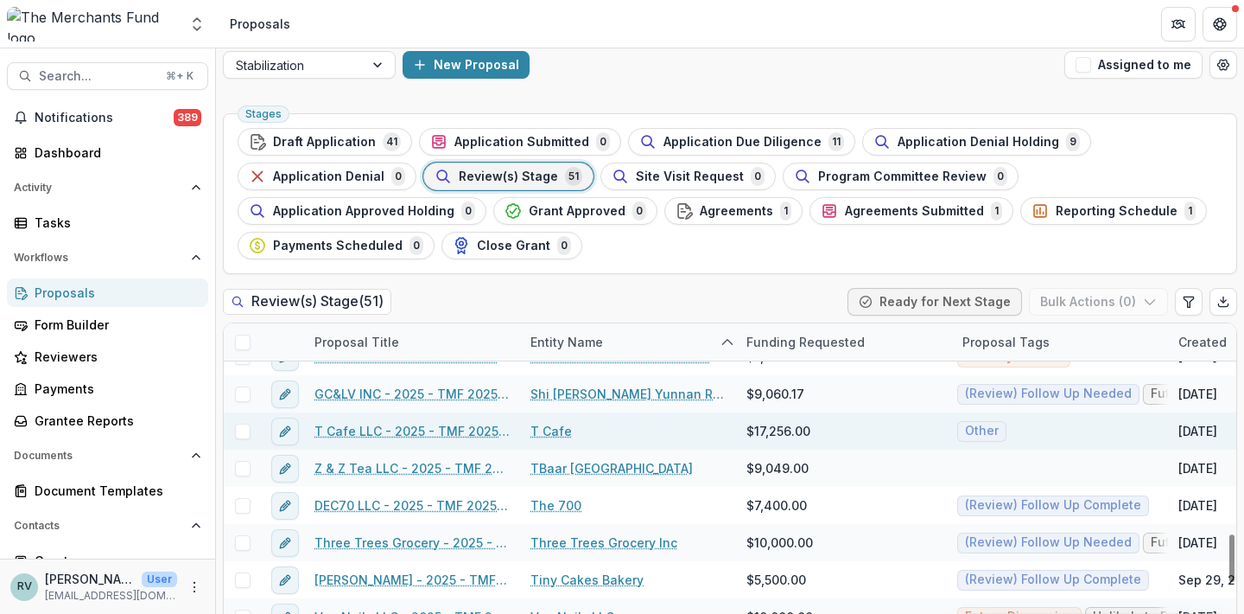
click at [388, 432] on link "T Cafe LLC - 2025 - TMF 2025 Stabilization Grant Program" at bounding box center [412, 431] width 195 height 18
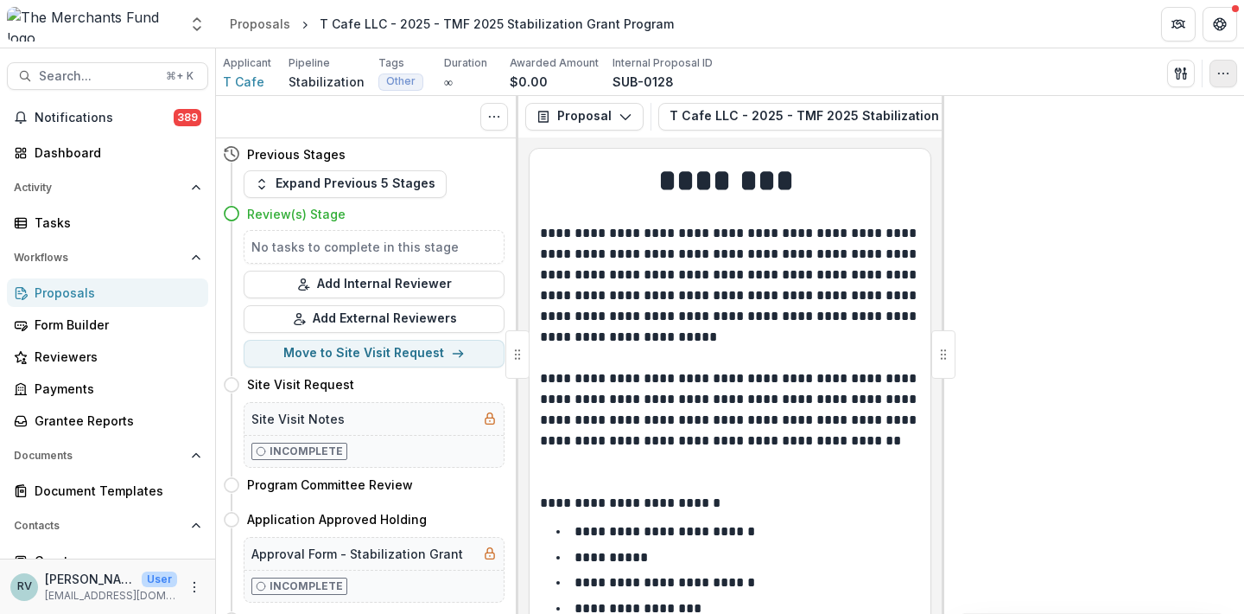
click at [1225, 73] on icon "button" at bounding box center [1224, 74] width 14 height 14
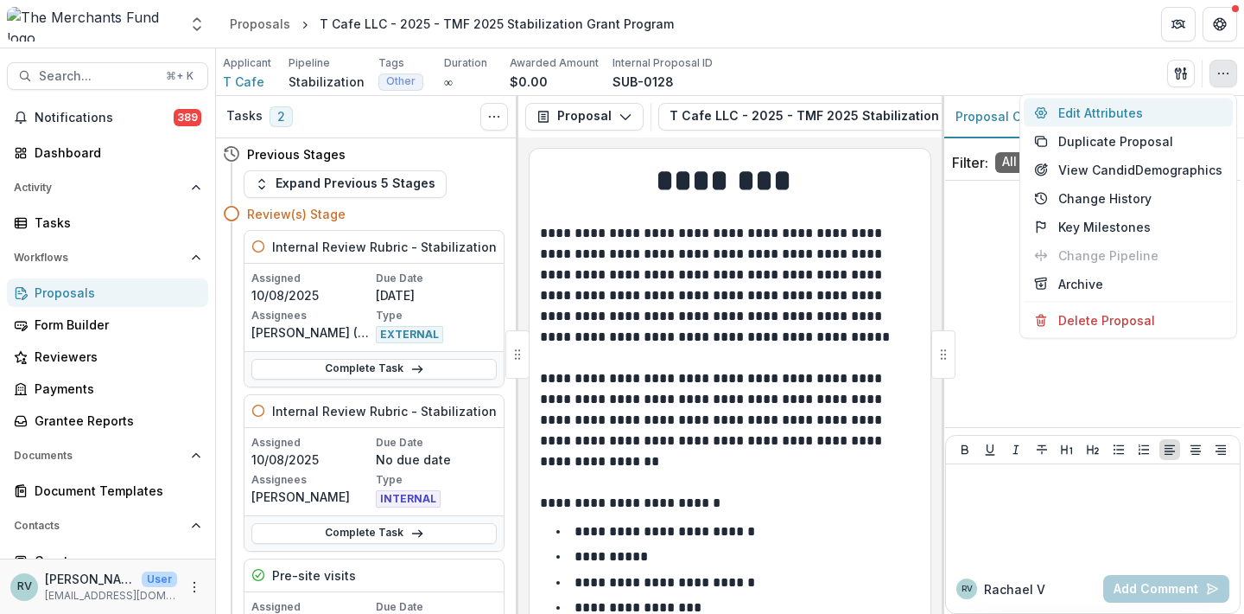
click at [1086, 114] on button "Edit Attributes" at bounding box center [1128, 113] width 209 height 29
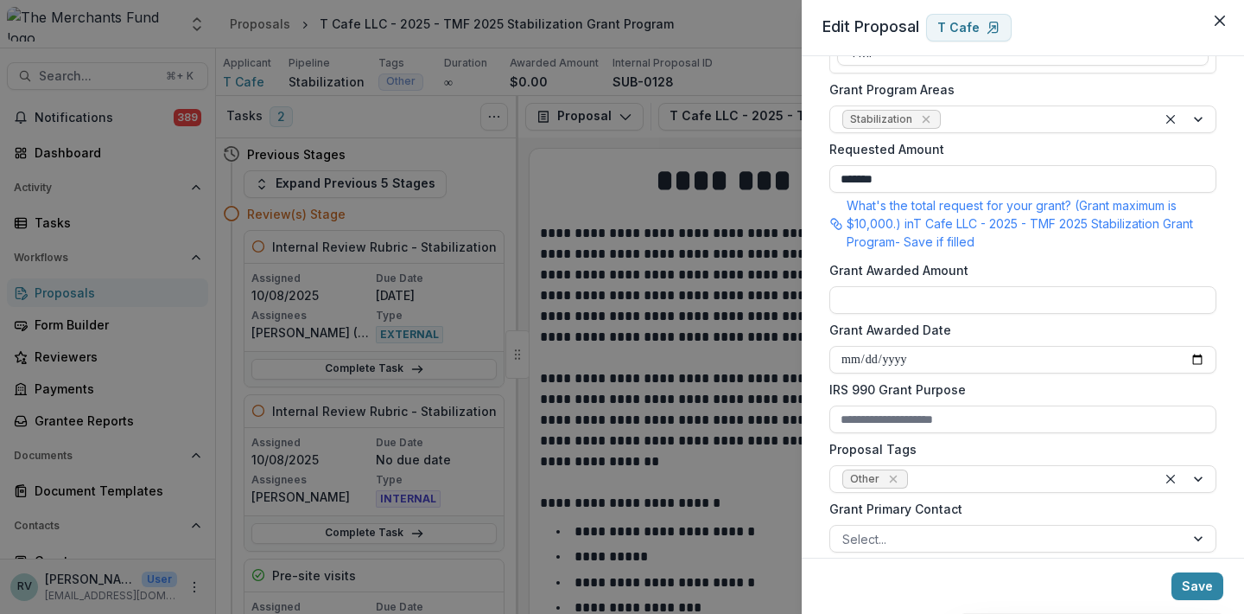
scroll to position [405, 0]
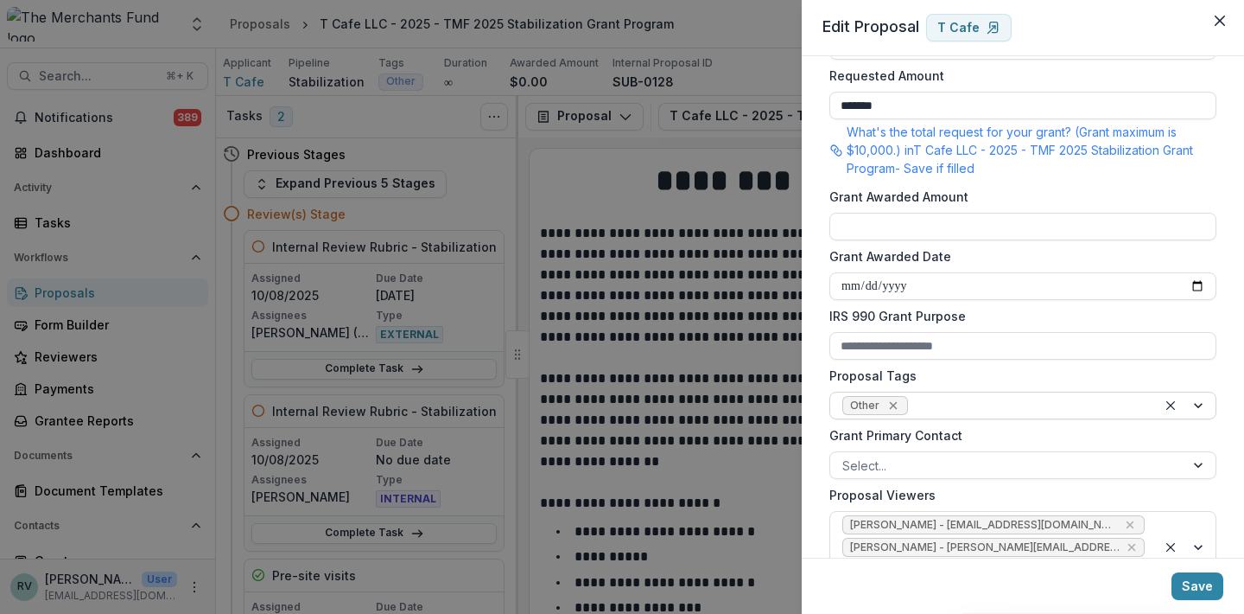
click at [892, 402] on icon "Remove Other" at bounding box center [894, 405] width 14 height 14
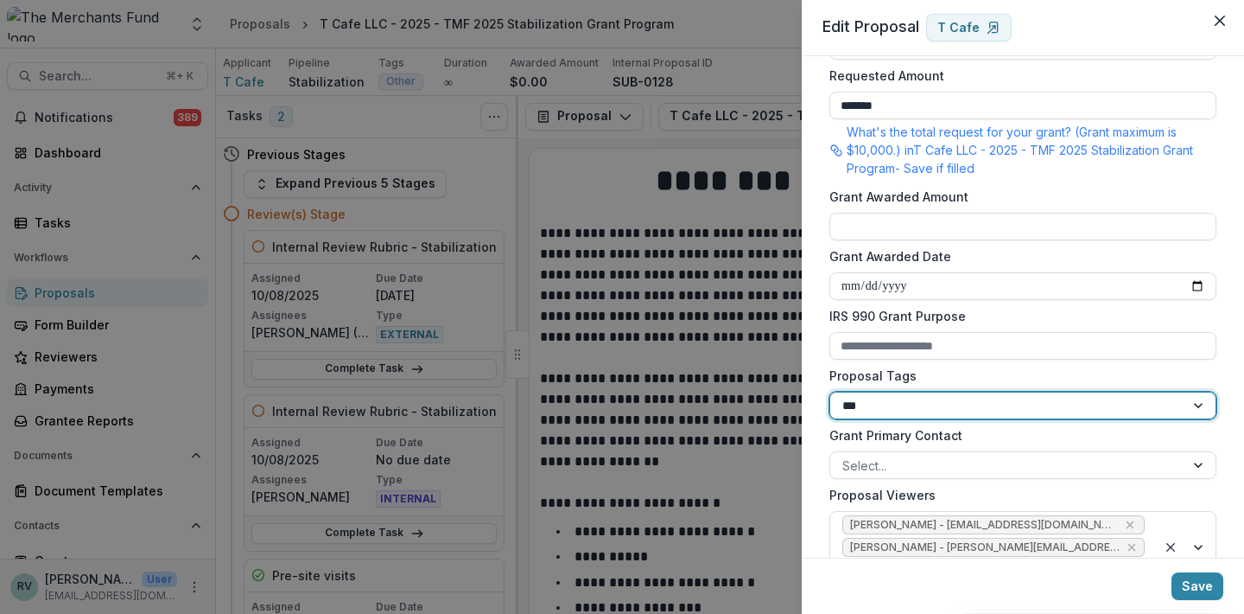
type input "****"
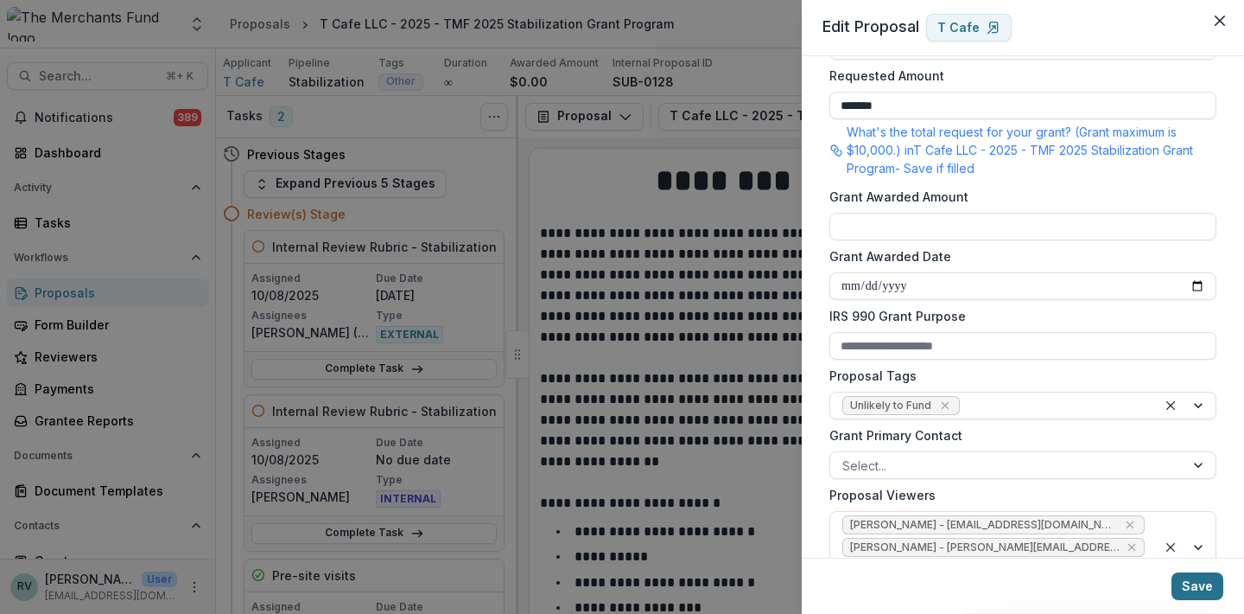
click at [1206, 588] on button "Save" at bounding box center [1198, 586] width 52 height 28
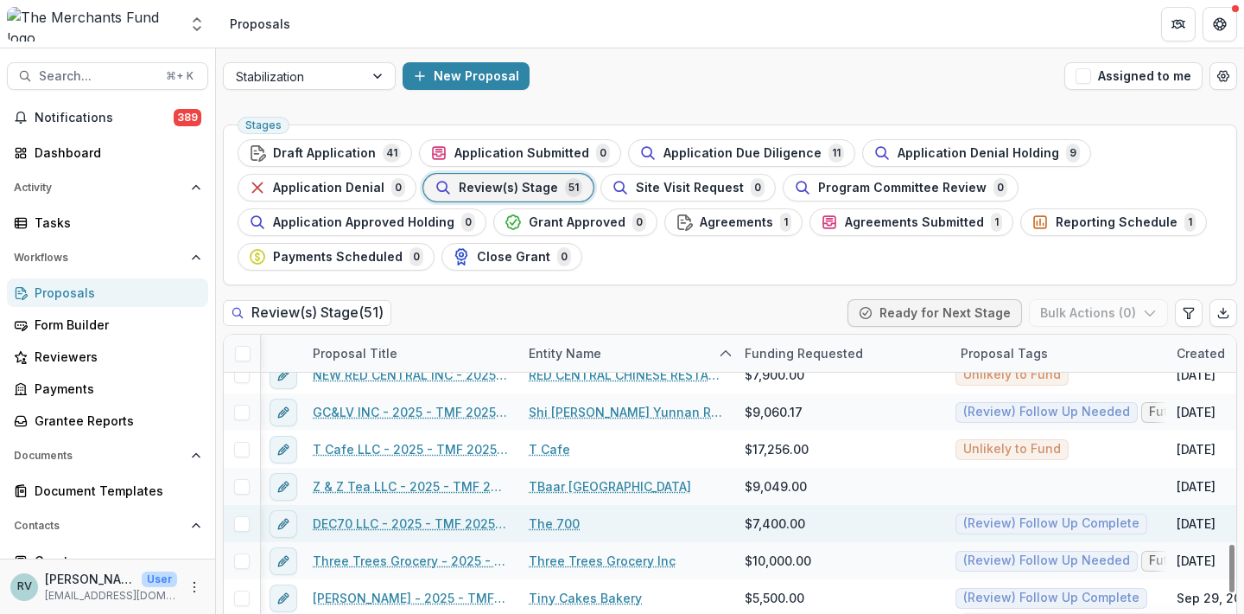
scroll to position [1354, 3]
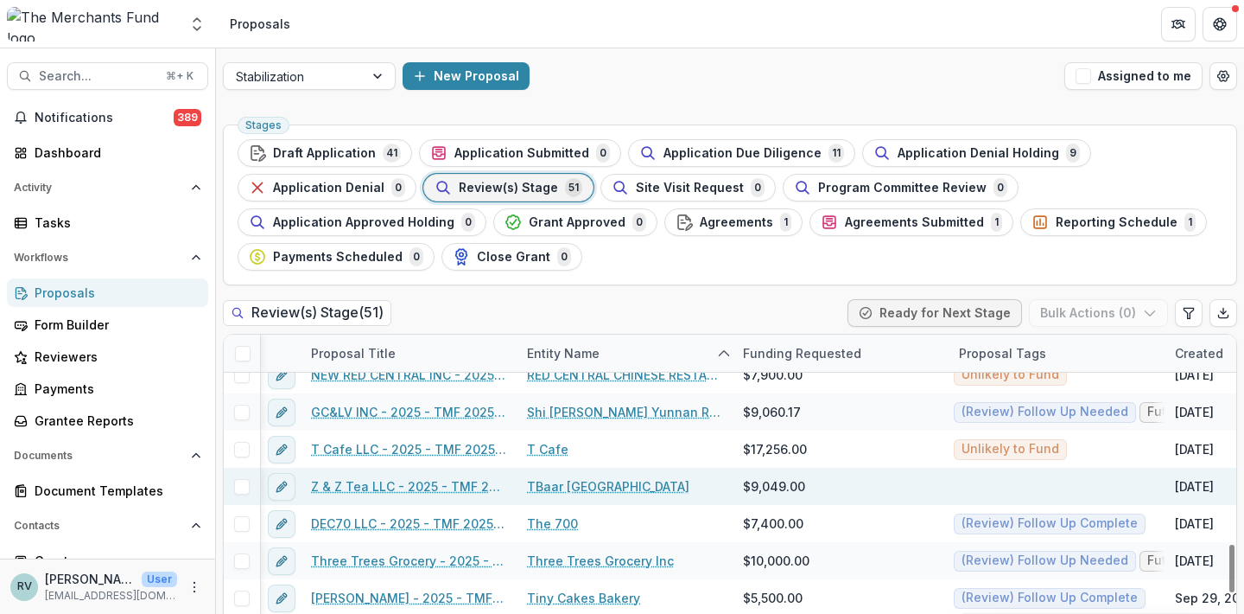
click at [430, 479] on link "Z & Z Tea LLC - 2025 - TMF 2025 Stabilization Grant Program" at bounding box center [408, 486] width 195 height 18
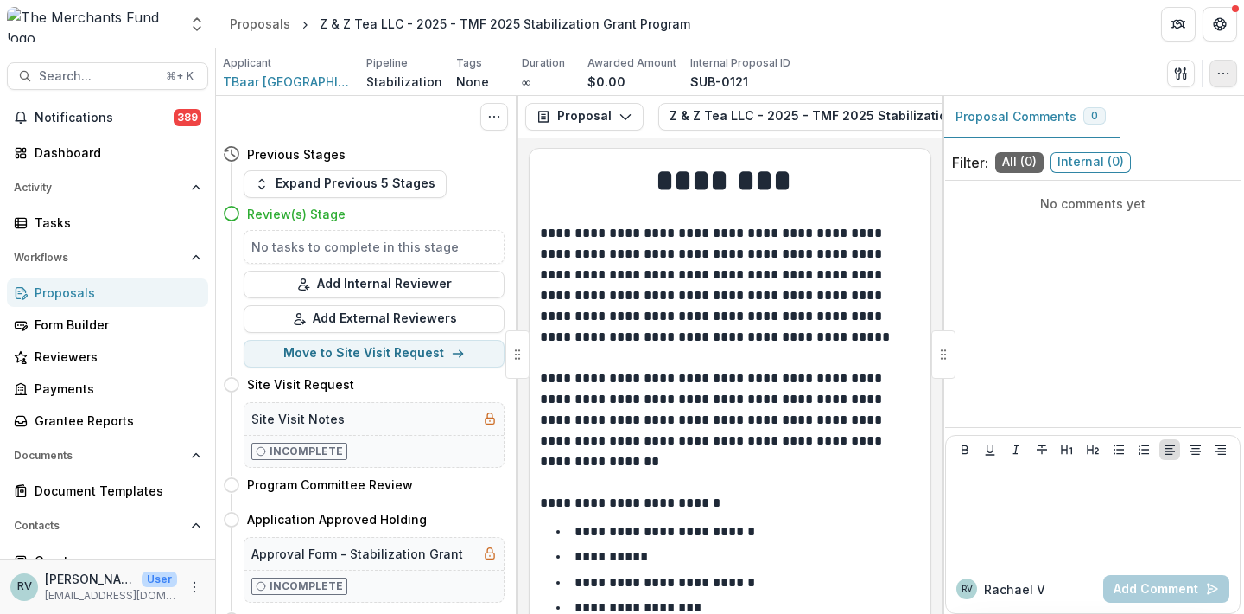
click at [1236, 68] on button "button" at bounding box center [1224, 74] width 28 height 28
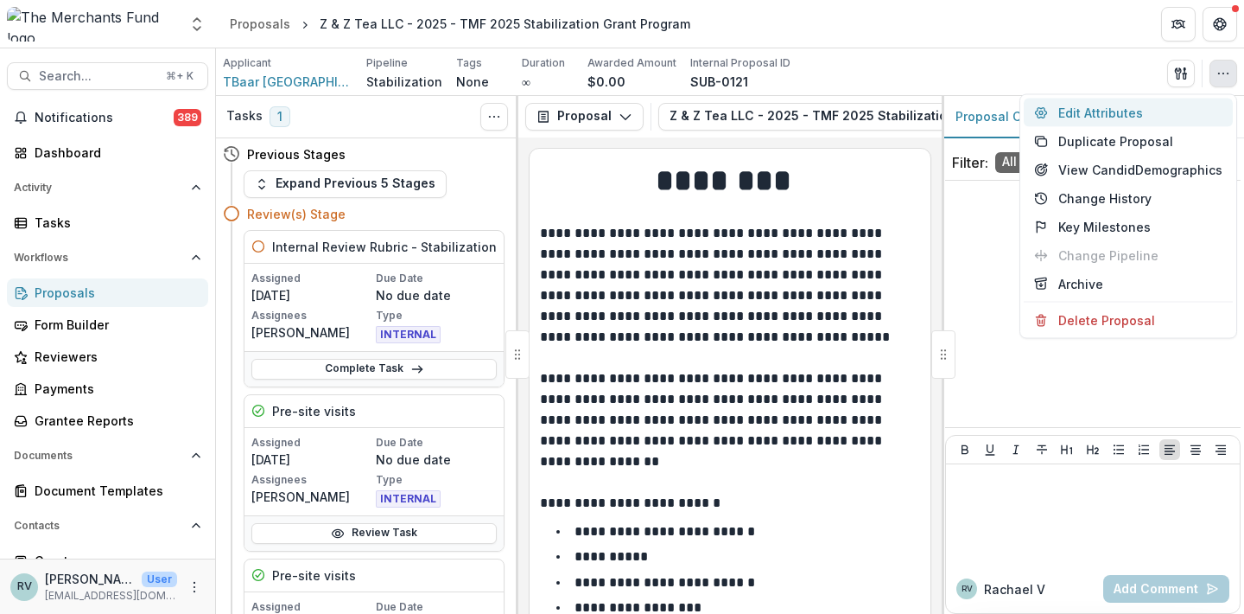
click at [1158, 107] on button "Edit Attributes" at bounding box center [1128, 113] width 209 height 29
type input "******"
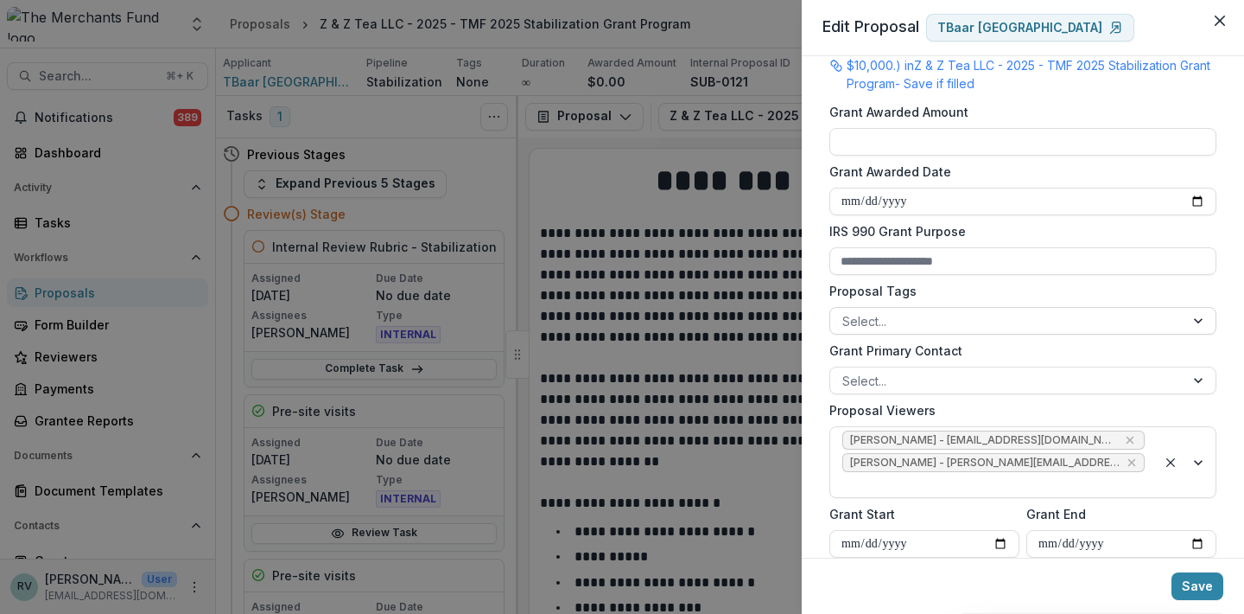
scroll to position [477, 0]
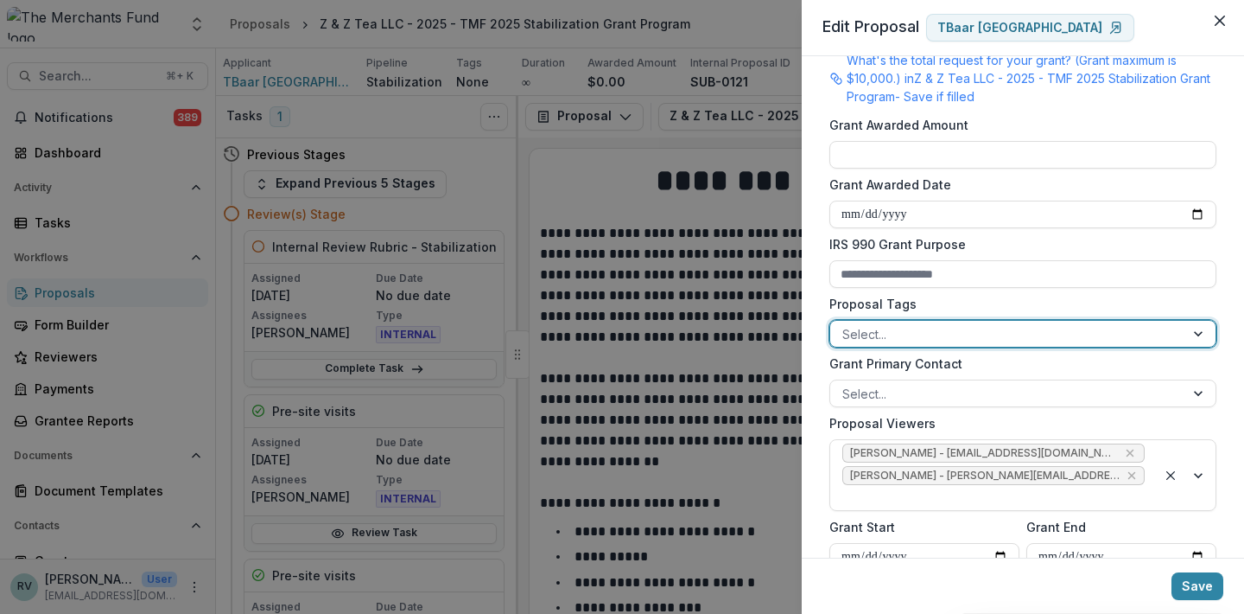
click at [914, 333] on div at bounding box center [1008, 334] width 330 height 22
type input "***"
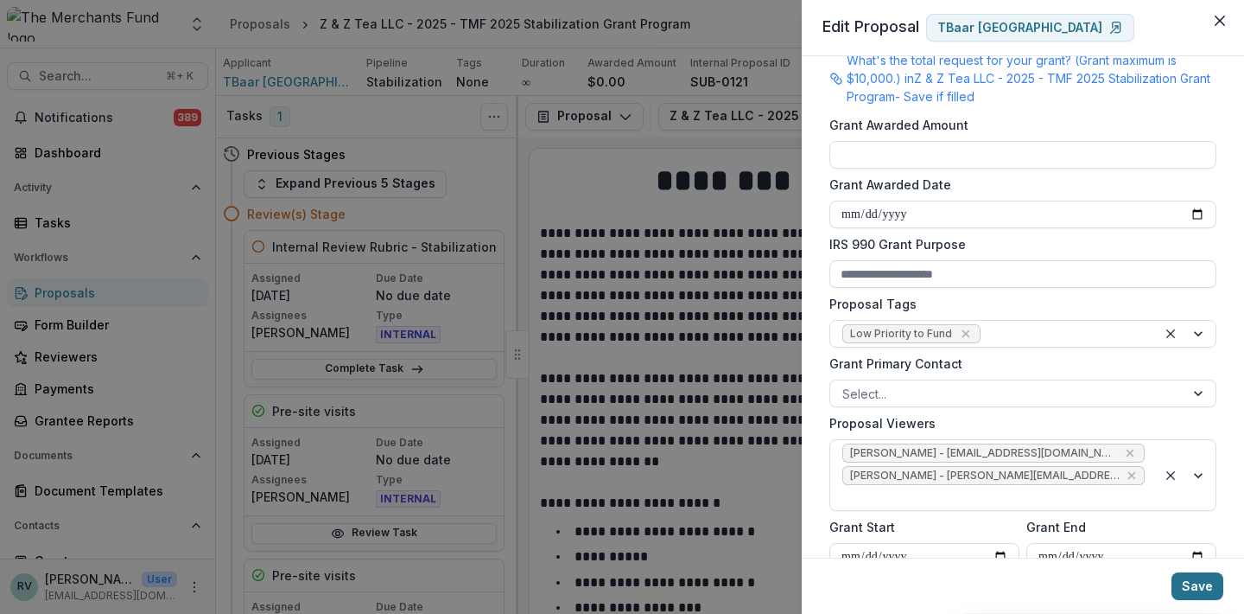
click at [1197, 586] on button "Save" at bounding box center [1198, 586] width 52 height 28
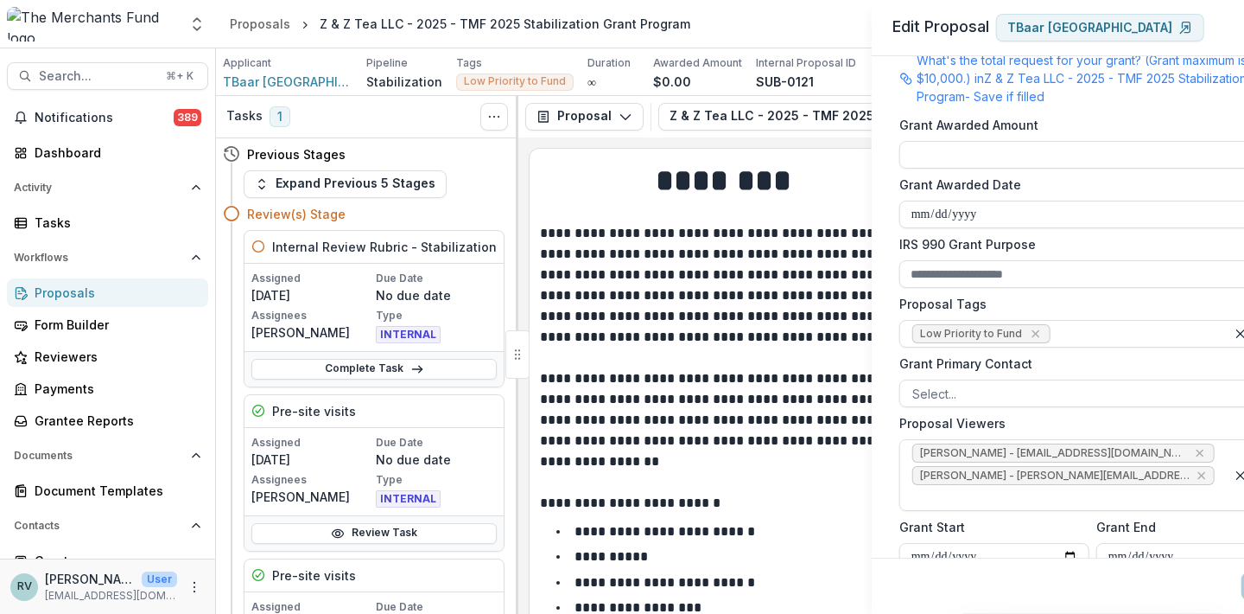
type input "**********"
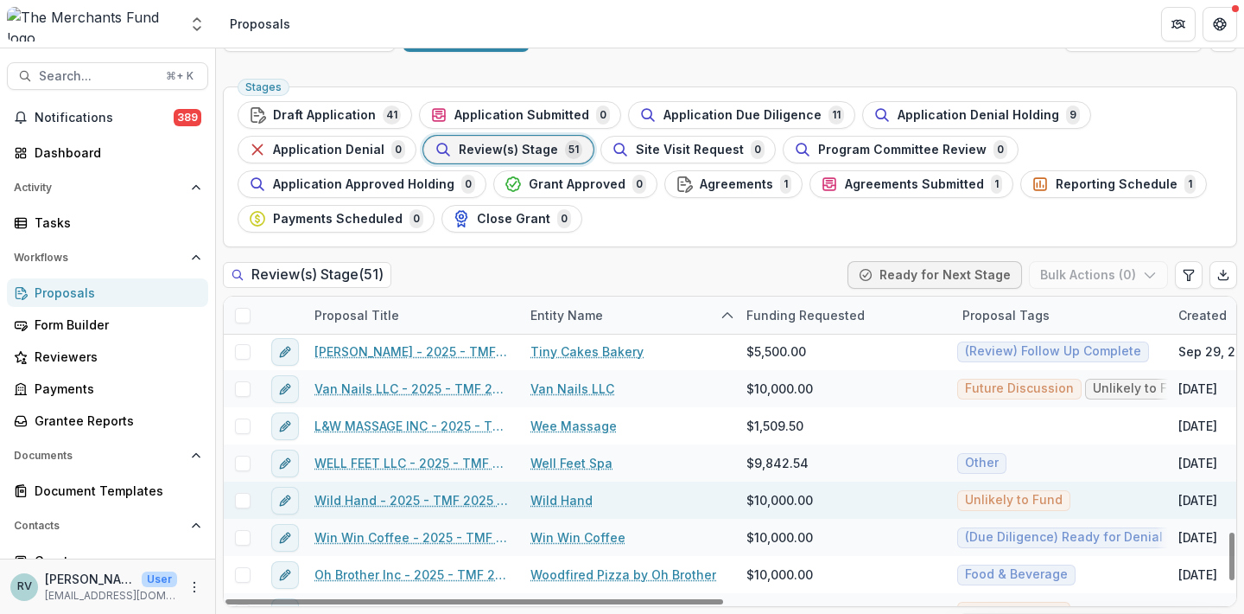
scroll to position [1508, 0]
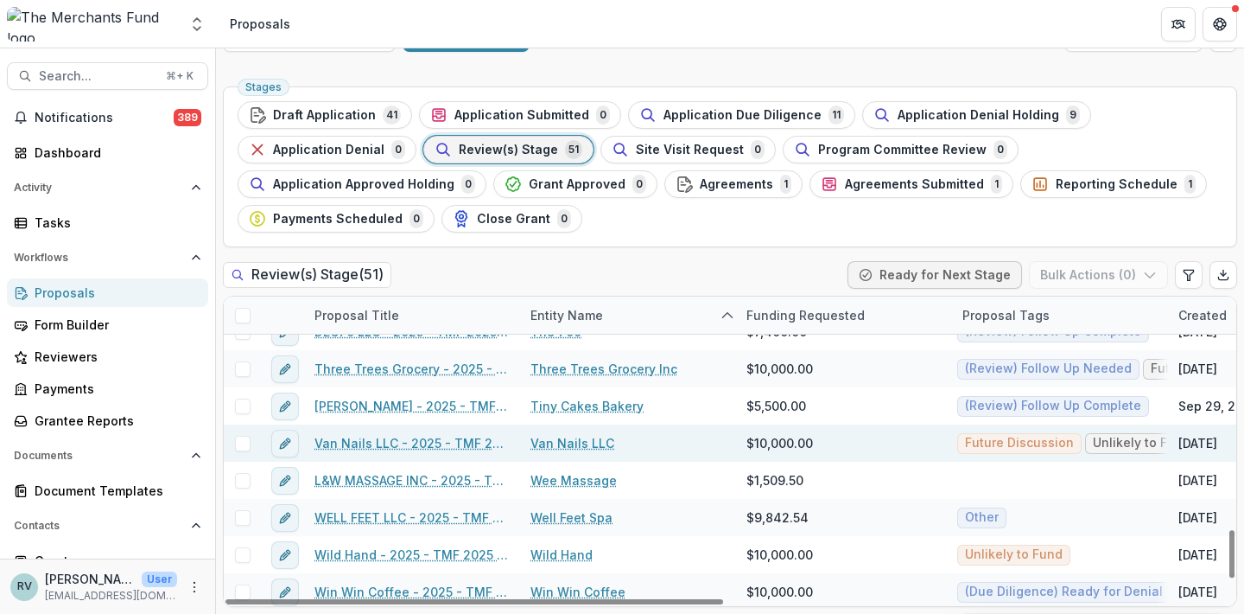
click at [398, 438] on link "Van Nails LLC - 2025 - TMF 2025 Stabilization Grant Program" at bounding box center [412, 443] width 195 height 18
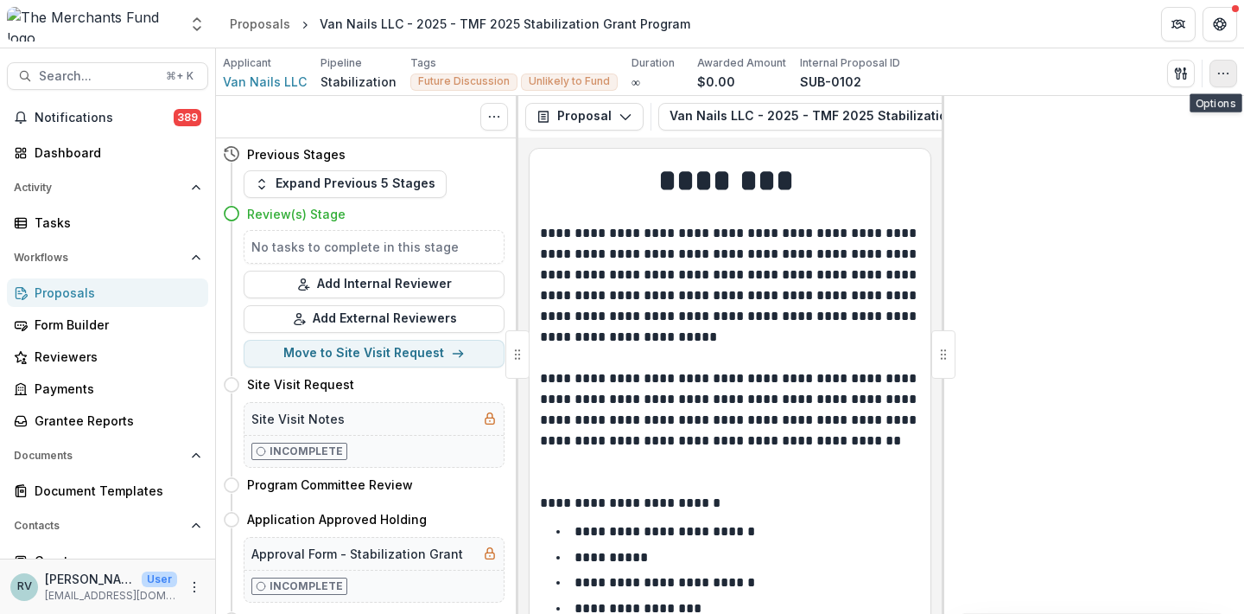
click at [1218, 74] on icon "button" at bounding box center [1224, 74] width 14 height 14
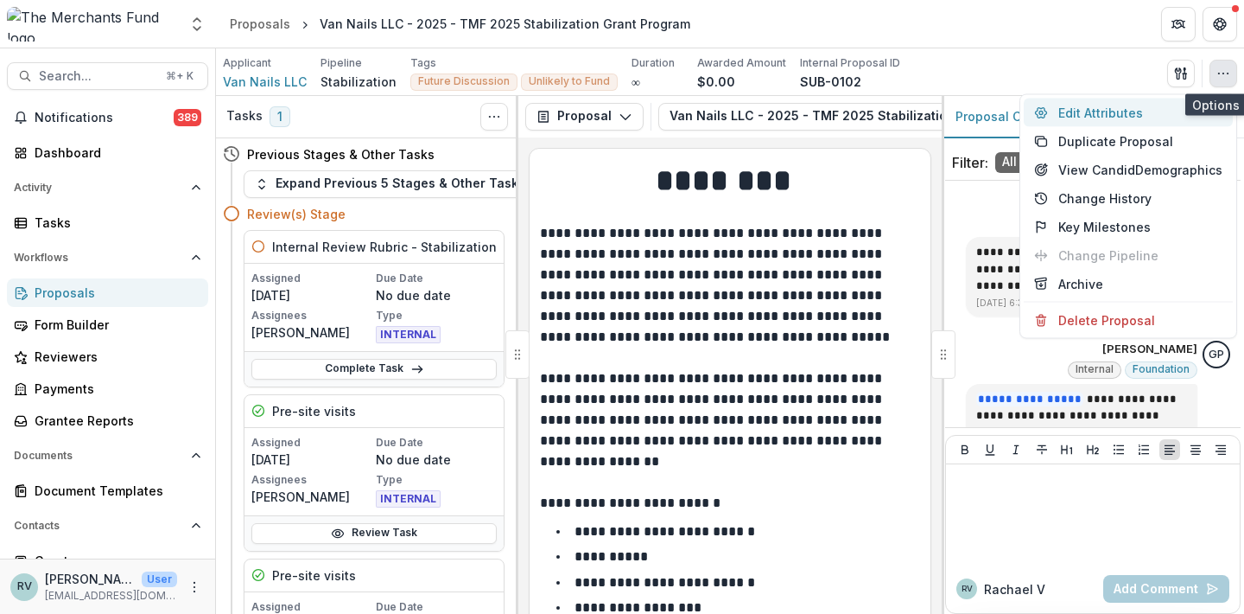
click at [1145, 117] on button "Edit Attributes" at bounding box center [1128, 113] width 209 height 29
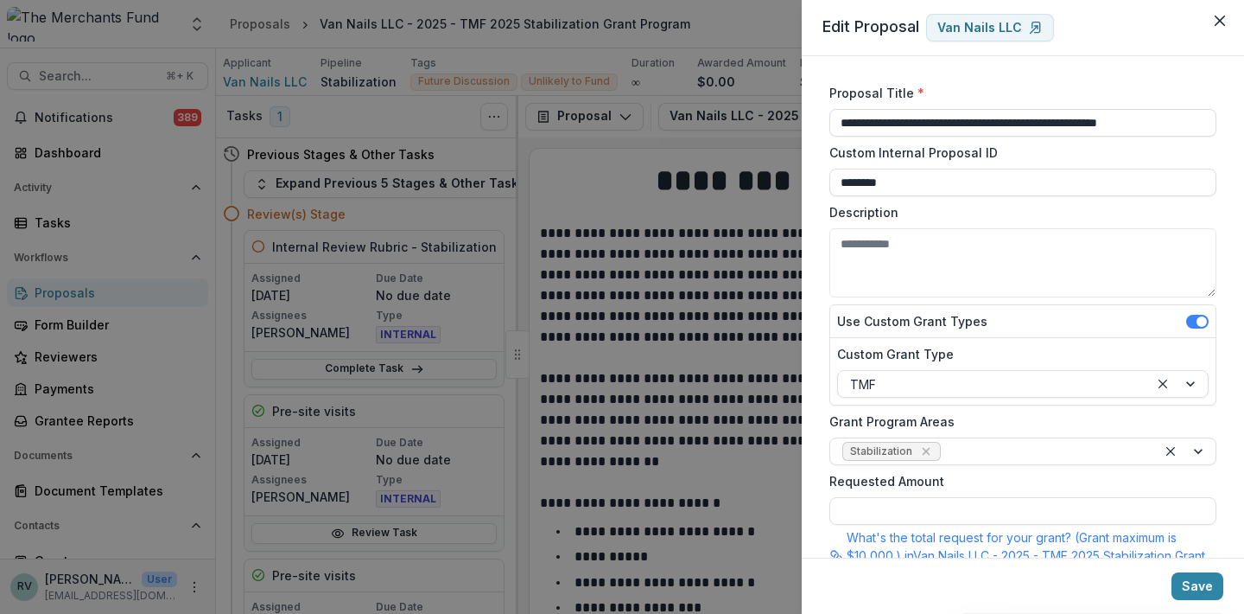
type input "*******"
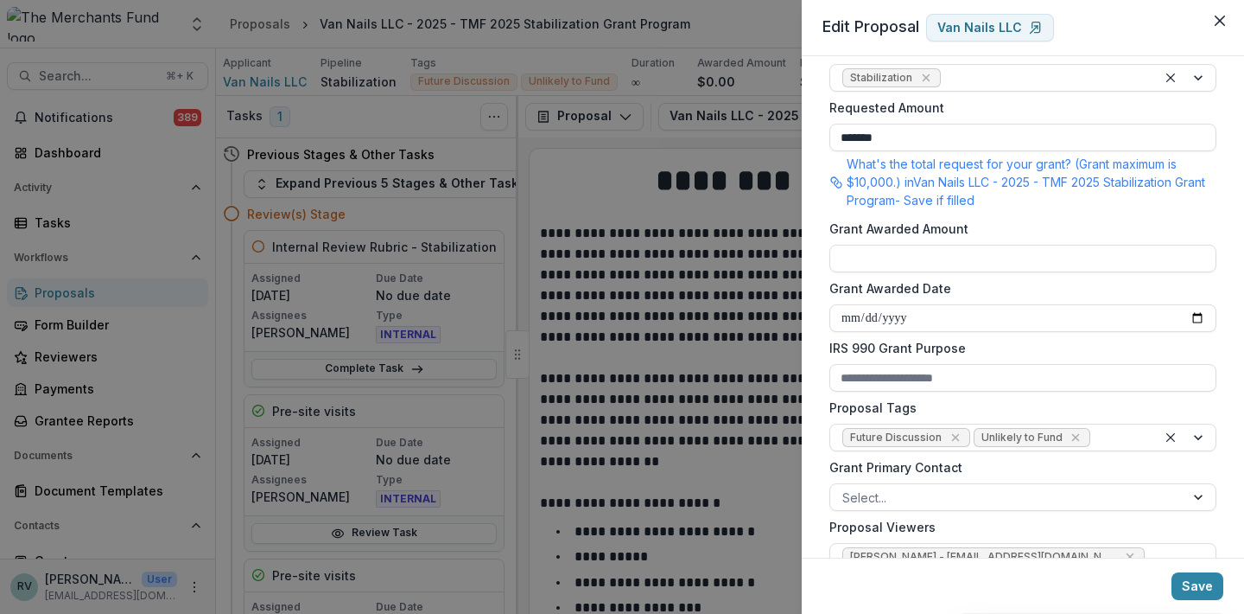
scroll to position [378, 0]
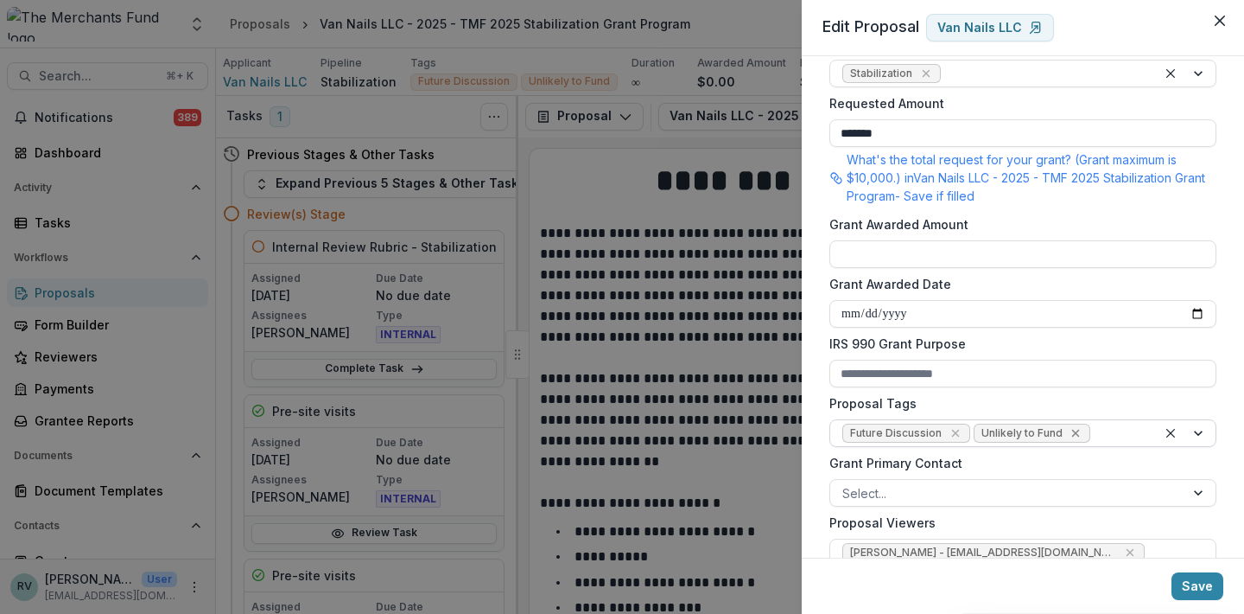
click at [1072, 431] on icon "Remove Unlikely to Fund" at bounding box center [1076, 434] width 8 height 8
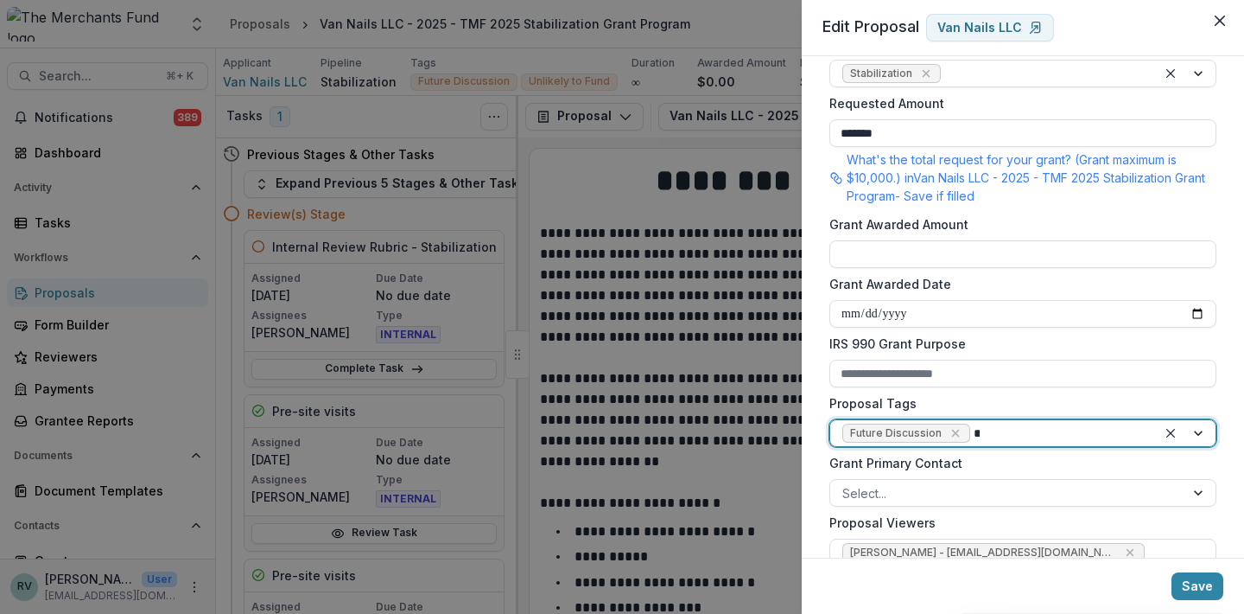
type input "******"
type input "****"
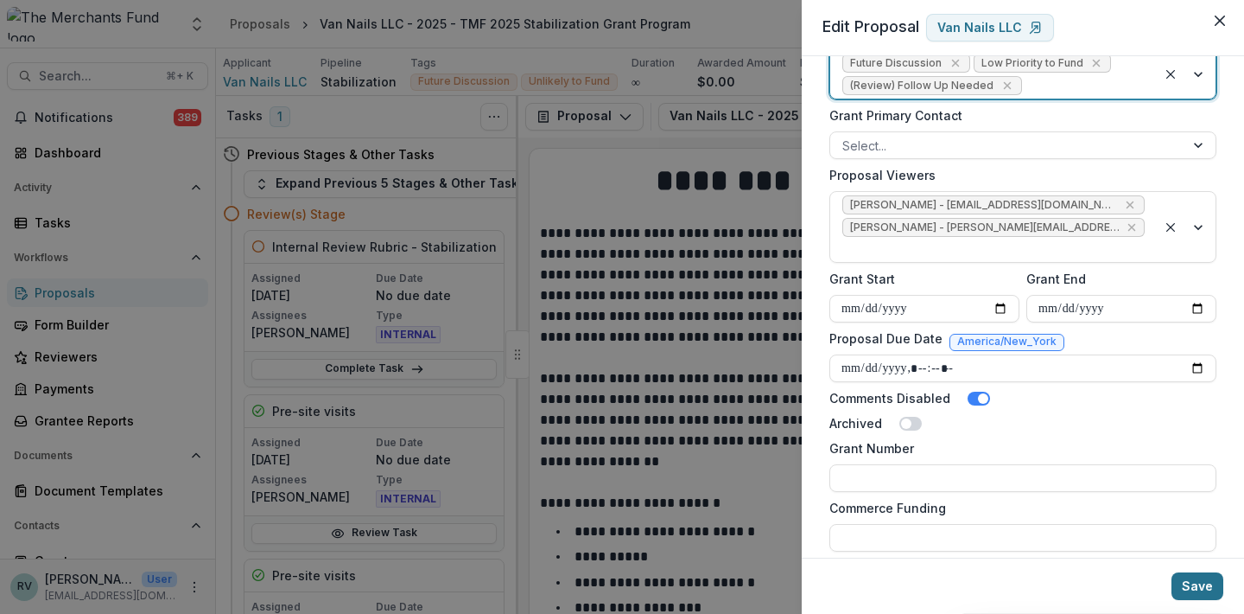
scroll to position [748, 0]
click at [1191, 579] on button "Save" at bounding box center [1198, 586] width 52 height 28
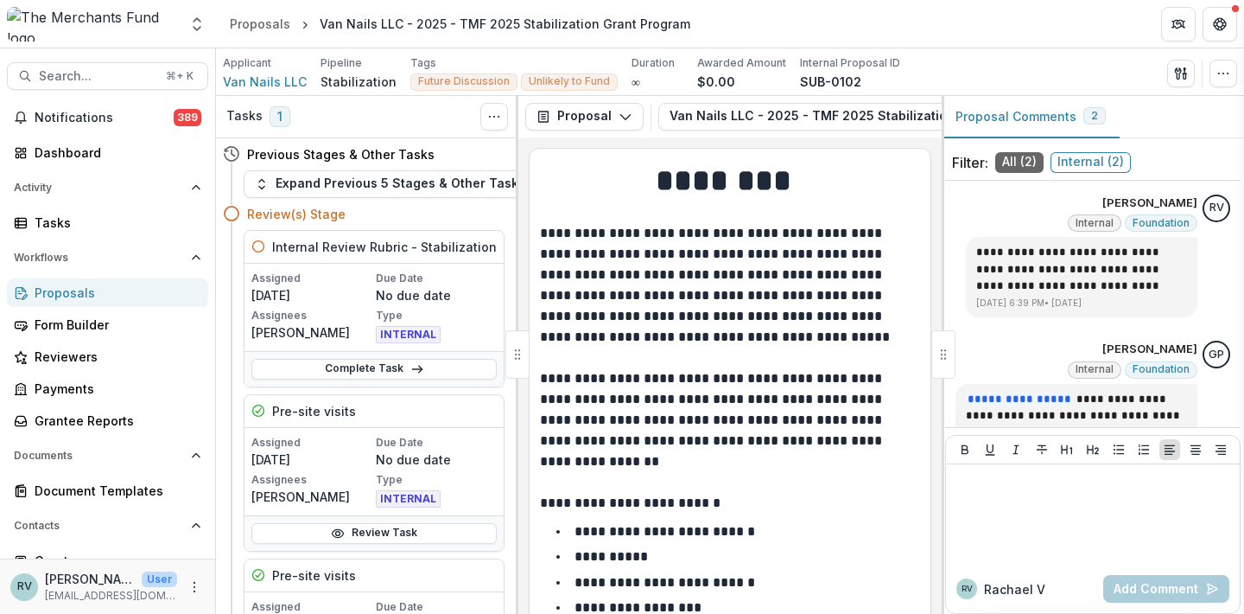
click at [994, 524] on div "**********" at bounding box center [622, 307] width 1244 height 614
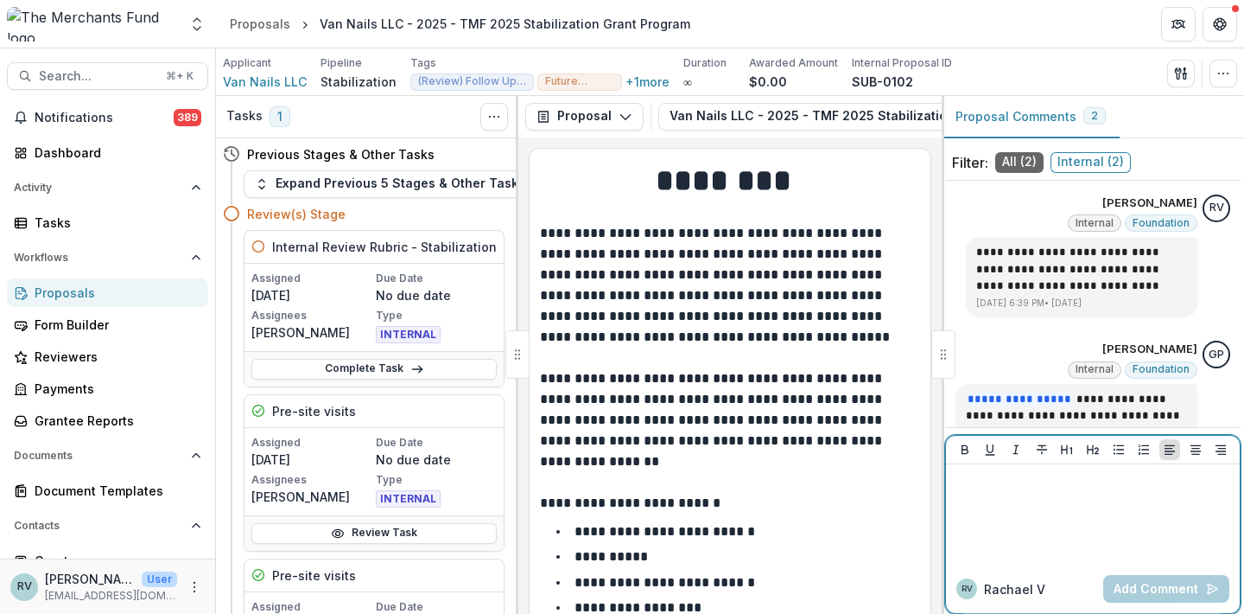
click at [1002, 490] on div at bounding box center [1093, 514] width 280 height 86
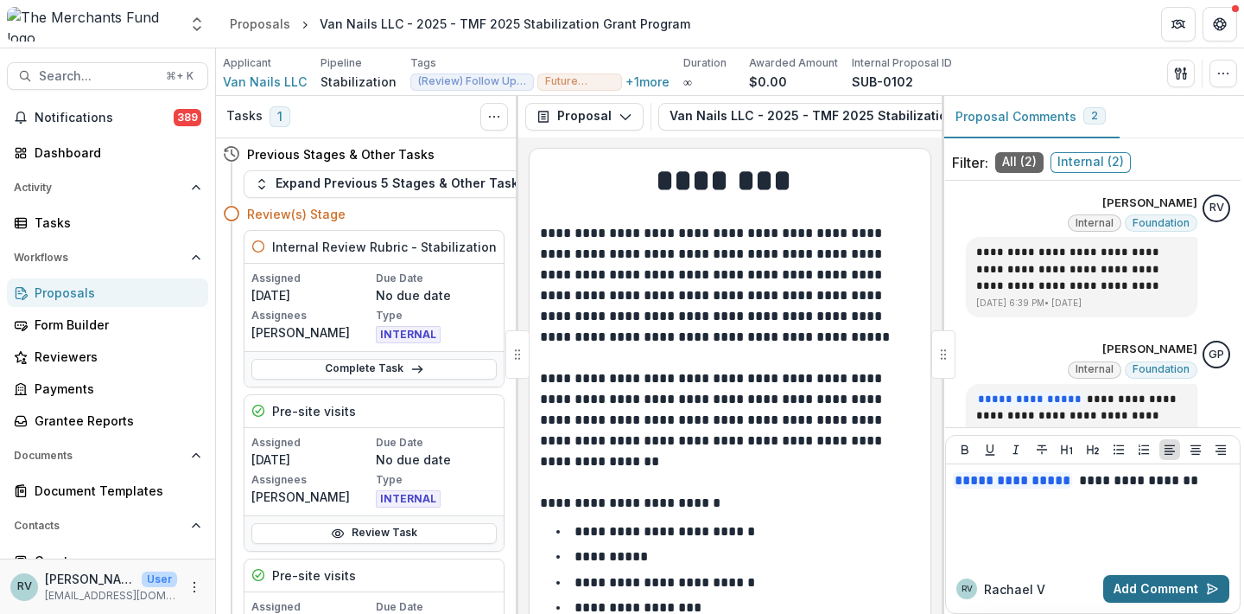
click at [1133, 590] on button "Add Comment" at bounding box center [1167, 589] width 126 height 28
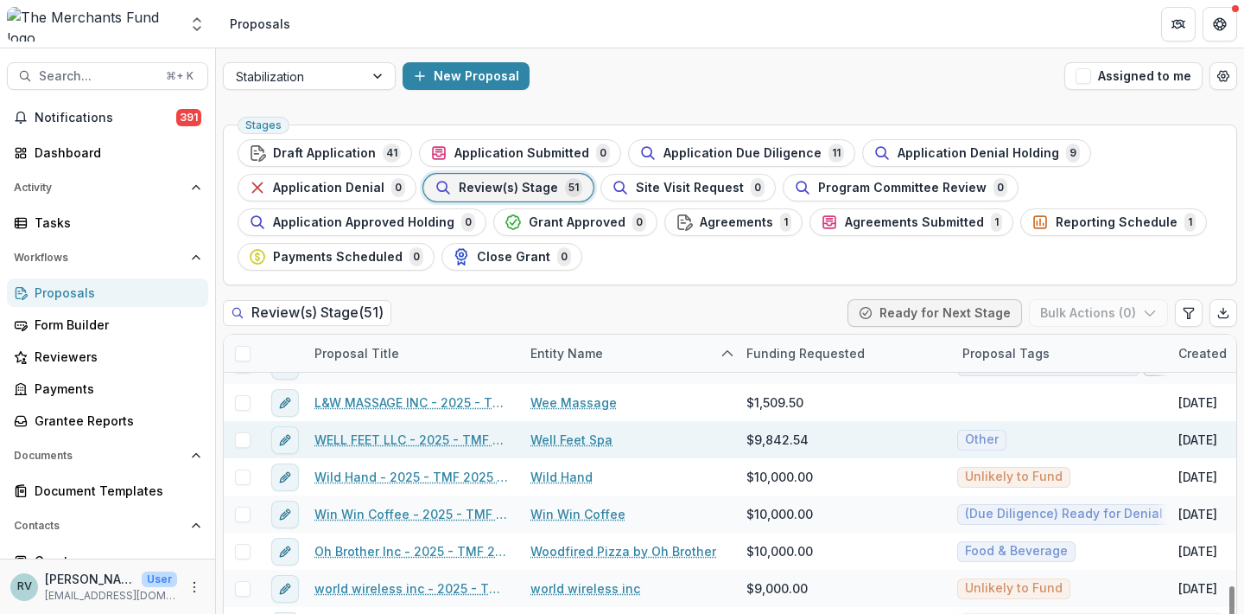
scroll to position [1624, 0]
click at [459, 442] on link "WELL FEET LLC - 2025 - TMF 2025 Stabilization Grant Program" at bounding box center [412, 439] width 195 height 18
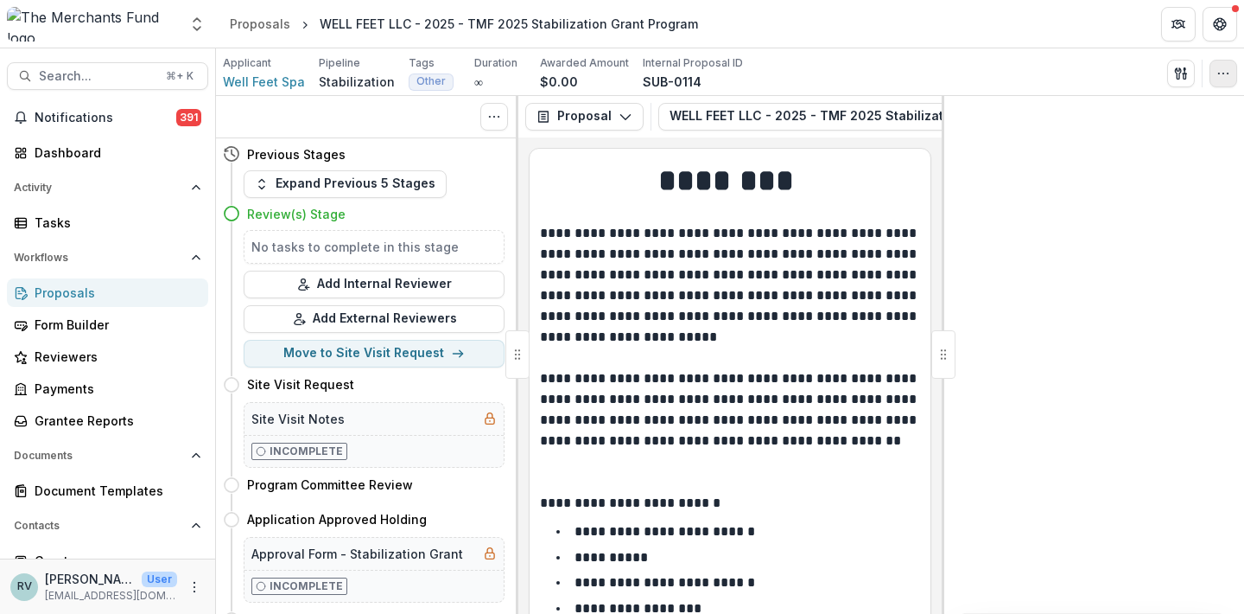
click at [1226, 76] on icon "button" at bounding box center [1224, 74] width 14 height 14
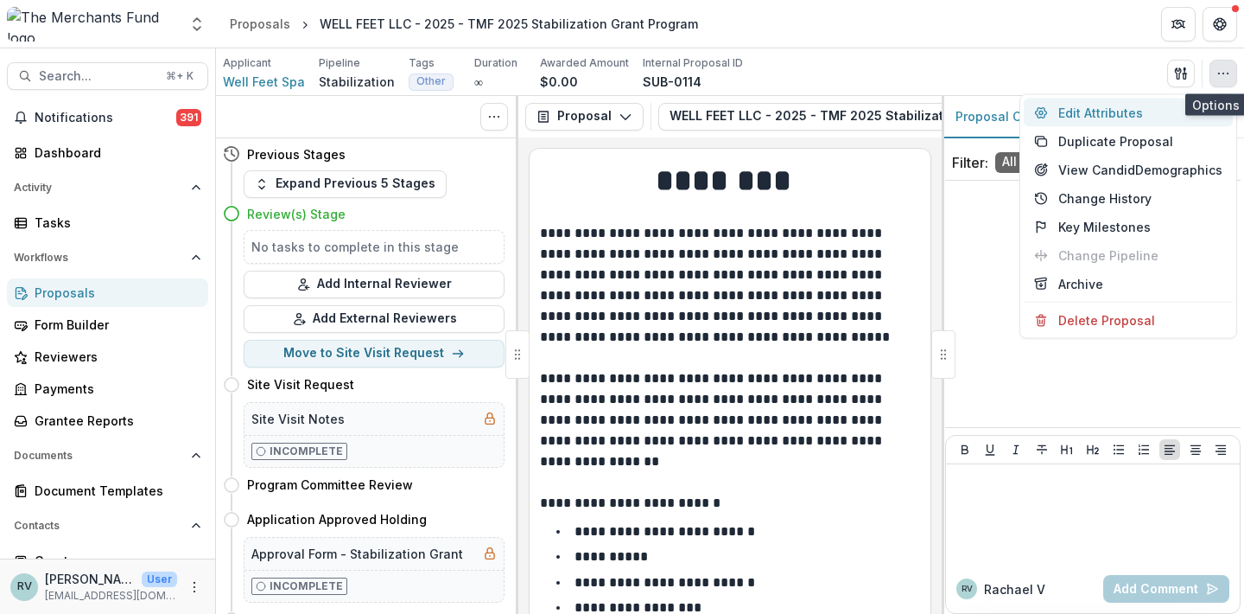
click at [1147, 111] on button "Edit Attributes" at bounding box center [1128, 113] width 209 height 29
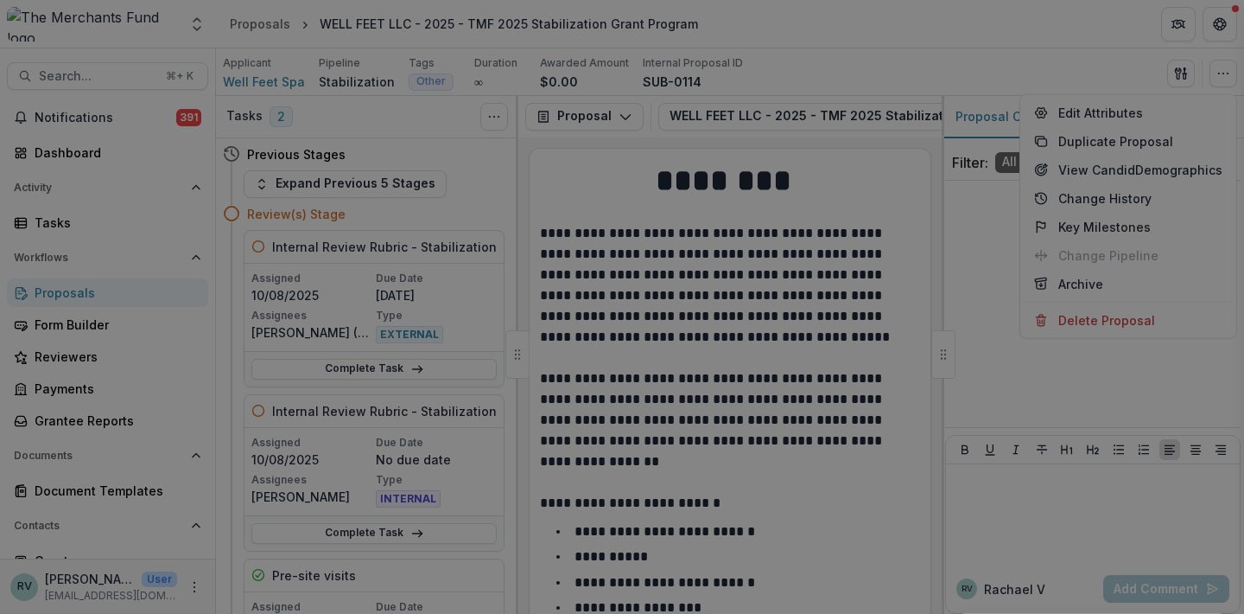
type input "*********"
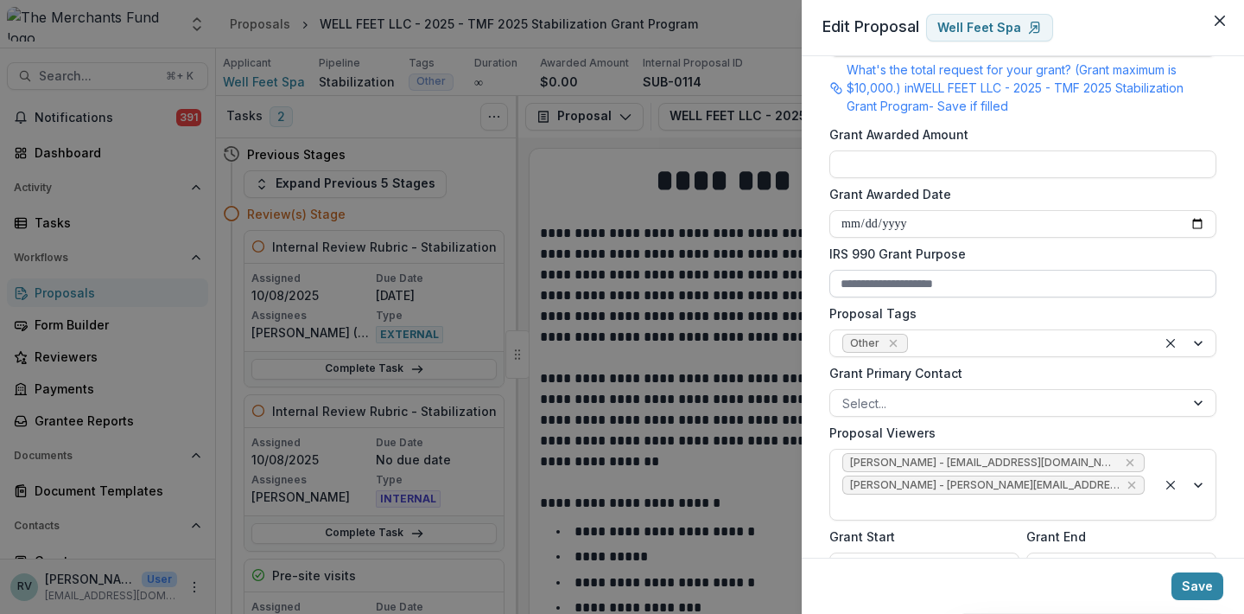
scroll to position [485, 0]
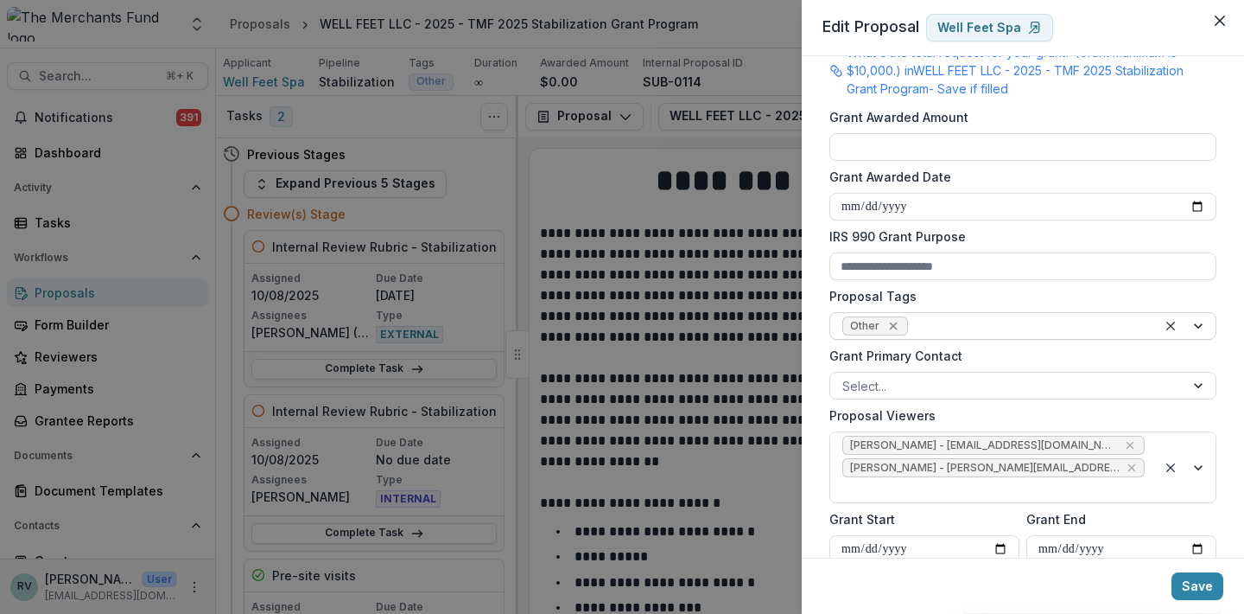
click at [889, 325] on icon "Remove Other" at bounding box center [894, 326] width 14 height 14
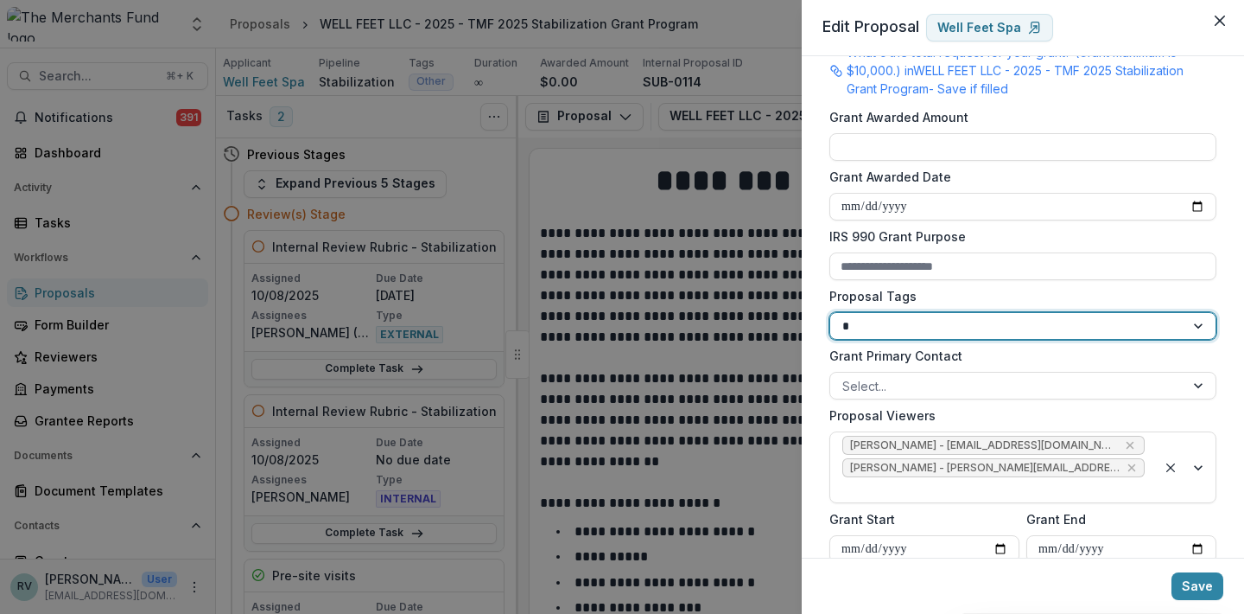
type input "**"
click at [1196, 589] on button "Save" at bounding box center [1198, 586] width 52 height 28
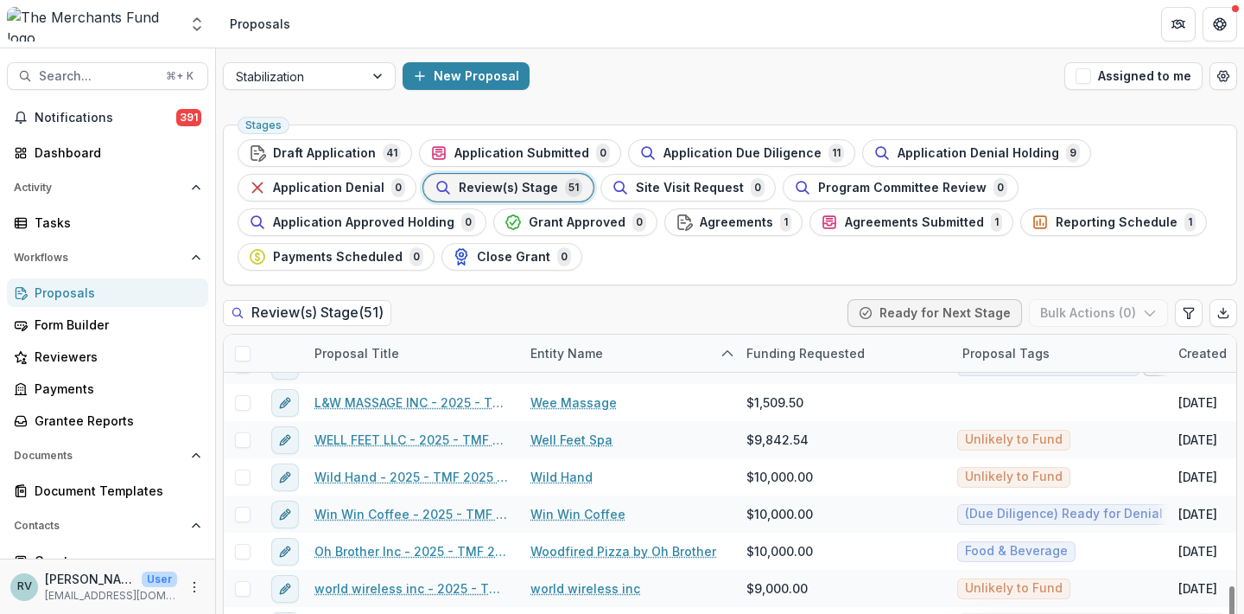
scroll to position [16, 0]
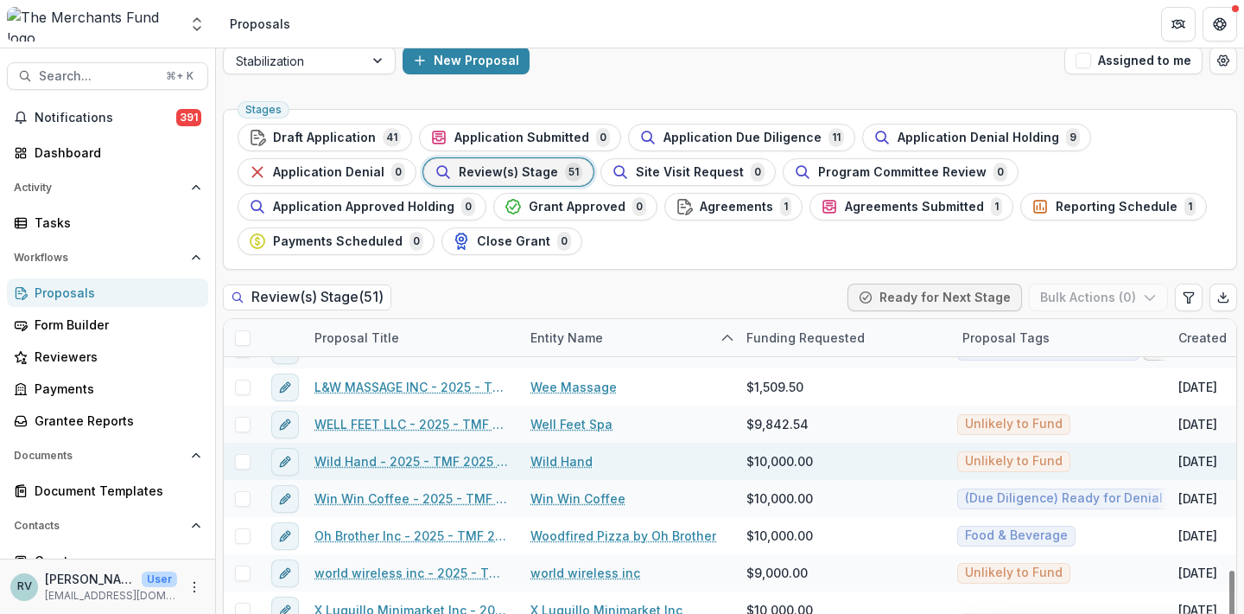
click at [358, 459] on link "Wild Hand - 2025 - TMF 2025 Stabilization Grant Program" at bounding box center [412, 461] width 195 height 18
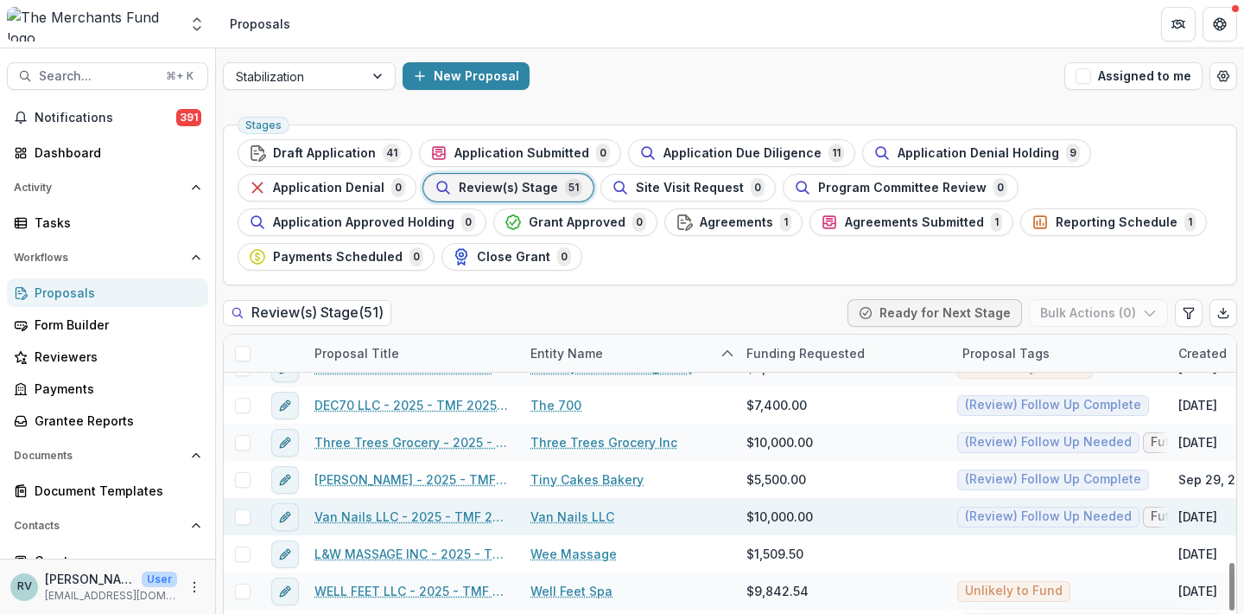
scroll to position [1572, 0]
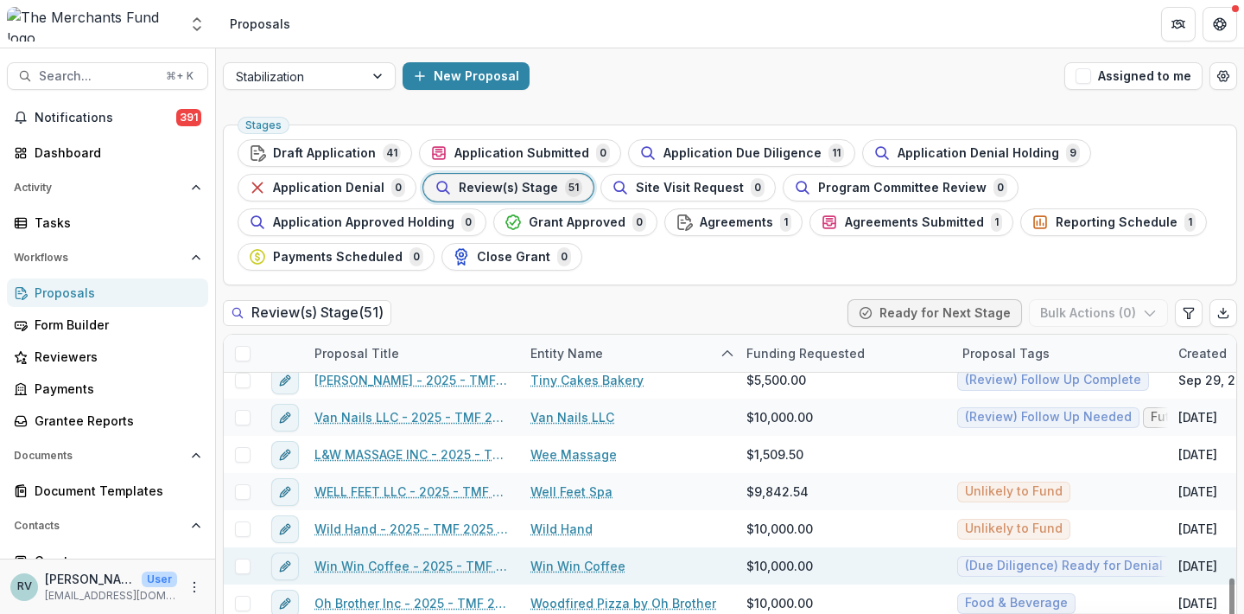
click at [369, 570] on link "Win Win Coffee - 2025 - TMF 2025 Stabilization Grant Program" at bounding box center [412, 566] width 195 height 18
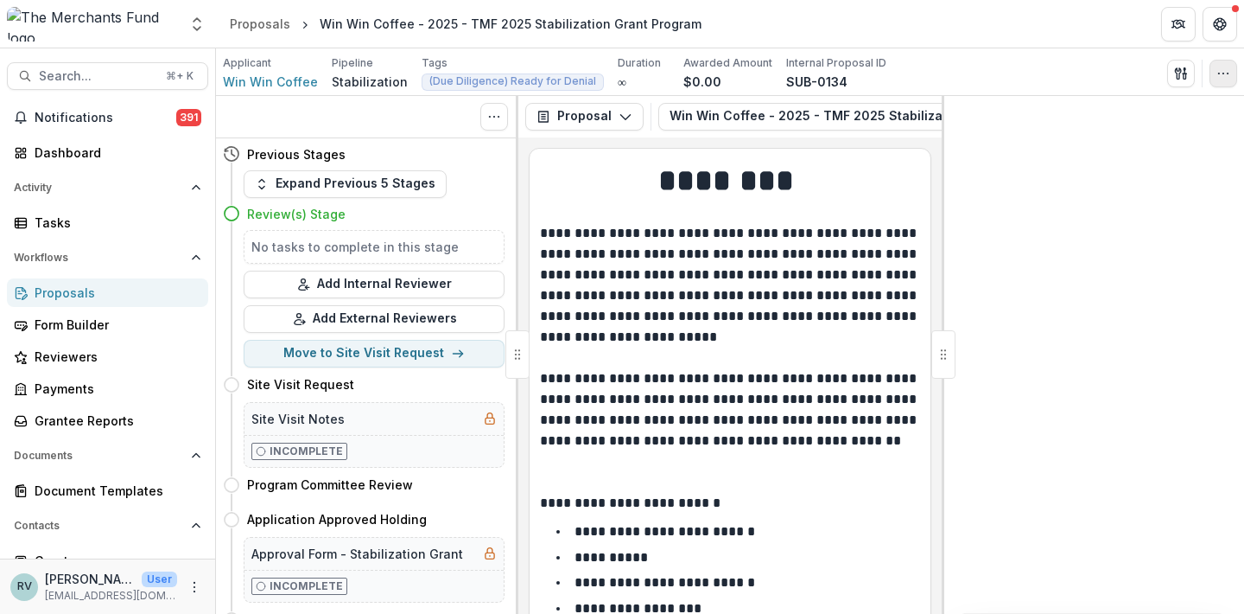
click at [1226, 67] on icon "button" at bounding box center [1224, 74] width 14 height 14
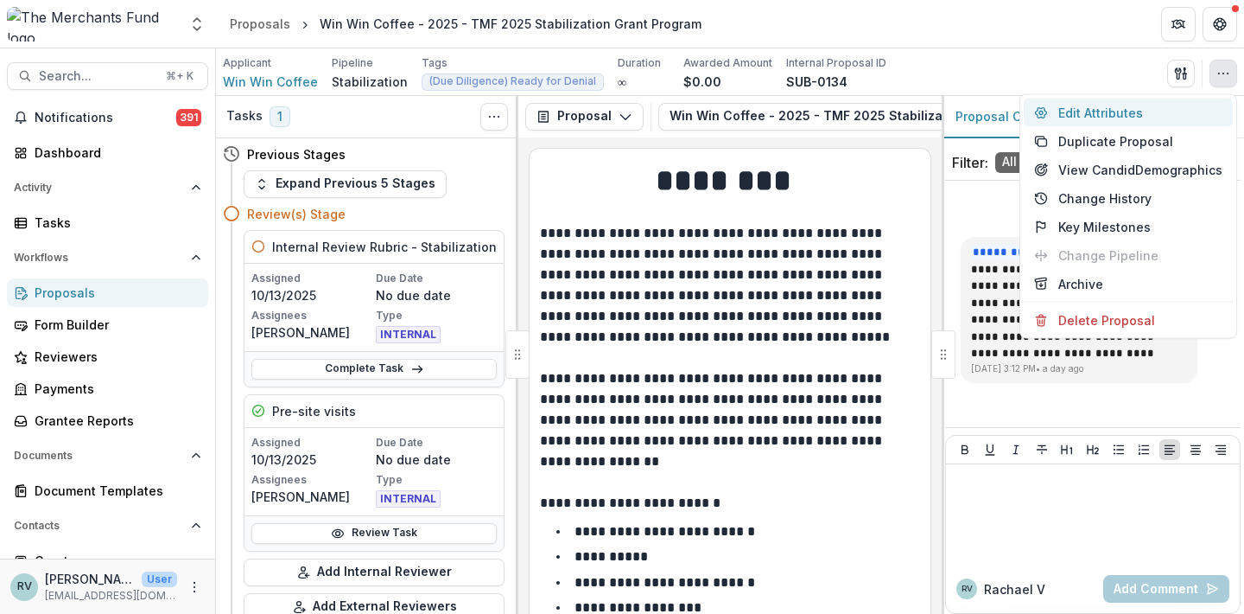
click at [1130, 117] on button "Edit Attributes" at bounding box center [1128, 113] width 209 height 29
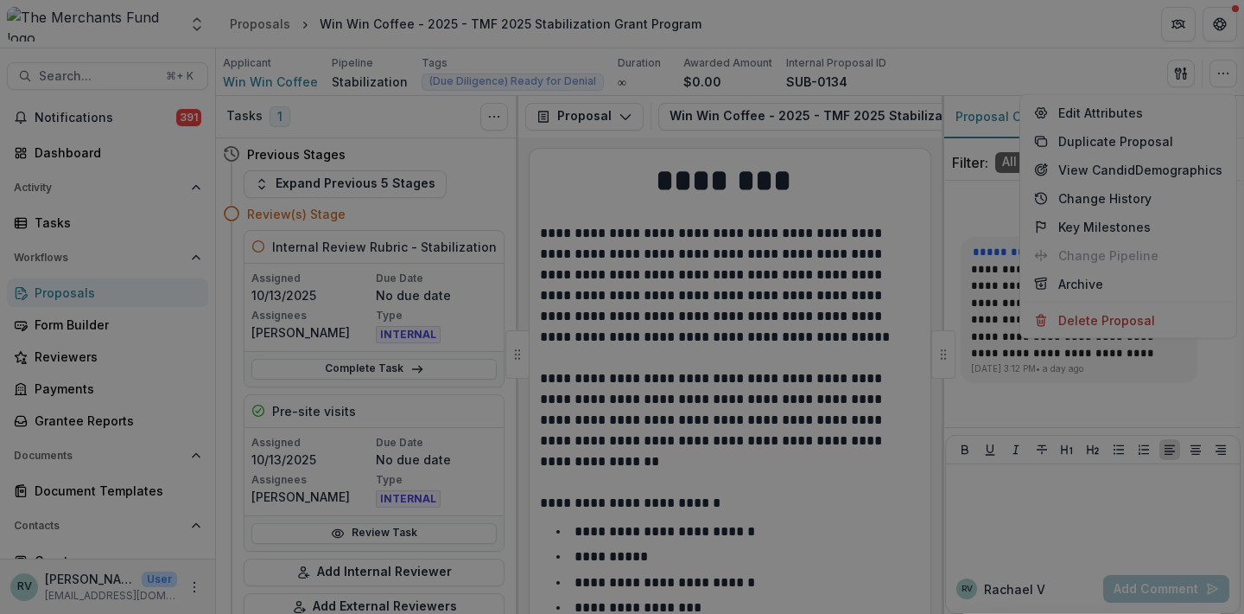
type input "*******"
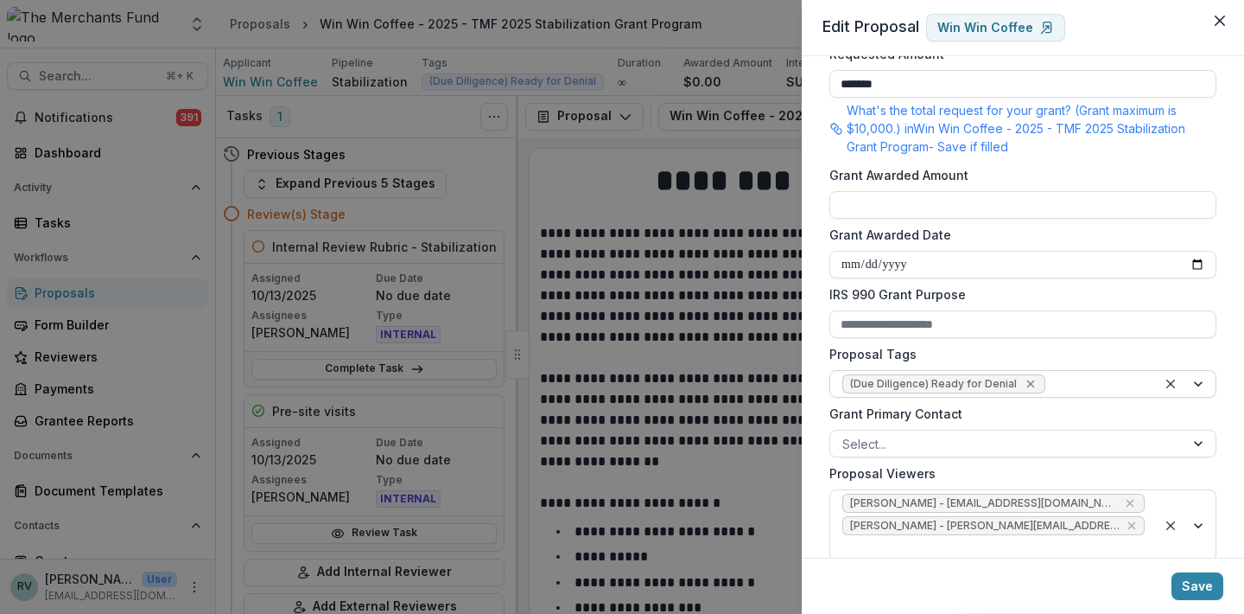
scroll to position [427, 0]
click at [1028, 383] on icon "Remove (Due Diligence) Ready for Denial" at bounding box center [1031, 384] width 14 height 14
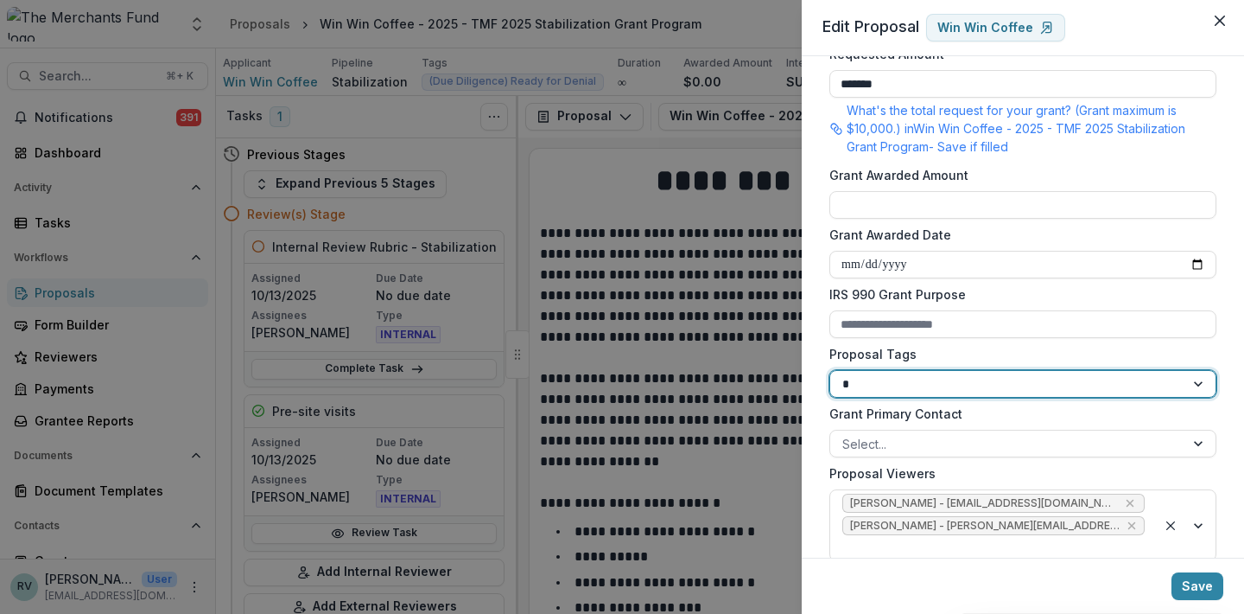
type input "**"
type input "****"
type input "*"
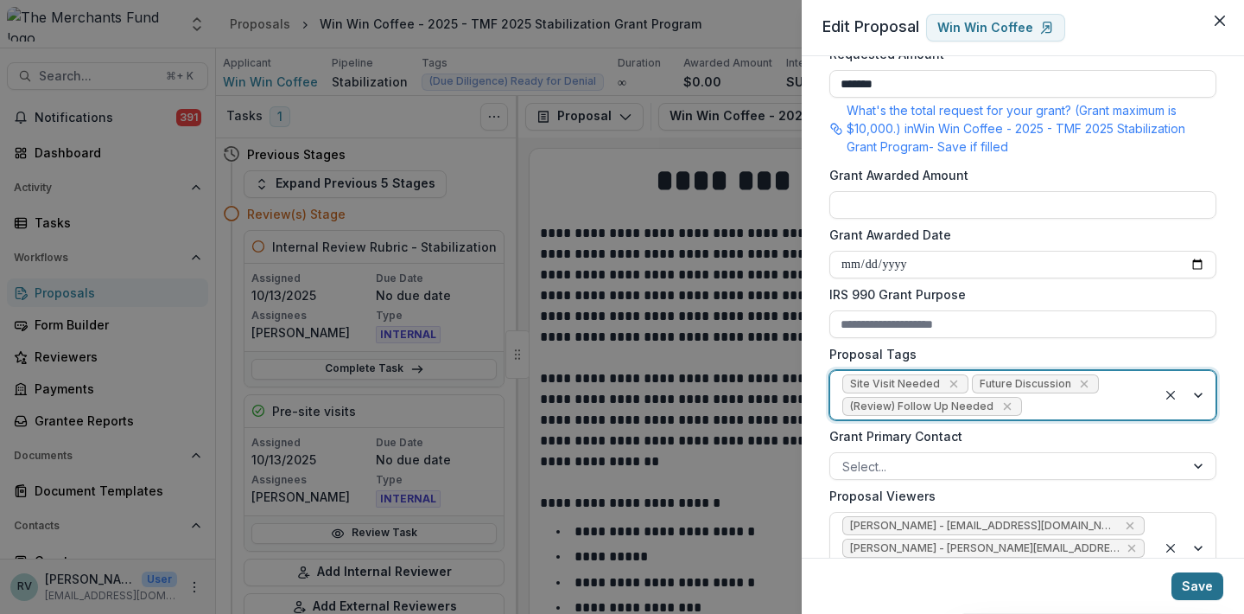
click at [1198, 588] on button "Save" at bounding box center [1198, 586] width 52 height 28
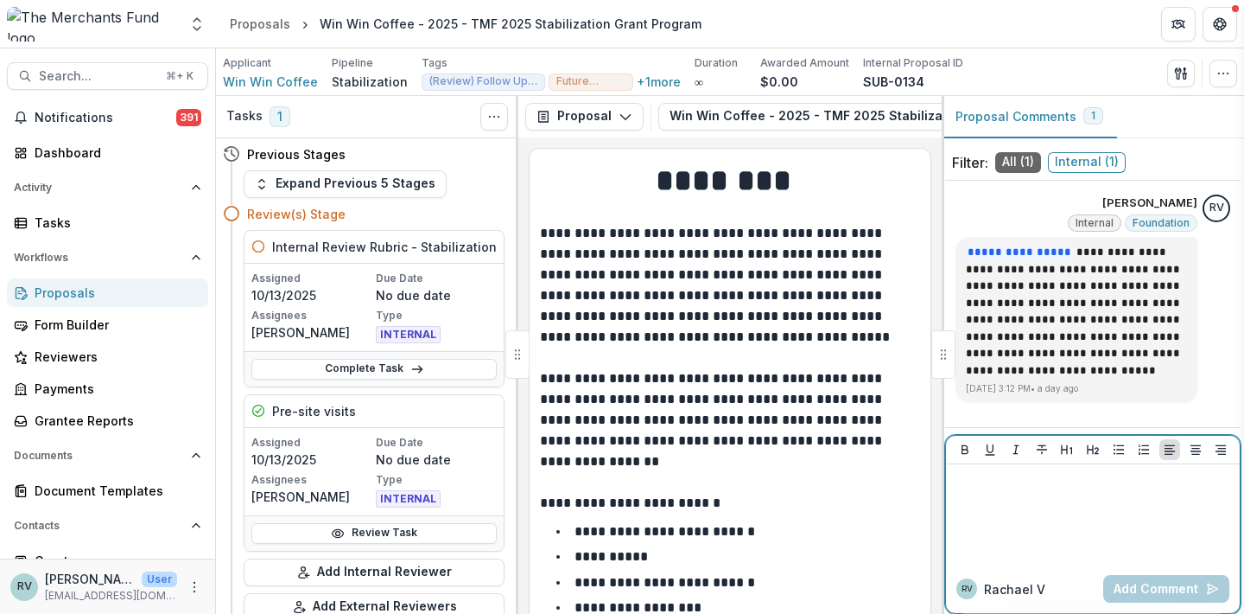
click at [1005, 523] on div at bounding box center [1093, 514] width 280 height 86
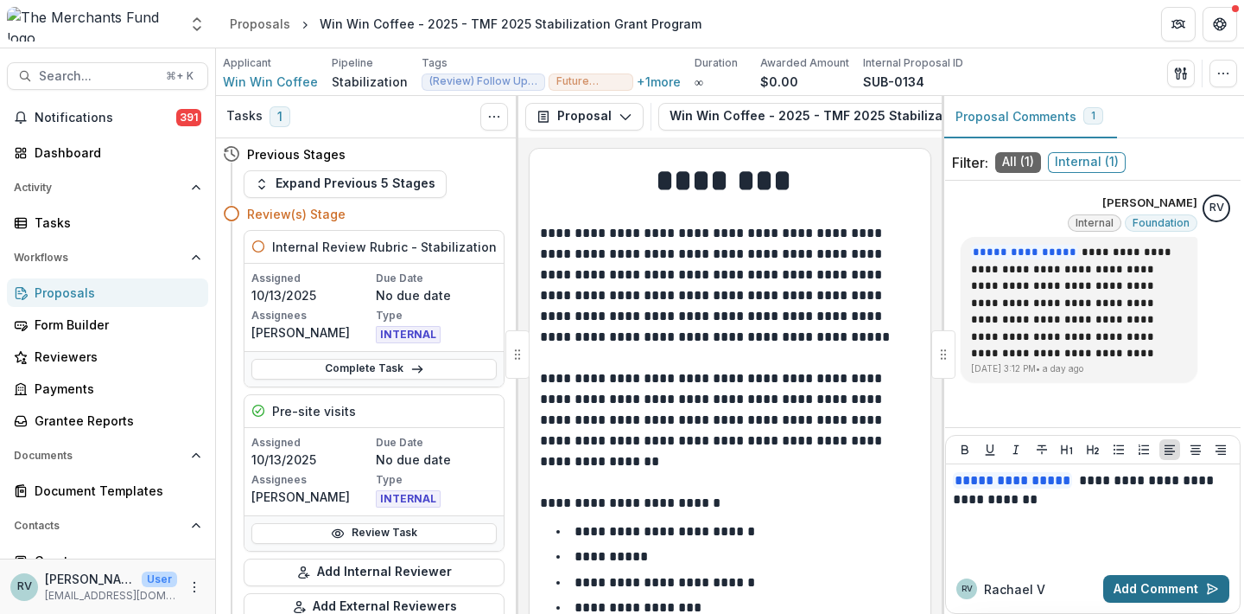
click at [1143, 590] on button "Add Comment" at bounding box center [1167, 589] width 126 height 28
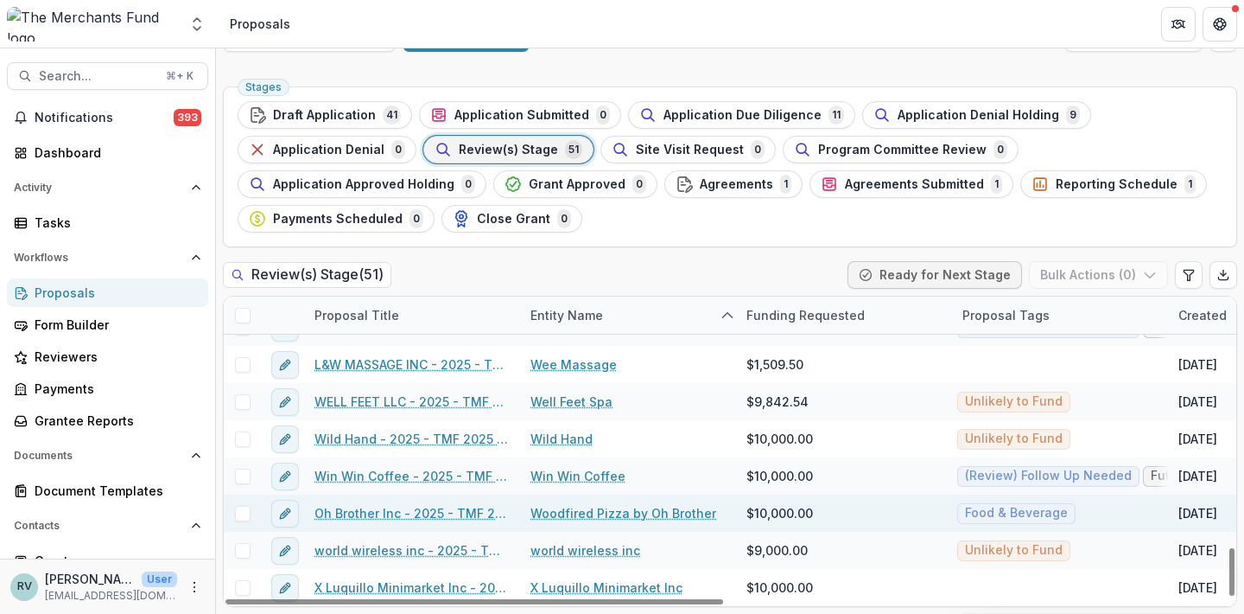
scroll to position [41, 0]
click at [448, 516] on link "Oh Brother Inc - 2025 - TMF 2025 Stabilization Grant Program" at bounding box center [412, 513] width 195 height 18
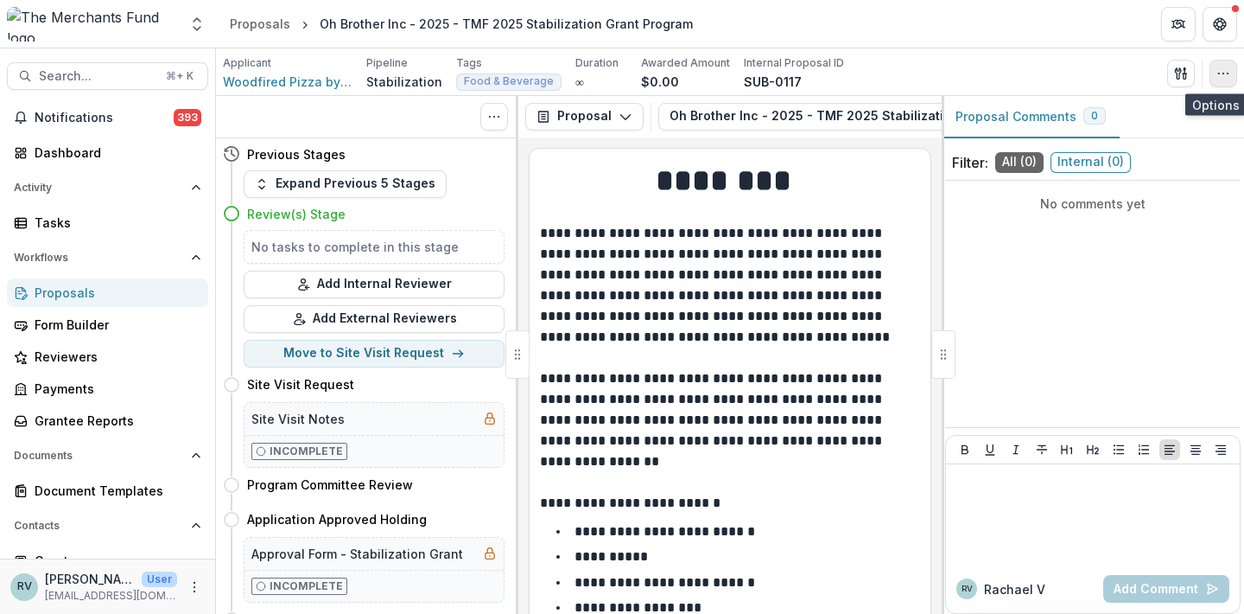
click at [1227, 70] on icon "button" at bounding box center [1224, 74] width 14 height 14
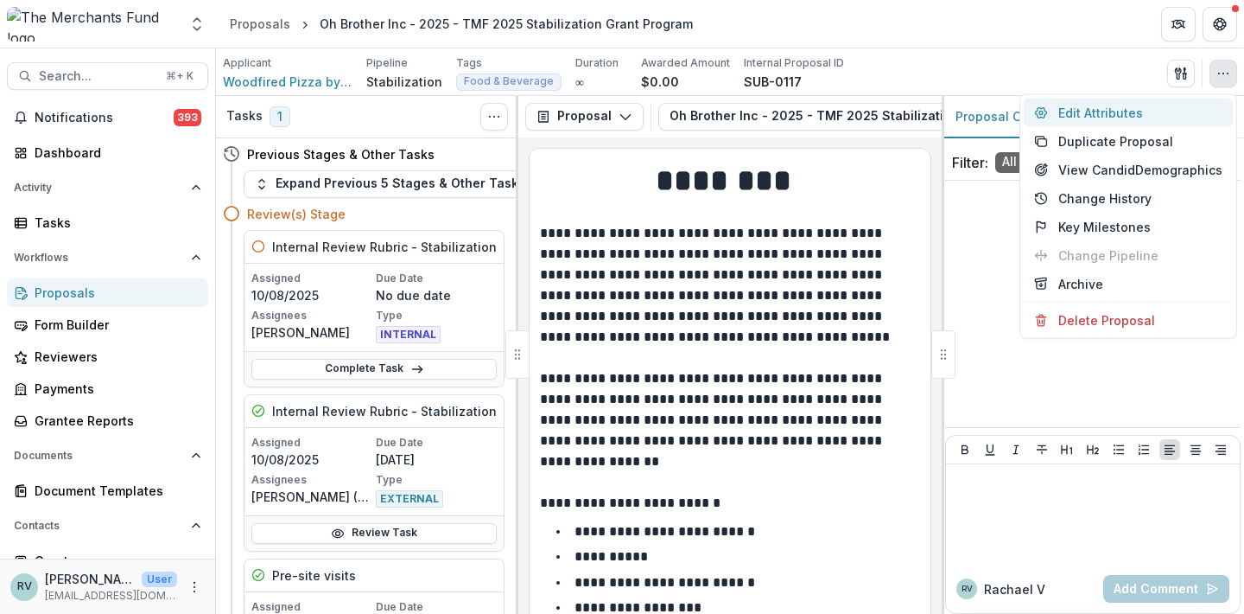
click at [1123, 112] on button "Edit Attributes" at bounding box center [1128, 113] width 209 height 29
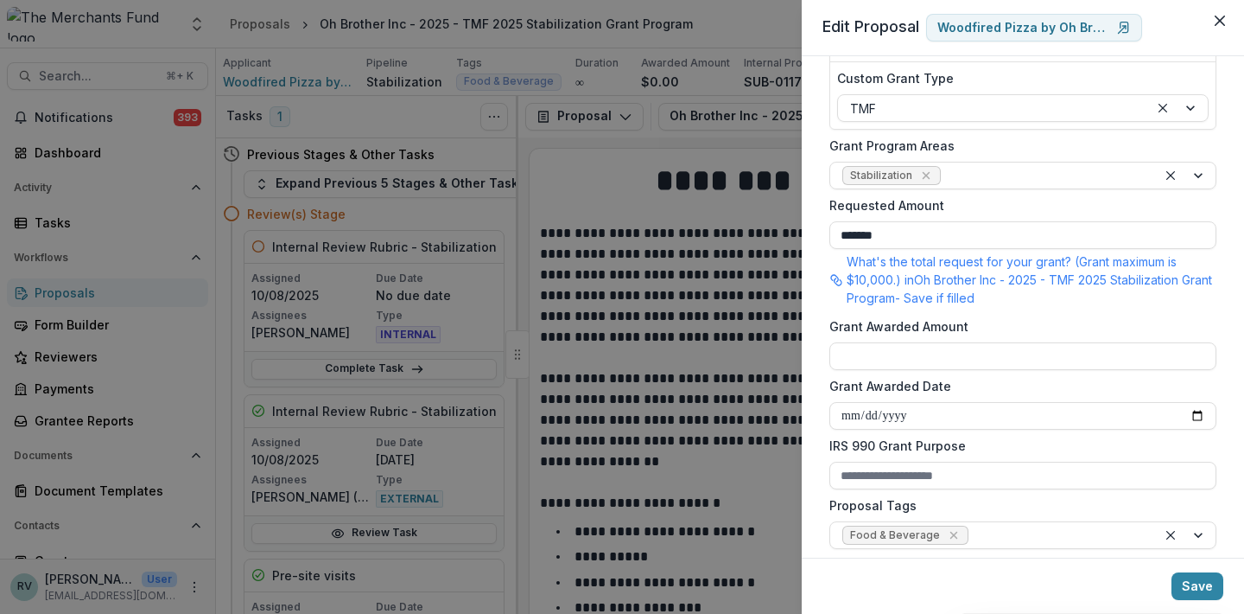
scroll to position [492, 0]
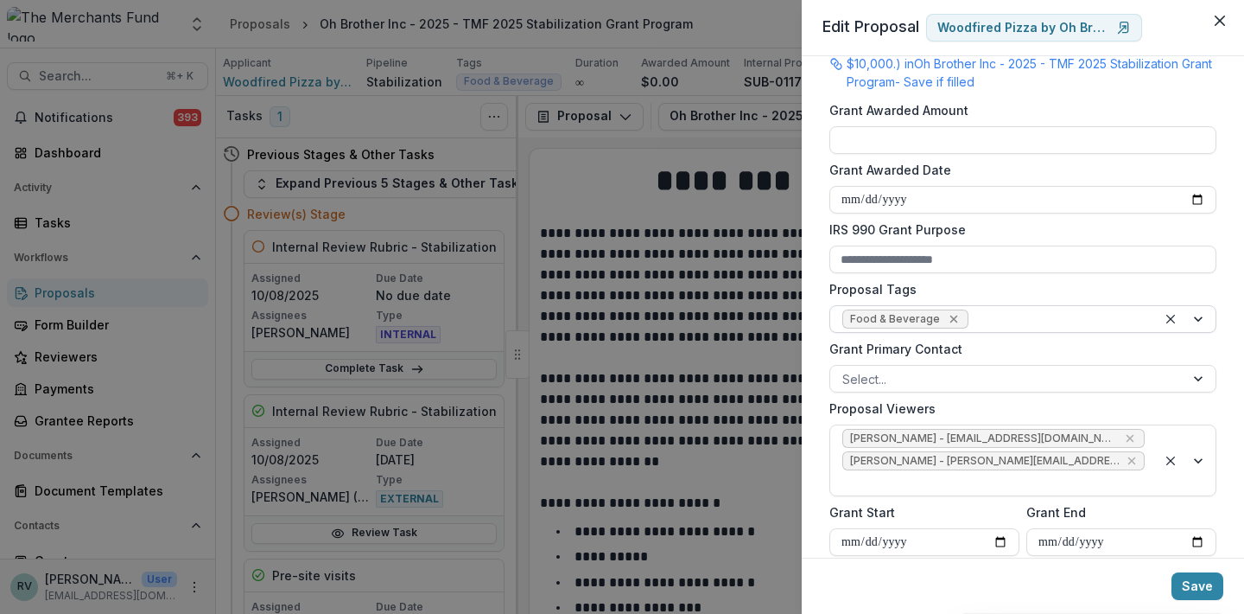
click at [947, 319] on icon "Remove Food & Beverage" at bounding box center [954, 319] width 14 height 14
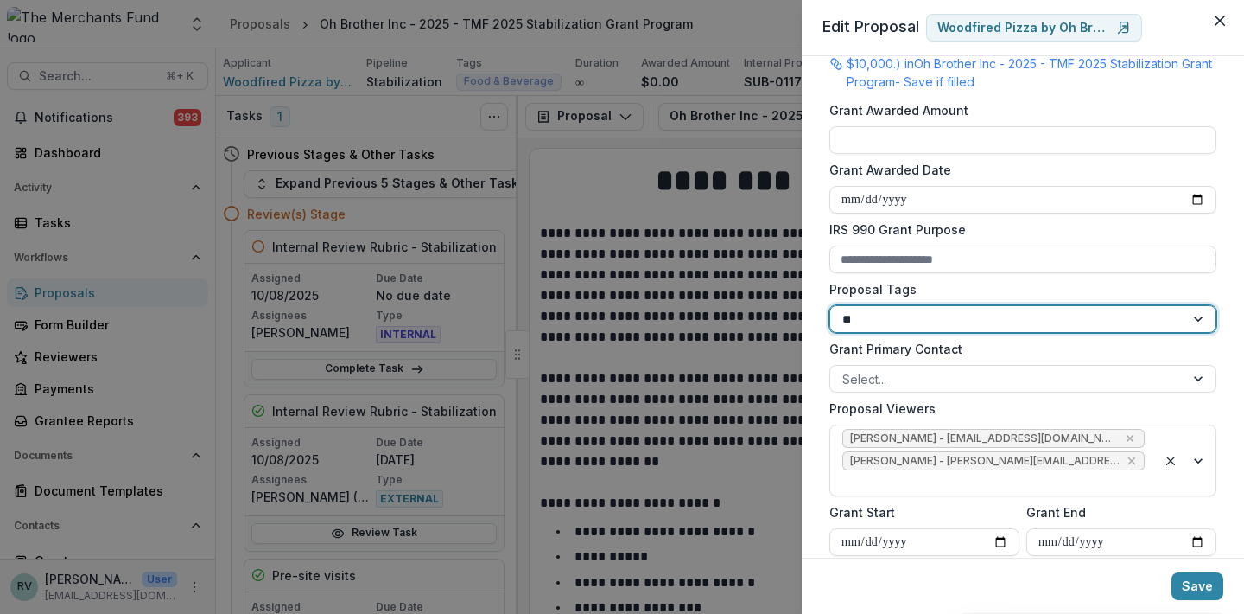
type input "***"
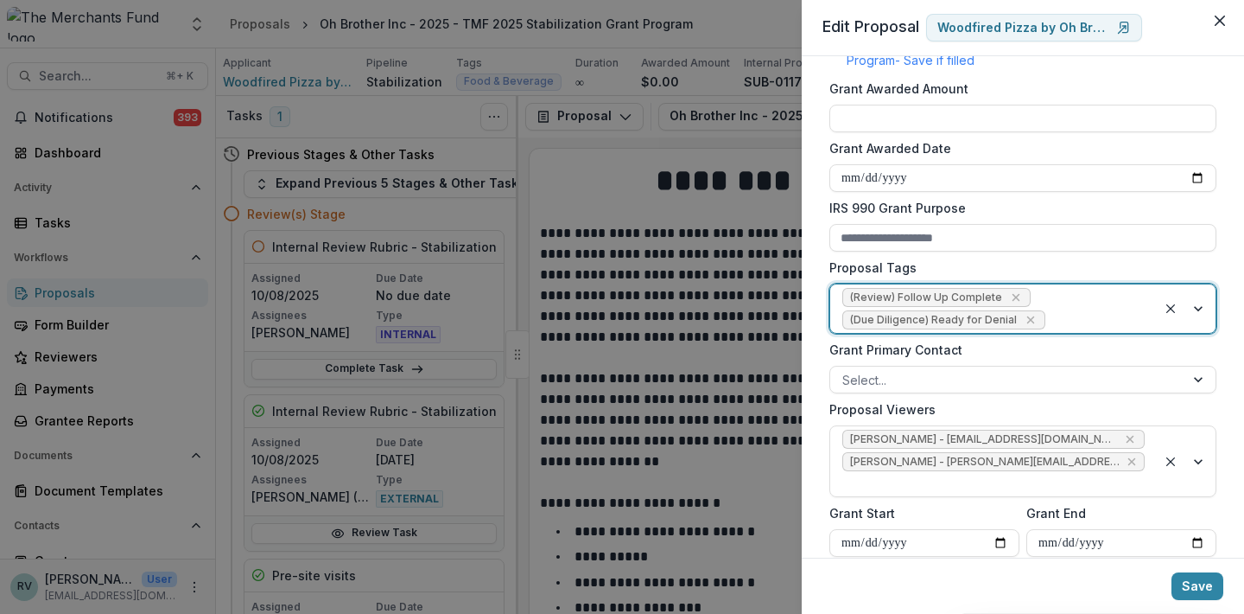
scroll to position [514, 0]
type input "***"
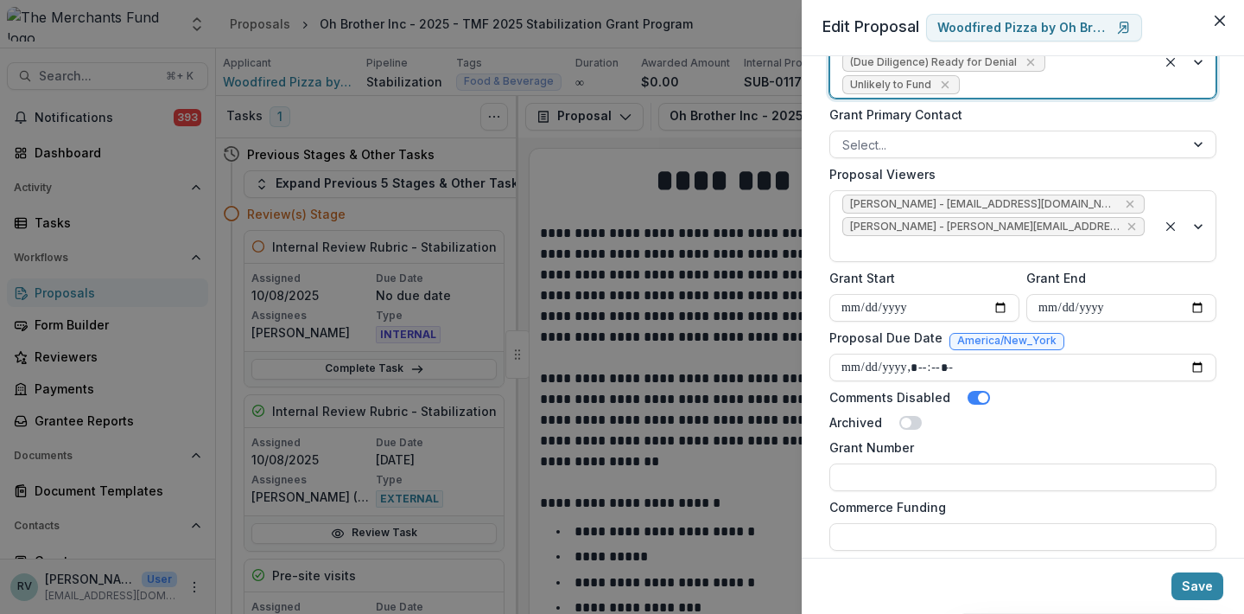
scroll to position [770, 0]
click at [1204, 585] on button "Save" at bounding box center [1198, 586] width 52 height 28
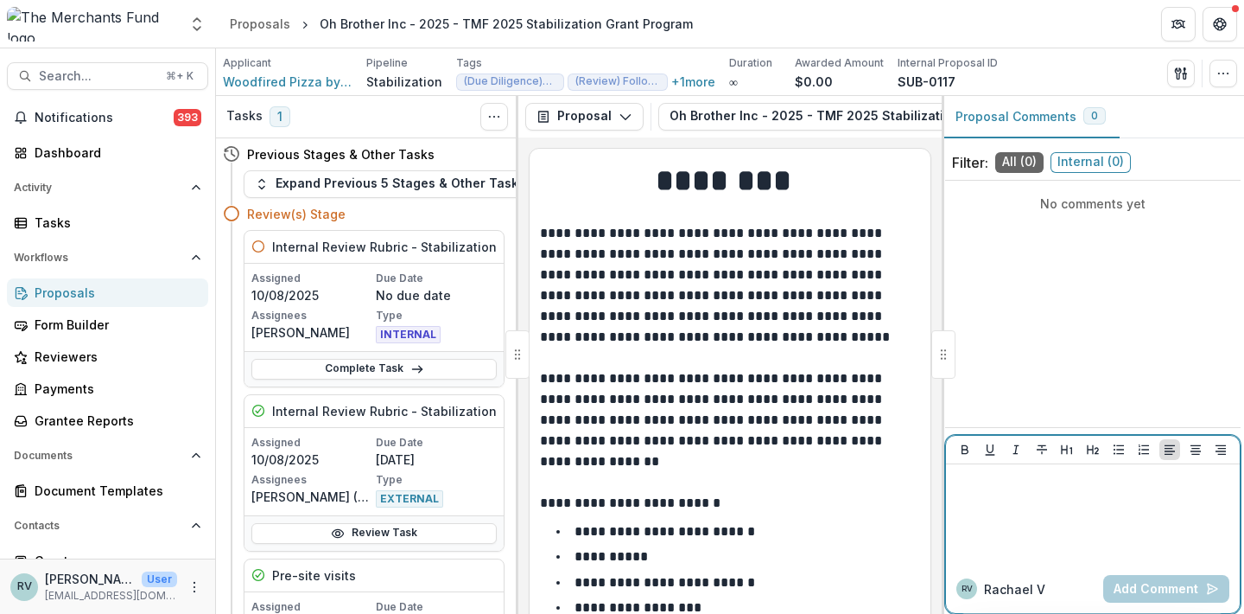
click at [989, 530] on div at bounding box center [1093, 514] width 280 height 86
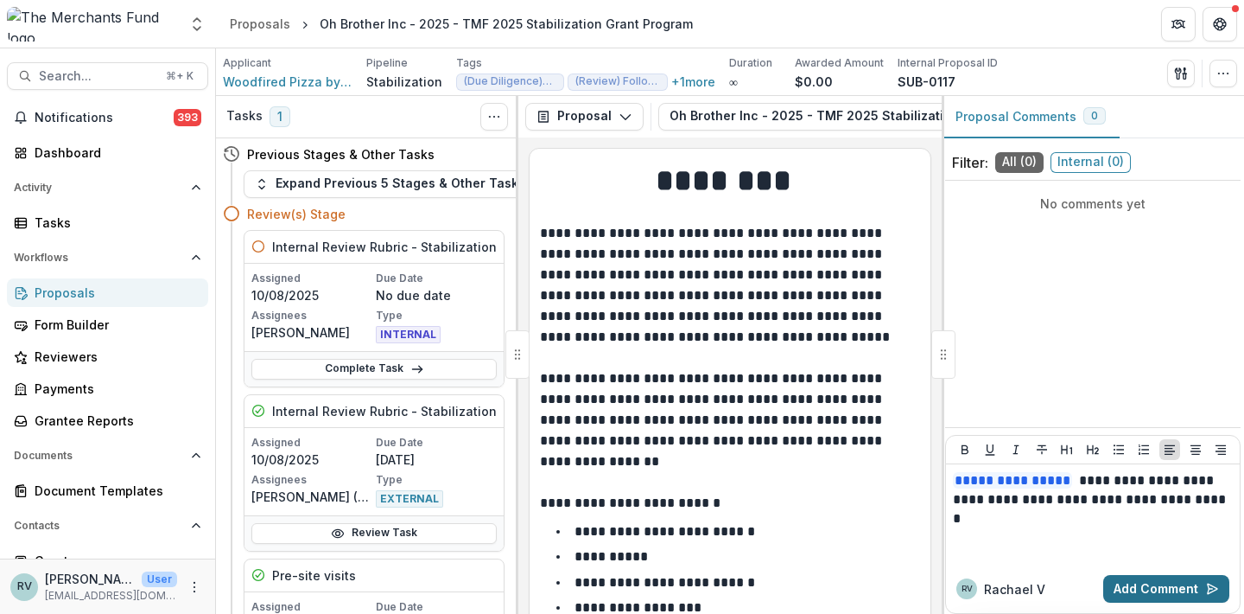
click at [1162, 587] on button "Add Comment" at bounding box center [1167, 589] width 126 height 28
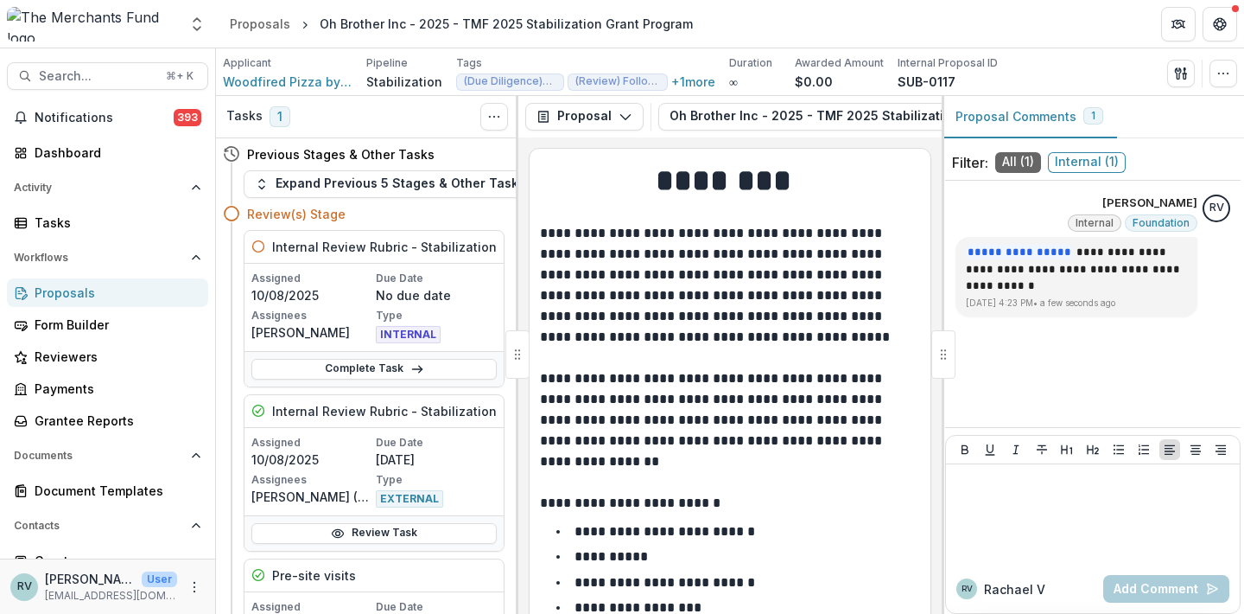
click at [99, 288] on div "Proposals" at bounding box center [115, 292] width 160 height 18
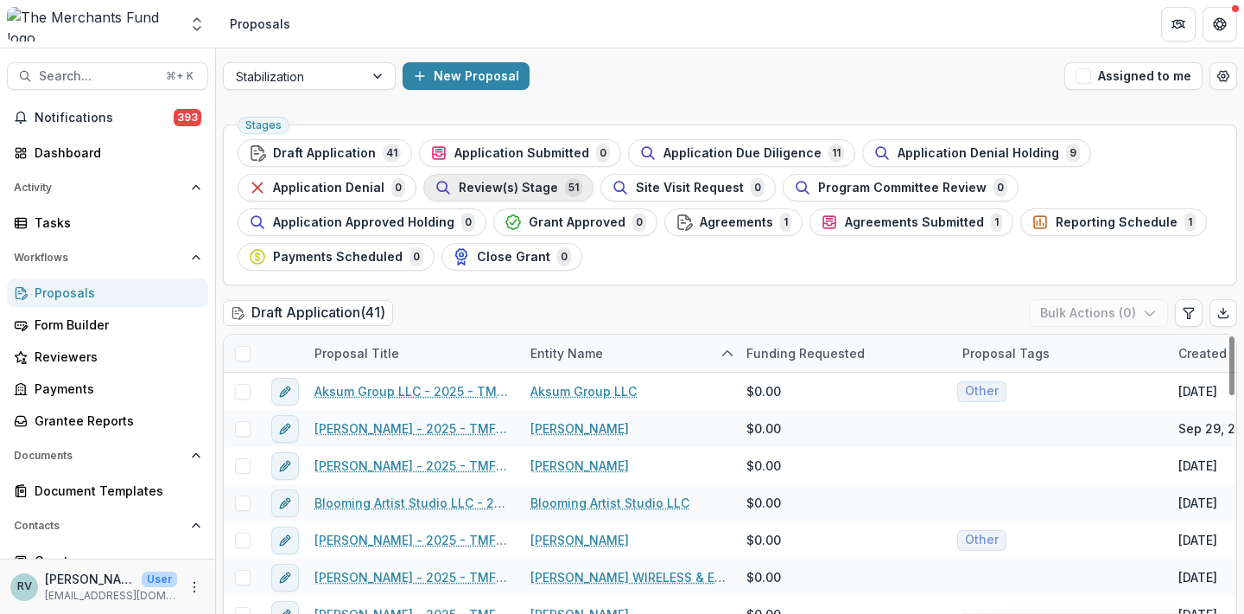
click at [537, 186] on span "Review(s) Stage" at bounding box center [508, 188] width 99 height 15
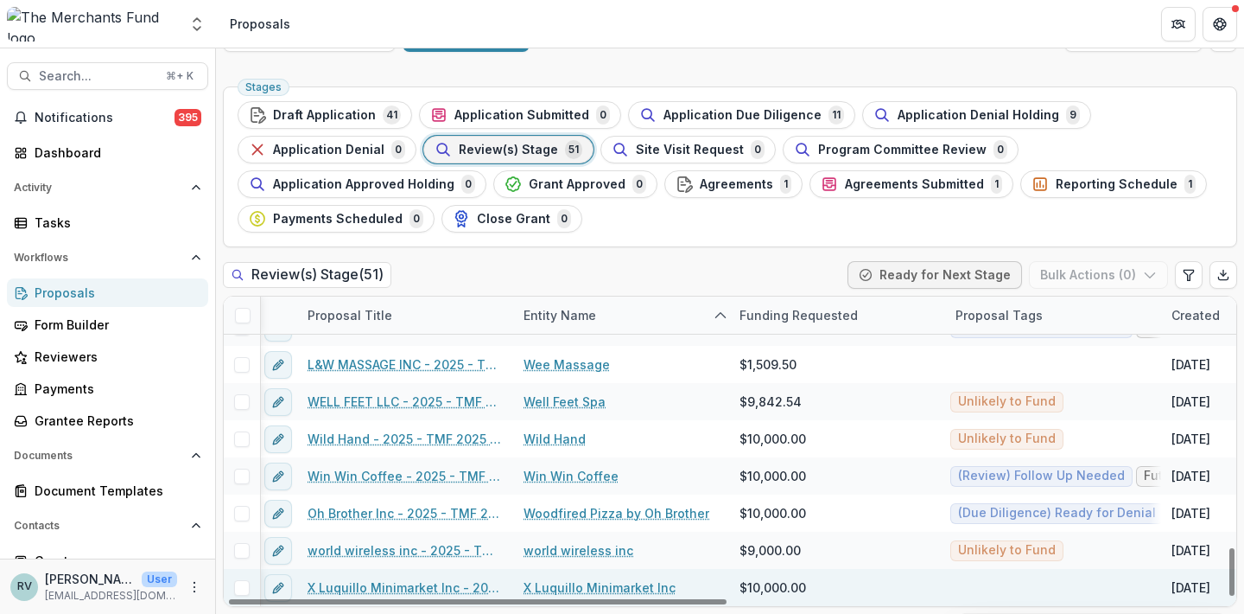
scroll to position [38, 0]
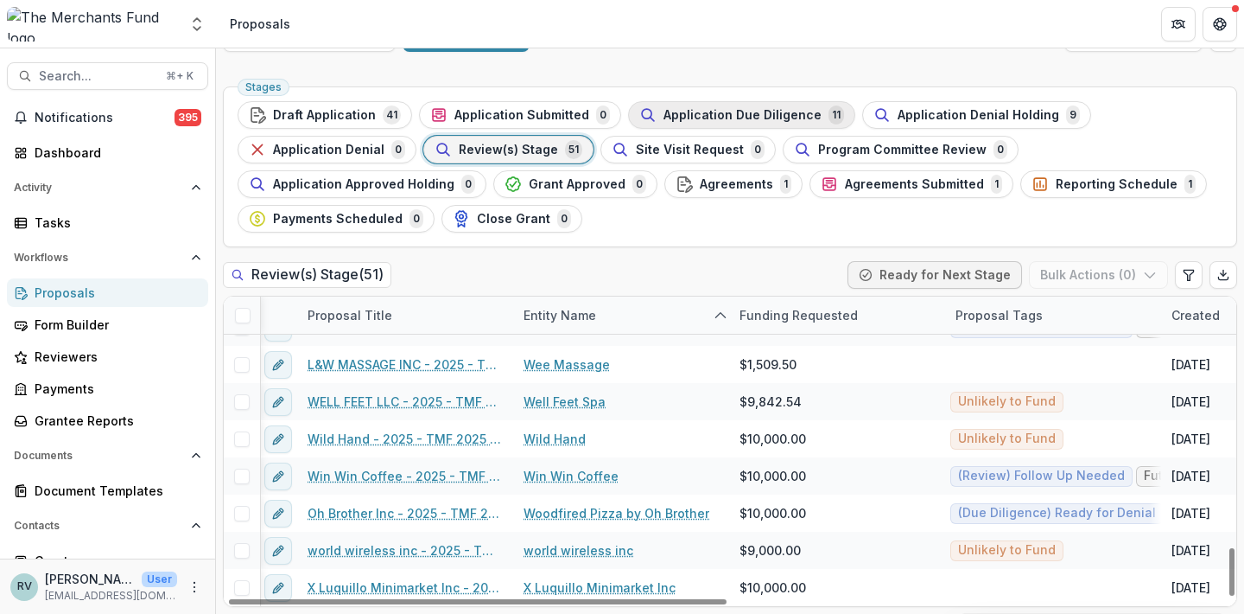
click at [767, 113] on span "Application Due Diligence" at bounding box center [743, 115] width 158 height 15
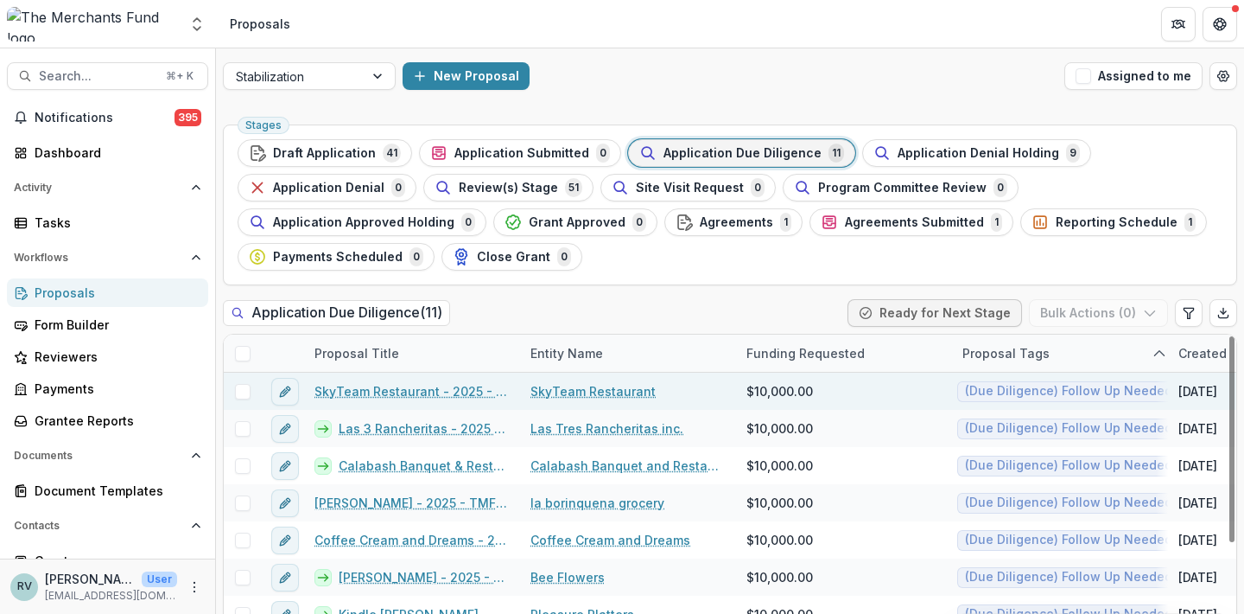
click at [446, 385] on link "SkyTeam Restaurant - 2025 - TMF 2025 Stabilization Grant Program" at bounding box center [412, 391] width 195 height 18
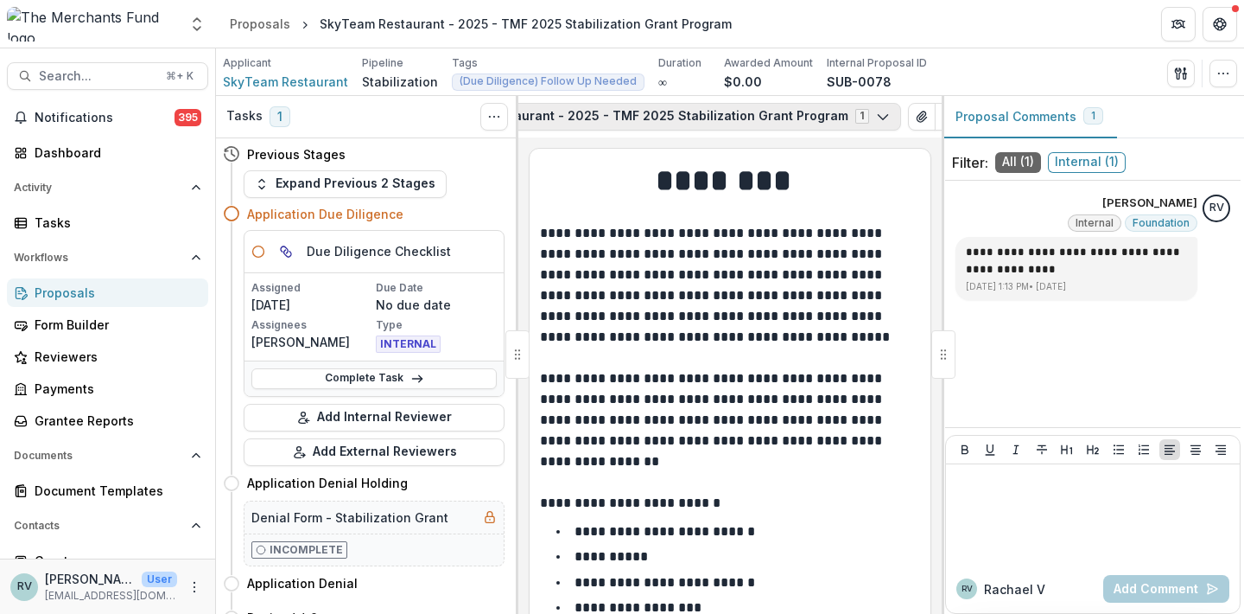
scroll to position [0, 285]
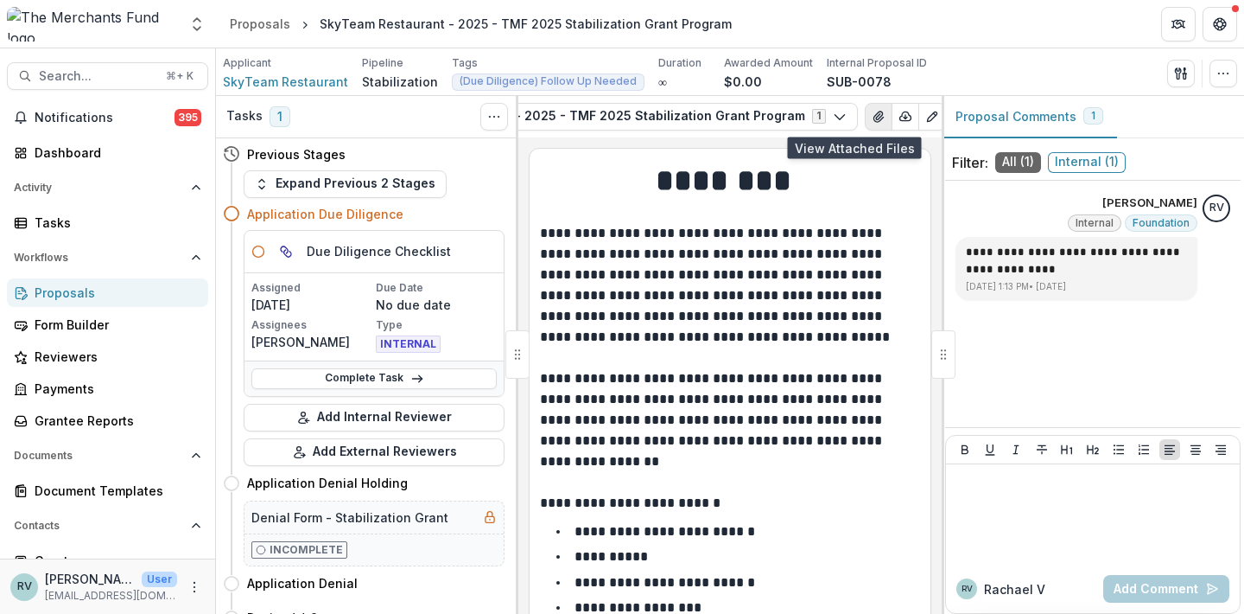
click at [872, 116] on icon "View Attached Files" at bounding box center [879, 117] width 14 height 14
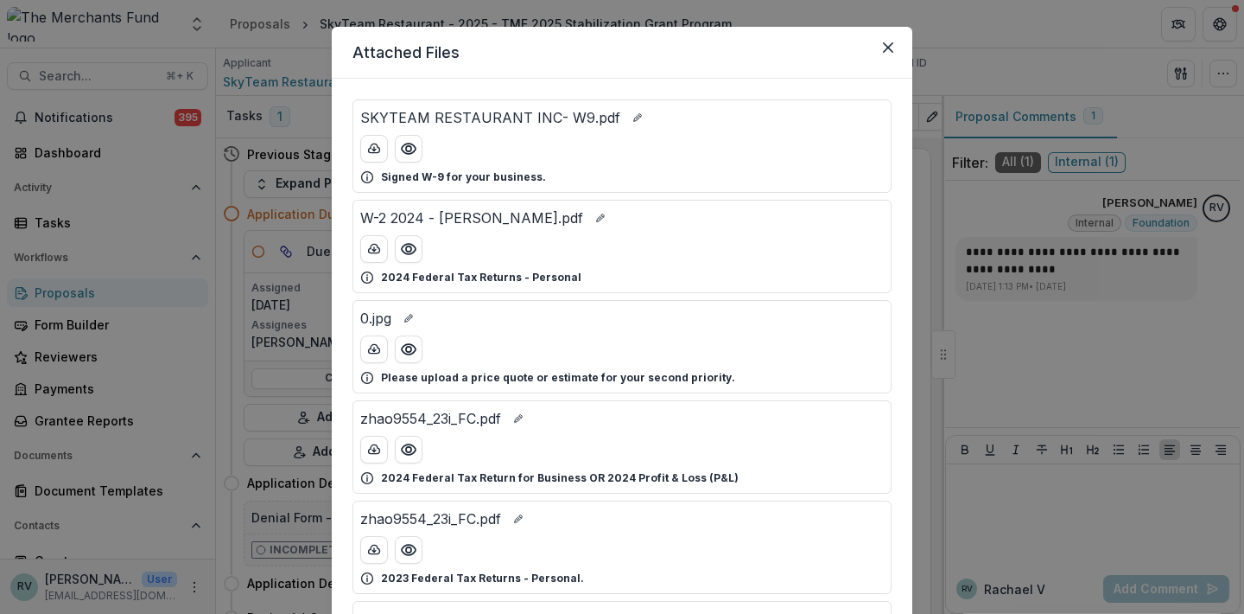
scroll to position [28, 0]
click at [884, 48] on icon "Close" at bounding box center [888, 48] width 10 height 10
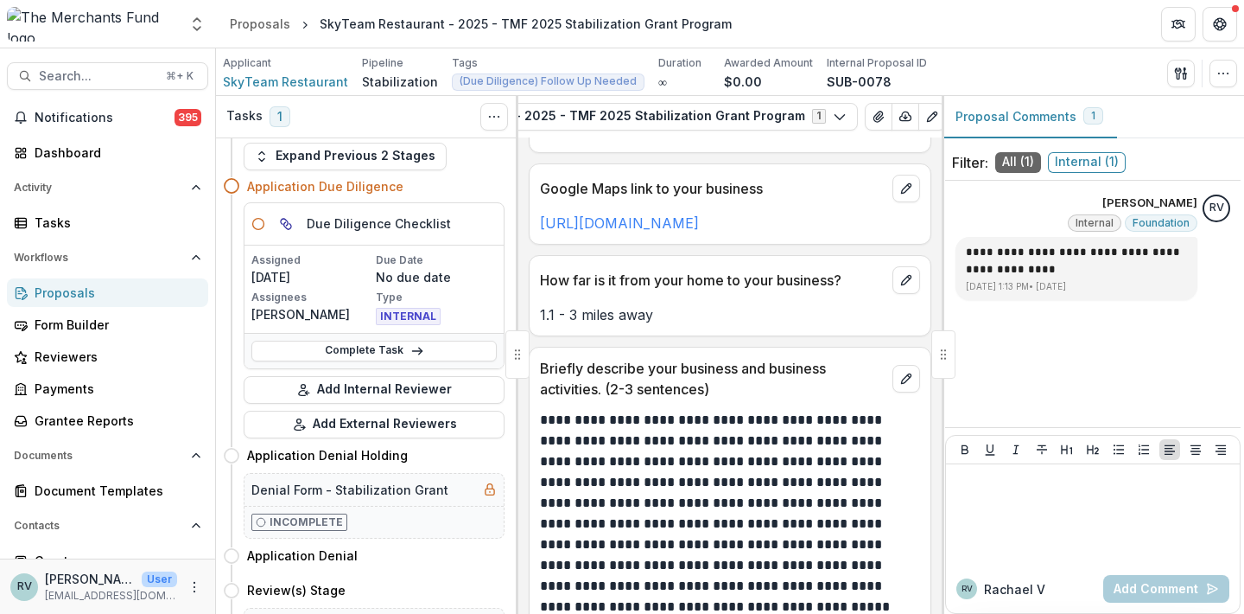
scroll to position [1325, 0]
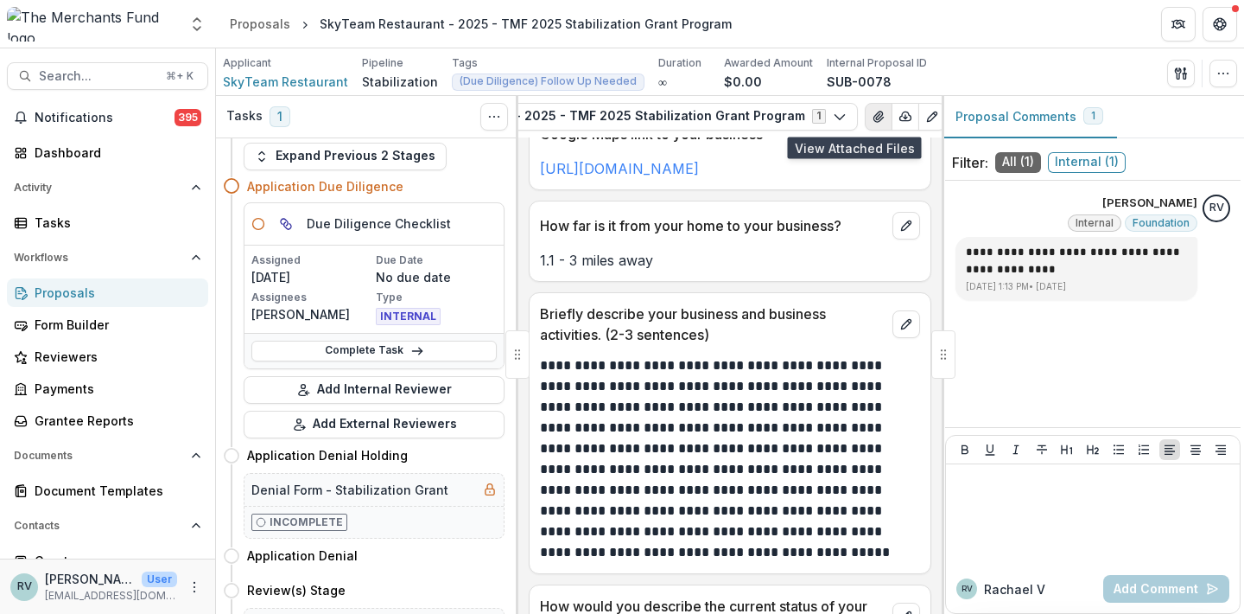
click at [872, 118] on icon "View Attached Files" at bounding box center [879, 117] width 14 height 14
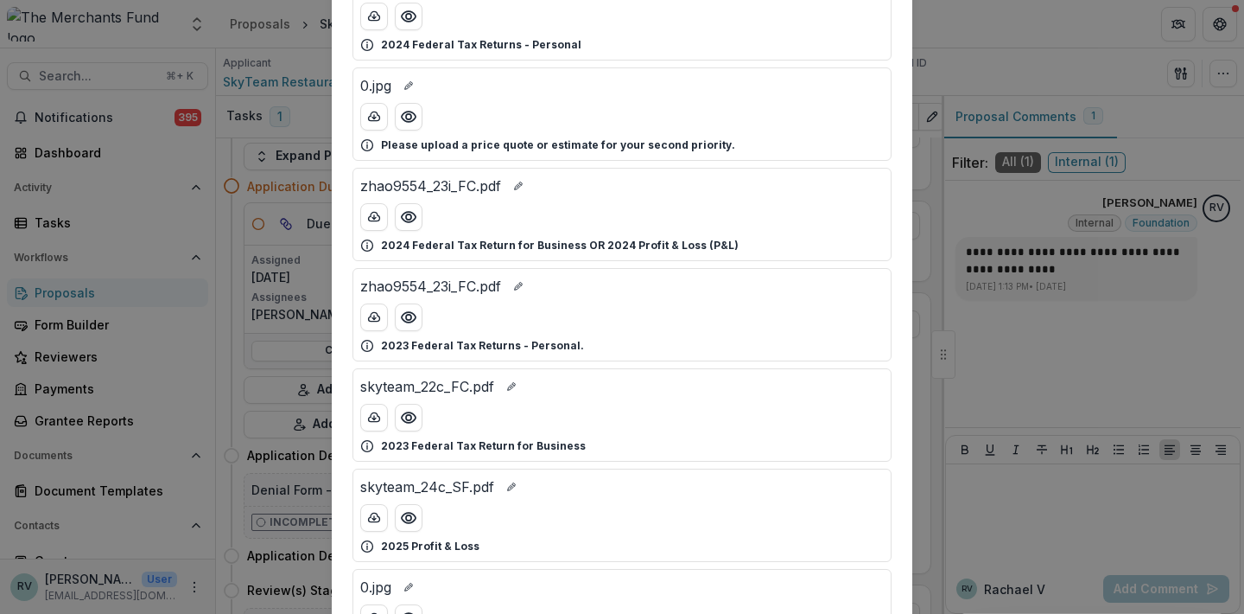
scroll to position [256, 0]
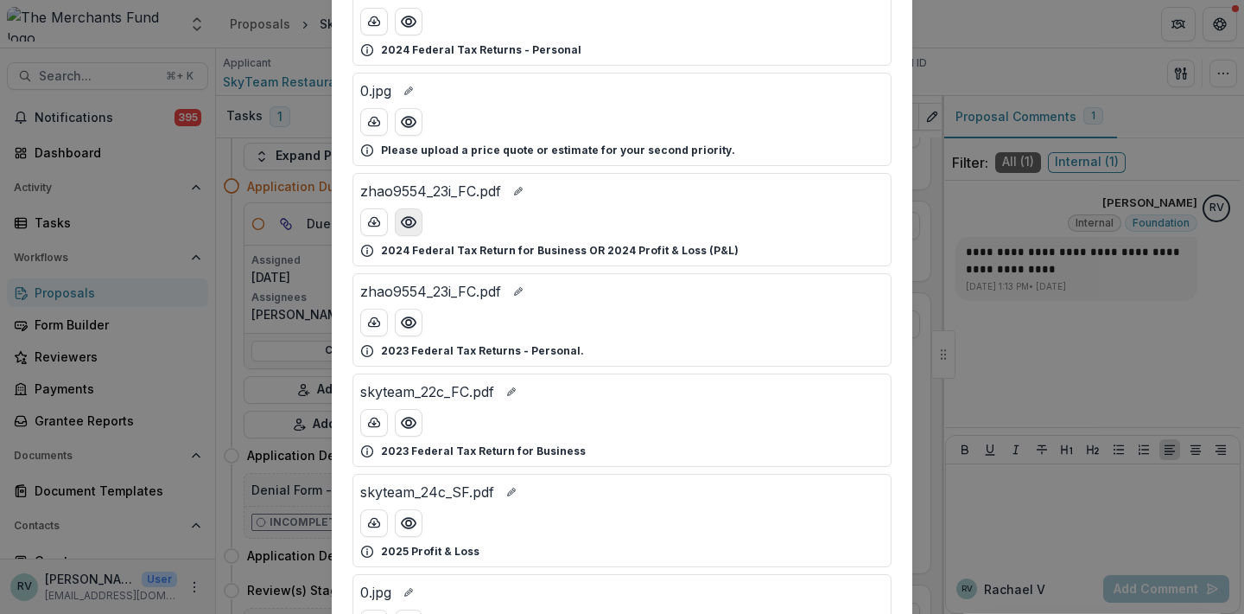
click at [406, 224] on icon "Preview zhao9554_23i_FC.pdf" at bounding box center [408, 221] width 17 height 17
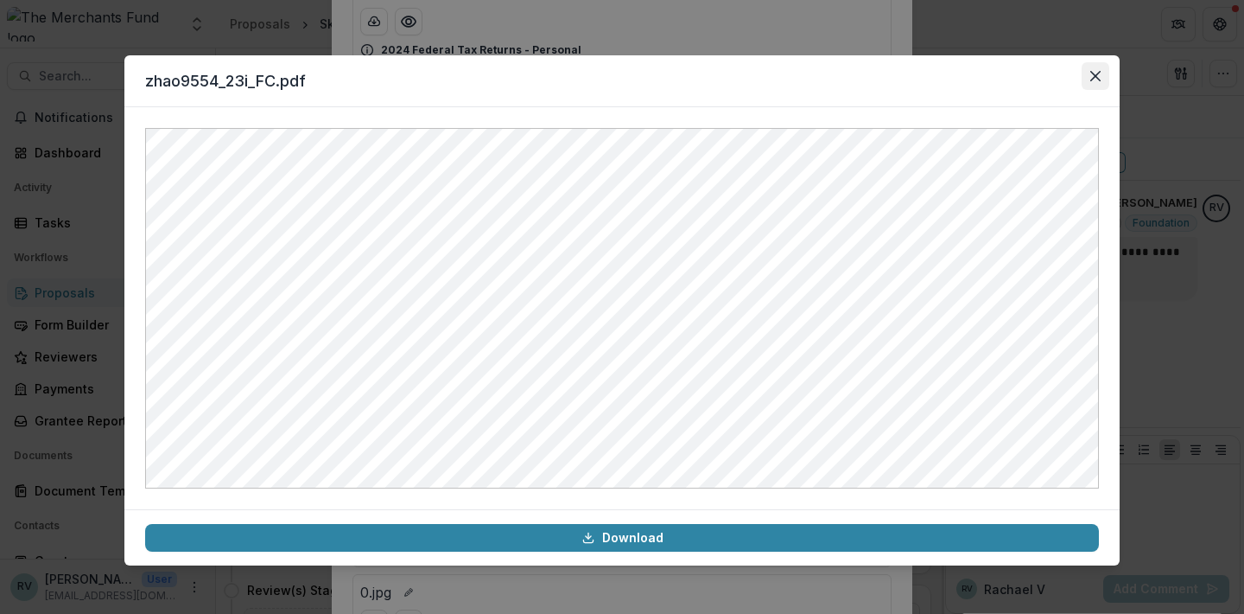
click at [1093, 75] on icon "Close" at bounding box center [1096, 76] width 10 height 10
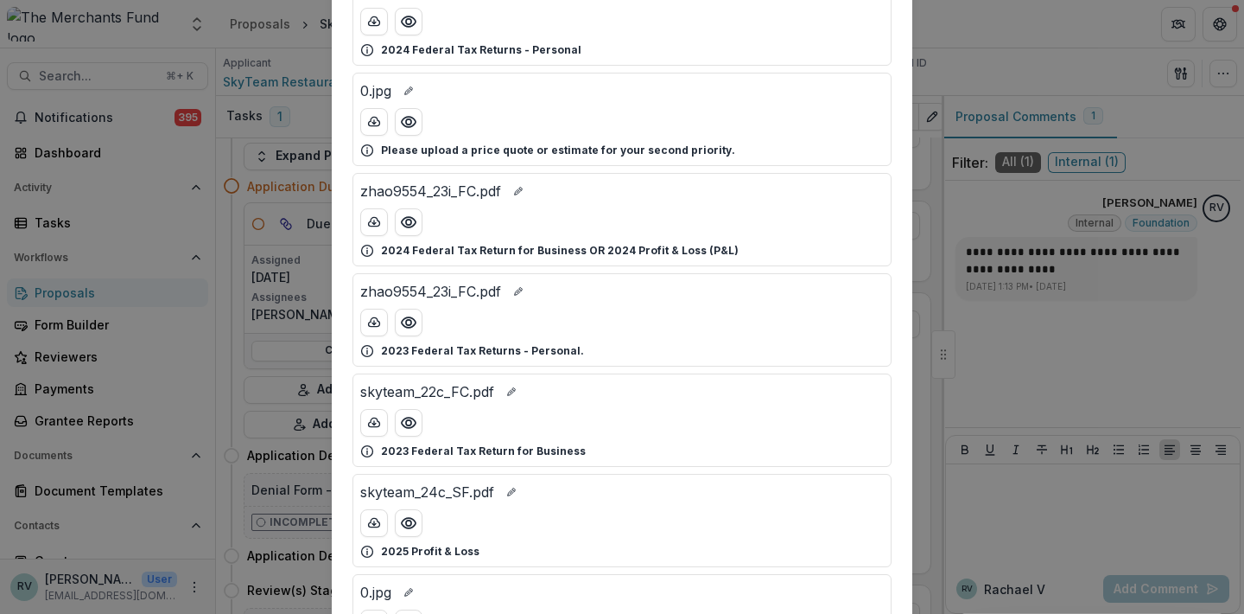
scroll to position [0, 0]
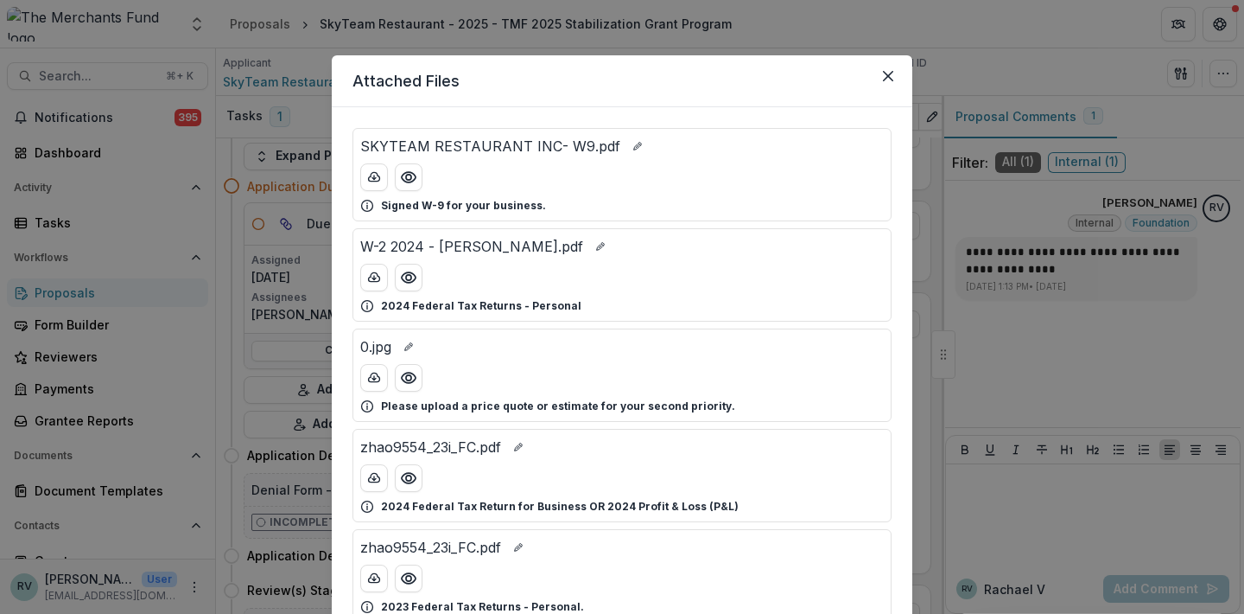
click at [1094, 80] on div "Attached Files SKYTEAM RESTAURANT INC- W9.pdf Signed W-9 for your business. W-2…" at bounding box center [622, 307] width 1244 height 614
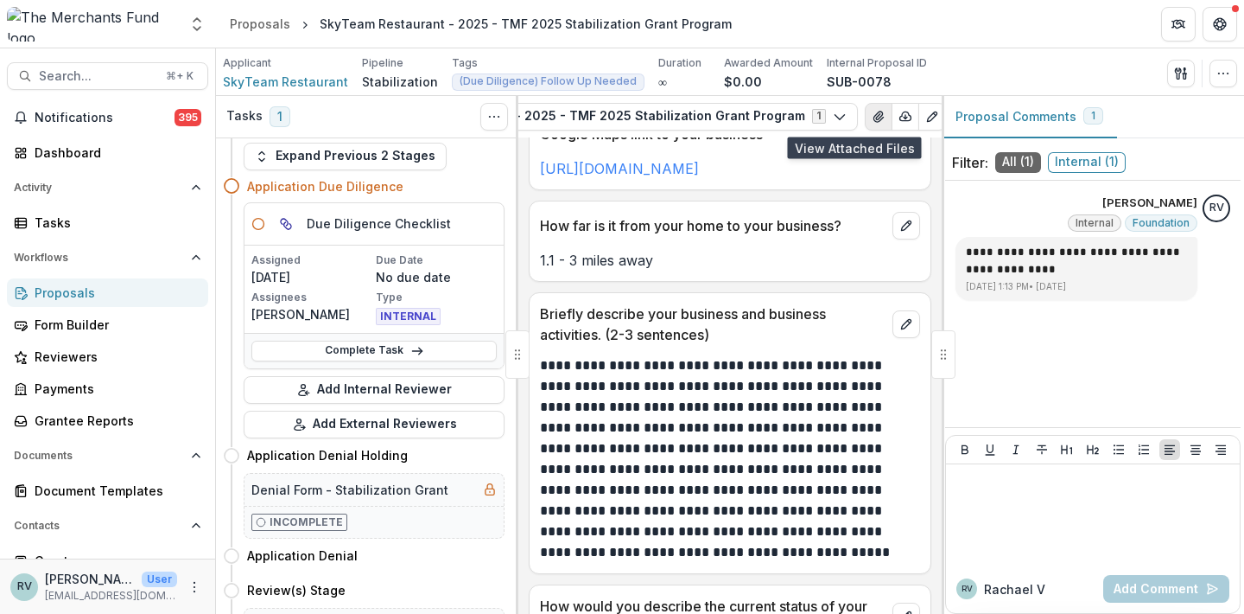
click at [872, 111] on icon "View Attached Files" at bounding box center [879, 117] width 14 height 14
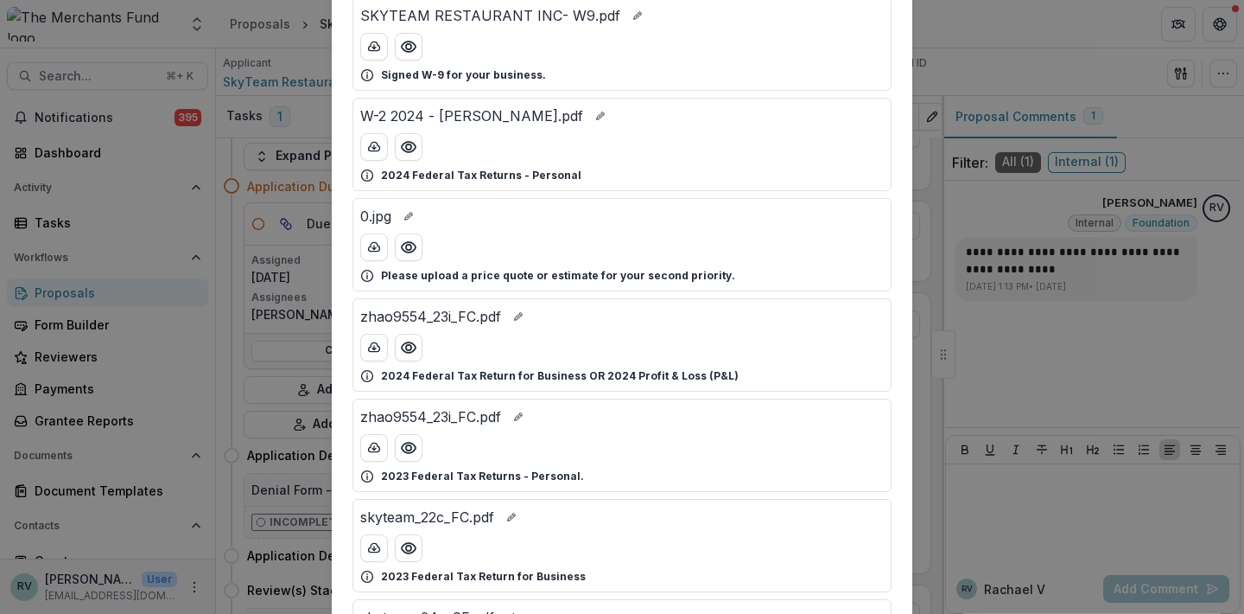
scroll to position [149, 0]
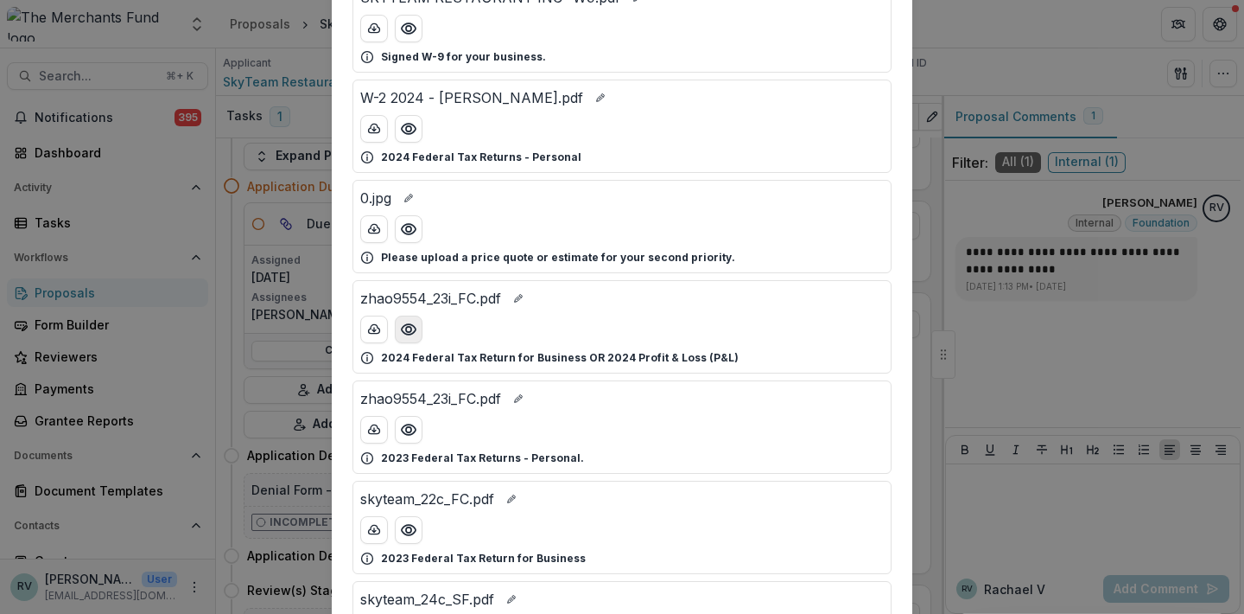
click at [411, 329] on icon "Preview zhao9554_23i_FC.pdf" at bounding box center [408, 329] width 17 height 17
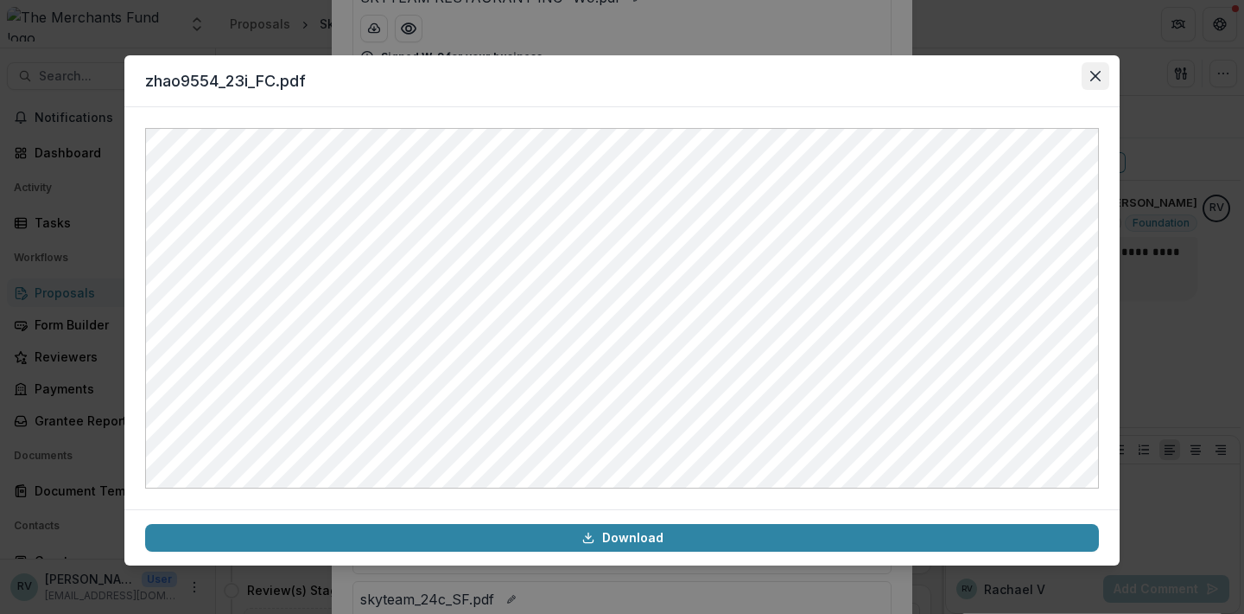
click at [1095, 77] on icon "Close" at bounding box center [1096, 76] width 10 height 10
click at [1099, 73] on div "zhao9554_23i_FC.pdf Download" at bounding box center [622, 307] width 1244 height 614
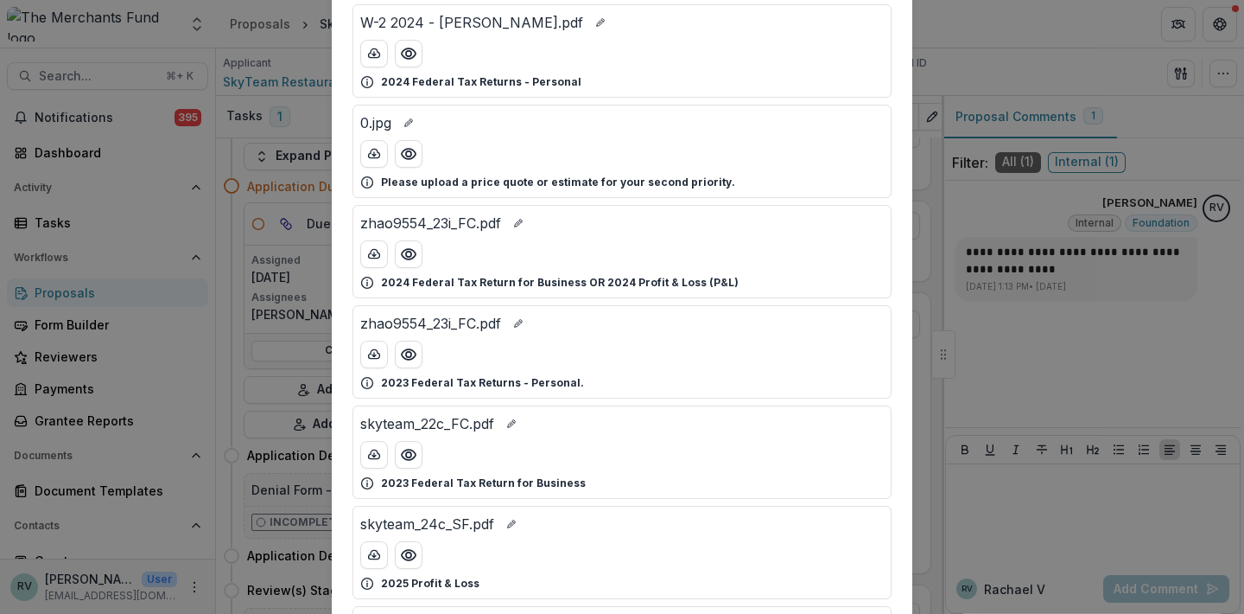
scroll to position [203, 0]
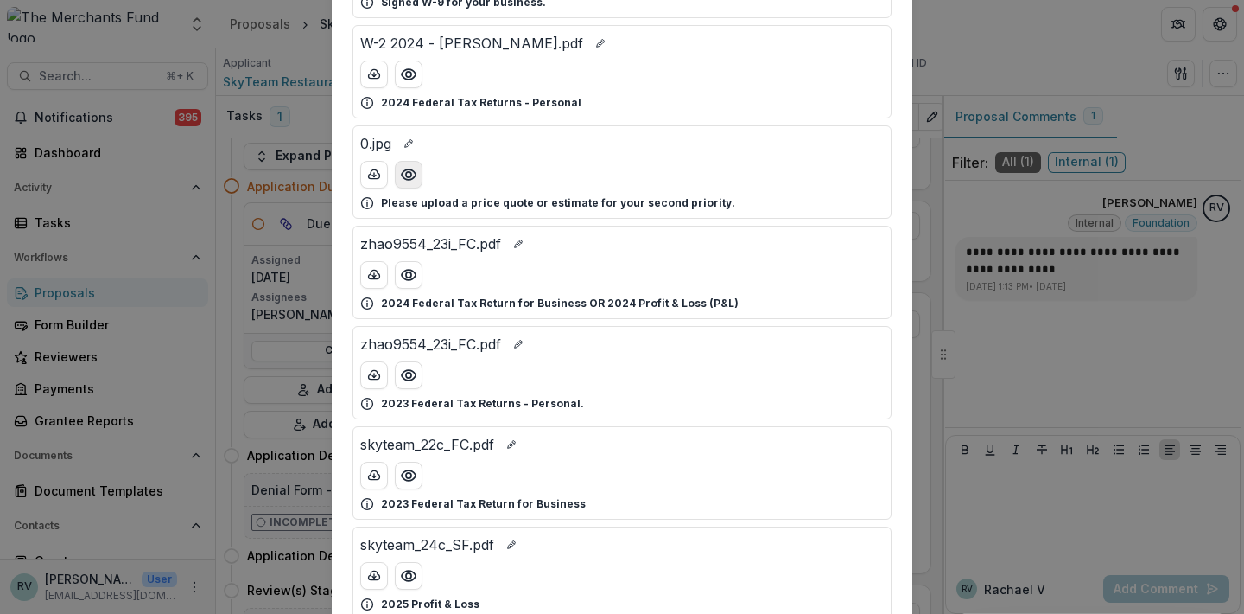
click at [406, 178] on icon "Preview 0.jpg" at bounding box center [408, 174] width 17 height 17
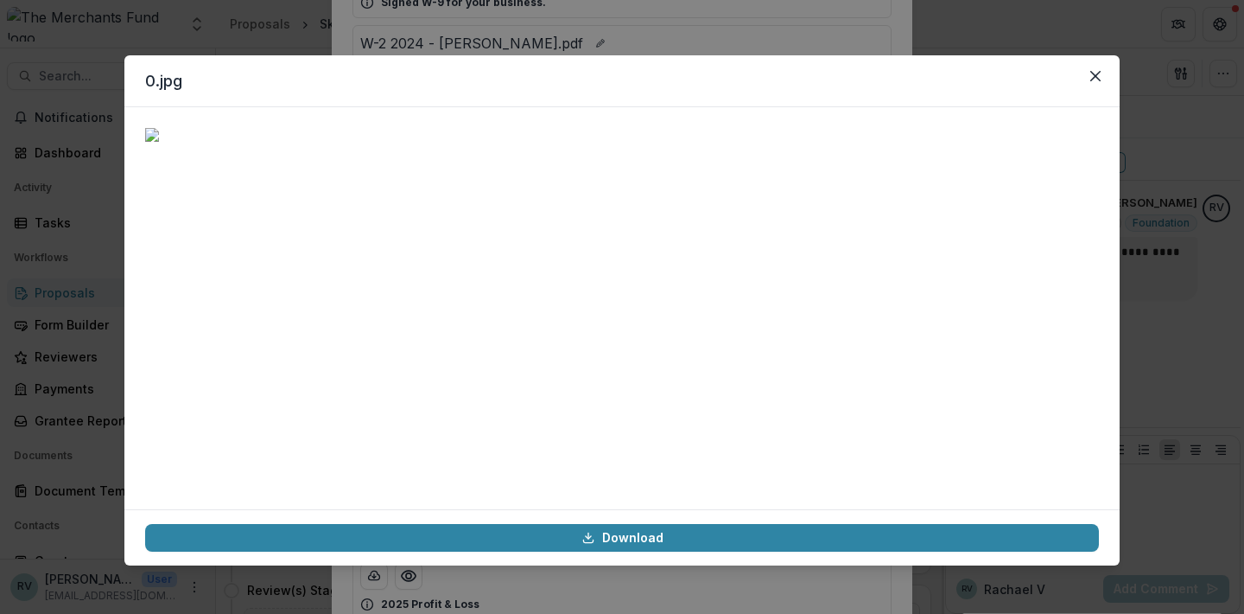
scroll to position [192, 0]
click at [1091, 69] on button "Close" at bounding box center [1096, 76] width 28 height 28
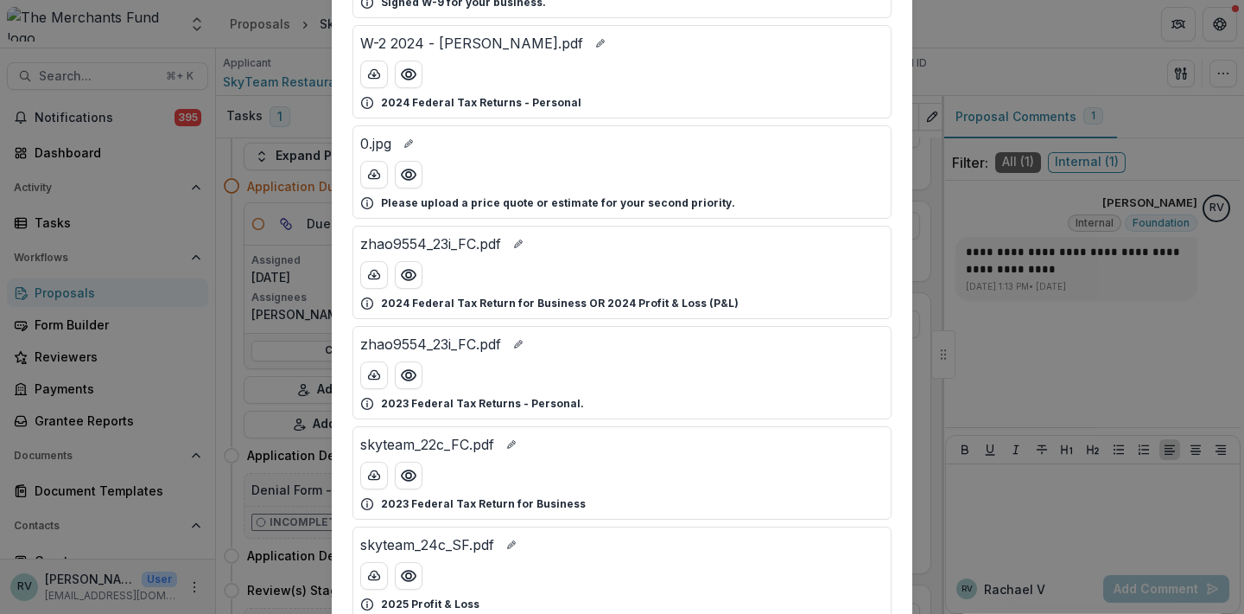
scroll to position [0, 0]
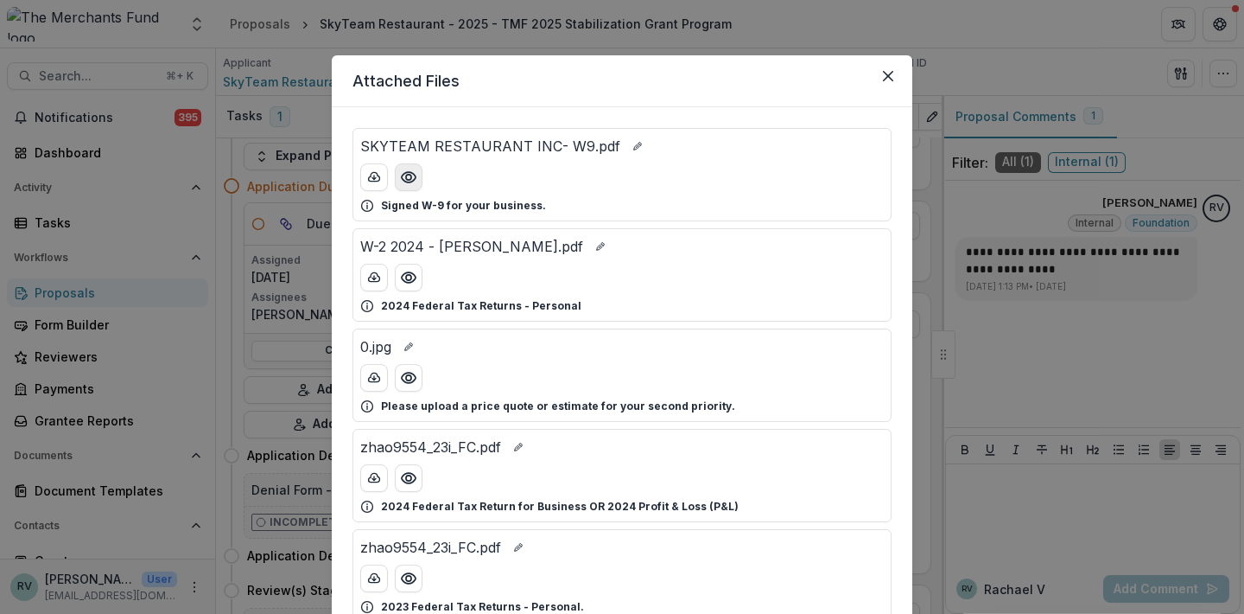
click at [407, 172] on icon "Preview SKYTEAM RESTAURANT INC- W9.pdf" at bounding box center [409, 177] width 14 height 10
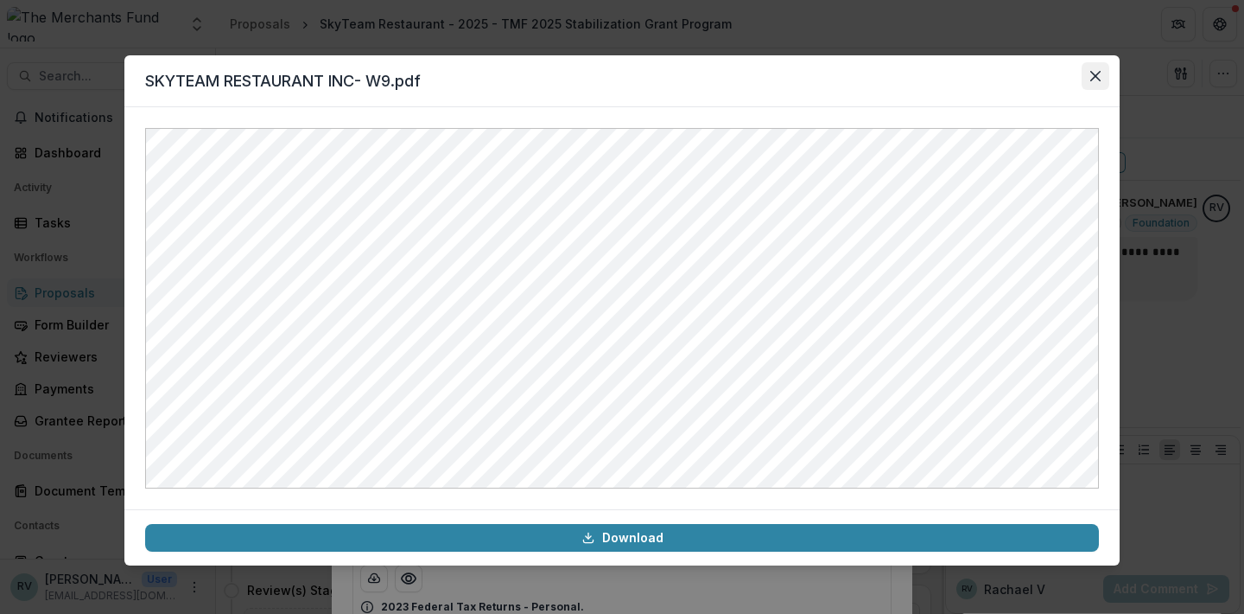
click at [1096, 80] on icon "Close" at bounding box center [1096, 76] width 10 height 10
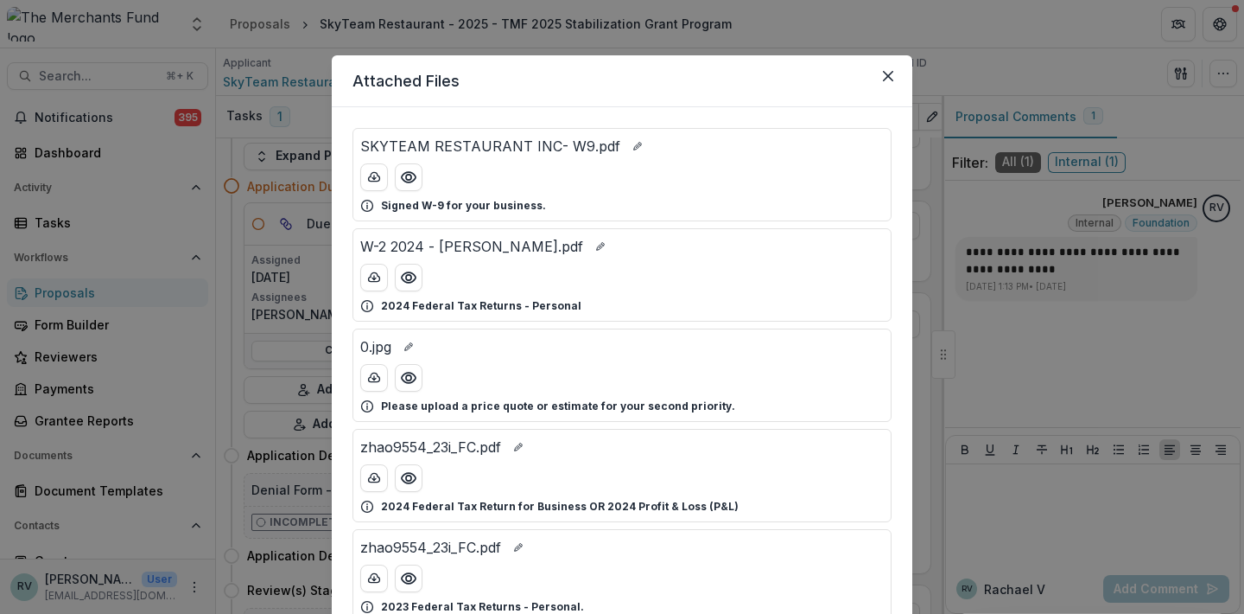
click at [1098, 76] on div "Attached Files SKYTEAM RESTAURANT INC- W9.pdf Signed W-9 for your business. W-2…" at bounding box center [622, 307] width 1244 height 614
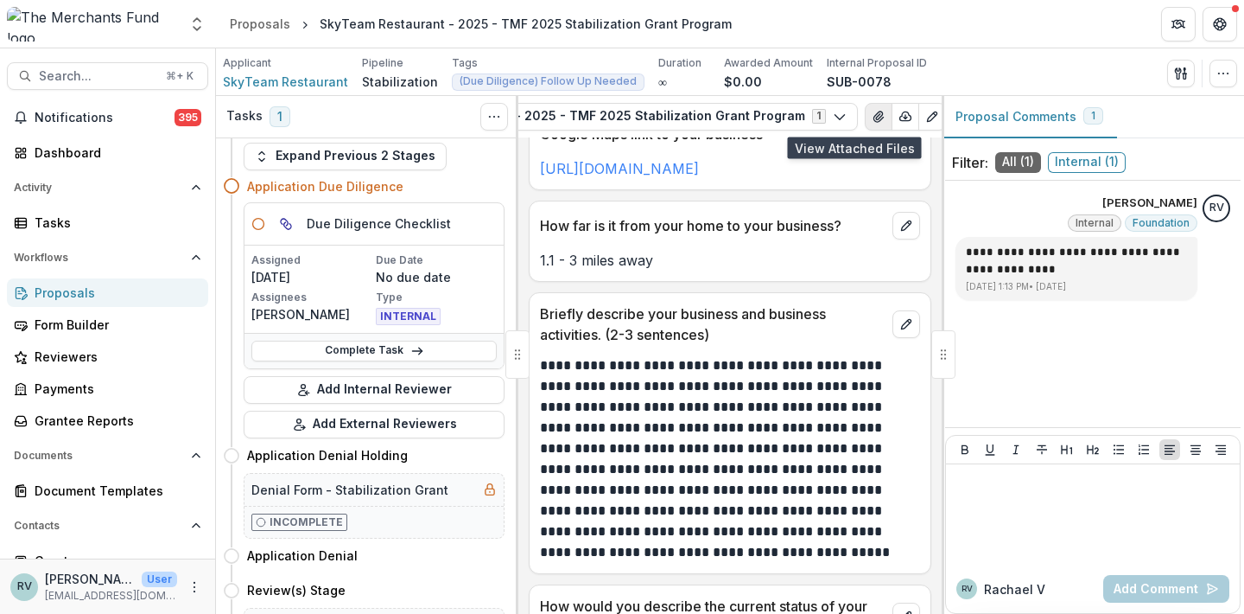
click at [874, 115] on icon "View Attached Files" at bounding box center [879, 116] width 10 height 10
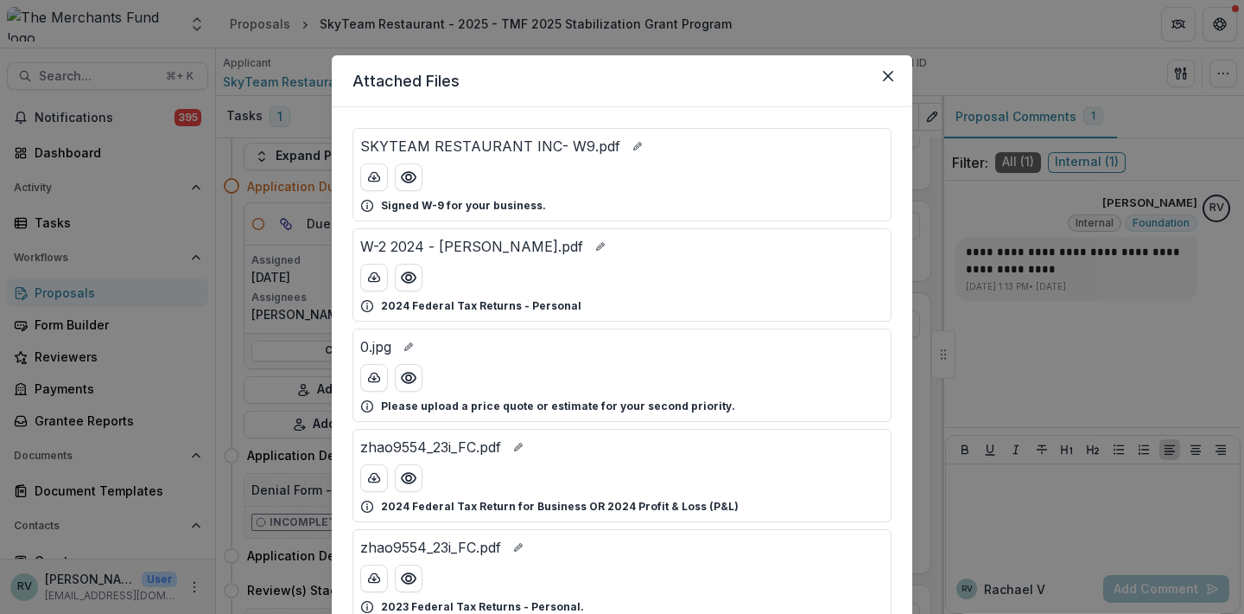
scroll to position [542, 0]
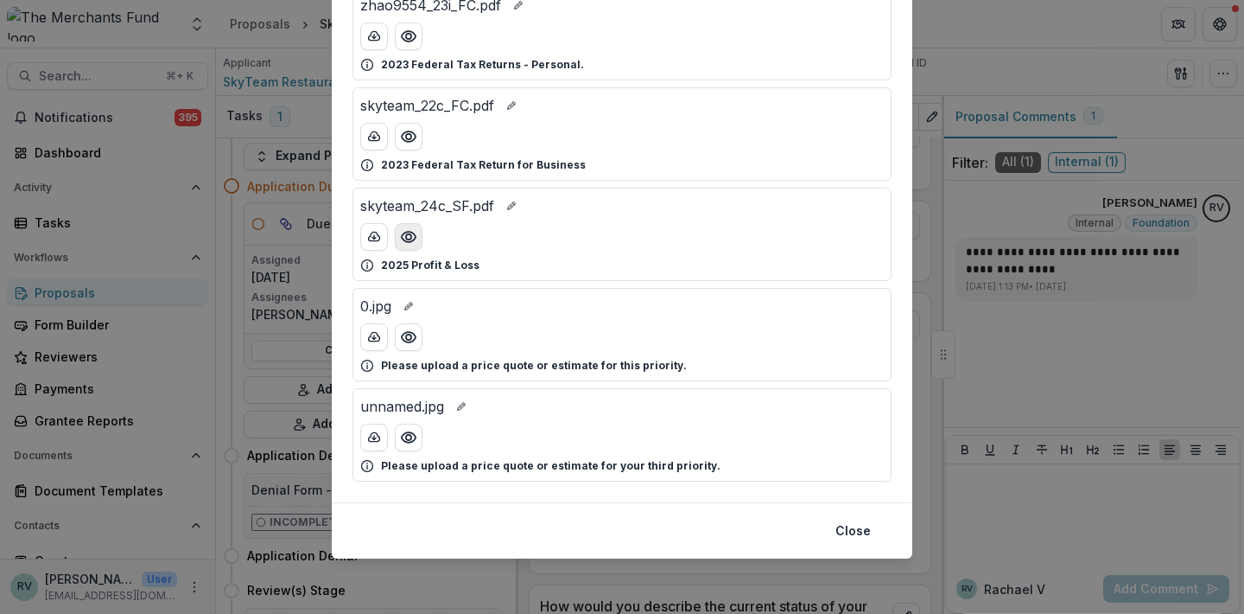
click at [410, 237] on icon "Preview skyteam_24c_SF.pdf" at bounding box center [408, 236] width 17 height 17
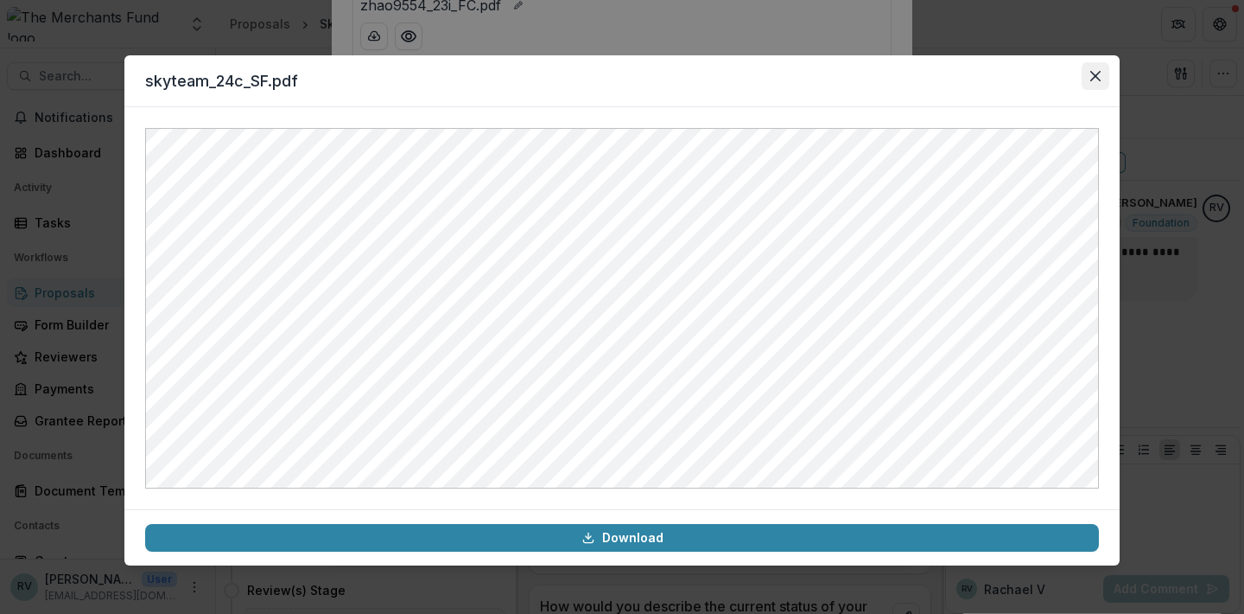
click at [1094, 80] on icon "Close" at bounding box center [1096, 76] width 10 height 10
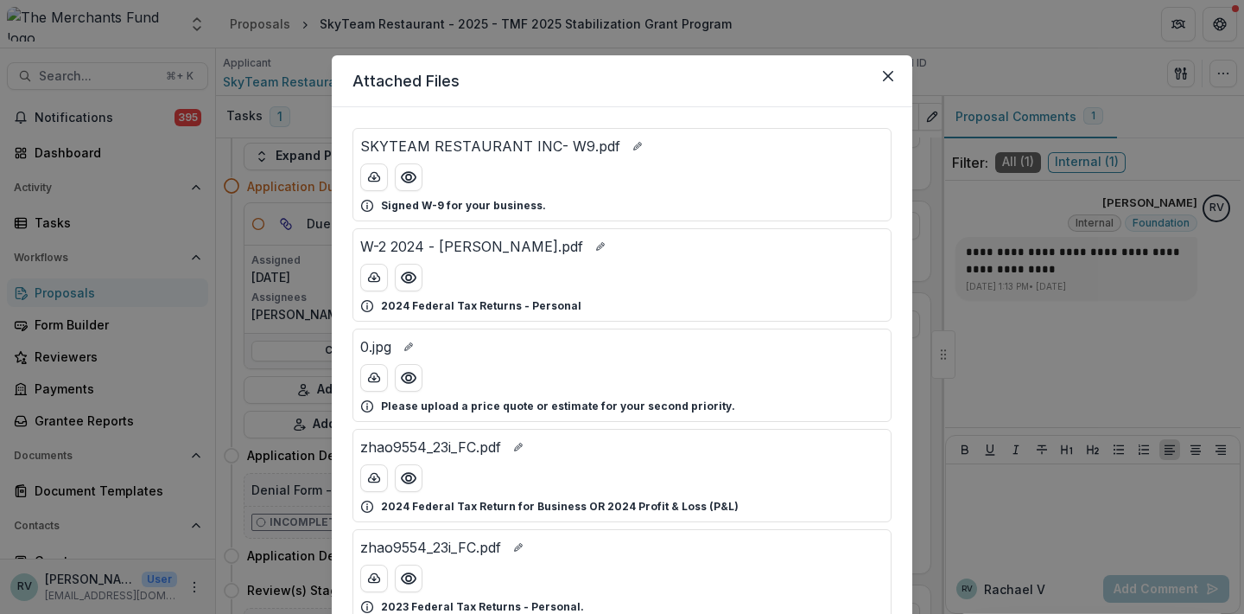
scroll to position [15, 0]
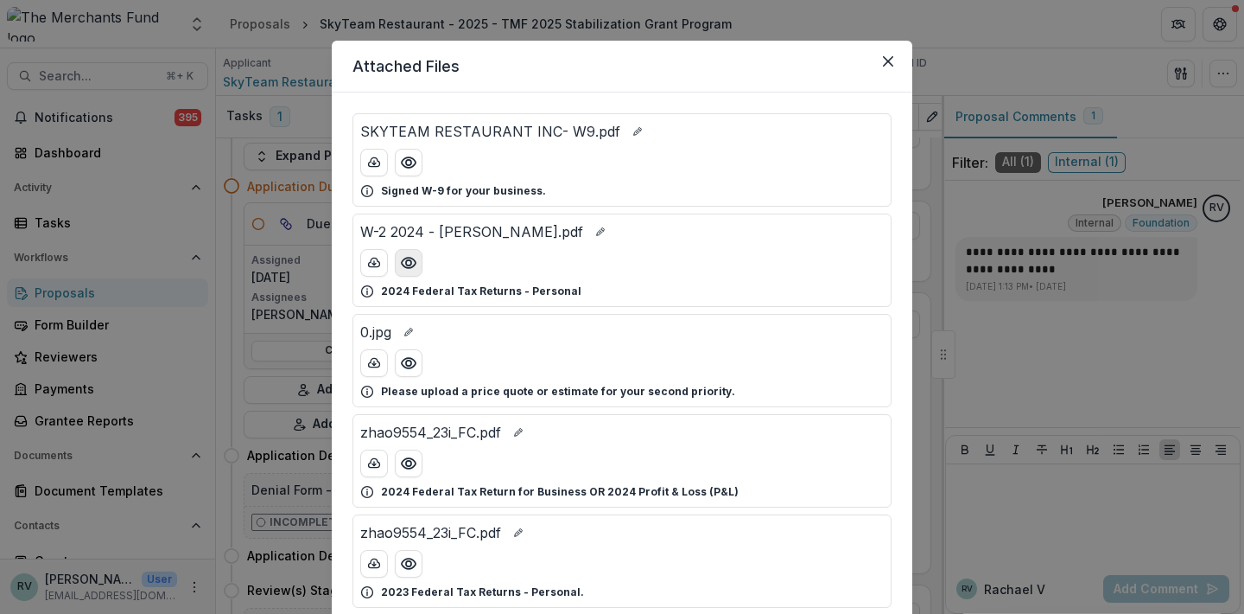
click at [412, 261] on icon "Preview W-2 2024 - MIN YA ZHAO.pdf" at bounding box center [409, 263] width 14 height 10
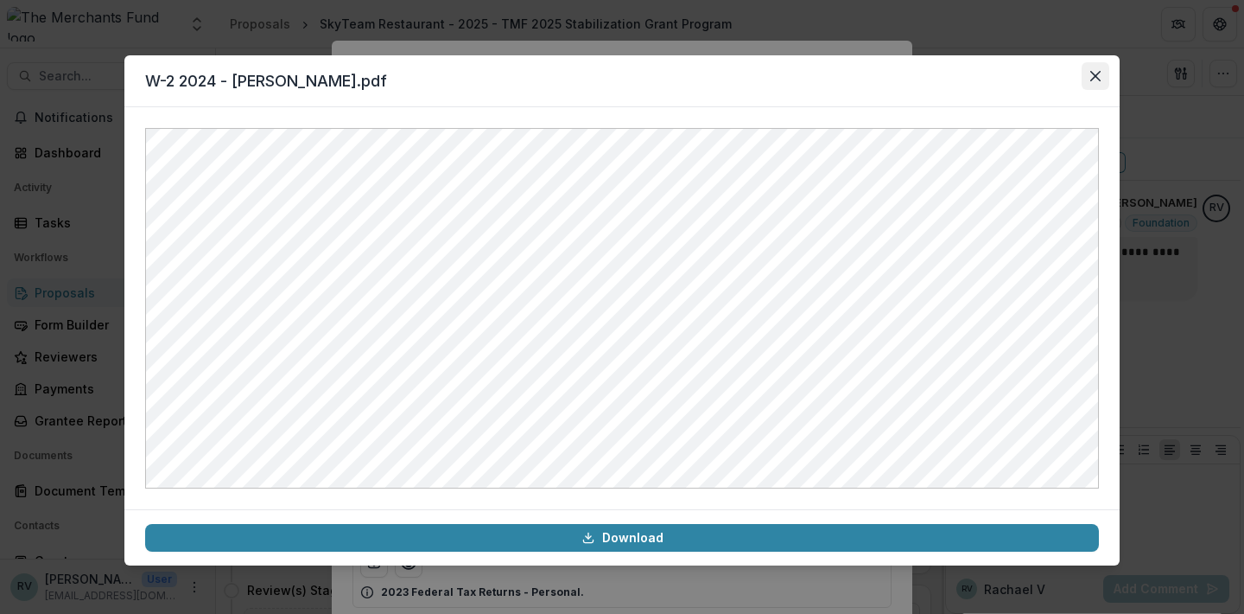
click at [1097, 75] on icon "Close" at bounding box center [1096, 76] width 10 height 10
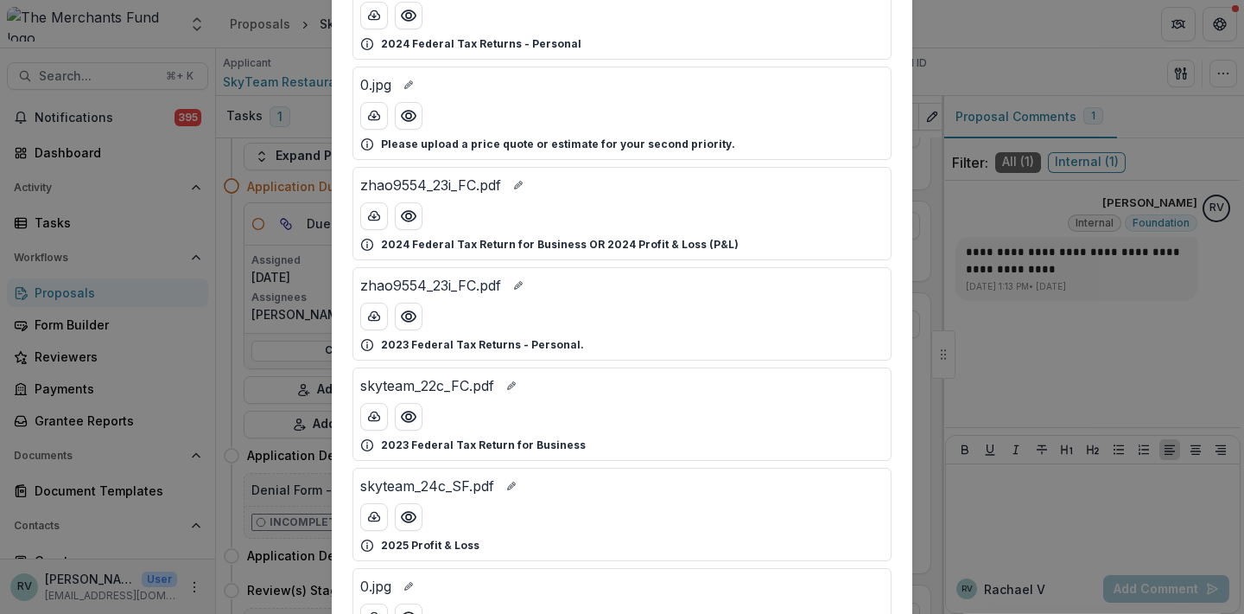
scroll to position [282, 0]
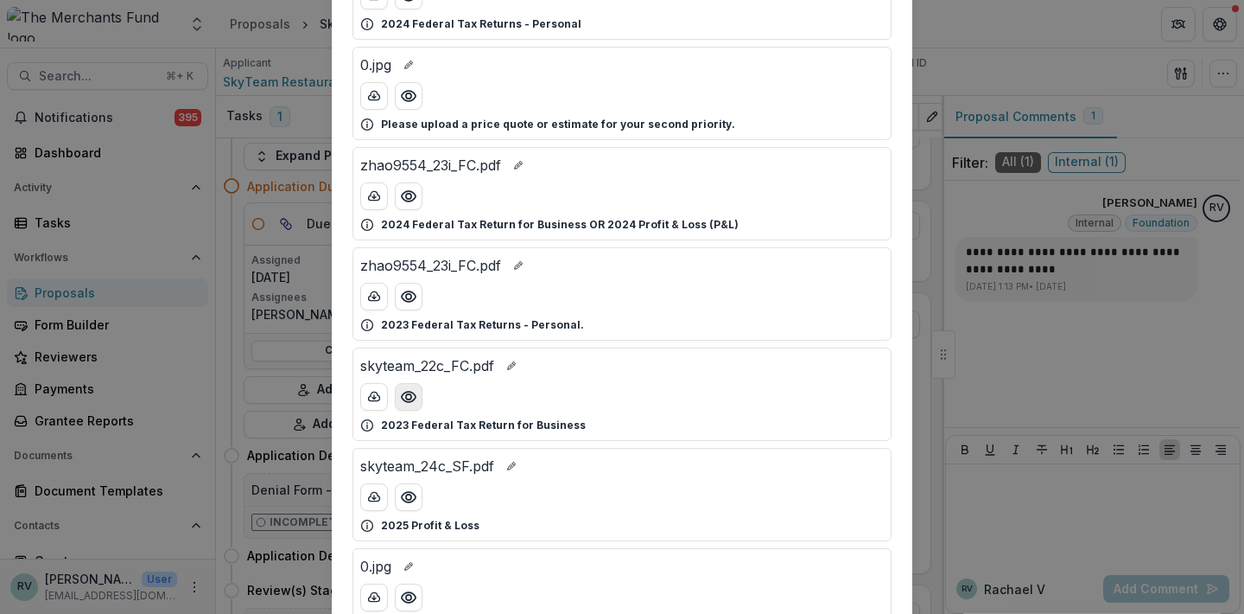
click at [410, 397] on icon "Preview skyteam_22c_FC.pdf" at bounding box center [408, 396] width 17 height 17
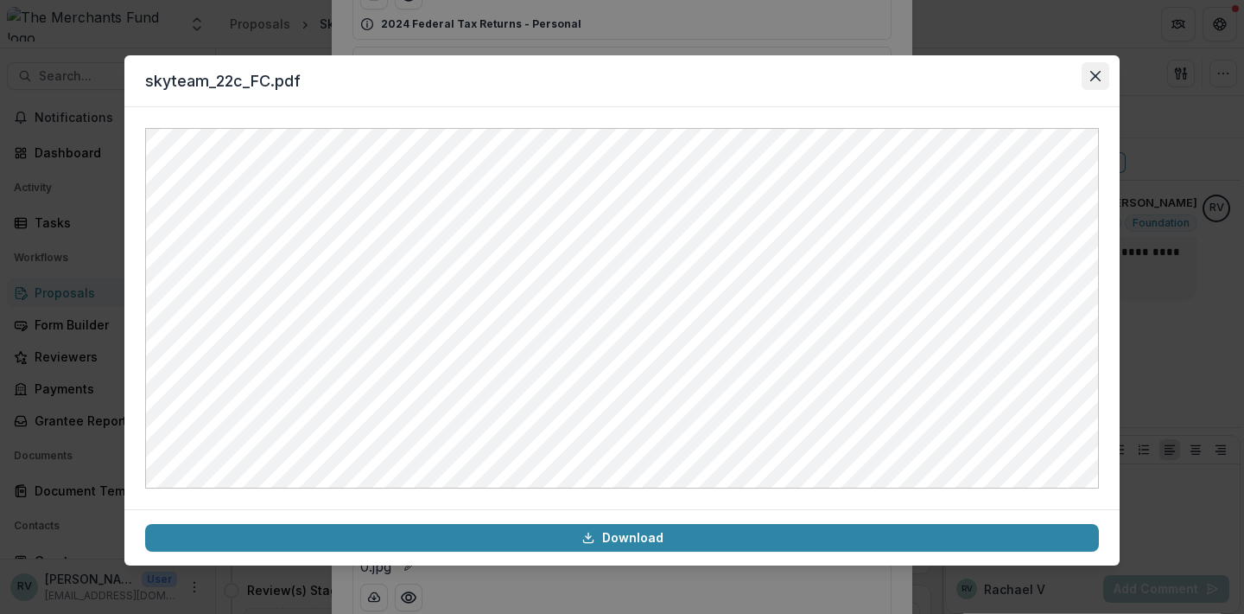
click at [1098, 75] on icon "Close" at bounding box center [1096, 76] width 10 height 10
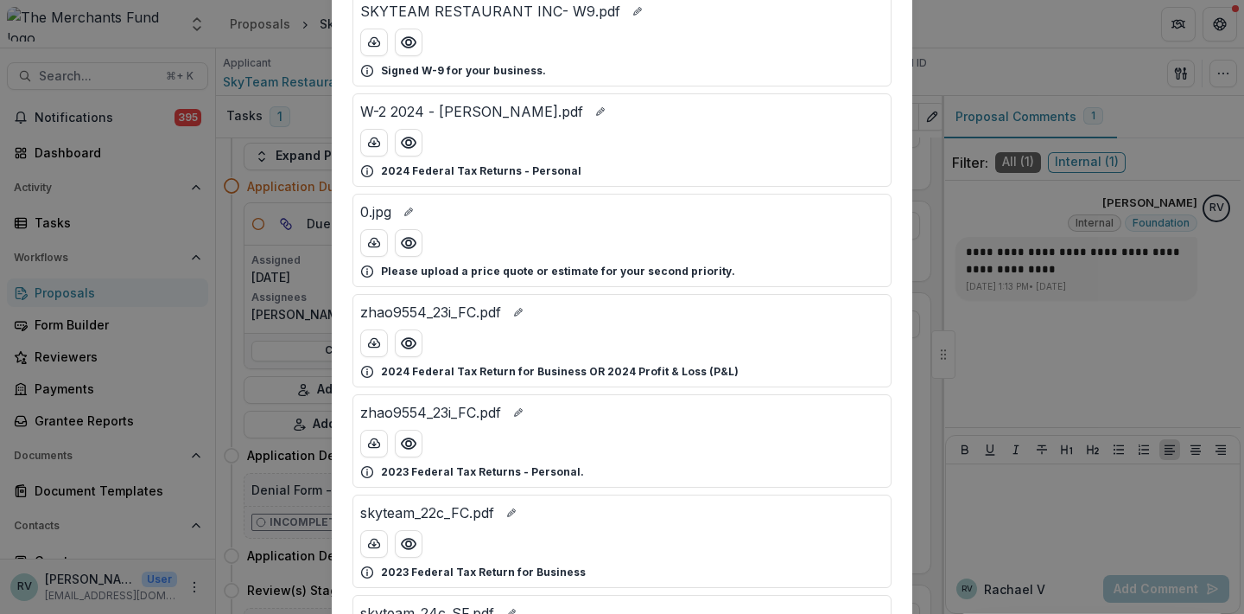
scroll to position [143, 0]
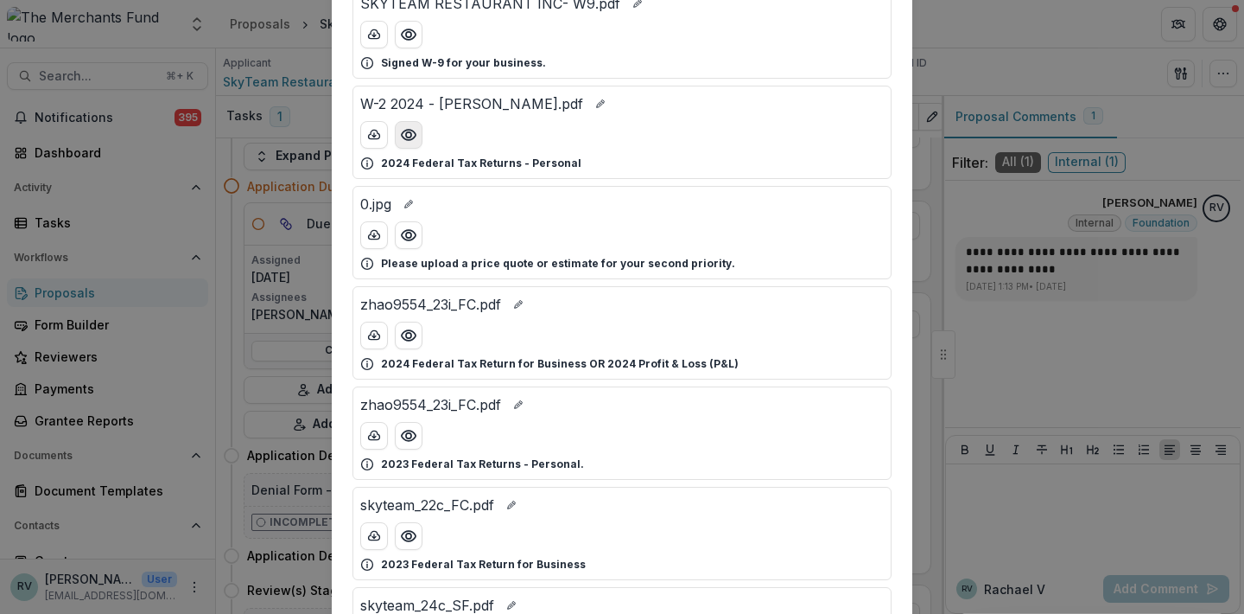
click at [407, 137] on circle "Preview W-2 2024 - MIN YA ZHAO.pdf" at bounding box center [408, 134] width 5 height 5
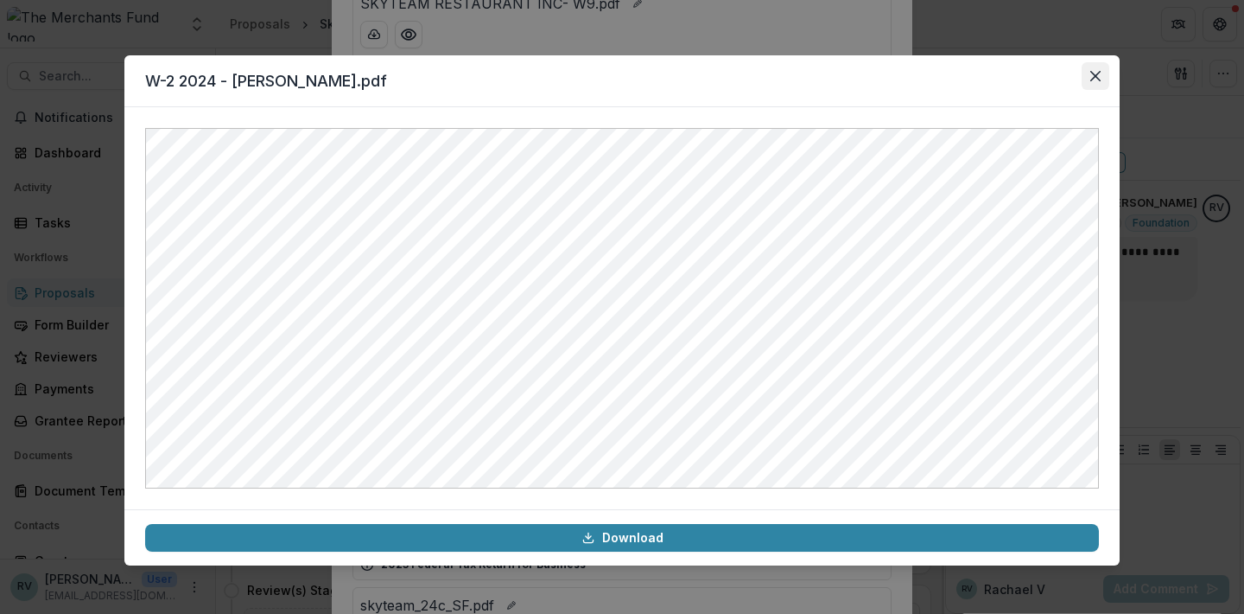
click at [1101, 77] on button "Close" at bounding box center [1096, 76] width 28 height 28
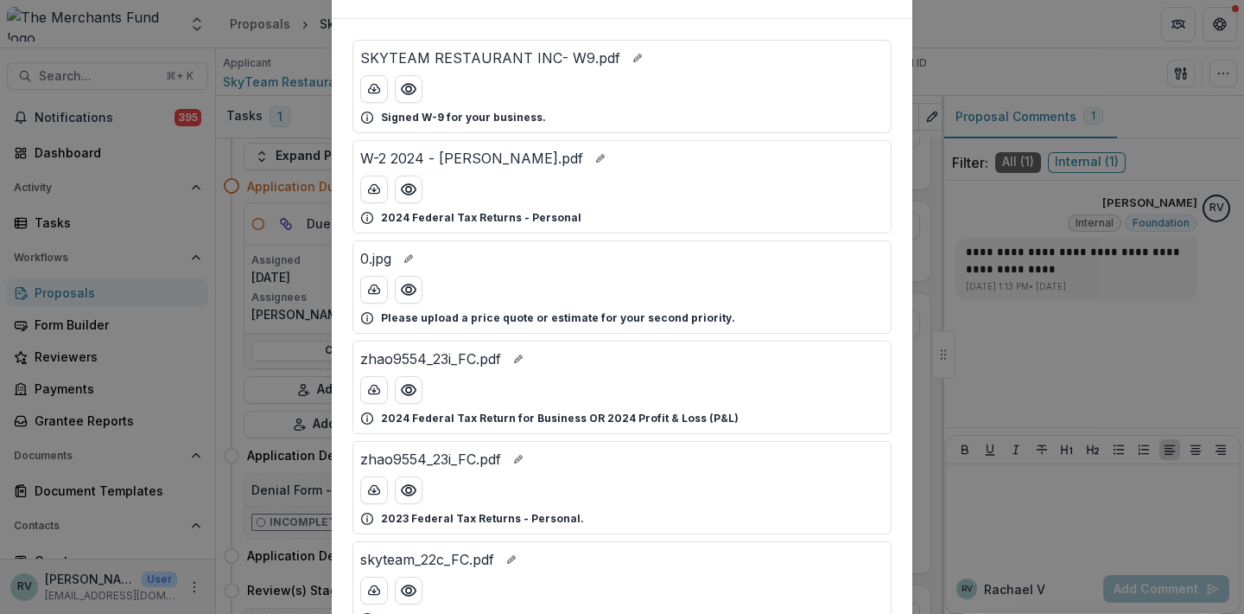
scroll to position [89, 0]
click at [403, 385] on icon "Preview zhao9554_23i_FC.pdf" at bounding box center [409, 389] width 14 height 10
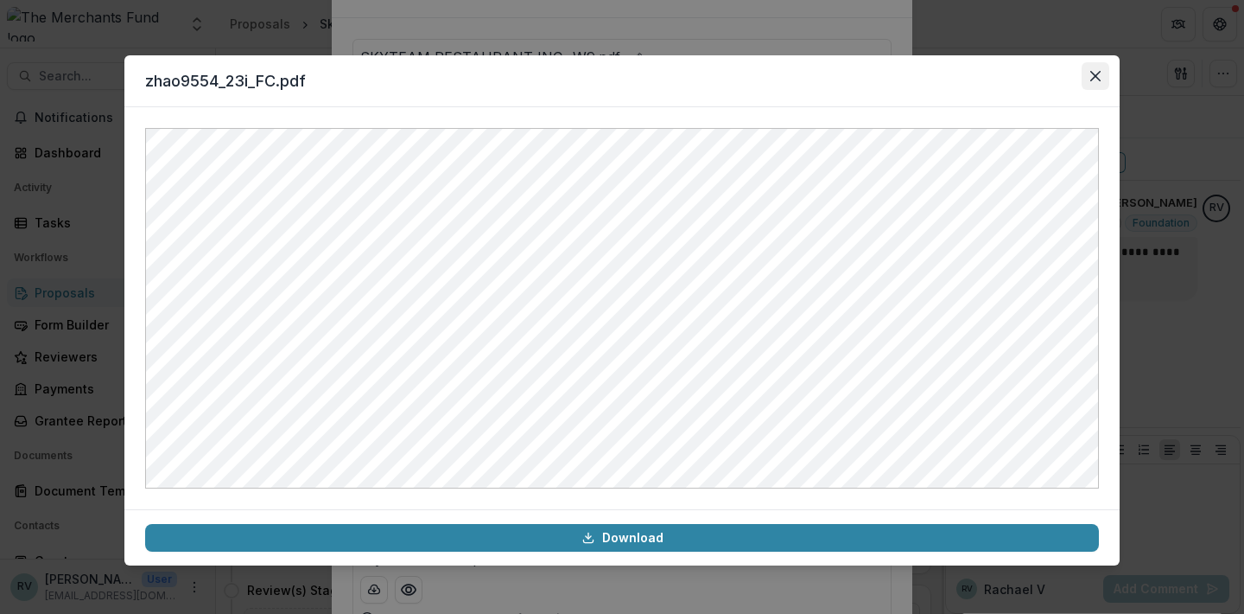
click at [1097, 76] on icon "Close" at bounding box center [1096, 76] width 10 height 10
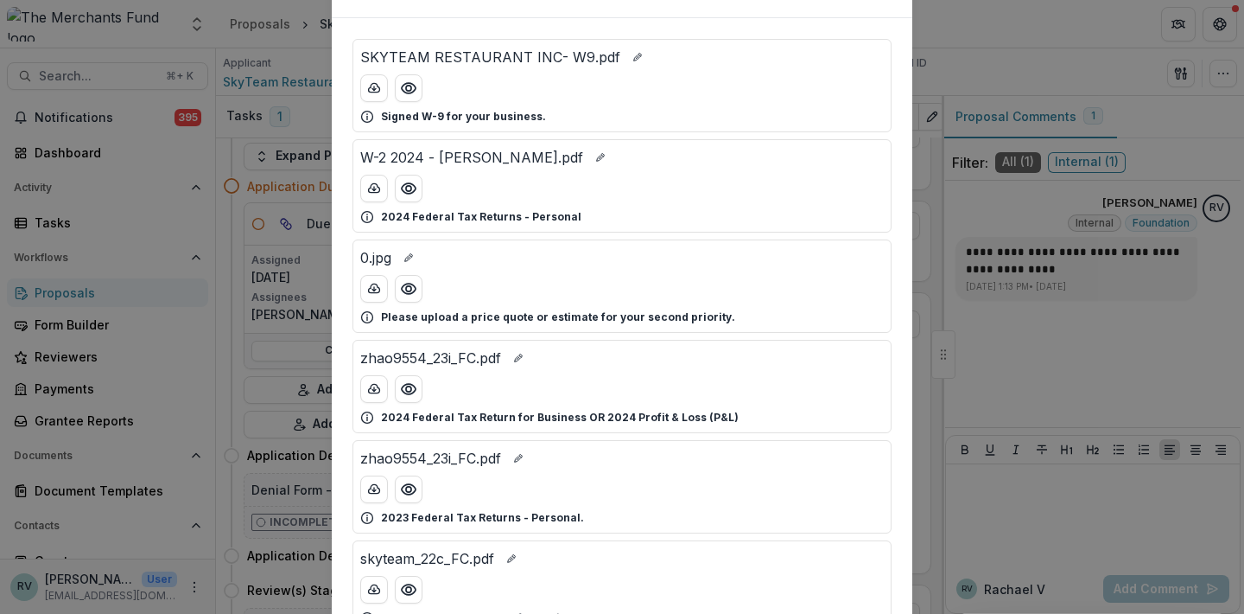
click at [1098, 77] on section "zhao9554_23i_FC.pdf Download" at bounding box center [622, 310] width 996 height 510
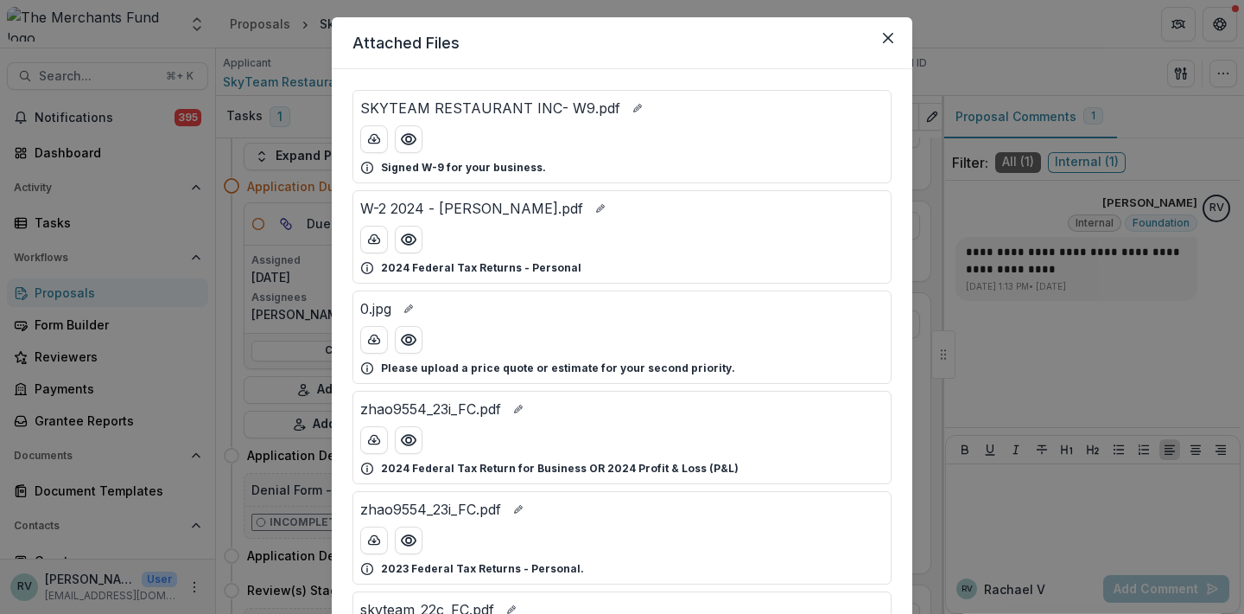
scroll to position [0, 0]
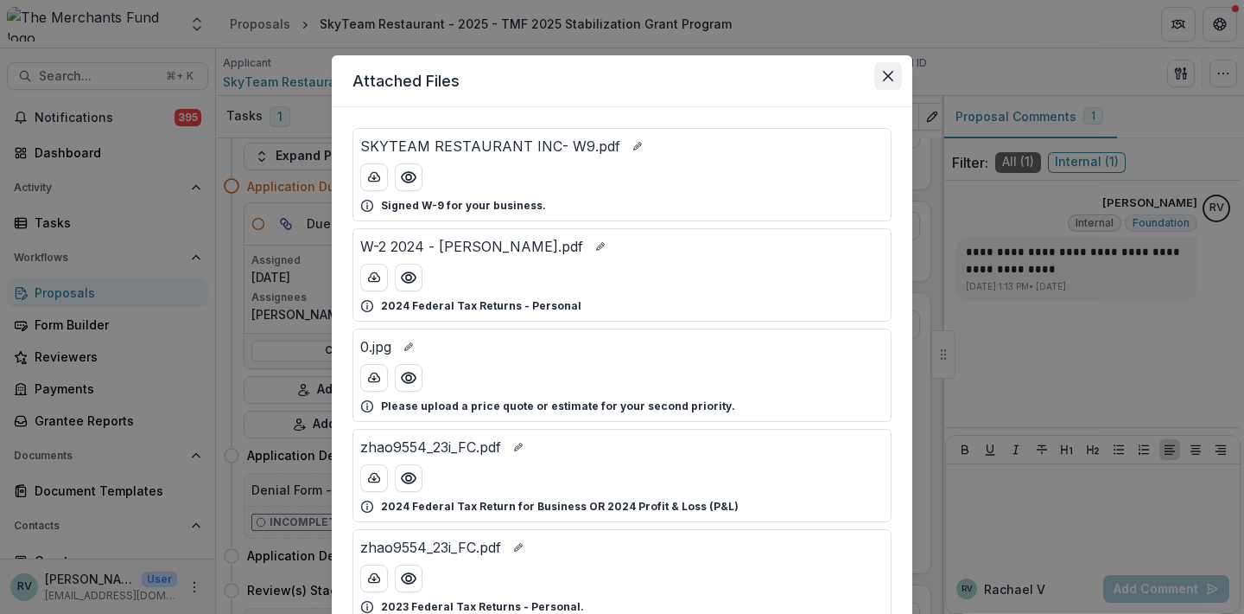
click at [891, 72] on button "Close" at bounding box center [889, 76] width 28 height 28
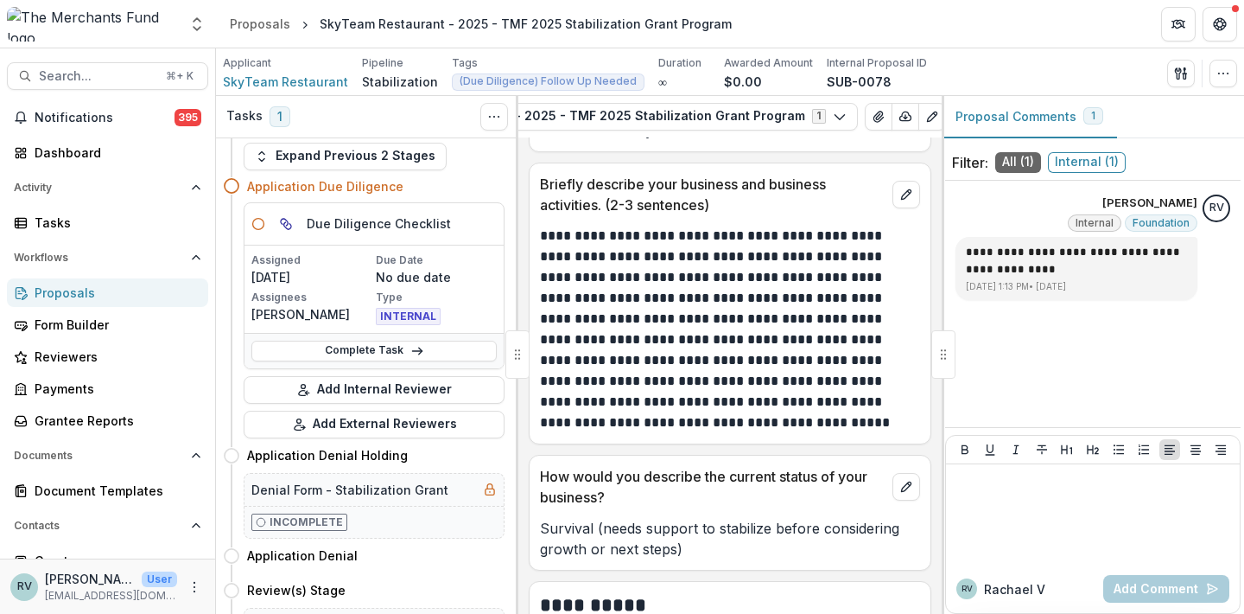
scroll to position [1449, 0]
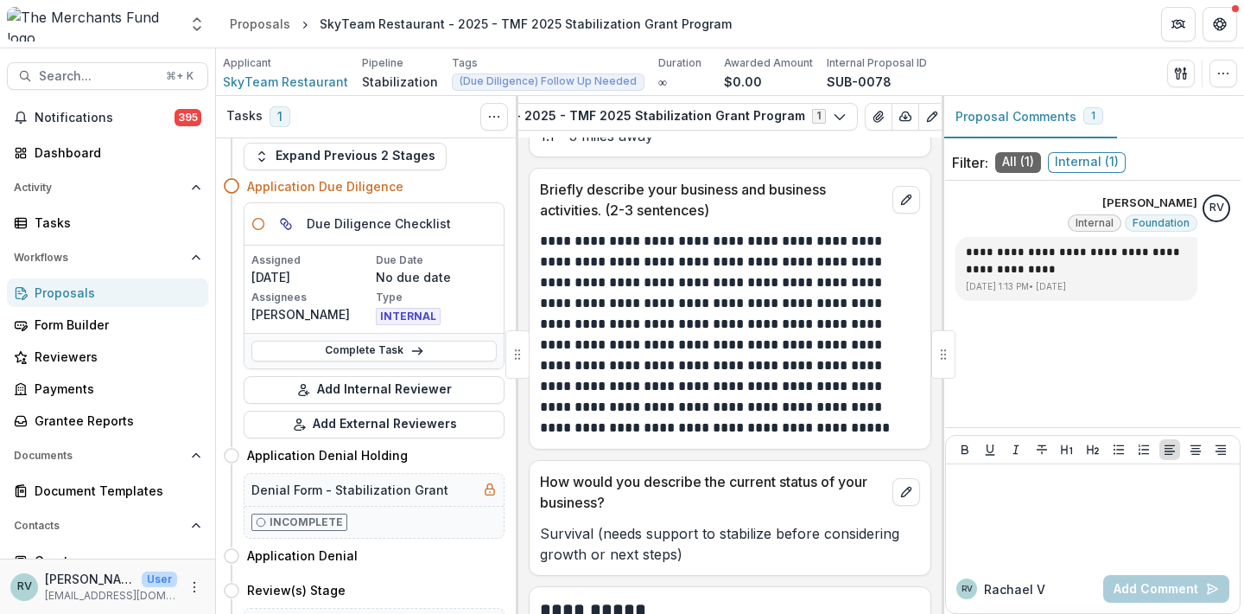
click at [840, 256] on p "**********" at bounding box center [727, 334] width 375 height 207
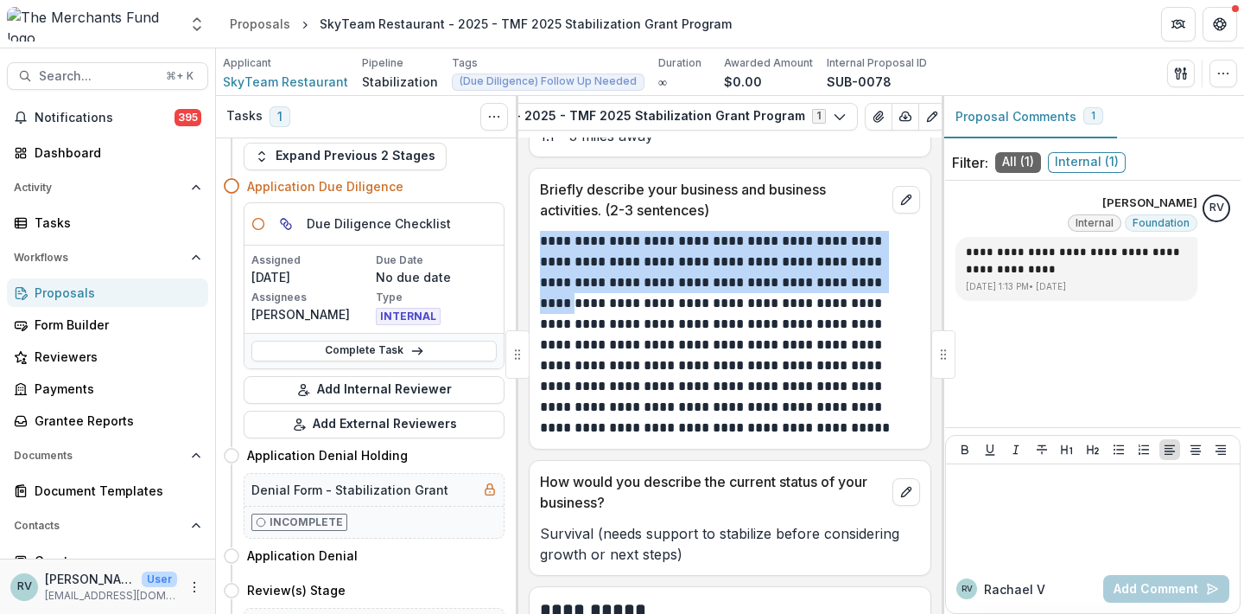
drag, startPoint x: 905, startPoint y: 278, endPoint x: 538, endPoint y: 233, distance: 370.0
click at [538, 233] on div "**********" at bounding box center [730, 334] width 401 height 207
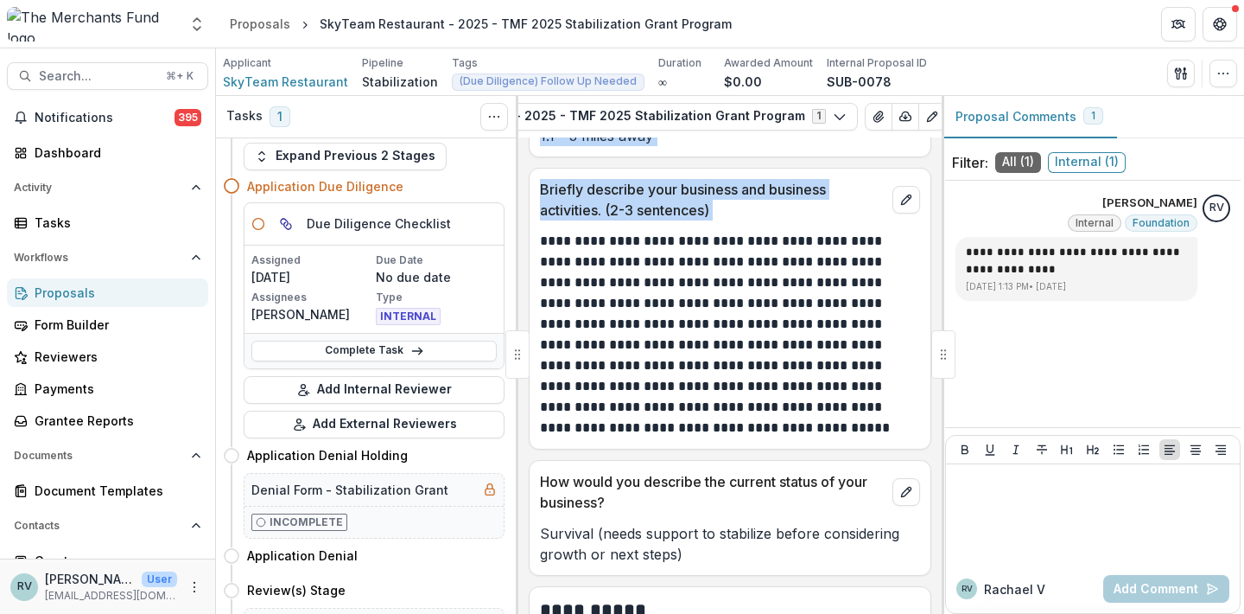
drag, startPoint x: 538, startPoint y: 233, endPoint x: 926, endPoint y: 283, distance: 392.0
click at [927, 283] on div "**********" at bounding box center [730, 375] width 423 height 476
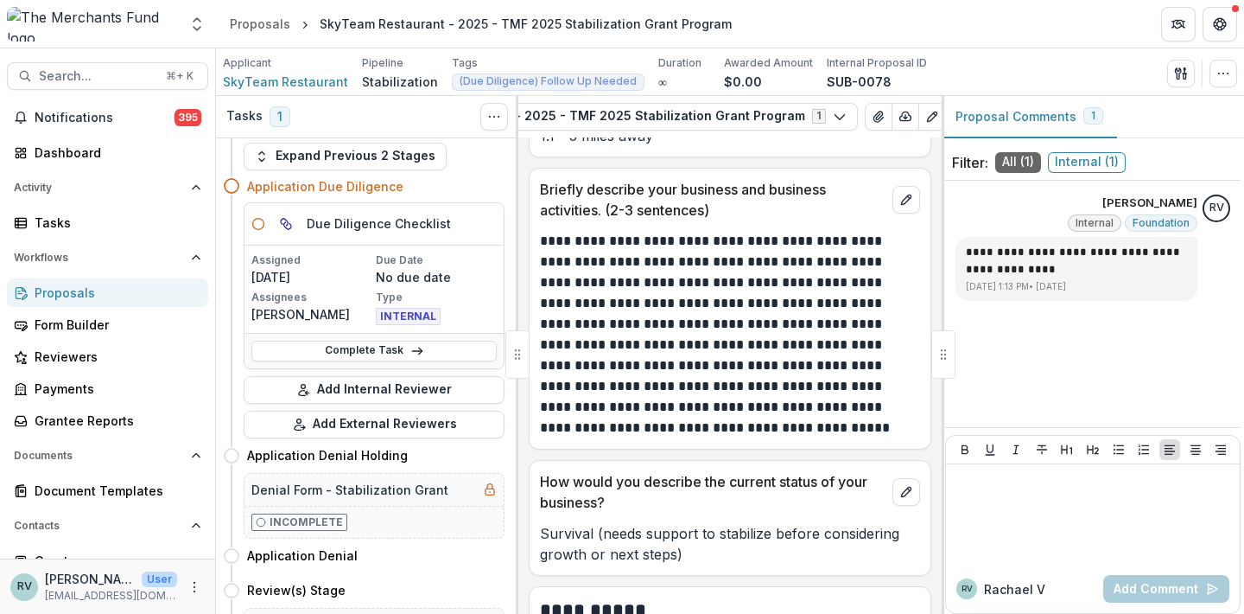
click at [907, 282] on p "**********" at bounding box center [727, 334] width 375 height 207
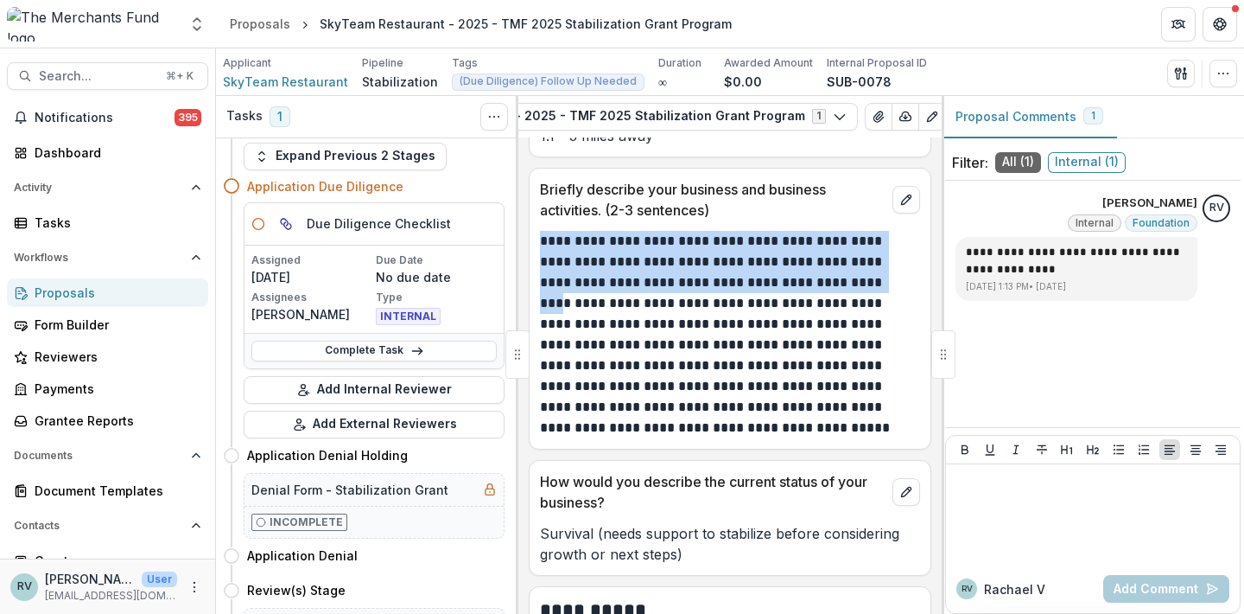
drag, startPoint x: 895, startPoint y: 282, endPoint x: 544, endPoint y: 234, distance: 354.9
click at [544, 234] on p "**********" at bounding box center [727, 334] width 375 height 207
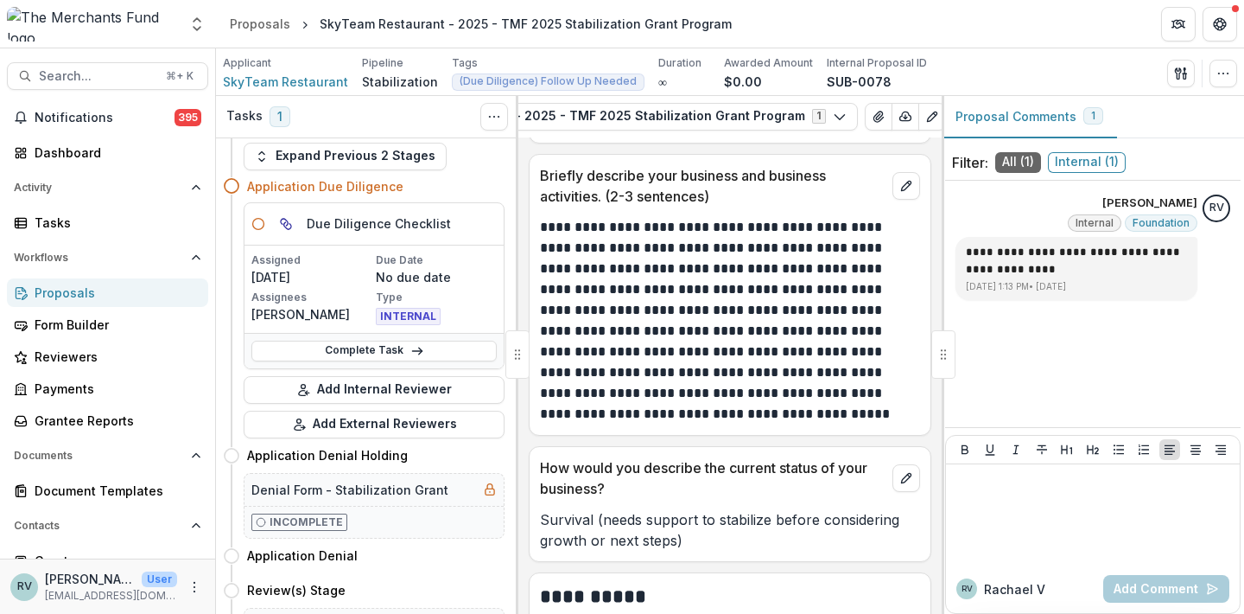
scroll to position [1461, 0]
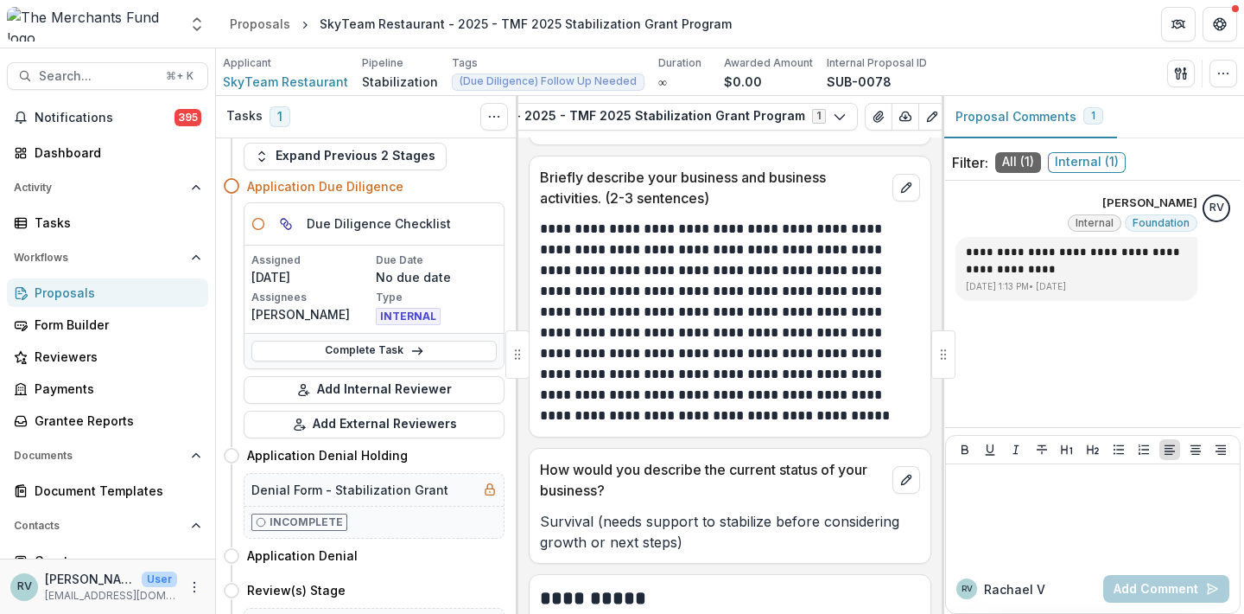
drag, startPoint x: 711, startPoint y: 421, endPoint x: 721, endPoint y: 417, distance: 10.4
click at [721, 417] on p "**********" at bounding box center [727, 322] width 375 height 207
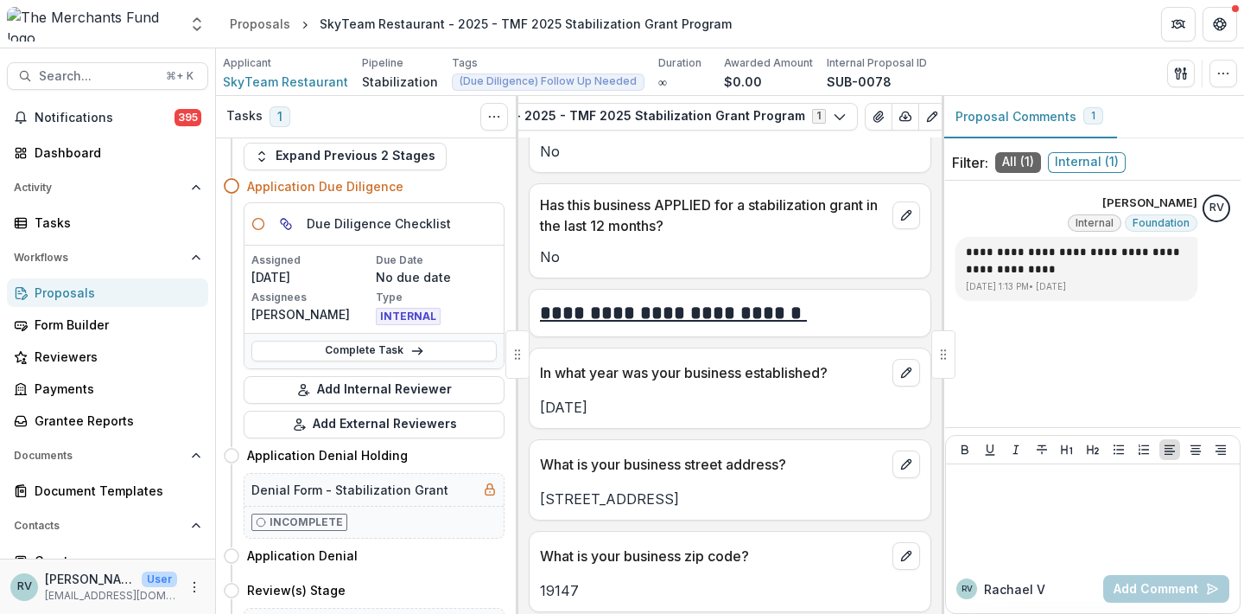
scroll to position [727, 0]
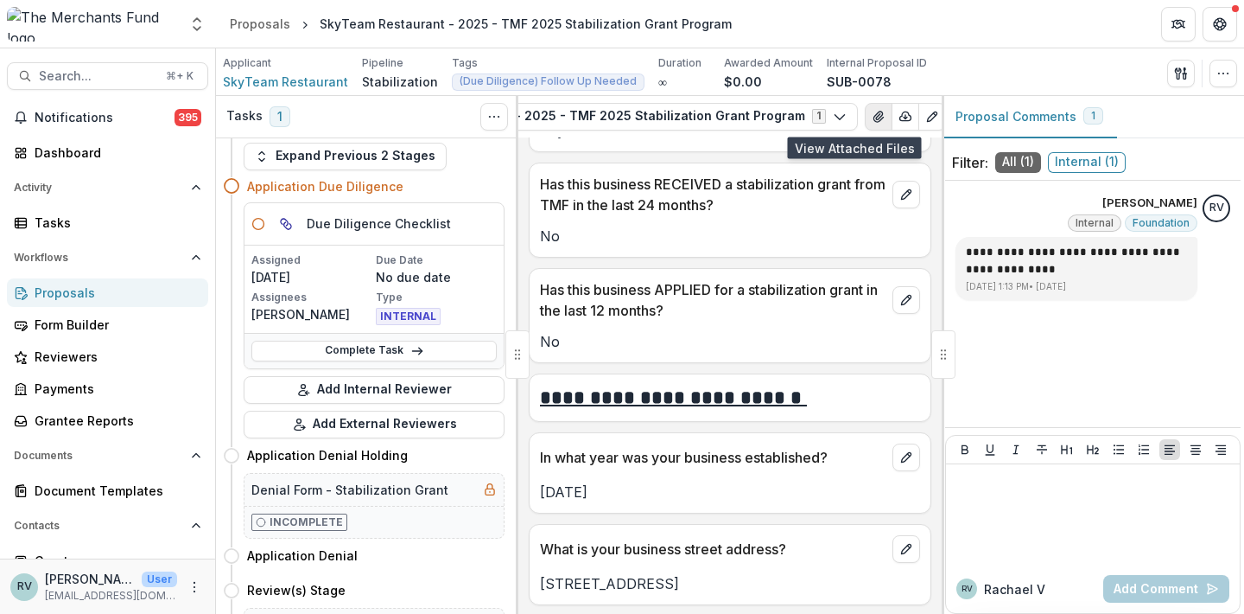
click at [872, 122] on icon "View Attached Files" at bounding box center [879, 117] width 14 height 14
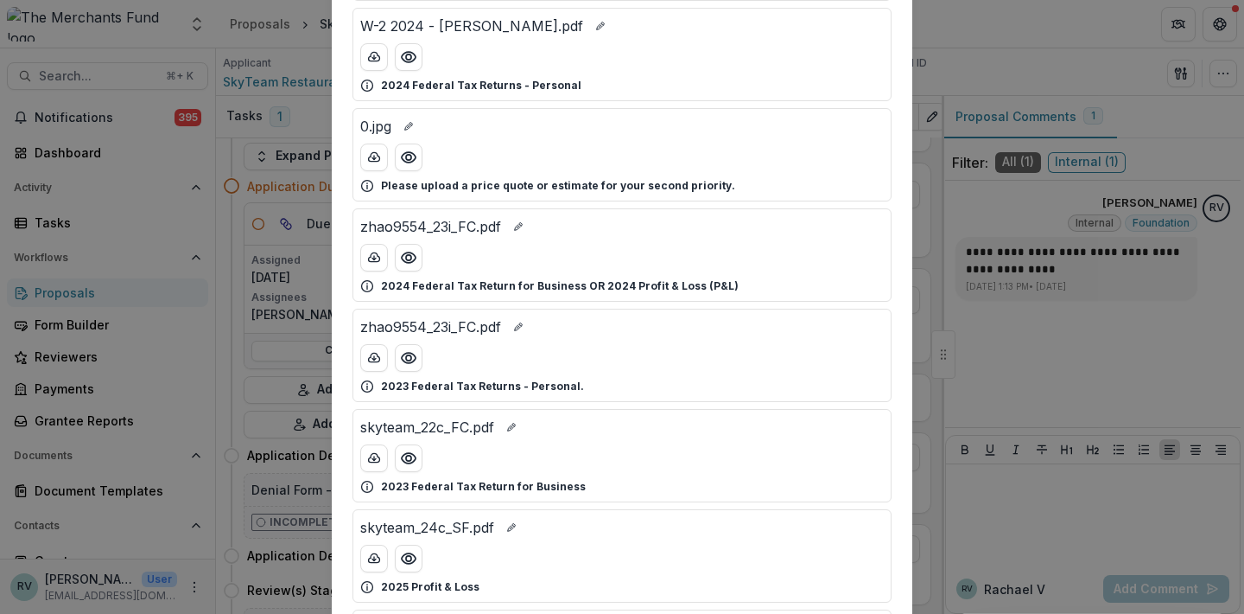
scroll to position [220, 0]
click at [410, 263] on icon "Preview zhao9554_23i_FC.pdf" at bounding box center [408, 257] width 17 height 17
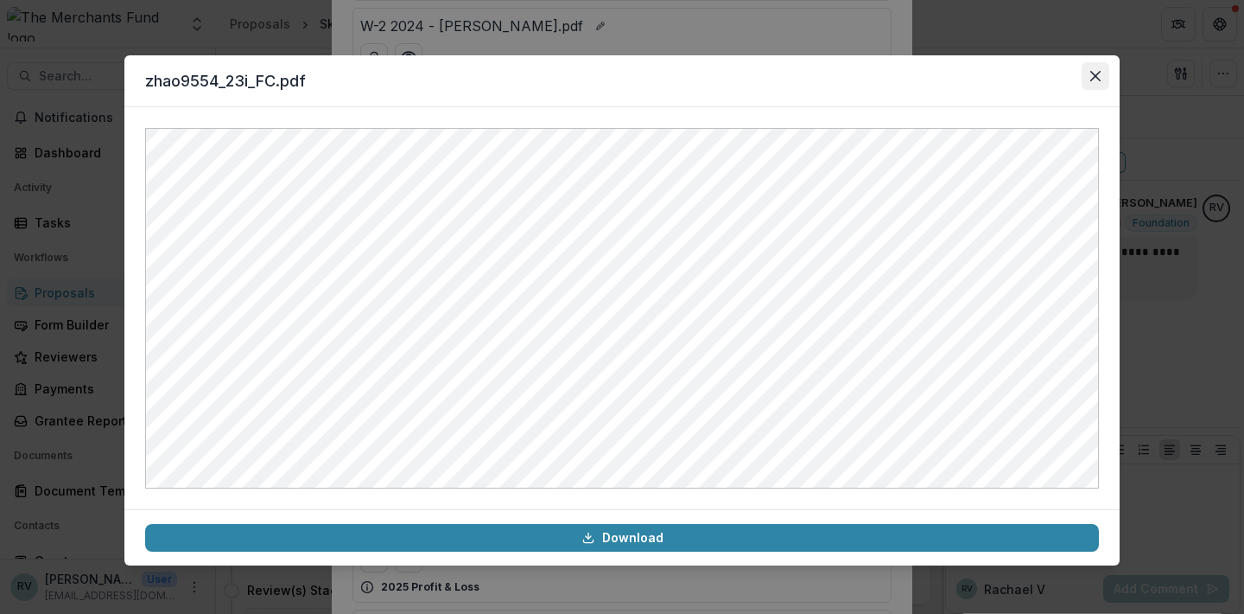
click at [1097, 82] on button "Close" at bounding box center [1096, 76] width 28 height 28
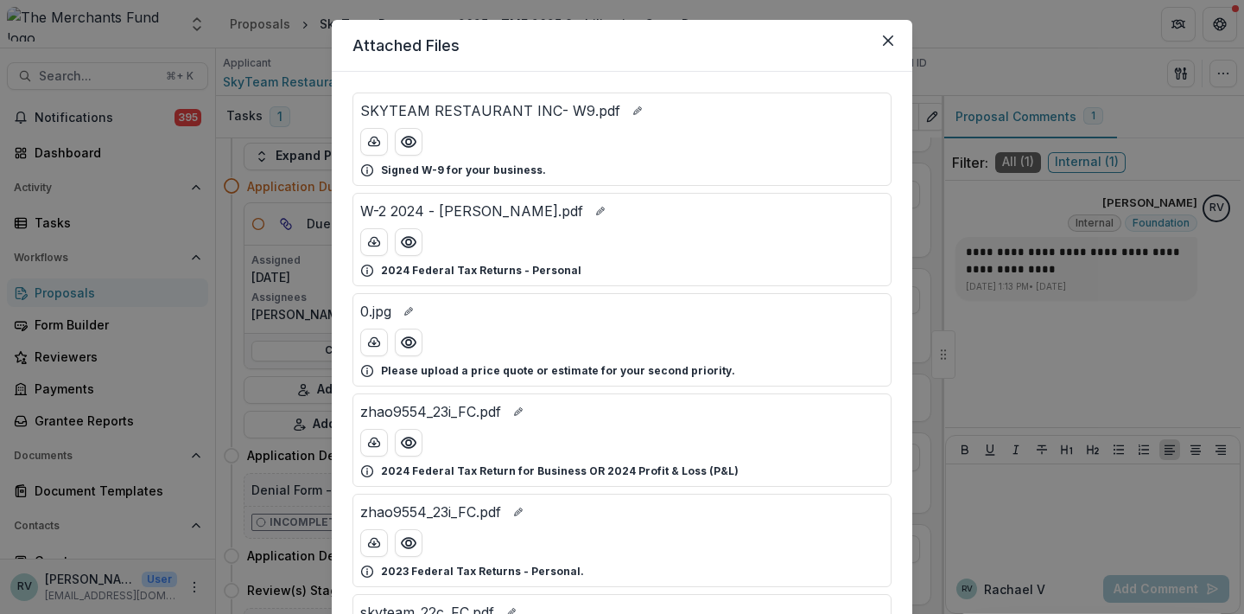
scroll to position [35, 0]
click at [889, 38] on icon "Close" at bounding box center [888, 40] width 10 height 10
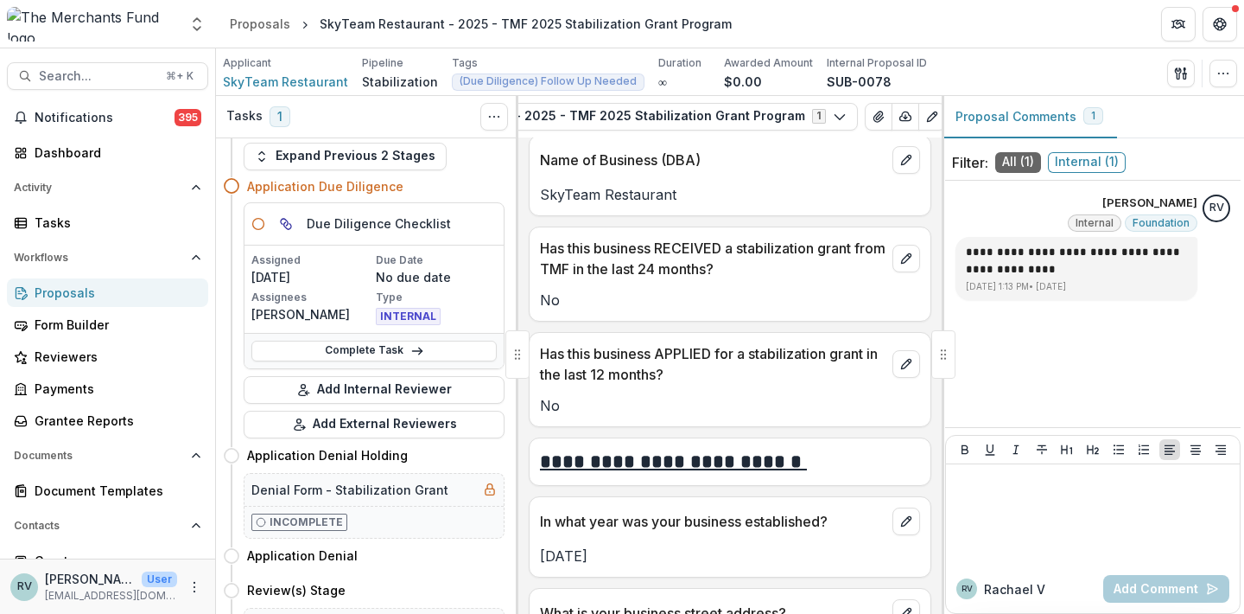
scroll to position [661, 0]
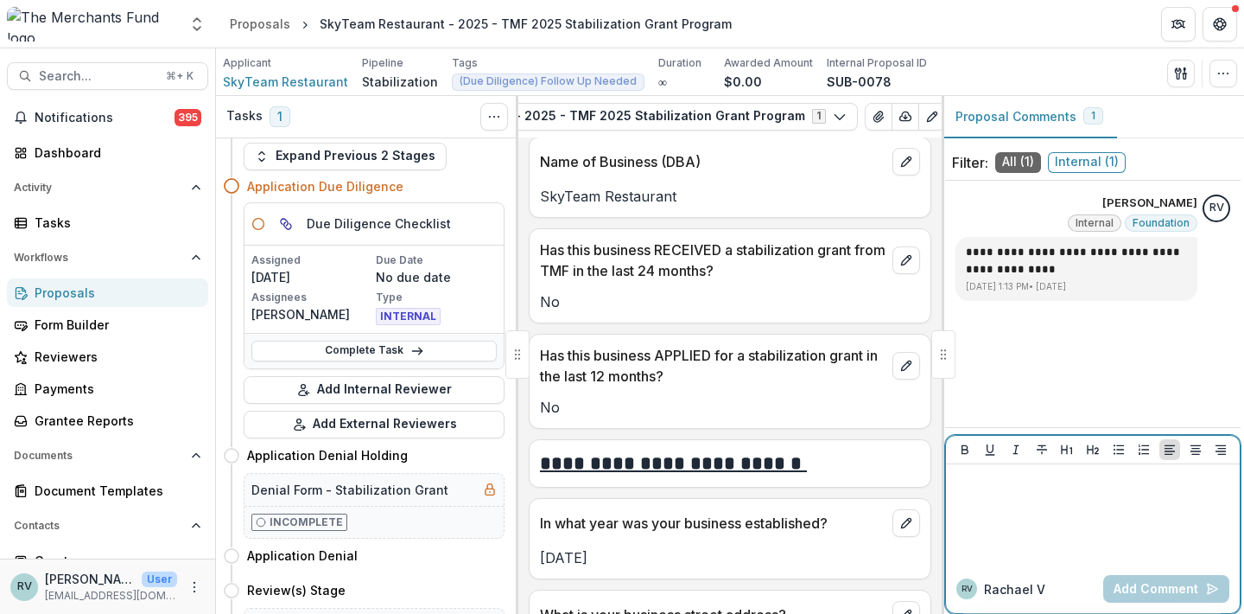
click at [1022, 492] on div at bounding box center [1093, 514] width 280 height 86
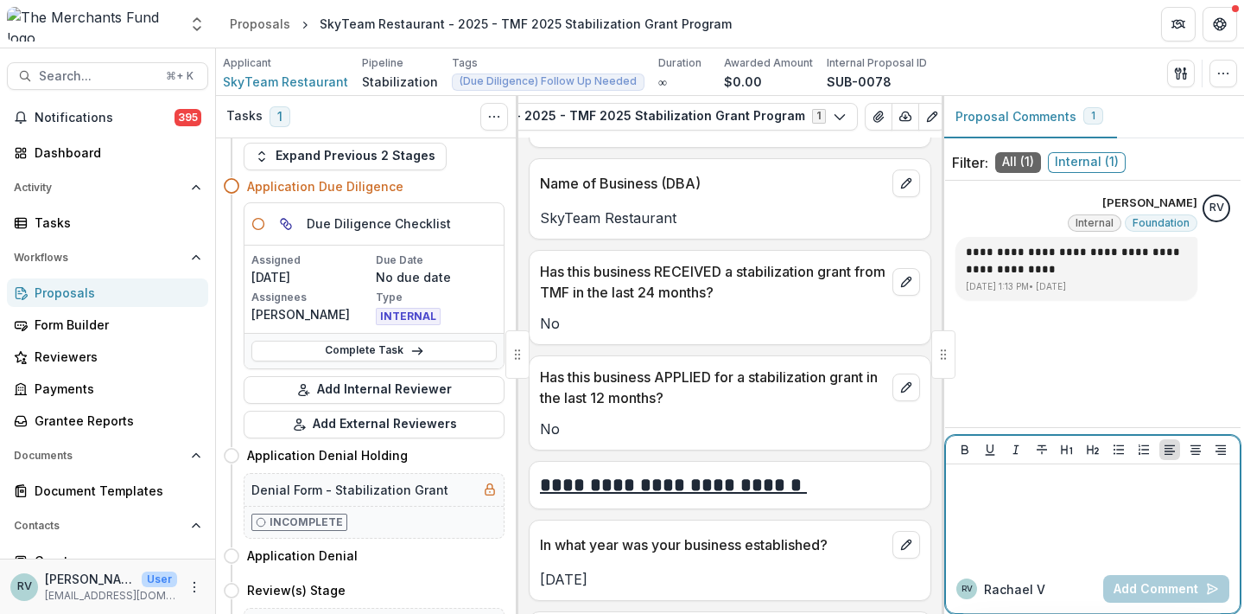
scroll to position [642, 0]
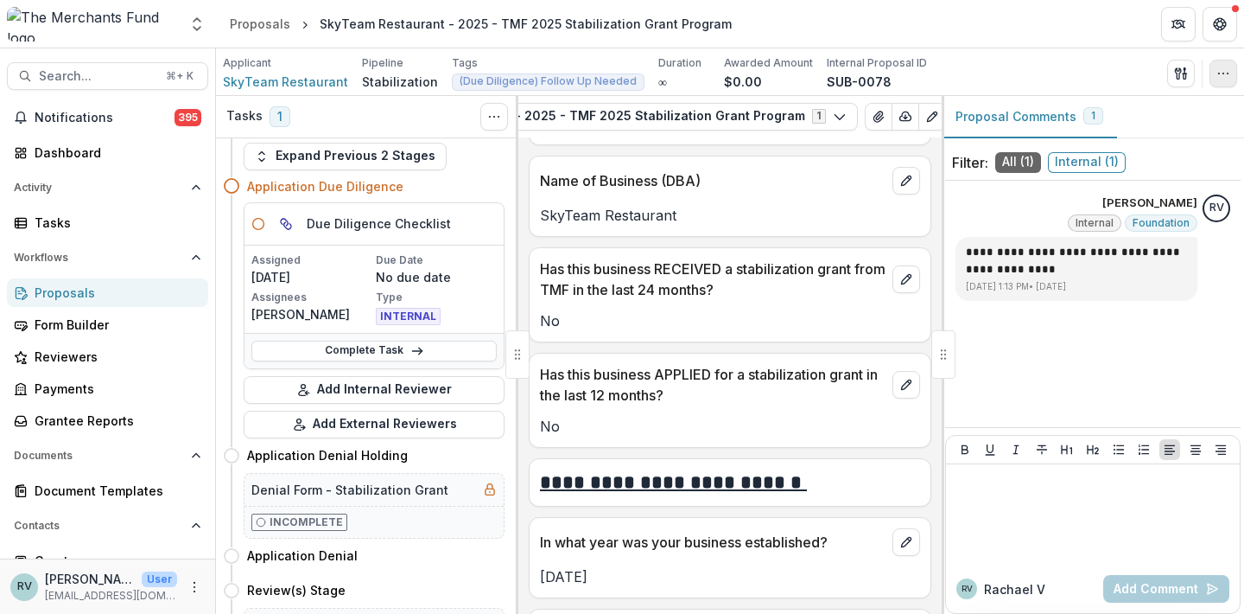
click at [1230, 67] on icon "button" at bounding box center [1224, 74] width 14 height 14
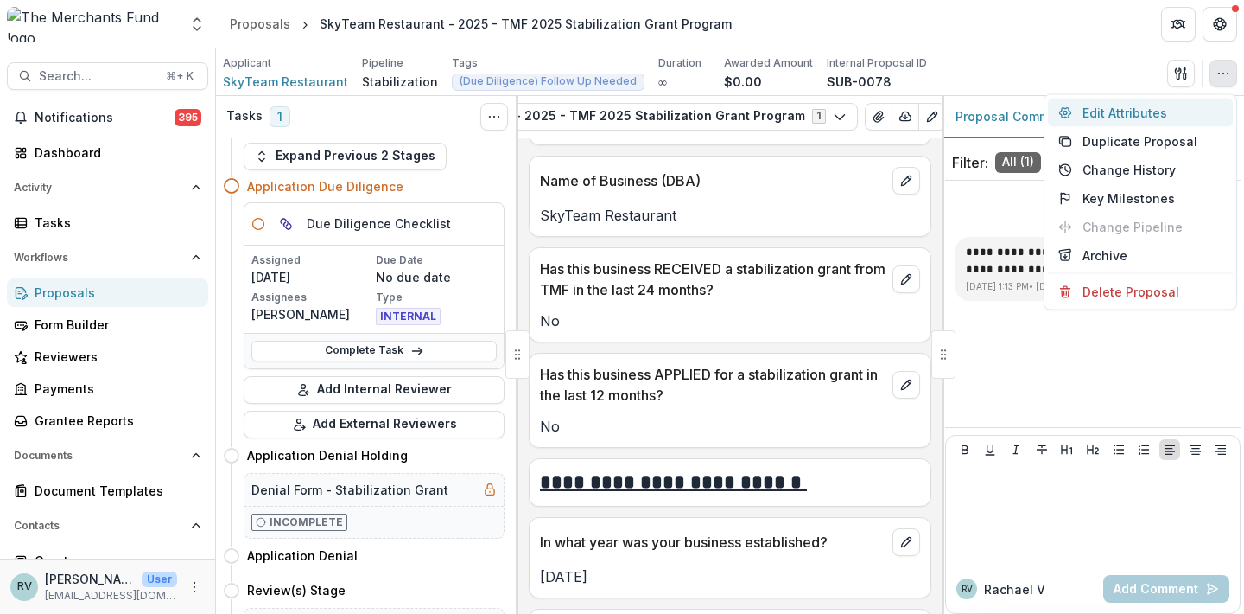
click at [1126, 112] on button "Edit Attributes" at bounding box center [1140, 113] width 185 height 29
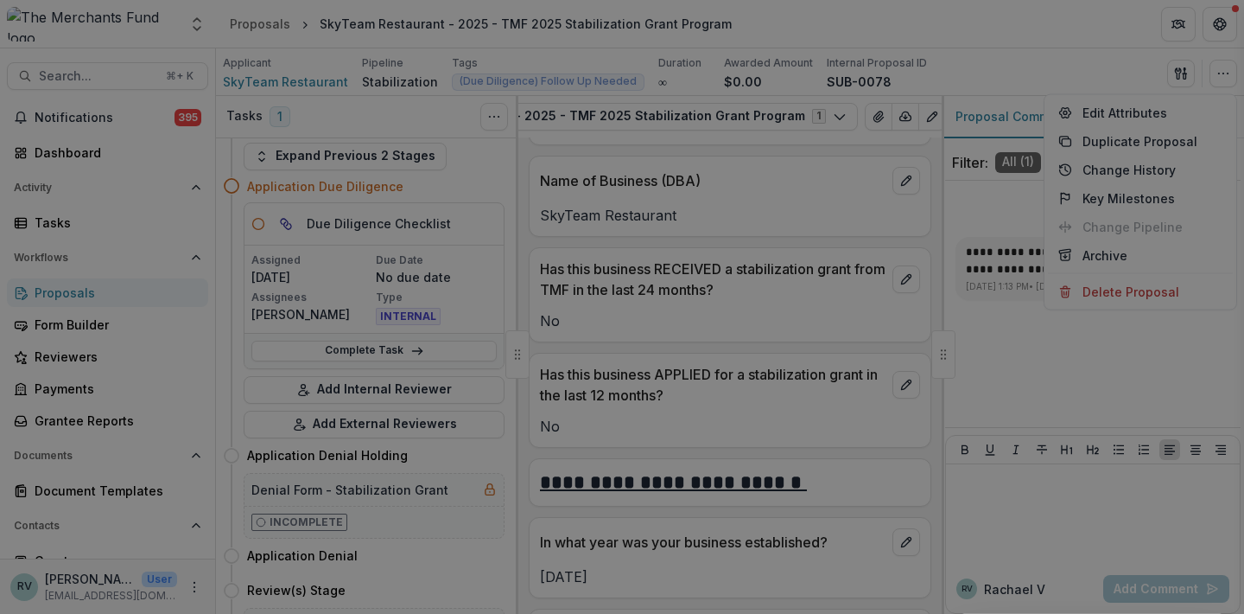
type input "*******"
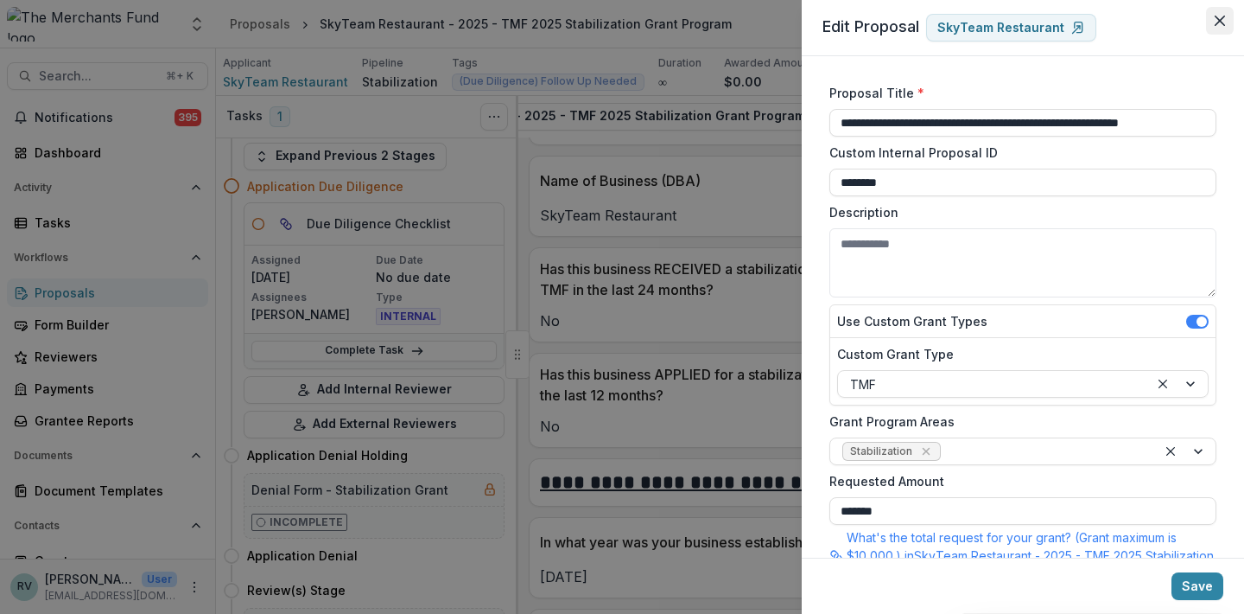
click at [1214, 16] on button "Close" at bounding box center [1220, 21] width 28 height 28
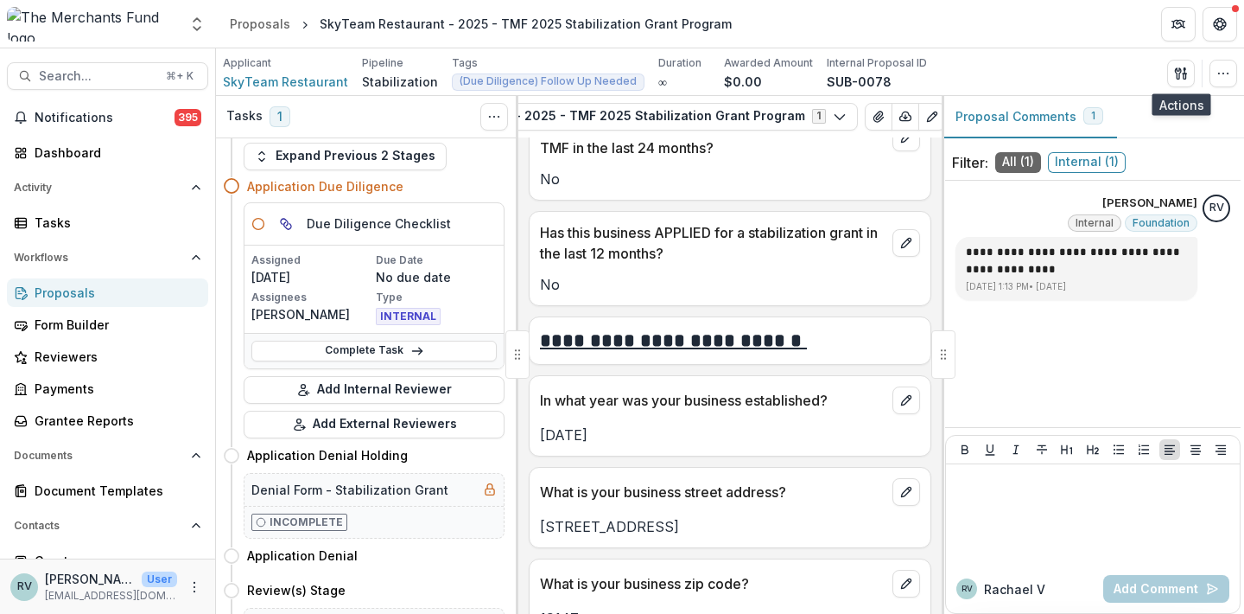
scroll to position [791, 0]
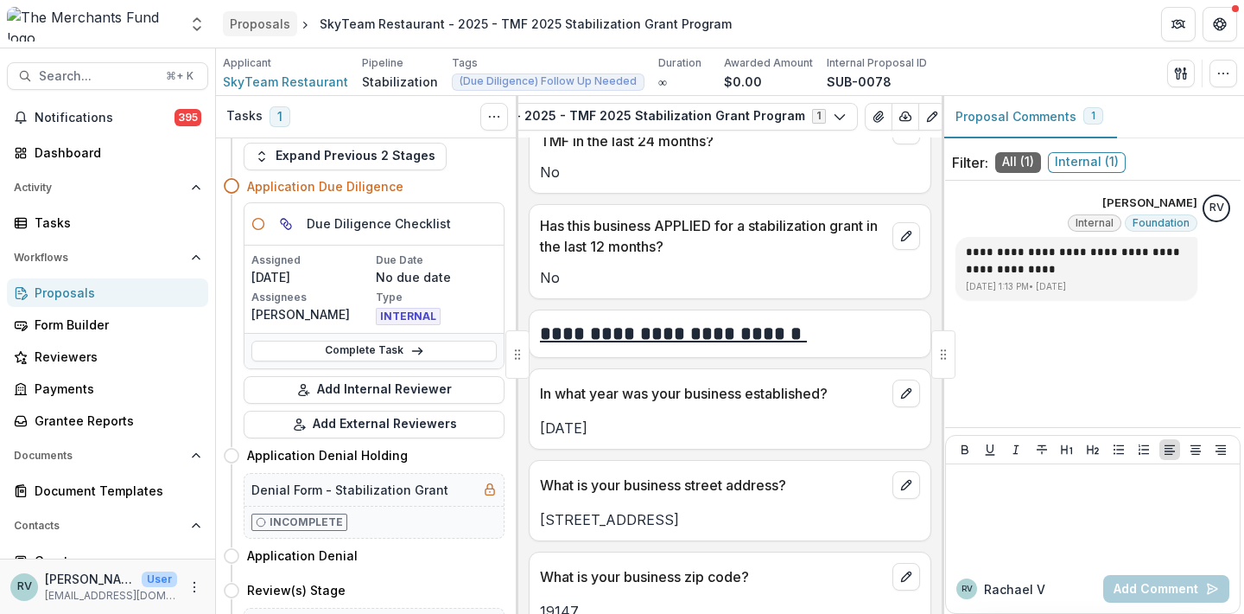
click at [263, 26] on div "Proposals" at bounding box center [260, 24] width 60 height 18
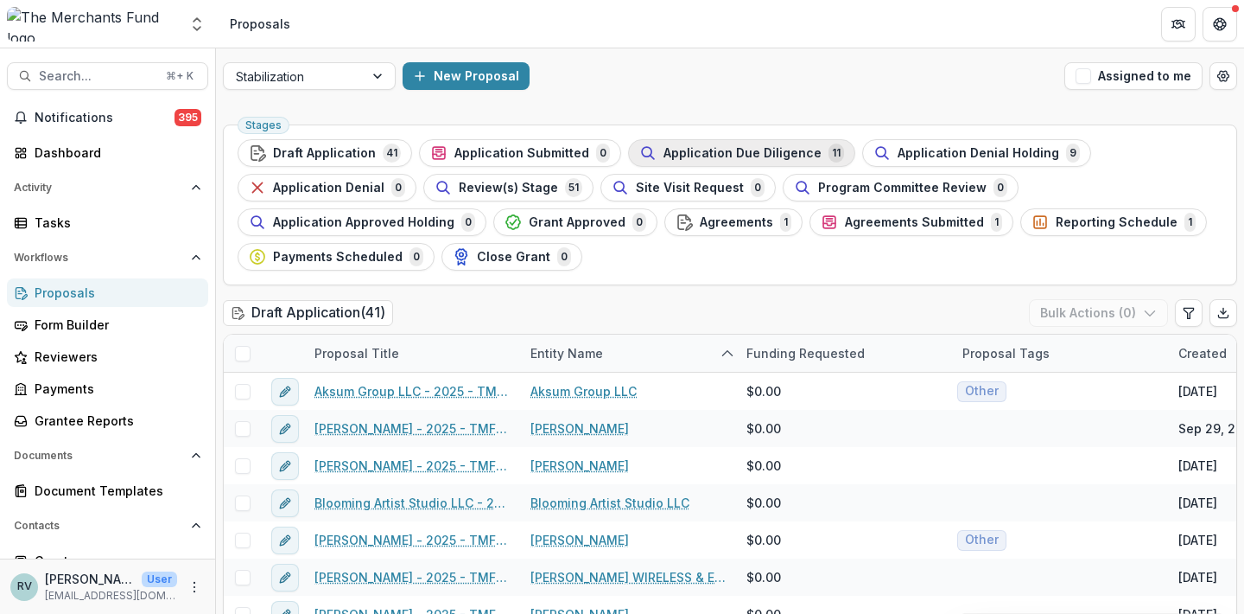
click at [678, 157] on span "Application Due Diligence" at bounding box center [743, 153] width 158 height 15
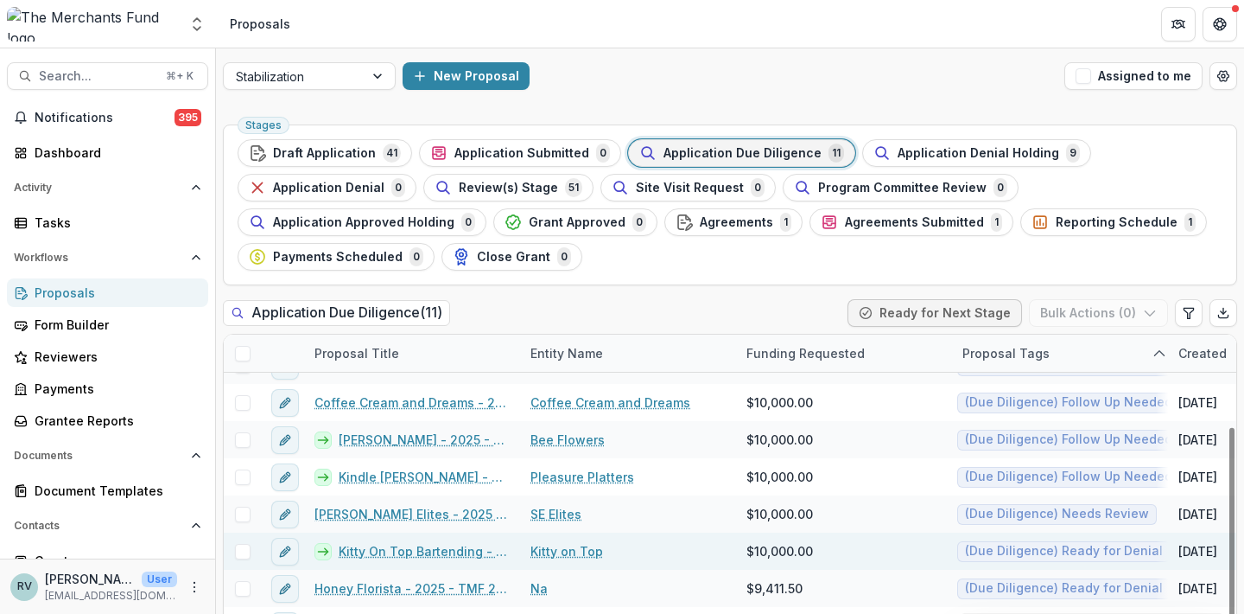
scroll to position [137, 0]
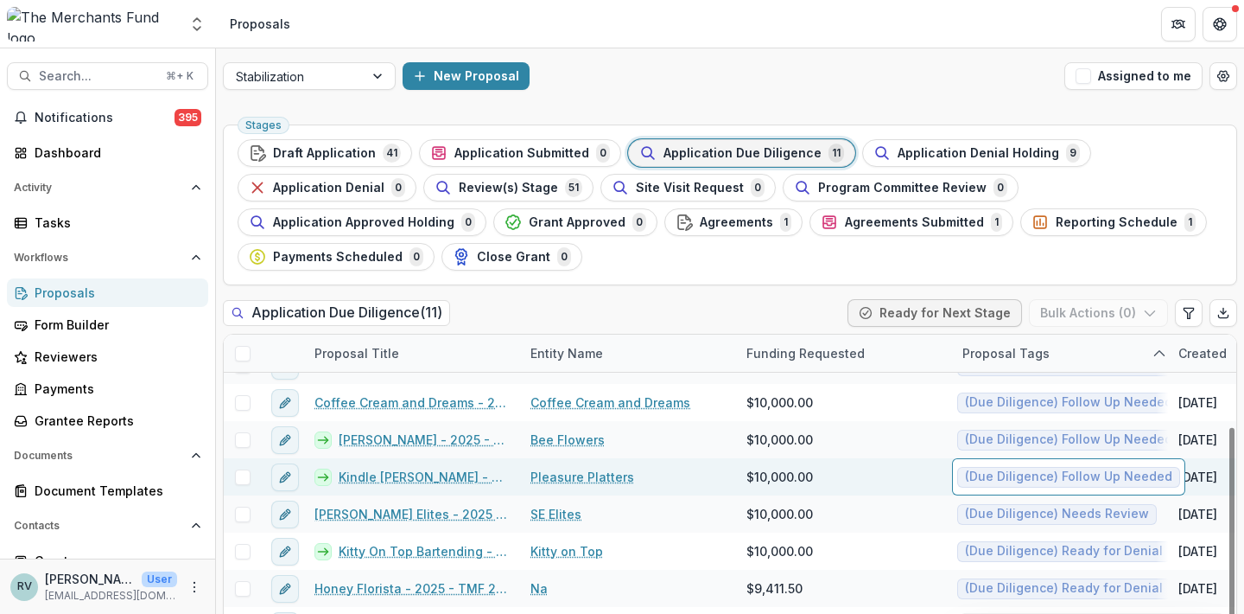
click at [1007, 476] on span "(Due Diligence) Follow Up Needed" at bounding box center [1068, 476] width 207 height 15
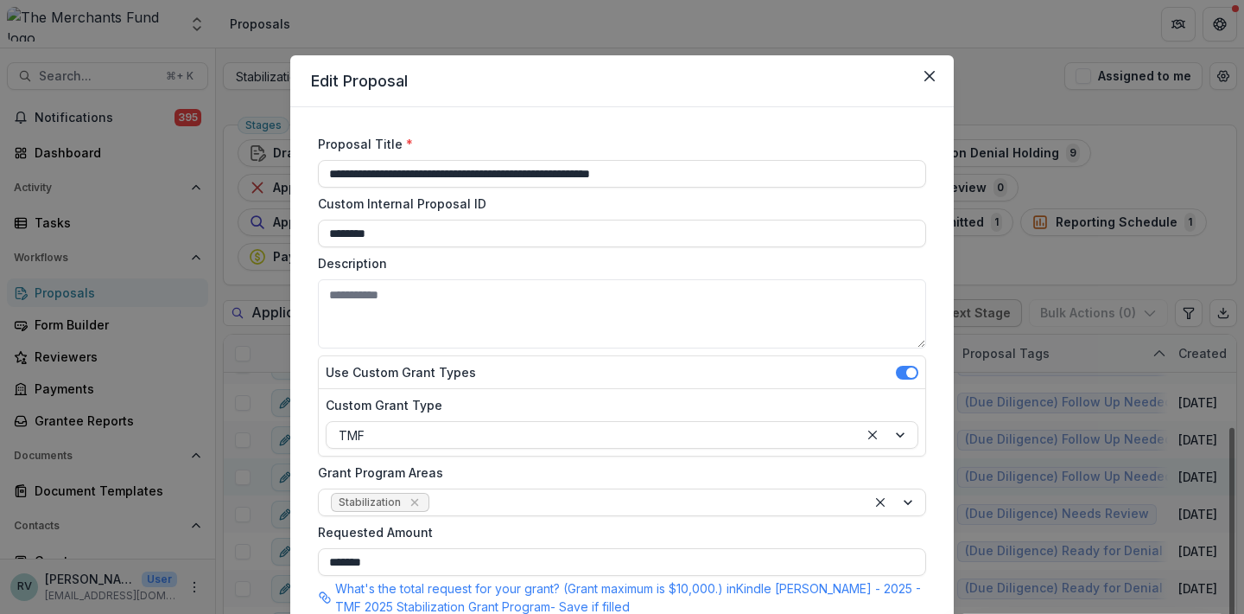
click at [963, 476] on div "**********" at bounding box center [622, 307] width 1244 height 614
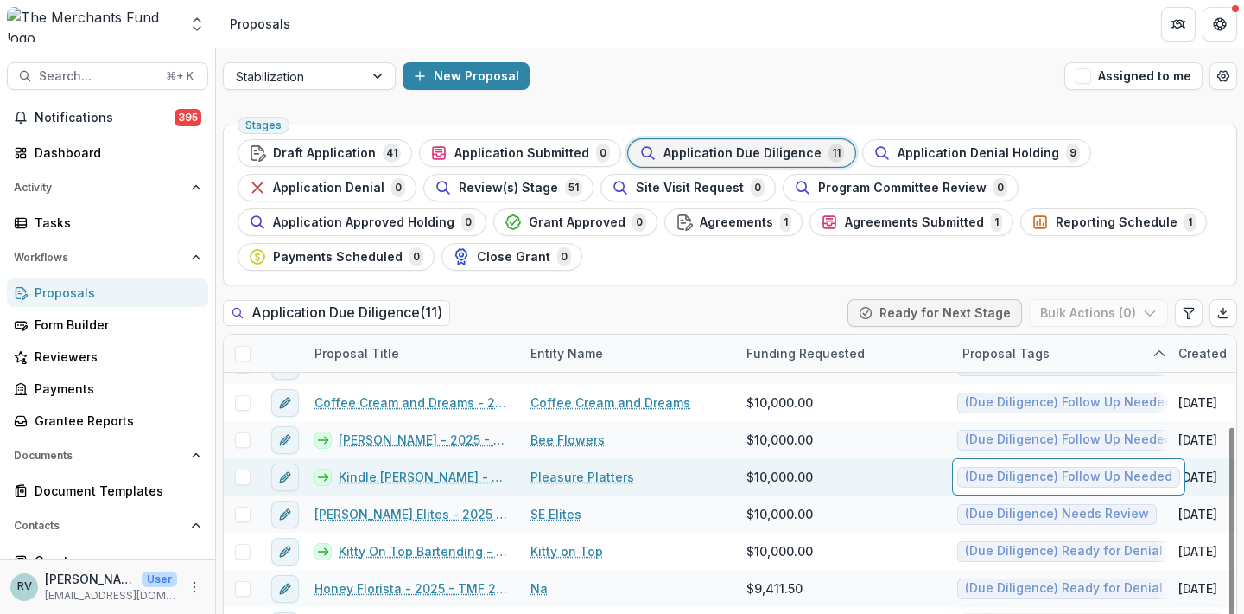
click at [1014, 474] on span "(Due Diligence) Follow Up Needed" at bounding box center [1068, 476] width 207 height 15
type input "*******"
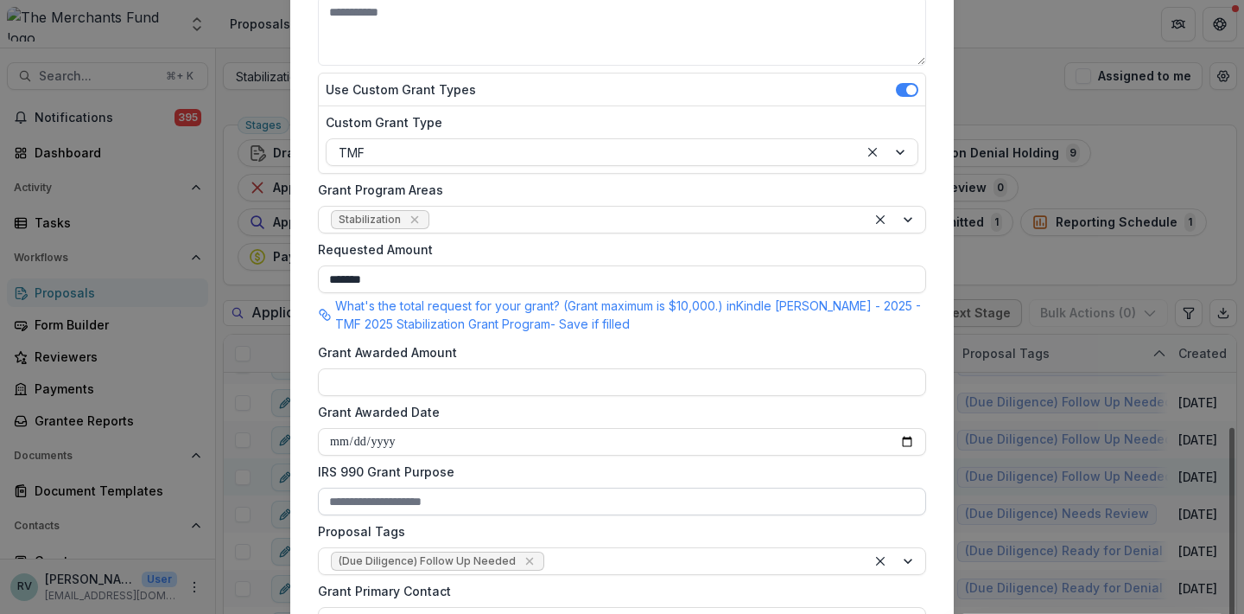
scroll to position [0, 0]
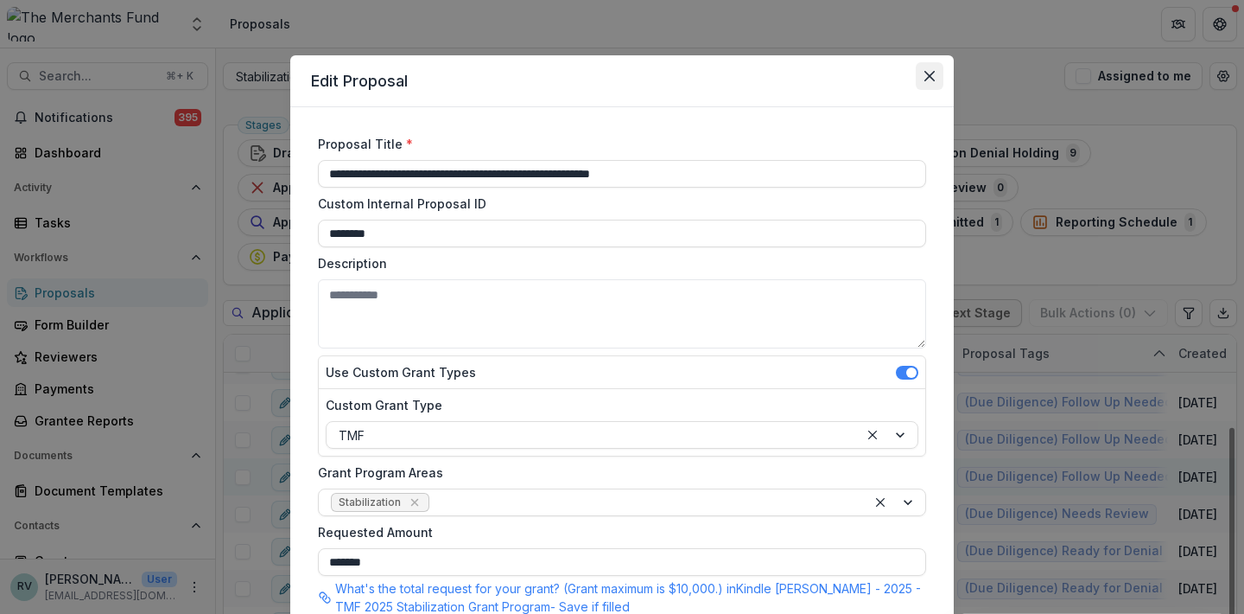
click at [931, 74] on icon "Close" at bounding box center [930, 76] width 10 height 10
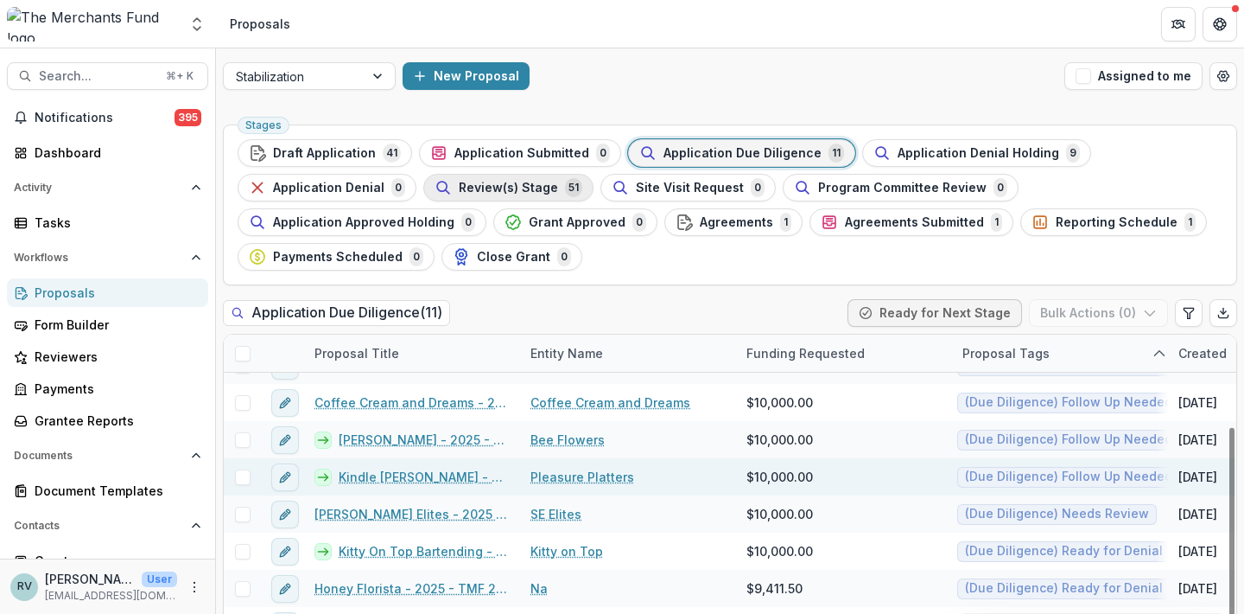
click at [535, 200] on button "Review(s) Stage 51" at bounding box center [508, 188] width 170 height 28
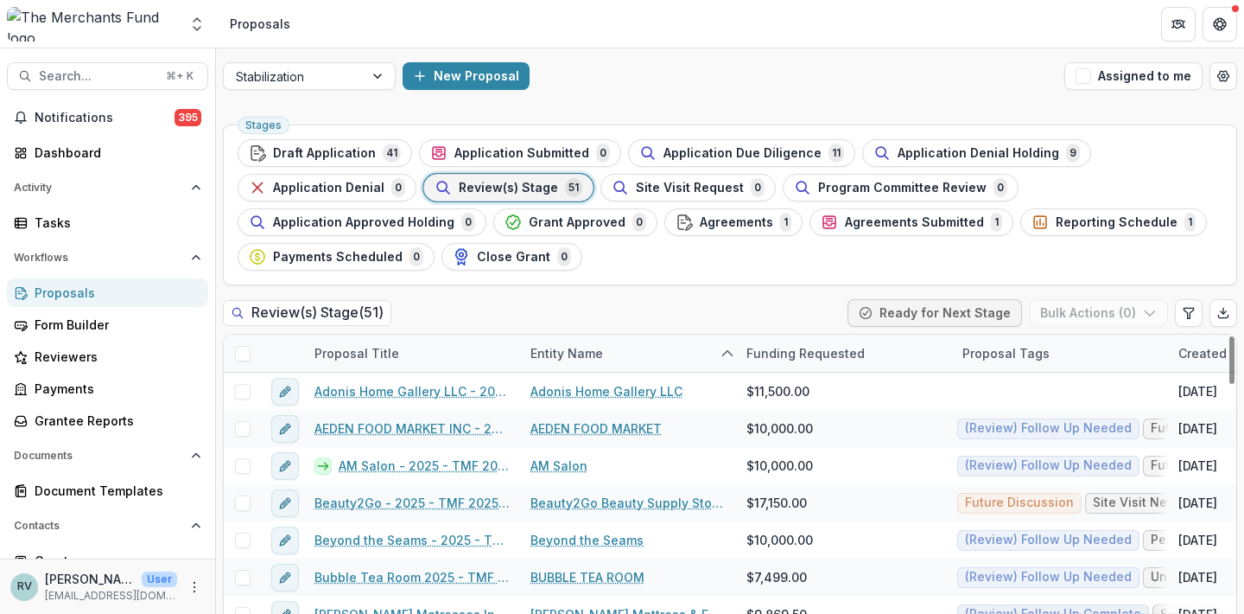
click at [1124, 350] on div "Proposal Tags" at bounding box center [1060, 352] width 216 height 37
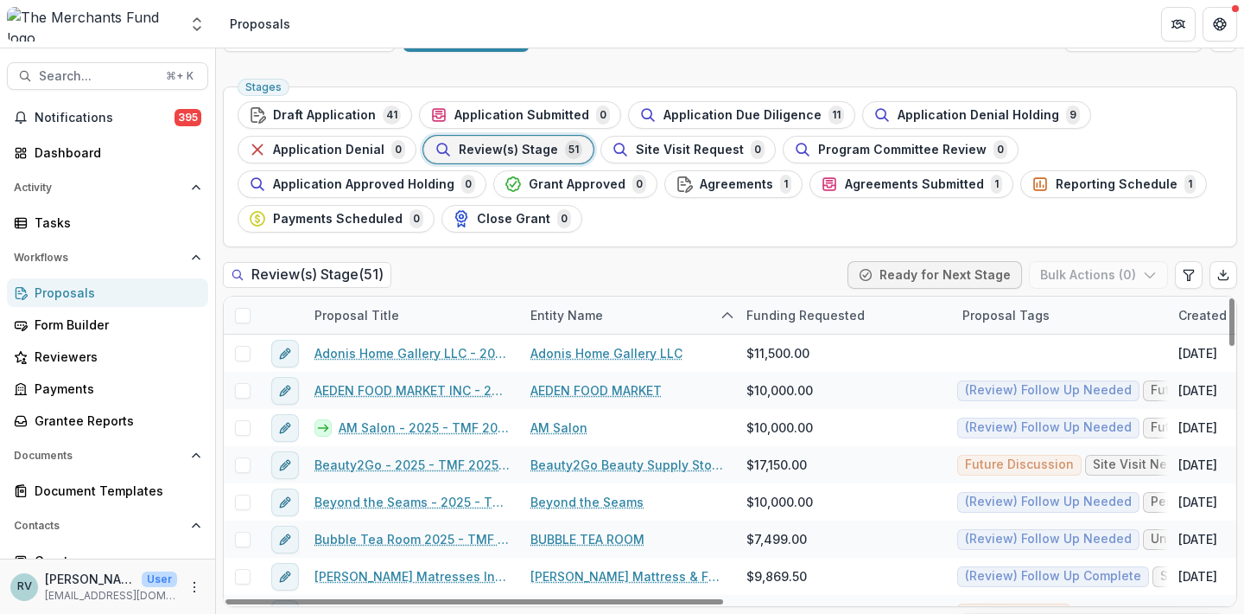
click at [1187, 125] on ul "Stages Draft Application 41 Application Submitted 0 Application Due Diligence 1…" at bounding box center [730, 166] width 985 height 131
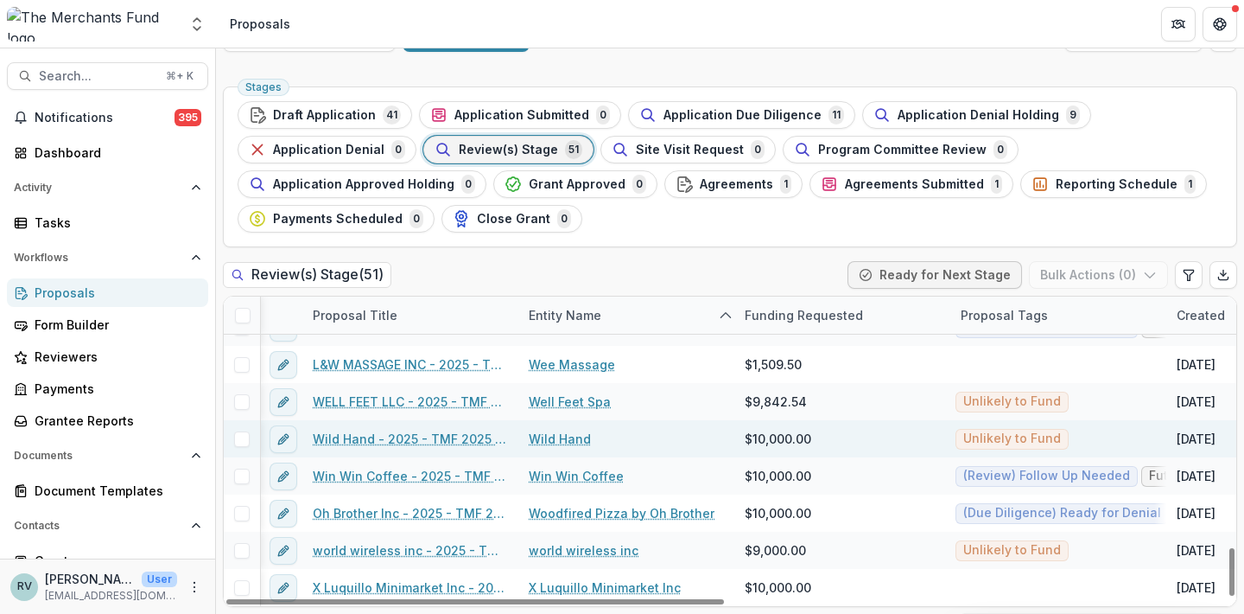
scroll to position [1624, 1]
